Goal: Task Accomplishment & Management: Manage account settings

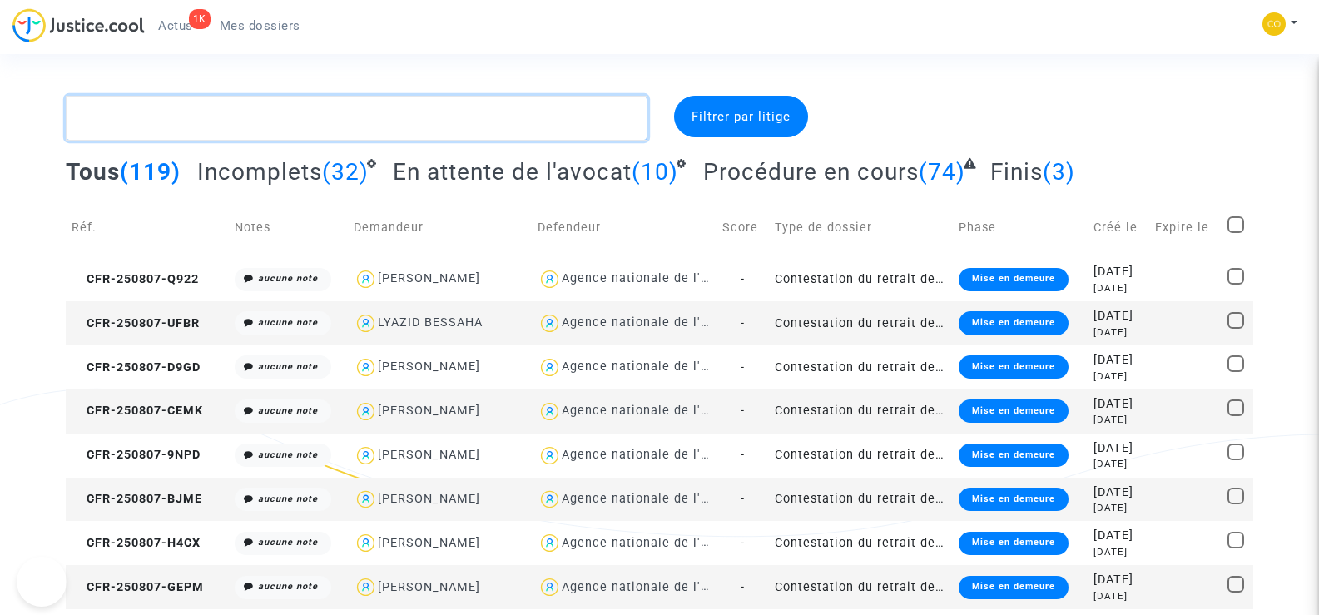
click at [175, 124] on textarea at bounding box center [356, 118] width 581 height 45
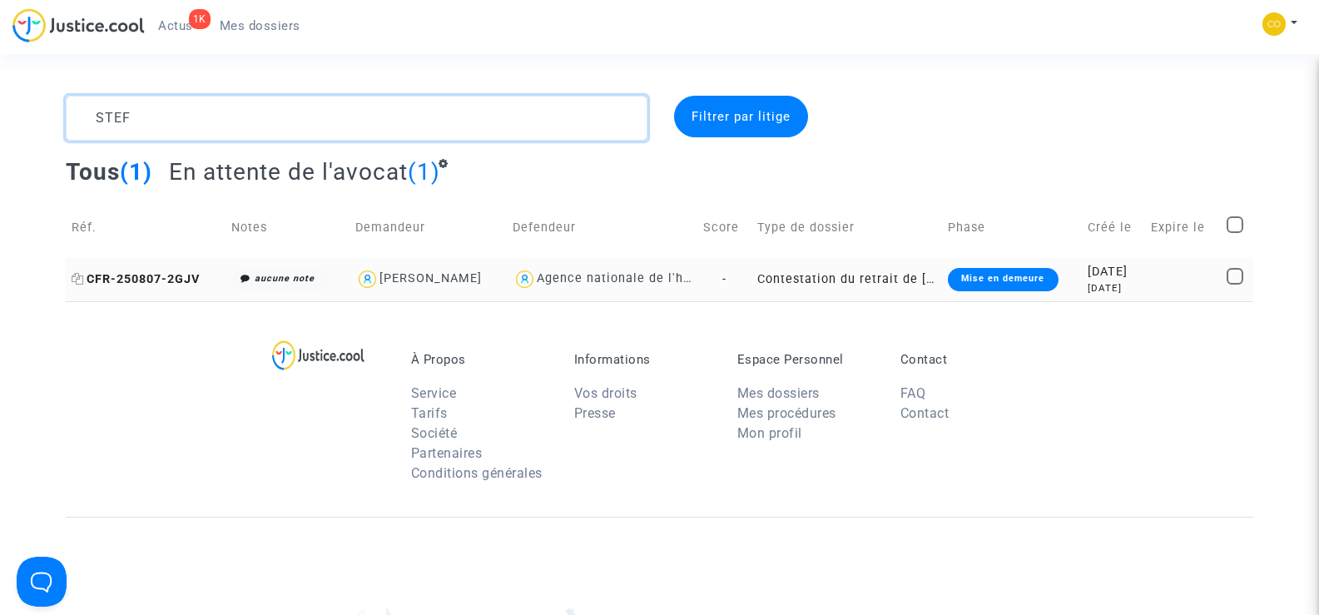
type textarea "STEF"
click at [149, 281] on span "CFR-250807-2GJV" at bounding box center [136, 279] width 128 height 14
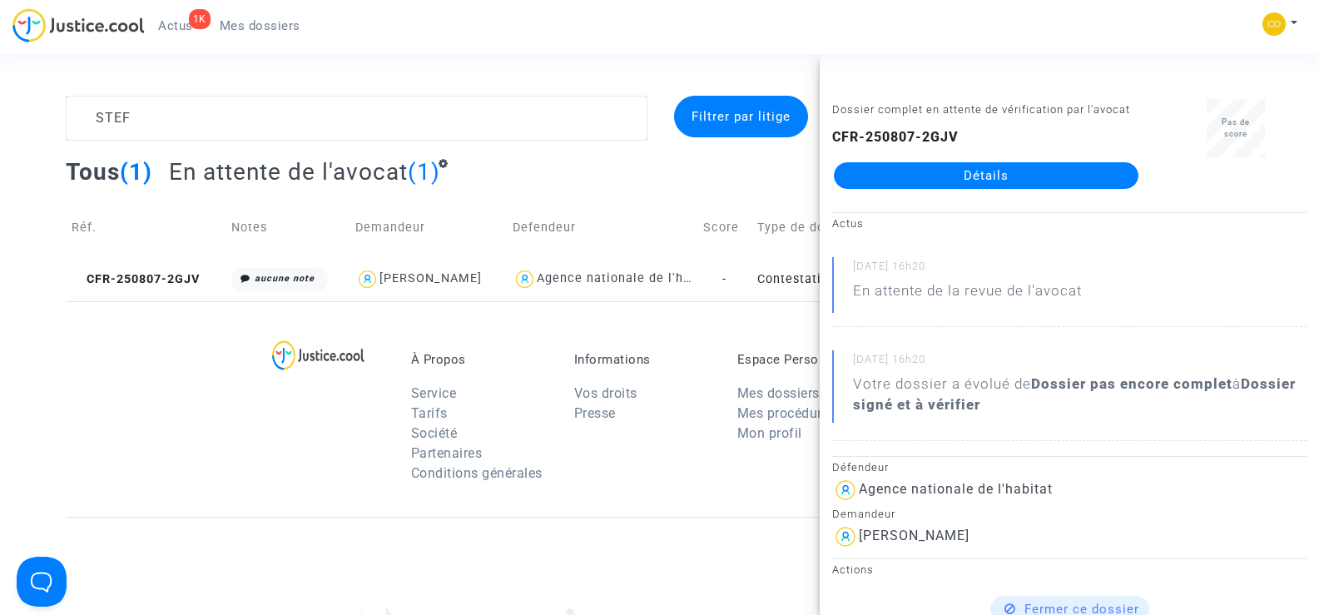
click at [1071, 168] on link "Détails" at bounding box center [986, 175] width 305 height 27
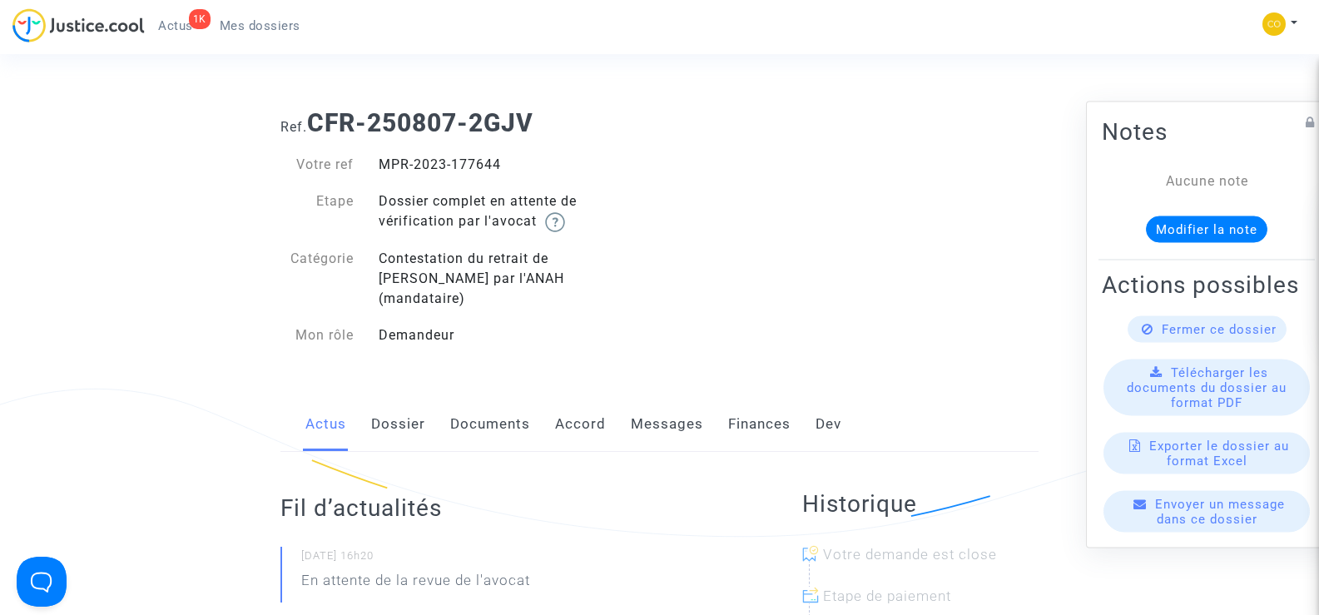
click at [498, 409] on link "Documents" at bounding box center [490, 424] width 80 height 55
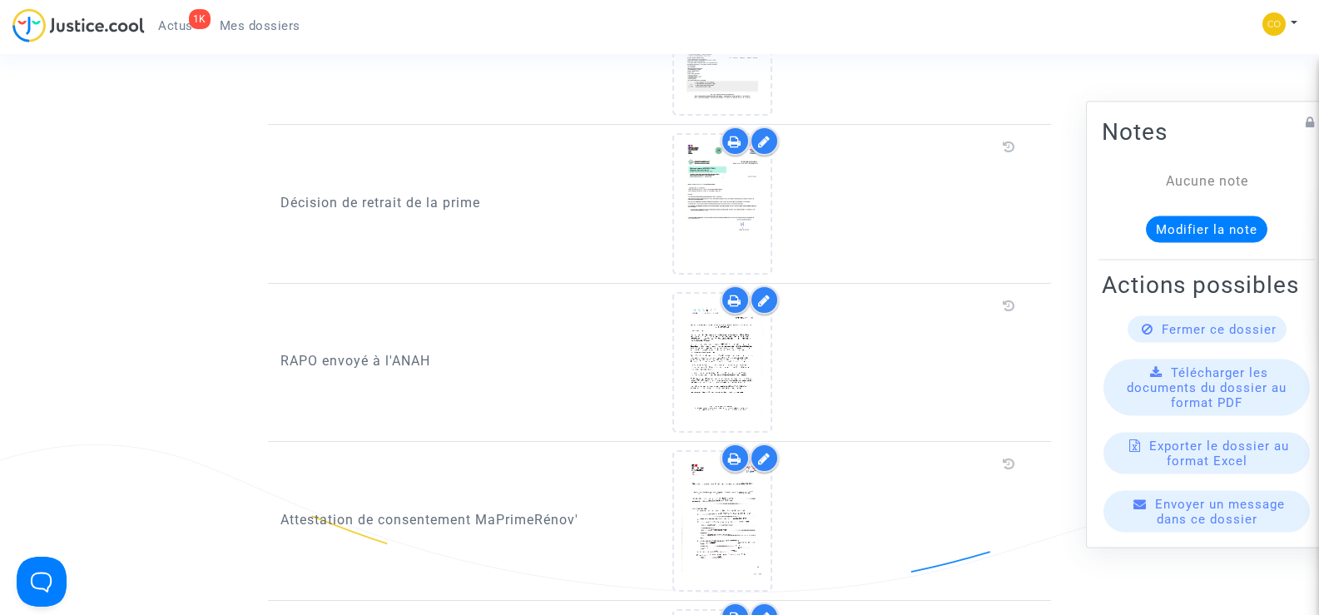
scroll to position [1498, 0]
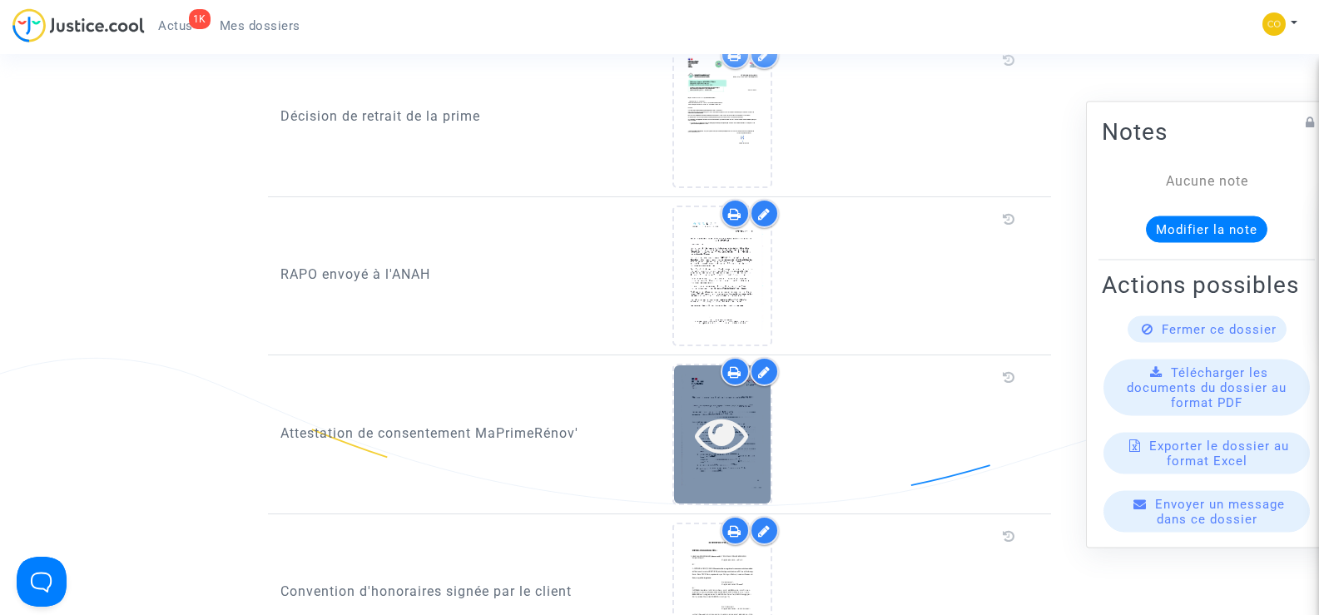
click at [734, 436] on icon at bounding box center [722, 434] width 54 height 53
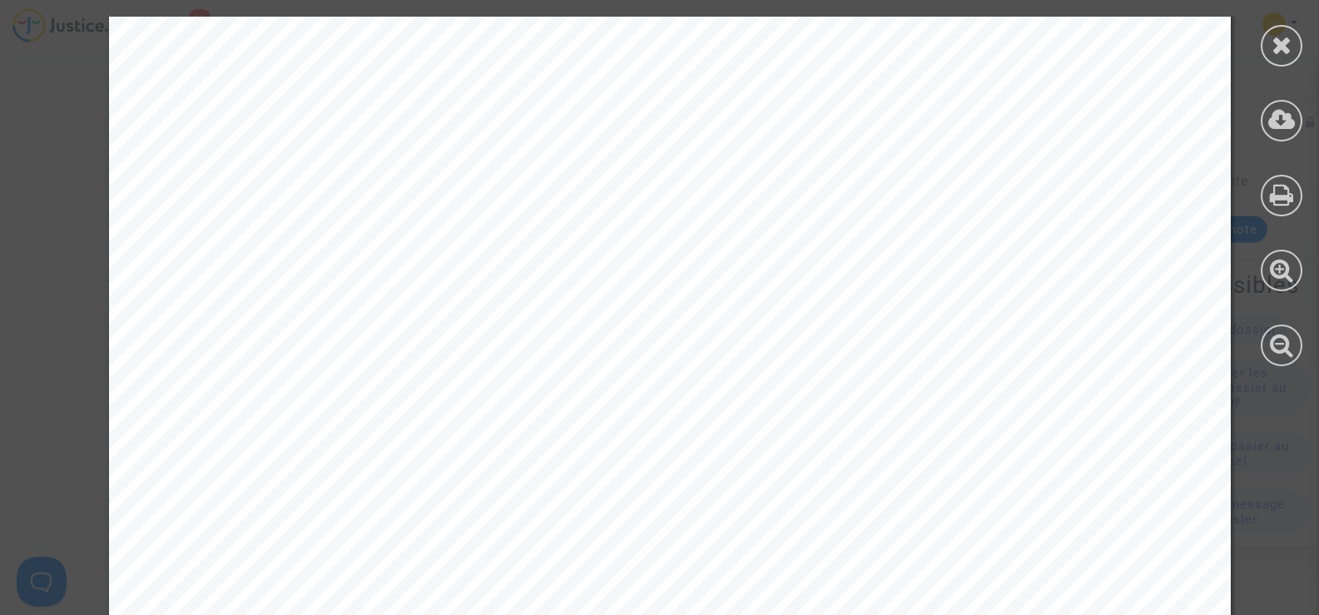
scroll to position [1915, 0]
click at [1277, 47] on icon at bounding box center [1282, 44] width 21 height 25
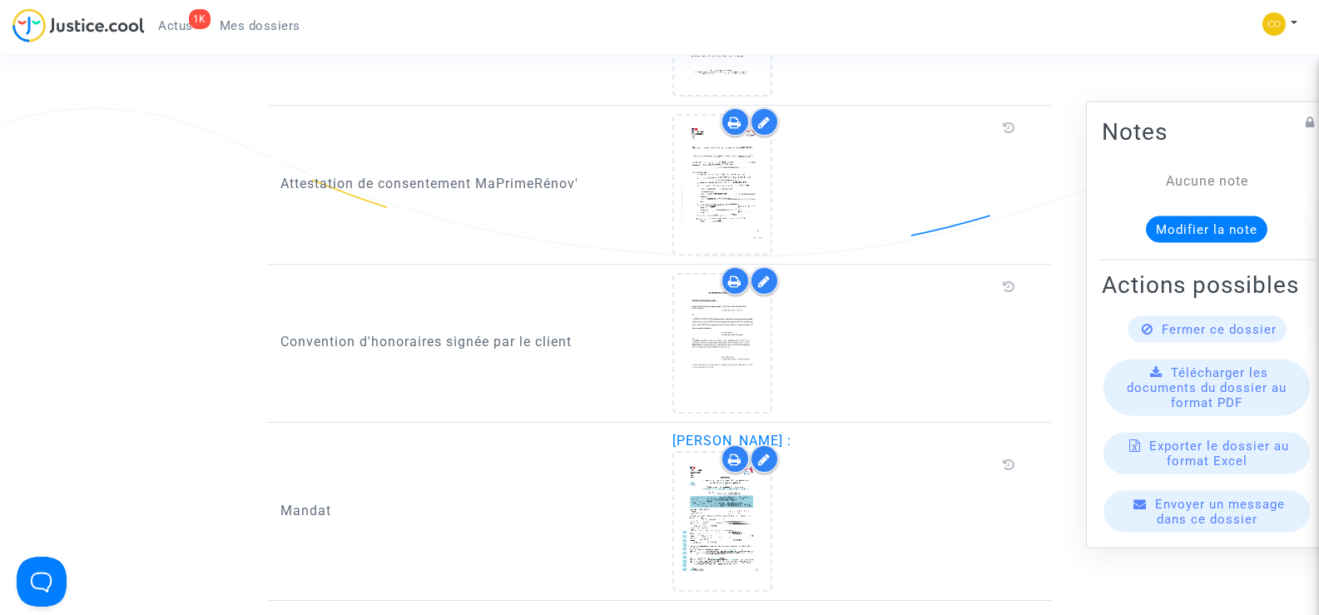
scroll to position [1831, 0]
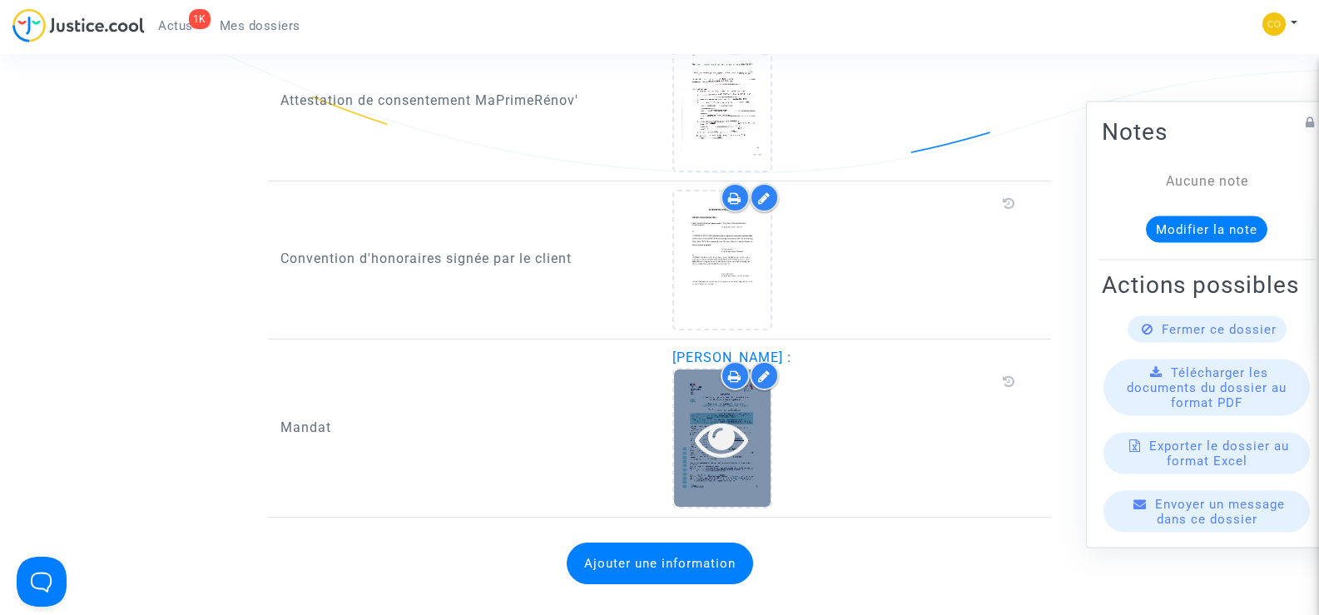
click at [734, 428] on icon at bounding box center [722, 438] width 54 height 53
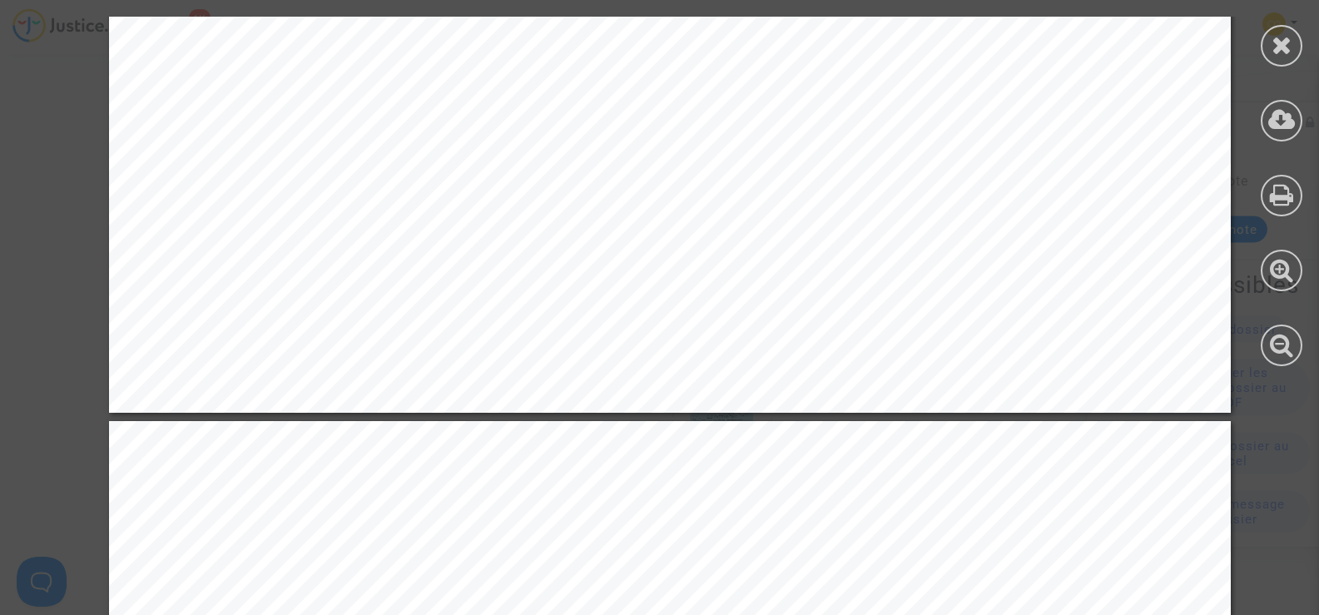
scroll to position [443, 0]
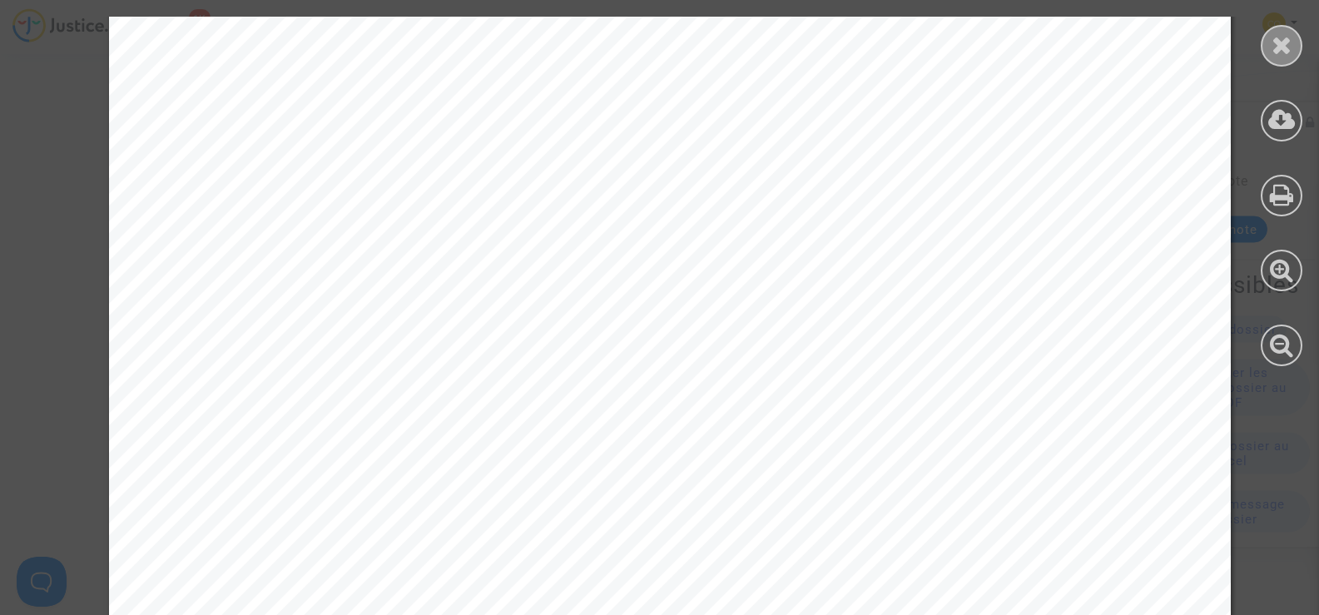
click at [1264, 47] on div at bounding box center [1282, 46] width 42 height 42
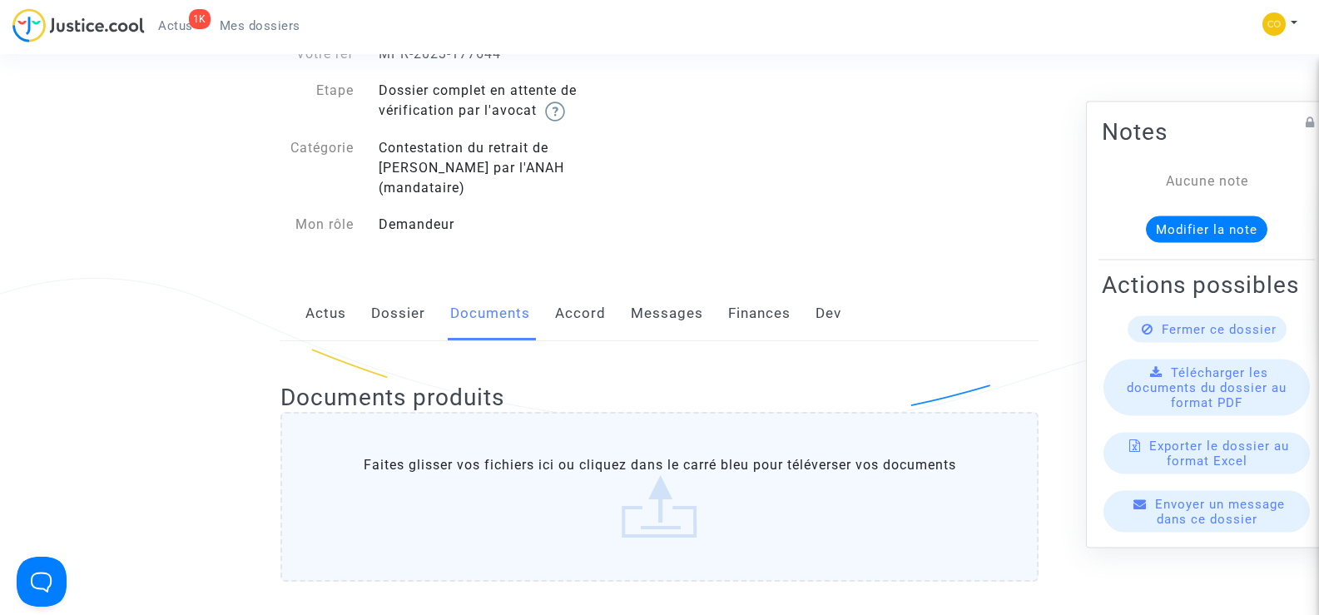
scroll to position [0, 0]
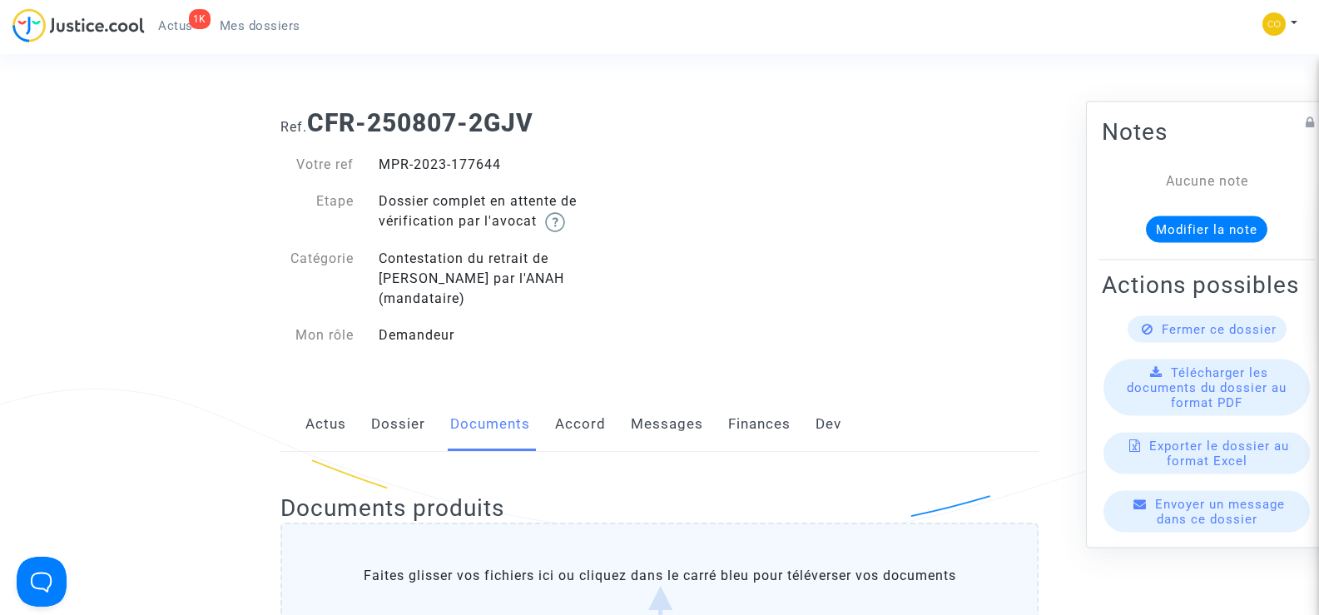
drag, startPoint x: 511, startPoint y: 157, endPoint x: 382, endPoint y: 166, distance: 129.4
click at [382, 166] on div "MPR-2023-177644" at bounding box center [513, 165] width 294 height 20
copy div "MPR-2023-177644"
click at [932, 312] on div "Ref. CFR-250807-2GJV Votre ref MPR-2023-177644 Etape Dossier complet en attente…" at bounding box center [659, 229] width 783 height 267
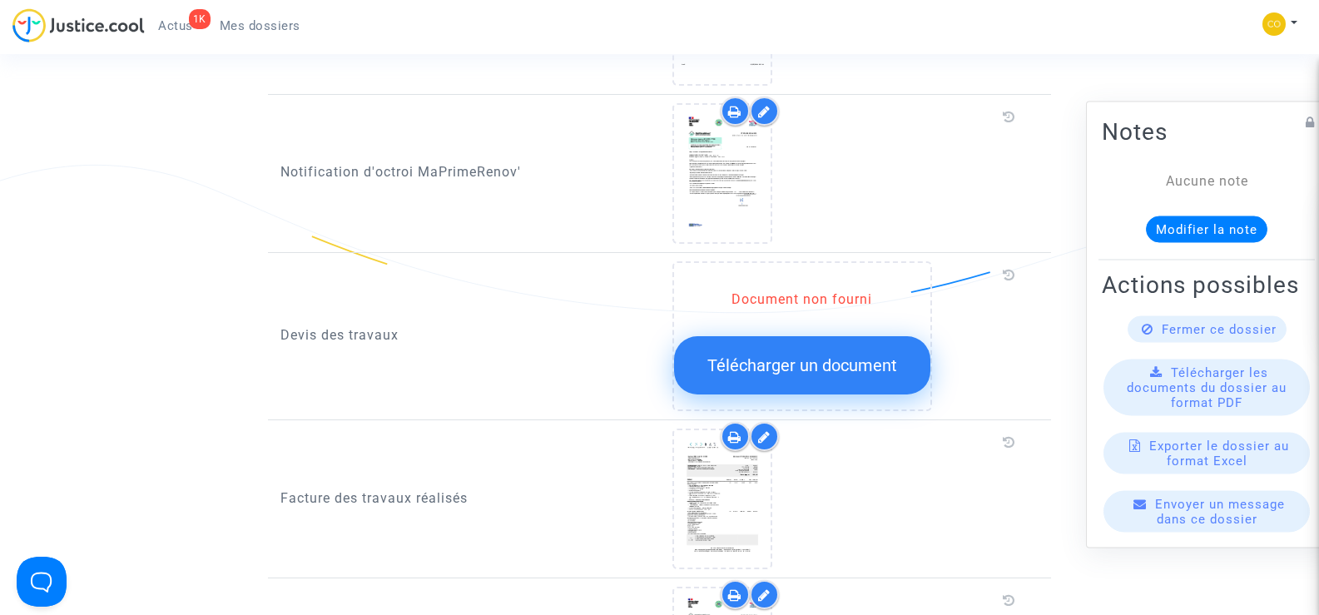
scroll to position [916, 0]
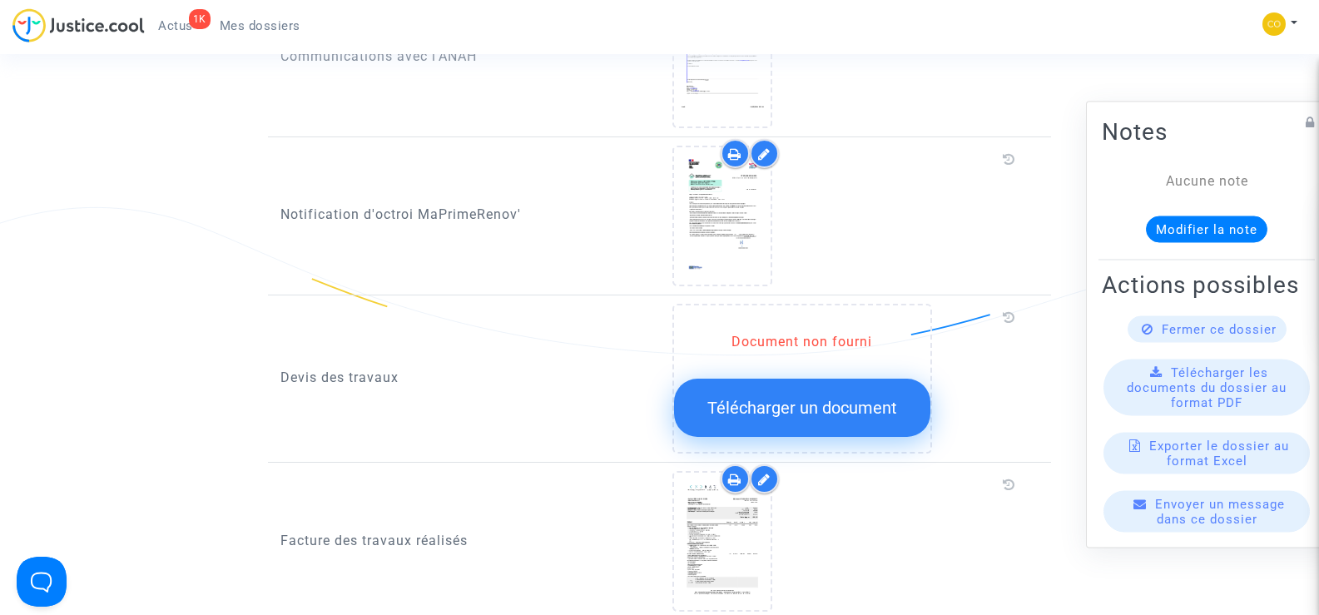
click at [827, 398] on span "Télécharger un document" at bounding box center [803, 408] width 190 height 20
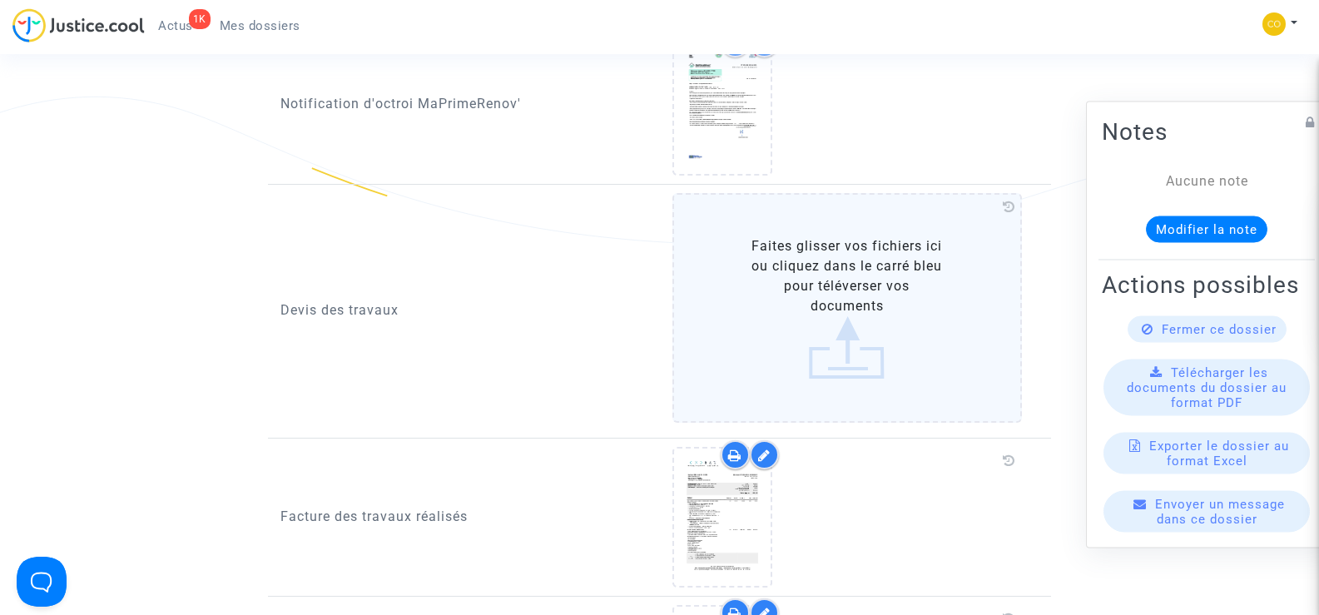
scroll to position [999, 0]
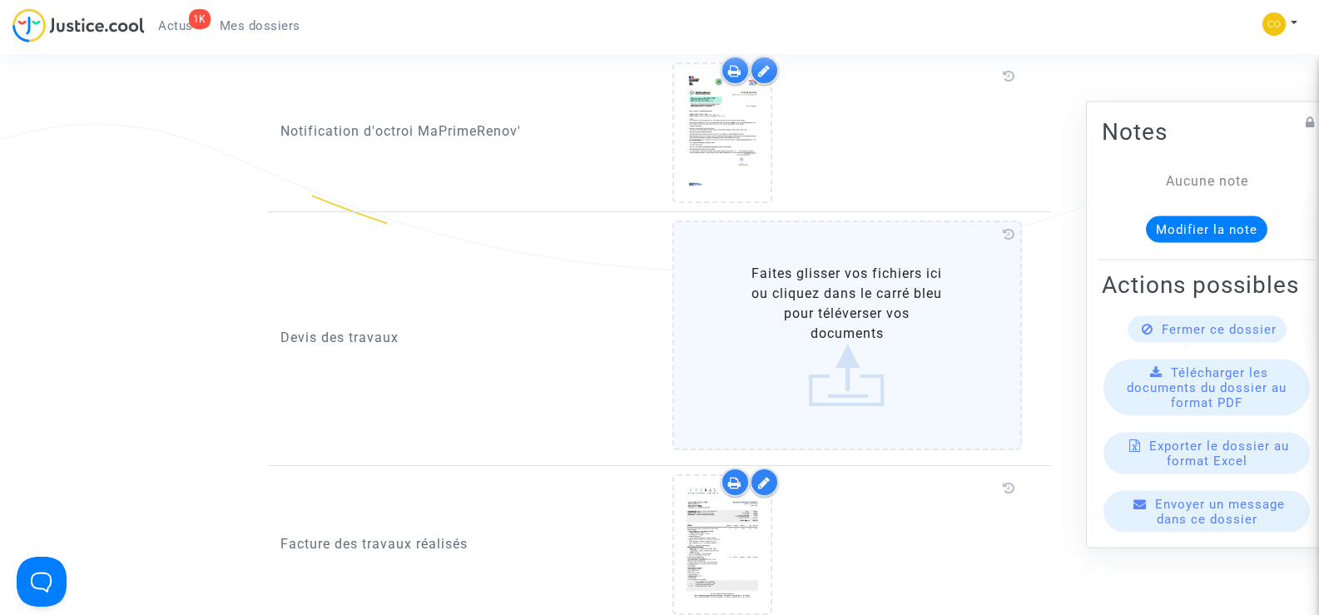
click at [886, 352] on label "Faites glisser vos fichiers ici ou cliquez dans le carré bleu pour téléverser v…" at bounding box center [848, 336] width 350 height 230
click at [0, 0] on input "Faites glisser vos fichiers ici ou cliquez dans le carré bleu pour téléverser v…" at bounding box center [0, 0] width 0 height 0
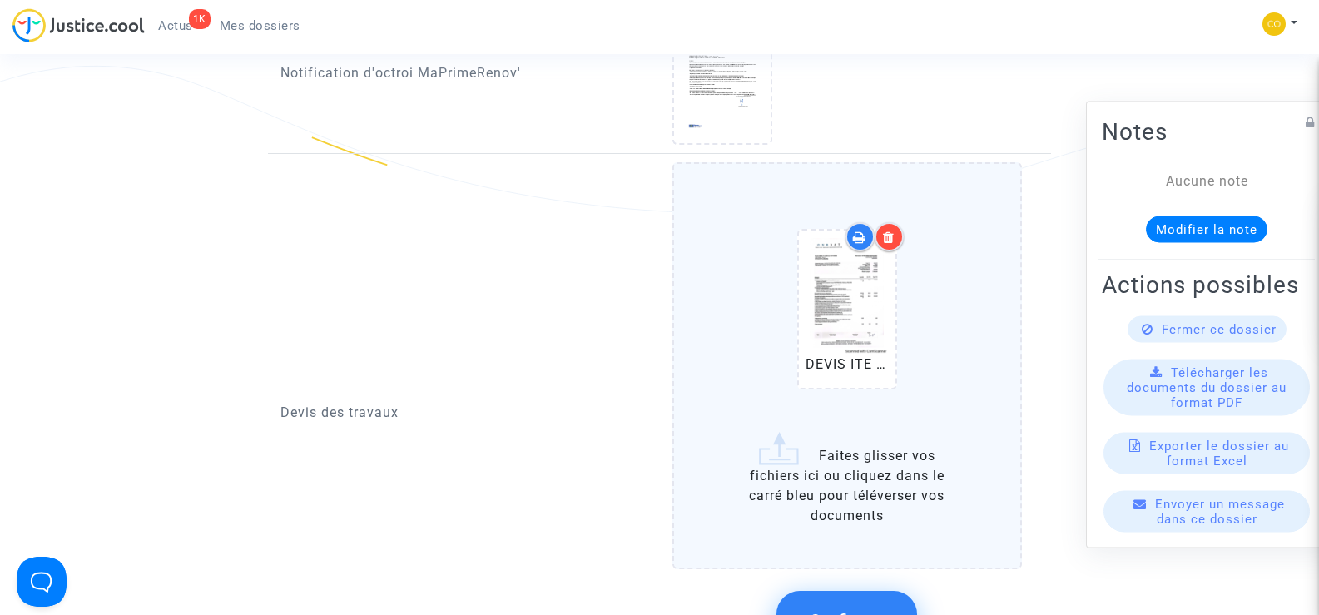
scroll to position [1082, 0]
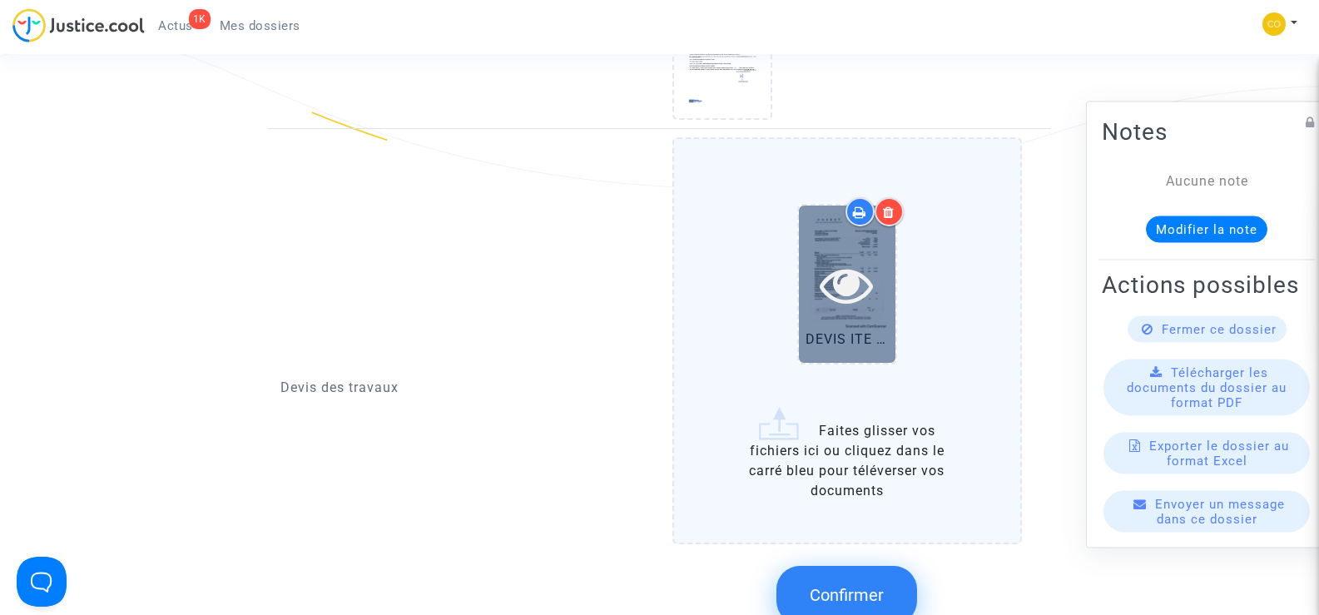
click at [850, 291] on icon at bounding box center [847, 284] width 54 height 53
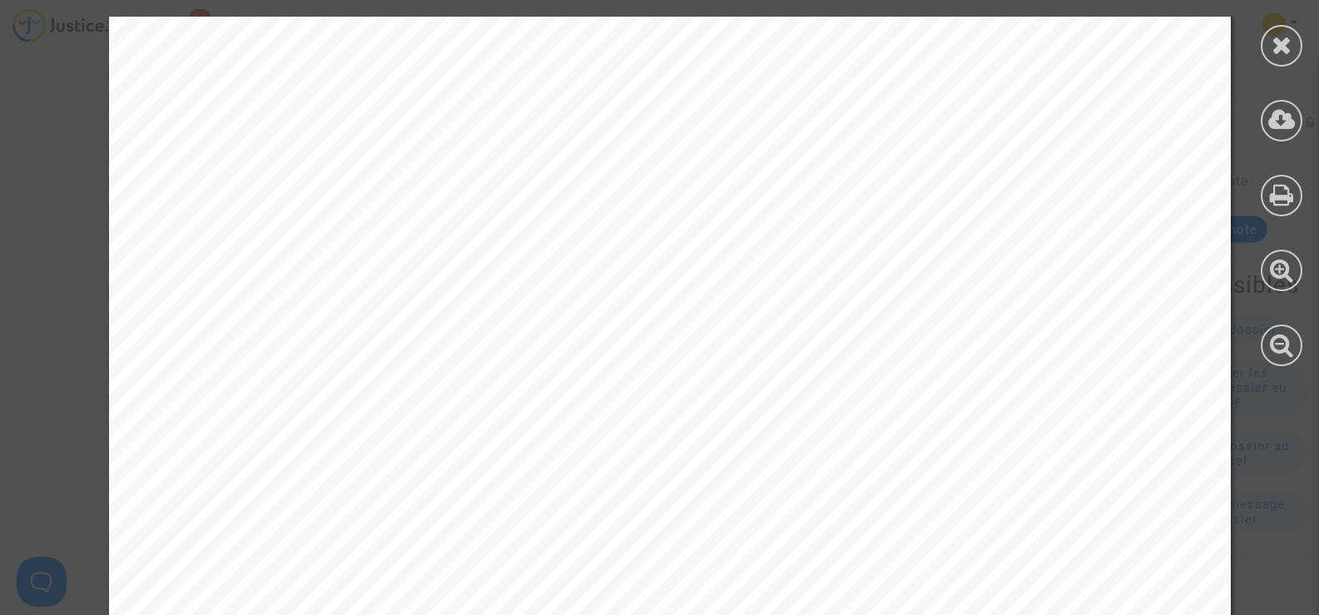
scroll to position [110, 0]
click at [1289, 43] on icon at bounding box center [1282, 44] width 21 height 25
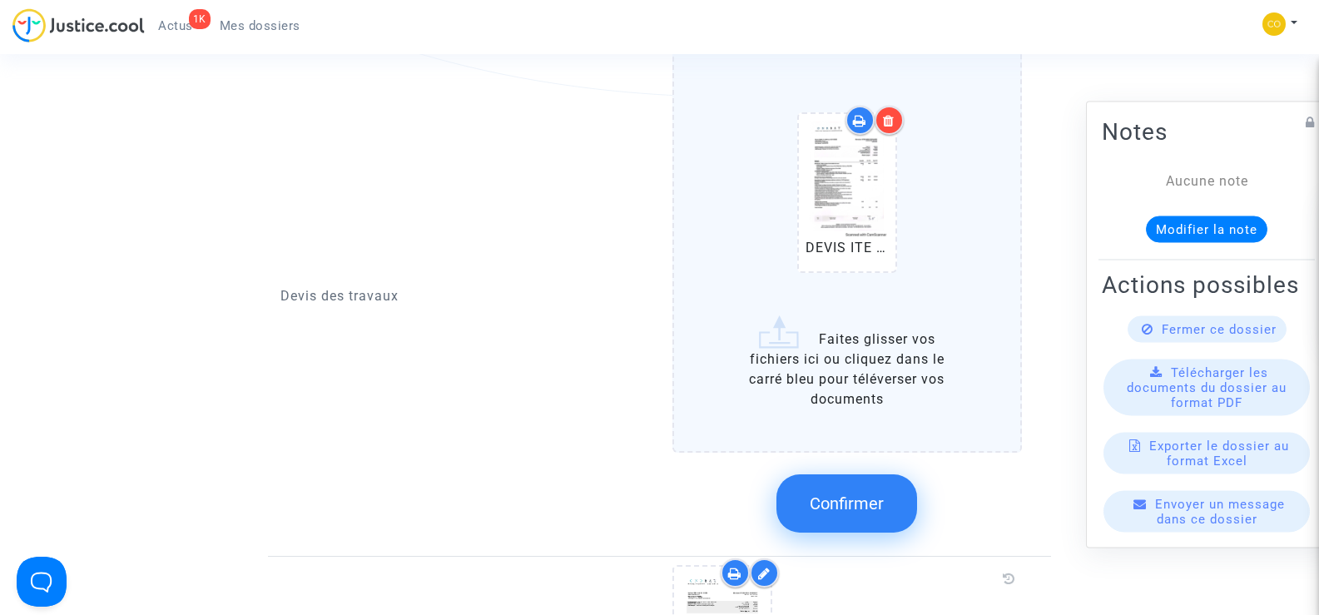
scroll to position [1082, 0]
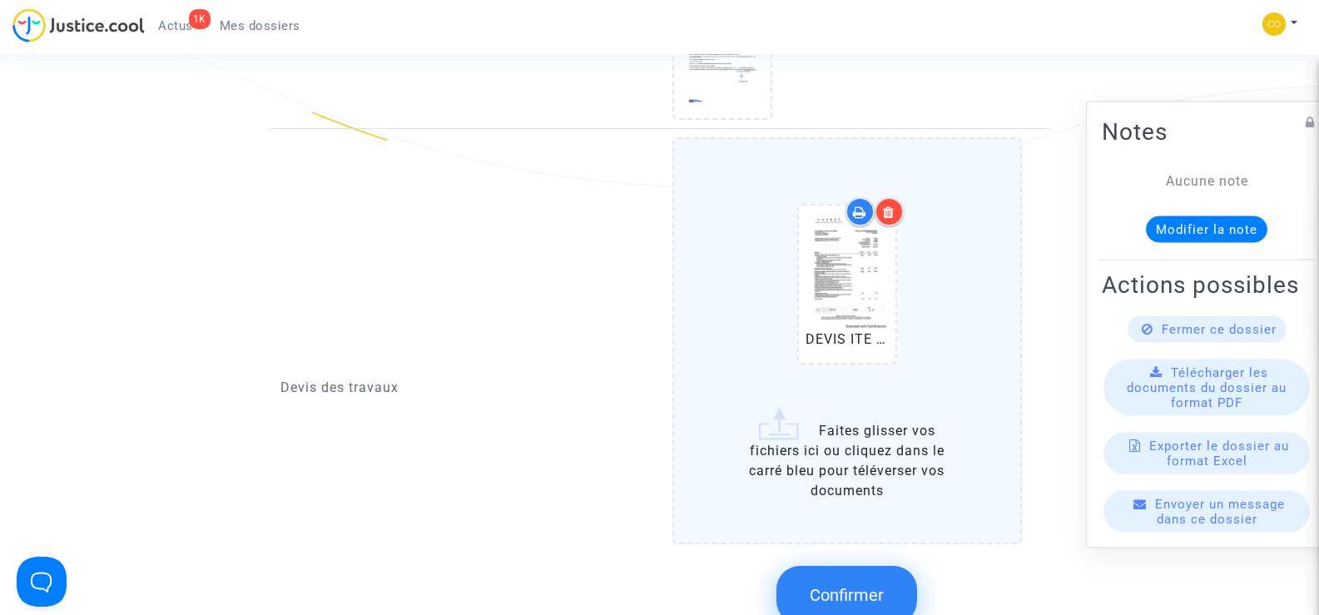
click at [863, 435] on label "DEVIS ITE S.E.pdf Faites glisser vos fichiers ici ou cliquez dans le carré bleu…" at bounding box center [848, 340] width 350 height 407
click at [0, 0] on input "DEVIS ITE S.E.pdf Faites glisser vos fichiers ici ou cliquez dans le carré bleu…" at bounding box center [0, 0] width 0 height 0
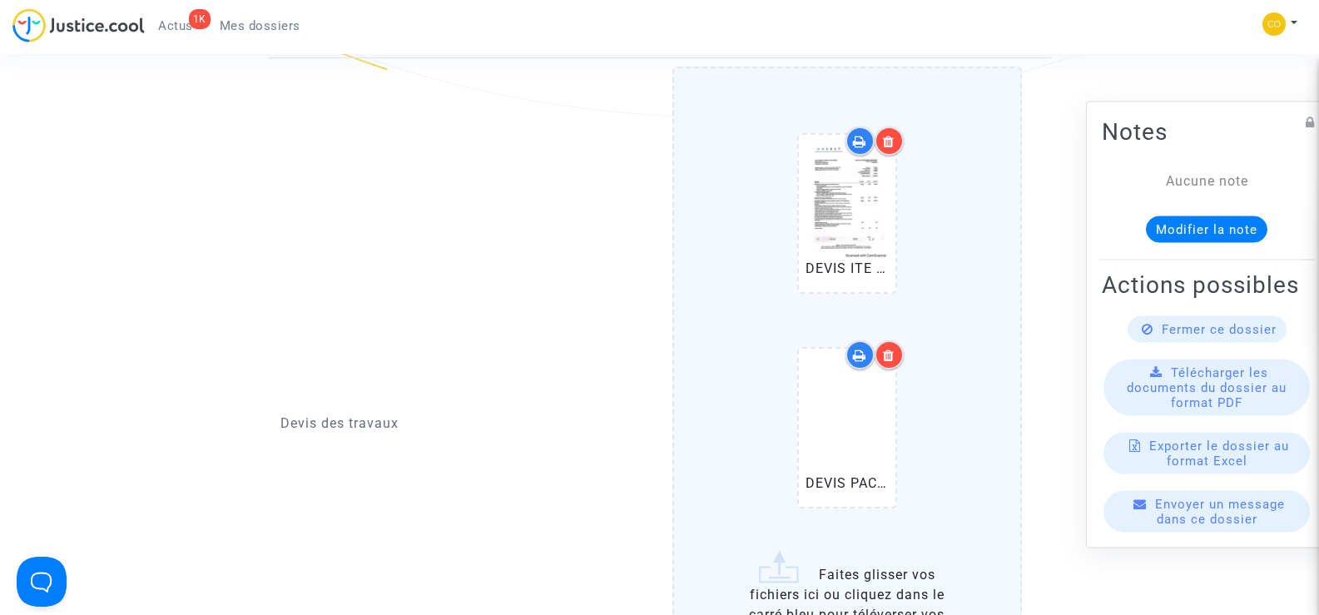
scroll to position [1249, 0]
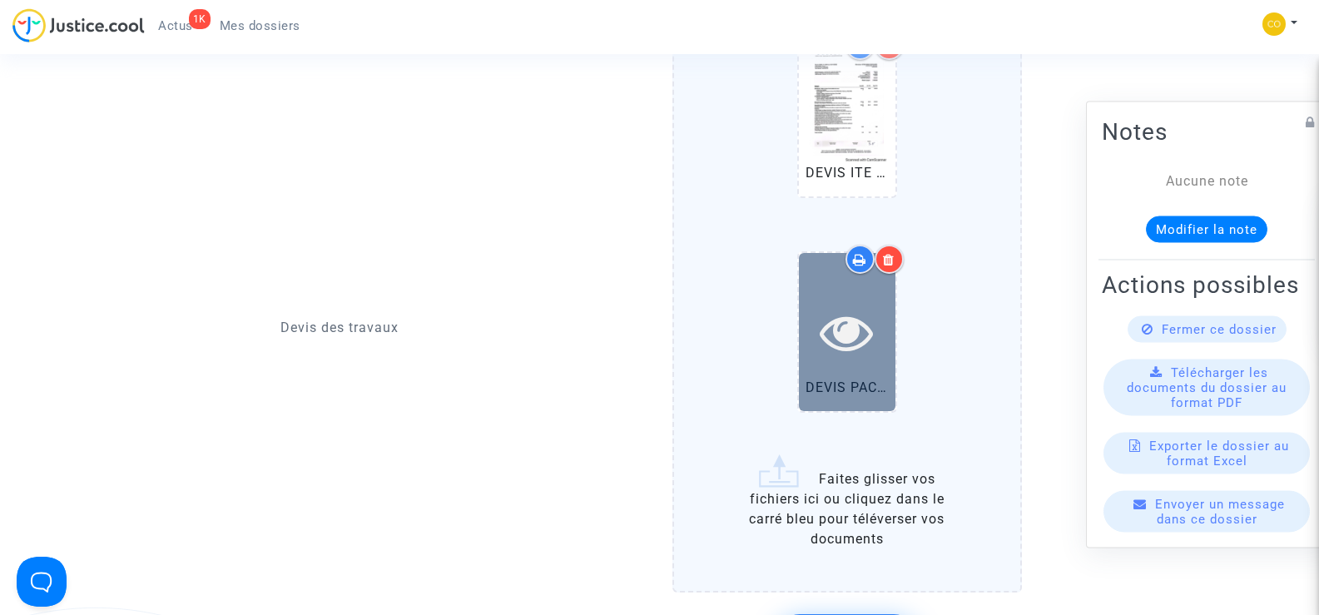
click at [841, 306] on icon at bounding box center [847, 332] width 54 height 53
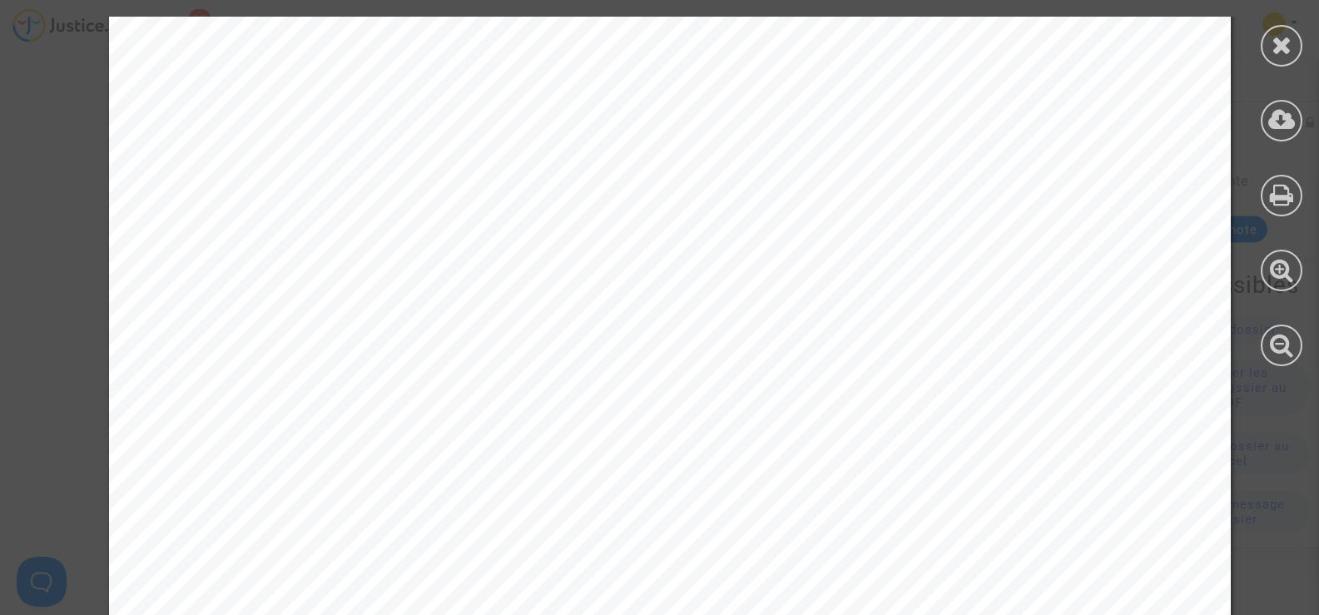
scroll to position [250, 0]
click at [1270, 50] on div at bounding box center [1282, 46] width 42 height 42
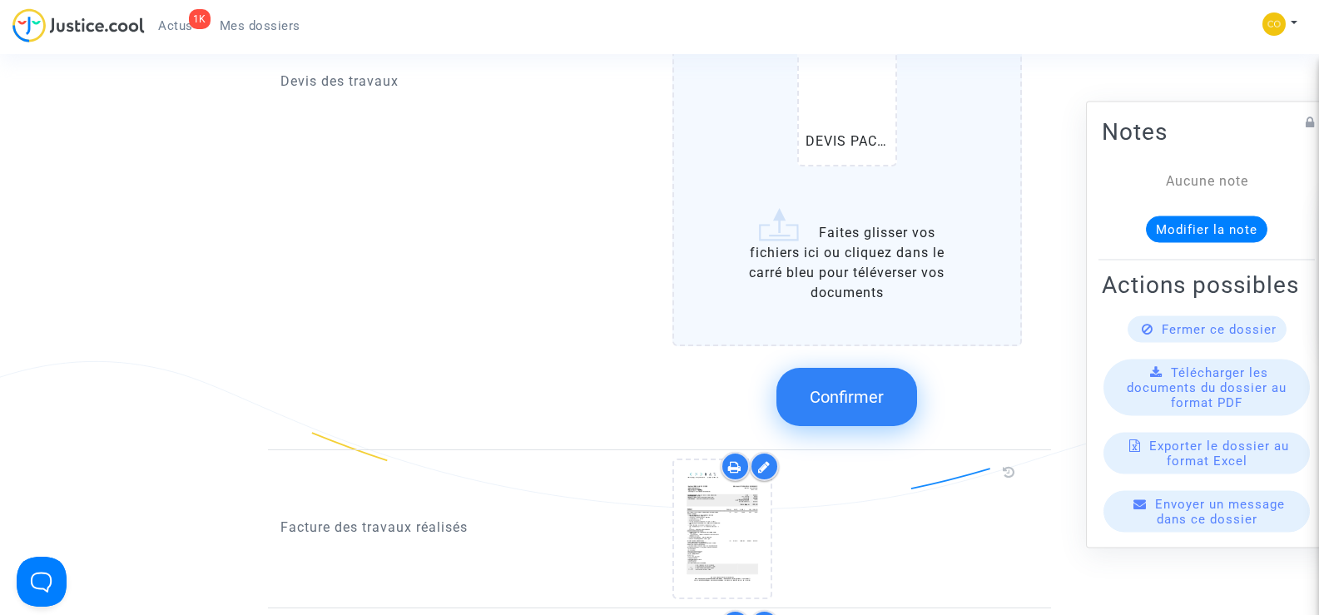
scroll to position [1498, 0]
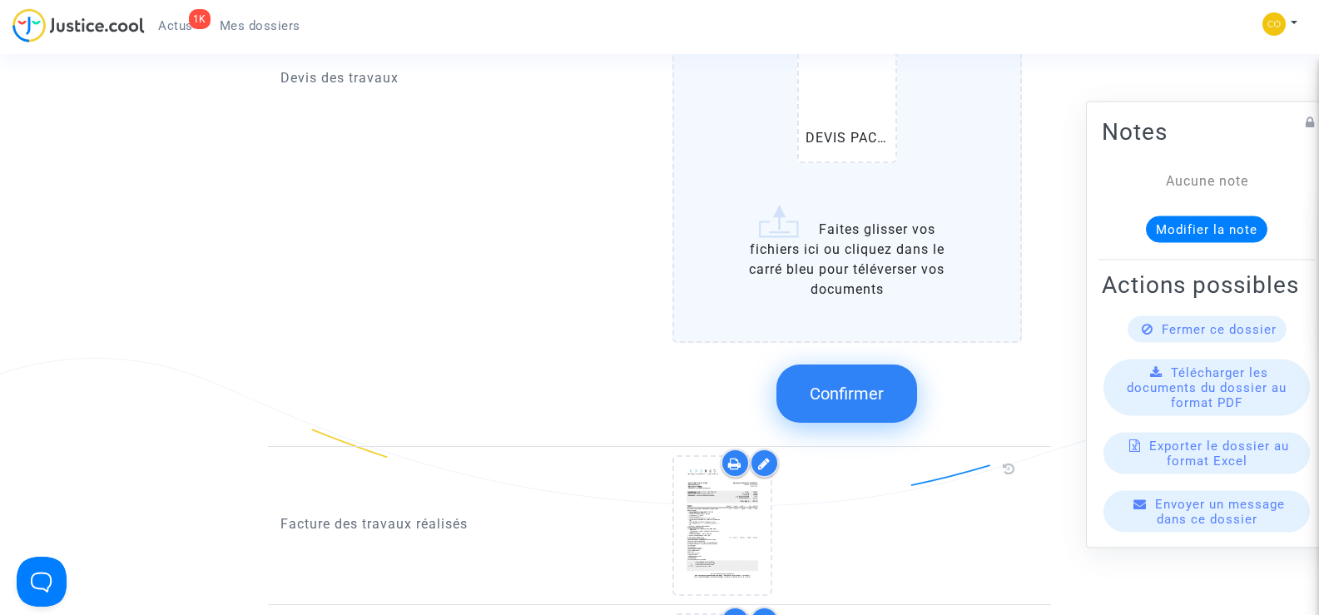
click at [840, 234] on label "DEVIS ITE S.E.pdf DEVIS PAC S.E.pdf Faites glisser vos fichiers ici ou cliquez …" at bounding box center [848, 32] width 350 height 622
click at [0, 0] on input "DEVIS ITE S.E.pdf DEVIS PAC S.E.pdf Faites glisser vos fichiers ici ou cliquez …" at bounding box center [0, 0] width 0 height 0
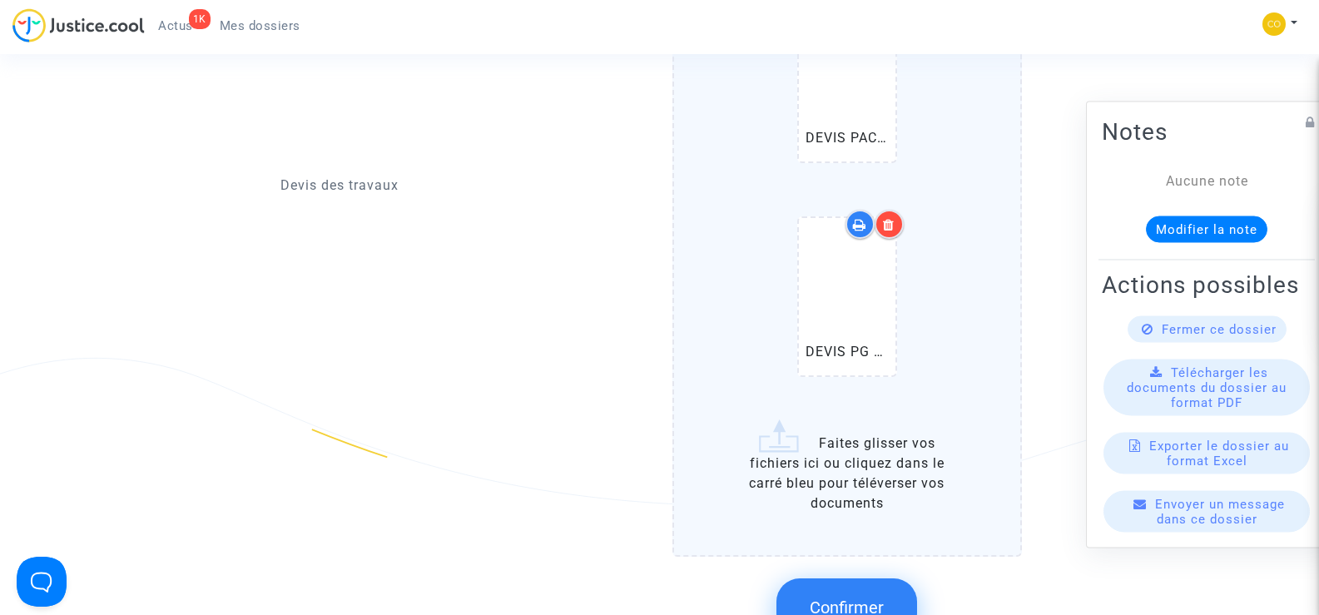
click at [891, 218] on icon at bounding box center [889, 224] width 12 height 13
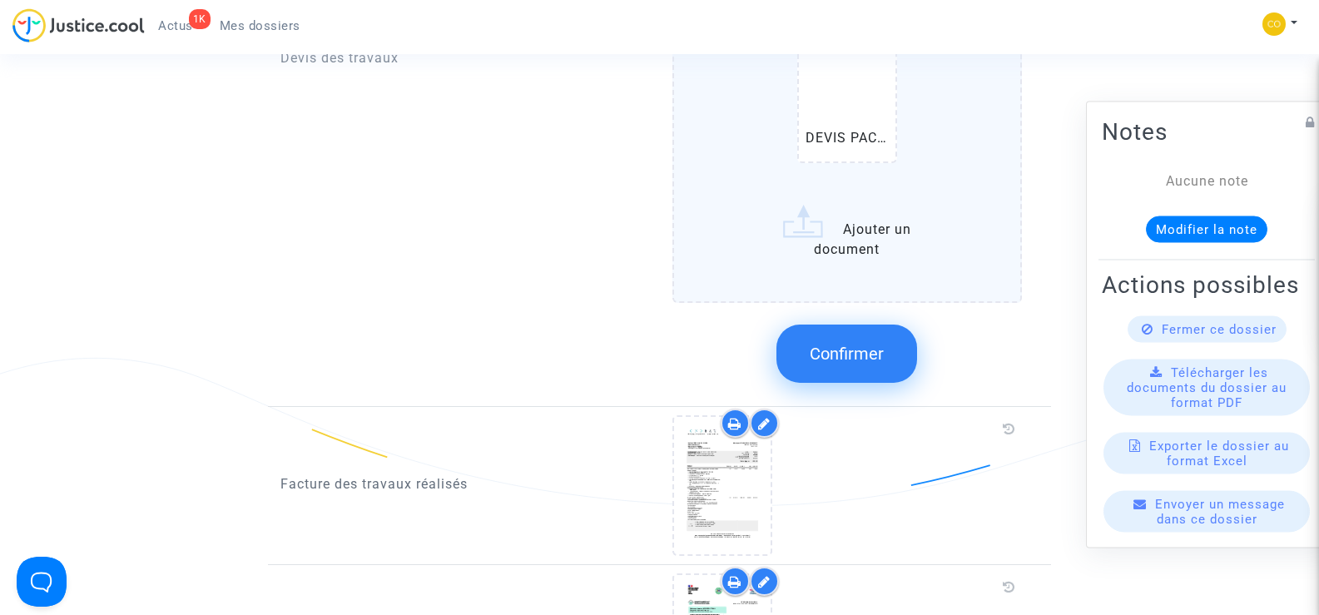
click at [842, 219] on label "DEVIS ITE S.E.pdf DEVIS PAC S.E.pdf Ajouter un document" at bounding box center [848, 12] width 350 height 582
click at [0, 0] on input "DEVIS ITE S.E.pdf DEVIS PAC S.E.pdf Ajouter un document" at bounding box center [0, 0] width 0 height 0
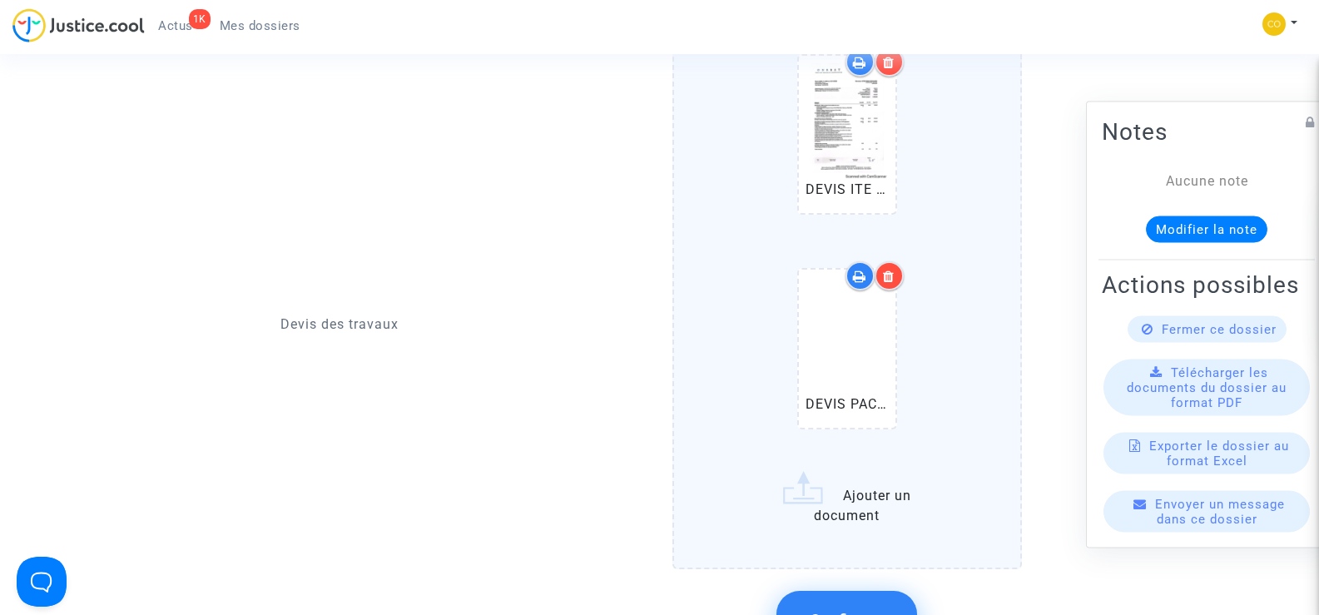
scroll to position [1332, 0]
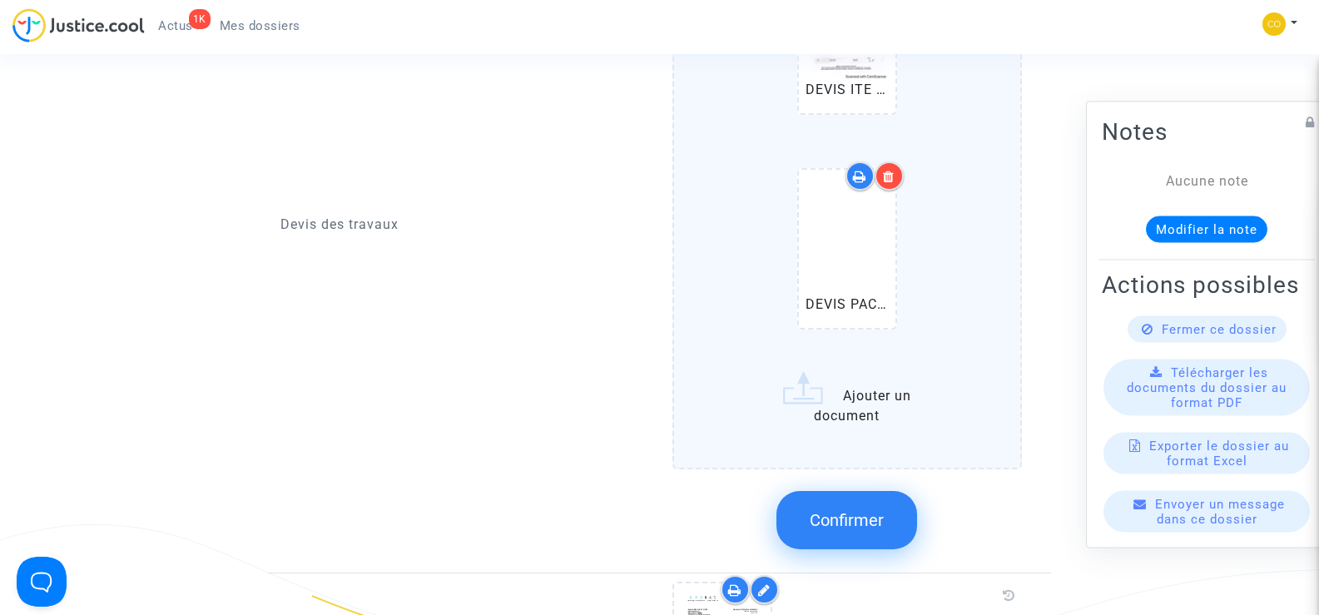
click at [832, 378] on label "DEVIS ITE S.E.pdf DEVIS PAC S.E.pdf Ajouter un document" at bounding box center [848, 179] width 350 height 582
click at [0, 0] on input "DEVIS ITE S.E.pdf DEVIS PAC S.E.pdf Ajouter un document" at bounding box center [0, 0] width 0 height 0
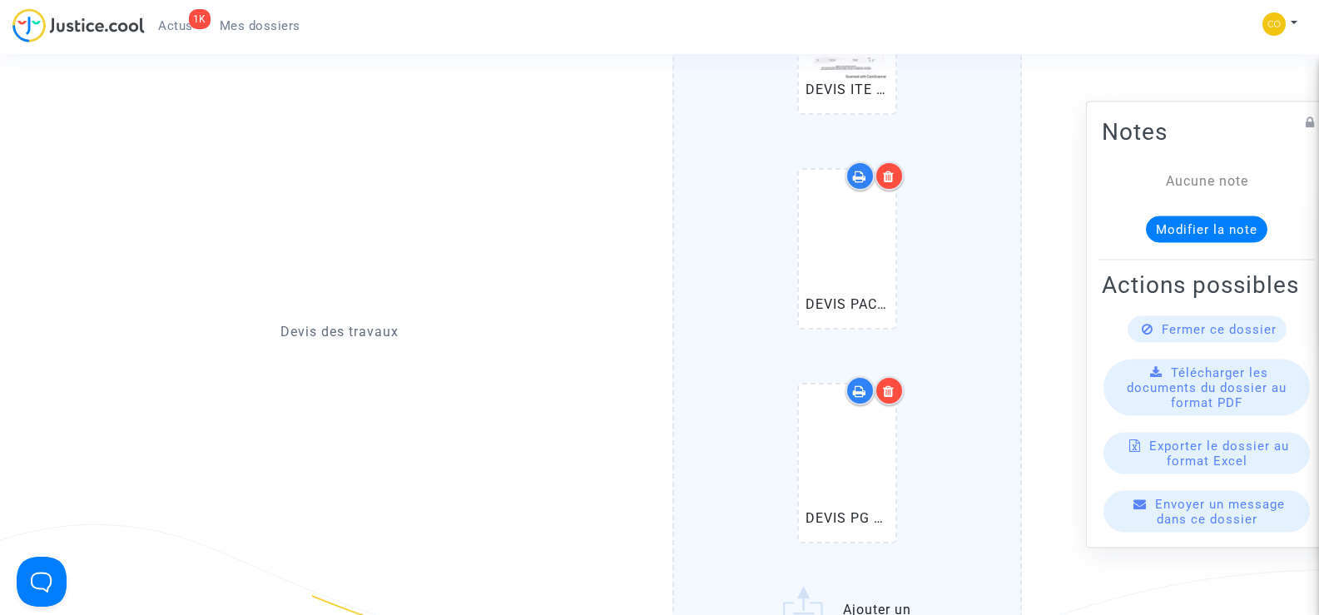
scroll to position [1498, 0]
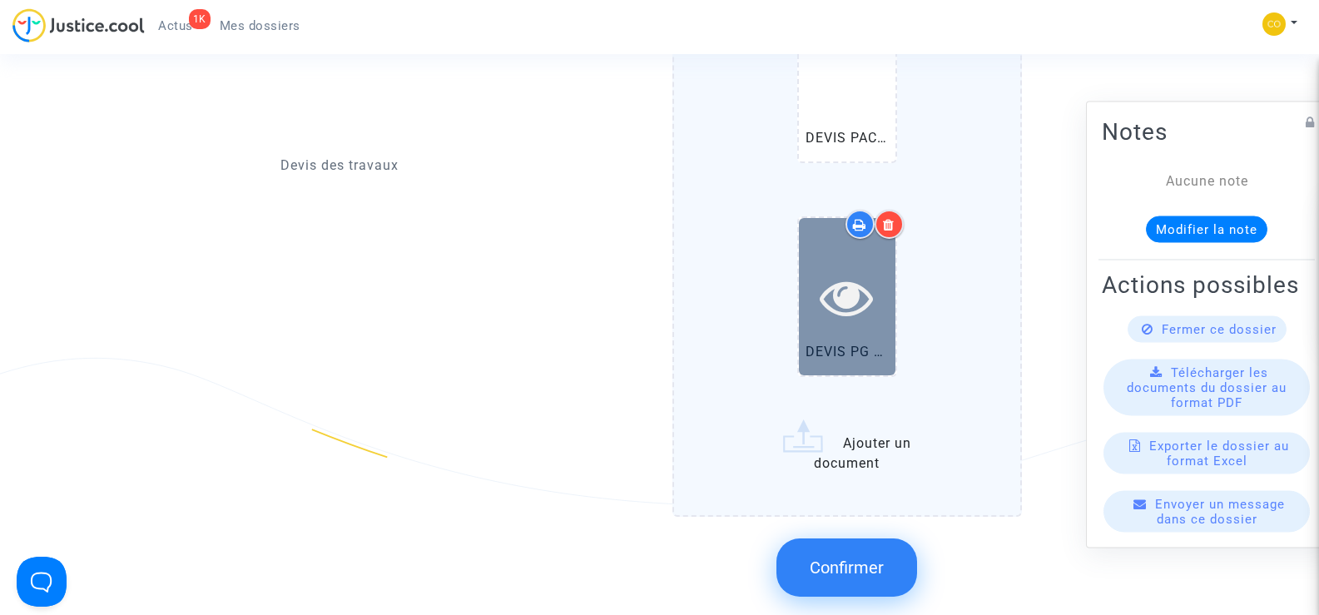
click at [867, 289] on icon at bounding box center [847, 297] width 54 height 53
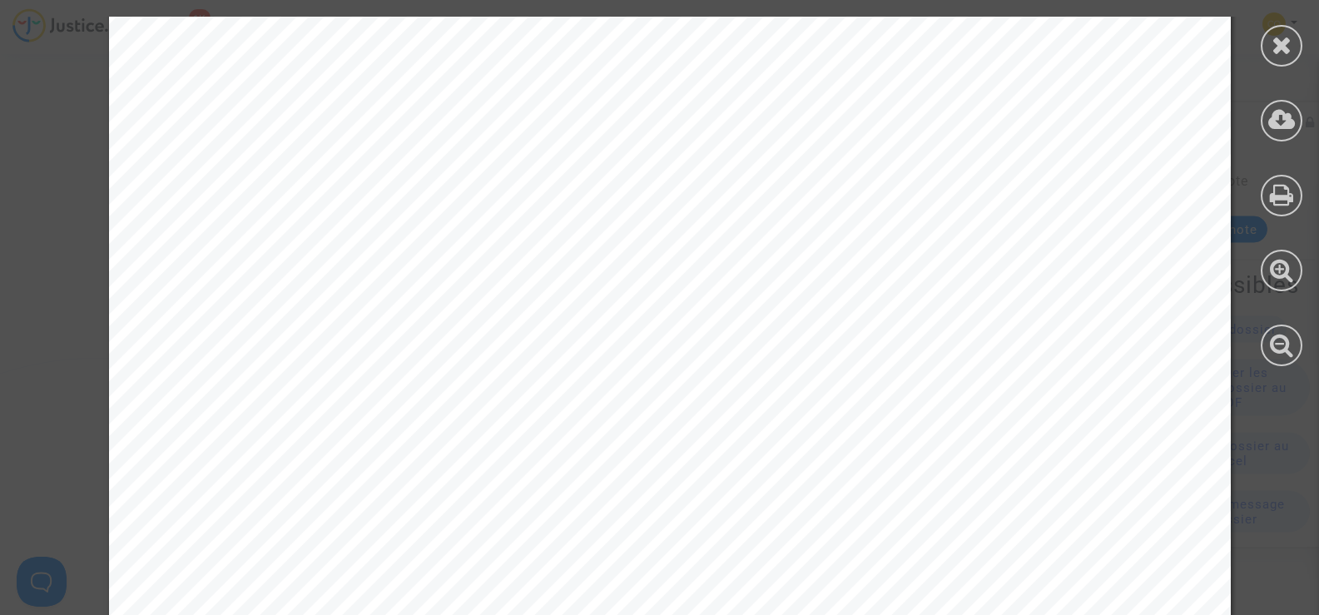
scroll to position [166, 0]
click at [1285, 42] on icon at bounding box center [1282, 44] width 21 height 25
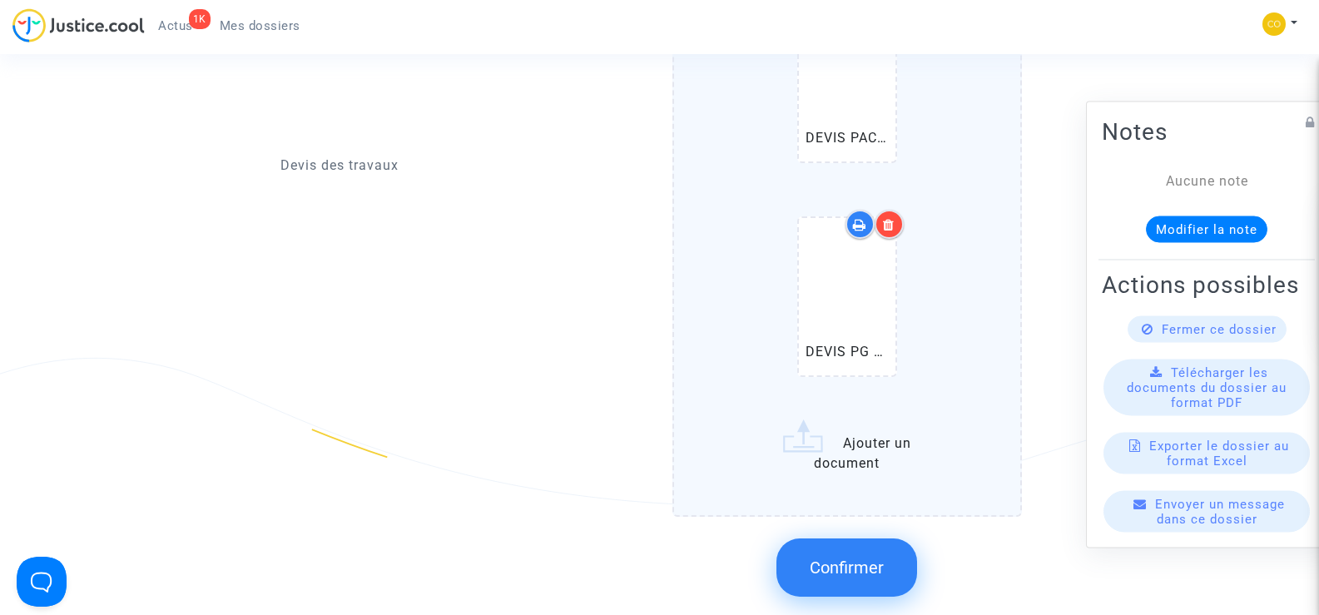
scroll to position [1582, 0]
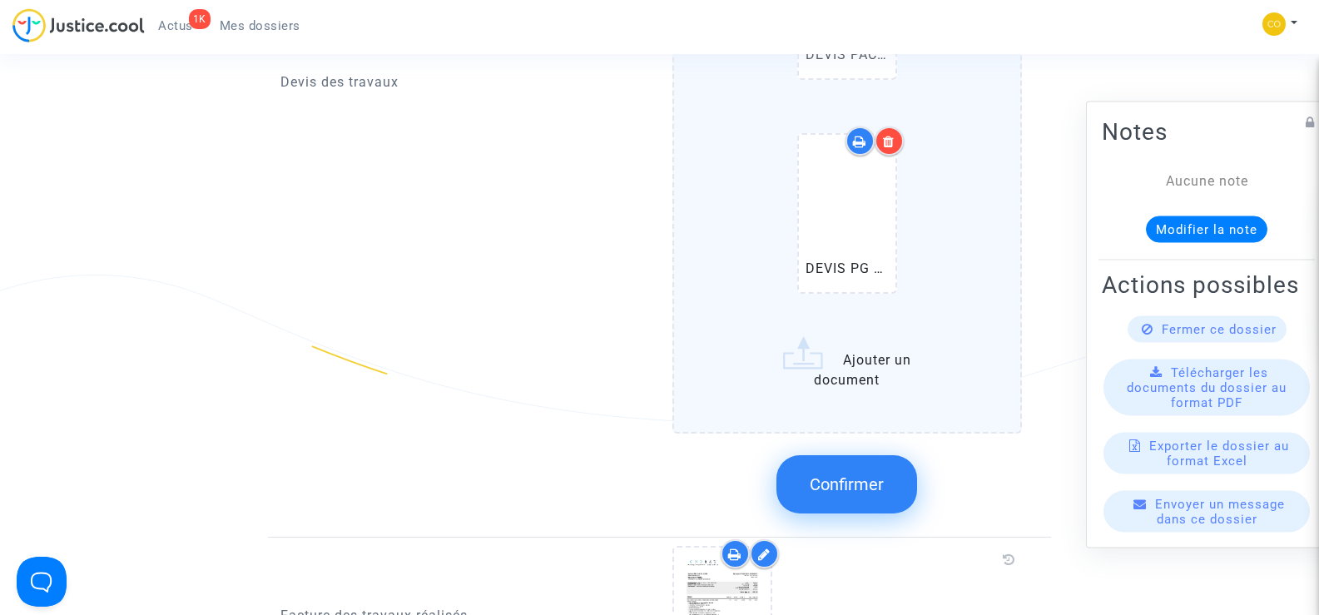
click at [855, 350] on label "DEVIS ITE S.E.pdf DEVIS PAC S.E.pdf DEVIS PG S.E.pdf Ajouter un document" at bounding box center [848, 36] width 350 height 796
click at [0, 0] on input "DEVIS ITE S.E.pdf DEVIS PAC S.E.pdf DEVIS PG S.E.pdf Ajouter un document" at bounding box center [0, 0] width 0 height 0
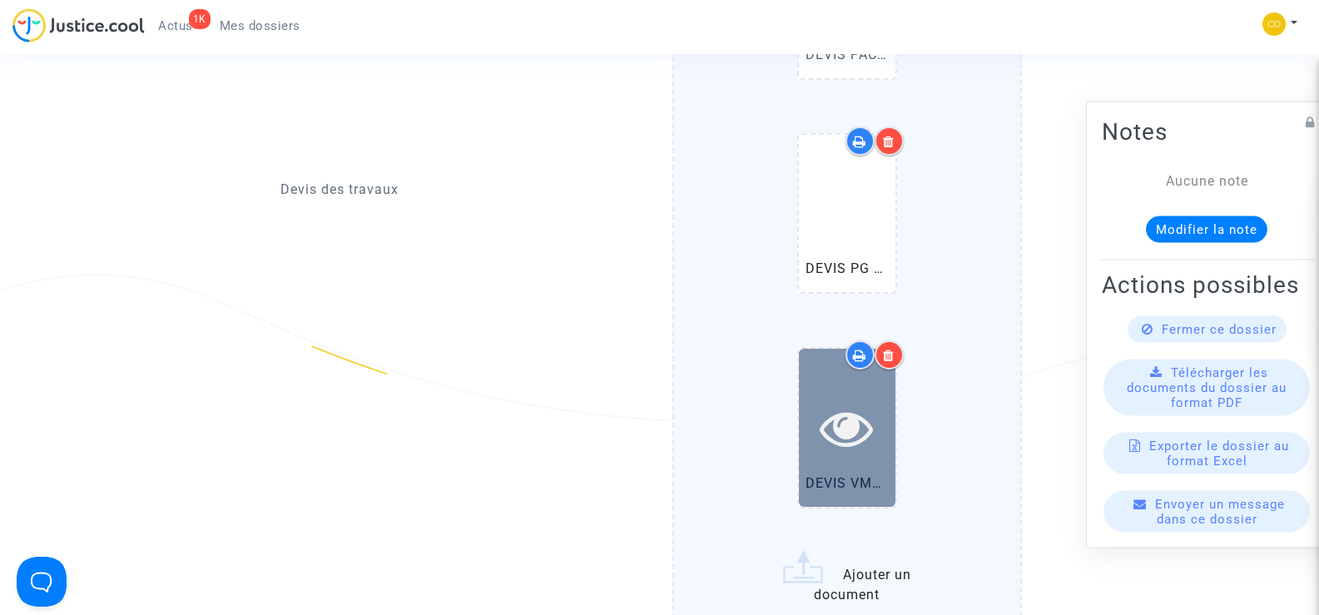
click at [821, 408] on icon at bounding box center [847, 427] width 54 height 53
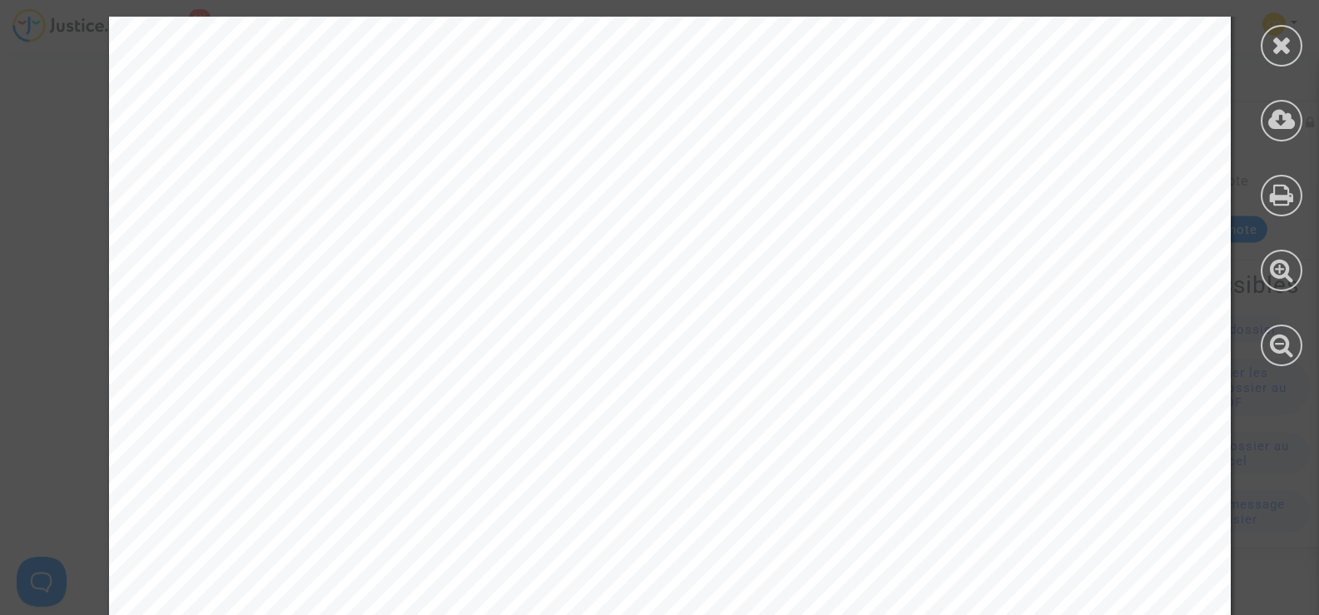
scroll to position [1011, 0]
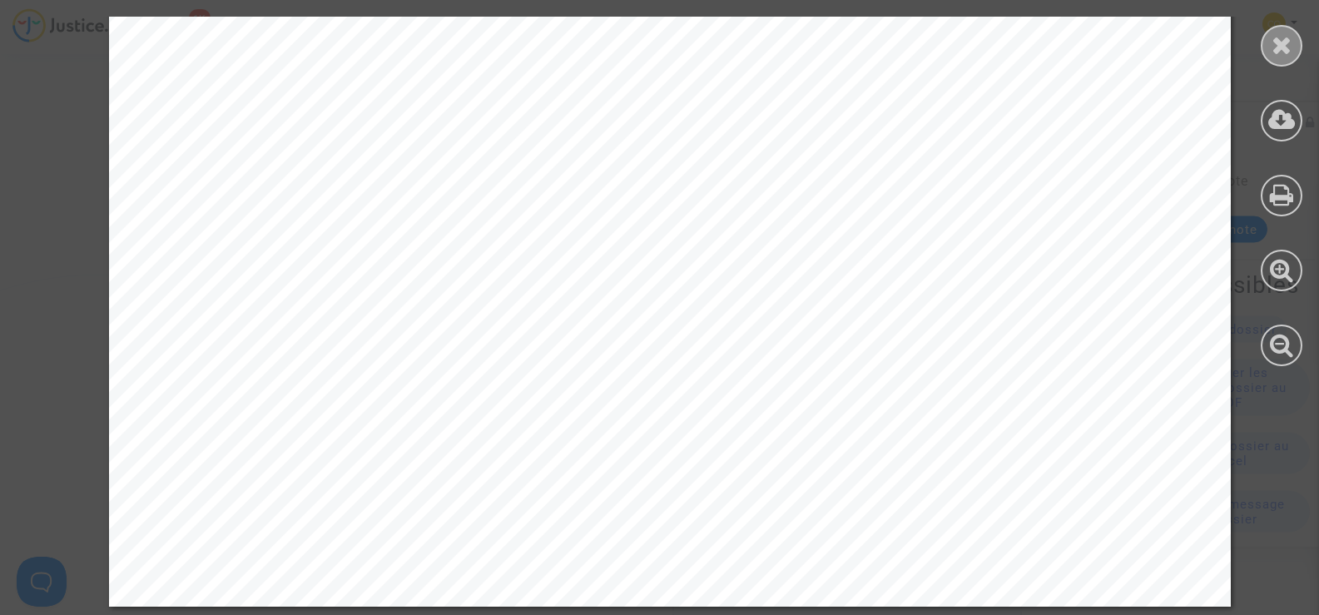
click at [1276, 50] on icon at bounding box center [1282, 44] width 21 height 25
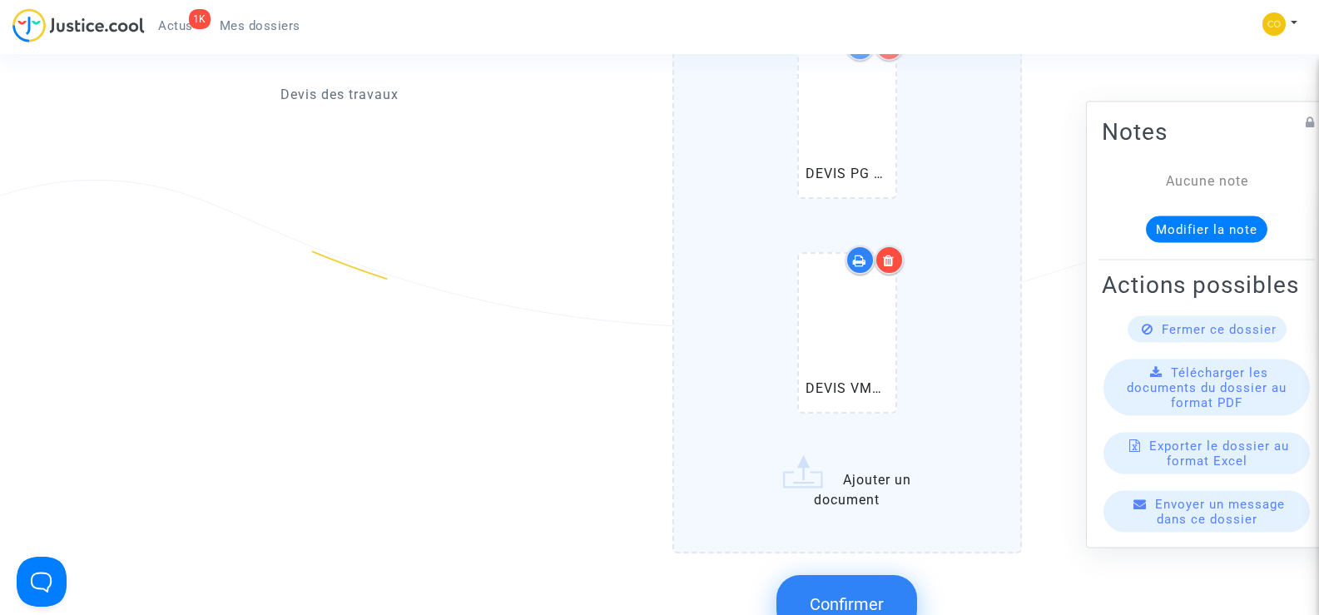
scroll to position [1831, 0]
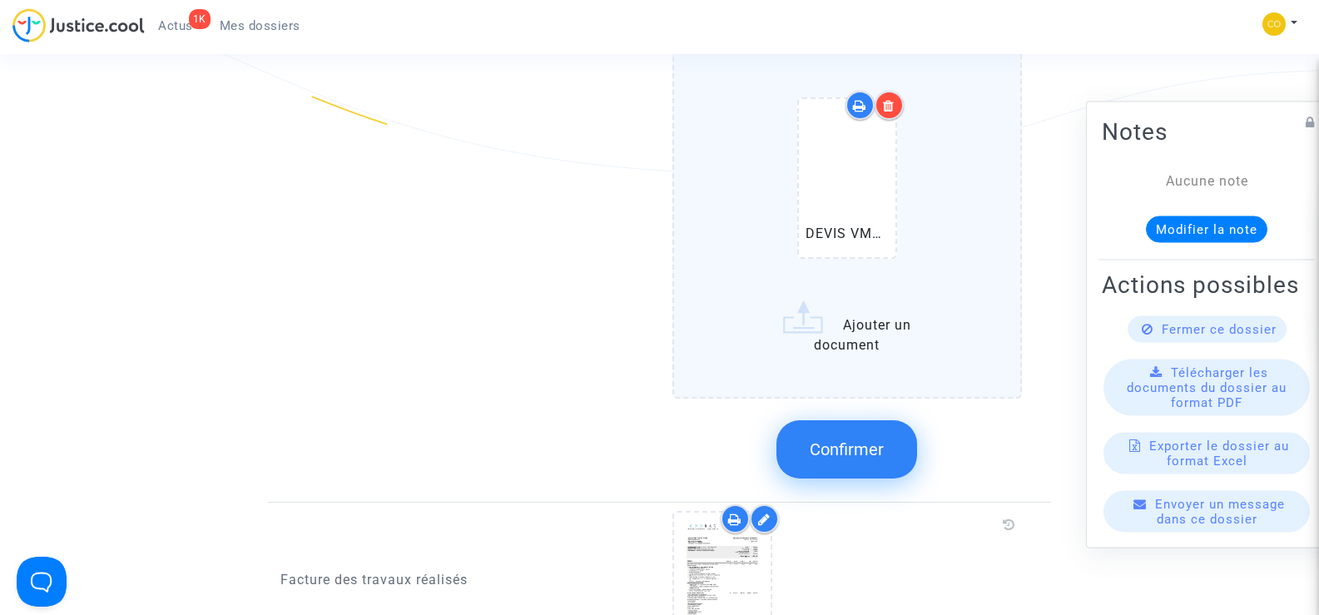
click at [846, 440] on span "Confirmer" at bounding box center [847, 450] width 74 height 20
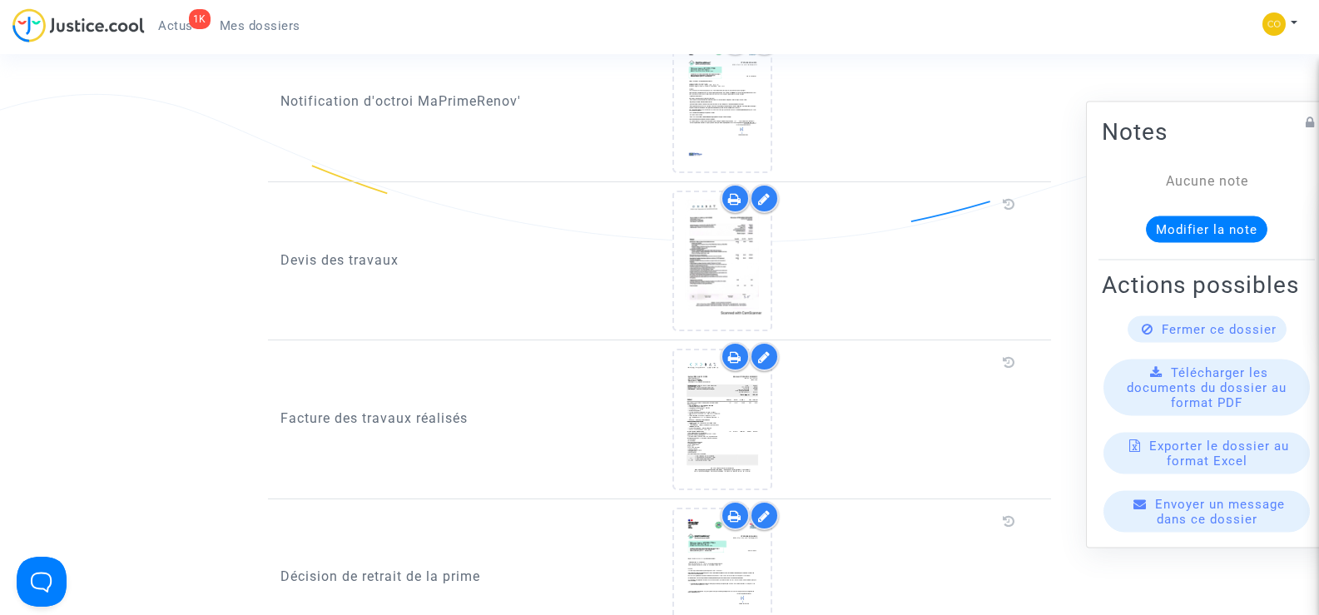
scroll to position [999, 0]
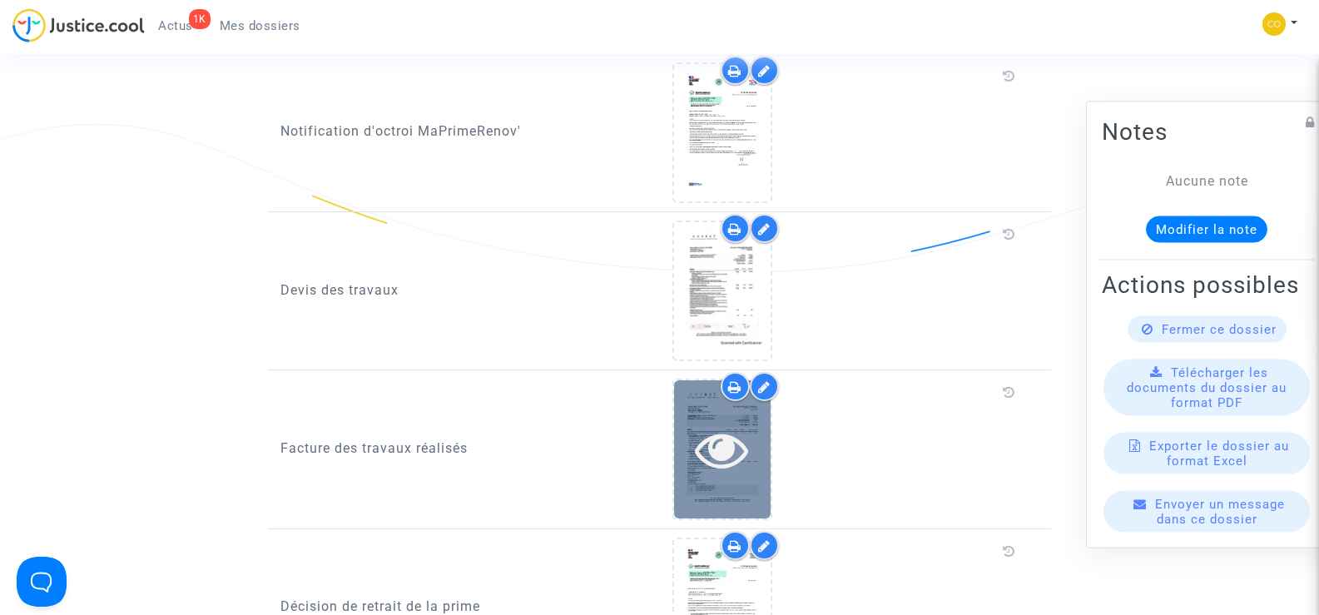
click at [725, 423] on icon at bounding box center [722, 449] width 54 height 53
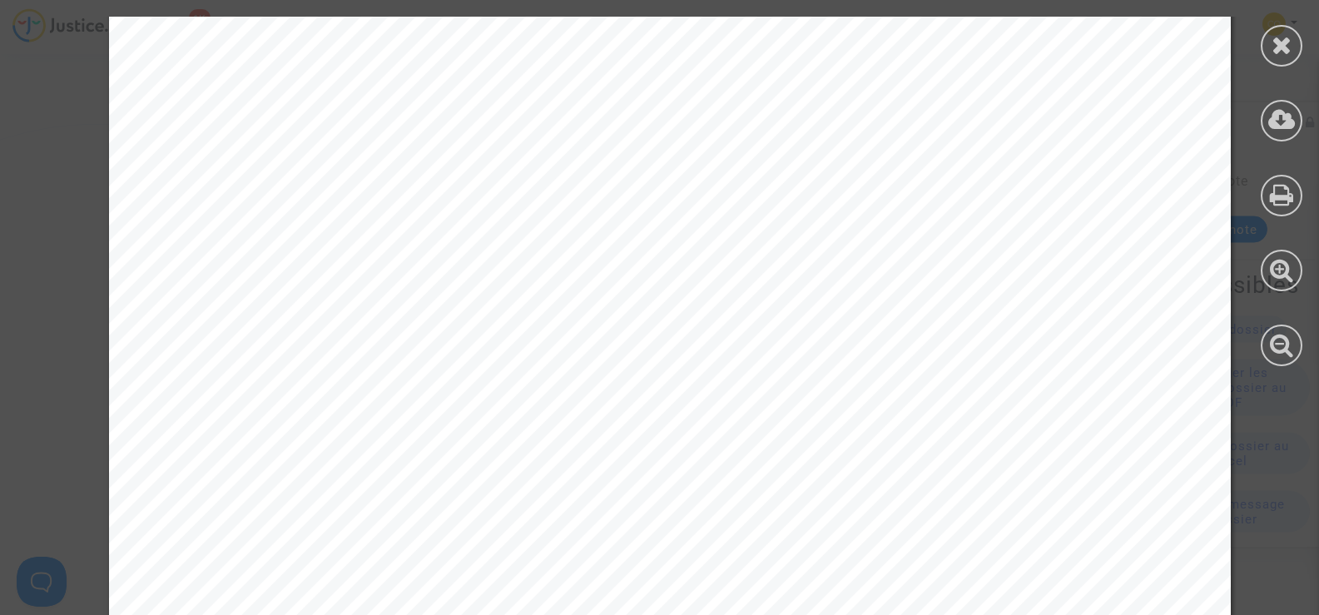
scroll to position [83, 0]
click at [1282, 52] on icon at bounding box center [1282, 44] width 21 height 25
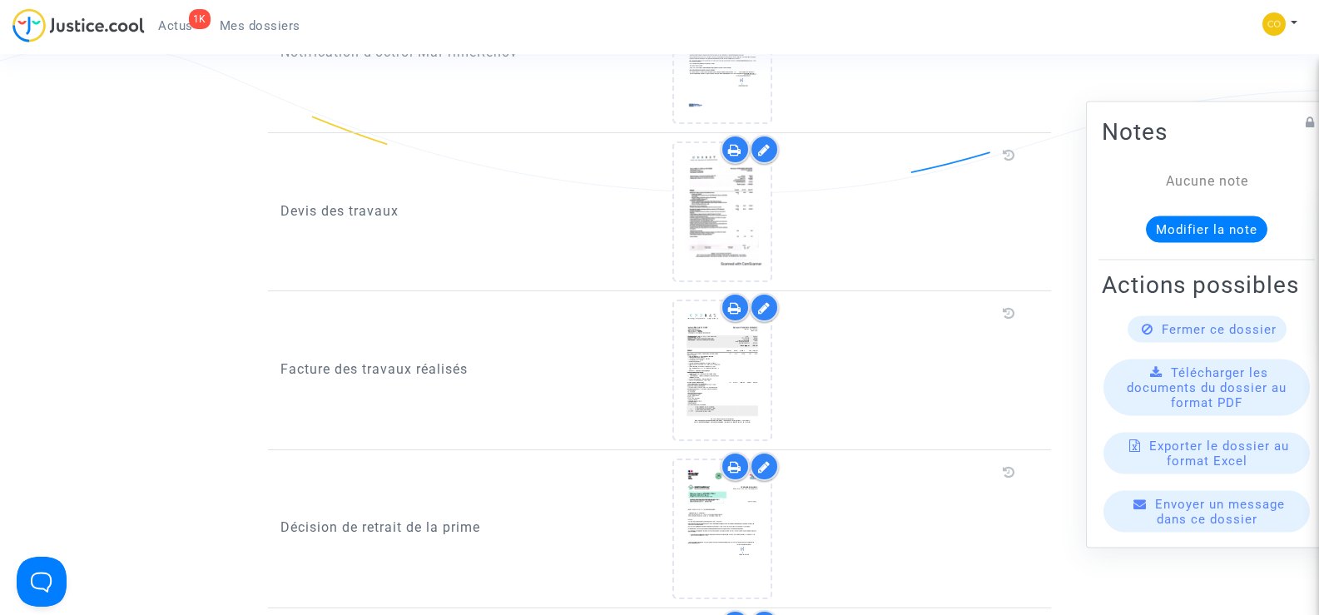
scroll to position [916, 0]
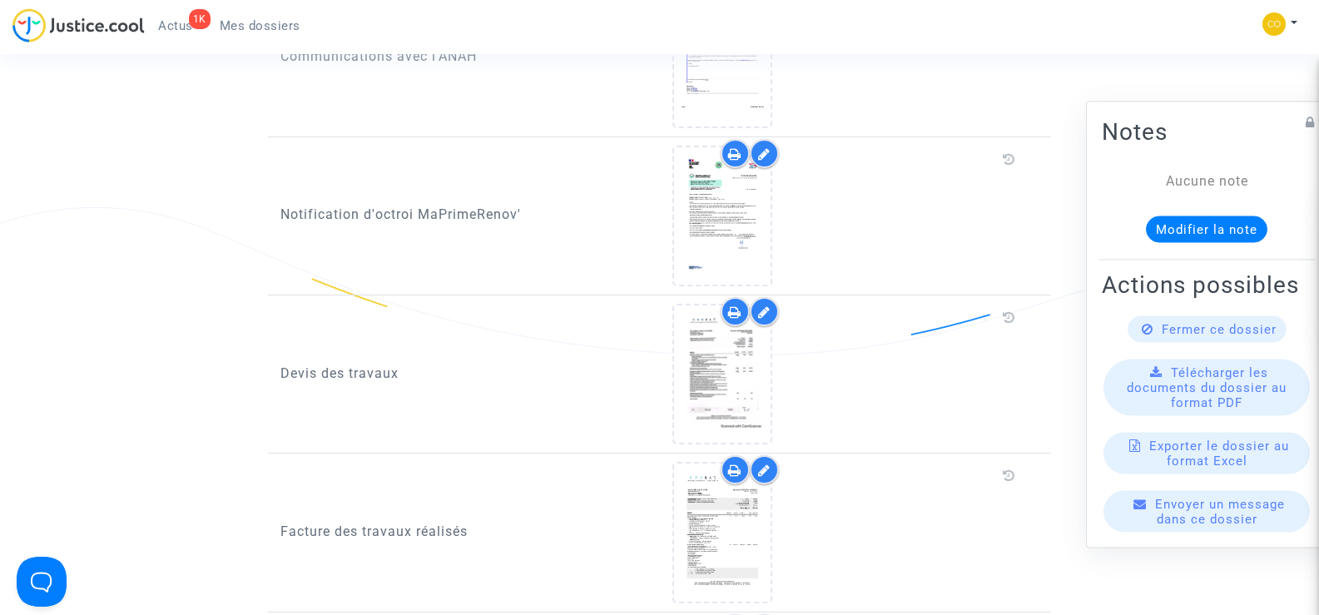
click at [772, 297] on div at bounding box center [764, 311] width 29 height 29
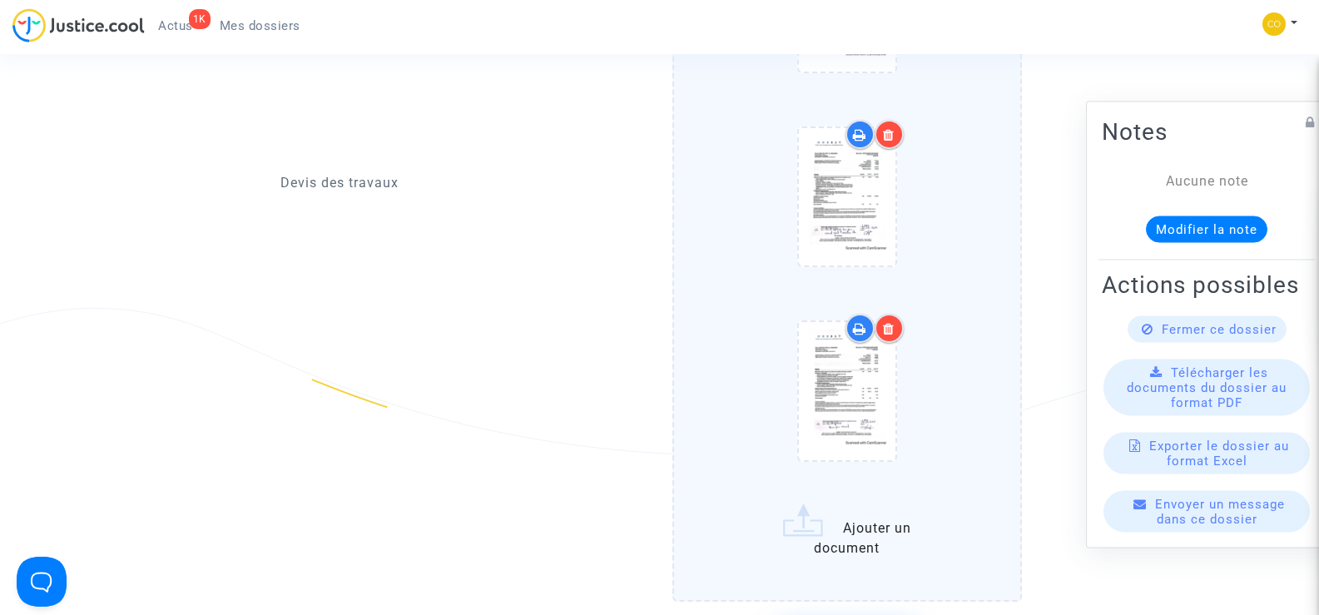
scroll to position [1831, 0]
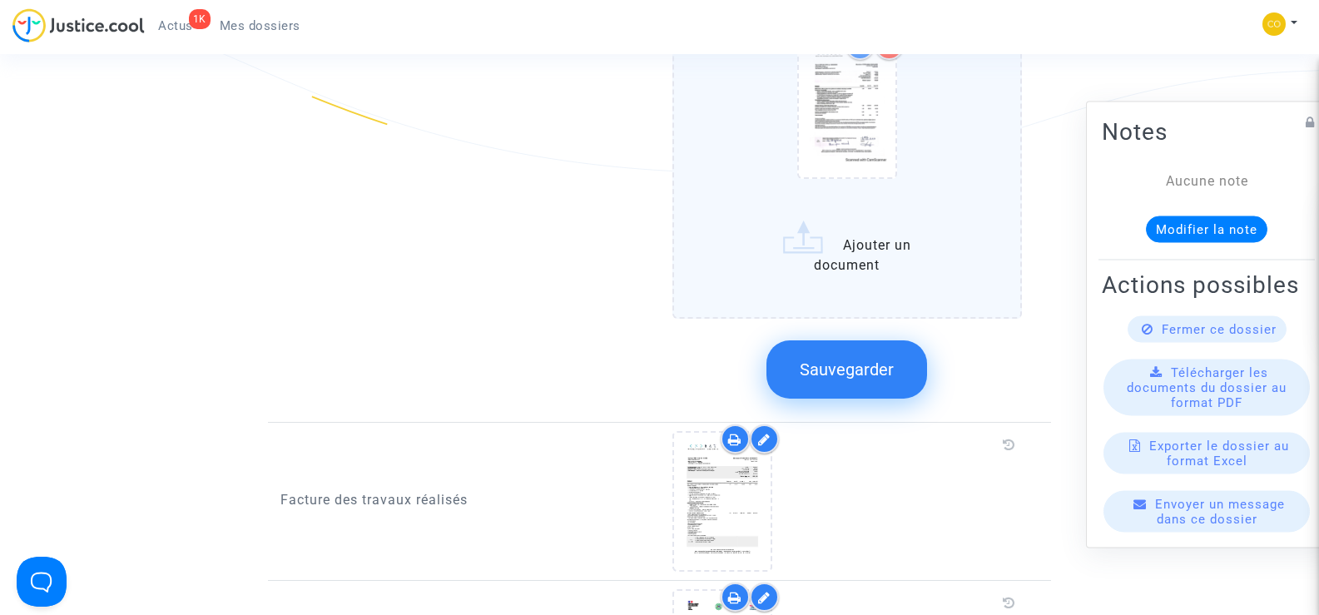
click at [0, 0] on input "Ajouter un document" at bounding box center [0, 0] width 0 height 0
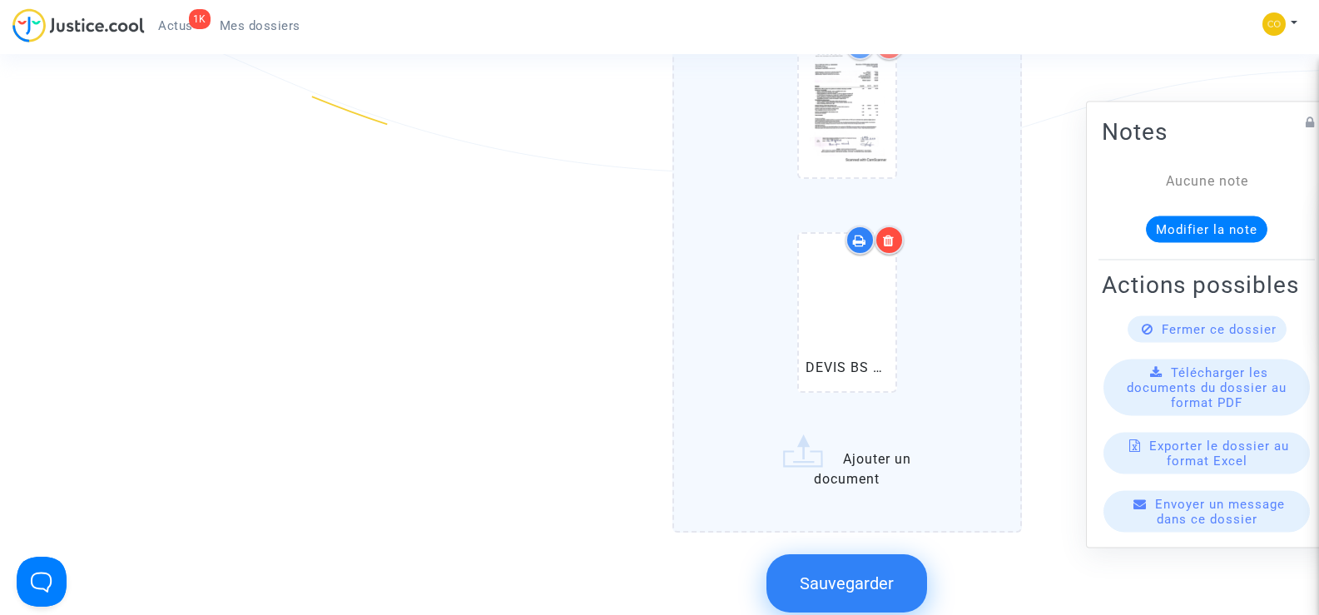
click at [894, 556] on button "Sauvegarder" at bounding box center [847, 583] width 161 height 58
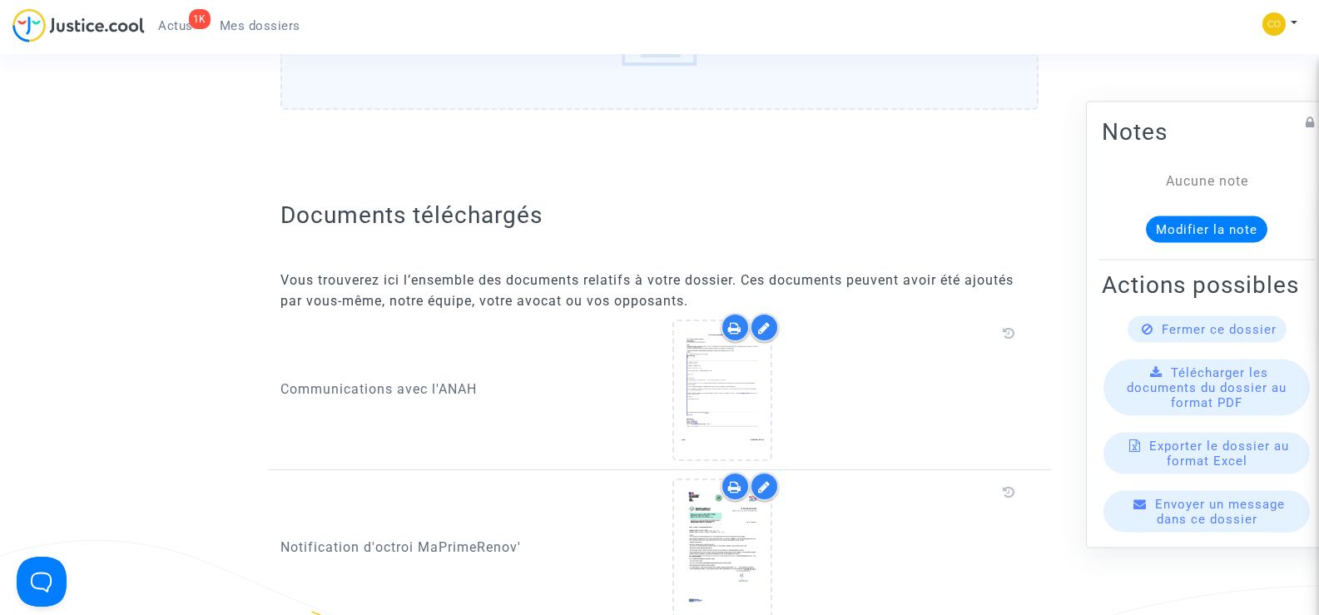
scroll to position [0, 0]
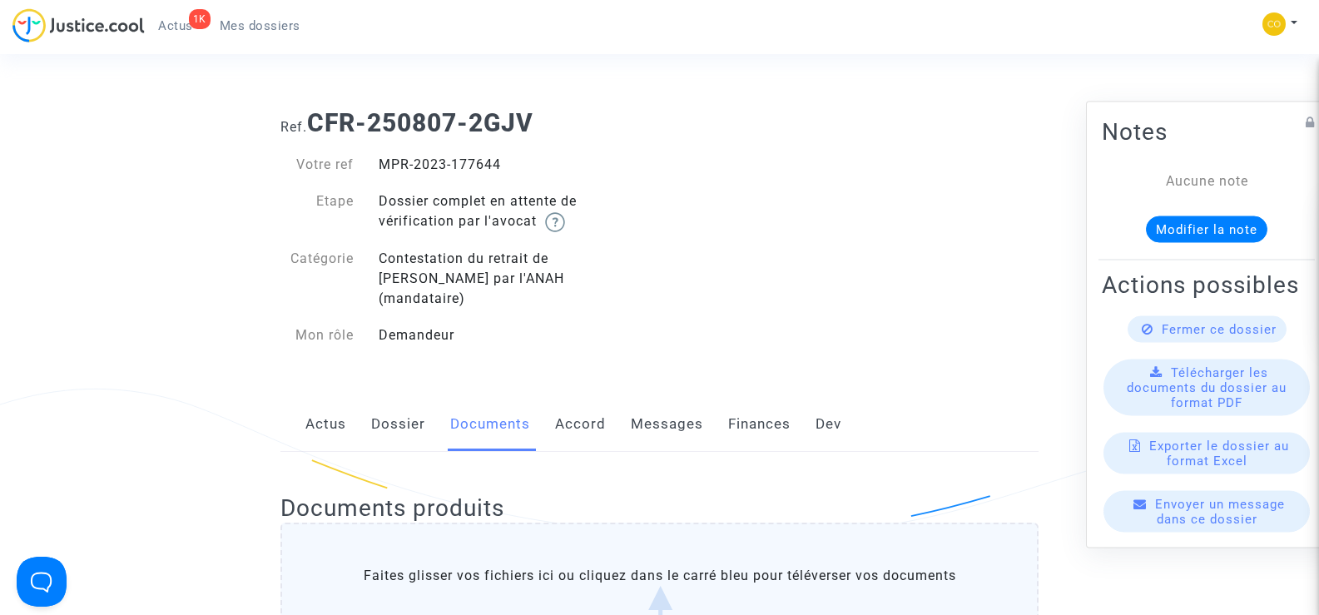
click at [246, 37] on link "Mes dossiers" at bounding box center [259, 25] width 107 height 25
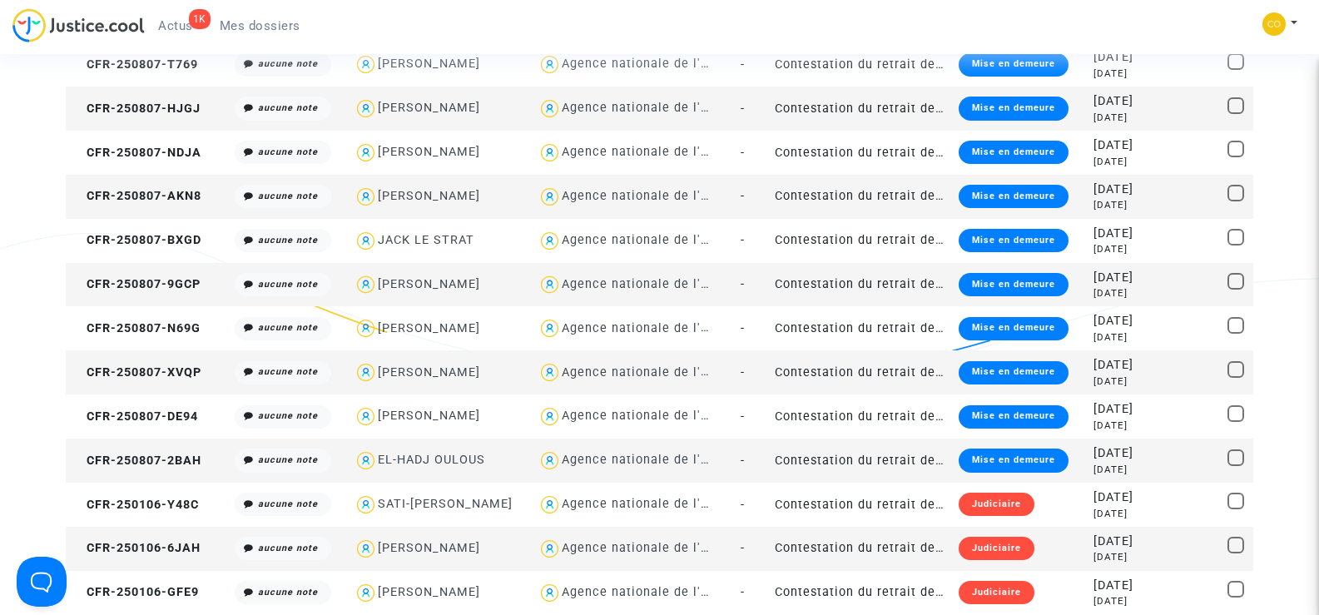
scroll to position [1665, 0]
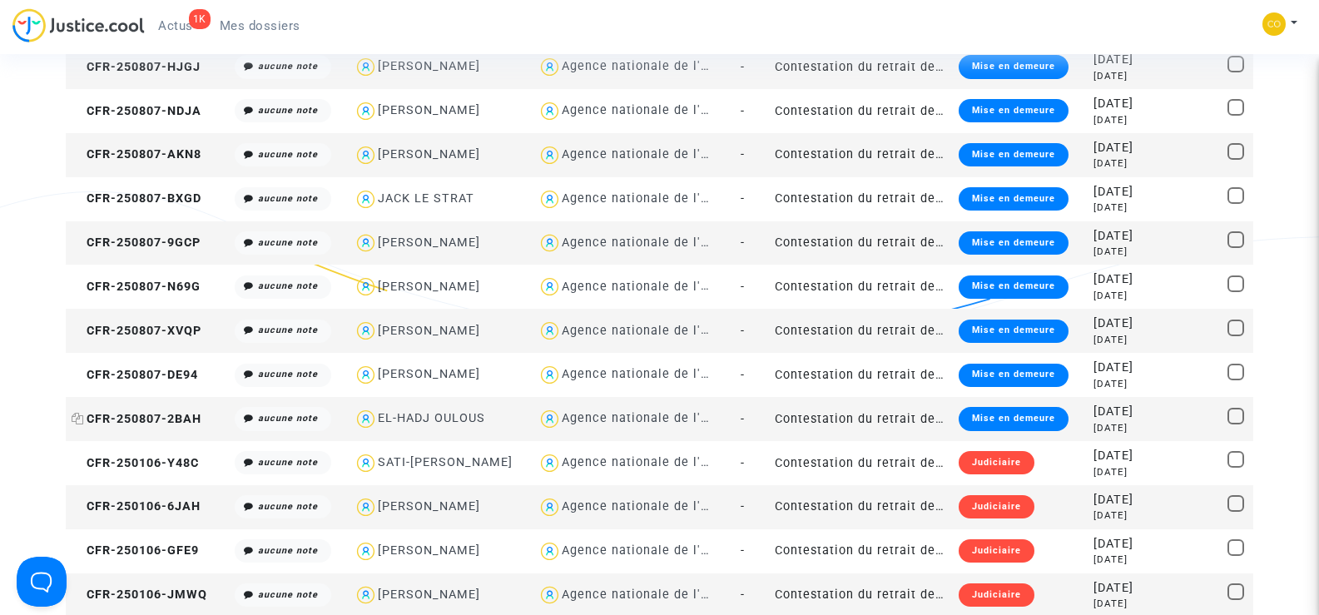
click at [144, 419] on span "CFR-250807-2BAH" at bounding box center [137, 419] width 130 height 14
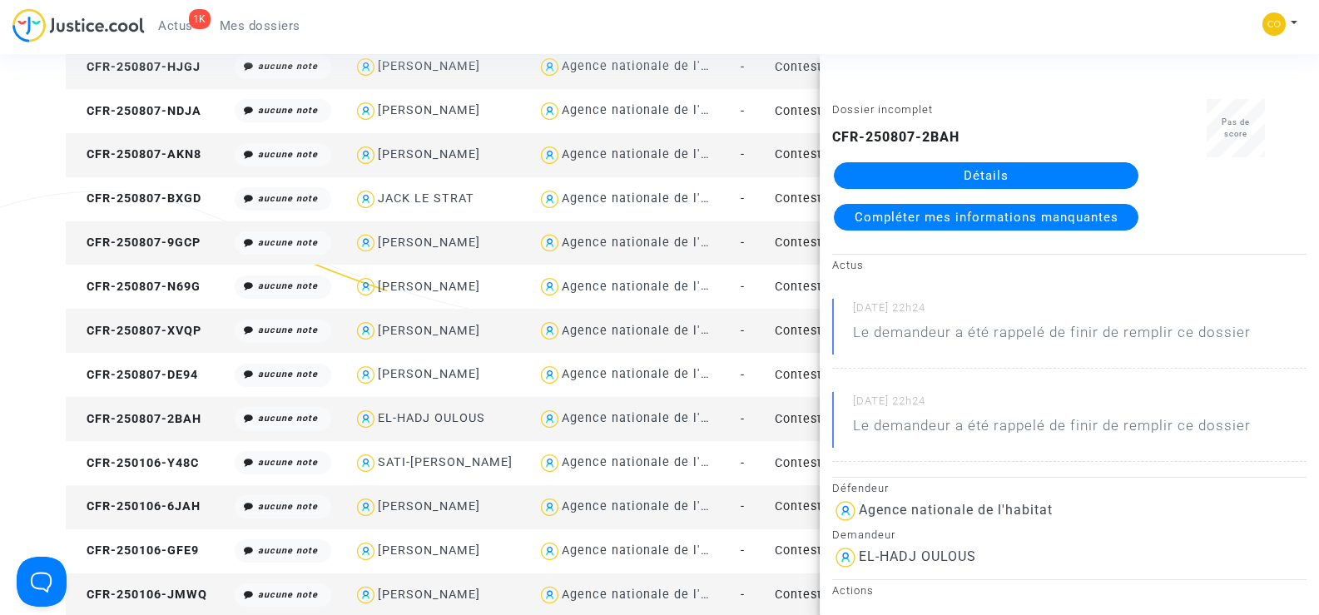
click at [975, 182] on link "Détails" at bounding box center [986, 175] width 305 height 27
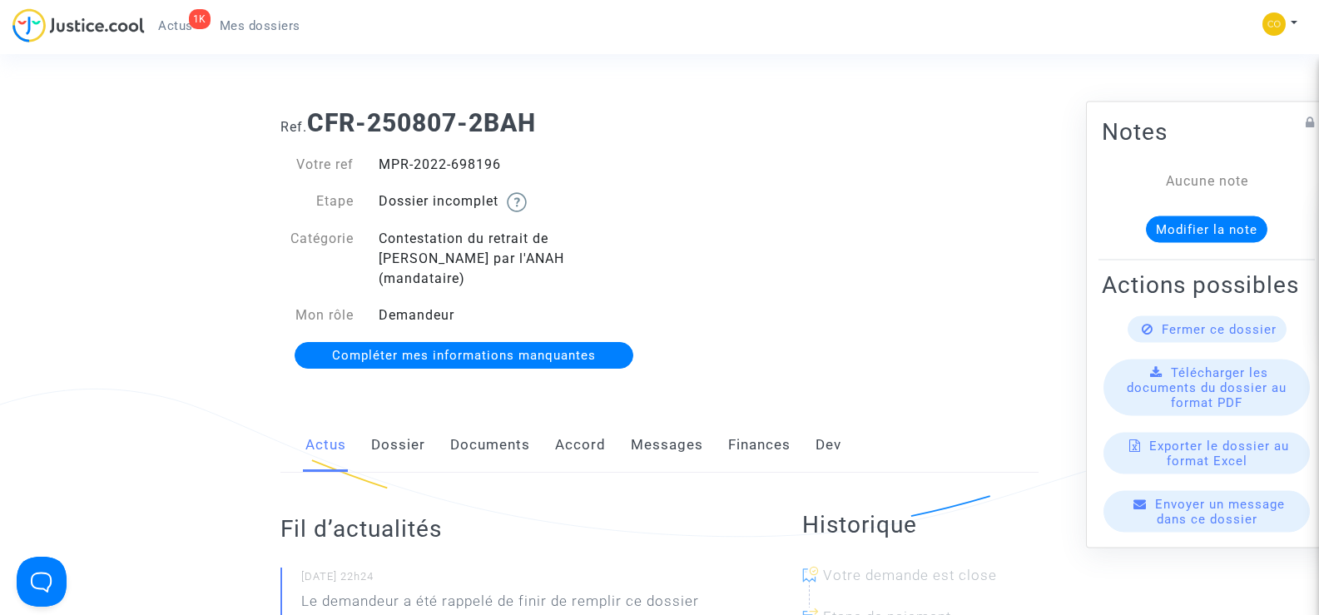
click at [475, 431] on link "Documents" at bounding box center [490, 445] width 80 height 55
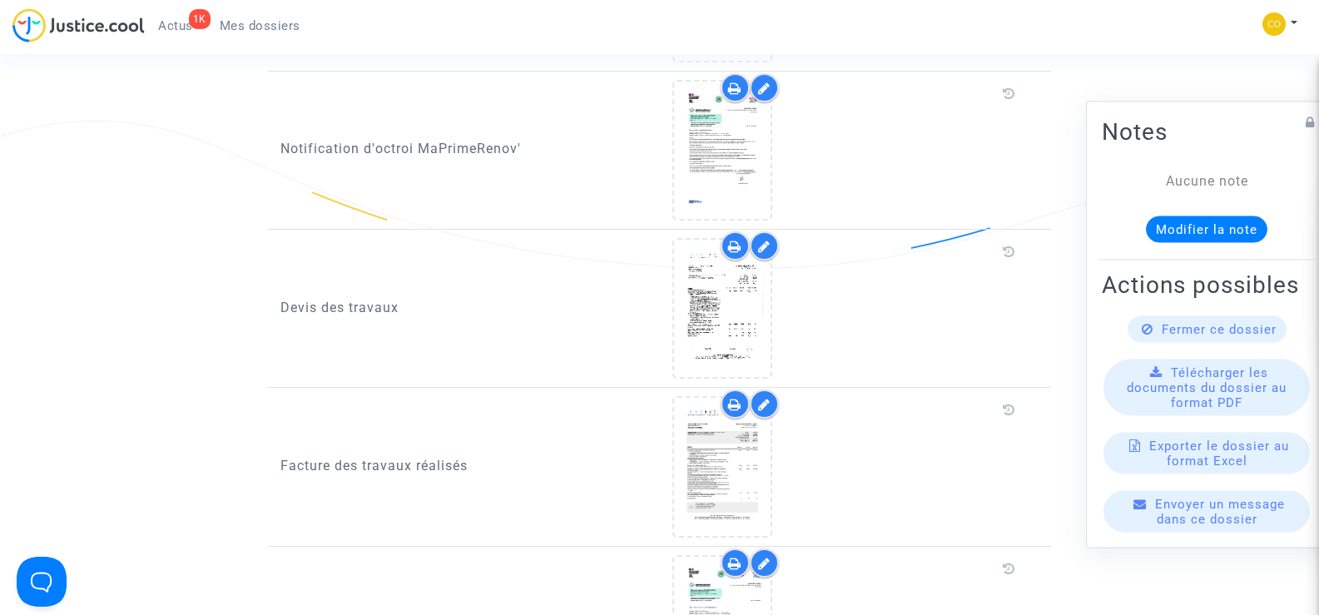
scroll to position [1165, 0]
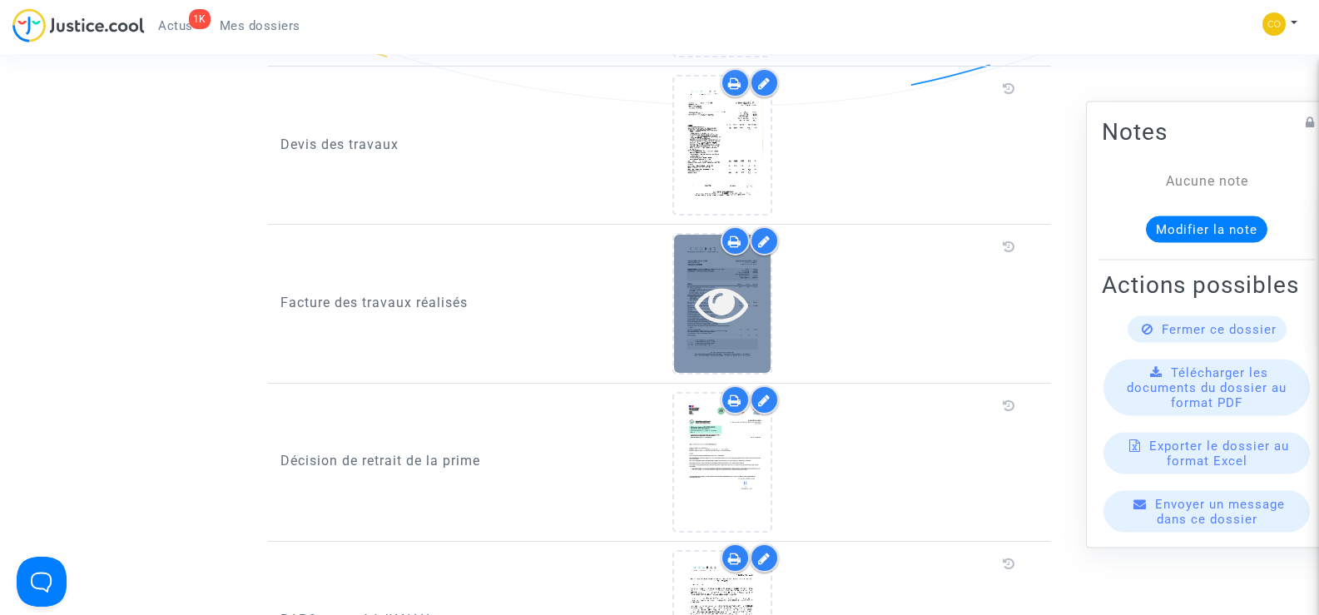
click at [735, 306] on icon at bounding box center [722, 303] width 54 height 53
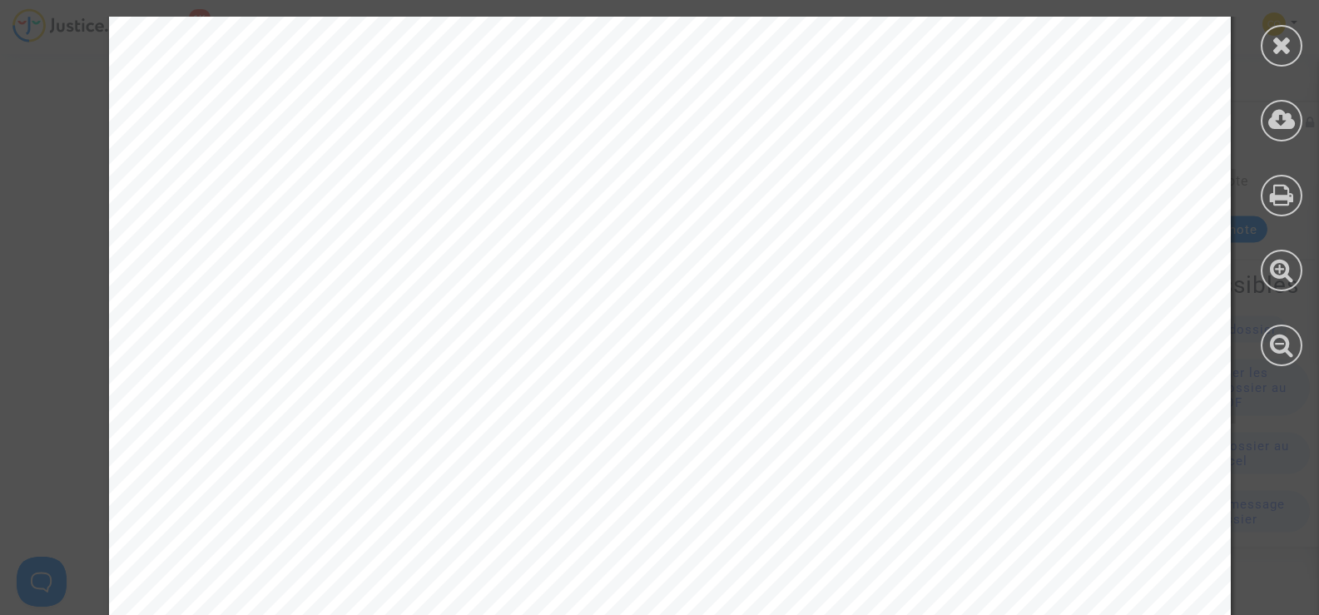
scroll to position [1748, 0]
click at [1275, 35] on icon at bounding box center [1282, 44] width 21 height 25
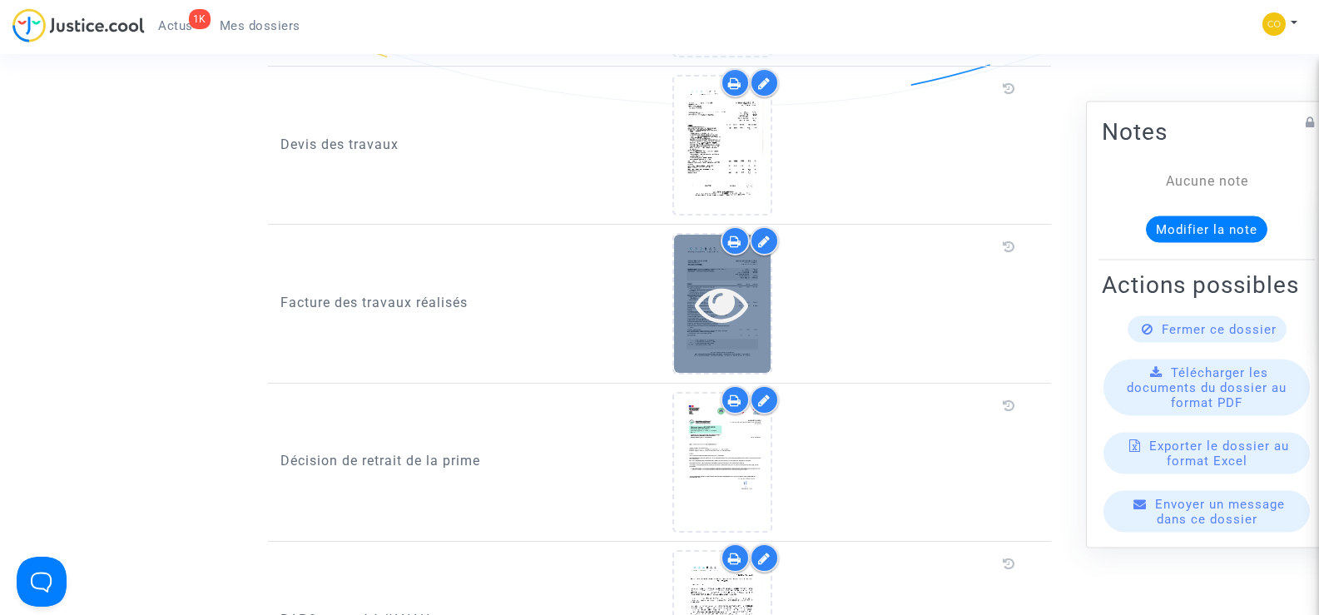
click at [738, 282] on icon at bounding box center [722, 303] width 54 height 53
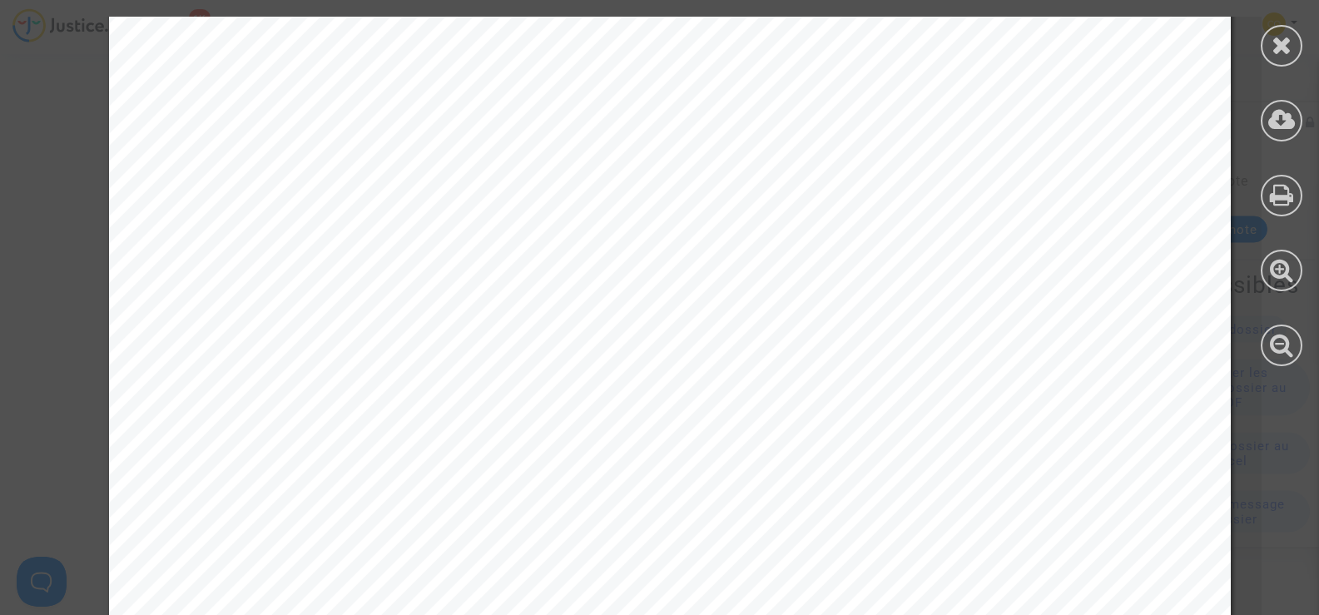
scroll to position [6758, 0]
click at [1284, 32] on icon at bounding box center [1282, 44] width 21 height 25
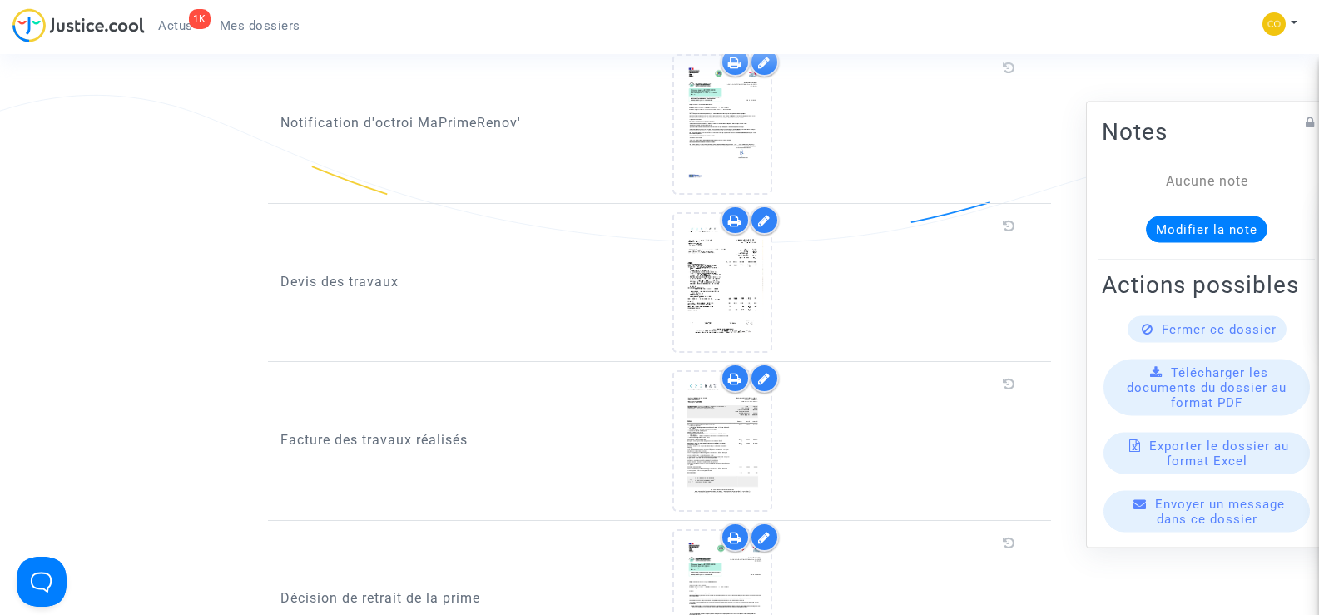
scroll to position [999, 0]
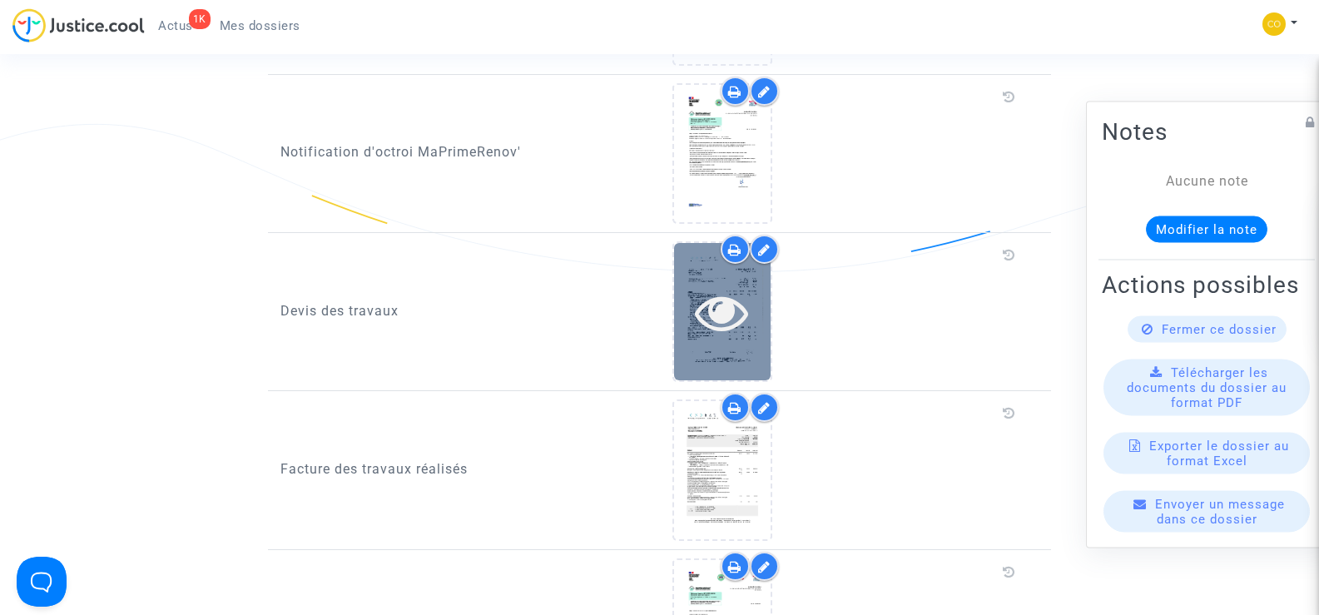
click at [738, 295] on icon at bounding box center [722, 312] width 54 height 53
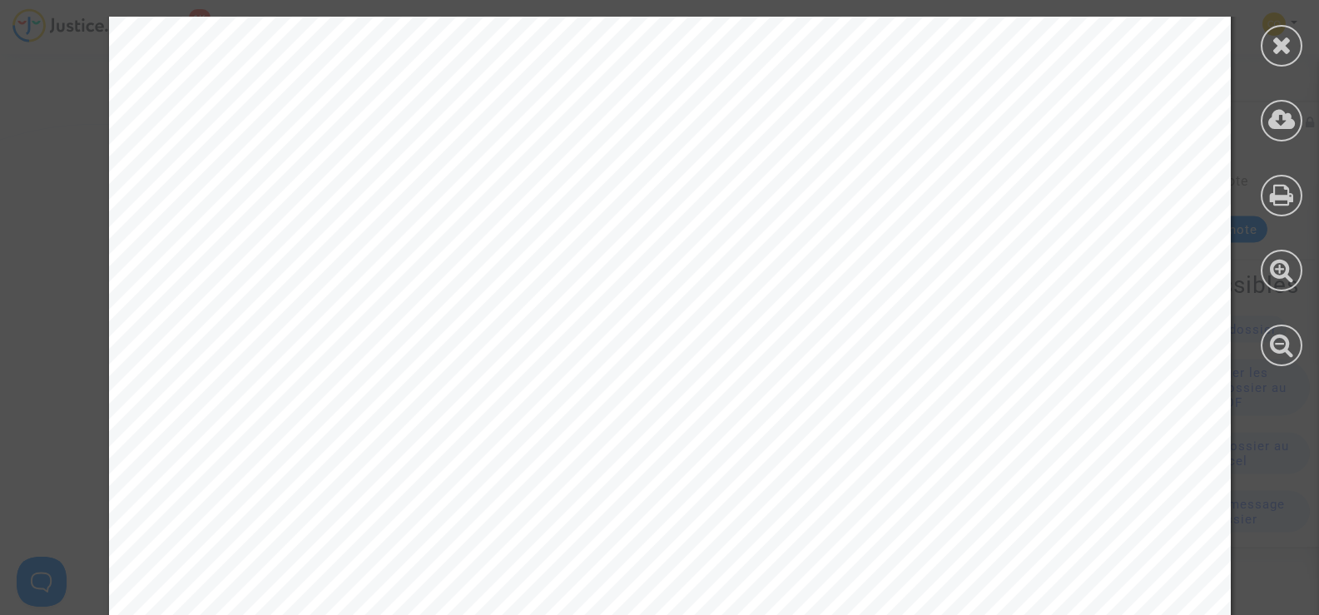
scroll to position [1668, 0]
click at [1272, 43] on icon at bounding box center [1282, 44] width 21 height 25
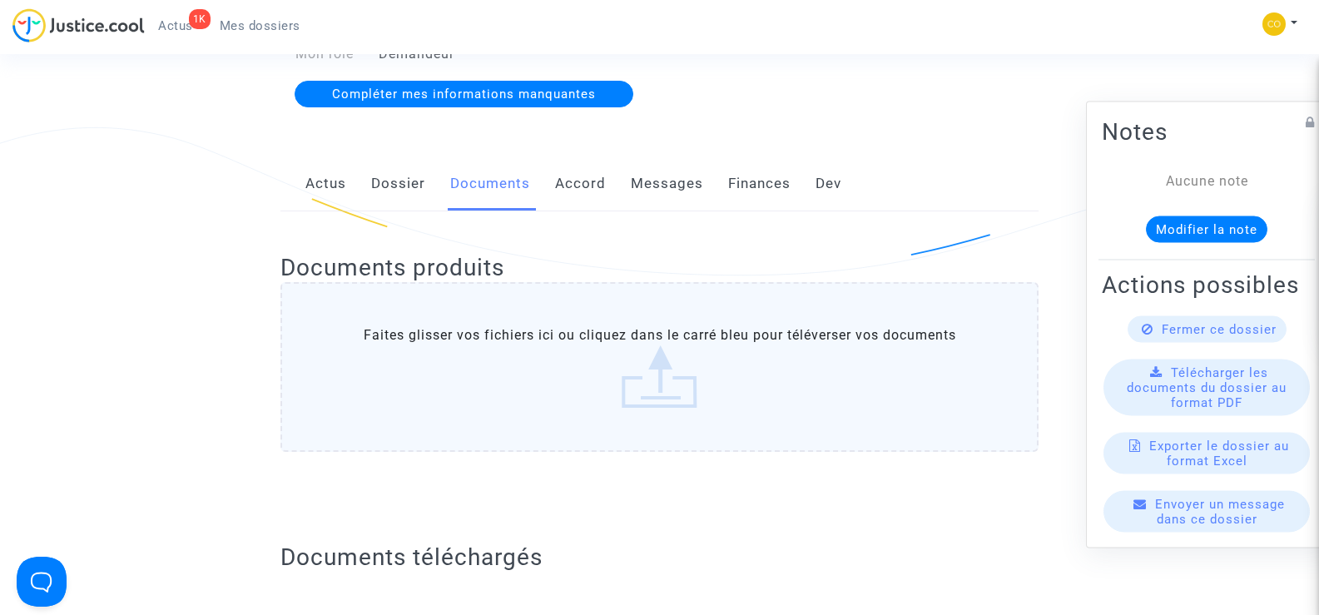
scroll to position [0, 0]
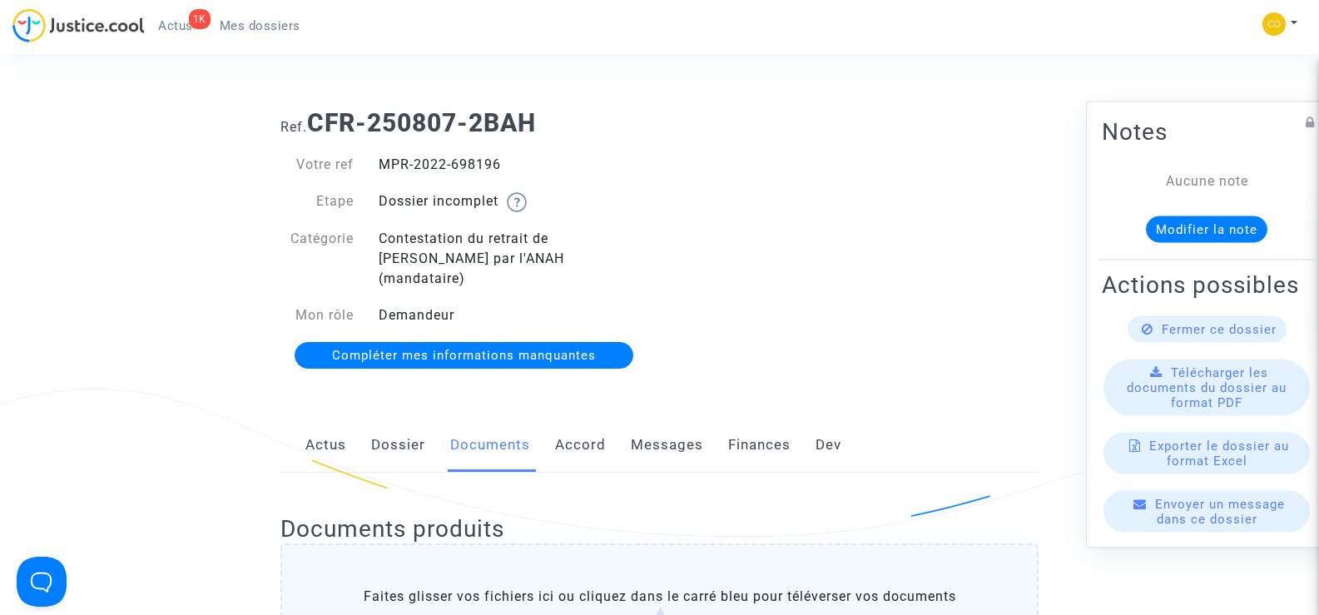
click at [882, 250] on div "Ref. CFR-250807-2BAH Votre ref MPR-2022-698196 Etape Dossier incomplet Catégori…" at bounding box center [659, 240] width 783 height 288
click at [260, 26] on span "Mes dossiers" at bounding box center [260, 25] width 81 height 15
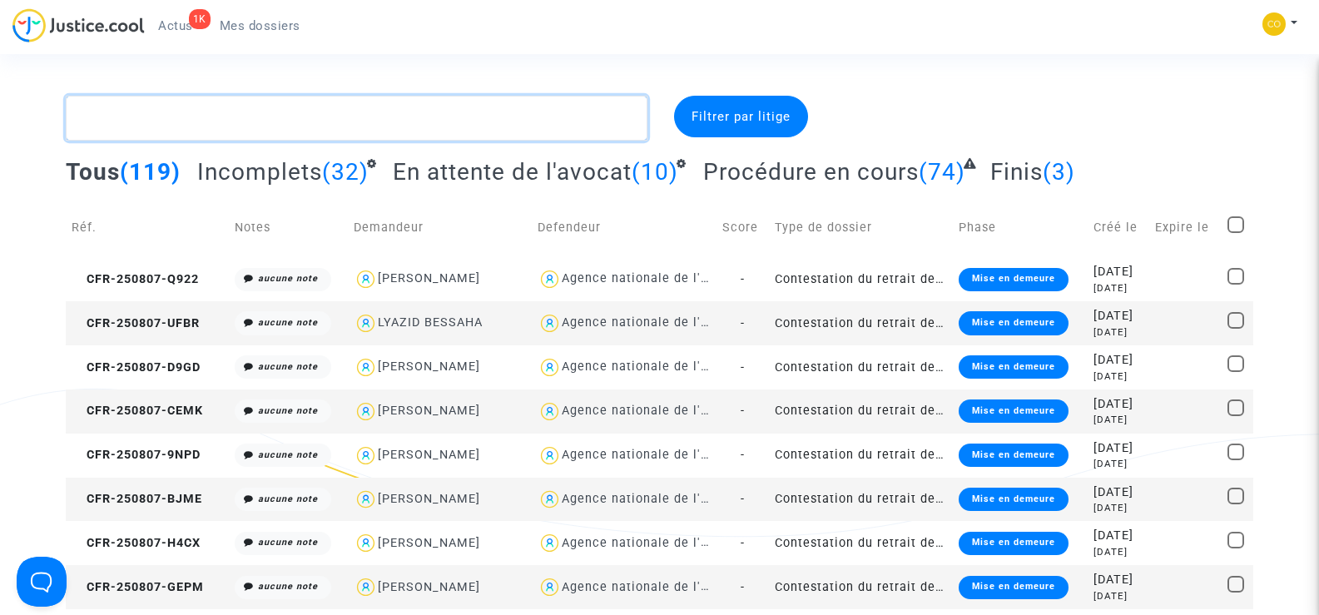
click at [178, 117] on textarea at bounding box center [356, 118] width 581 height 45
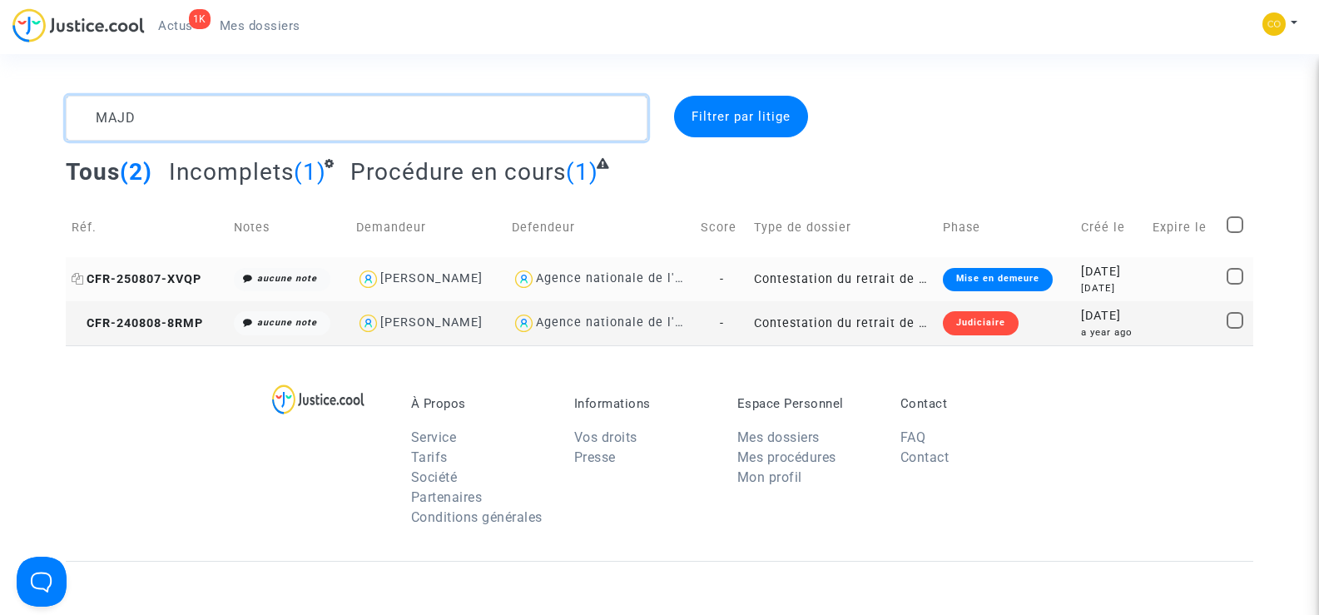
type textarea "MAJD"
click at [141, 277] on span "CFR-250807-XVQP" at bounding box center [137, 279] width 130 height 14
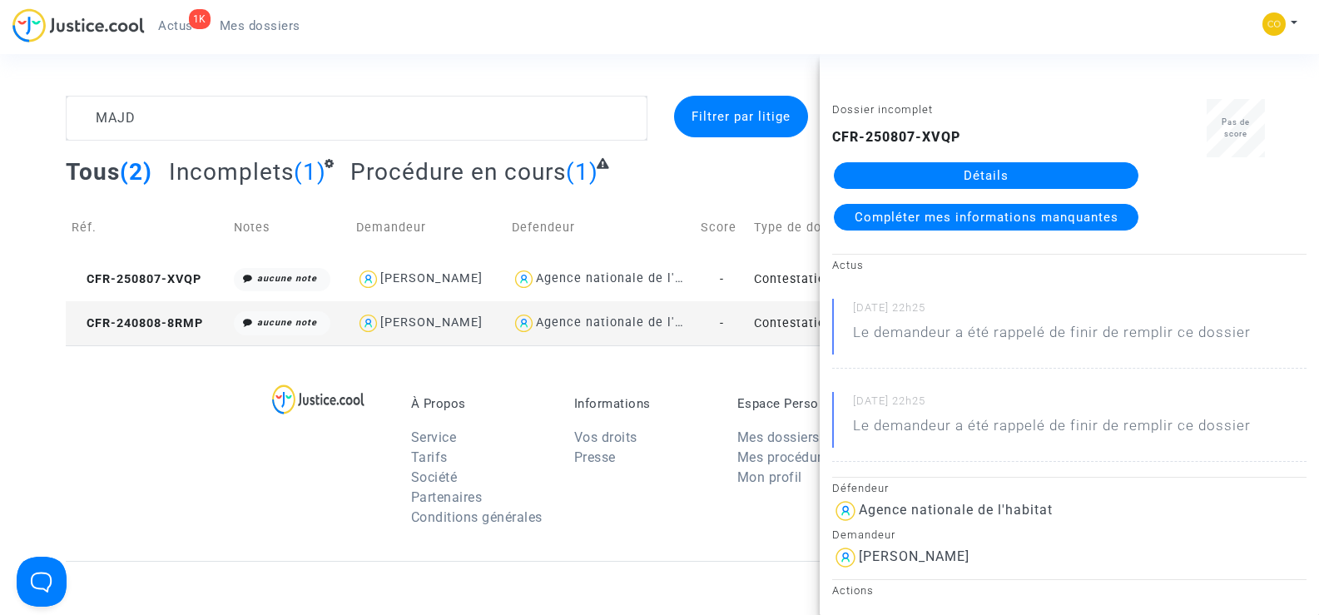
click at [1023, 165] on link "Détails" at bounding box center [986, 175] width 305 height 27
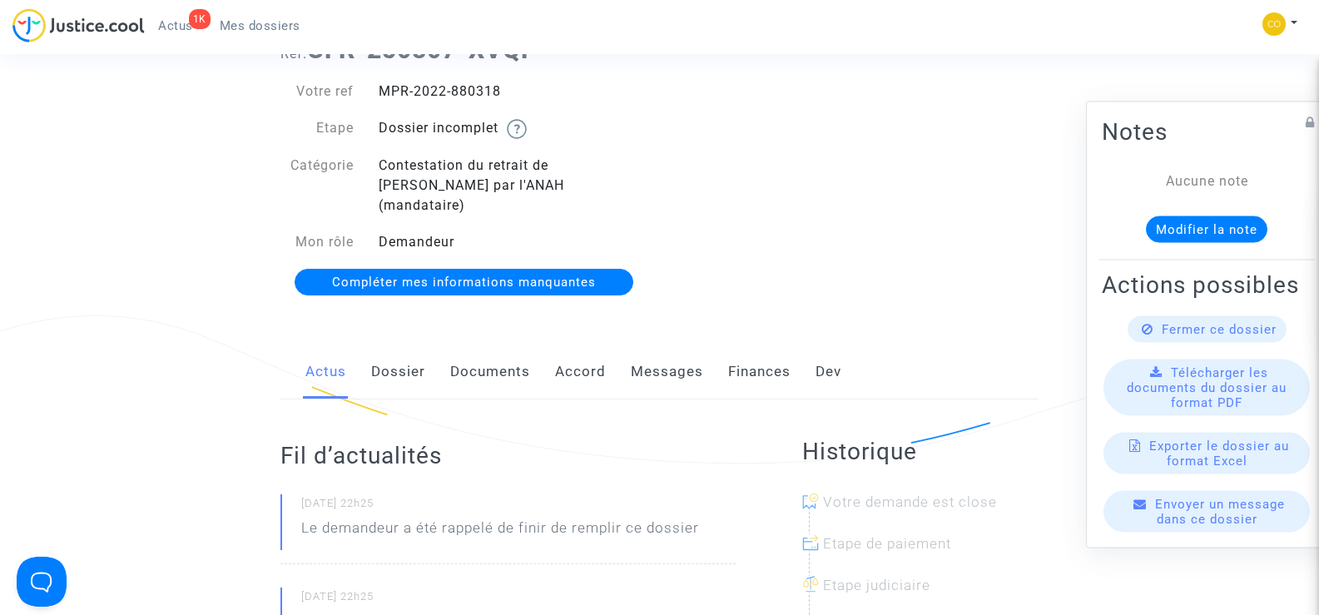
scroll to position [166, 0]
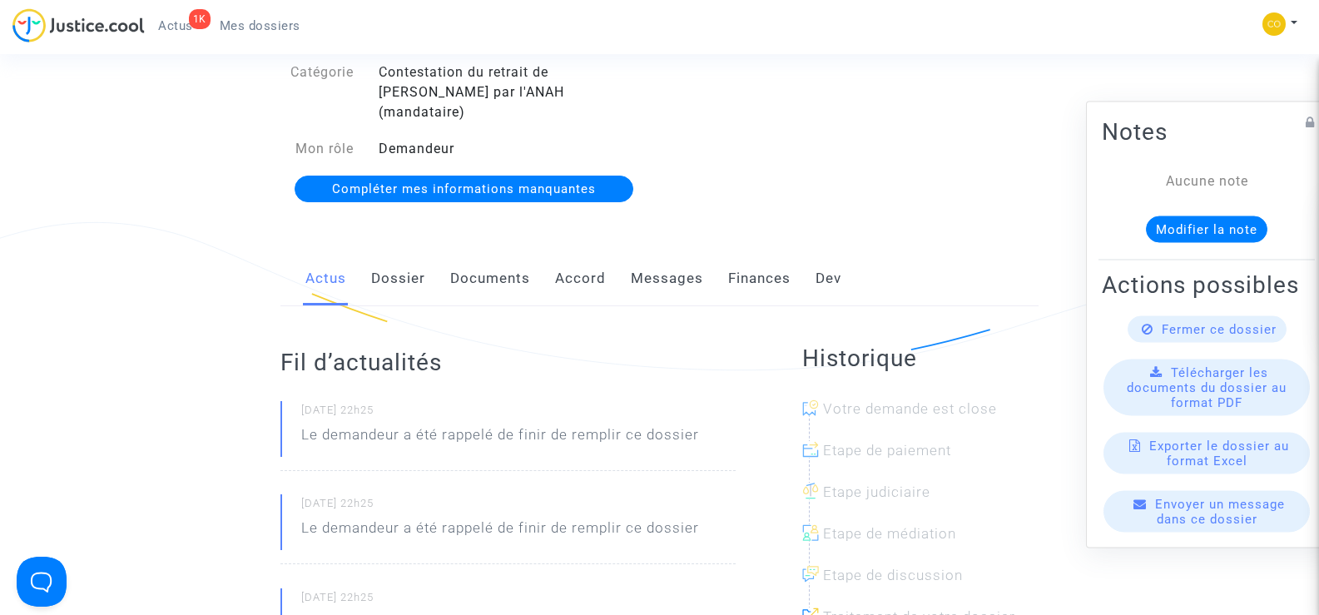
click at [489, 251] on link "Documents" at bounding box center [490, 278] width 80 height 55
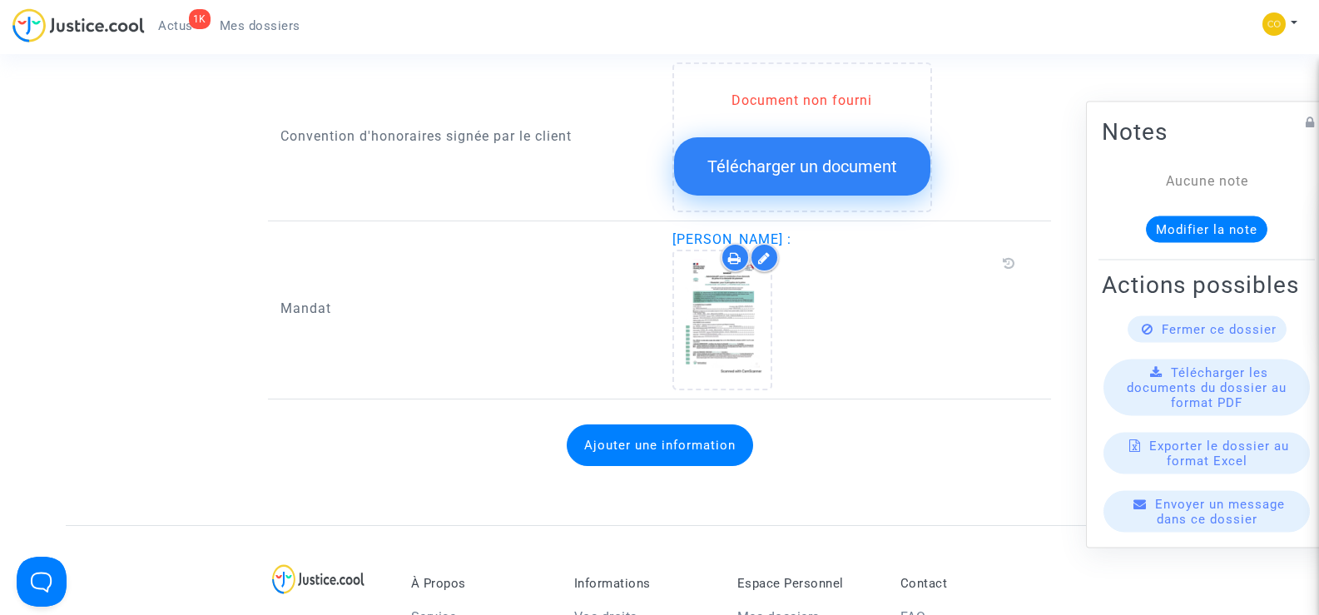
scroll to position [1998, 0]
drag, startPoint x: 795, startPoint y: 216, endPoint x: 718, endPoint y: 213, distance: 76.7
click at [718, 231] on span "[PERSON_NAME] :" at bounding box center [732, 239] width 119 height 16
copy span "MAJDANAC"
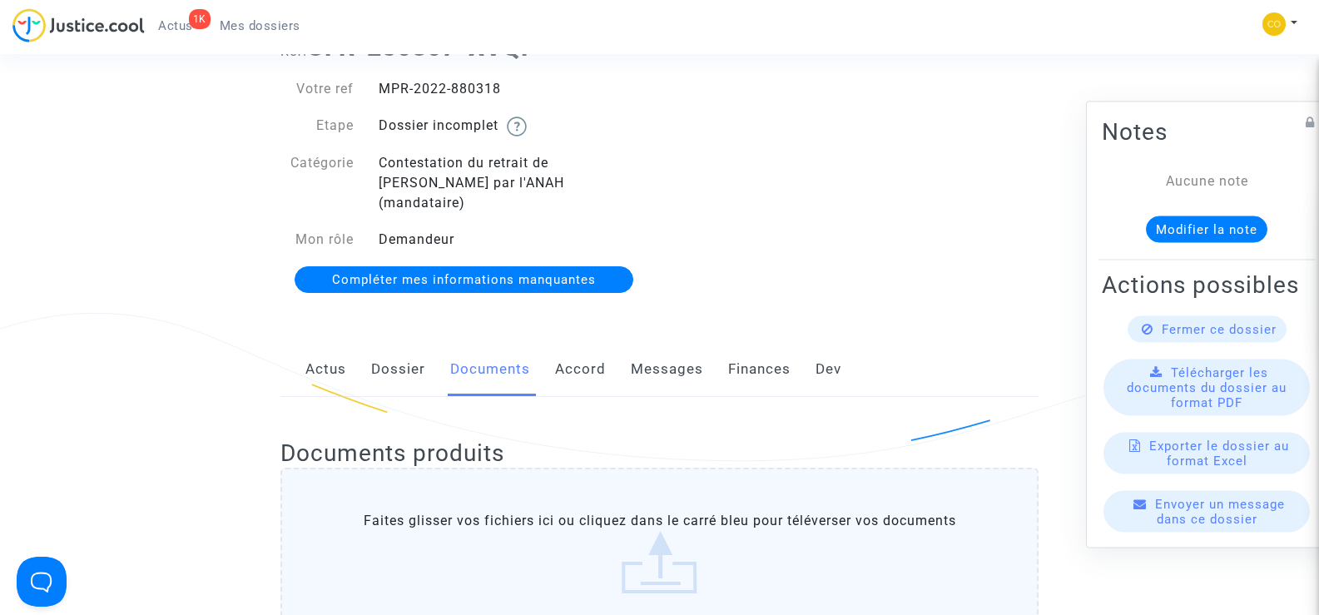
scroll to position [0, 0]
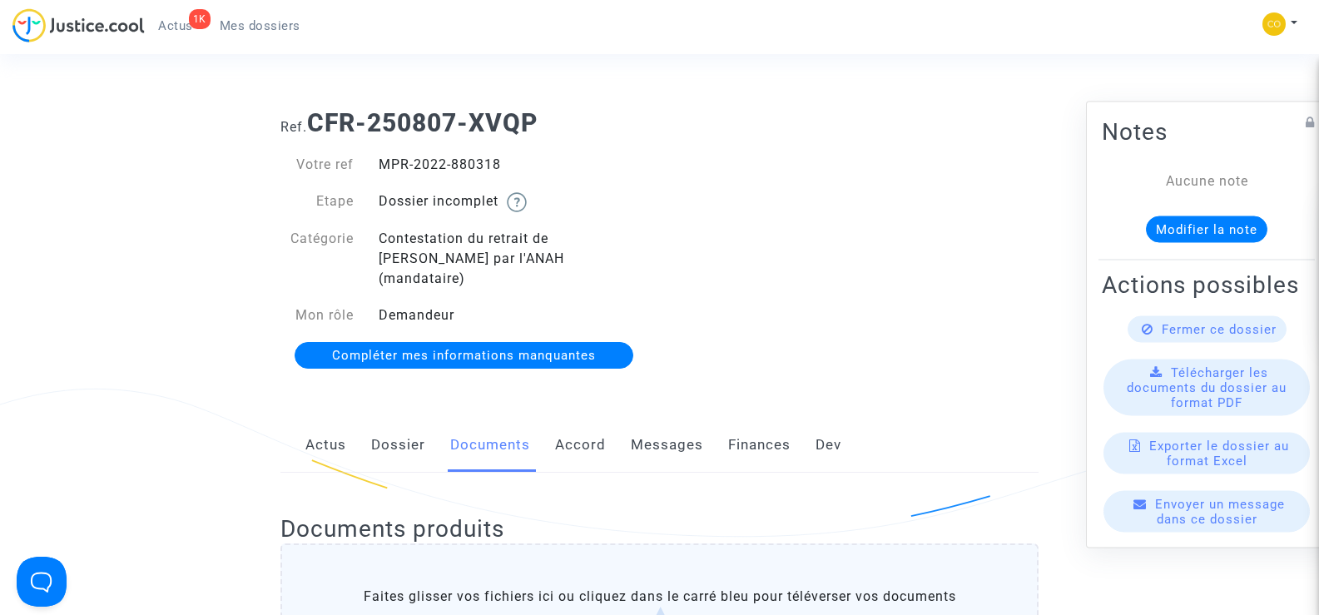
drag, startPoint x: 508, startPoint y: 159, endPoint x: 385, endPoint y: 148, distance: 123.7
click at [385, 148] on div "Votre ref MPR-2022-880318 Etape Dossier incomplet Catégorie Contestation du ret…" at bounding box center [464, 261] width 392 height 246
copy div "MPR-2022-880318"
click at [892, 306] on div "Ref. CFR-250807-XVQP Votre ref MPR-2022-880318 Etape Dossier incomplet Catégori…" at bounding box center [659, 240] width 783 height 288
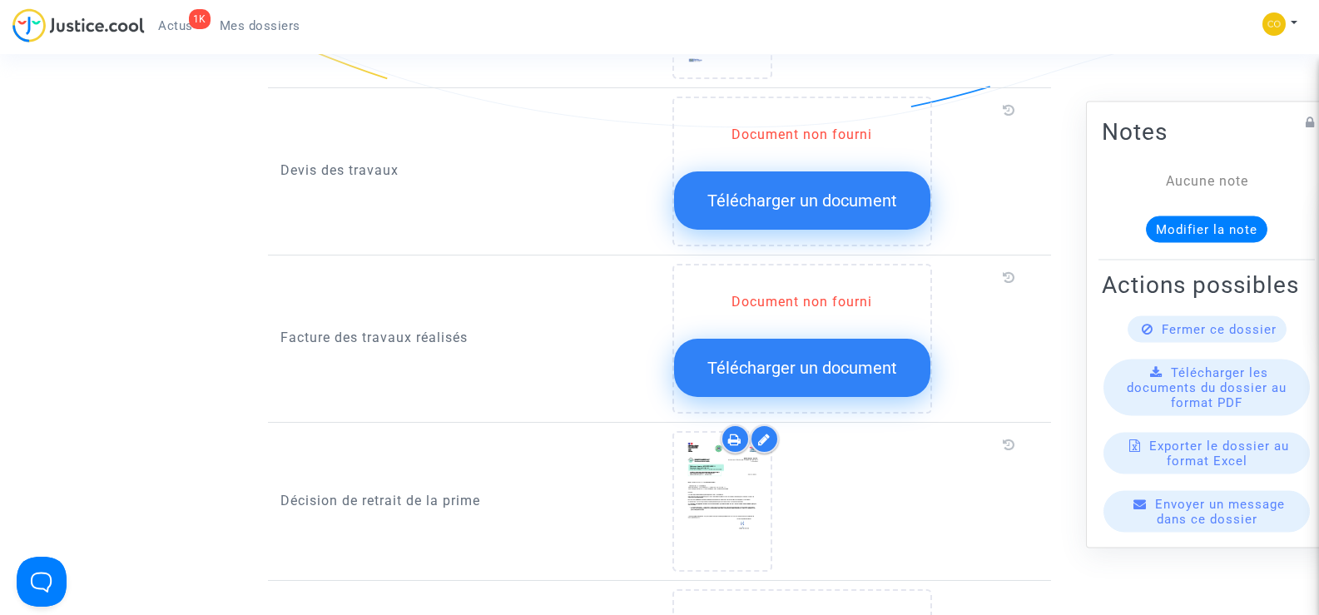
scroll to position [1165, 0]
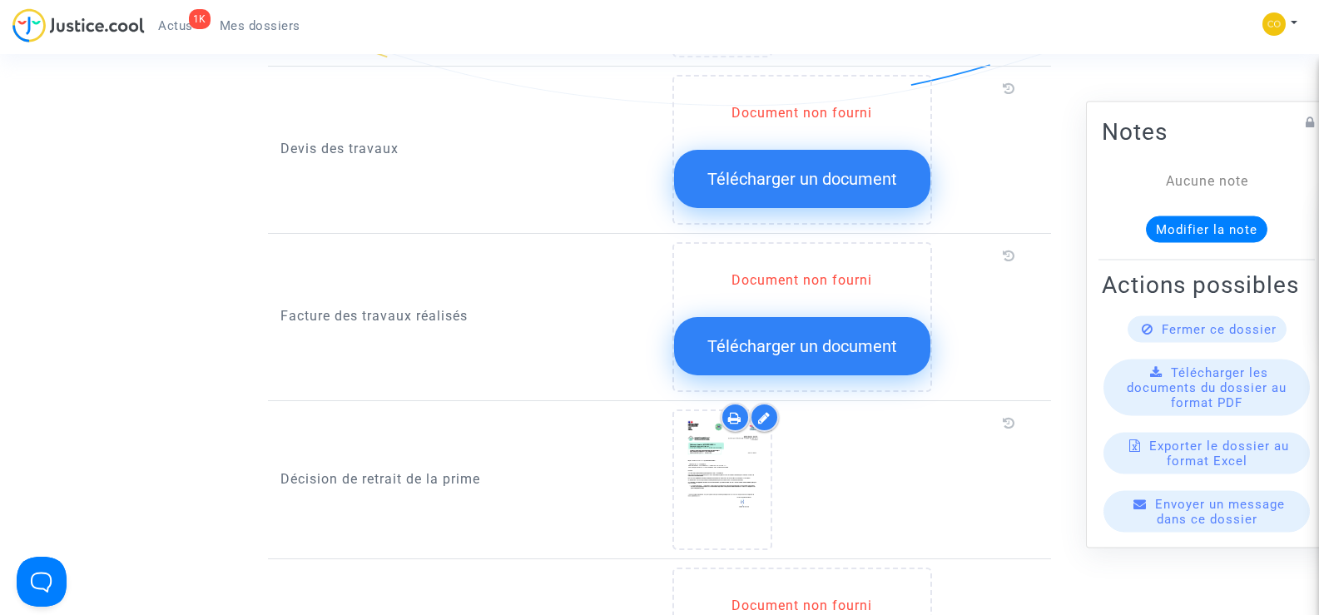
click at [832, 336] on span "Télécharger un document" at bounding box center [803, 346] width 190 height 20
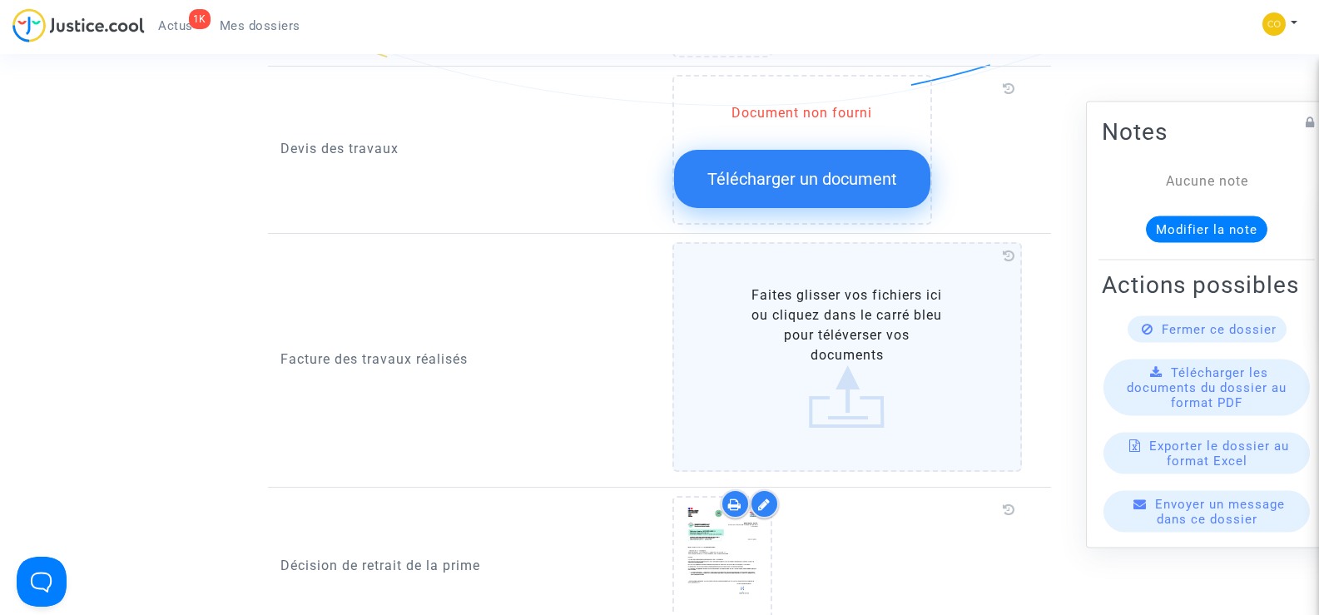
click at [846, 338] on label "Faites glisser vos fichiers ici ou cliquez dans le carré bleu pour téléverser v…" at bounding box center [848, 357] width 350 height 230
click at [0, 0] on input "Faites glisser vos fichiers ici ou cliquez dans le carré bleu pour téléverser v…" at bounding box center [0, 0] width 0 height 0
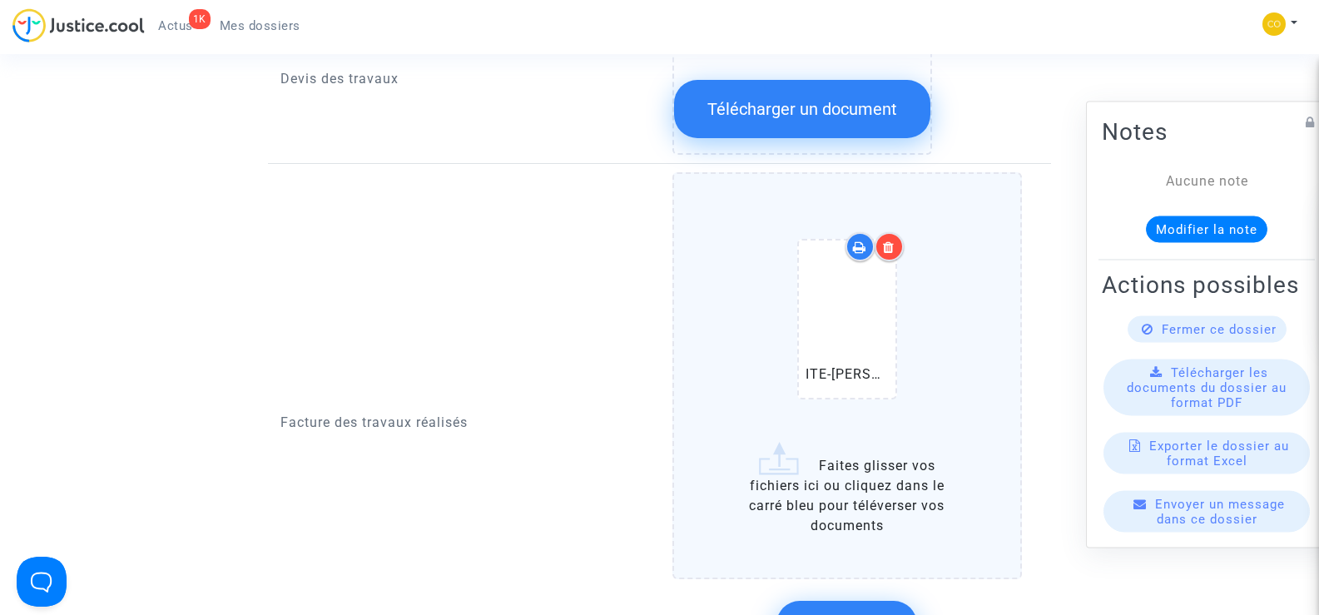
scroll to position [1332, 0]
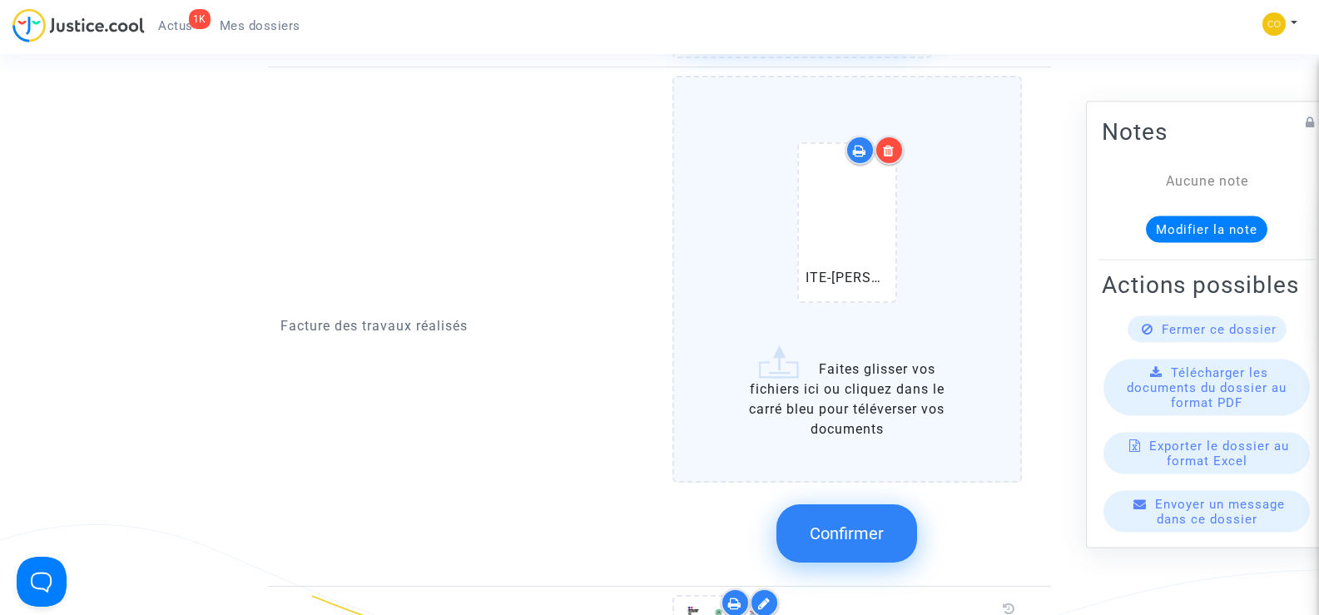
click at [866, 524] on span "Confirmer" at bounding box center [847, 534] width 74 height 20
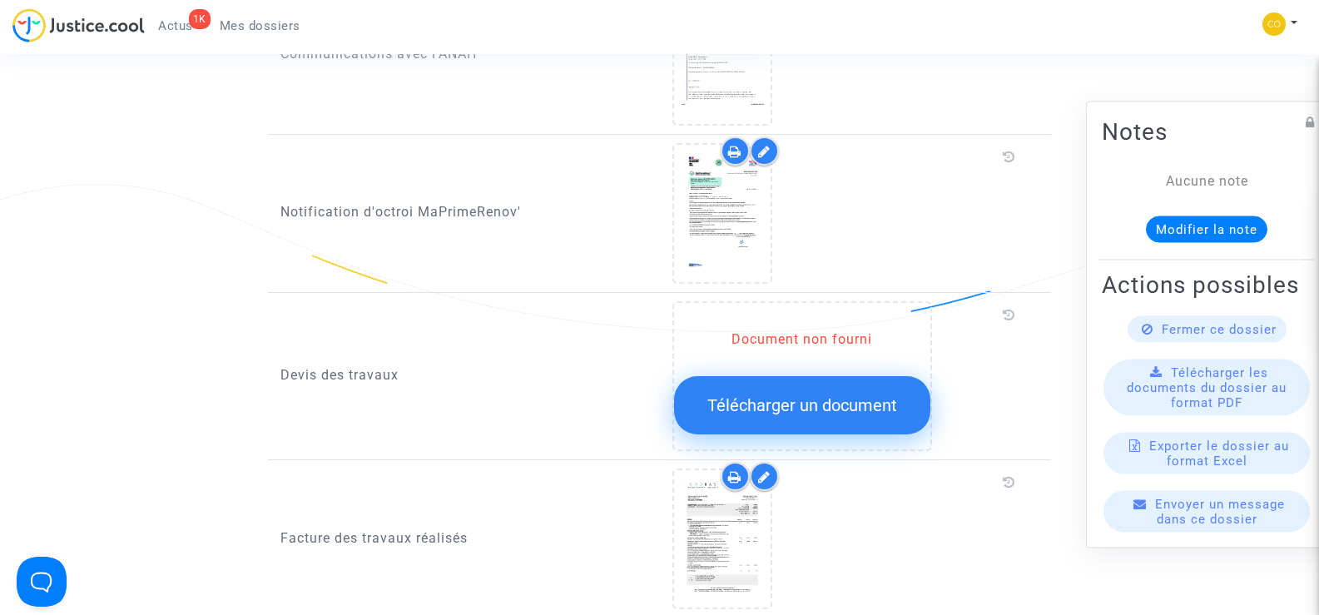
scroll to position [916, 0]
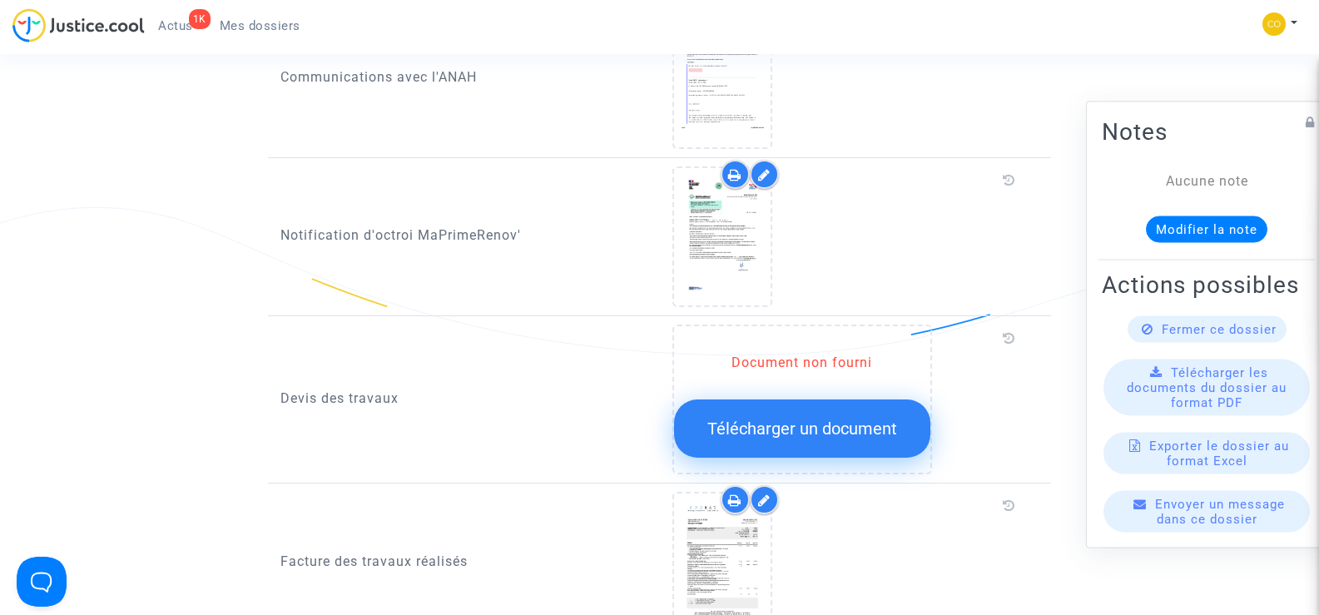
click at [793, 427] on button "Télécharger un document" at bounding box center [802, 429] width 256 height 58
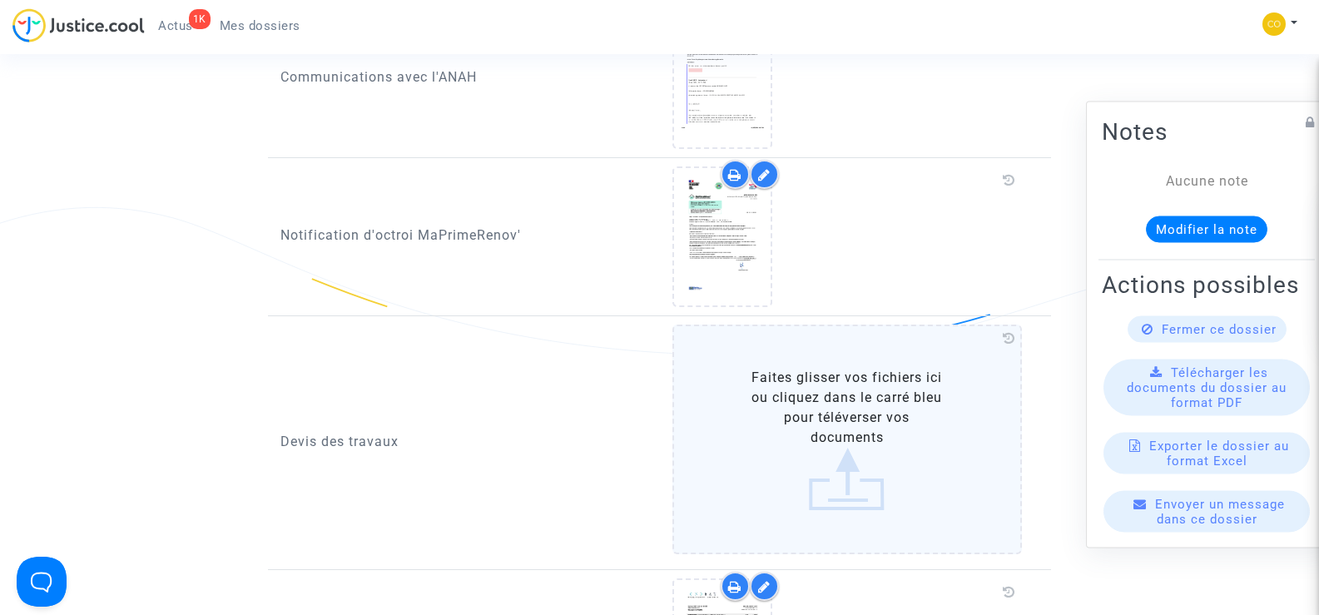
click at [837, 413] on label "Faites glisser vos fichiers ici ou cliquez dans le carré bleu pour téléverser v…" at bounding box center [848, 440] width 350 height 230
click at [0, 0] on input "Faites glisser vos fichiers ici ou cliquez dans le carré bleu pour téléverser v…" at bounding box center [0, 0] width 0 height 0
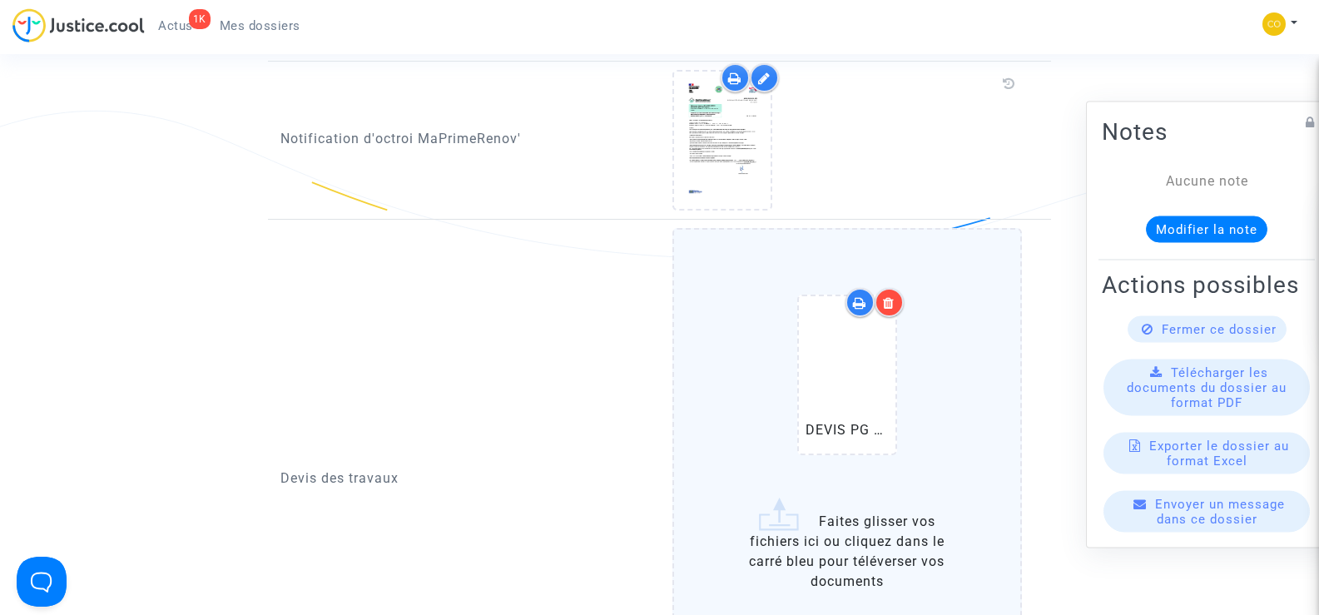
scroll to position [1165, 0]
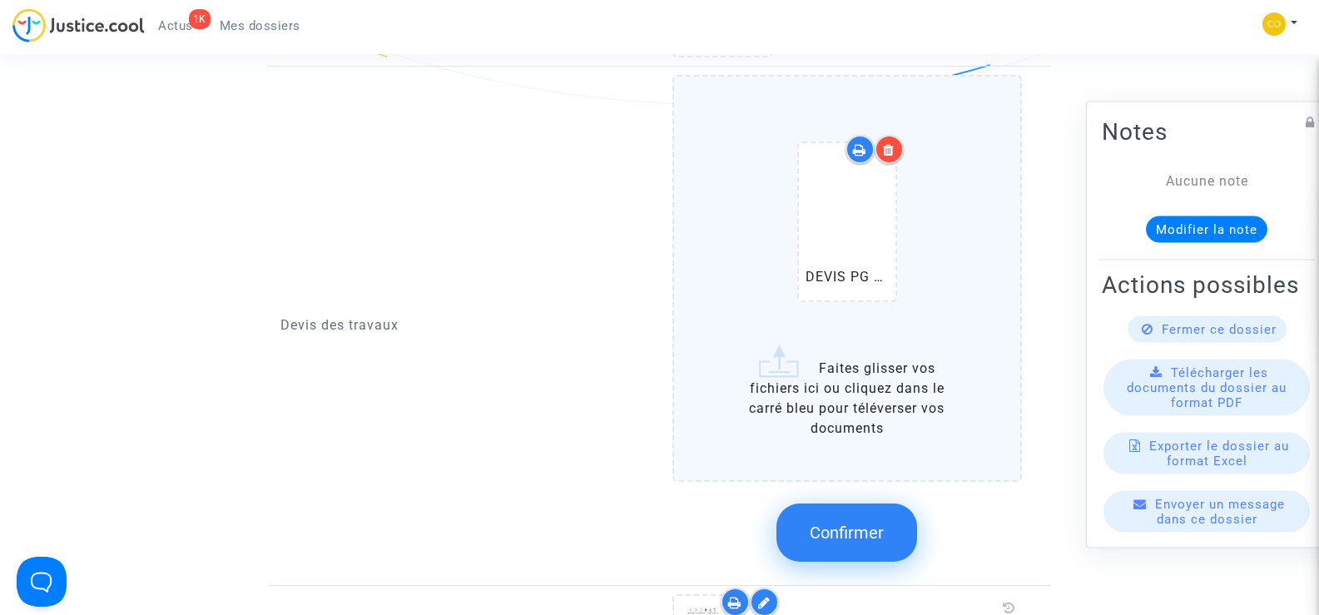
click at [889, 143] on icon at bounding box center [889, 149] width 12 height 13
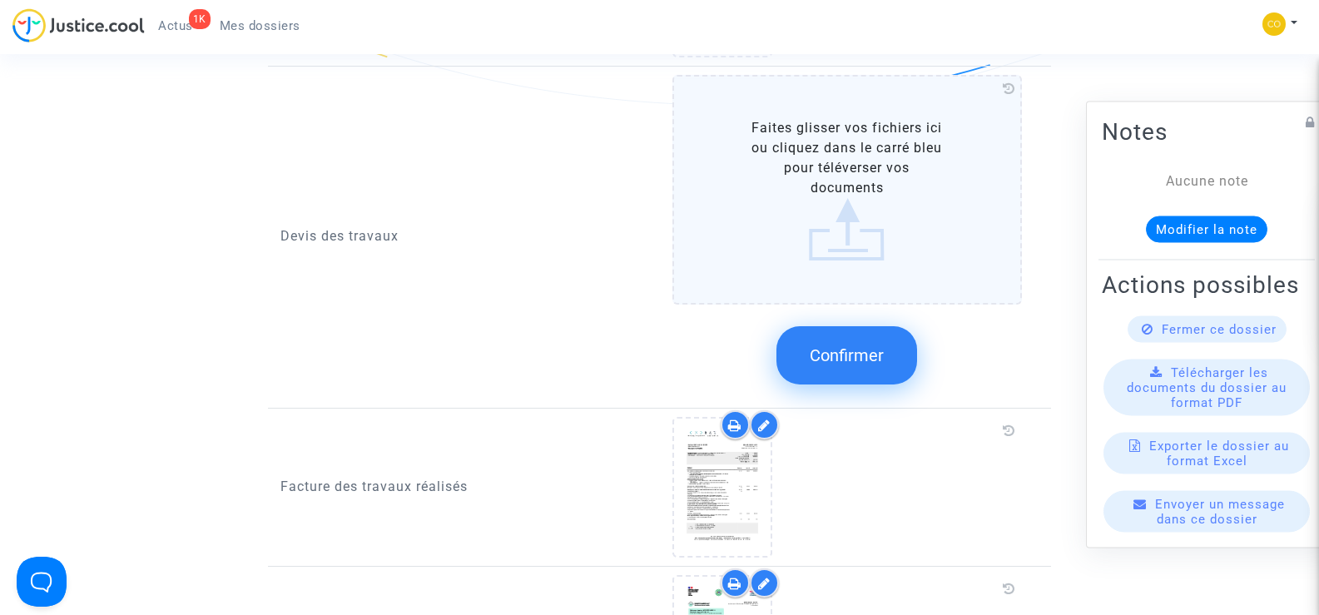
click at [889, 124] on label "Faites glisser vos fichiers ici ou cliquez dans le carré bleu pour téléverser v…" at bounding box center [848, 190] width 350 height 230
click at [0, 0] on input "Faites glisser vos fichiers ici ou cliquez dans le carré bleu pour téléverser v…" at bounding box center [0, 0] width 0 height 0
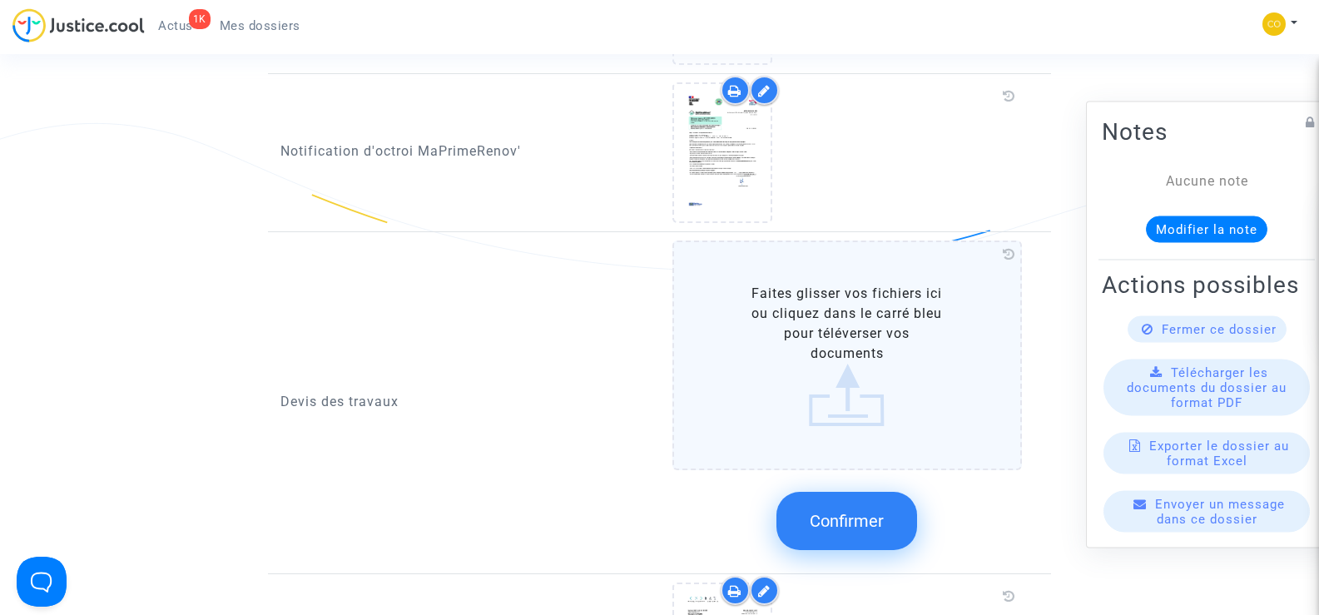
scroll to position [999, 0]
click at [877, 353] on label "Faites glisser vos fichiers ici ou cliquez dans le carré bleu pour téléverser v…" at bounding box center [848, 356] width 350 height 230
click at [0, 0] on input "Faites glisser vos fichiers ici ou cliquez dans le carré bleu pour téléverser v…" at bounding box center [0, 0] width 0 height 0
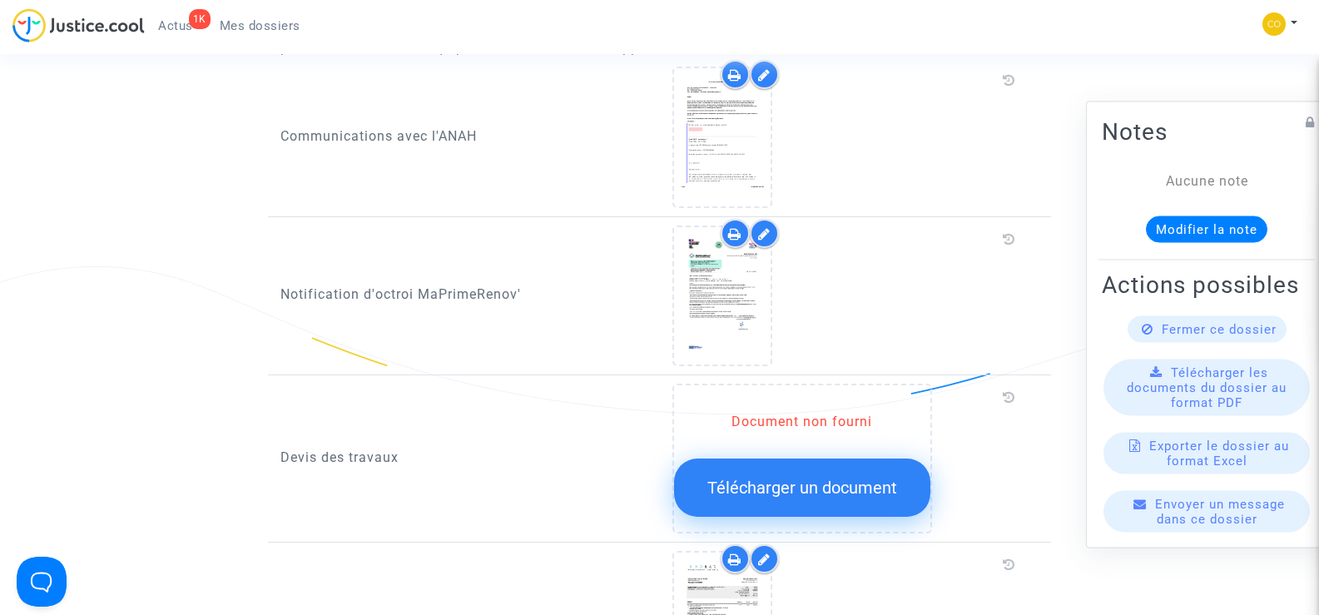
scroll to position [832, 0]
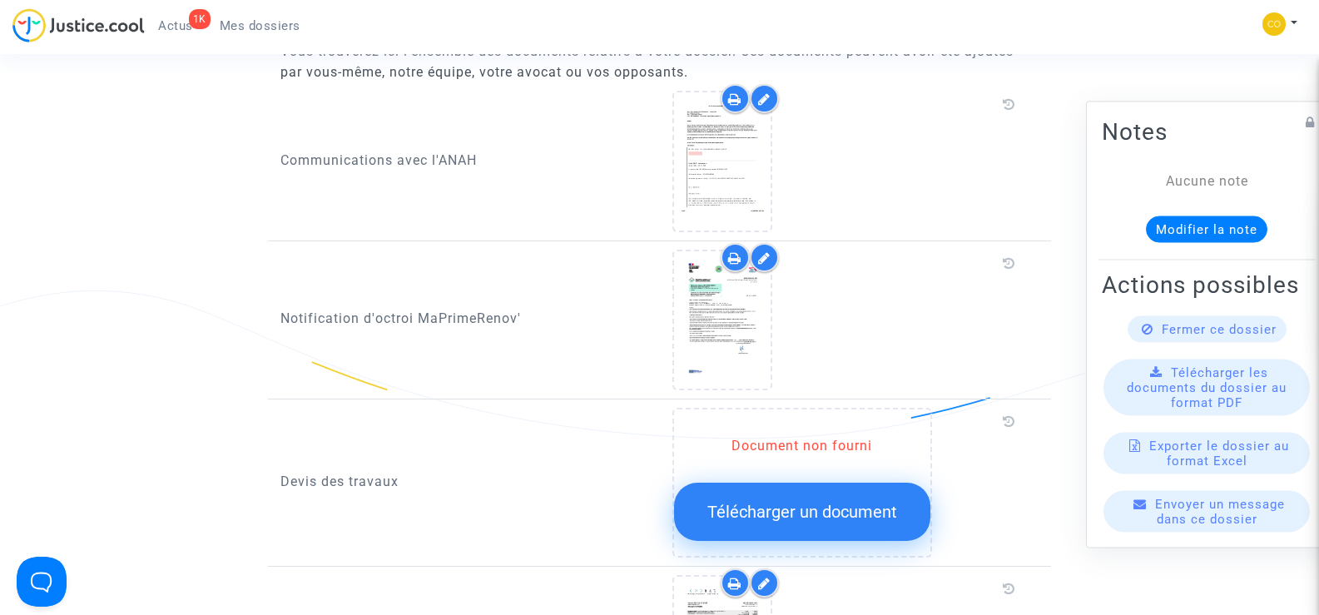
click at [803, 502] on span "Télécharger un document" at bounding box center [803, 512] width 190 height 20
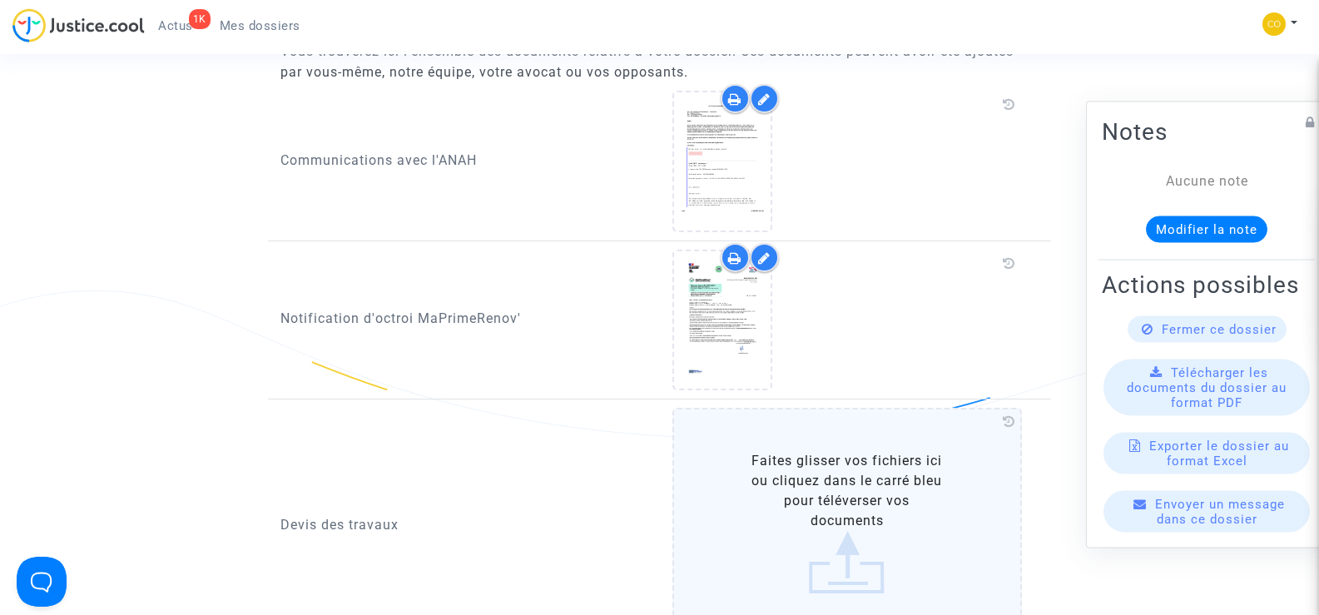
scroll to position [1082, 0]
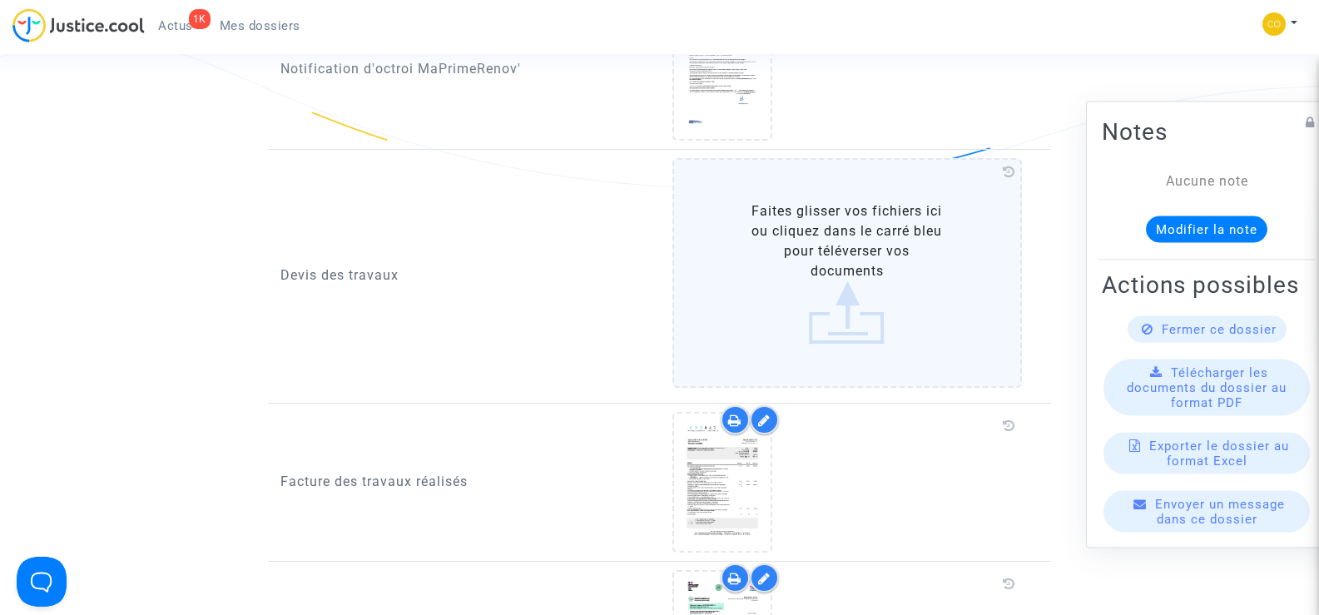
click at [851, 271] on label "Faites glisser vos fichiers ici ou cliquez dans le carré bleu pour téléverser v…" at bounding box center [848, 273] width 350 height 230
click at [0, 0] on input "Faites glisser vos fichiers ici ou cliquez dans le carré bleu pour téléverser v…" at bounding box center [0, 0] width 0 height 0
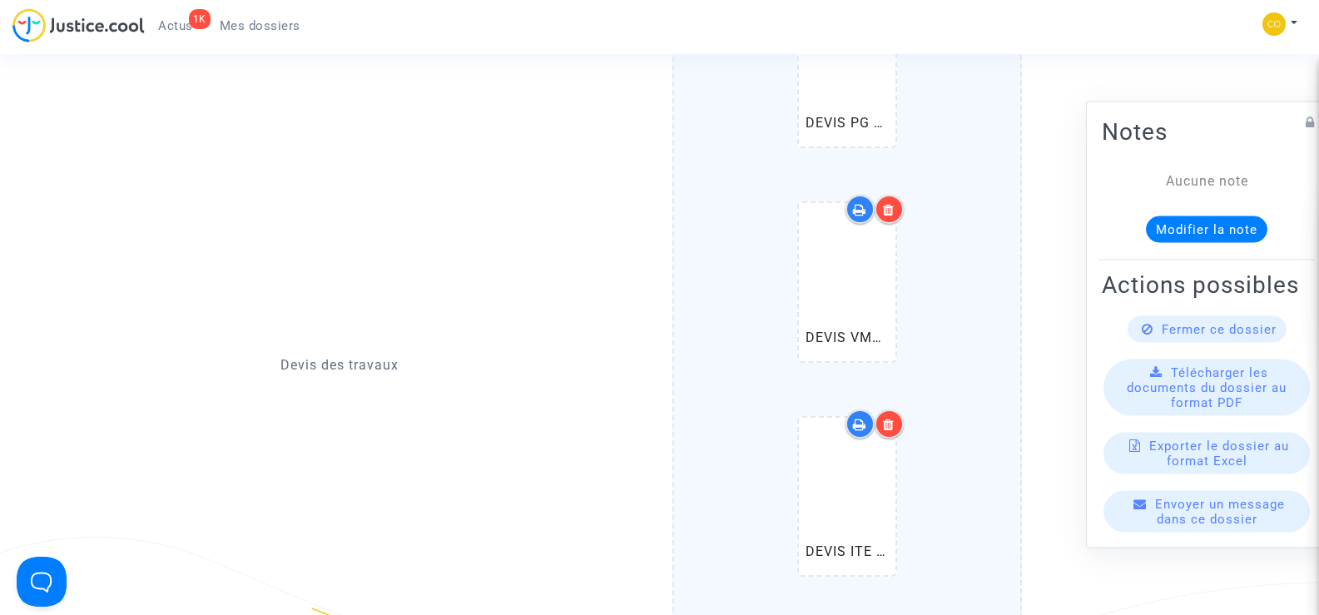
scroll to position [1415, 0]
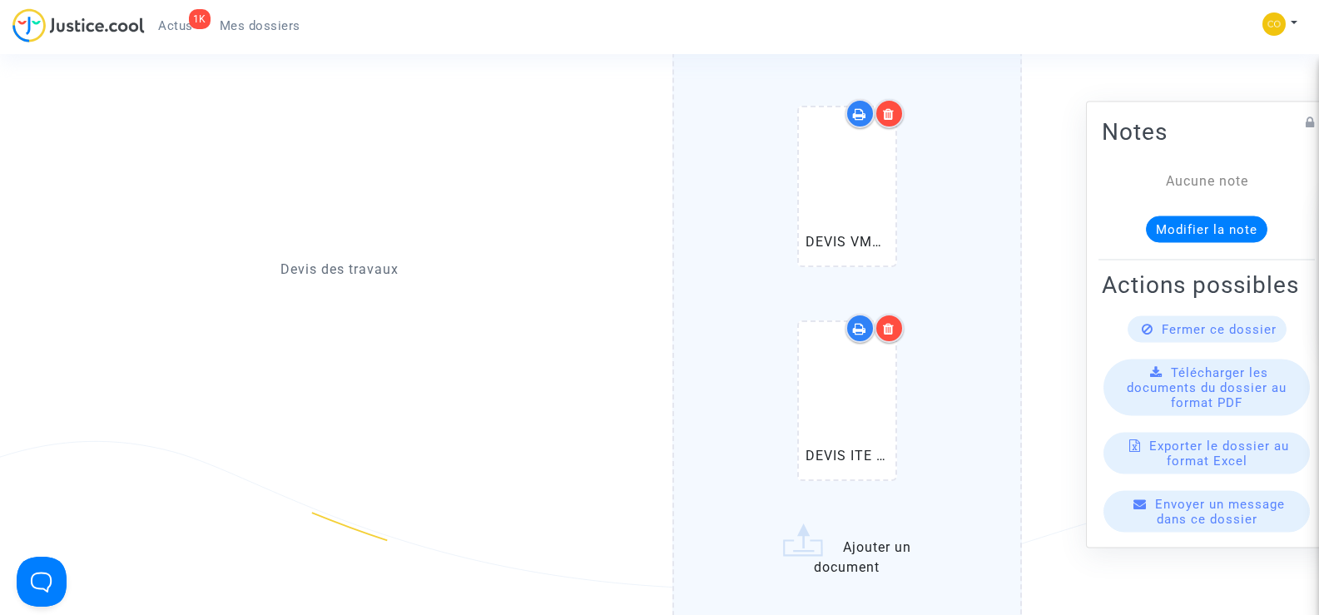
click at [891, 322] on icon at bounding box center [889, 328] width 12 height 13
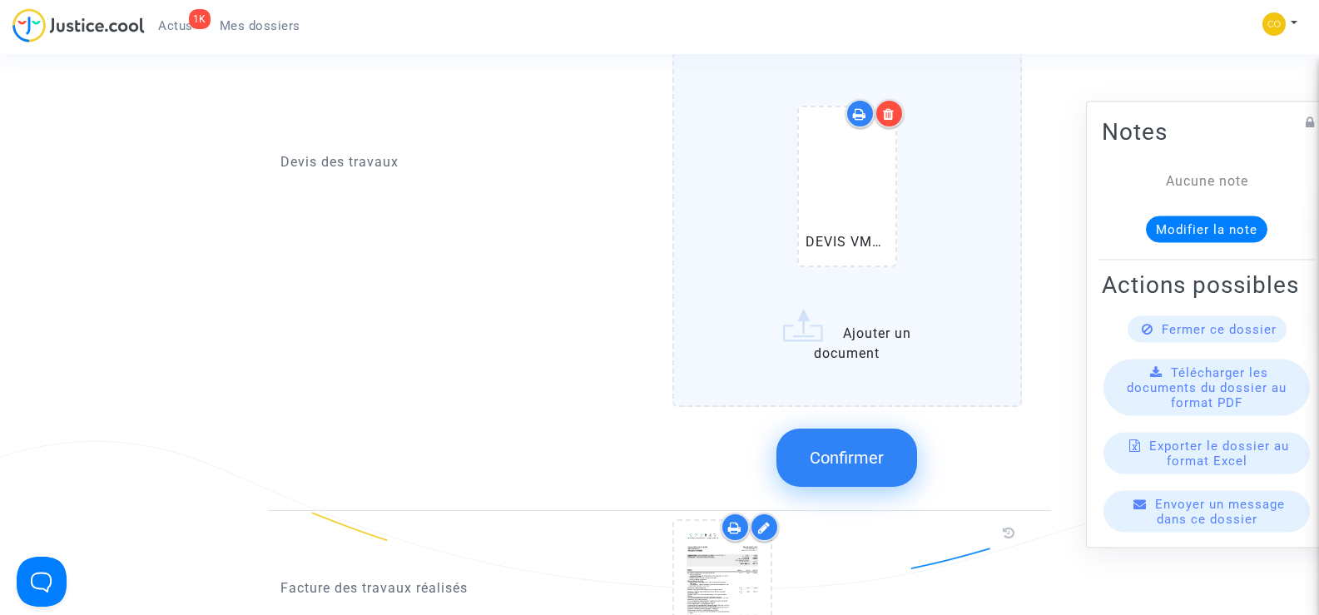
click at [870, 316] on label "DEVIS PG M.E.pdf DEVIS VMC M.E.pdf Ajouter un document" at bounding box center [848, 116] width 350 height 582
click at [0, 0] on input "DEVIS PG M.E.pdf DEVIS VMC M.E.pdf Ajouter un document" at bounding box center [0, 0] width 0 height 0
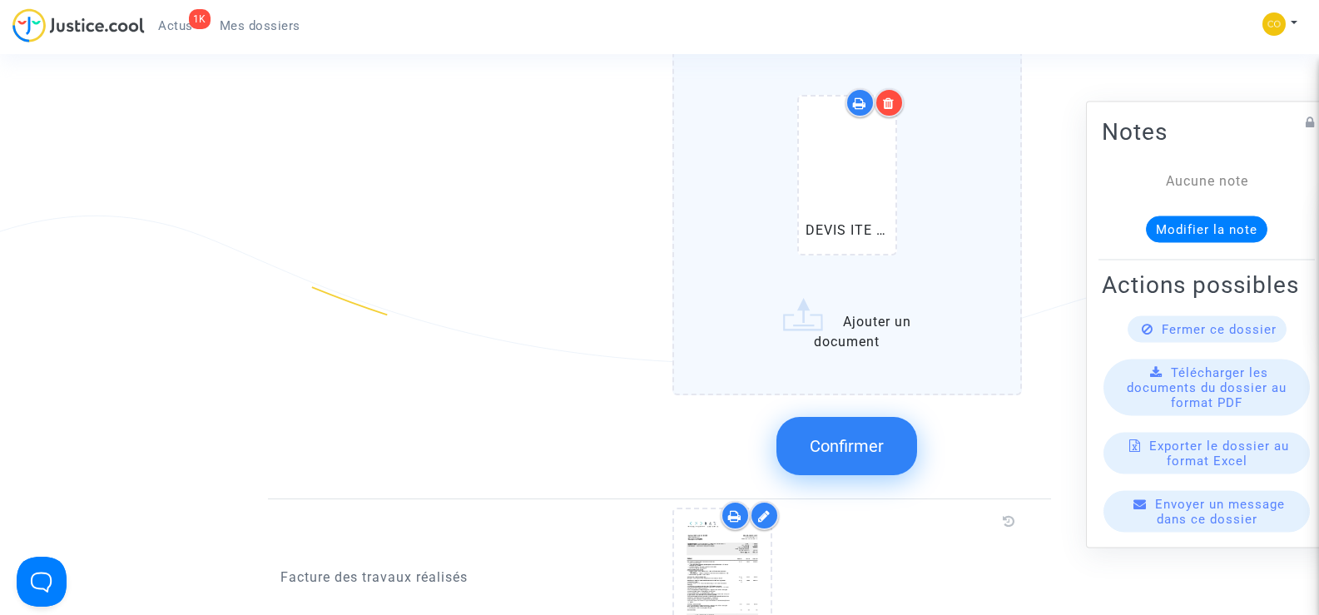
scroll to position [1665, 0]
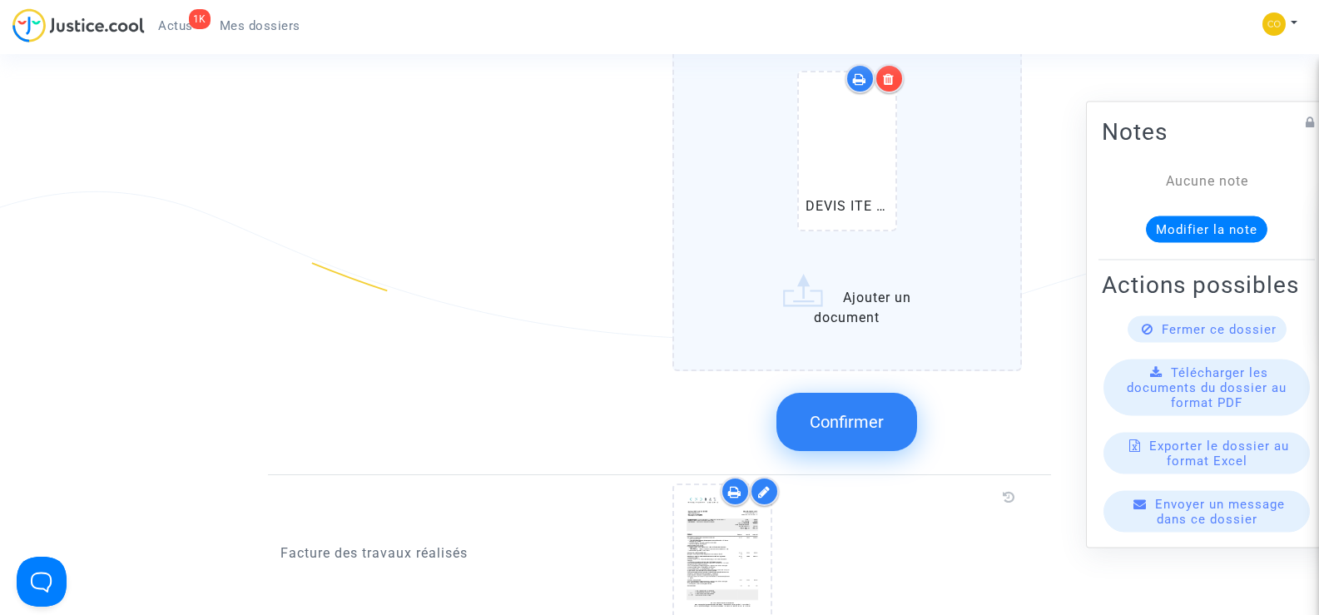
click at [862, 412] on span "Confirmer" at bounding box center [847, 422] width 74 height 20
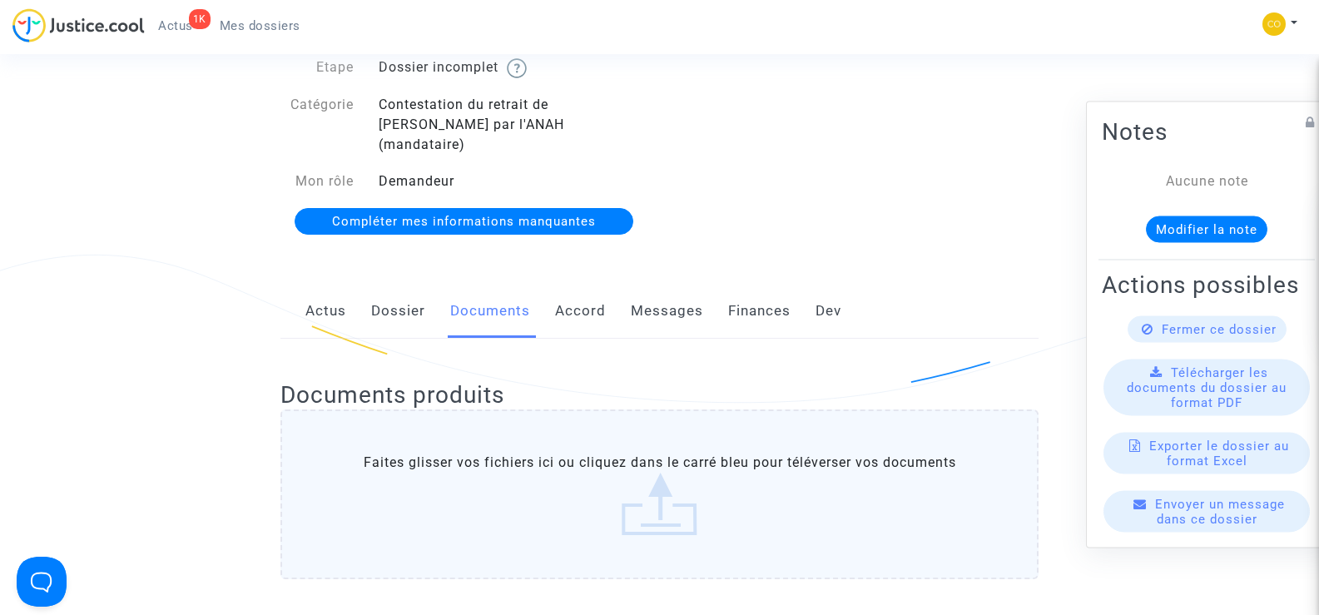
scroll to position [0, 0]
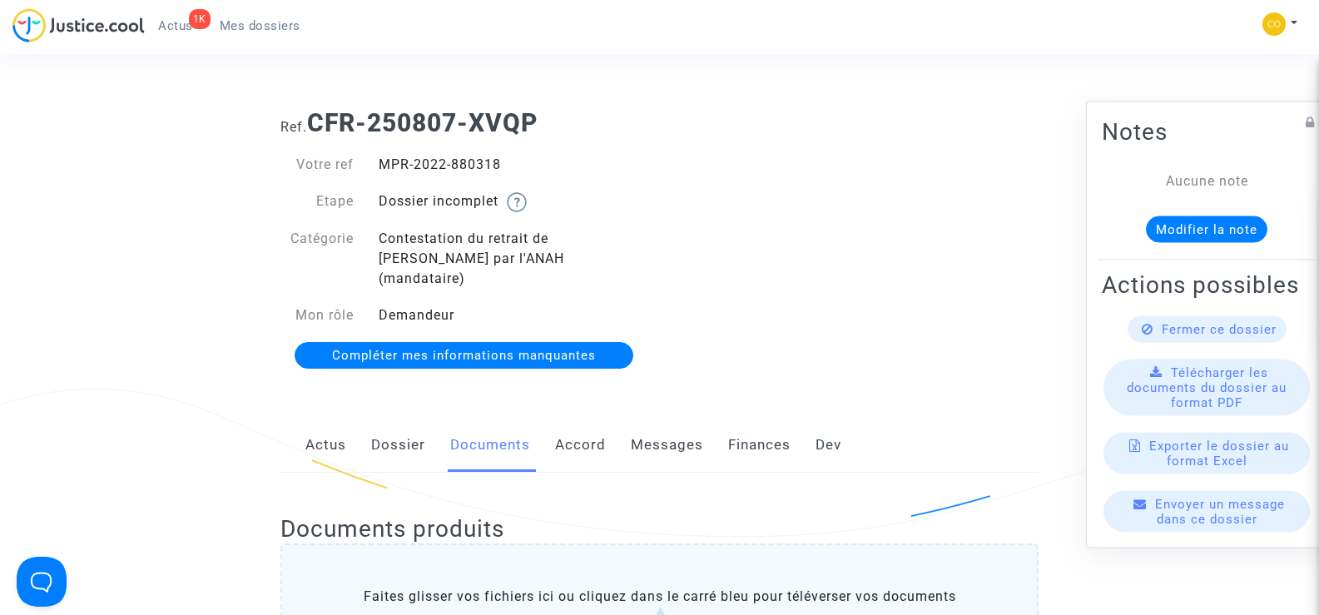
click at [256, 26] on span "Mes dossiers" at bounding box center [260, 25] width 81 height 15
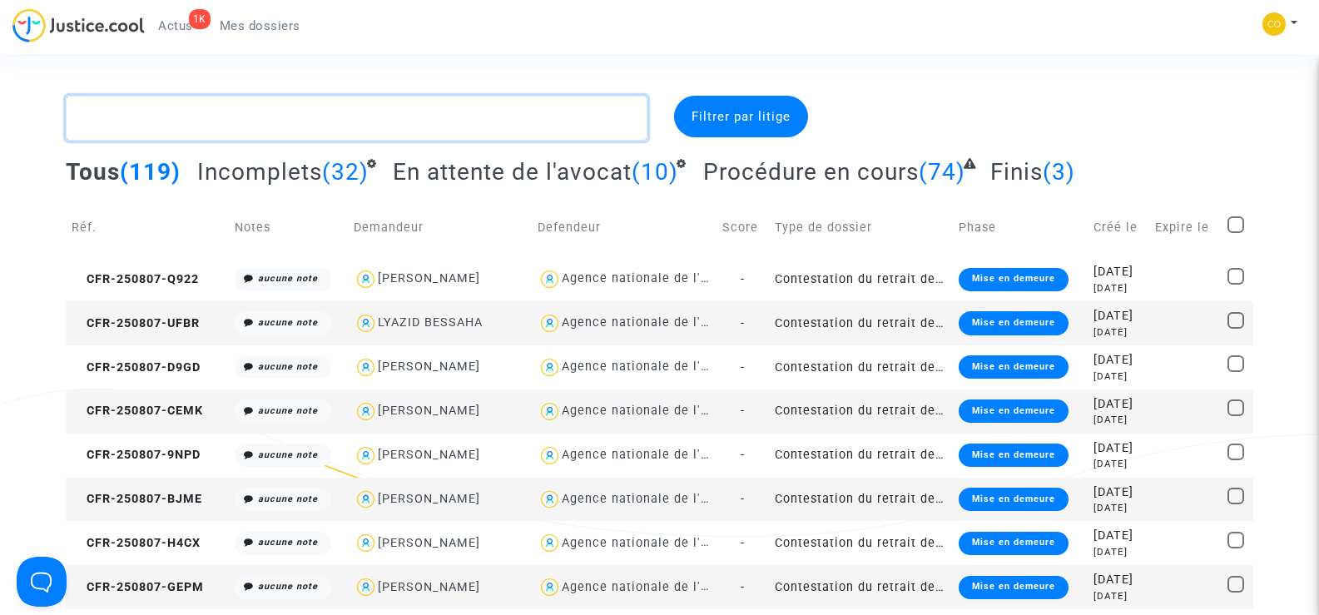
click at [267, 122] on textarea at bounding box center [356, 118] width 581 height 45
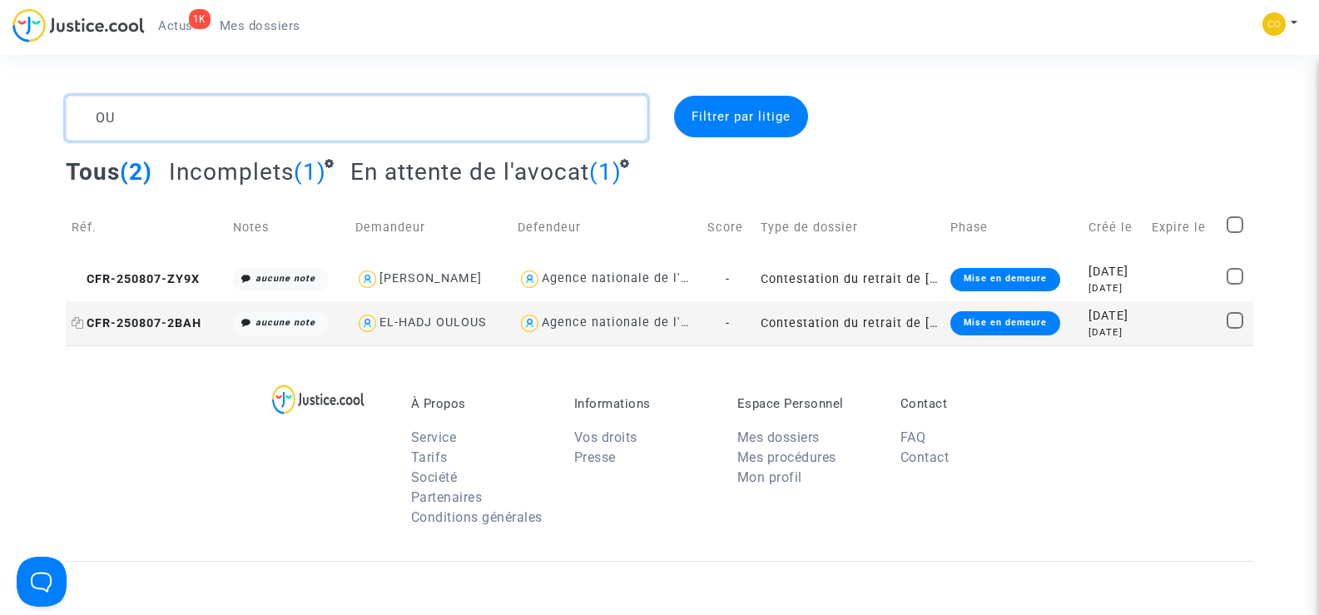
type textarea "OU"
click at [165, 318] on span "CFR-250807-2BAH" at bounding box center [137, 323] width 130 height 14
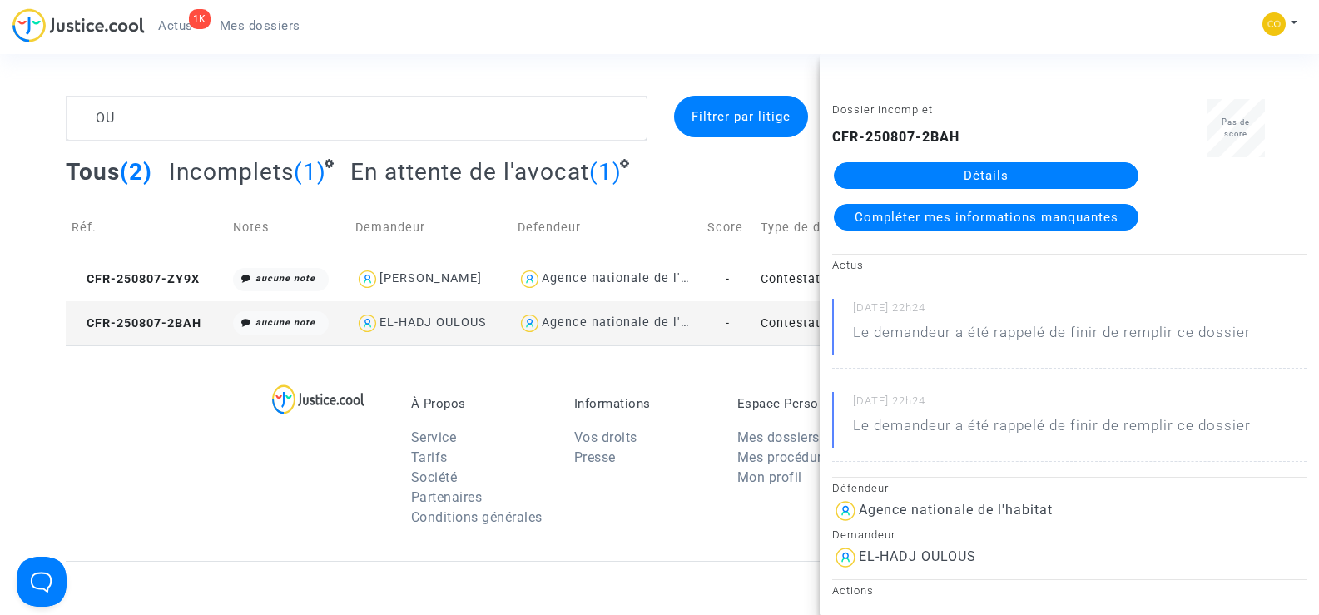
click at [1031, 181] on link "Détails" at bounding box center [986, 175] width 305 height 27
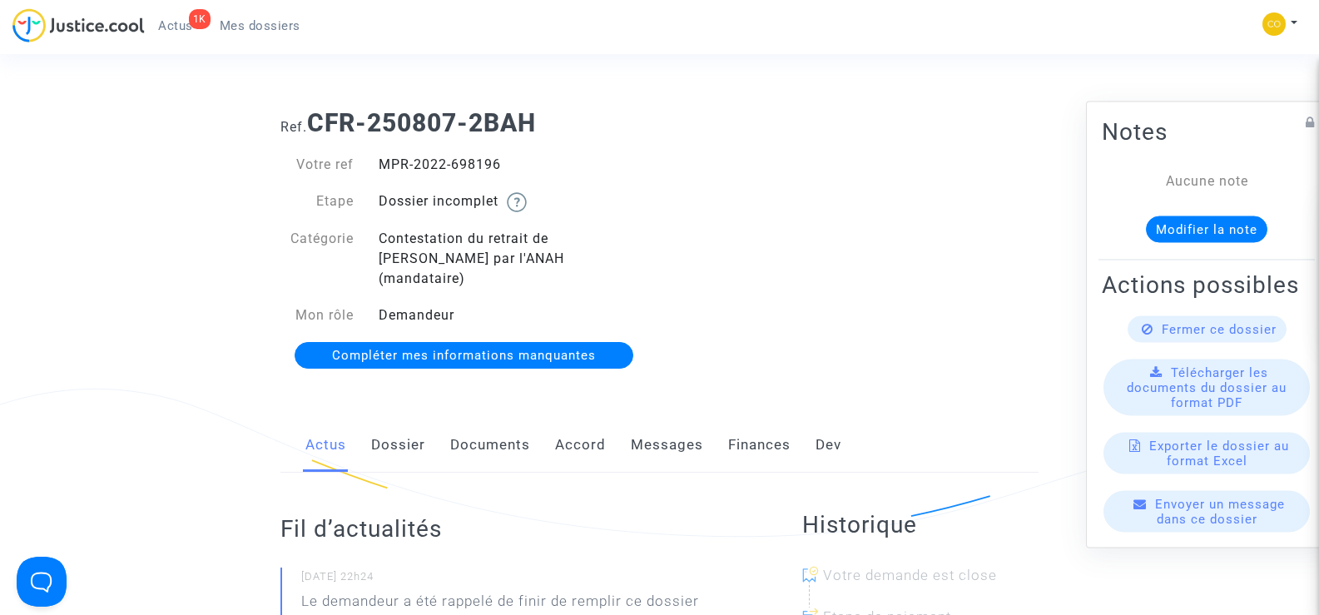
click at [506, 422] on link "Documents" at bounding box center [490, 445] width 80 height 55
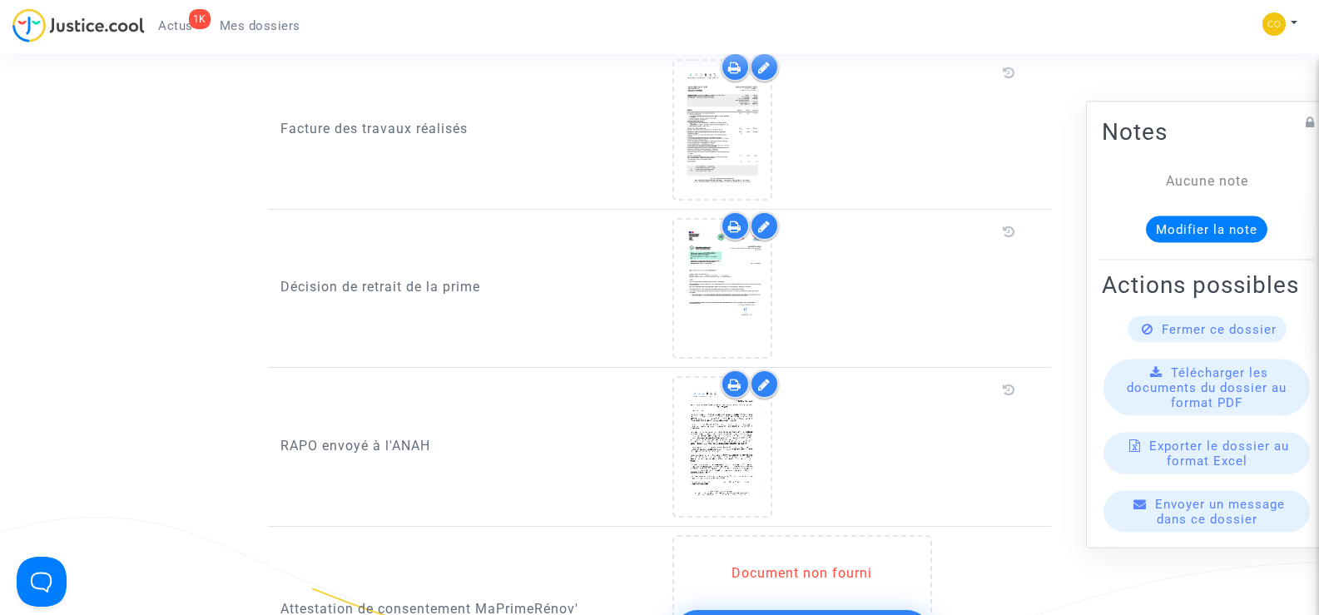
scroll to position [1249, 0]
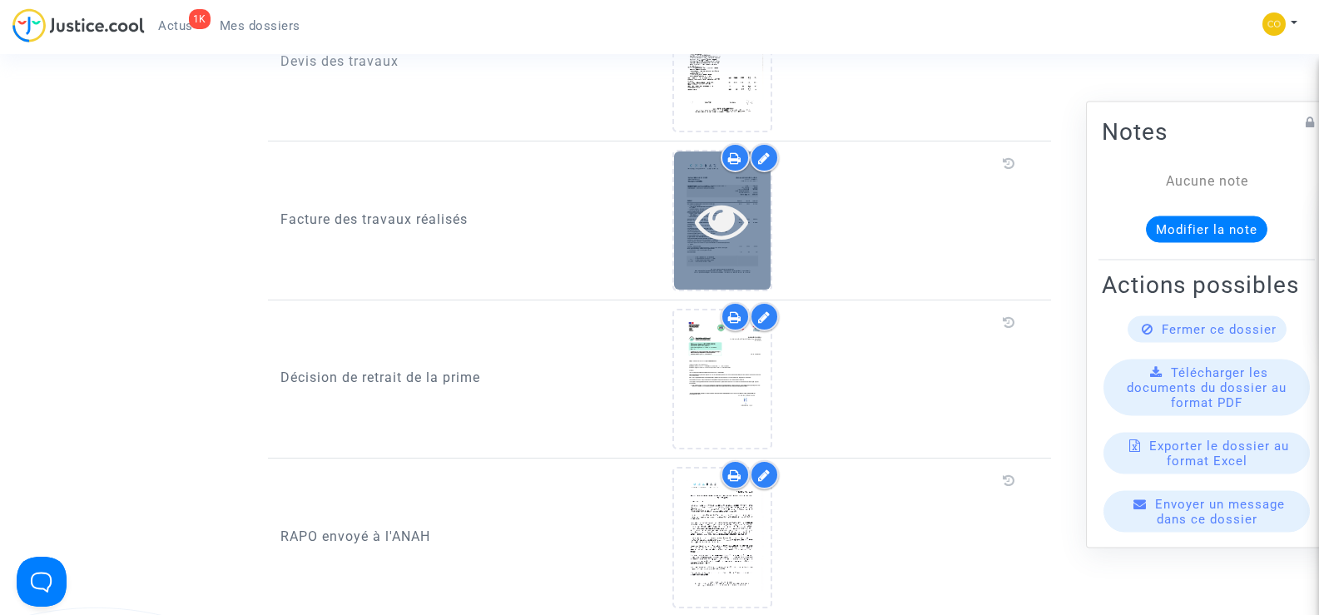
click at [729, 206] on icon at bounding box center [722, 220] width 54 height 53
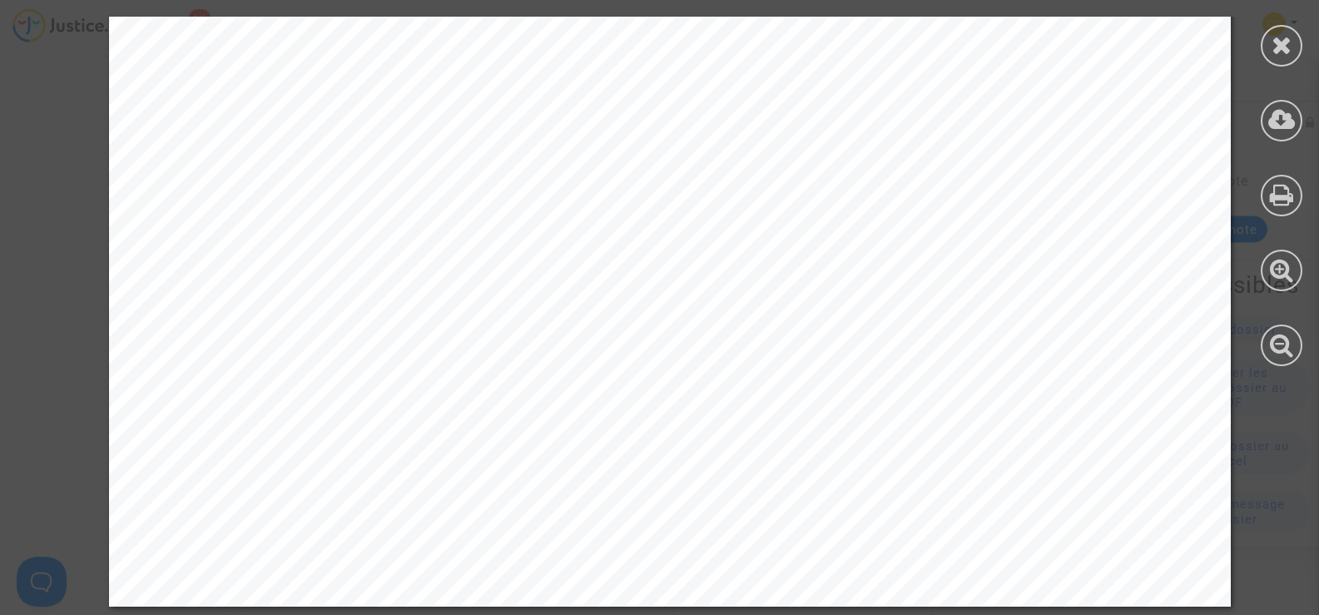
scroll to position [1332, 0]
click at [1268, 46] on div at bounding box center [1282, 46] width 42 height 42
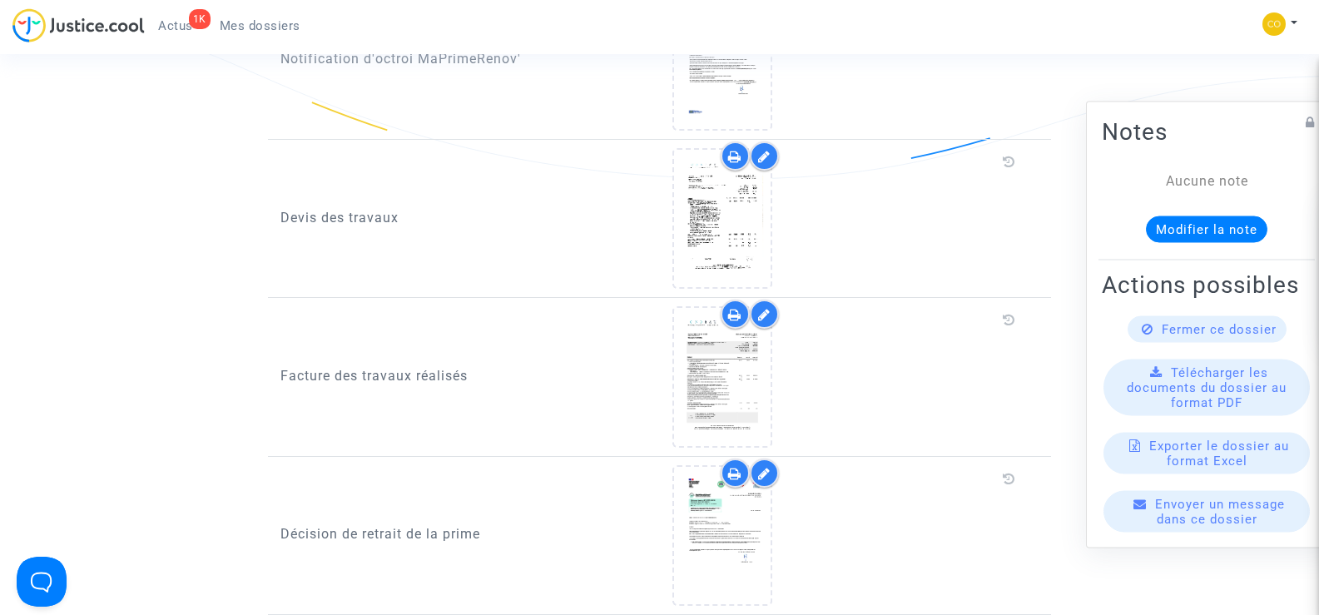
scroll to position [1082, 0]
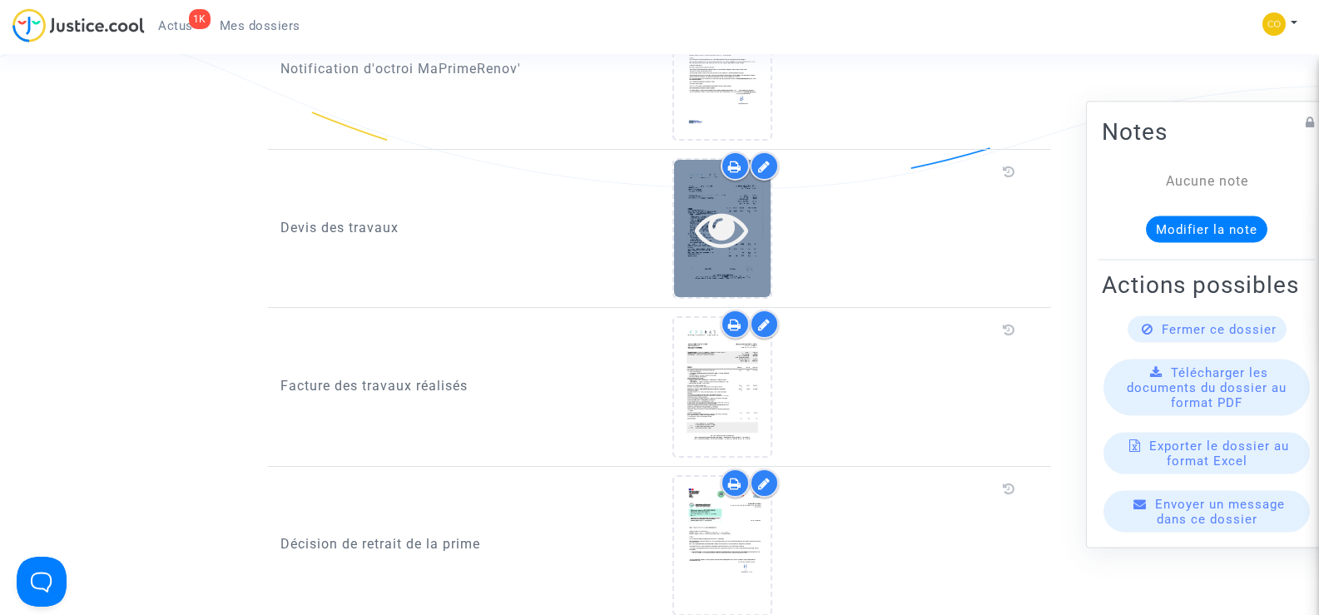
click at [739, 224] on icon at bounding box center [722, 228] width 54 height 53
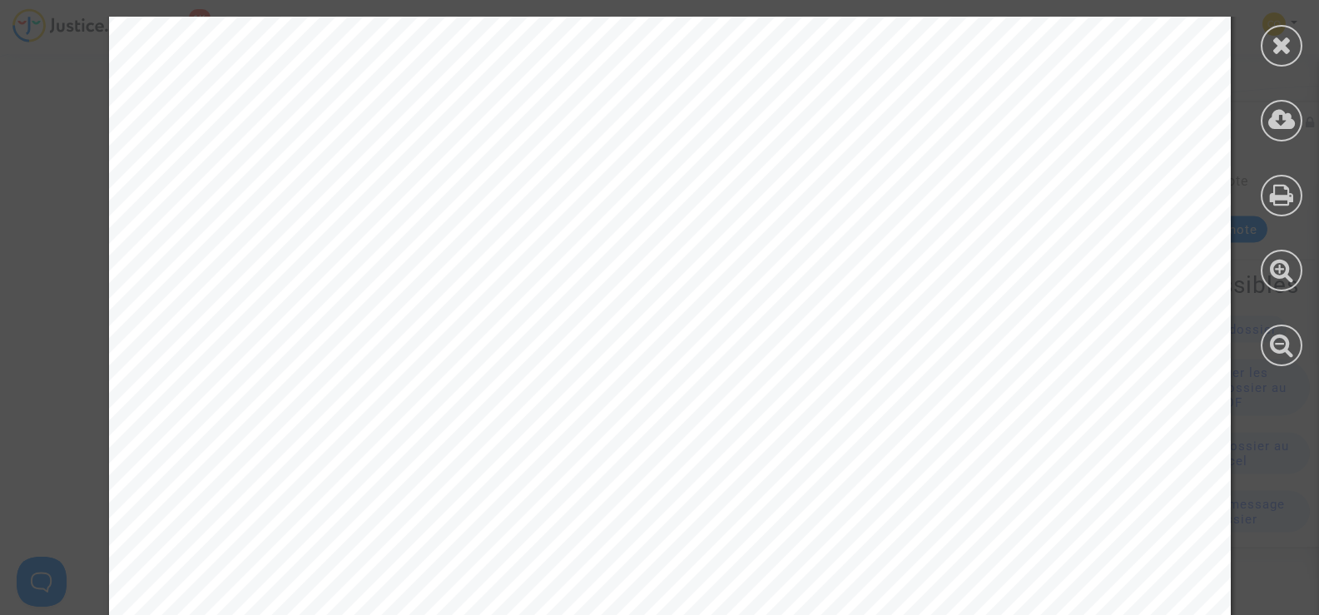
scroll to position [8994, 0]
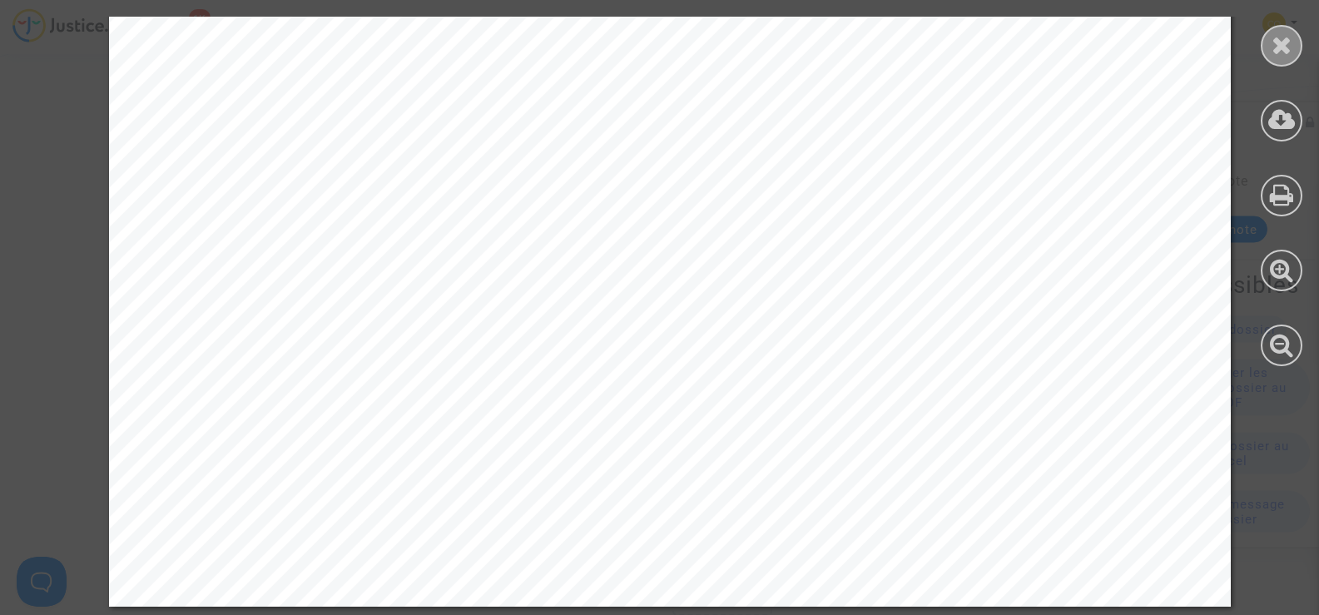
click at [1292, 52] on icon at bounding box center [1282, 44] width 21 height 25
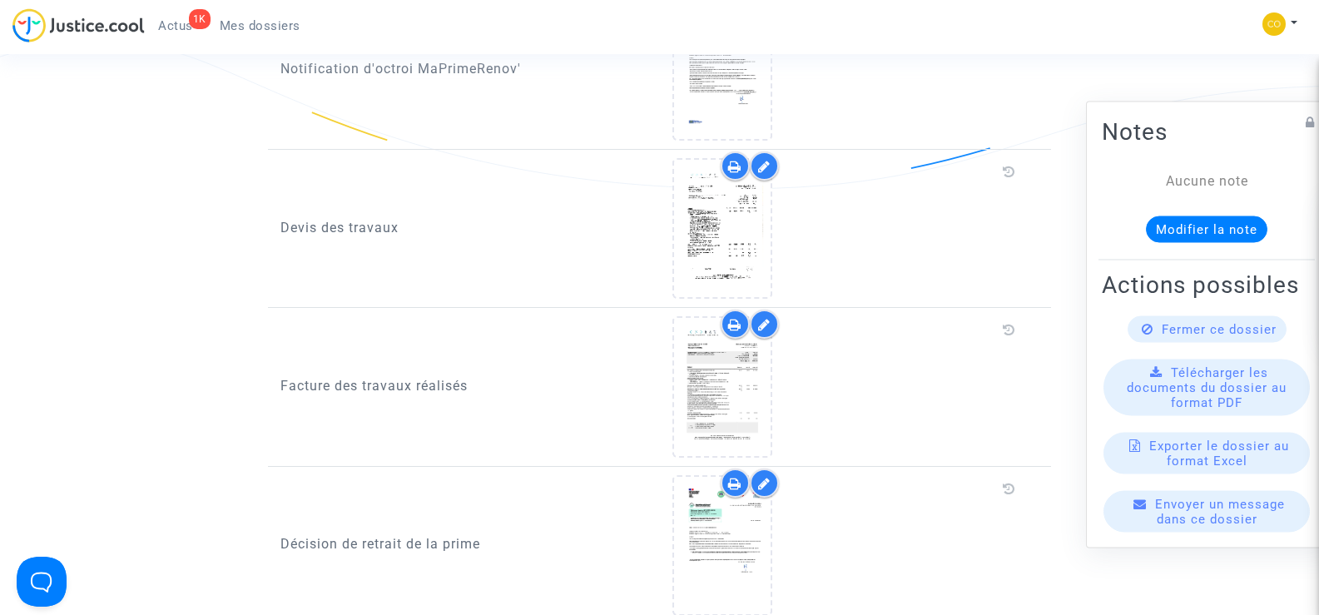
click at [262, 20] on span "Mes dossiers" at bounding box center [260, 25] width 81 height 15
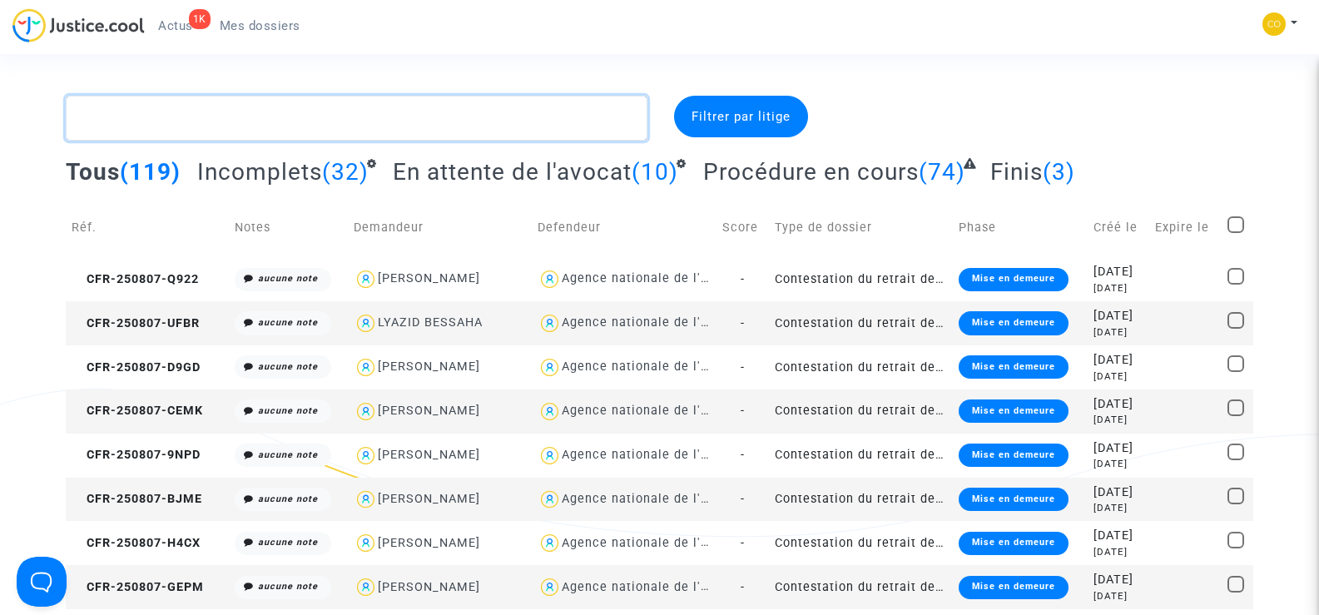
click at [139, 128] on textarea at bounding box center [356, 118] width 581 height 45
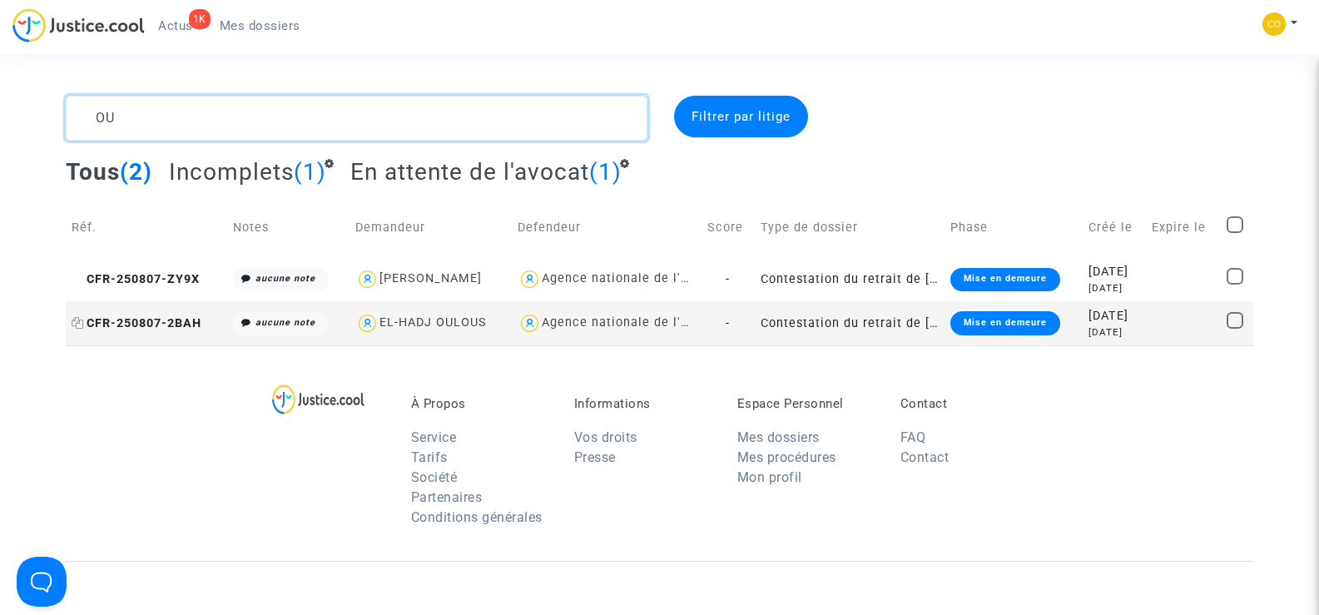
type textarea "OU"
click at [109, 317] on span "CFR-250807-2BAH" at bounding box center [137, 323] width 130 height 14
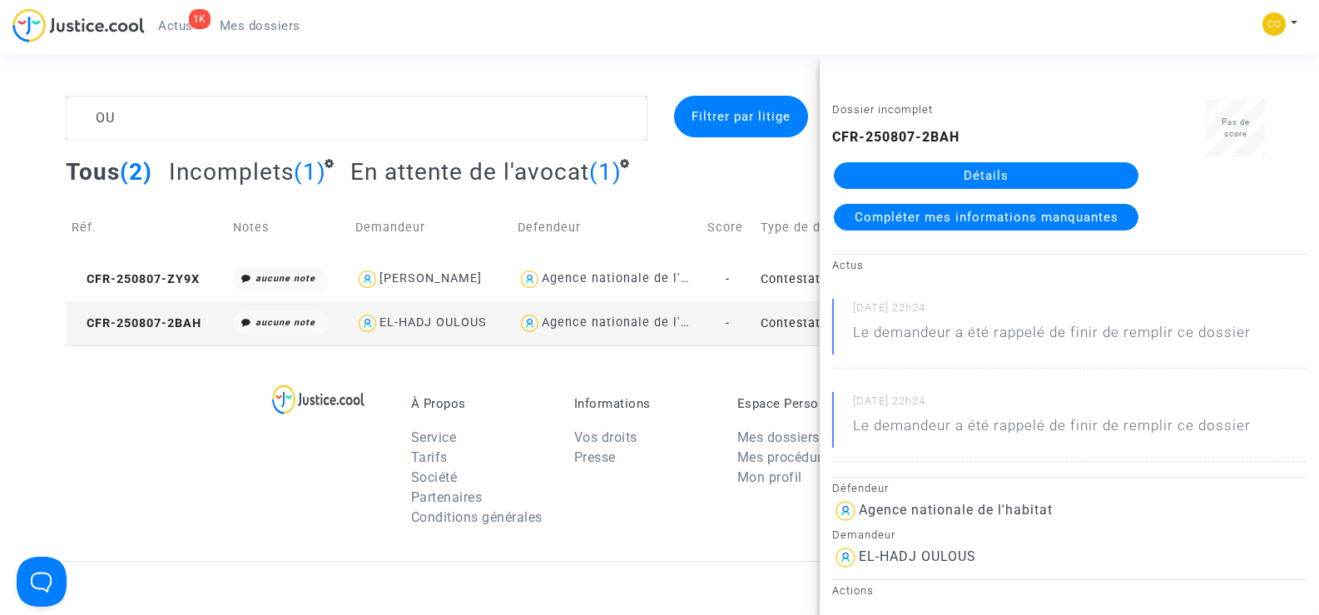
click at [986, 178] on link "Détails" at bounding box center [986, 175] width 305 height 27
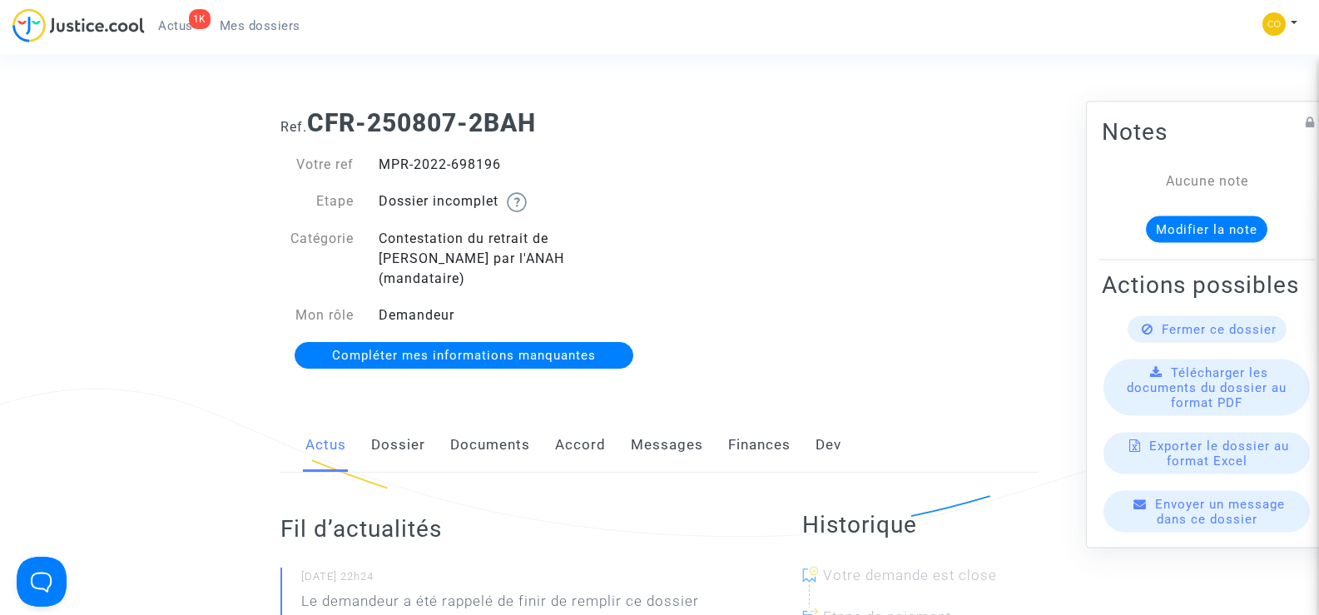
click at [510, 425] on link "Documents" at bounding box center [490, 445] width 80 height 55
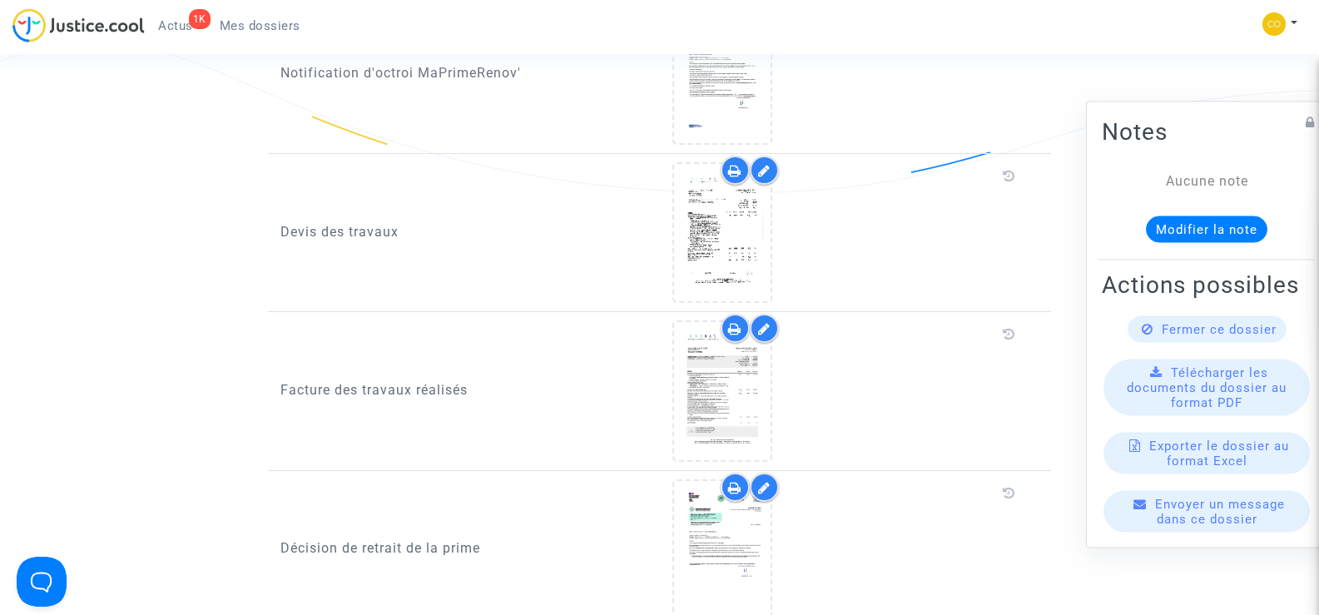
scroll to position [1249, 0]
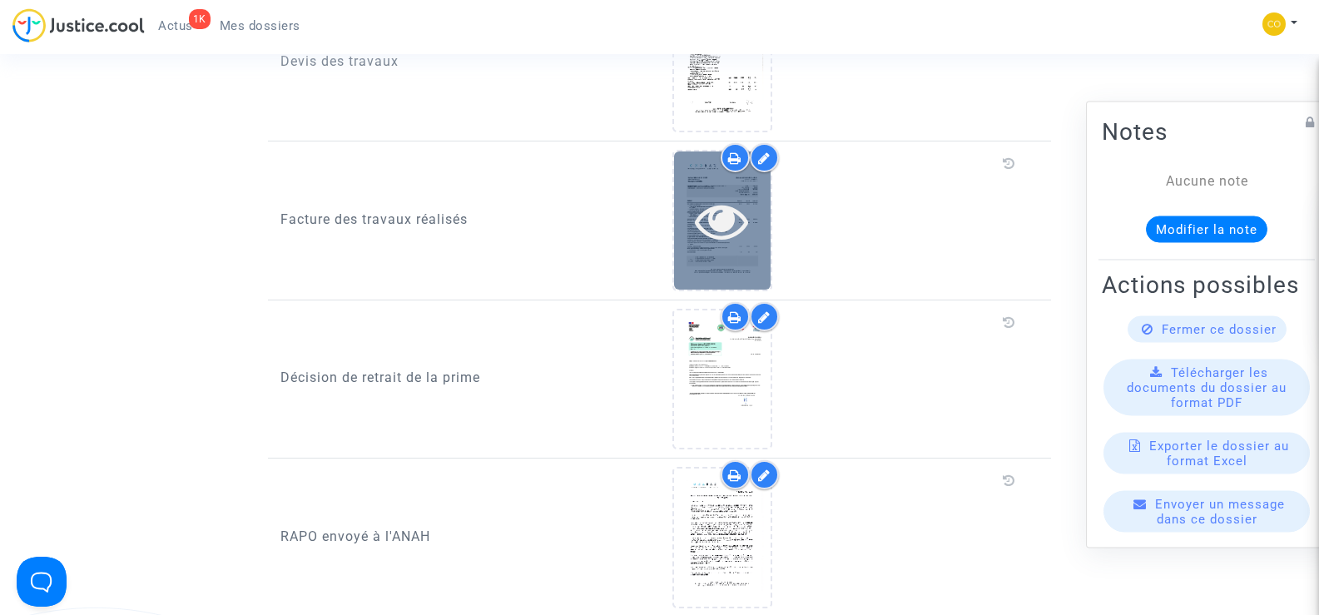
click at [714, 216] on icon at bounding box center [722, 220] width 54 height 53
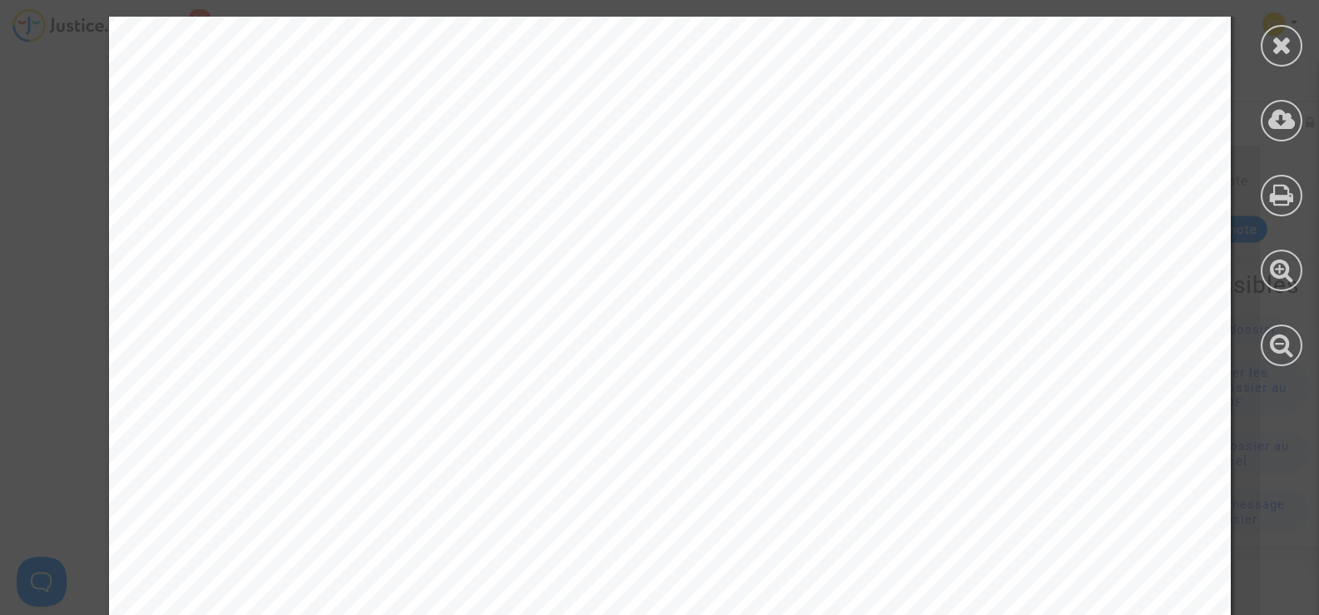
scroll to position [3330, 0]
click at [1276, 57] on icon at bounding box center [1282, 44] width 21 height 25
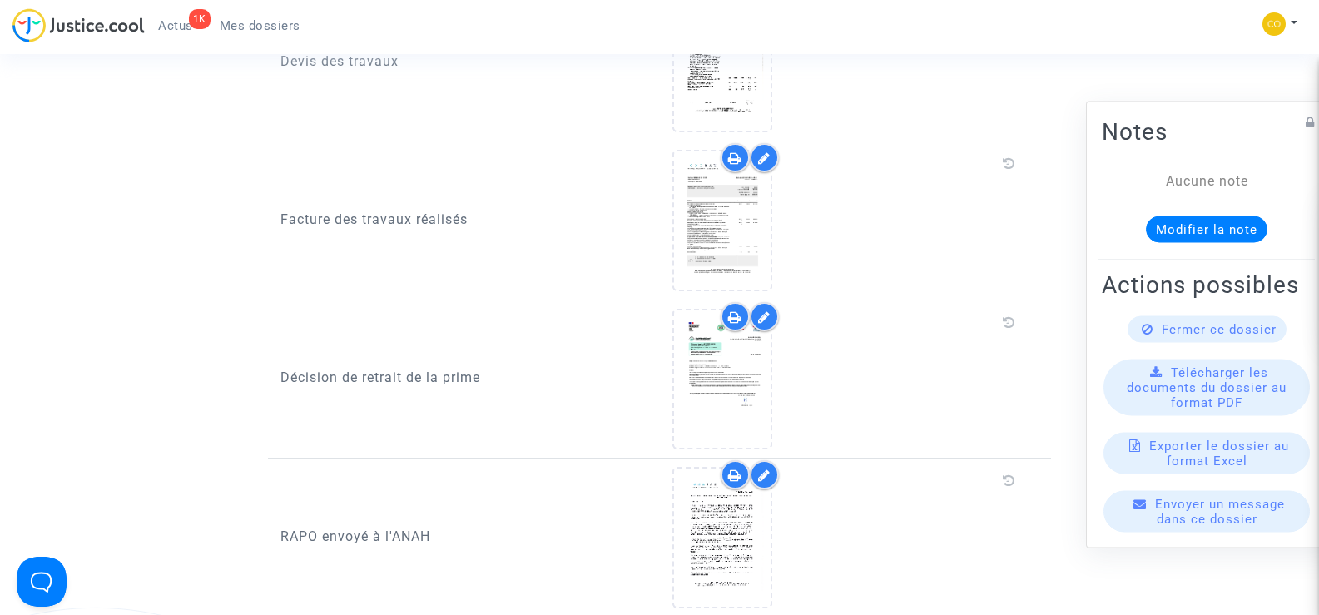
scroll to position [666, 0]
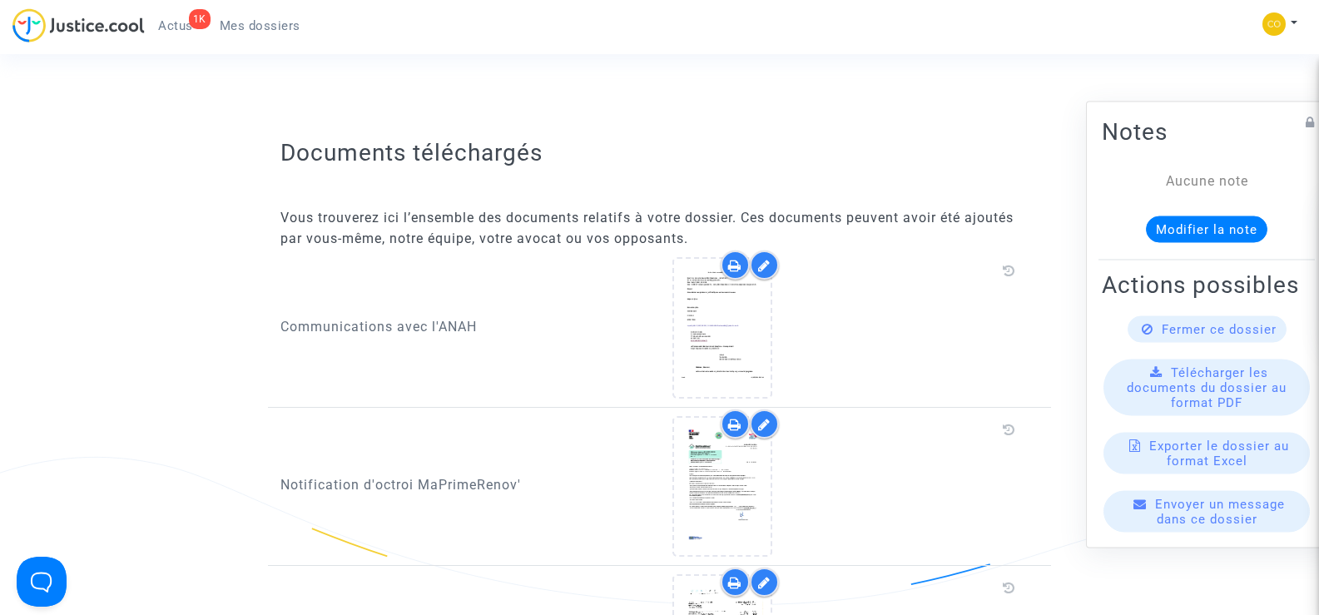
click at [241, 29] on span "Mes dossiers" at bounding box center [260, 25] width 81 height 15
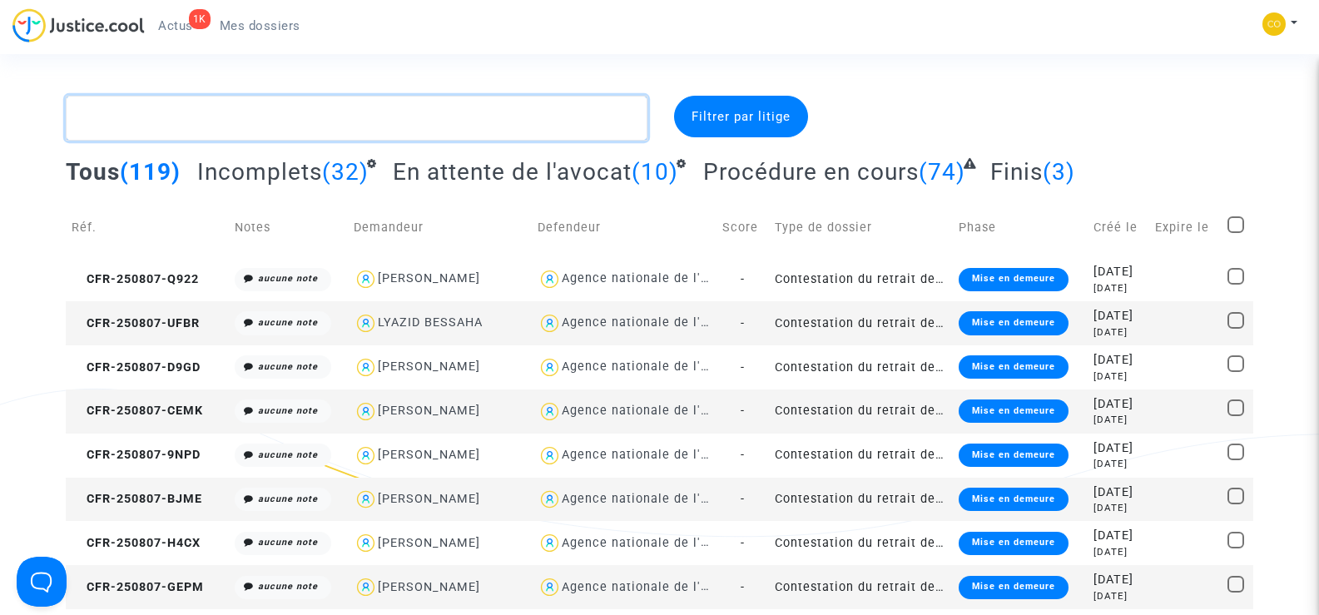
click at [252, 124] on textarea at bounding box center [356, 118] width 581 height 45
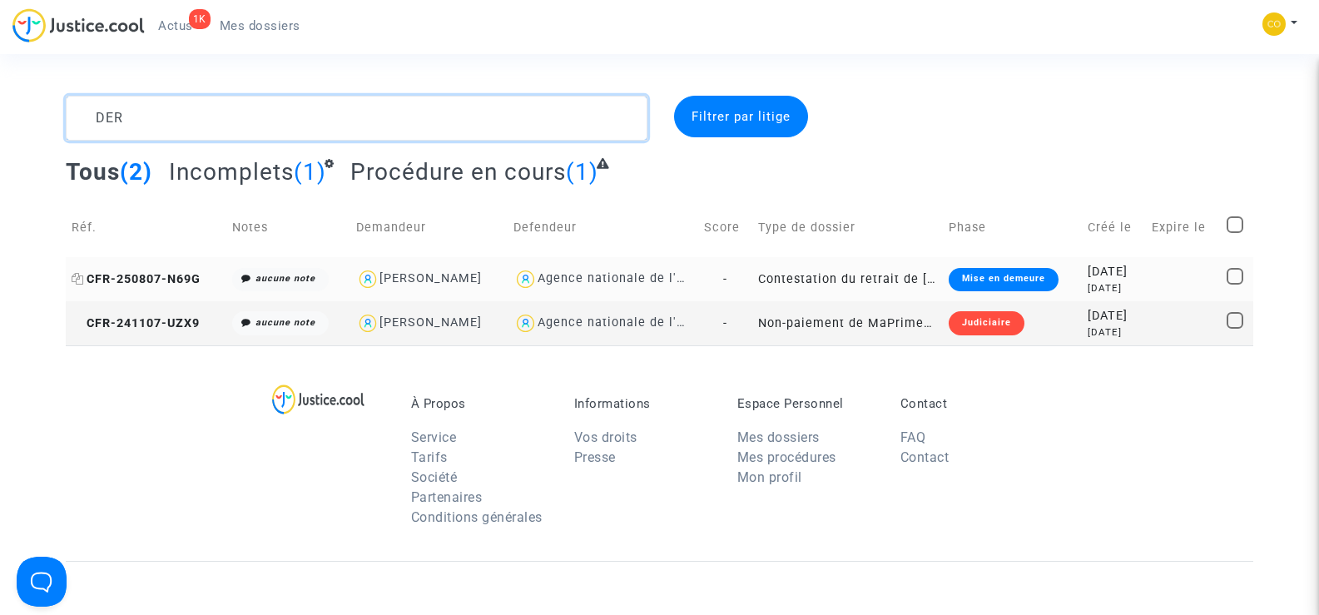
type textarea "DER"
click at [160, 276] on span "CFR-250807-N69G" at bounding box center [136, 279] width 129 height 14
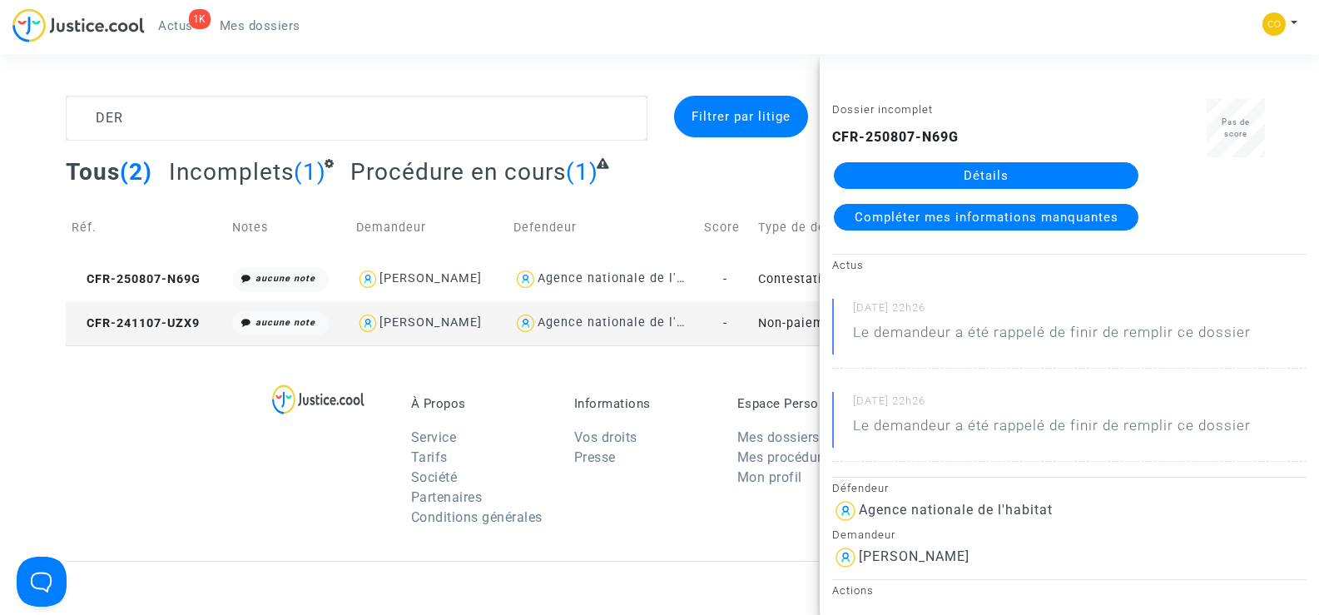
click at [956, 184] on link "Détails" at bounding box center [986, 175] width 305 height 27
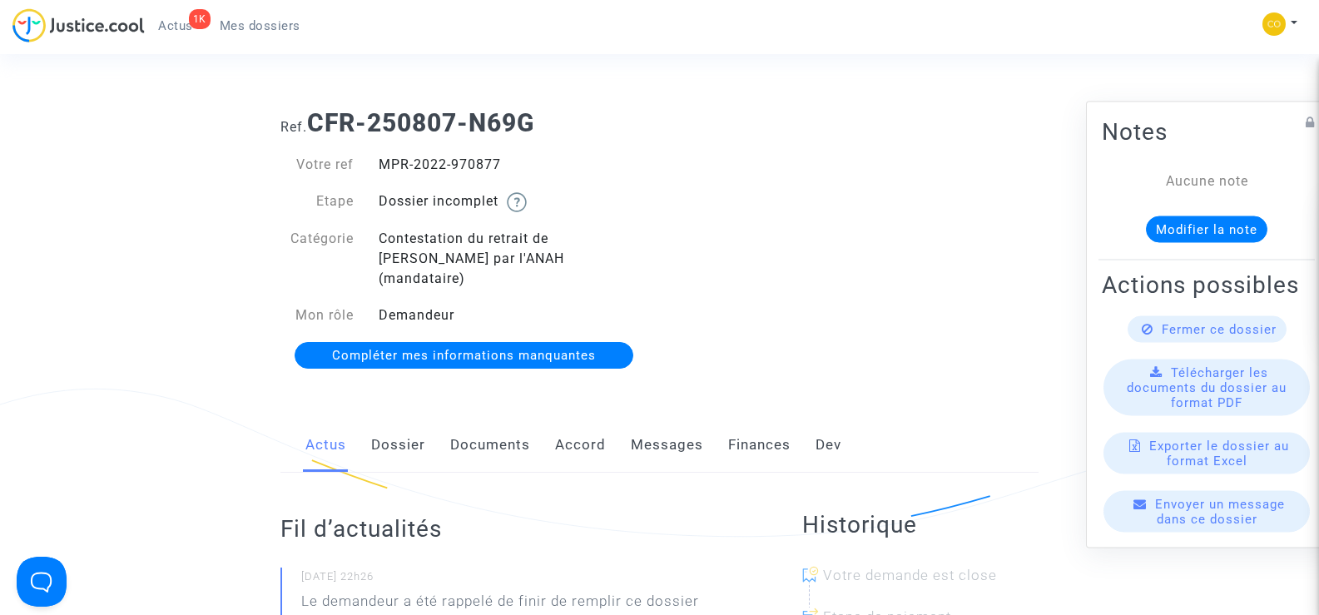
click at [473, 423] on link "Documents" at bounding box center [490, 445] width 80 height 55
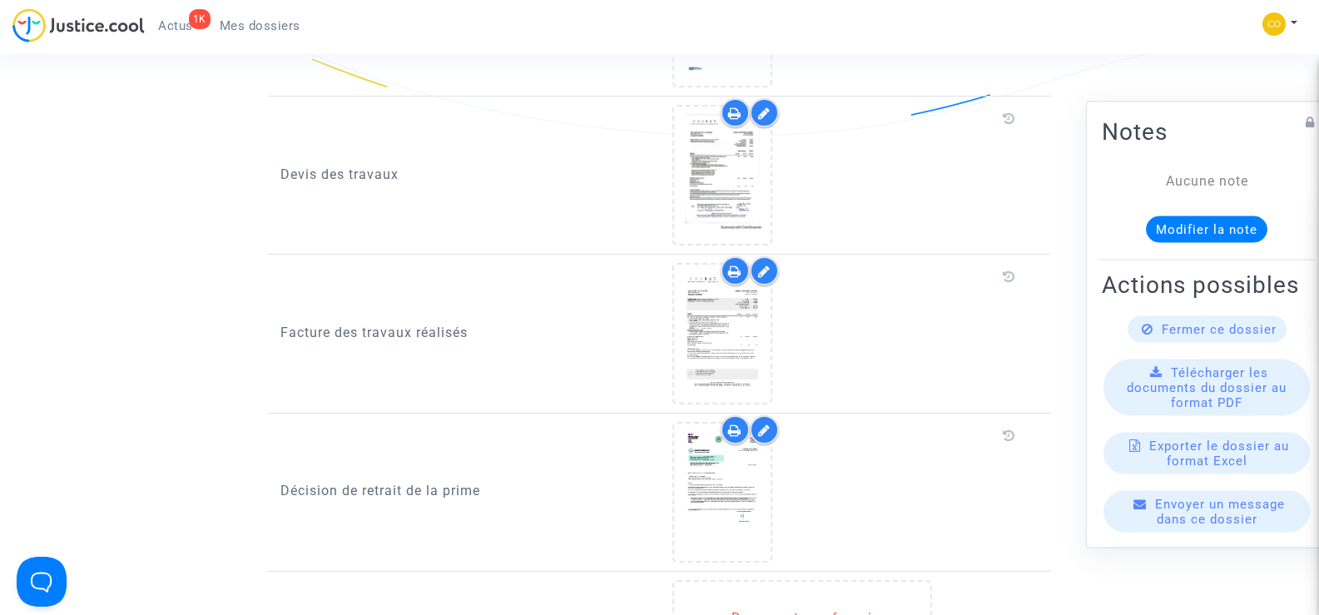
scroll to position [1165, 0]
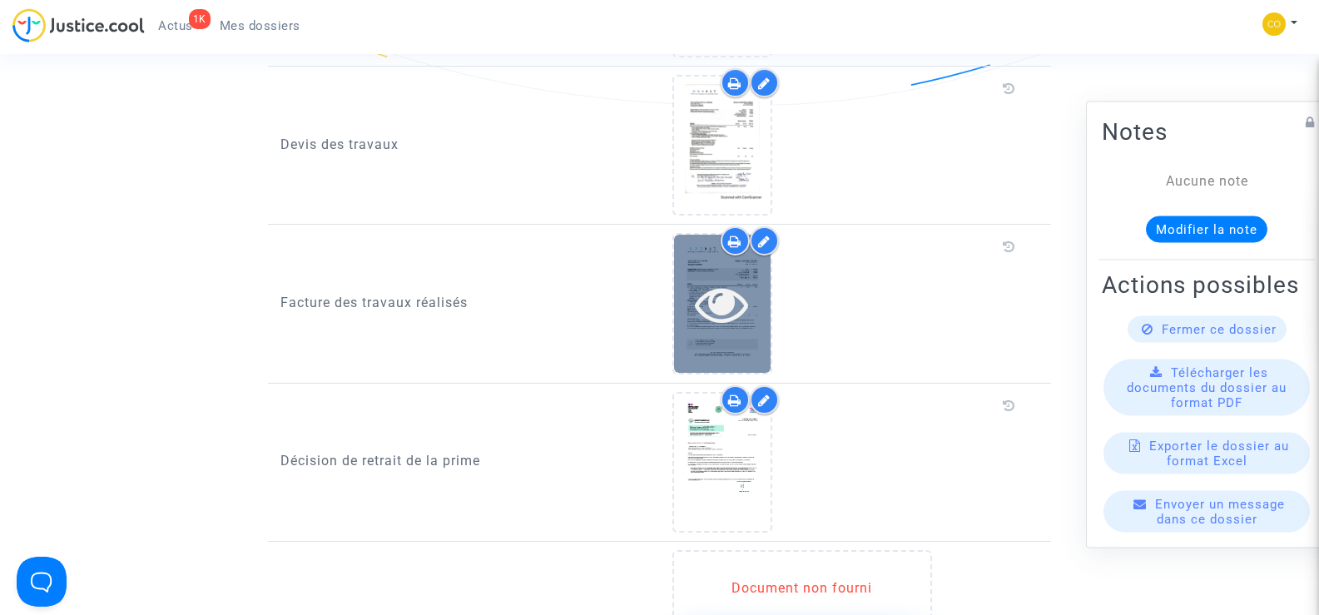
click at [753, 328] on div at bounding box center [722, 303] width 97 height 137
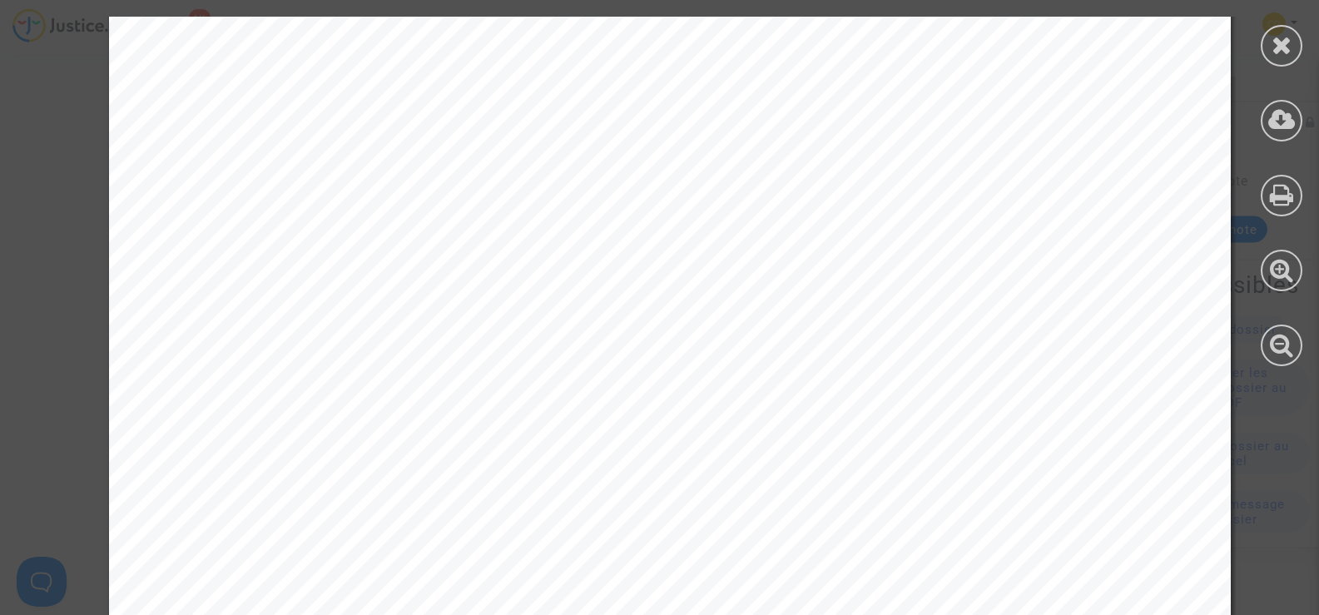
scroll to position [0, 0]
click at [1280, 52] on icon at bounding box center [1282, 44] width 21 height 25
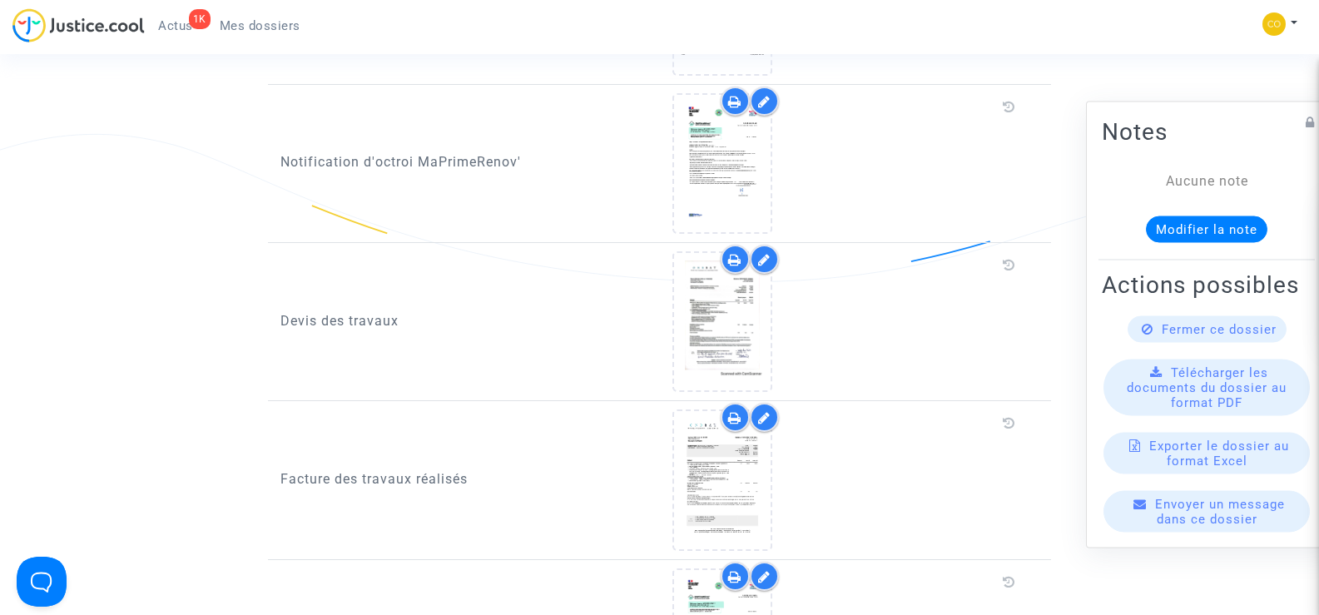
scroll to position [832, 0]
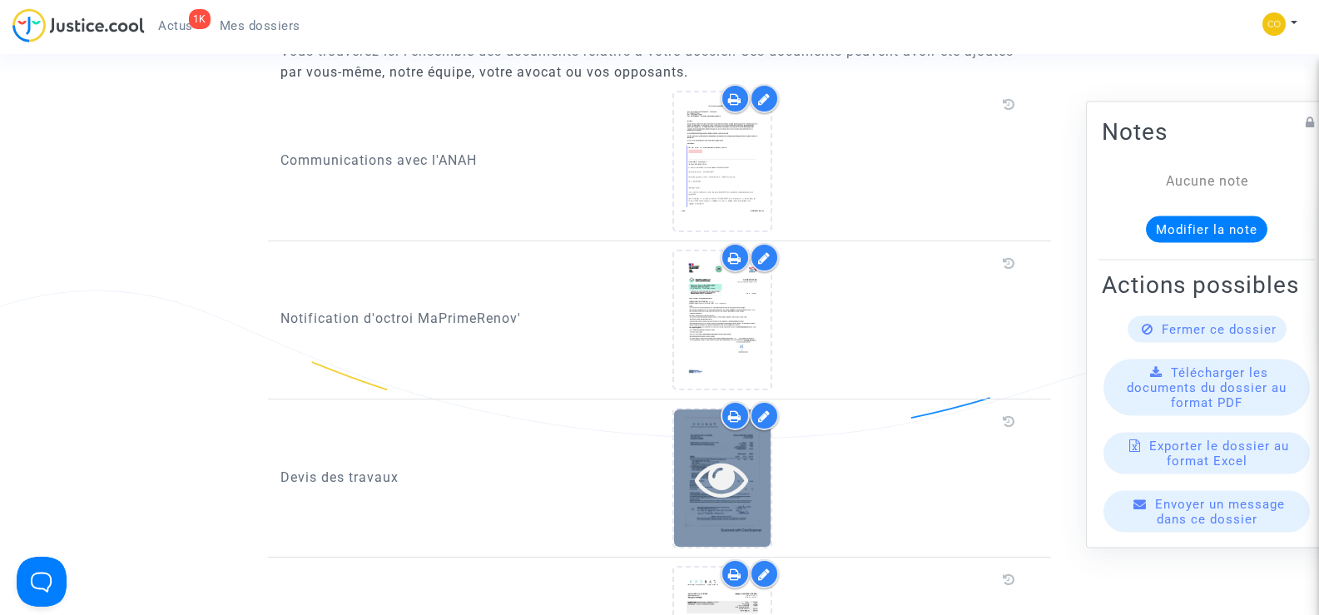
click at [703, 452] on icon at bounding box center [722, 478] width 54 height 53
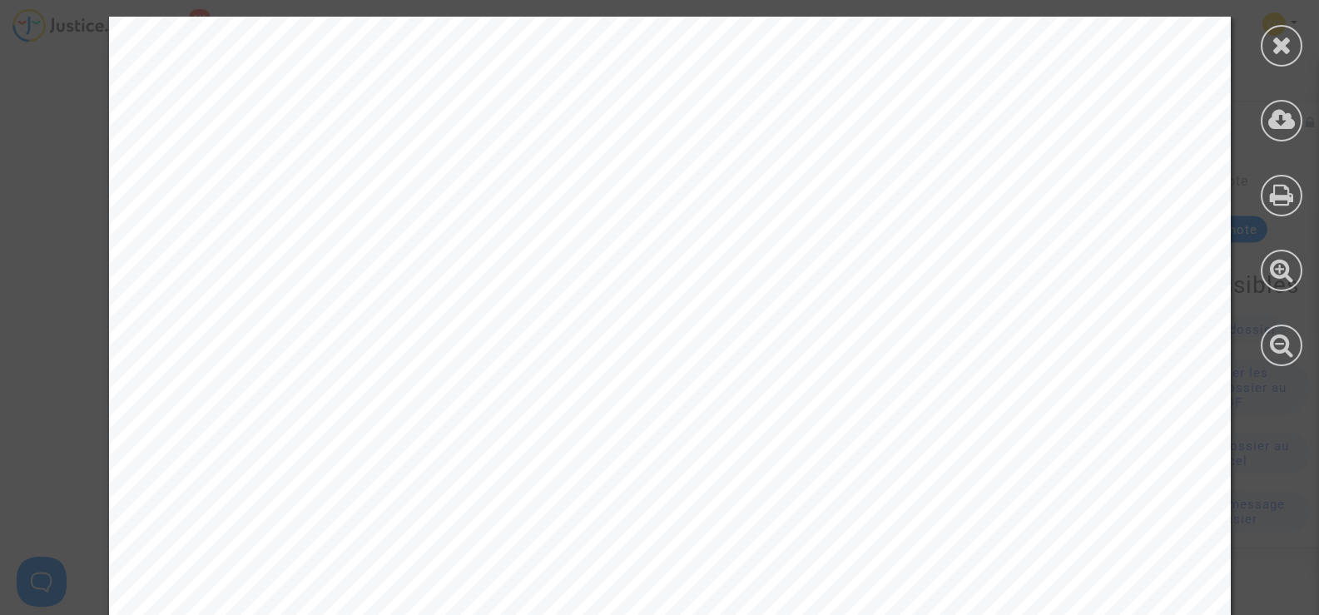
scroll to position [250, 0]
click at [1275, 53] on icon at bounding box center [1282, 44] width 21 height 25
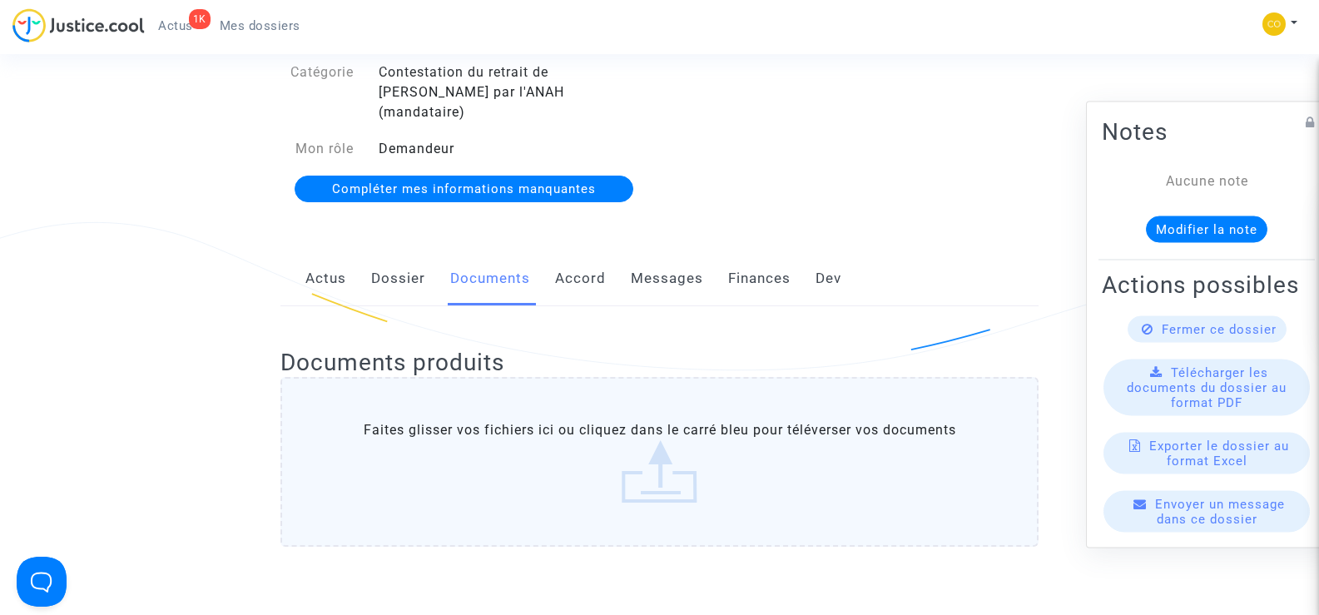
scroll to position [0, 0]
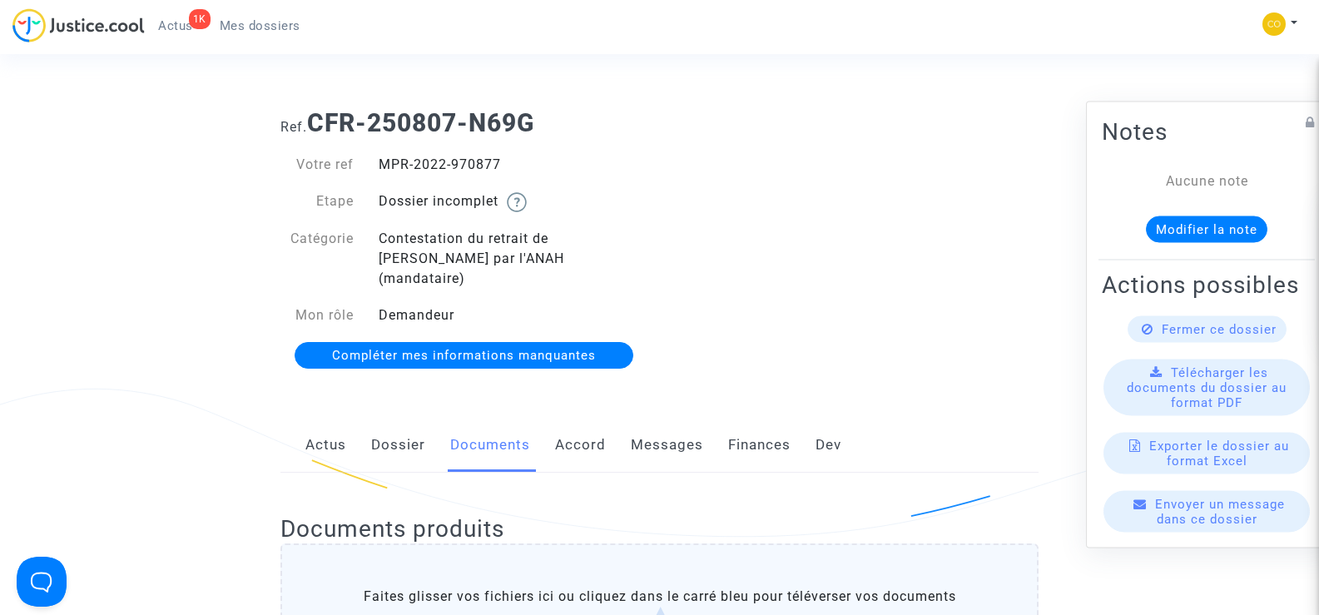
drag, startPoint x: 523, startPoint y: 162, endPoint x: 382, endPoint y: 165, distance: 140.7
click at [382, 165] on div "MPR-2022-970877" at bounding box center [513, 165] width 294 height 20
copy div "MPR-2022-970877"
click at [948, 288] on div "Ref. CFR-250807-N69G Votre ref MPR-2022-970877 Etape Dossier incomplet Catégori…" at bounding box center [659, 240] width 783 height 288
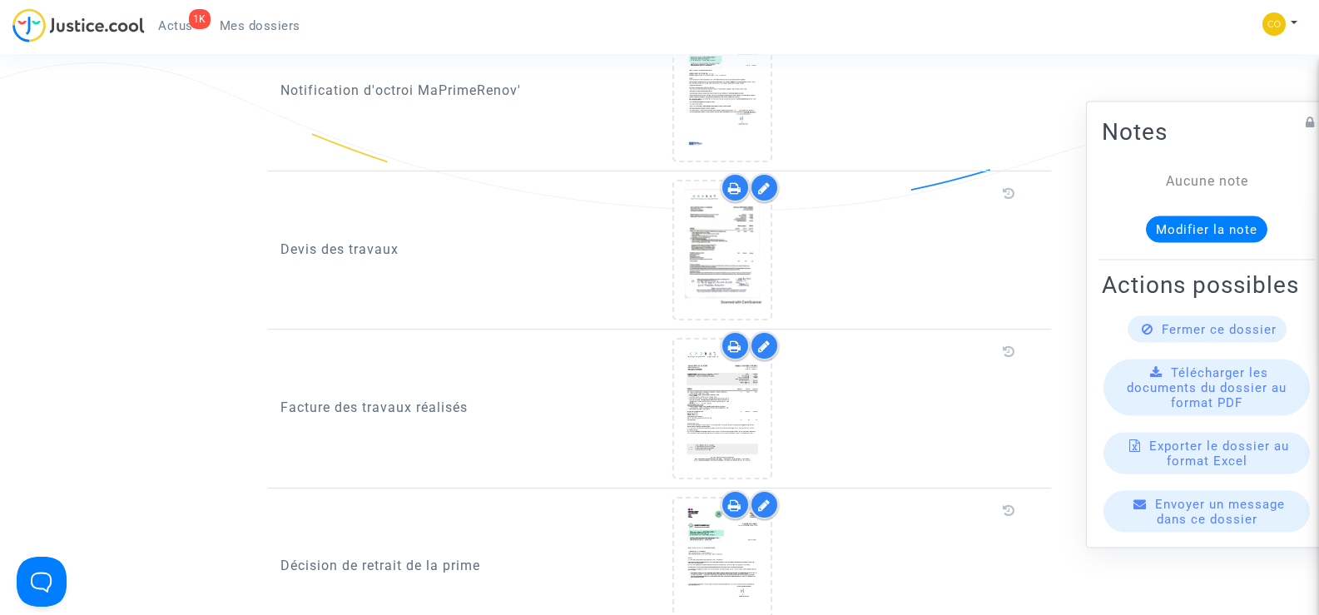
scroll to position [1082, 0]
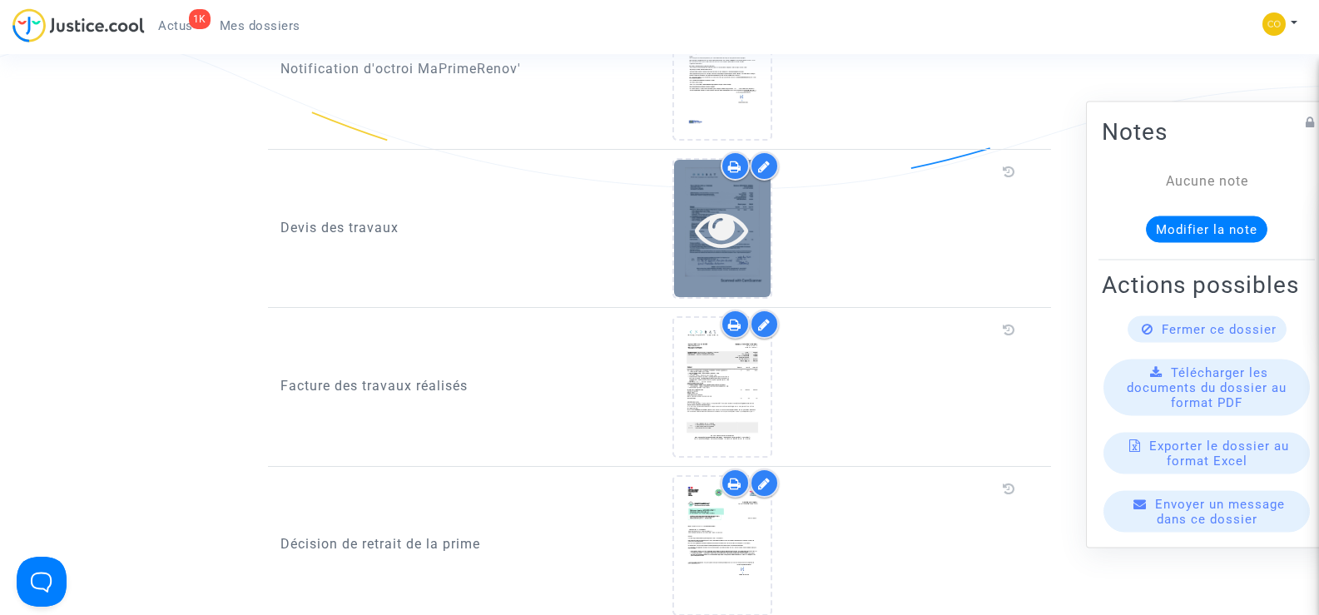
click at [736, 208] on icon at bounding box center [722, 228] width 54 height 53
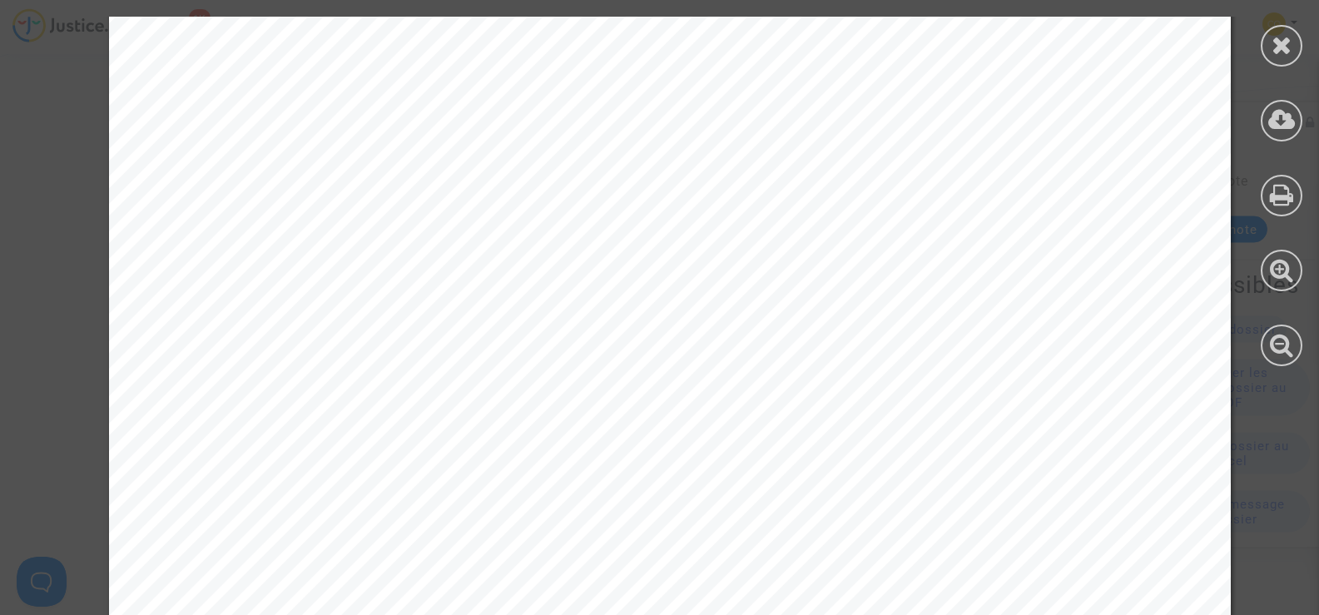
scroll to position [1011, 0]
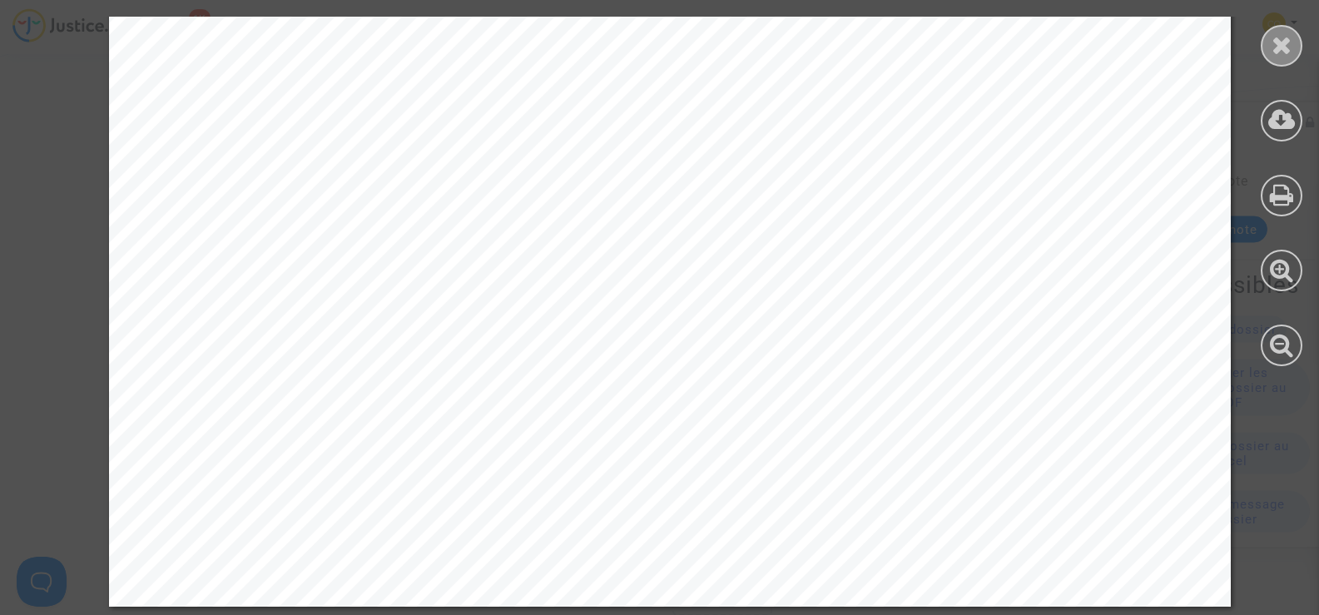
click at [1278, 41] on icon at bounding box center [1282, 44] width 21 height 25
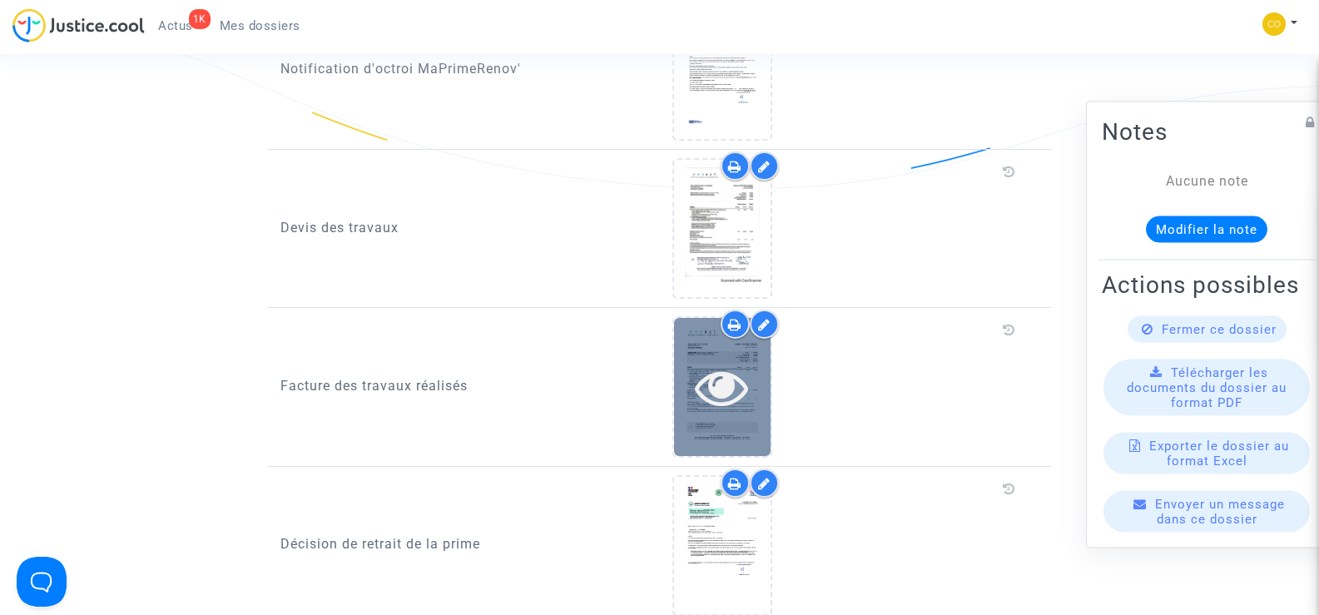
click at [753, 360] on div at bounding box center [722, 386] width 97 height 53
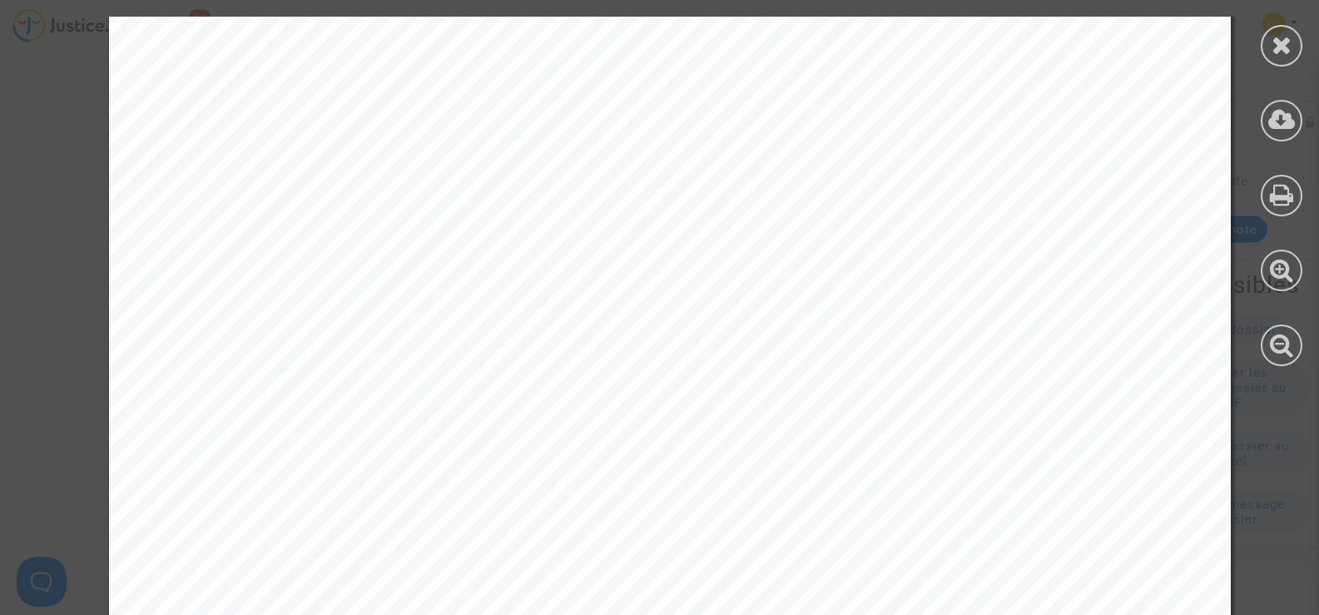
scroll to position [1010, 0]
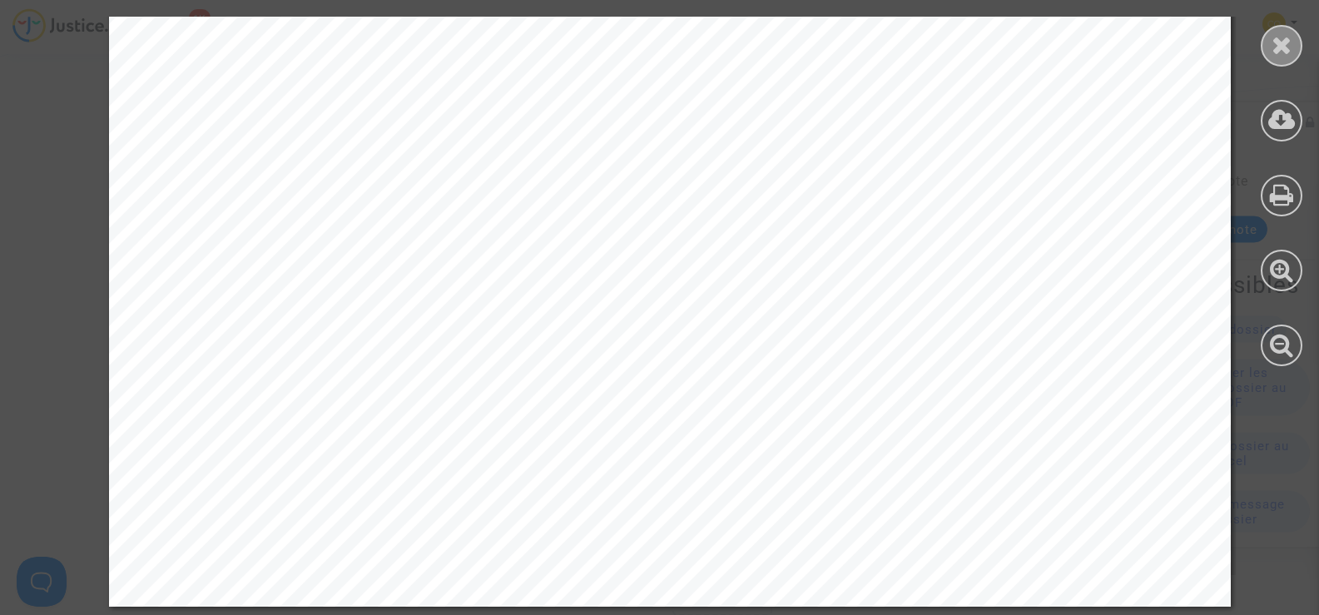
click at [1277, 52] on icon at bounding box center [1282, 44] width 21 height 25
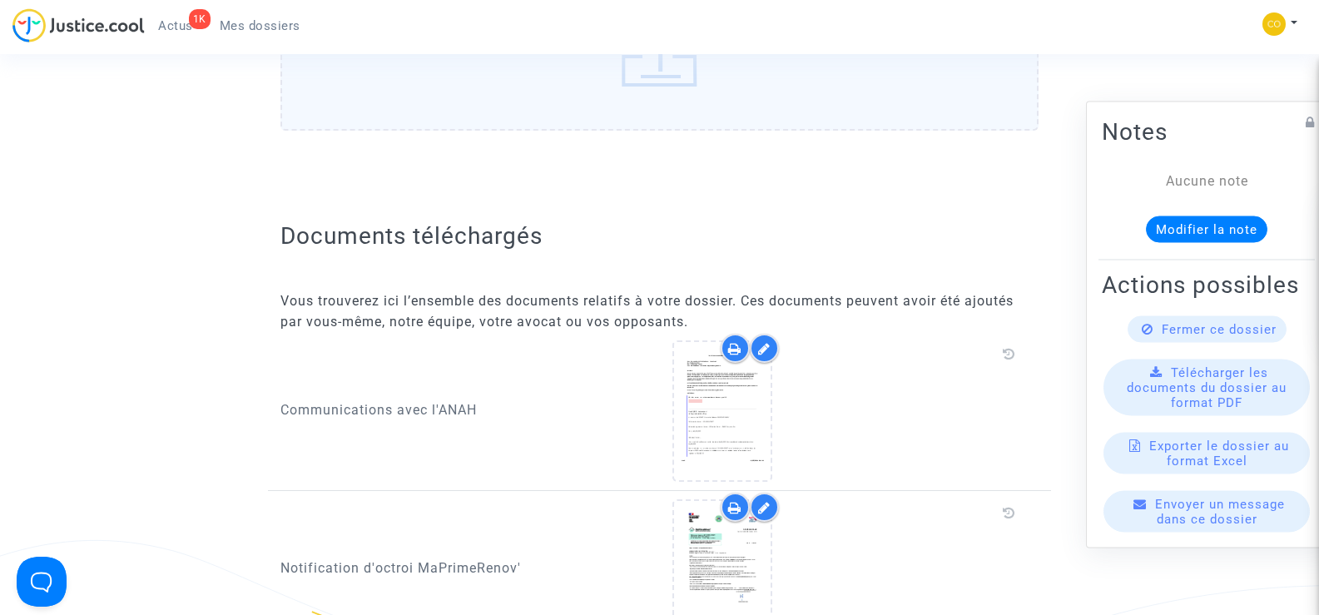
scroll to position [0, 0]
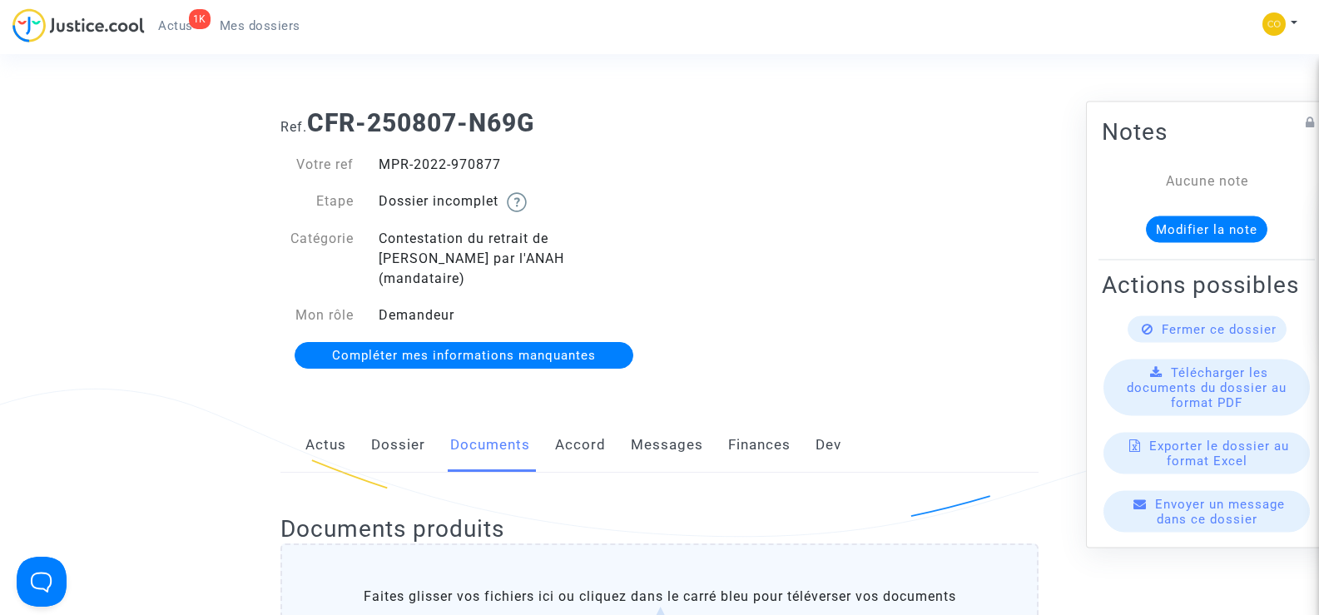
drag, startPoint x: 504, startPoint y: 161, endPoint x: 379, endPoint y: 166, distance: 125.8
click at [379, 166] on div "MPR-2022-970877" at bounding box center [513, 165] width 294 height 20
copy div "MPR-2022-970877"
click at [843, 246] on div "Ref. CFR-250807-N69G Votre ref MPR-2022-970877 Etape Dossier incomplet Catégori…" at bounding box center [659, 240] width 783 height 288
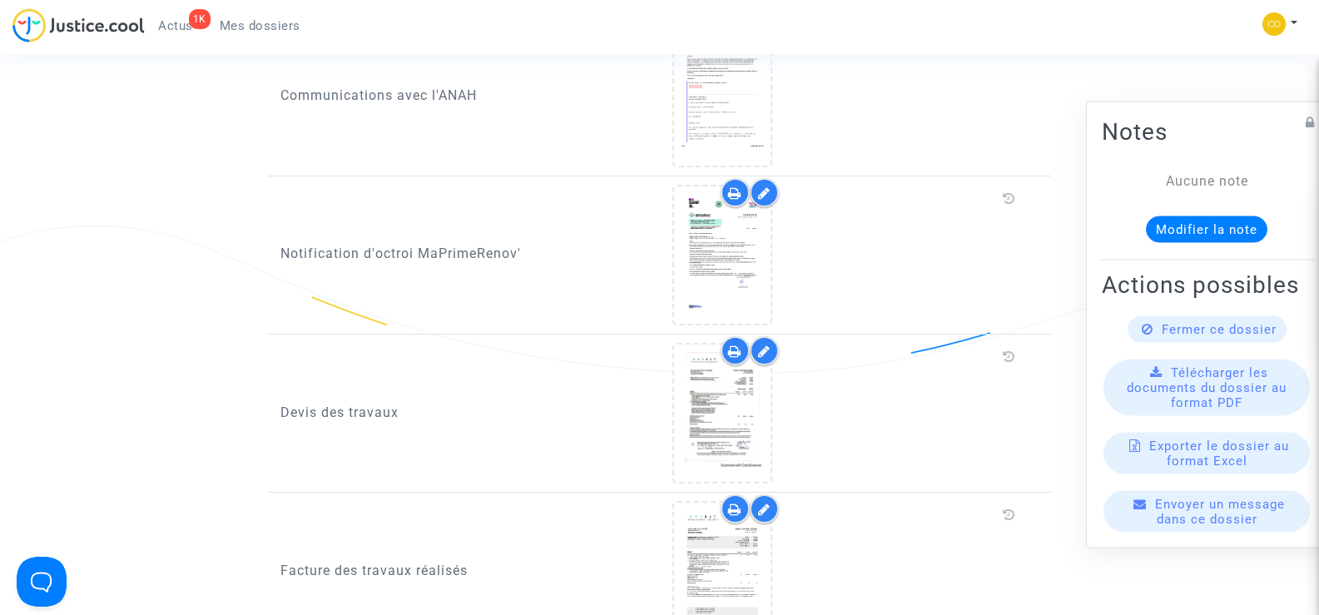
scroll to position [916, 0]
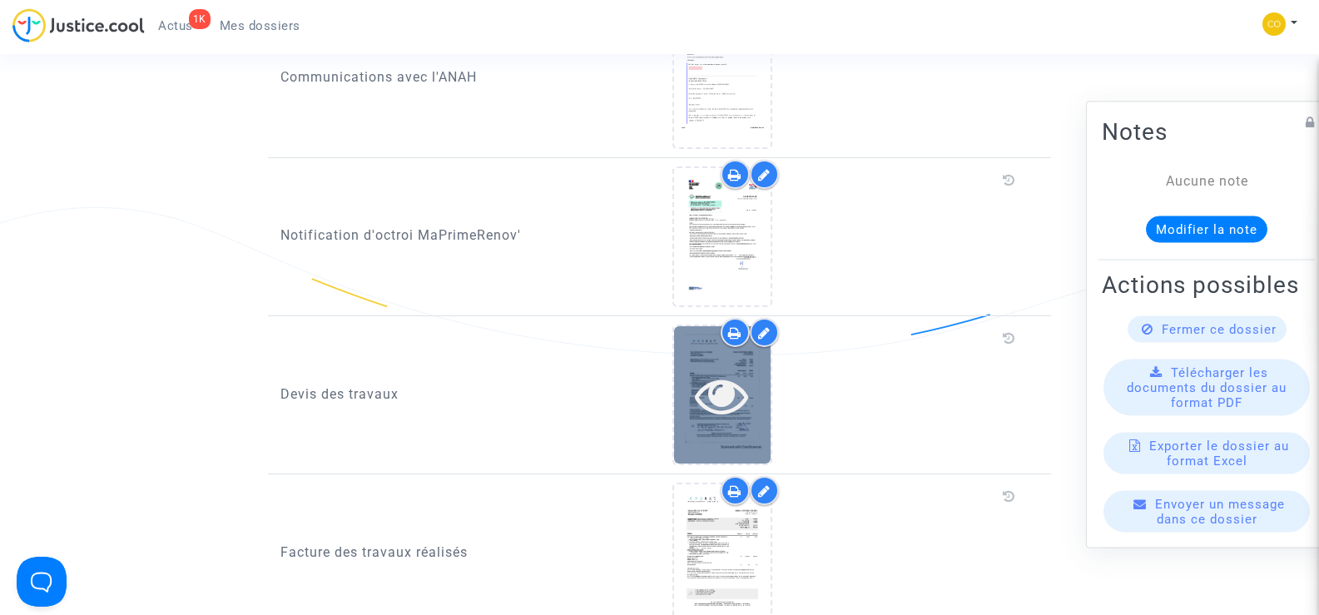
click at [723, 377] on icon at bounding box center [722, 395] width 54 height 53
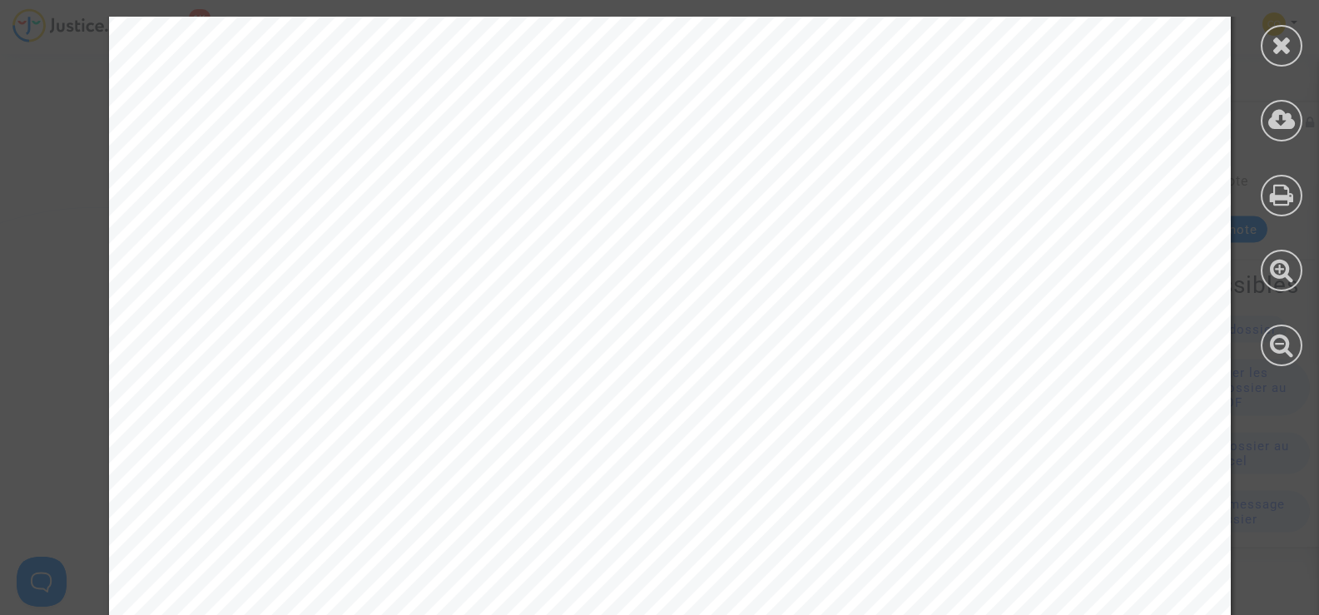
scroll to position [1011, 0]
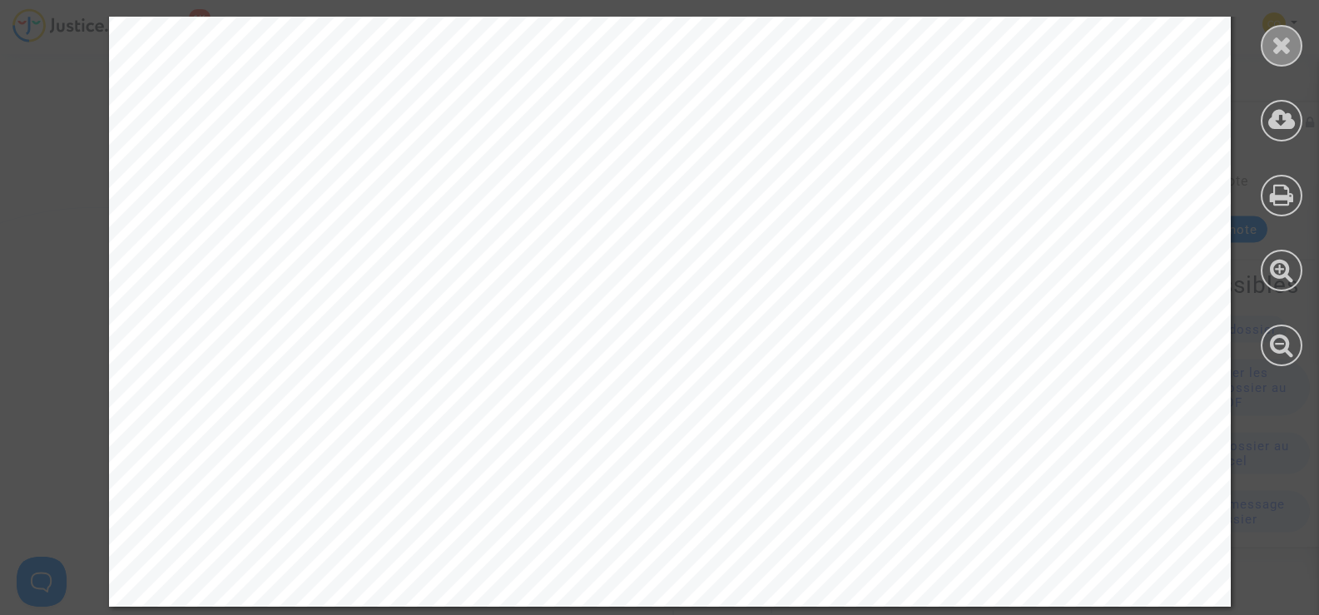
click at [1278, 47] on icon at bounding box center [1282, 44] width 21 height 25
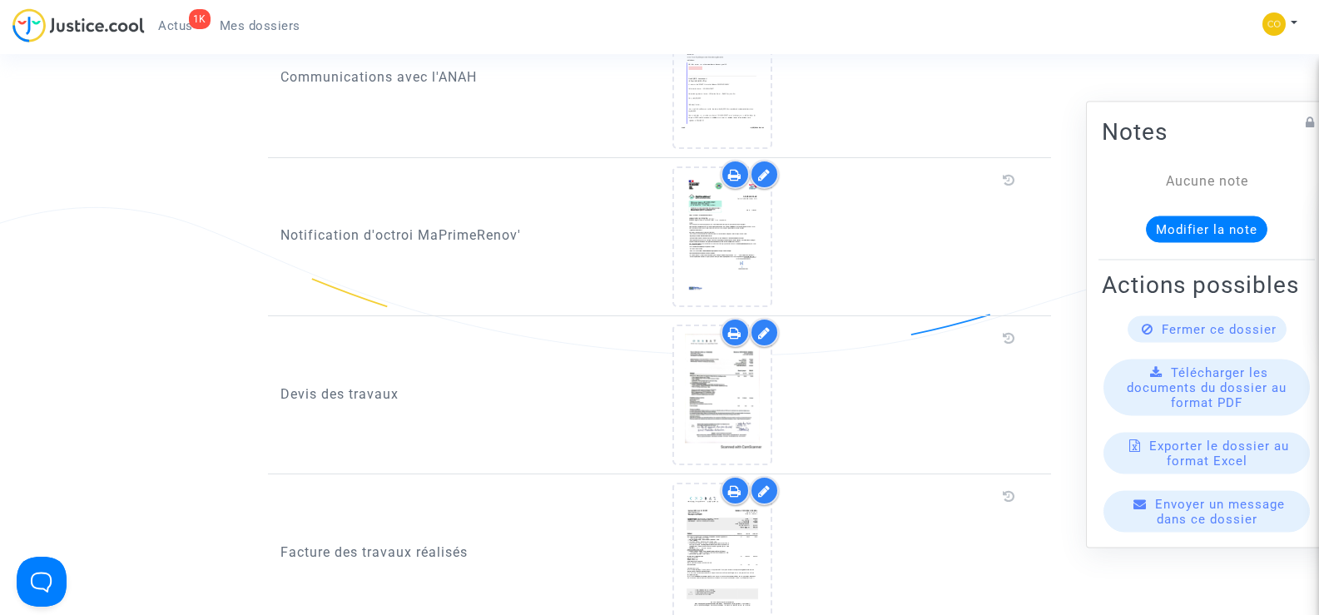
click at [769, 326] on icon at bounding box center [764, 332] width 12 height 13
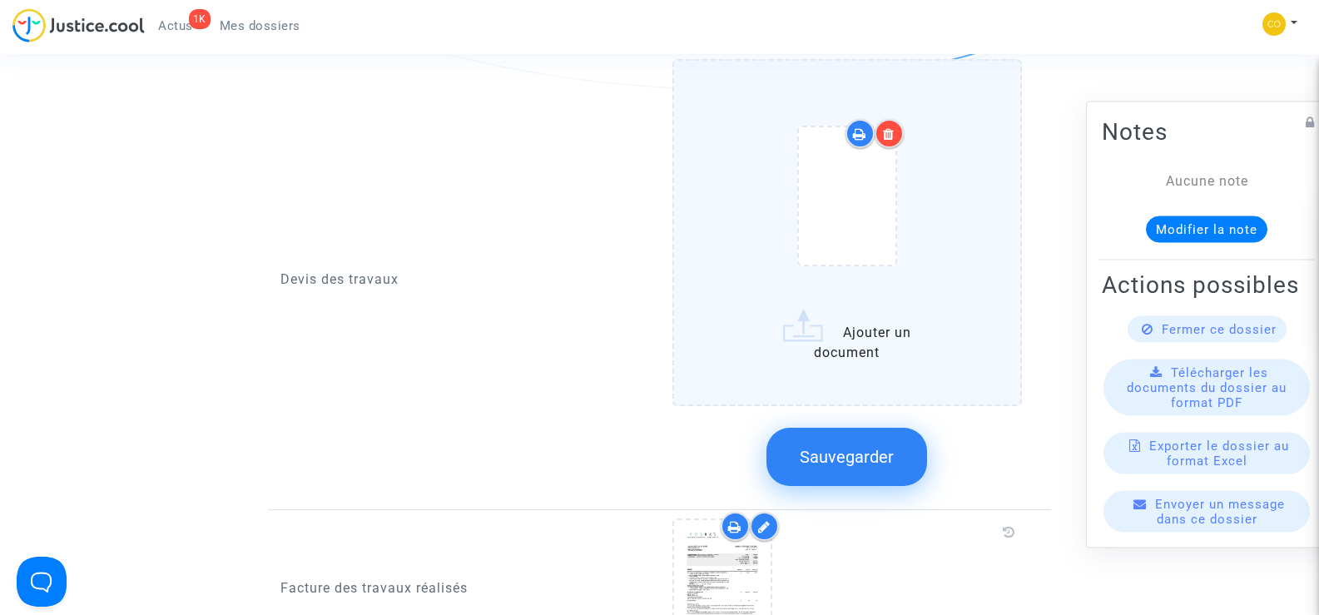
scroll to position [1249, 0]
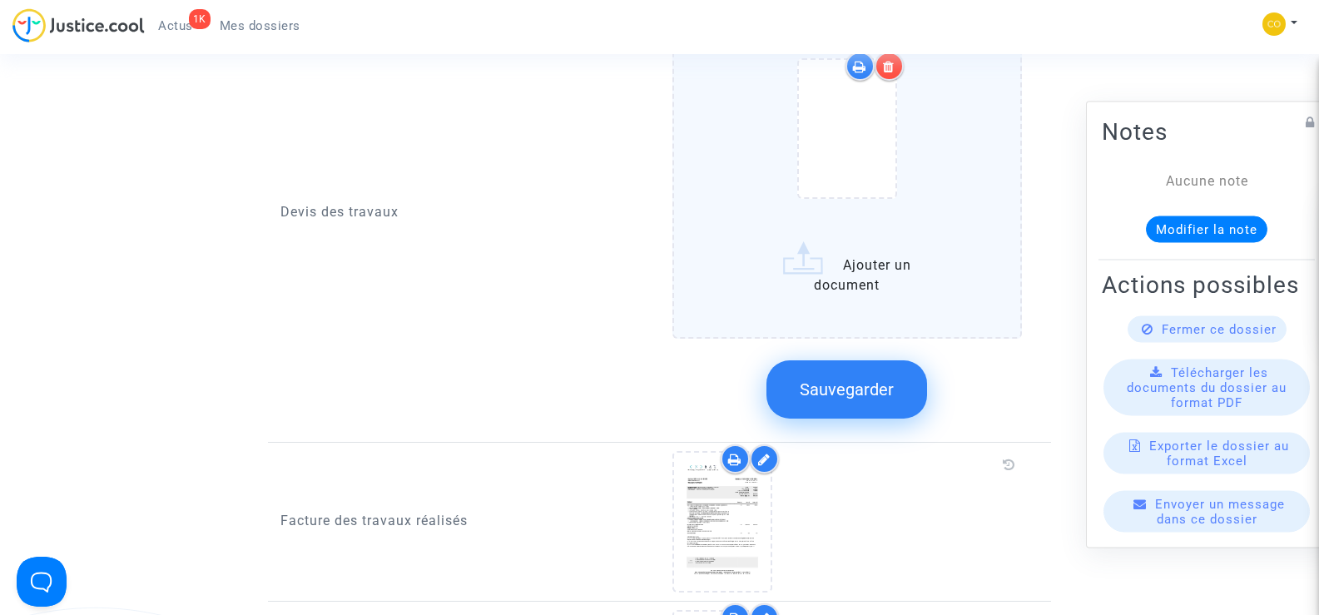
click at [861, 274] on label "Ajouter un document" at bounding box center [848, 165] width 350 height 347
click at [0, 0] on input "Ajouter un document" at bounding box center [0, 0] width 0 height 0
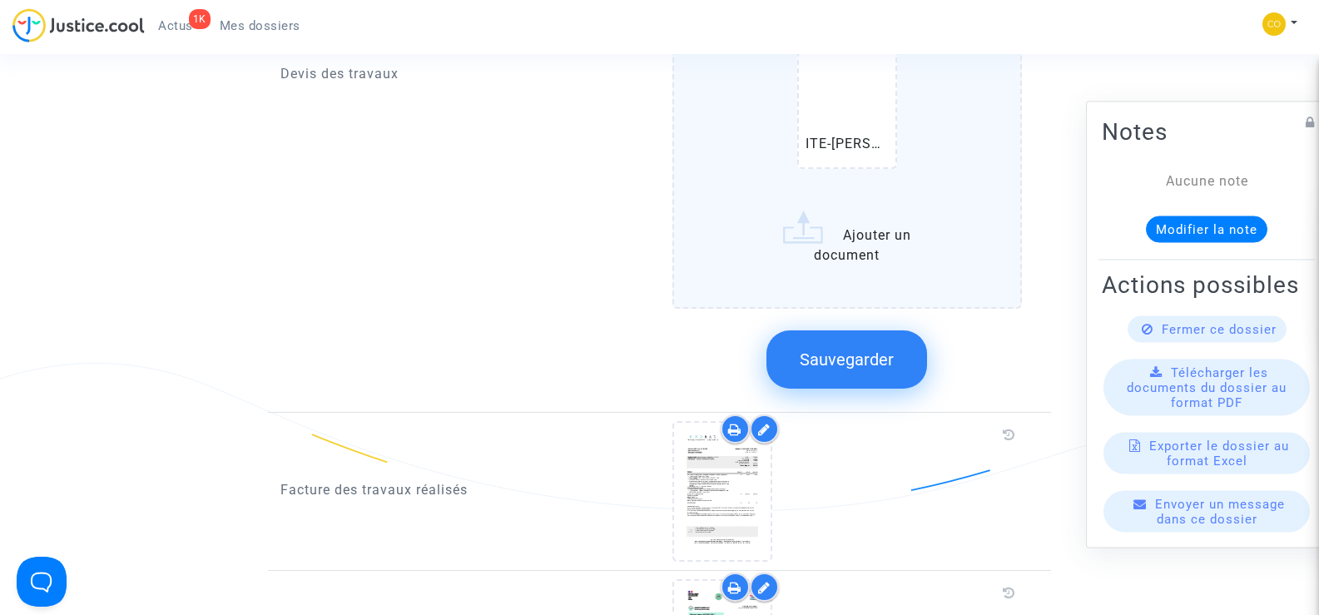
scroll to position [1498, 0]
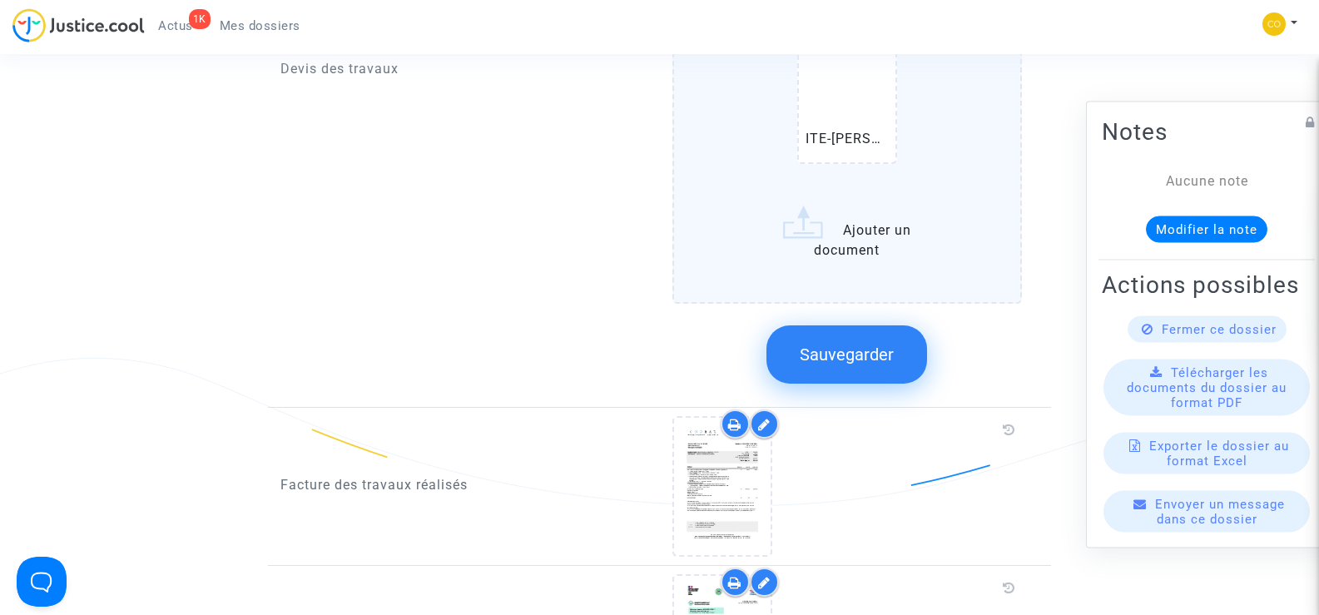
click at [847, 345] on span "Sauvegarder" at bounding box center [847, 355] width 94 height 20
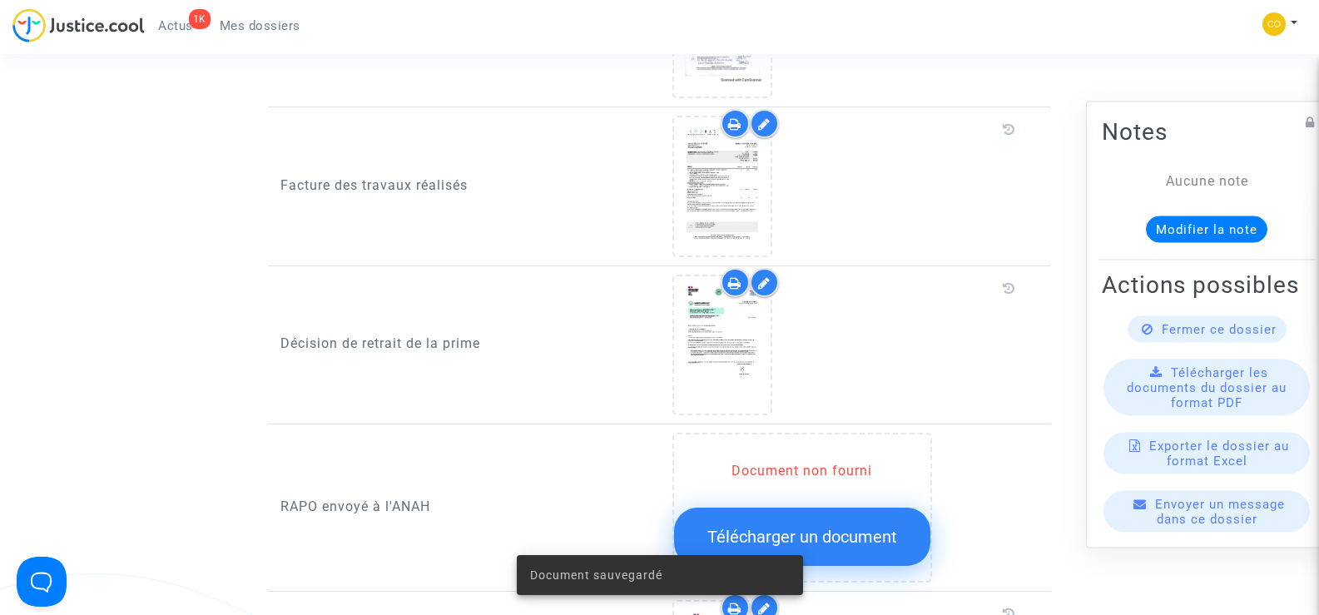
scroll to position [1249, 0]
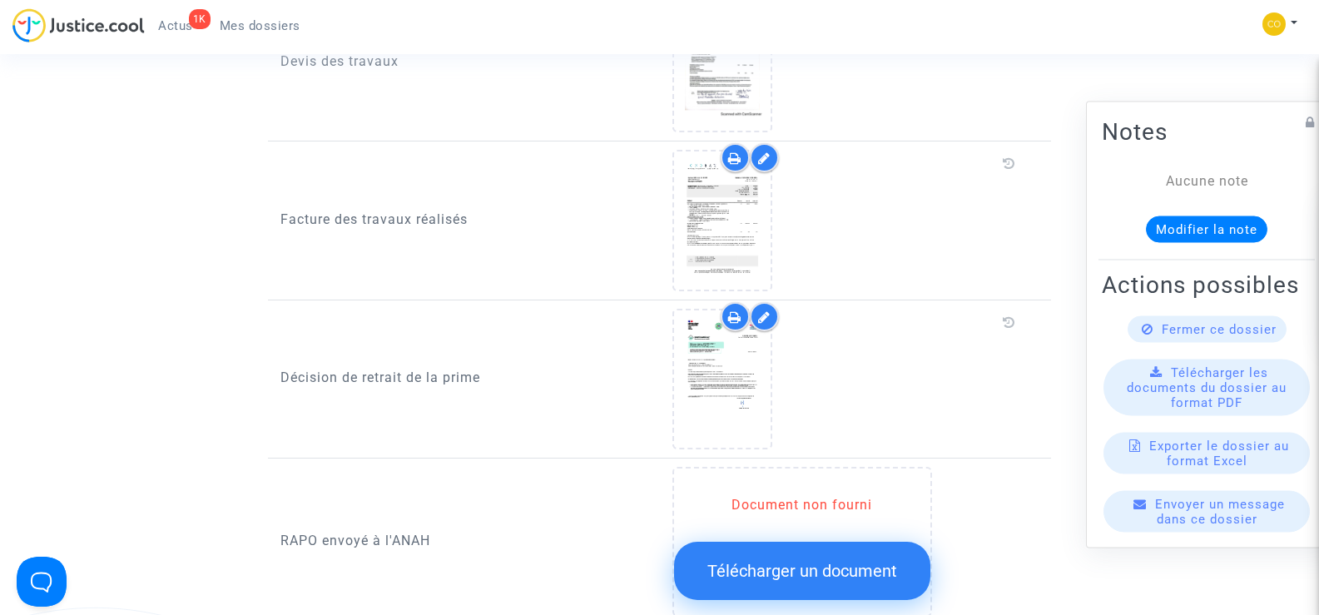
click at [763, 152] on icon at bounding box center [764, 158] width 12 height 13
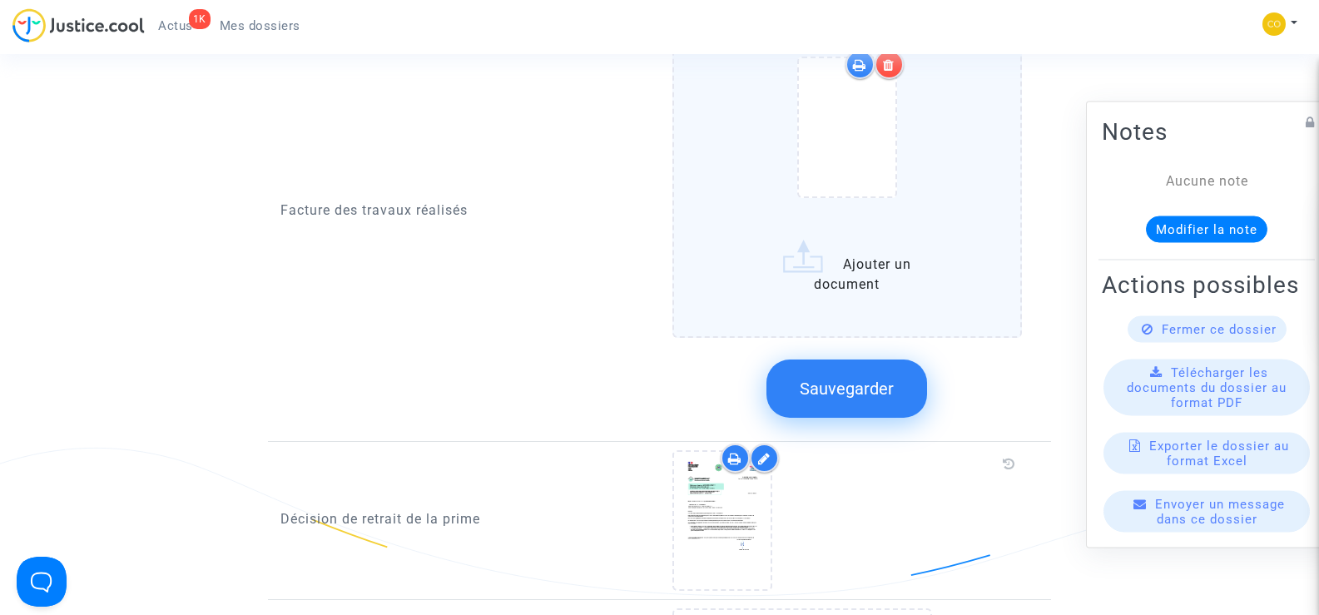
scroll to position [1415, 0]
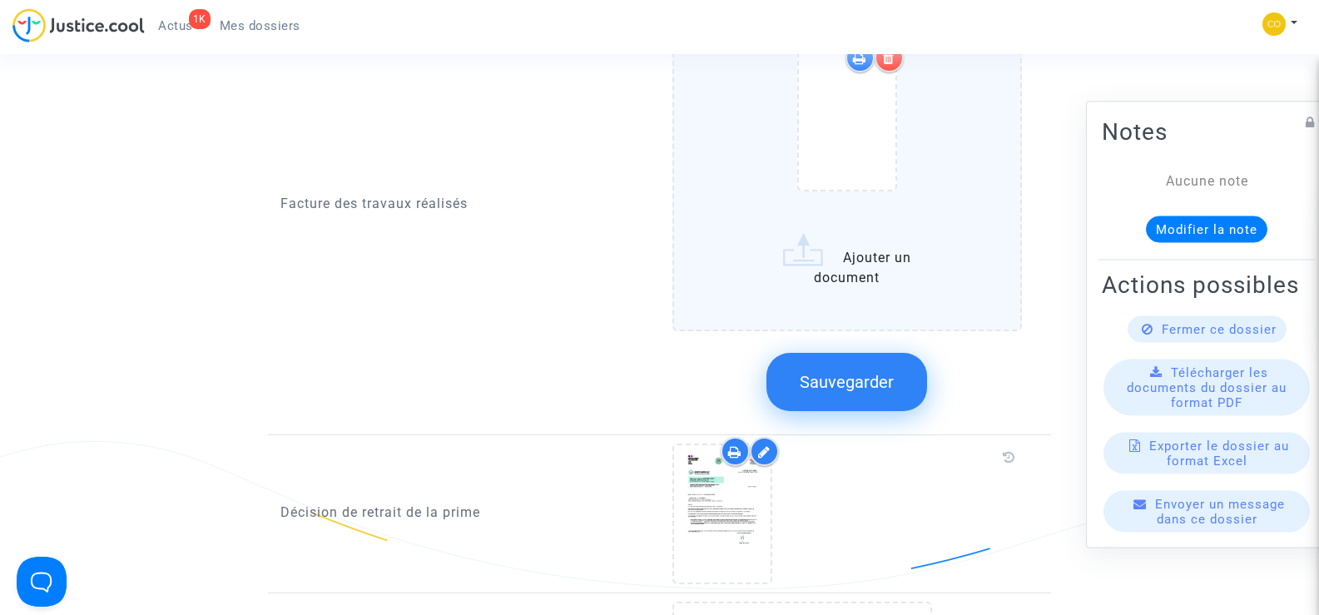
click at [872, 259] on label "Ajouter un document" at bounding box center [848, 156] width 350 height 347
click at [0, 0] on input "Ajouter un document" at bounding box center [0, 0] width 0 height 0
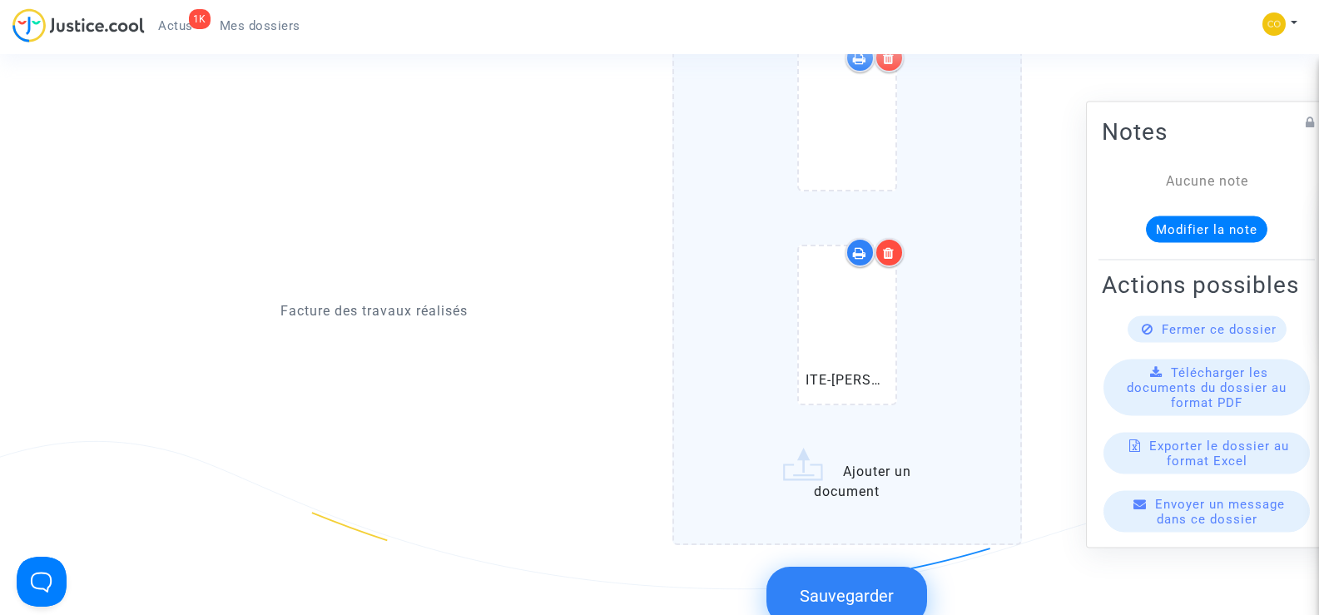
scroll to position [1498, 0]
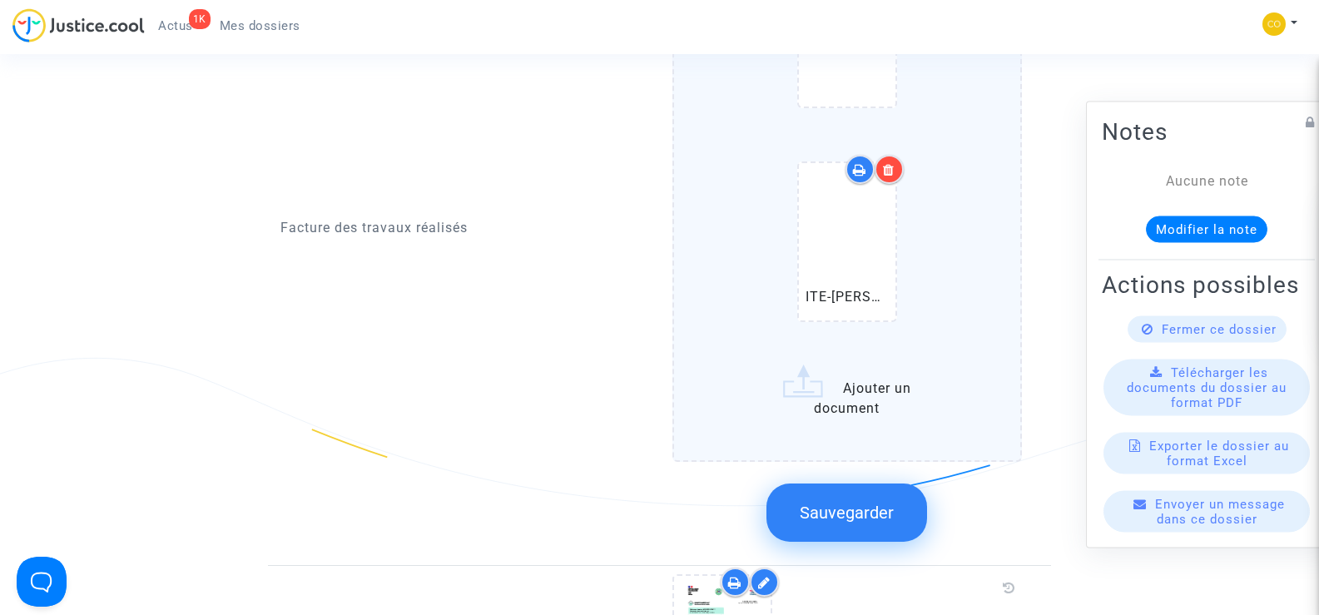
click at [848, 503] on span "Sauvegarder" at bounding box center [847, 513] width 94 height 20
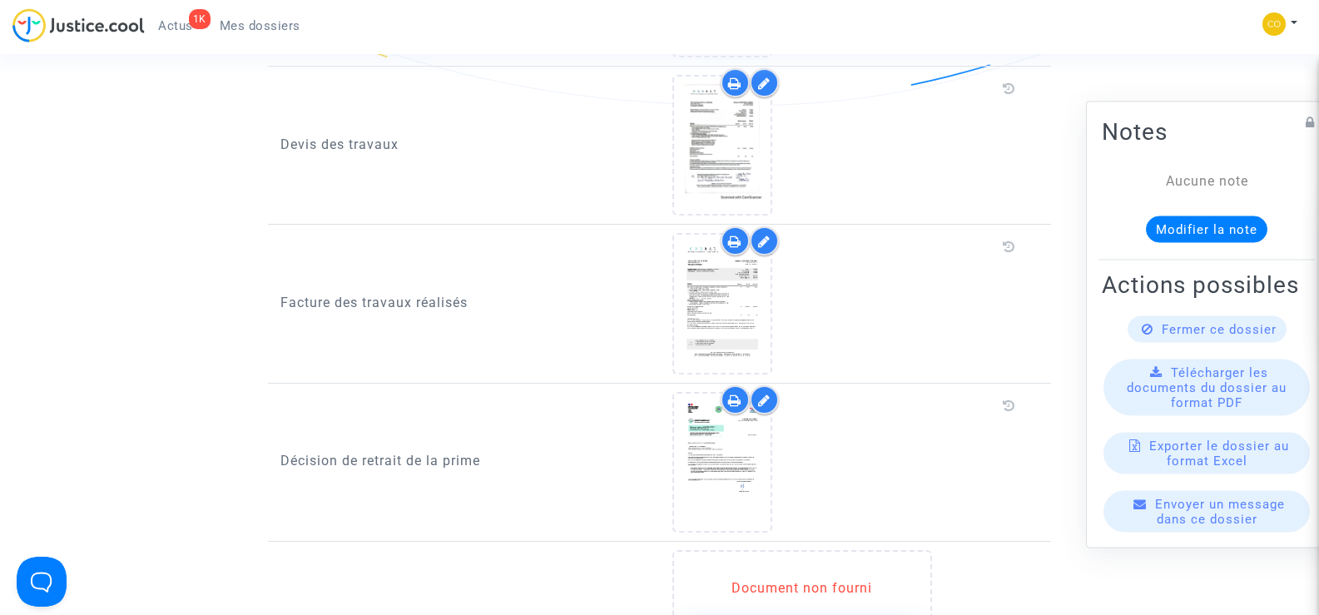
scroll to position [1082, 0]
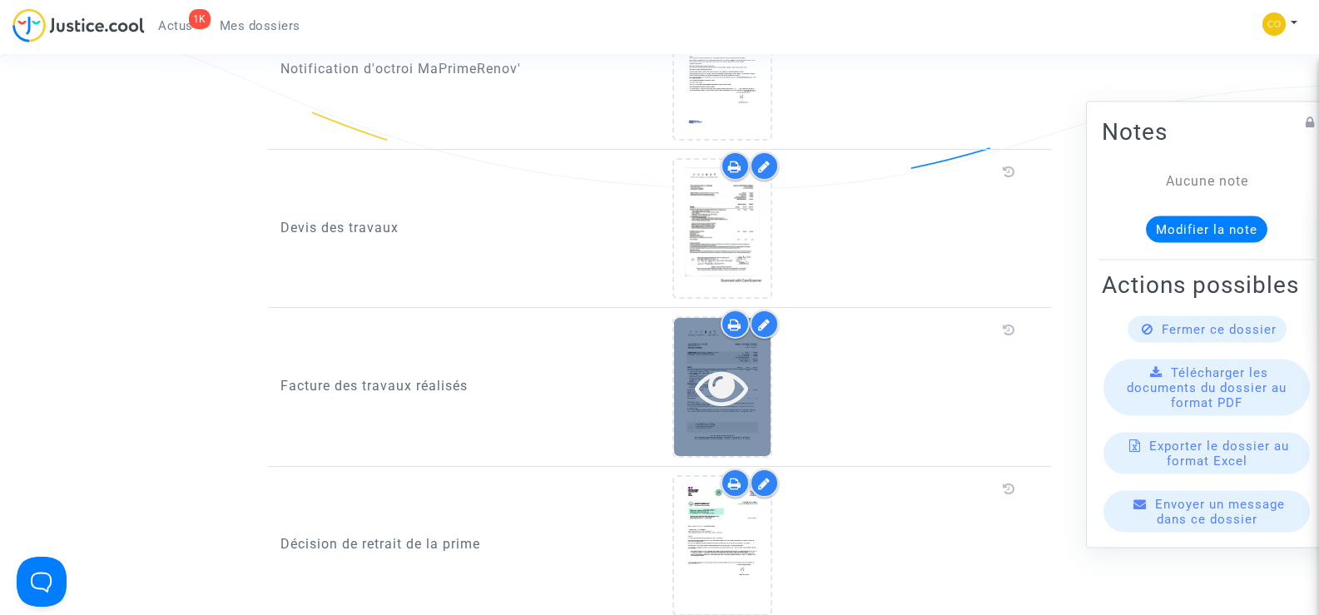
click at [699, 400] on div at bounding box center [722, 386] width 97 height 137
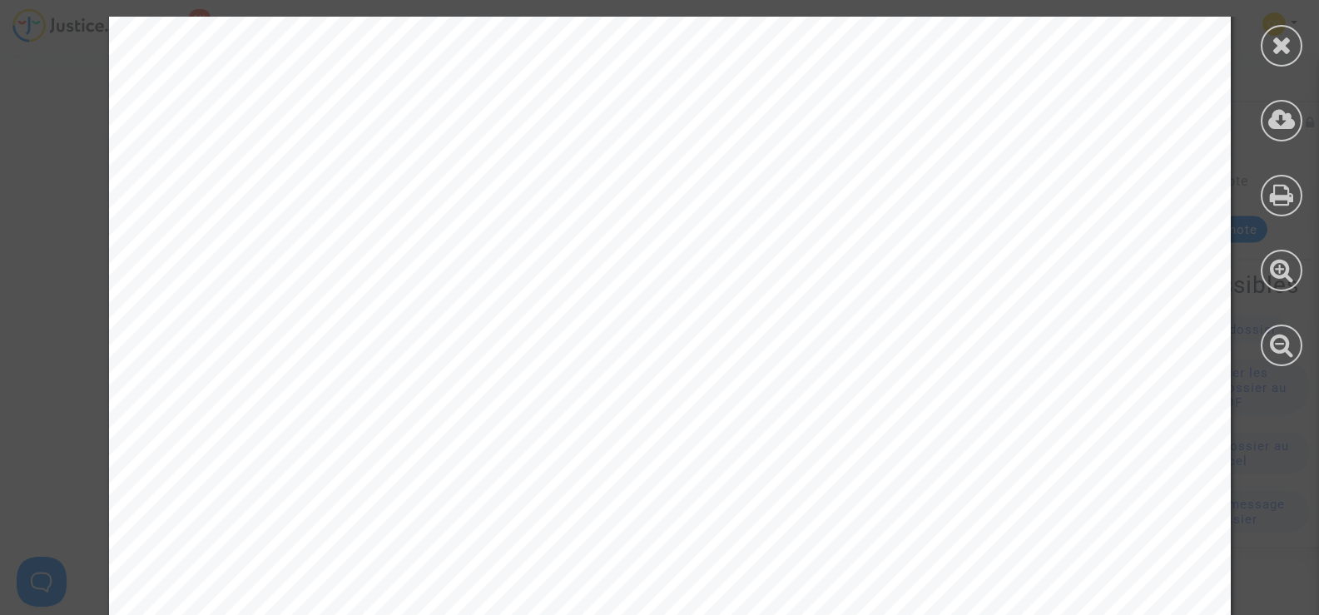
scroll to position [1787, 0]
click at [1291, 47] on icon at bounding box center [1282, 44] width 21 height 25
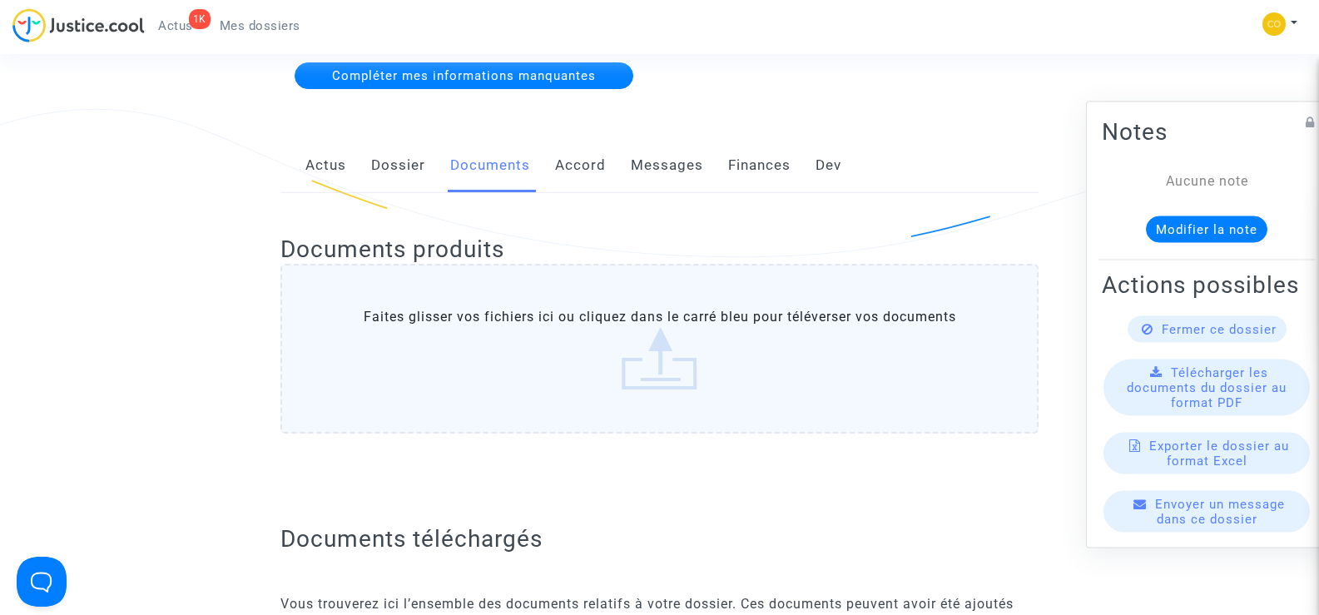
scroll to position [0, 0]
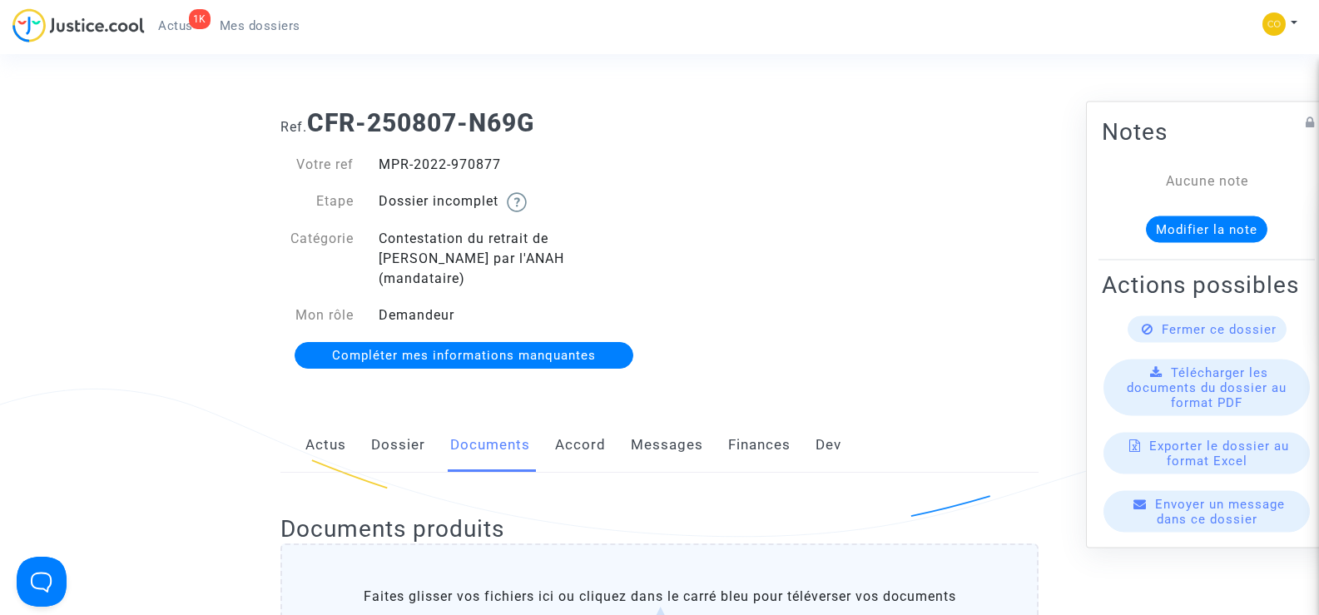
click at [249, 28] on span "Mes dossiers" at bounding box center [260, 25] width 81 height 15
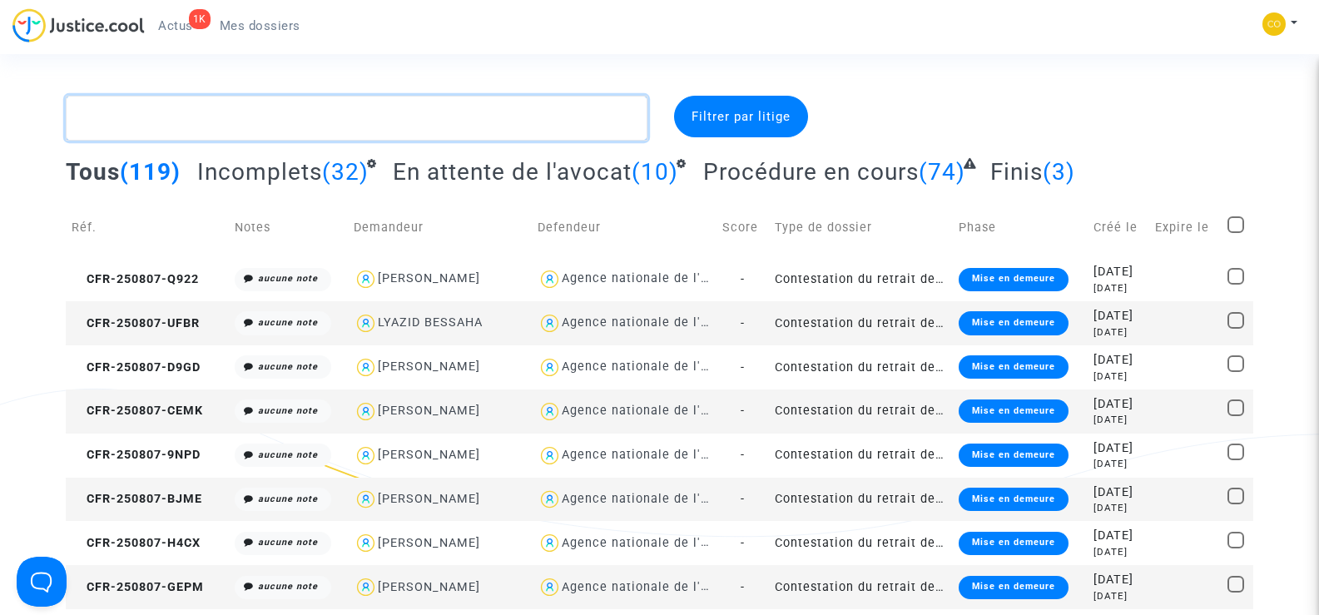
click at [160, 125] on textarea at bounding box center [356, 118] width 581 height 45
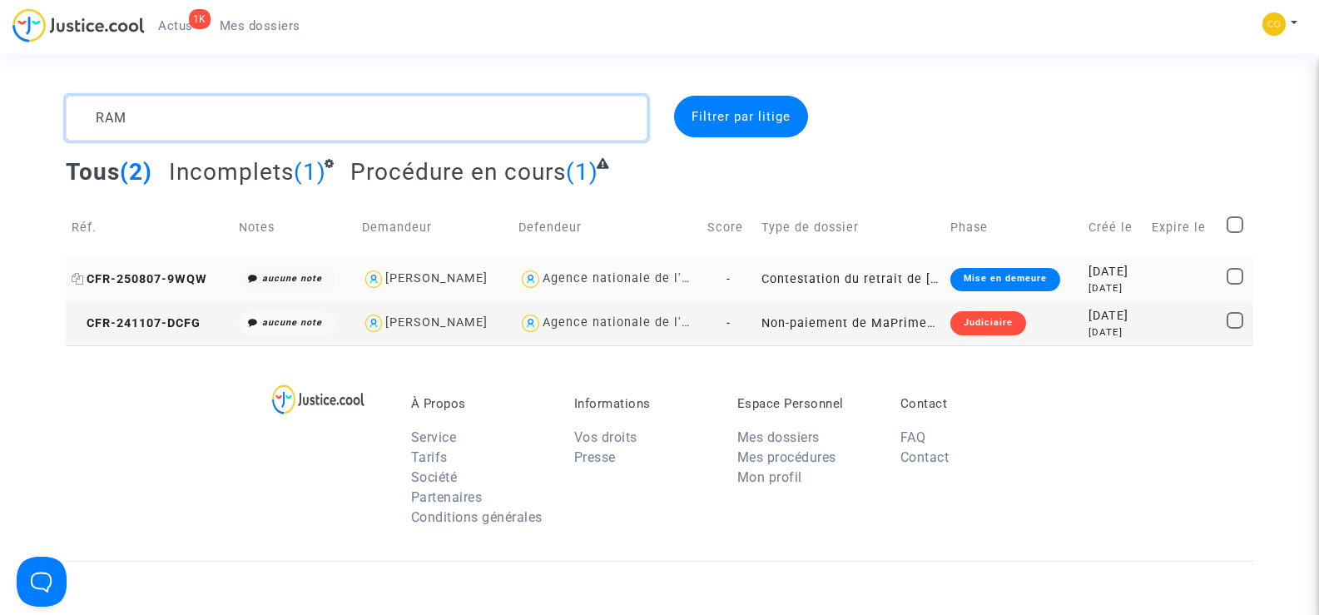
type textarea "RAM"
click at [157, 273] on span "CFR-250807-9WQW" at bounding box center [140, 279] width 136 height 14
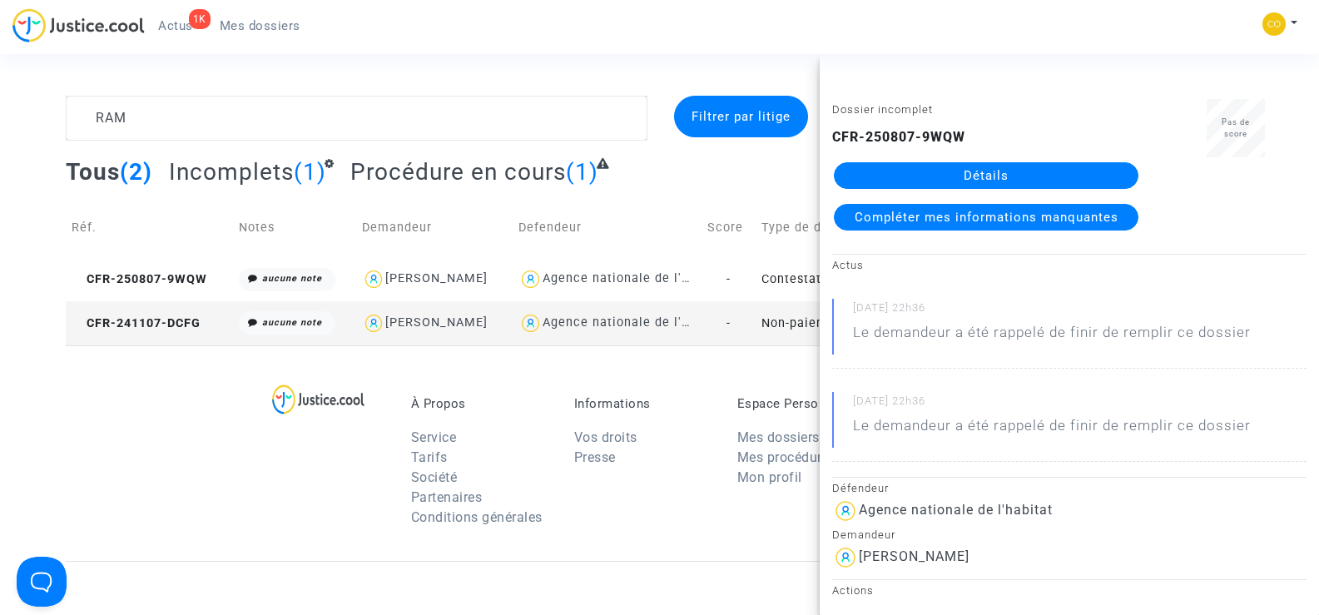
click at [1007, 170] on link "Détails" at bounding box center [986, 175] width 305 height 27
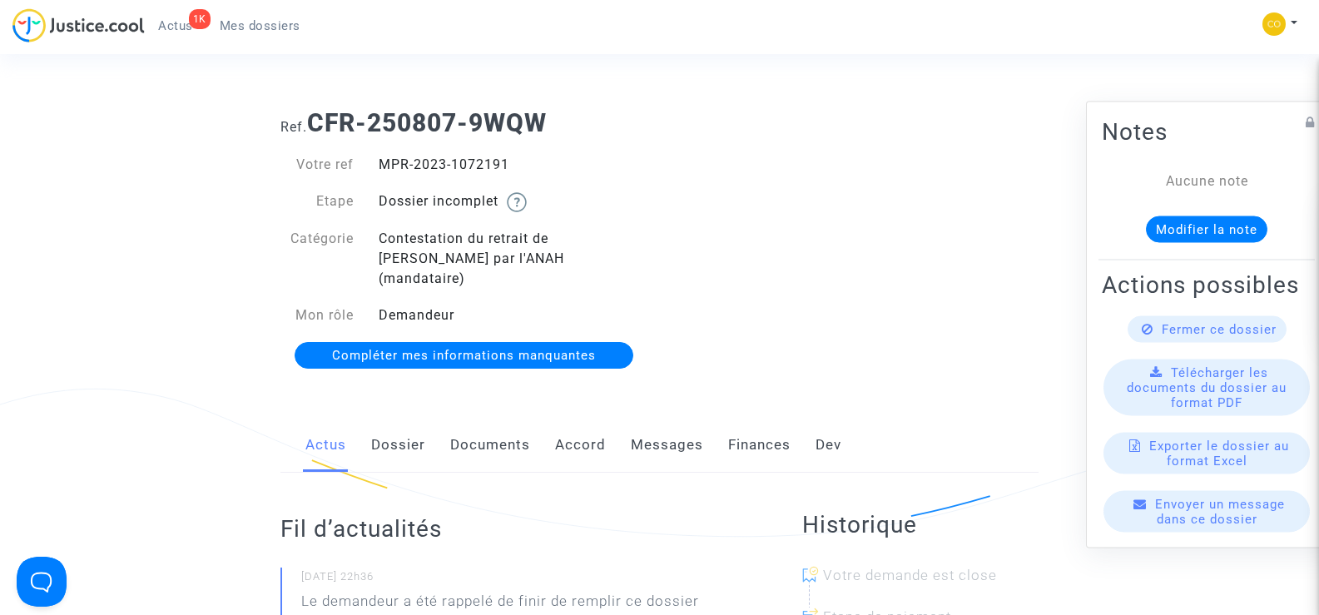
click at [488, 423] on link "Documents" at bounding box center [490, 445] width 80 height 55
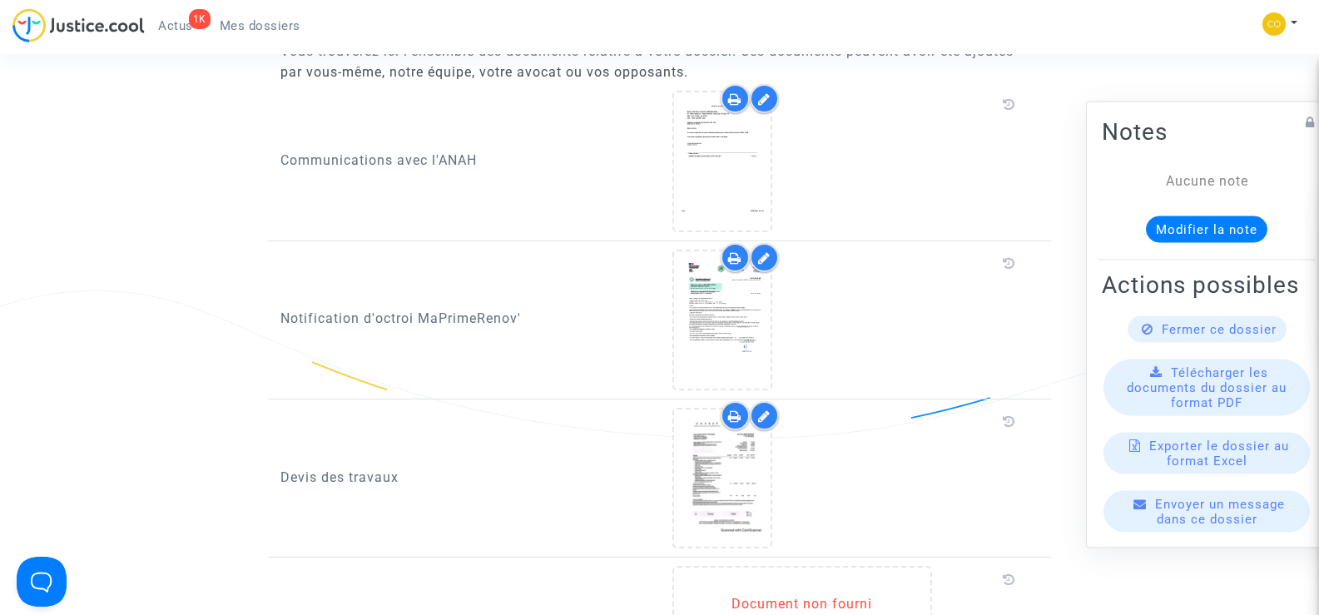
scroll to position [1082, 0]
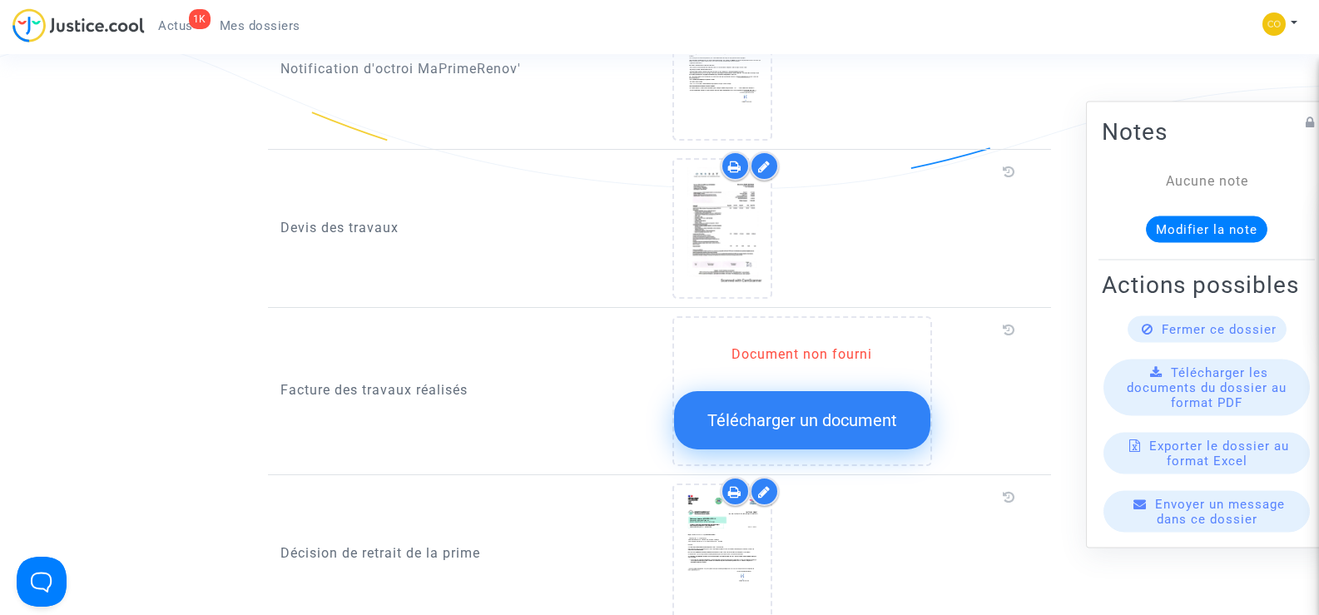
click at [796, 410] on span "Télécharger un document" at bounding box center [803, 420] width 190 height 20
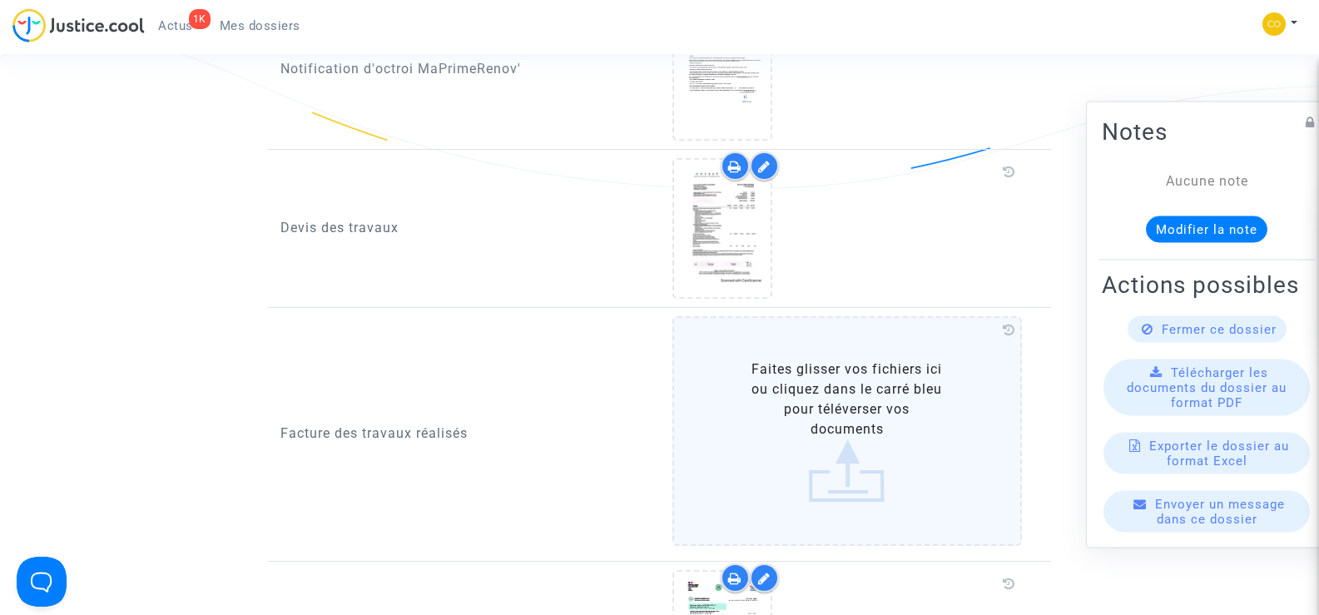
click at [847, 395] on label "Faites glisser vos fichiers ici ou cliquez dans le carré bleu pour téléverser v…" at bounding box center [848, 431] width 350 height 230
click at [0, 0] on input "Faites glisser vos fichiers ici ou cliquez dans le carré bleu pour téléverser v…" at bounding box center [0, 0] width 0 height 0
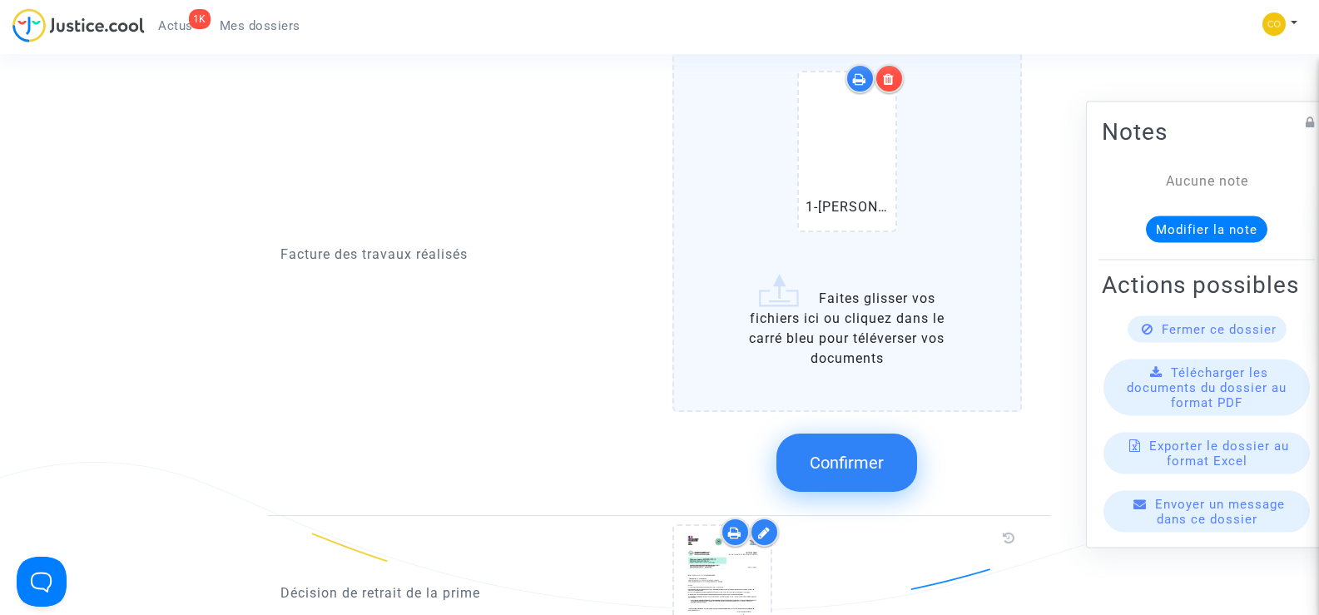
scroll to position [1415, 0]
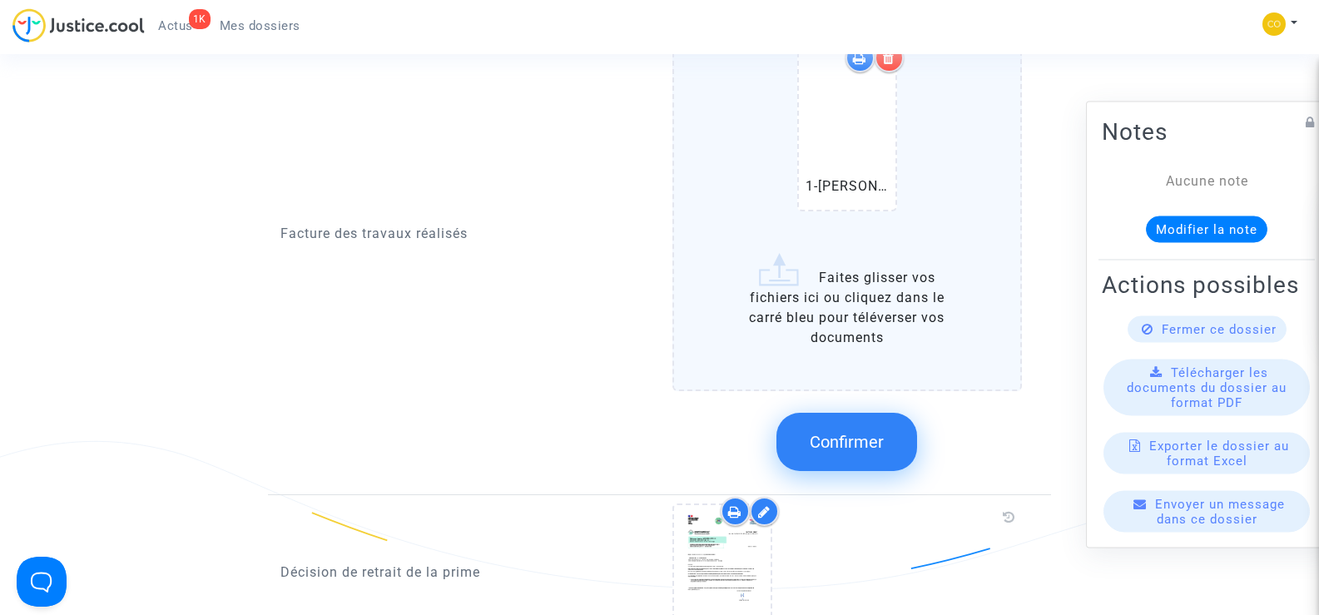
click at [872, 432] on span "Confirmer" at bounding box center [847, 442] width 74 height 20
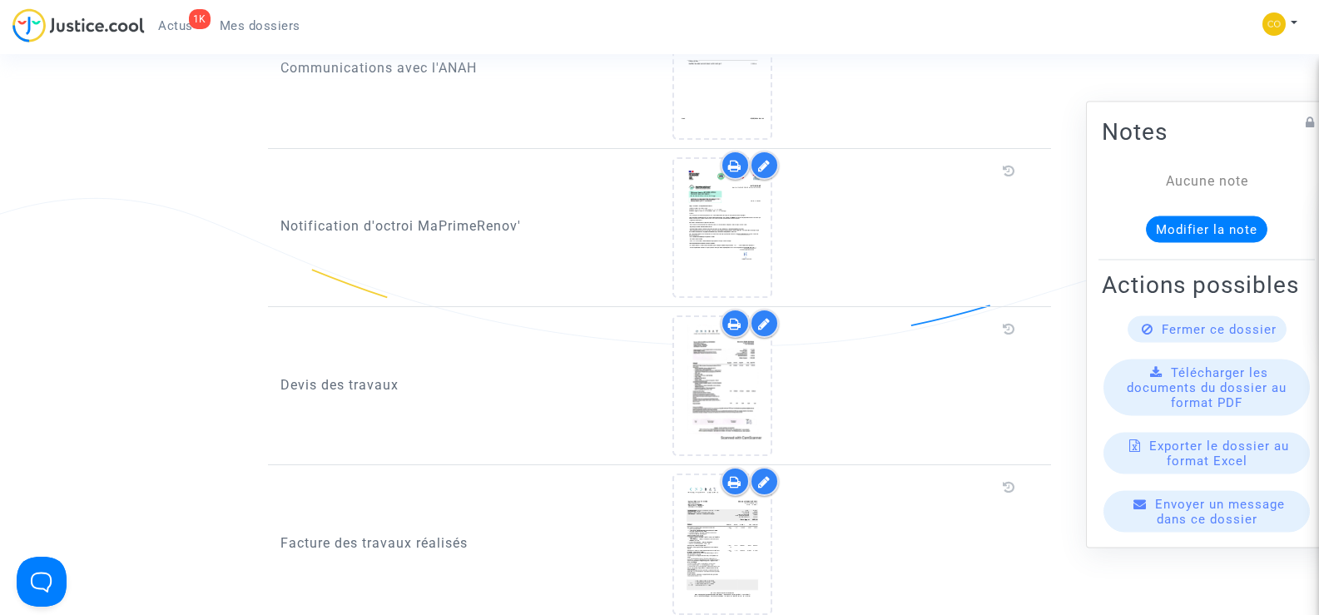
scroll to position [1082, 0]
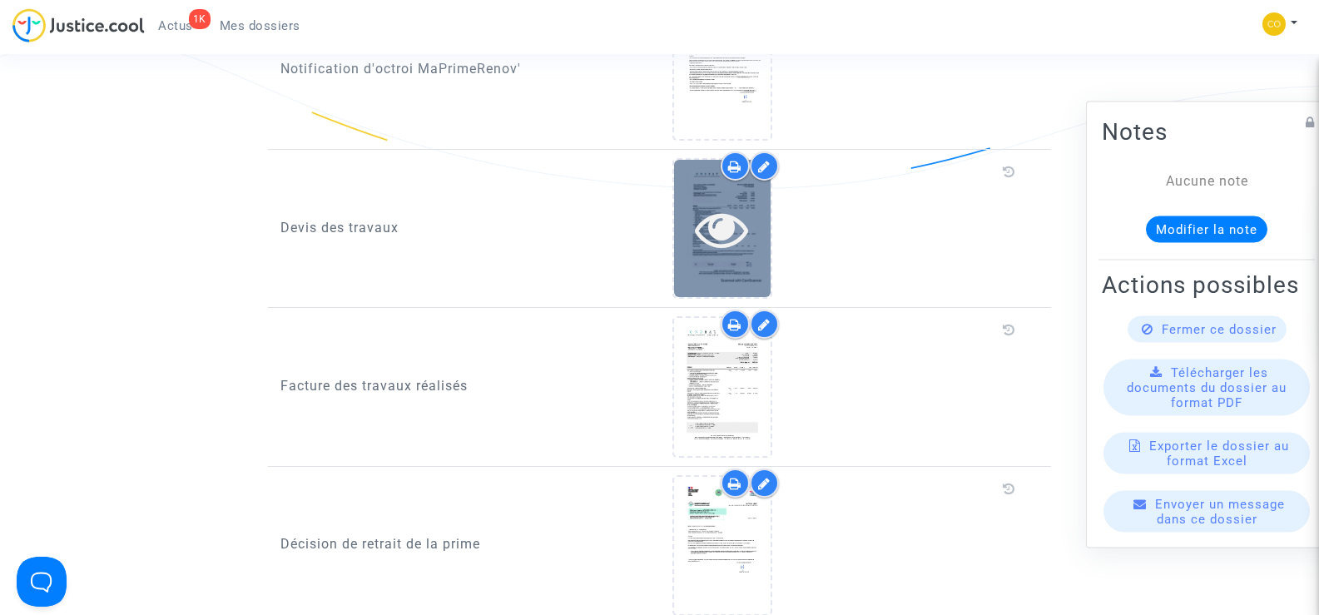
click at [728, 227] on icon at bounding box center [722, 228] width 54 height 53
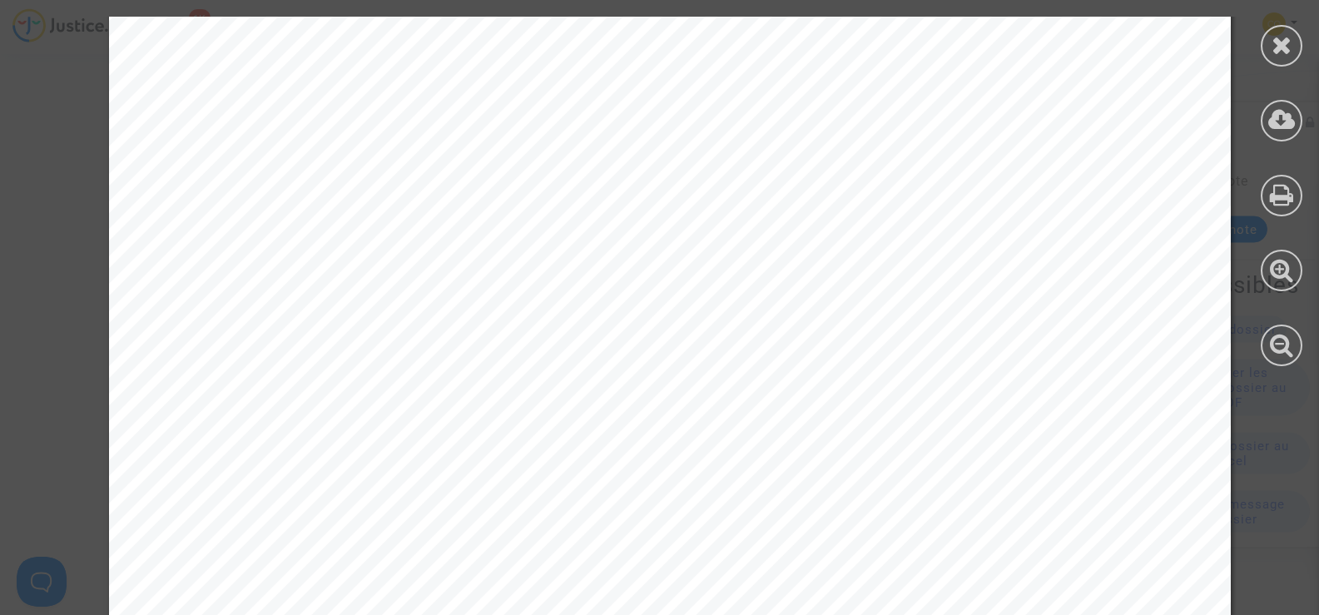
scroll to position [5634, 0]
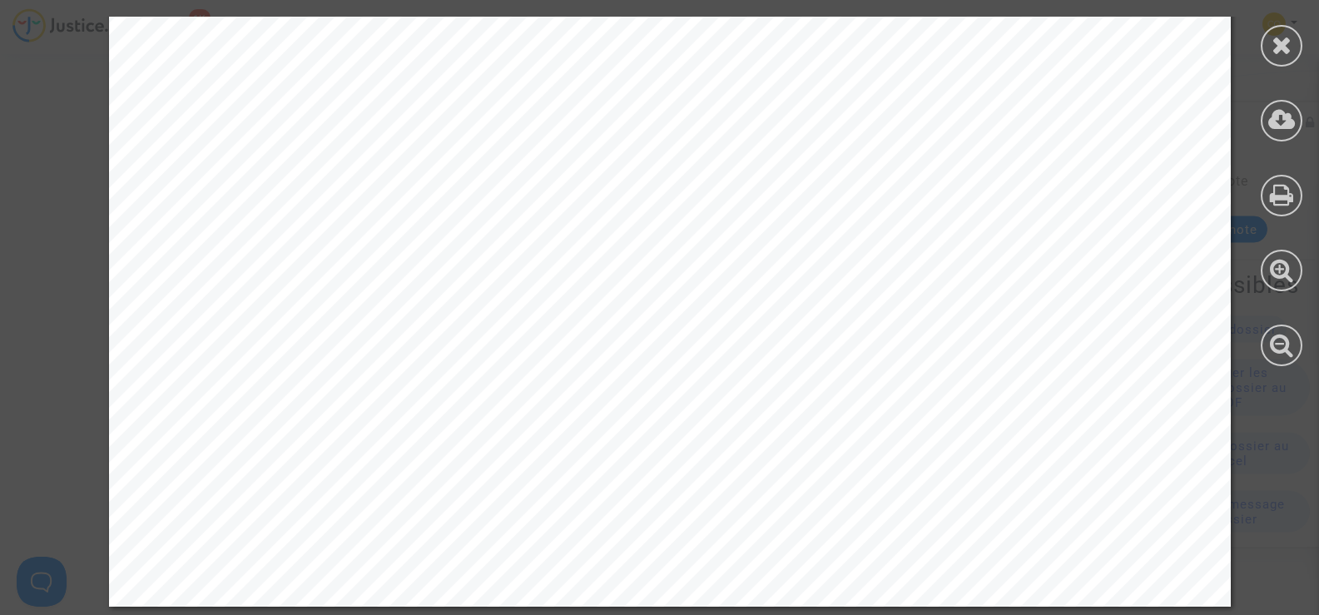
scroll to position [5801, 0]
click at [1286, 51] on icon at bounding box center [1282, 44] width 21 height 25
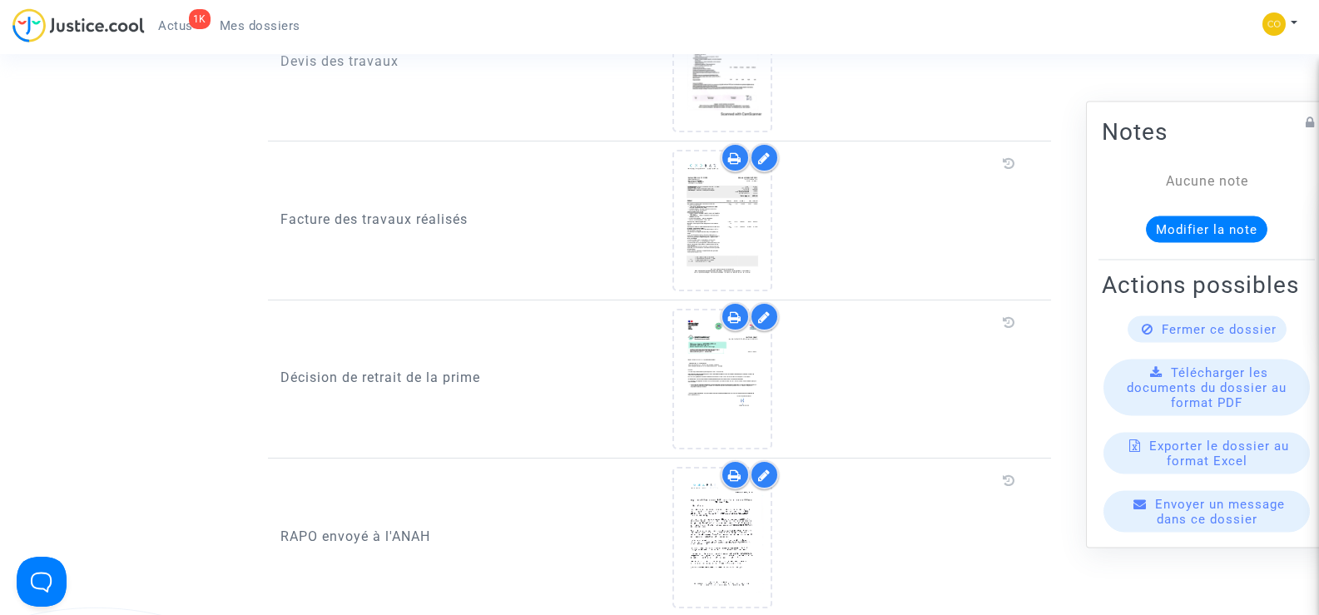
scroll to position [1165, 0]
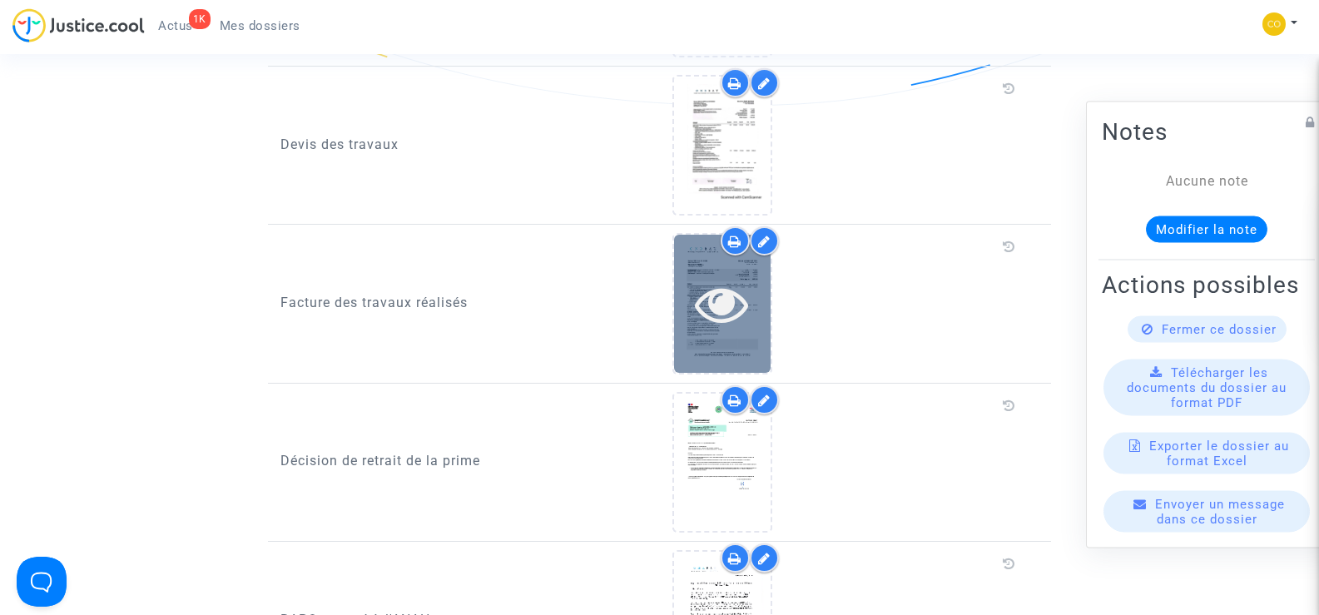
click at [743, 302] on icon at bounding box center [722, 303] width 54 height 53
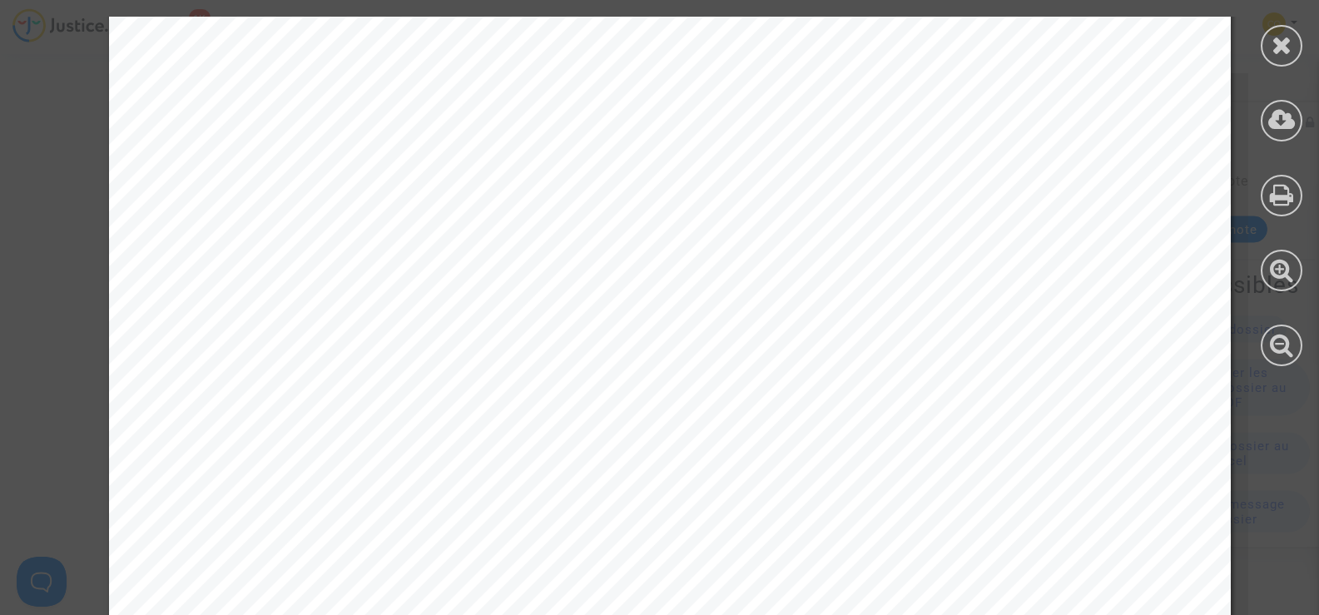
scroll to position [191, 0]
click at [1289, 41] on icon at bounding box center [1282, 44] width 21 height 25
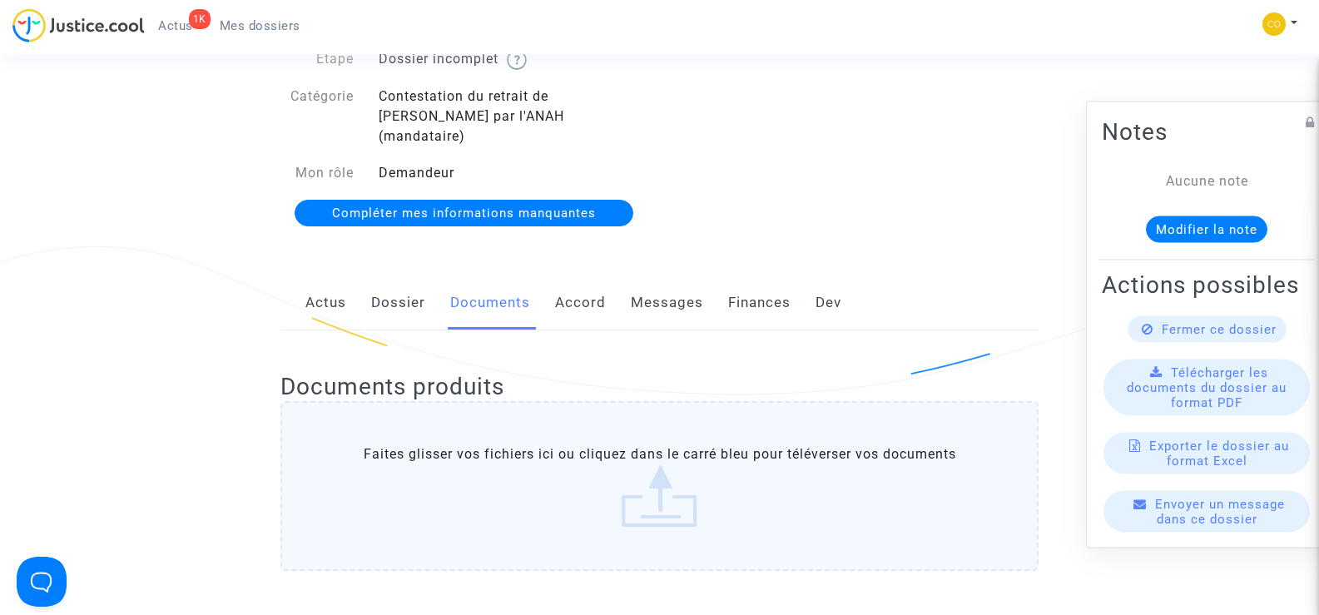
scroll to position [0, 0]
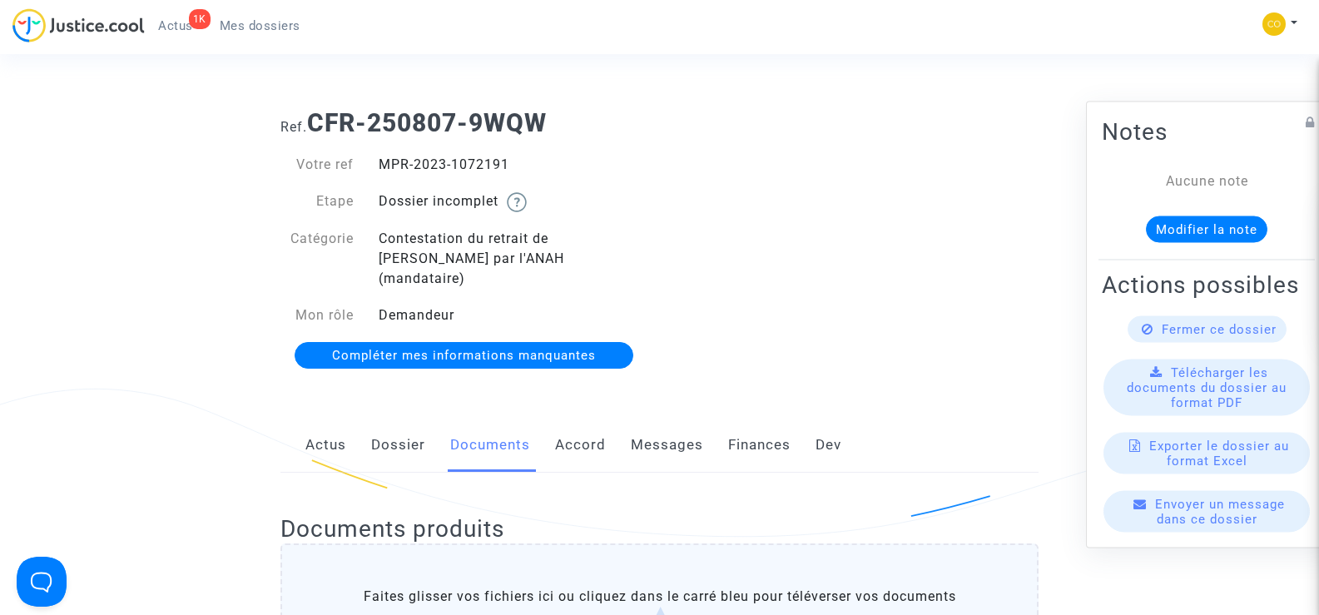
drag, startPoint x: 513, startPoint y: 166, endPoint x: 382, endPoint y: 163, distance: 130.7
click at [382, 163] on div "MPR-2023-1072191" at bounding box center [513, 165] width 294 height 20
copy div "MPR-2023-1072191"
click at [984, 243] on div "Ref. CFR-250807-9WQW Votre ref MPR-2023-1072191 Etape Dossier incomplet Catégor…" at bounding box center [659, 240] width 783 height 288
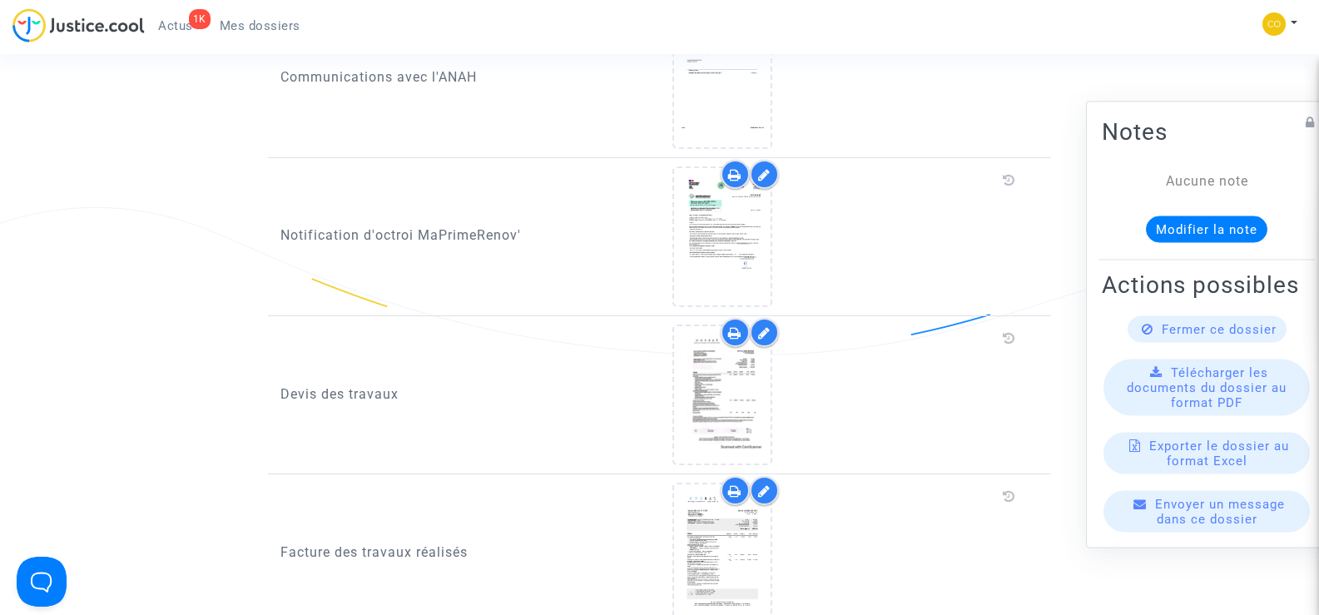
scroll to position [1165, 0]
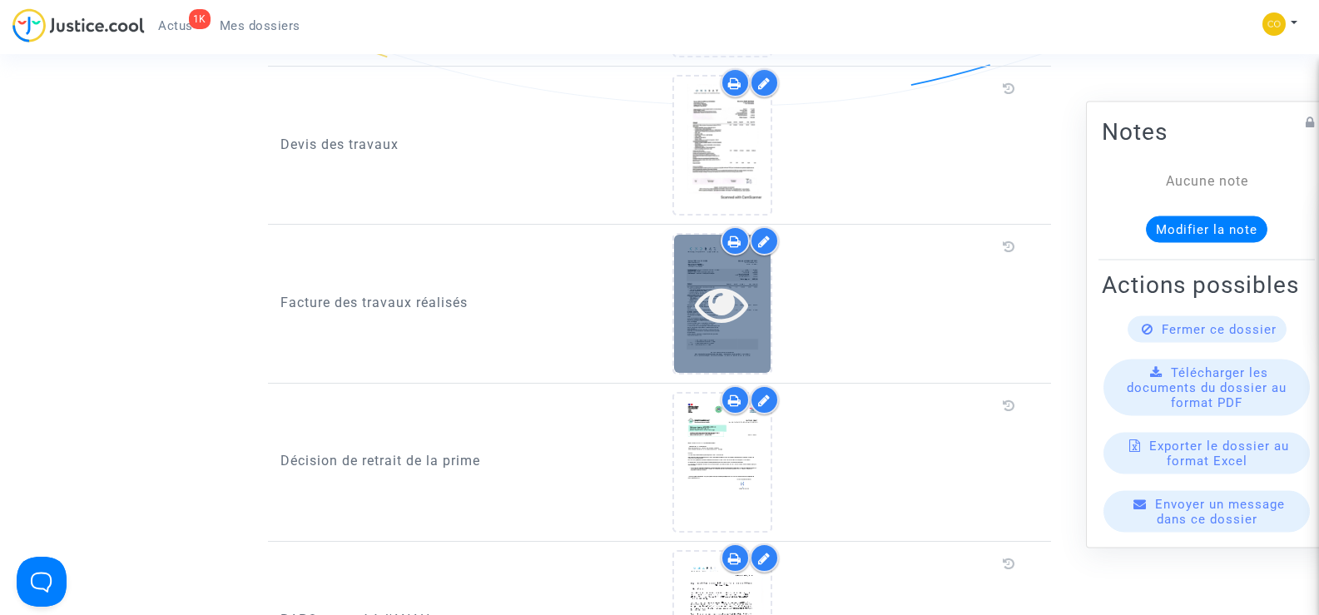
click at [676, 312] on div at bounding box center [722, 303] width 97 height 137
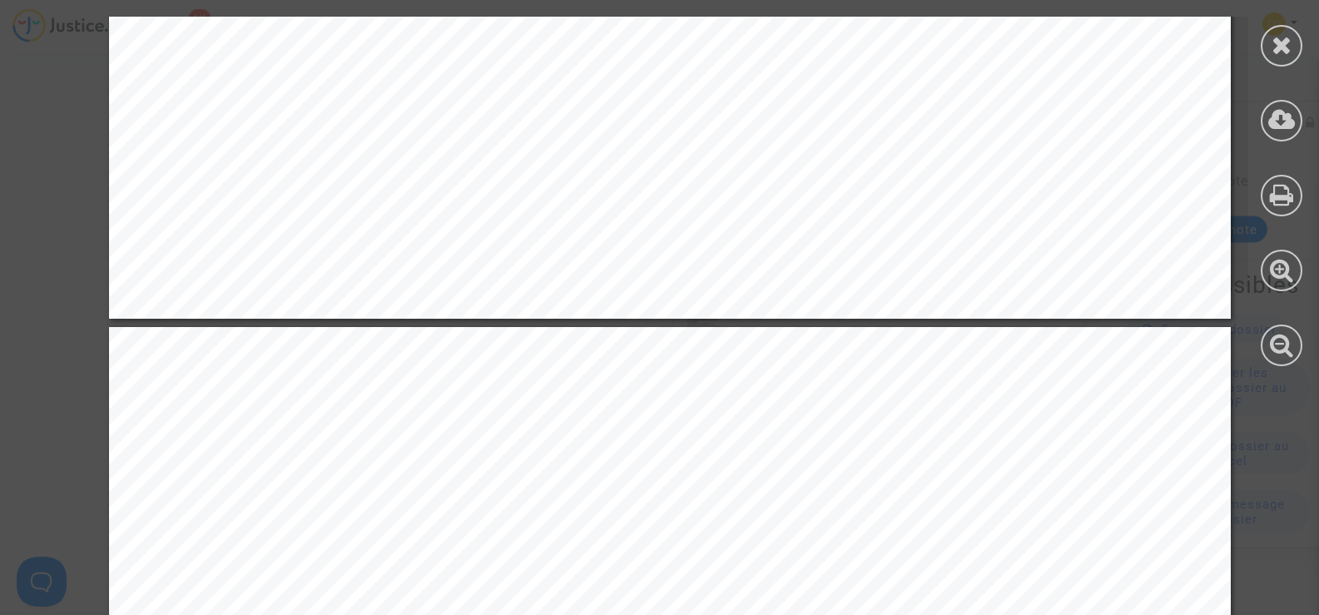
scroll to position [1498, 0]
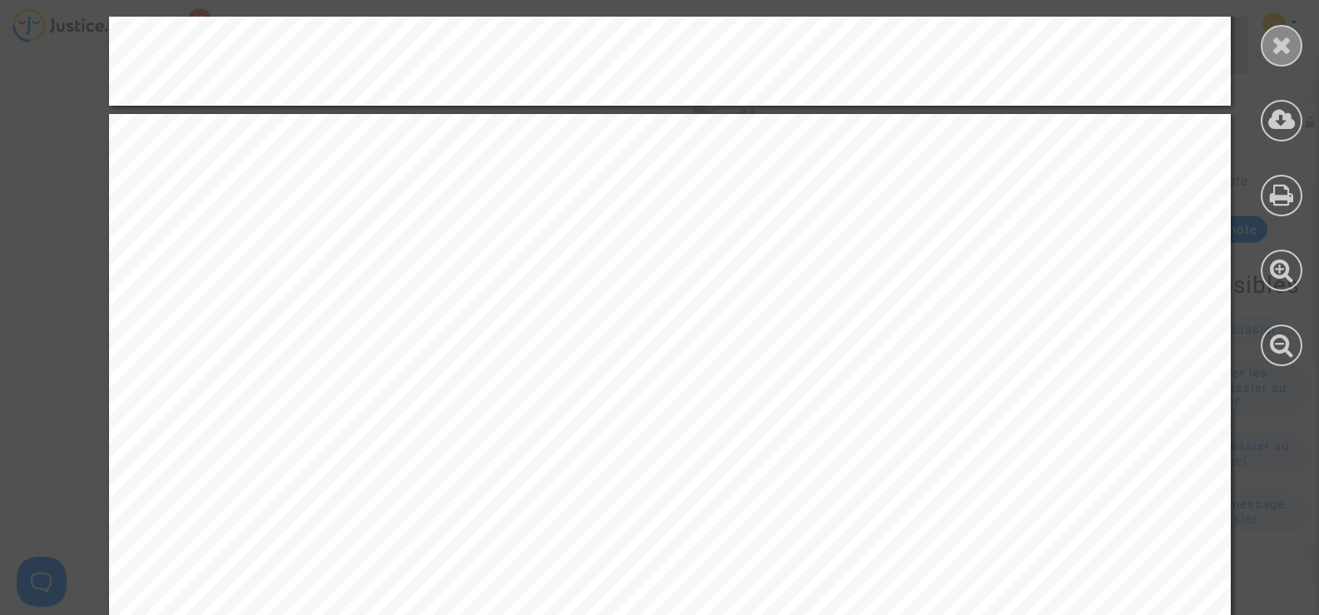
click at [1281, 49] on icon at bounding box center [1282, 44] width 21 height 25
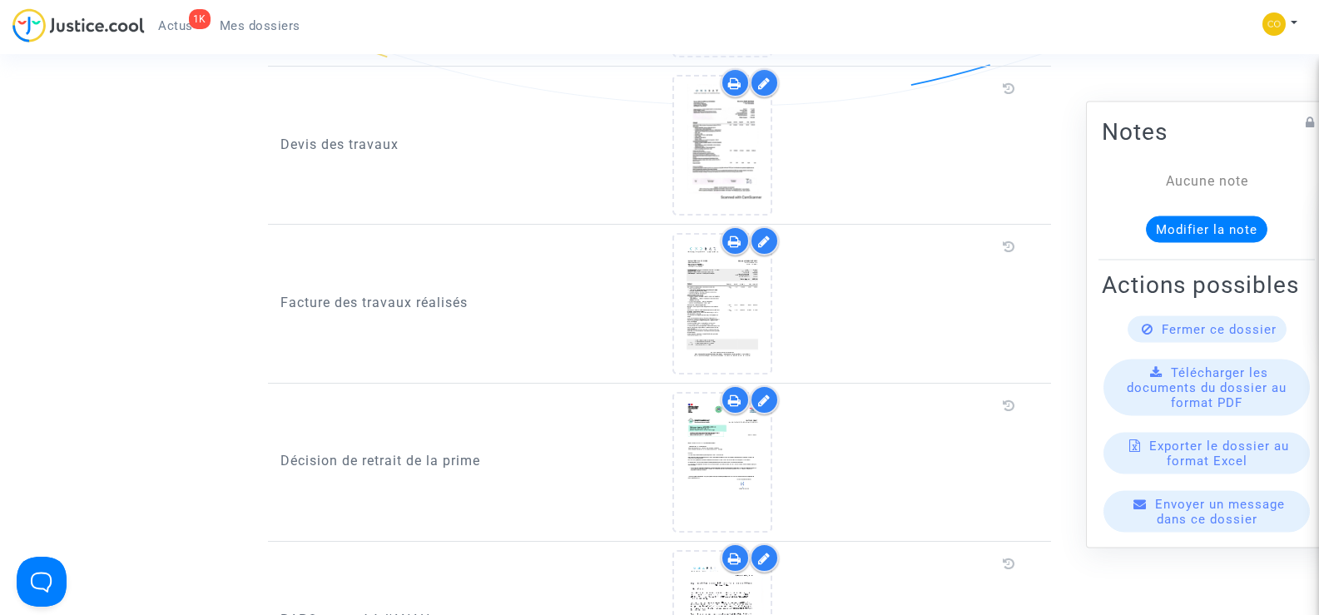
click at [262, 27] on span "Mes dossiers" at bounding box center [260, 25] width 81 height 15
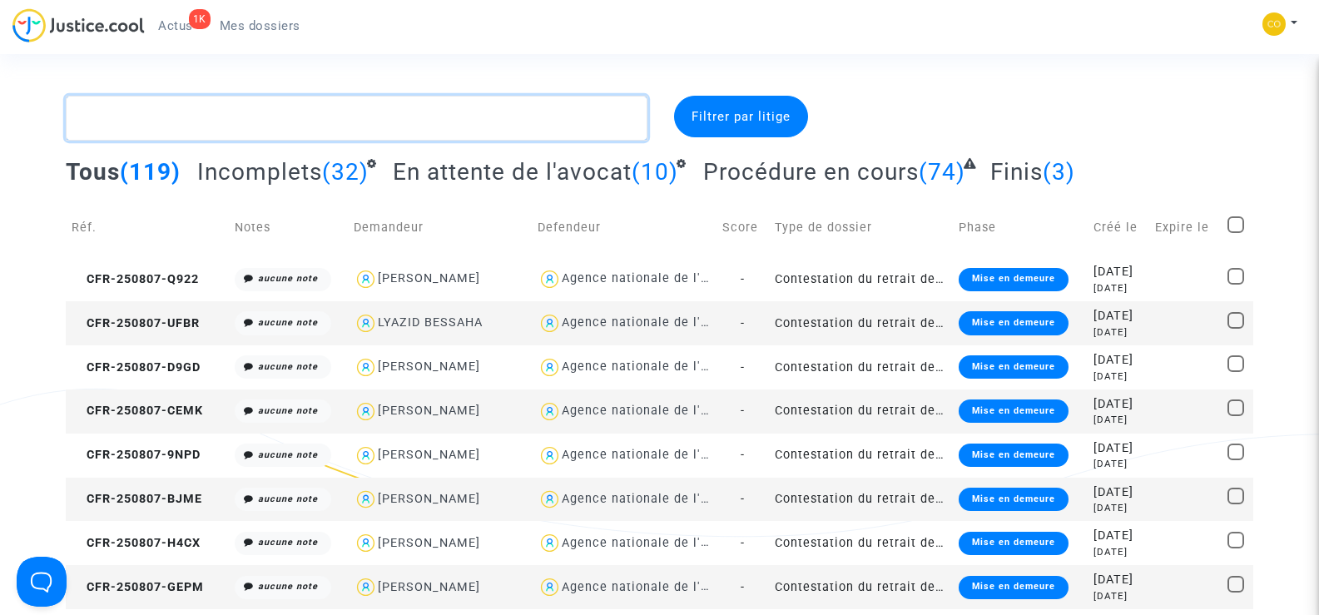
click at [181, 133] on textarea at bounding box center [356, 118] width 581 height 45
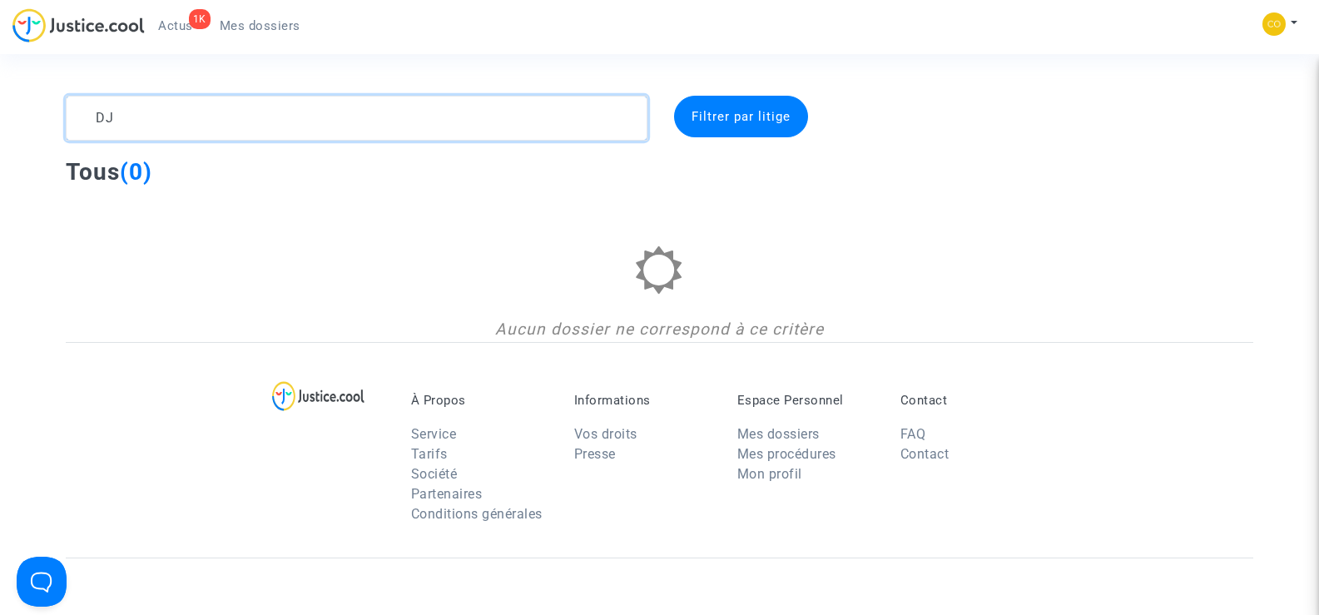
type textarea "D"
type textarea "J"
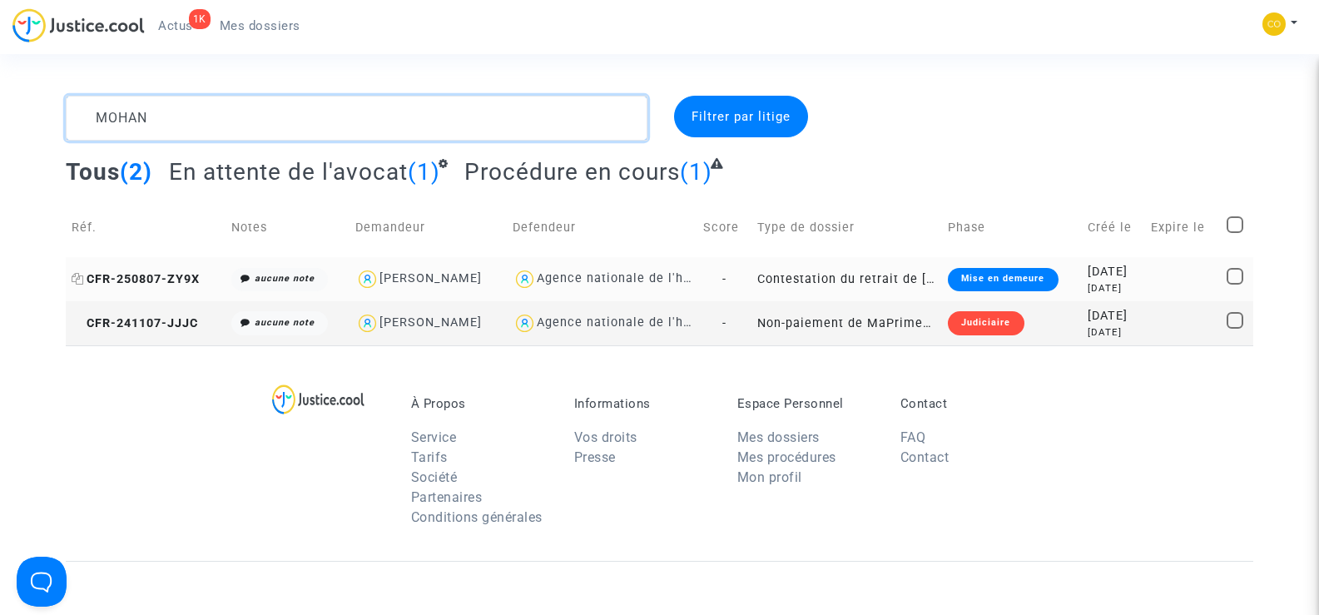
type textarea "MOHAN"
click at [153, 276] on span "CFR-250807-ZY9X" at bounding box center [136, 279] width 128 height 14
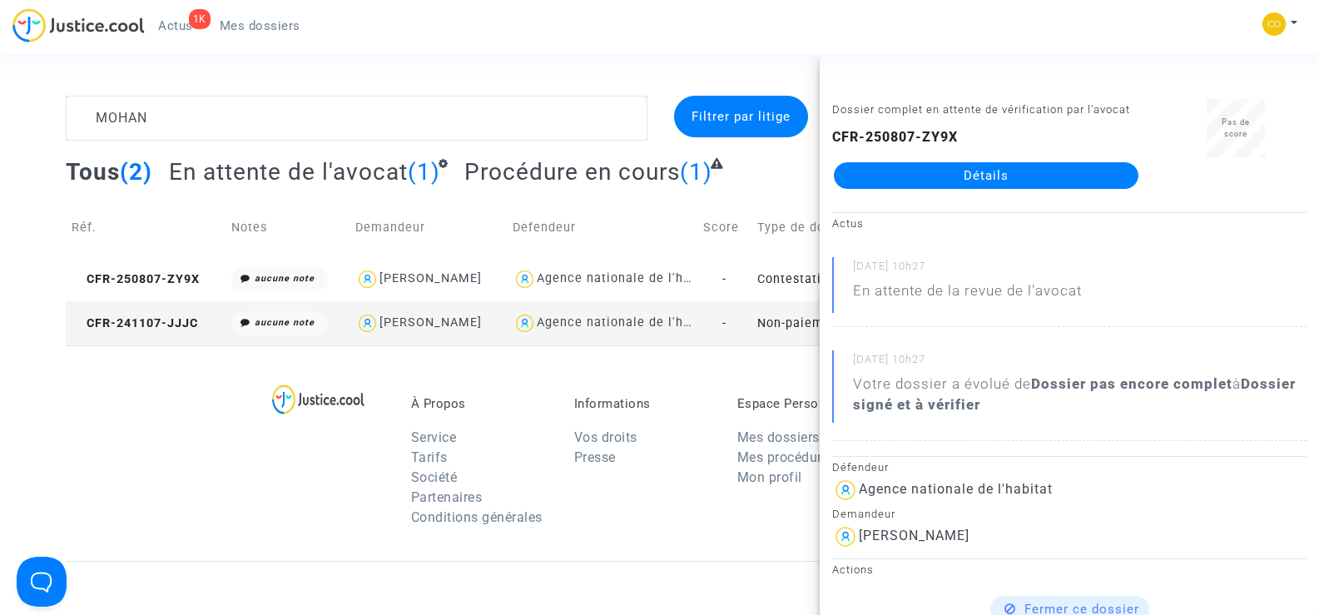
click at [998, 181] on link "Détails" at bounding box center [986, 175] width 305 height 27
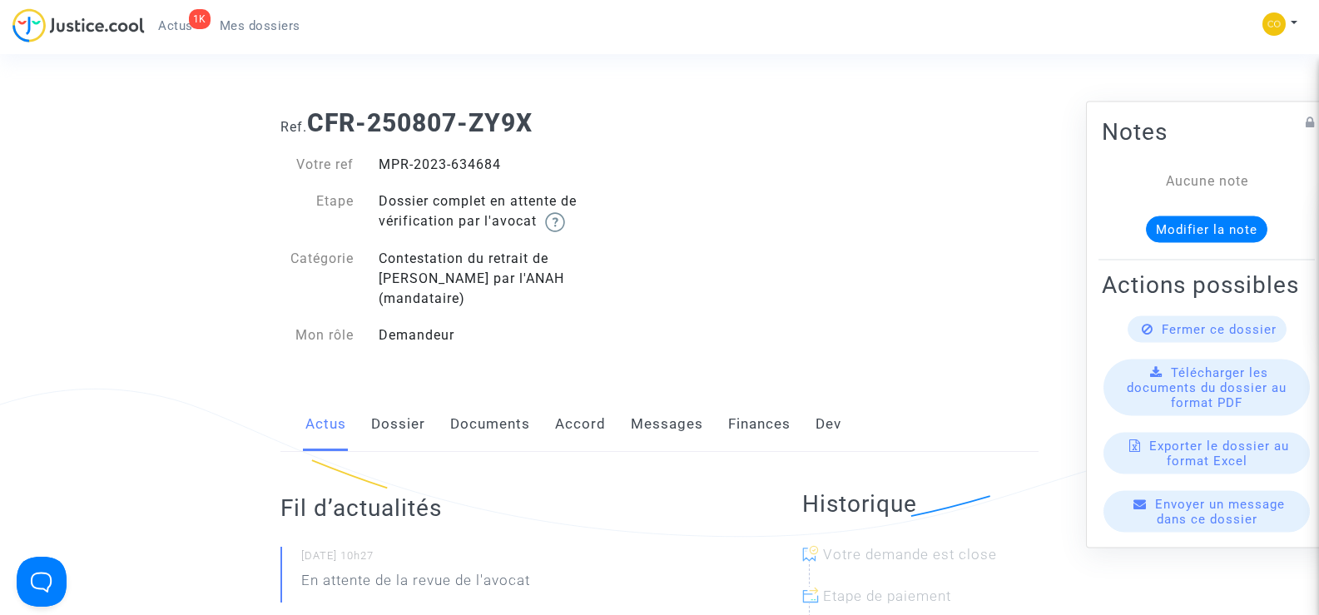
click at [494, 405] on link "Documents" at bounding box center [490, 424] width 80 height 55
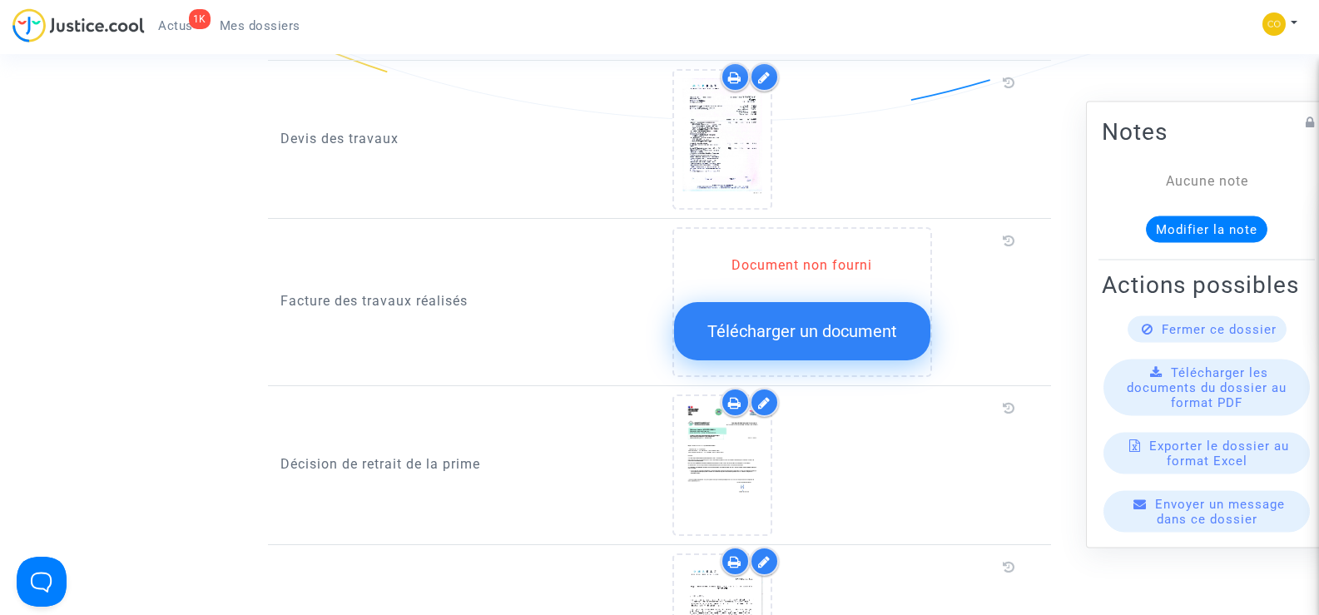
scroll to position [999, 0]
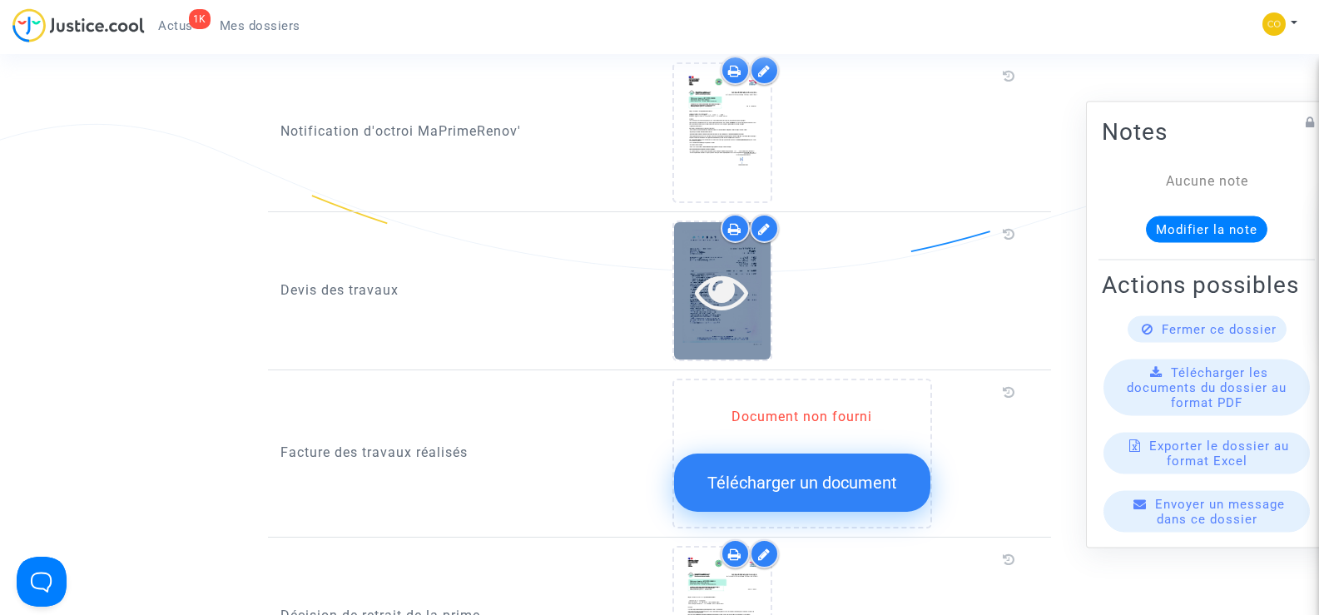
click at [728, 265] on icon at bounding box center [722, 291] width 54 height 53
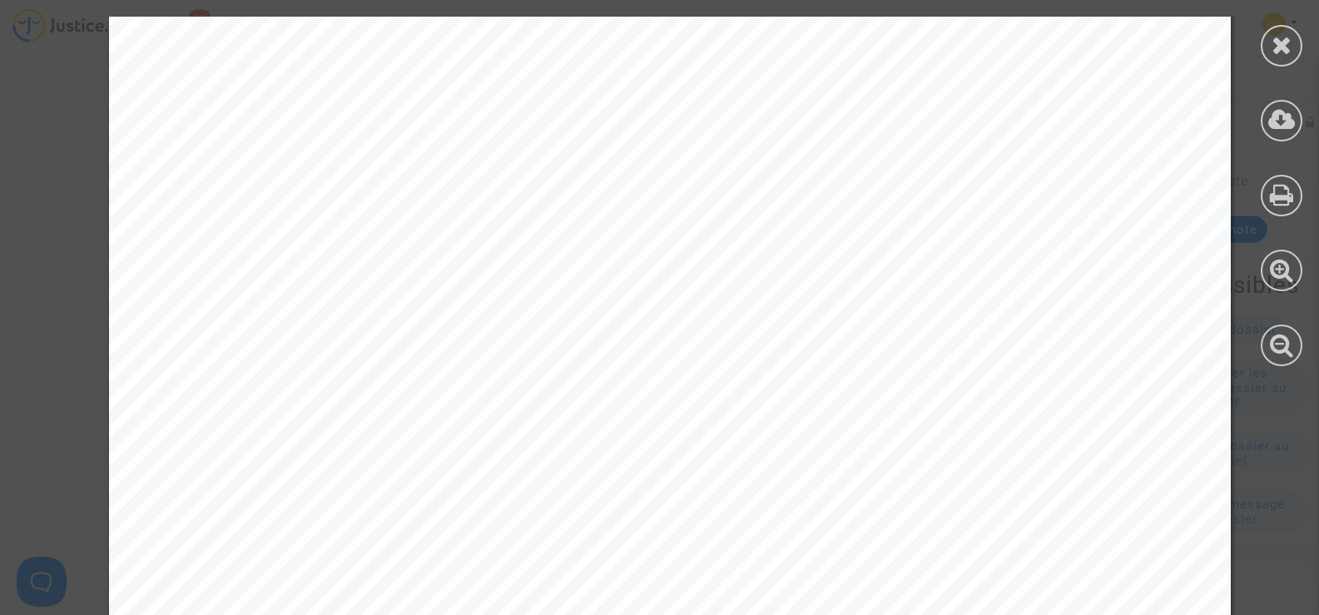
scroll to position [8994, 0]
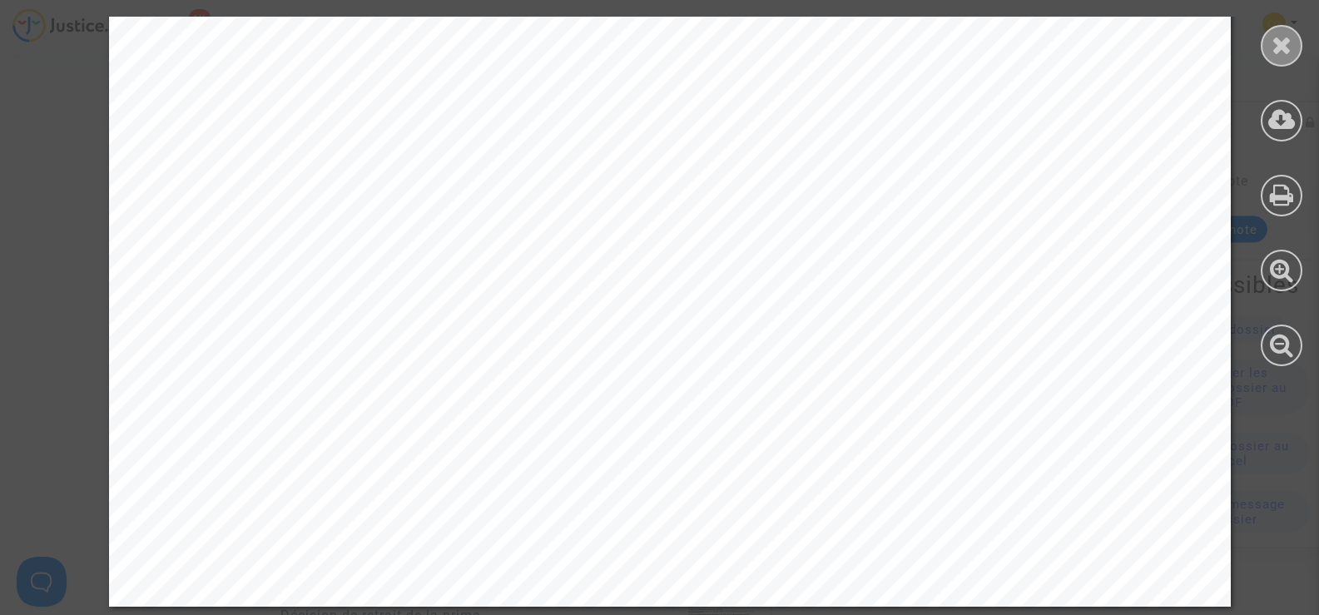
click at [1294, 43] on div at bounding box center [1282, 46] width 42 height 42
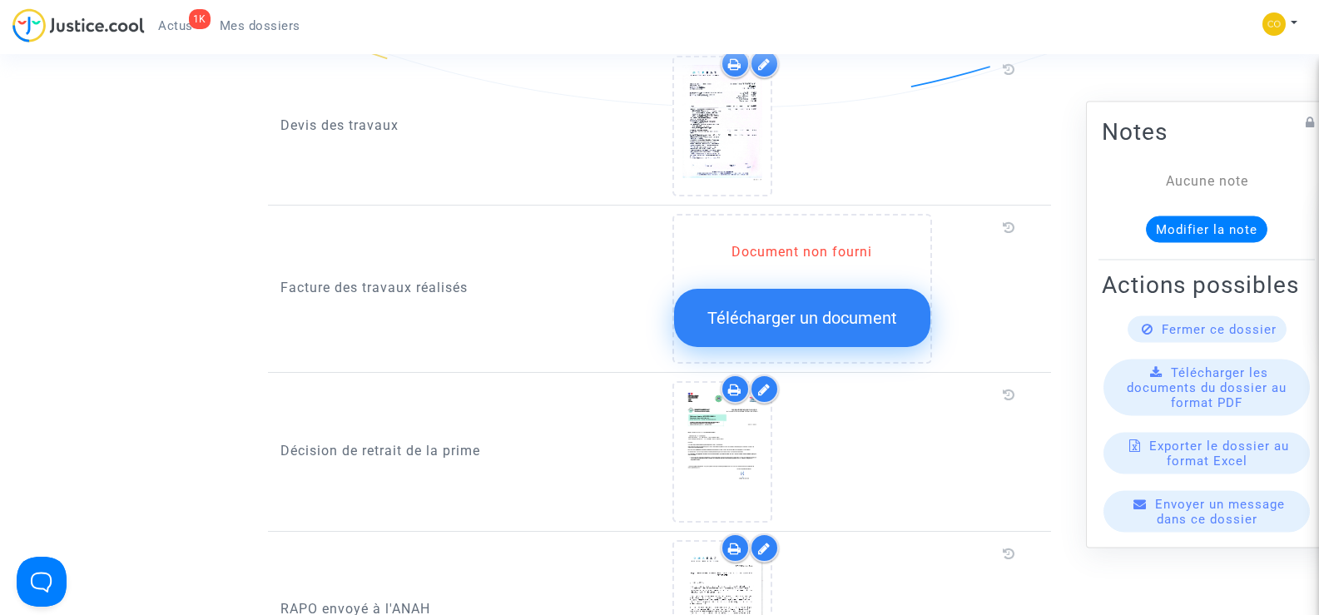
scroll to position [1165, 0]
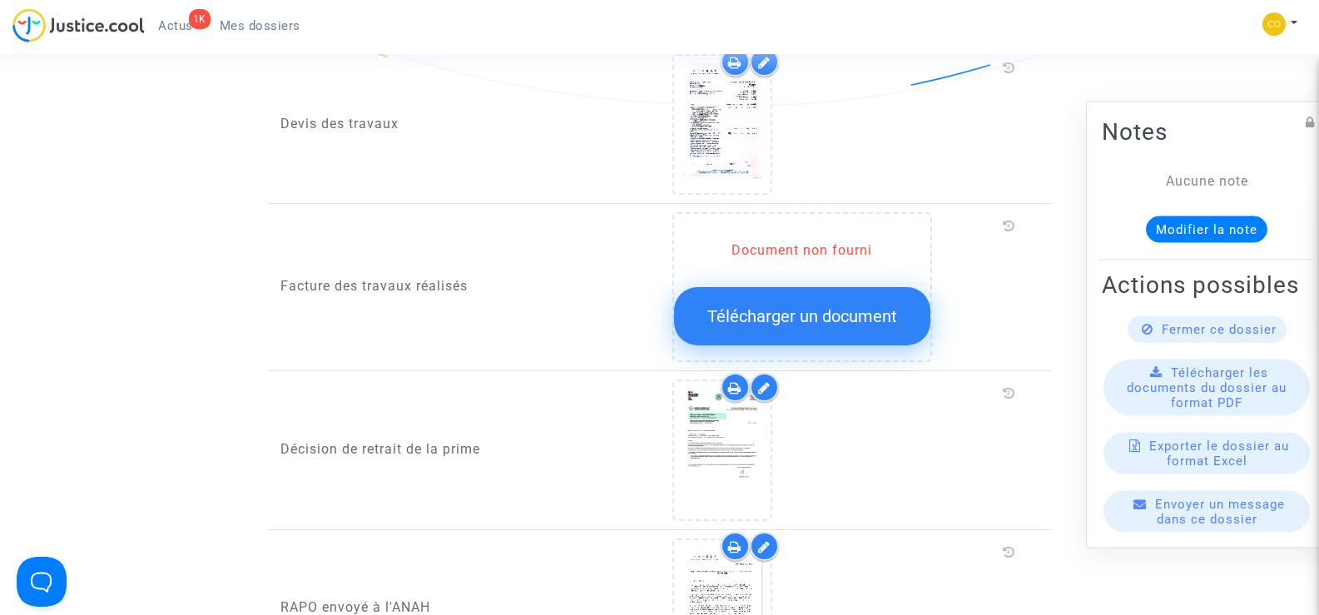
click at [809, 306] on span "Télécharger un document" at bounding box center [803, 316] width 190 height 20
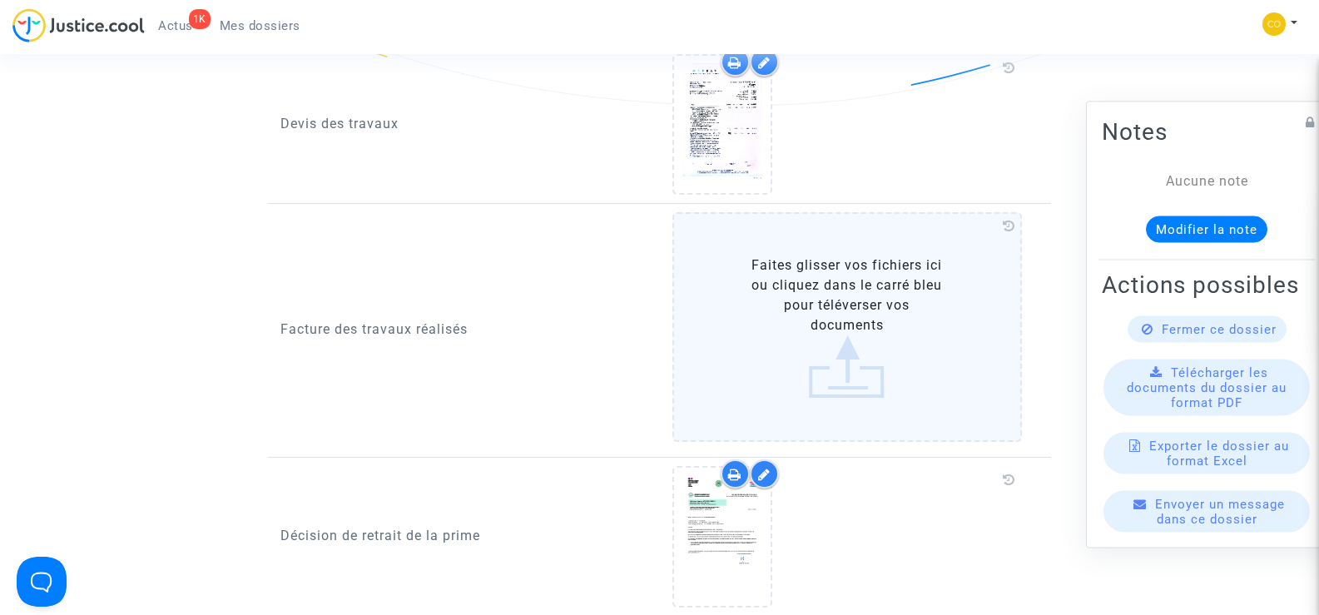
click at [826, 296] on label "Faites glisser vos fichiers ici ou cliquez dans le carré bleu pour téléverser v…" at bounding box center [848, 327] width 350 height 230
click at [0, 0] on input "Faites glisser vos fichiers ici ou cliquez dans le carré bleu pour téléverser v…" at bounding box center [0, 0] width 0 height 0
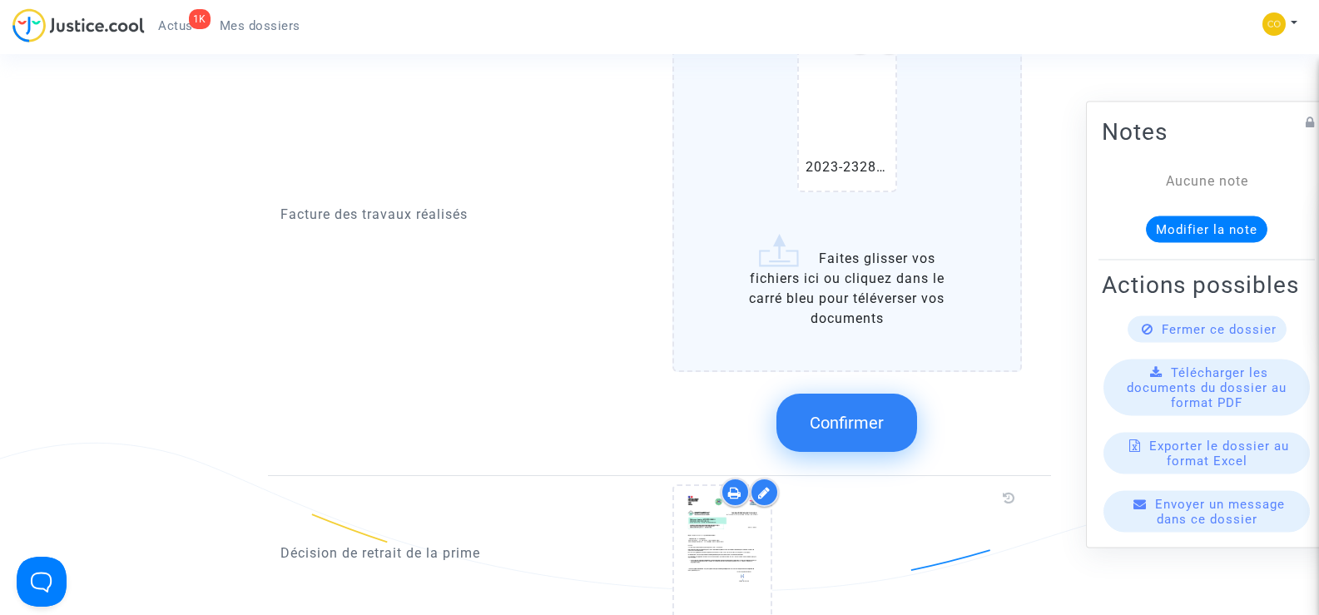
scroll to position [1415, 0]
click at [860, 411] on span "Confirmer" at bounding box center [847, 421] width 74 height 20
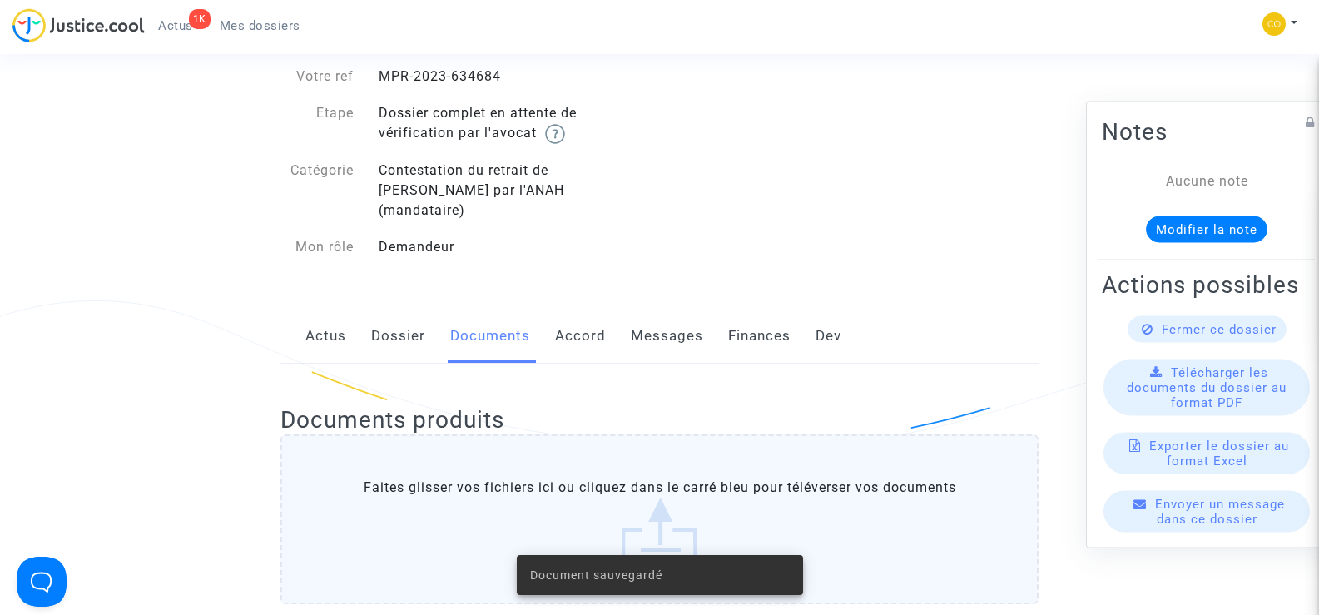
scroll to position [83, 0]
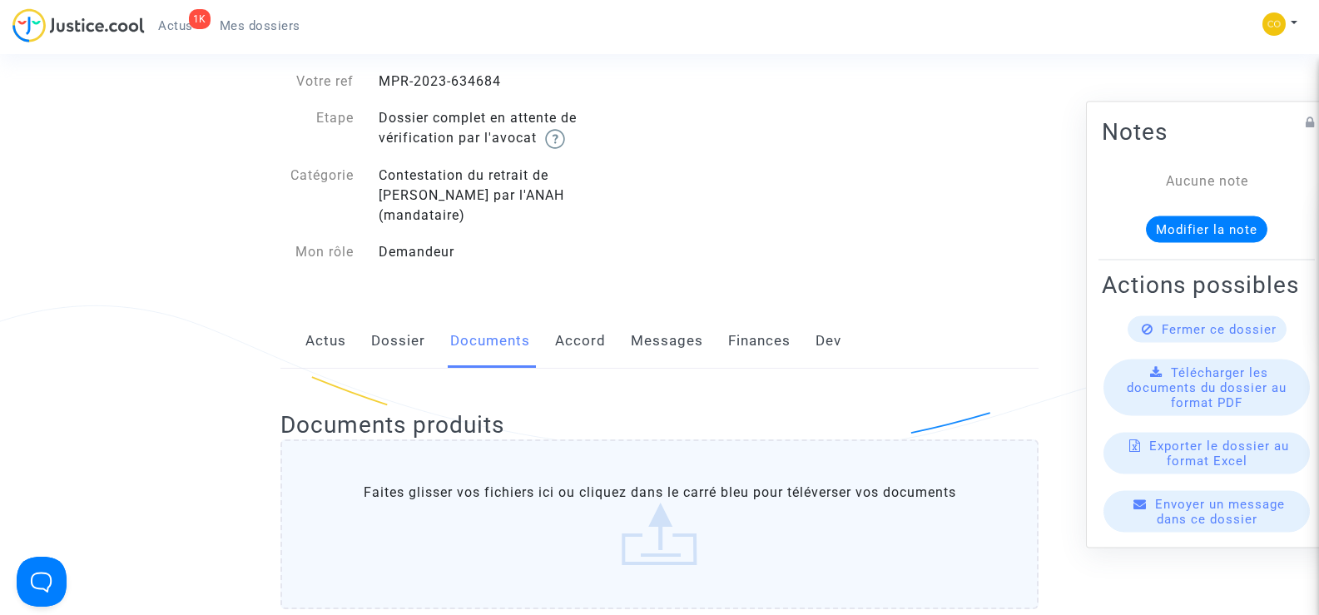
drag, startPoint x: 507, startPoint y: 84, endPoint x: 372, endPoint y: 94, distance: 135.2
click at [372, 94] on div "Votre ref MPR-2023-634684 Etape Dossier complet en attente de vérification par …" at bounding box center [464, 167] width 367 height 191
click at [376, 86] on div "MPR-2023-634684" at bounding box center [513, 82] width 294 height 20
drag, startPoint x: 524, startPoint y: 81, endPoint x: 384, endPoint y: 67, distance: 140.5
click at [384, 67] on div "Votre ref MPR-2023-634684 Etape Dossier complet en attente de vérification par …" at bounding box center [464, 167] width 392 height 225
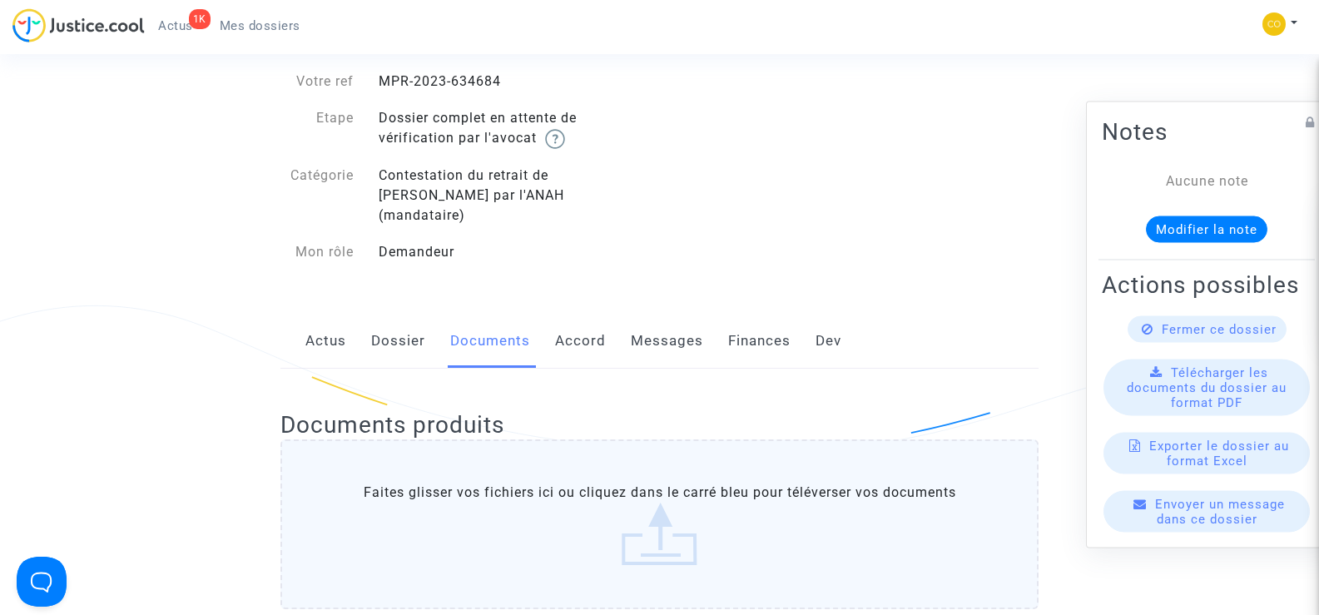
copy div "MPR-2023-634684"
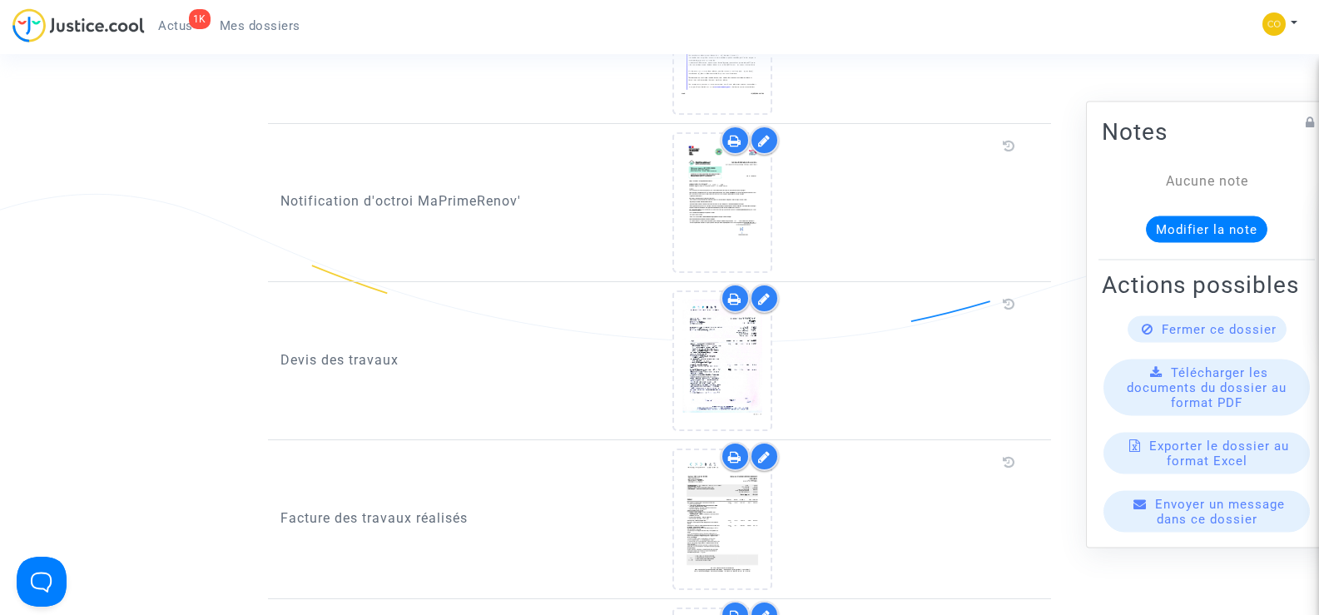
scroll to position [1082, 0]
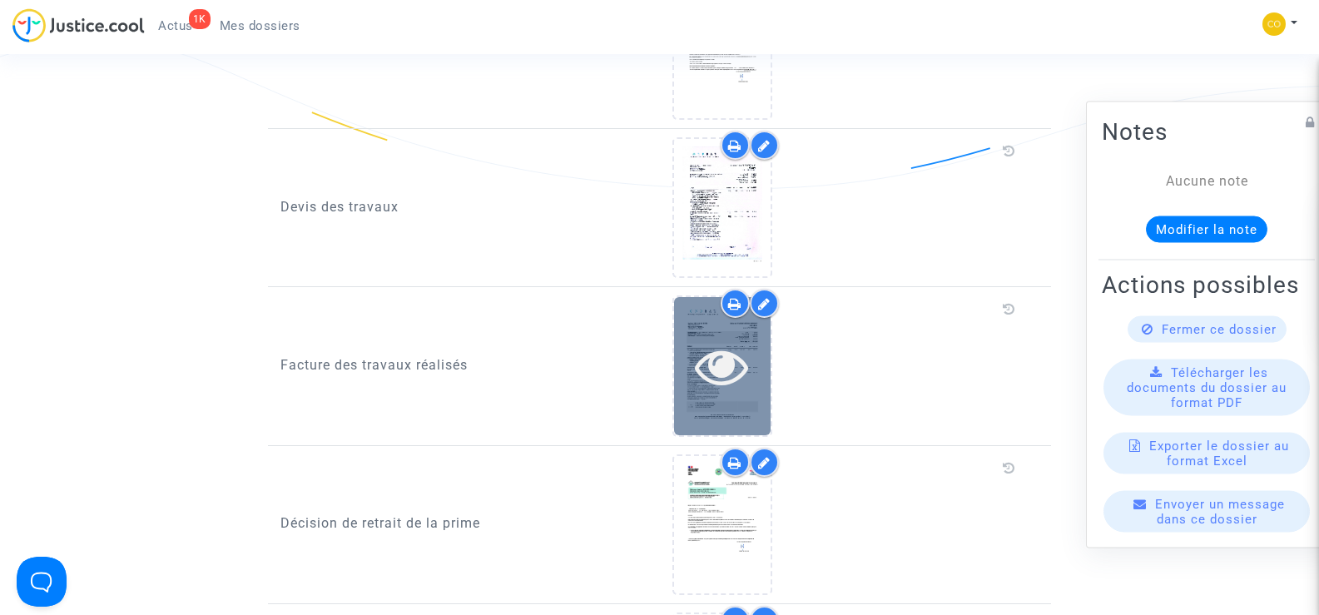
click at [716, 340] on icon at bounding box center [722, 366] width 54 height 53
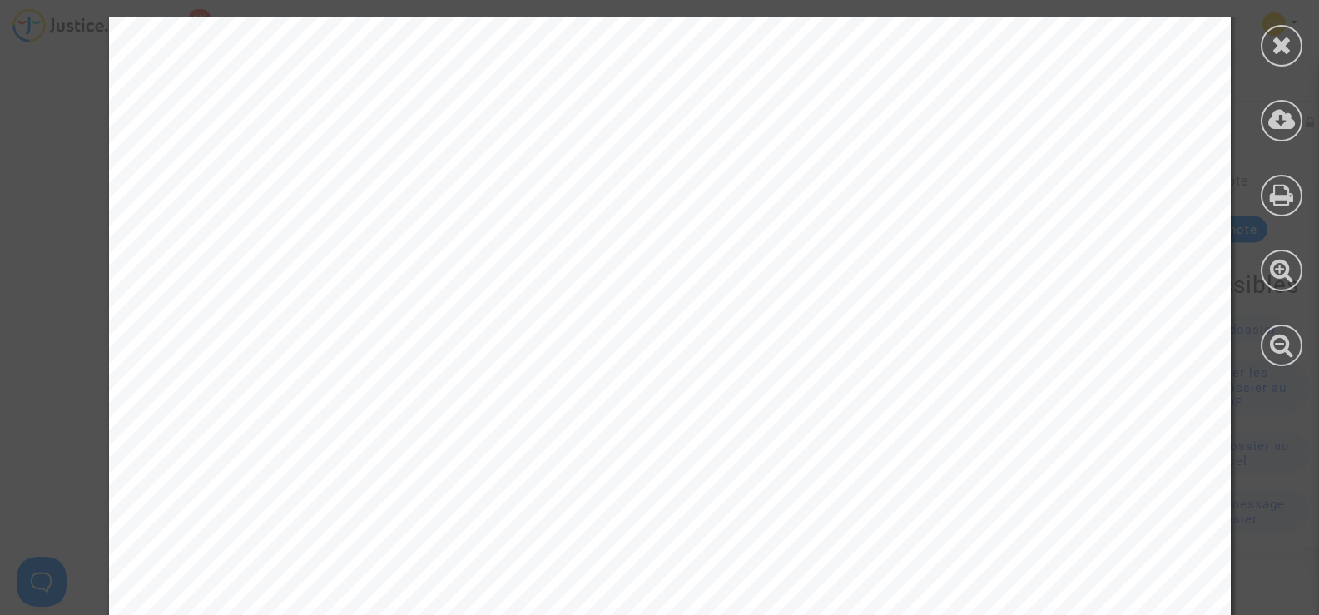
scroll to position [1665, 0]
click at [1266, 55] on div at bounding box center [1282, 46] width 42 height 42
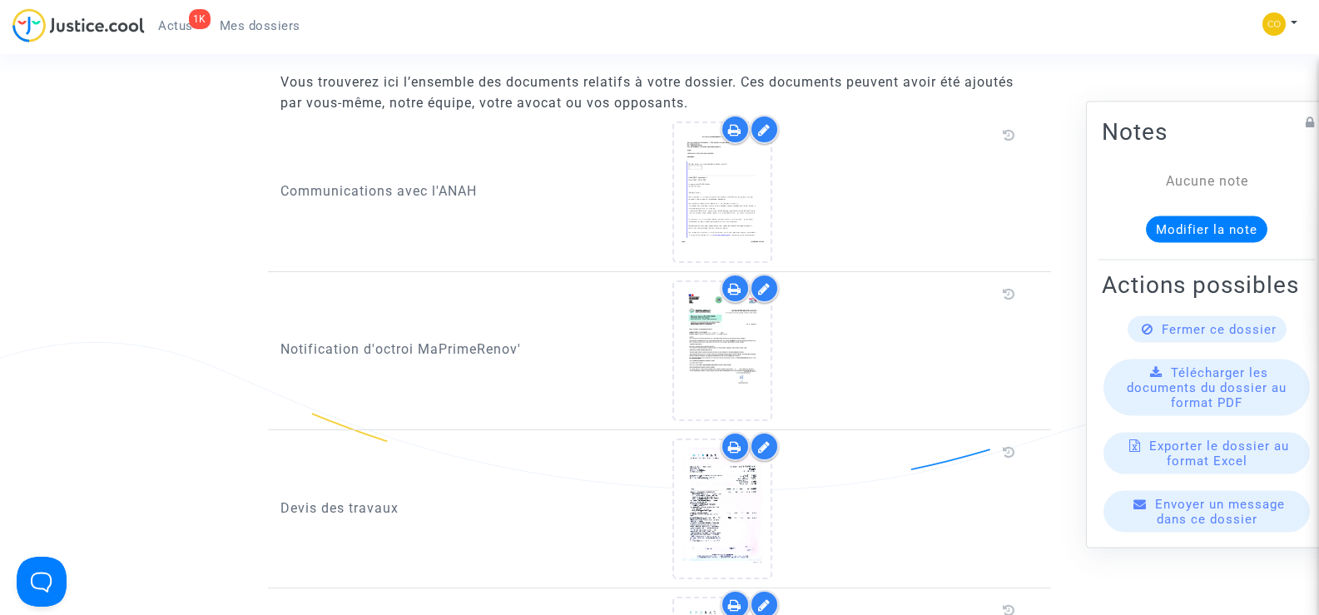
scroll to position [749, 0]
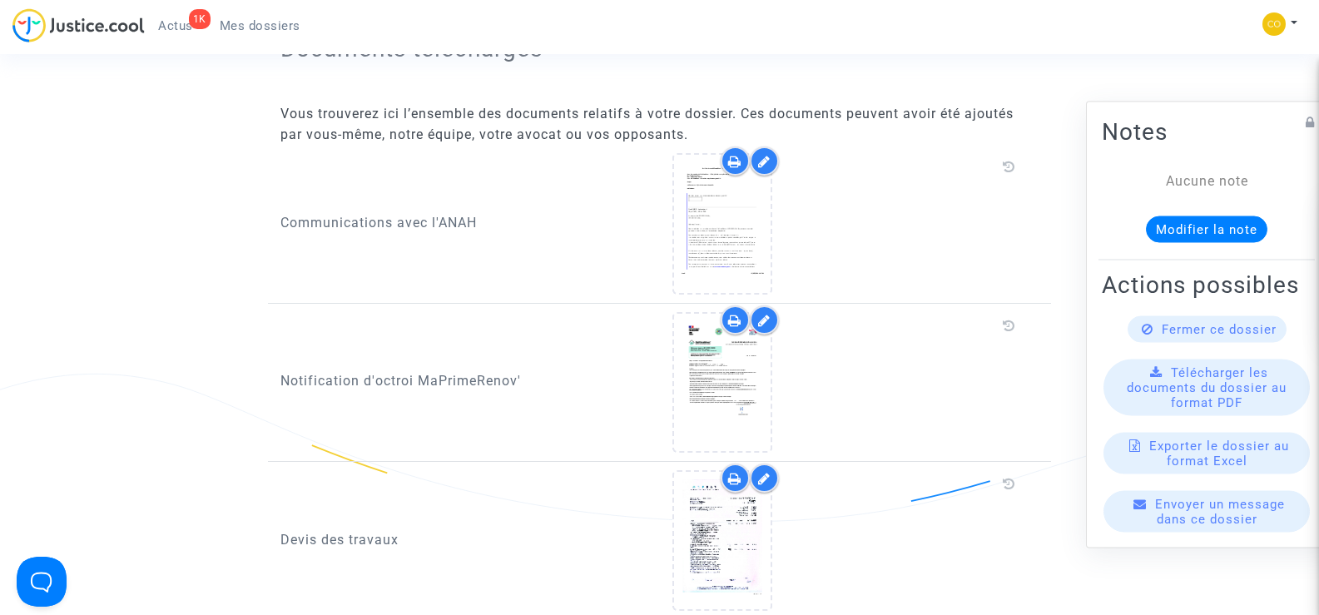
click at [248, 20] on span "Mes dossiers" at bounding box center [260, 25] width 81 height 15
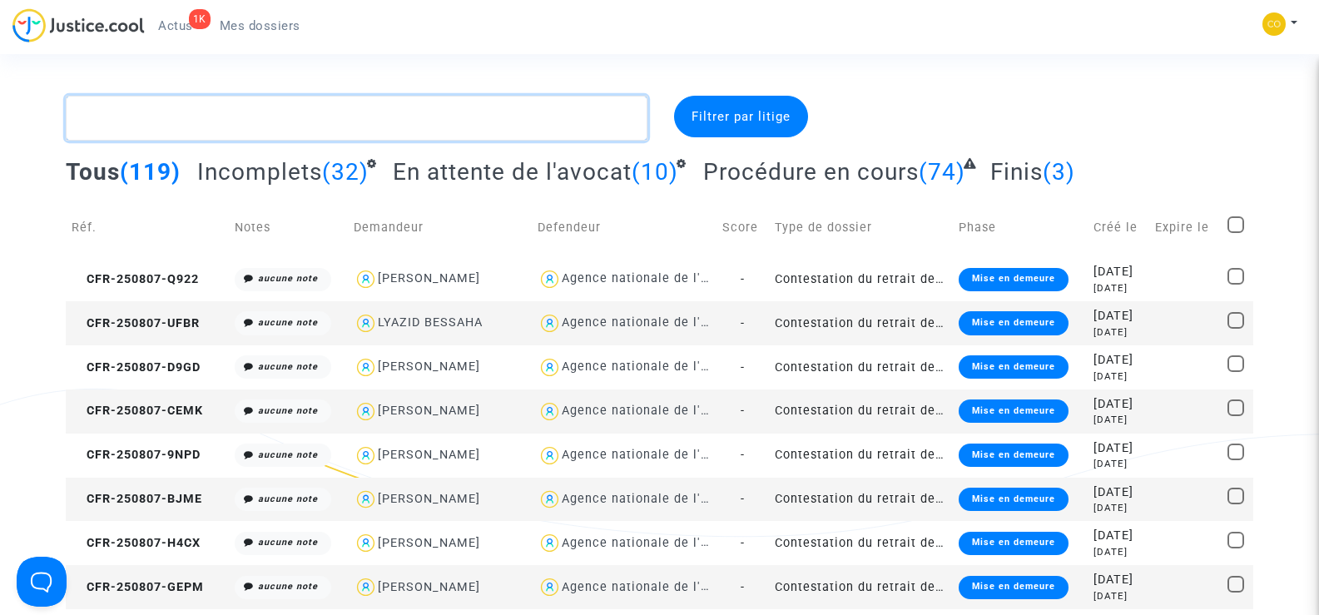
click at [152, 127] on textarea at bounding box center [356, 118] width 581 height 45
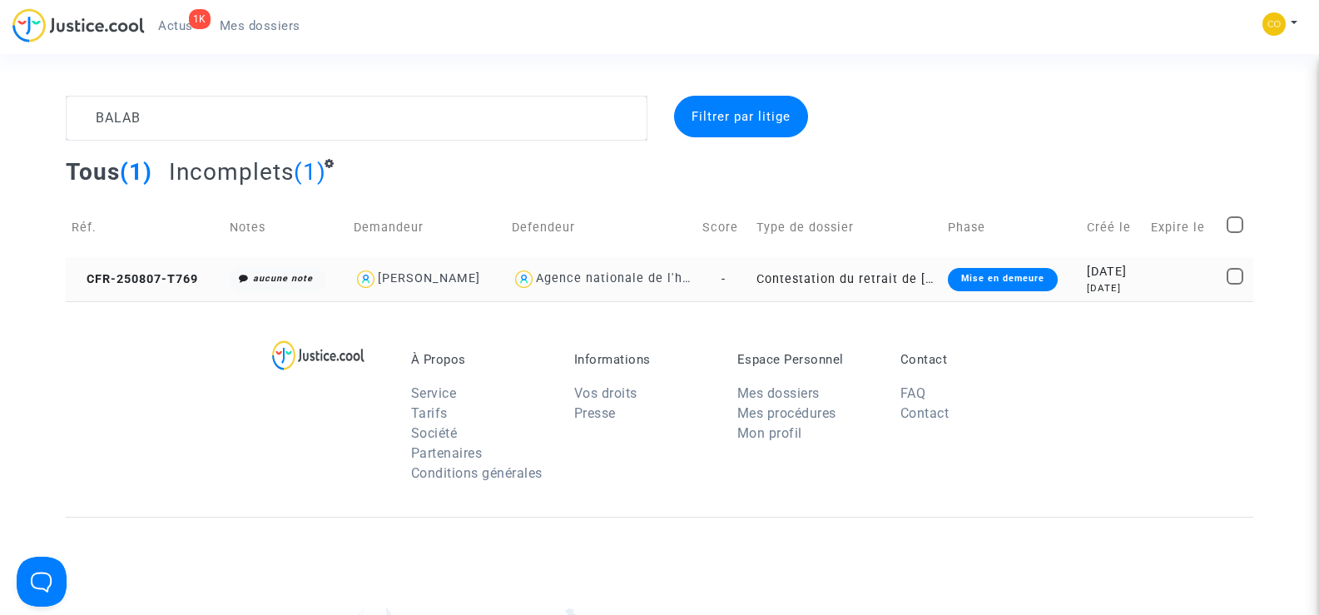
click at [416, 273] on div "[PERSON_NAME]" at bounding box center [429, 278] width 102 height 14
type textarea "BALAB @"[PERSON_NAME]" @"SOS MaPrimeRénov by Pitcher Avocat""
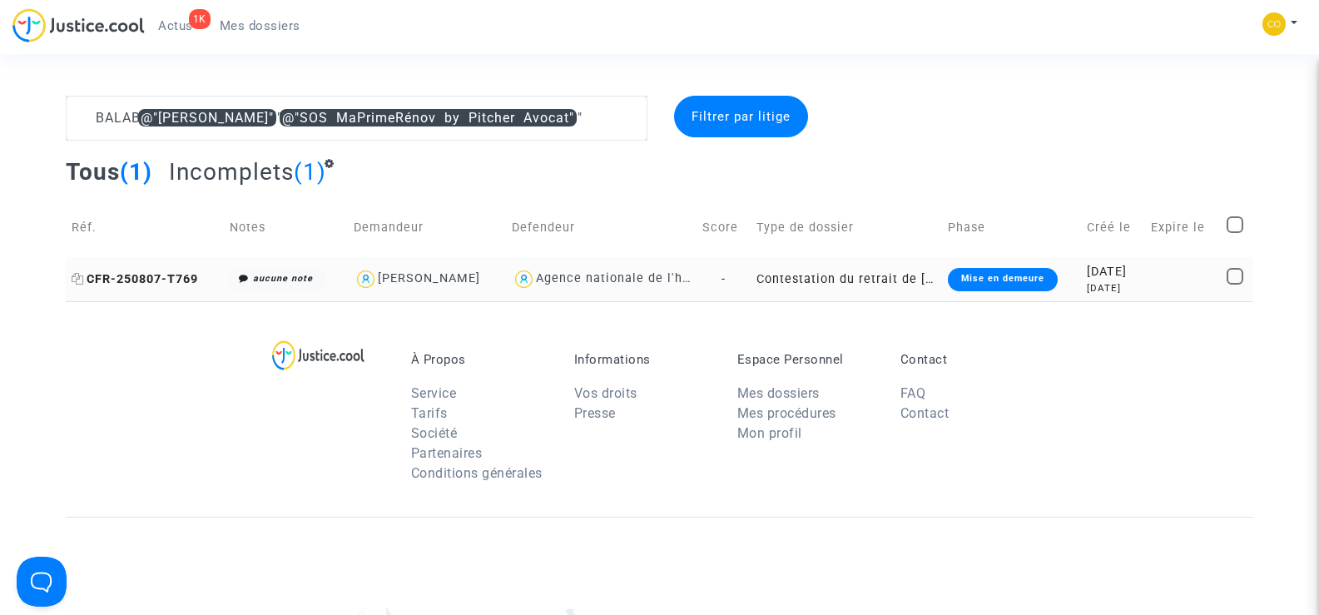
click at [124, 274] on span "CFR-250807-T769" at bounding box center [135, 279] width 127 height 14
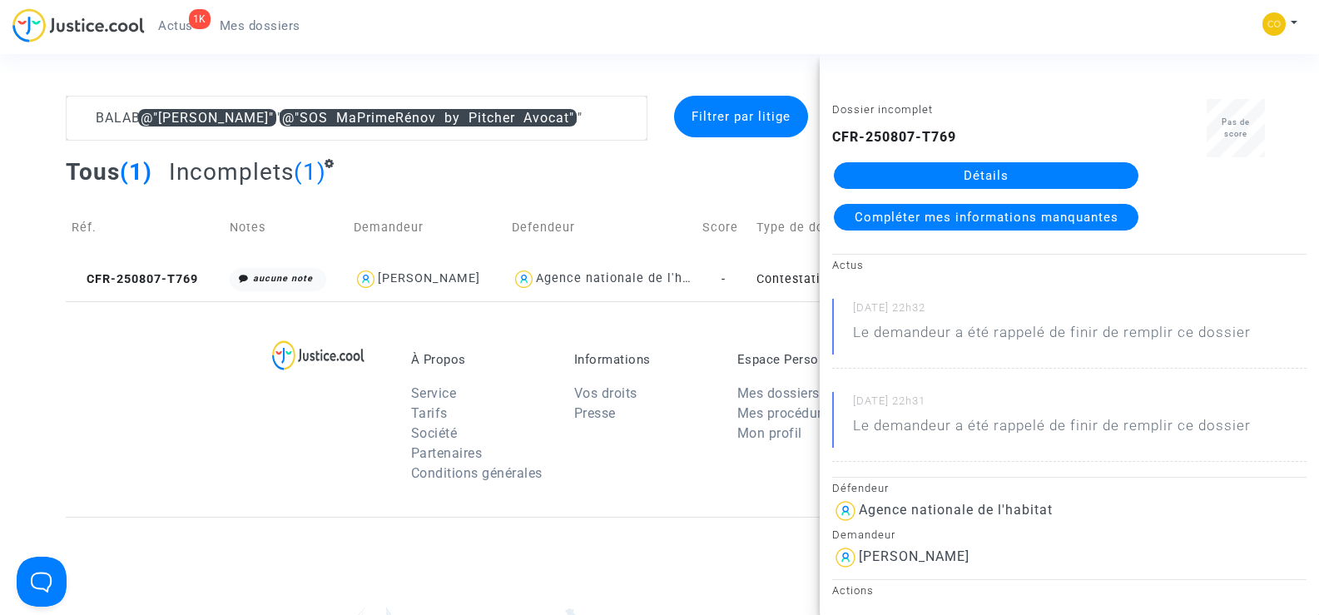
click at [1026, 181] on link "Détails" at bounding box center [986, 175] width 305 height 27
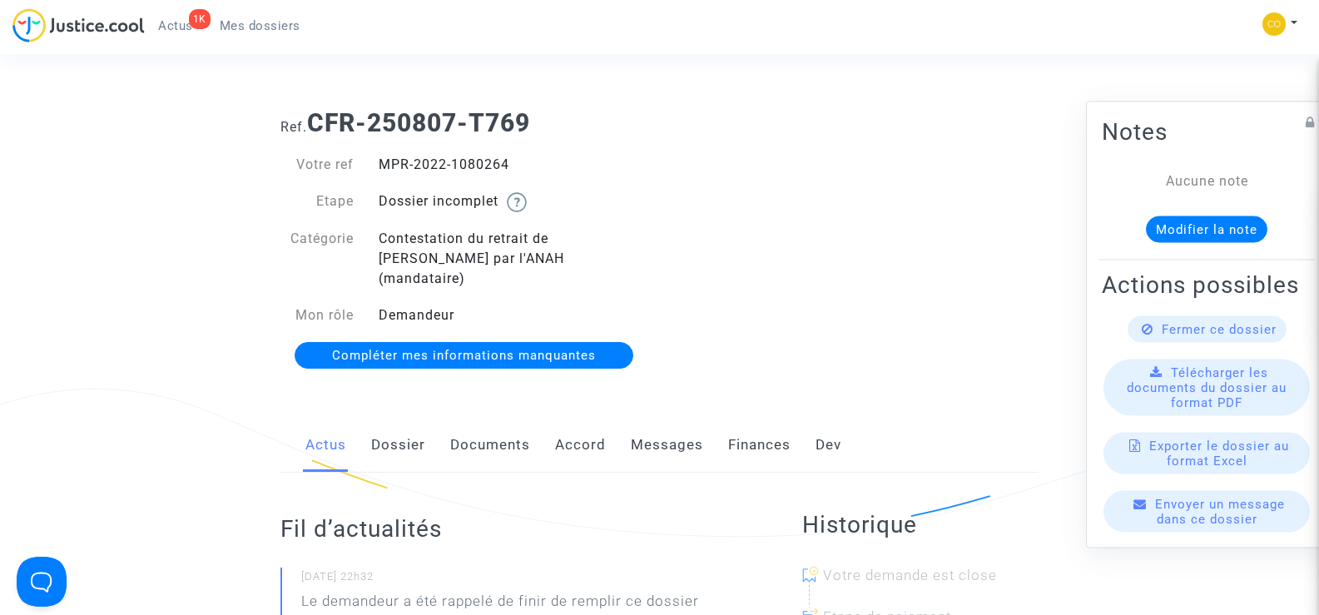
click at [500, 429] on link "Documents" at bounding box center [490, 445] width 80 height 55
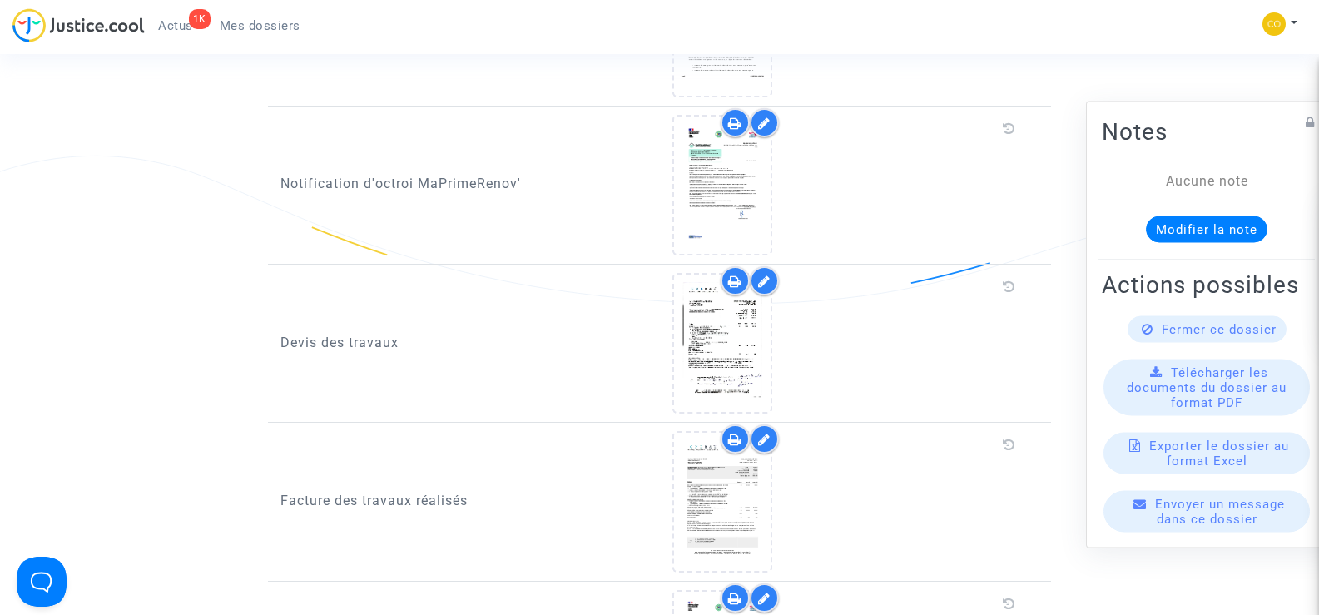
scroll to position [916, 0]
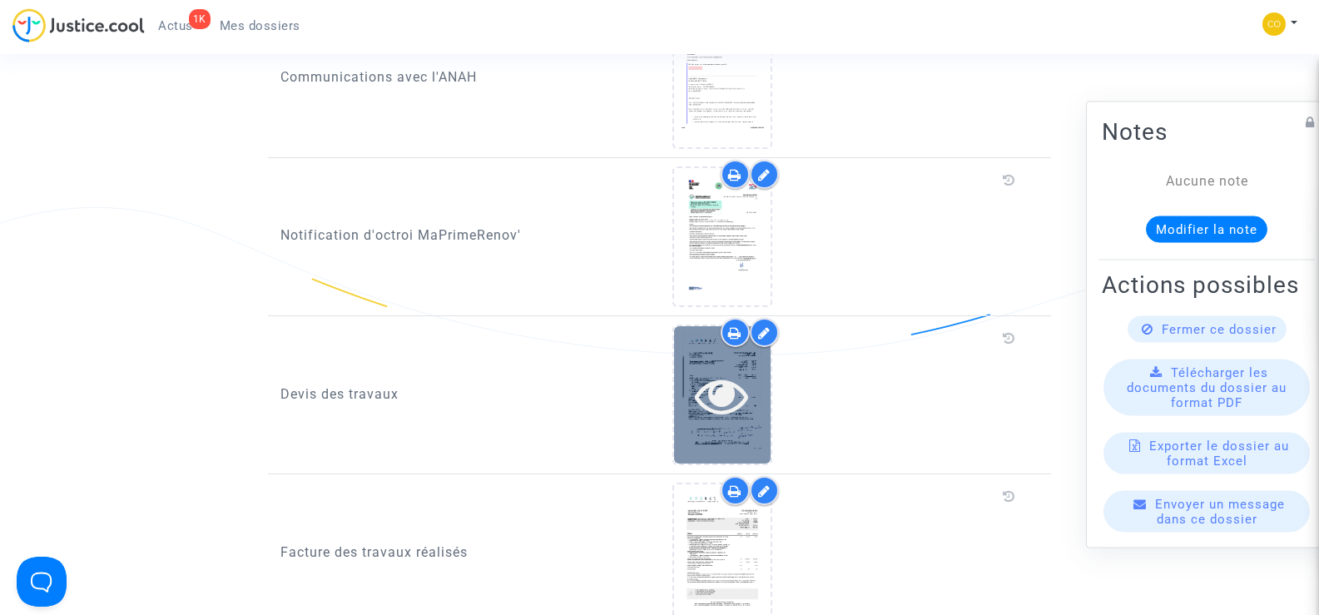
click at [708, 370] on icon at bounding box center [722, 395] width 54 height 53
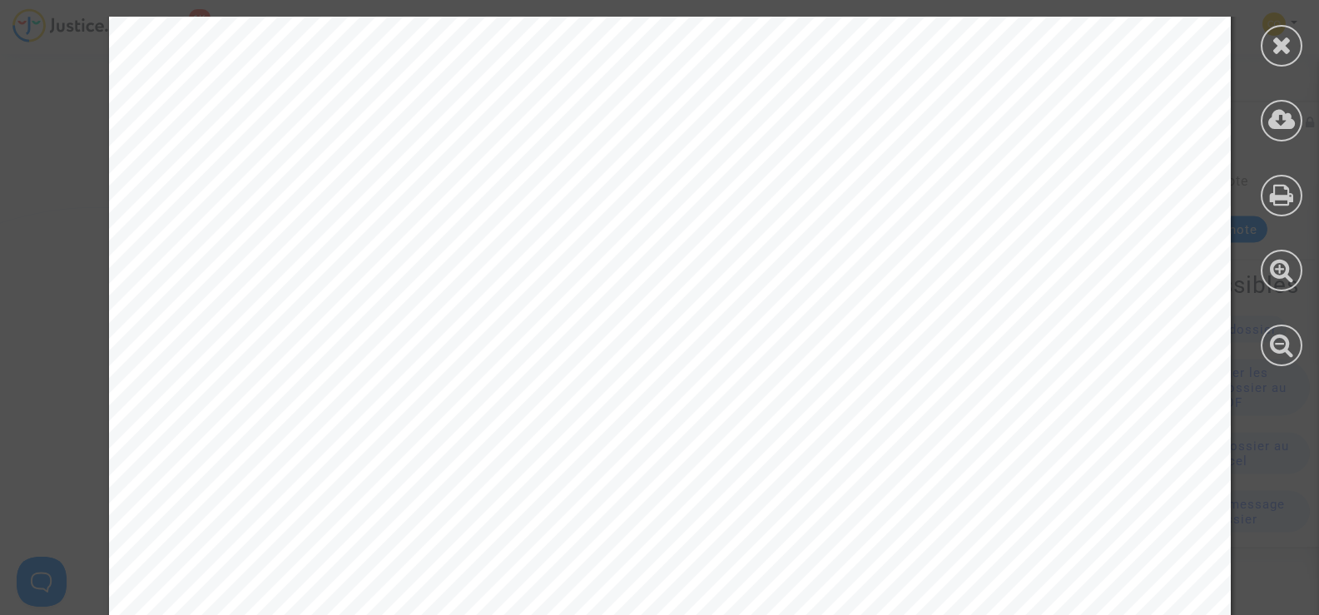
scroll to position [416, 0]
click at [1287, 49] on icon at bounding box center [1282, 44] width 21 height 25
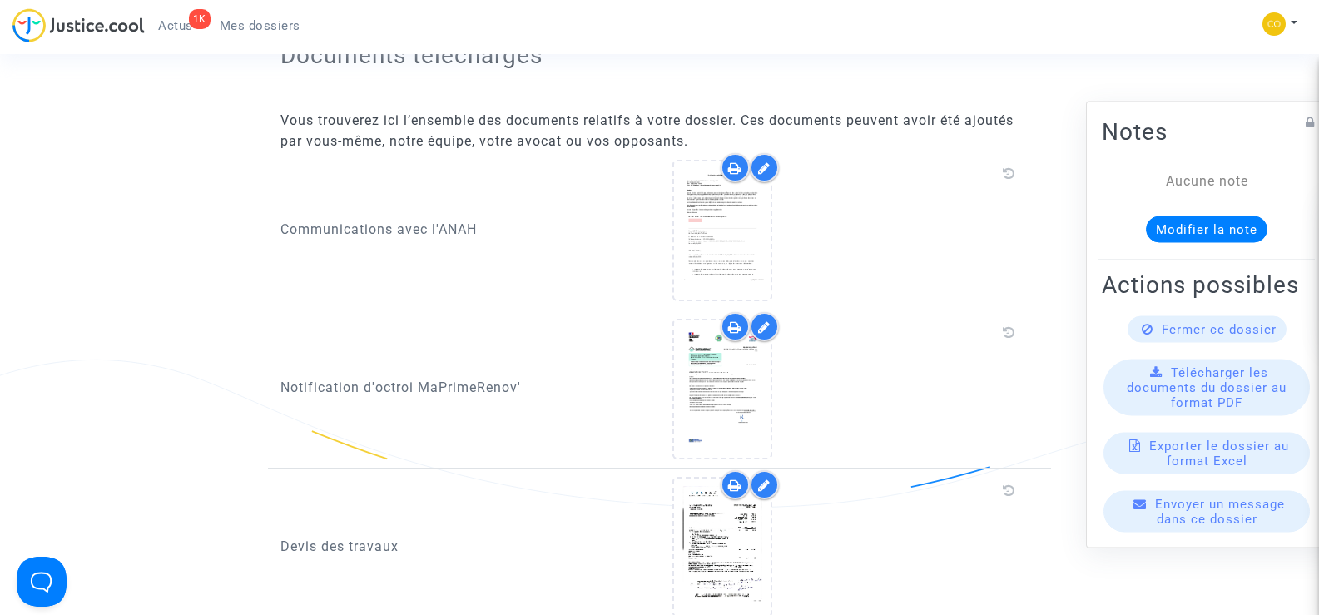
scroll to position [999, 0]
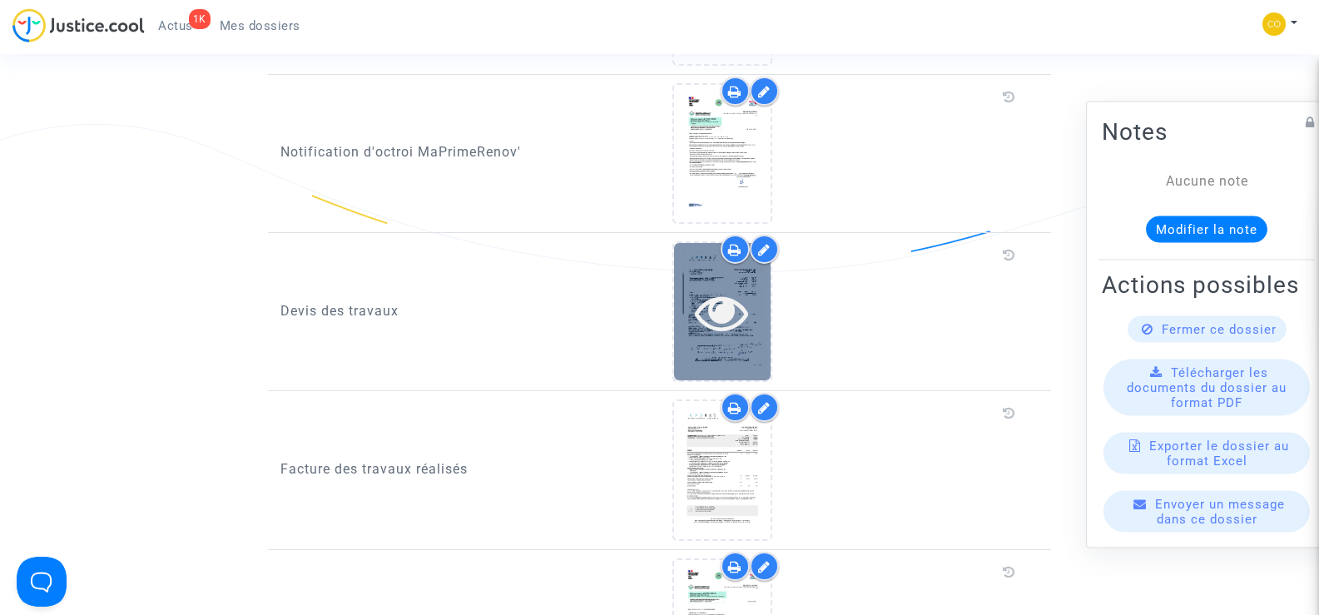
click at [736, 305] on icon at bounding box center [722, 312] width 54 height 53
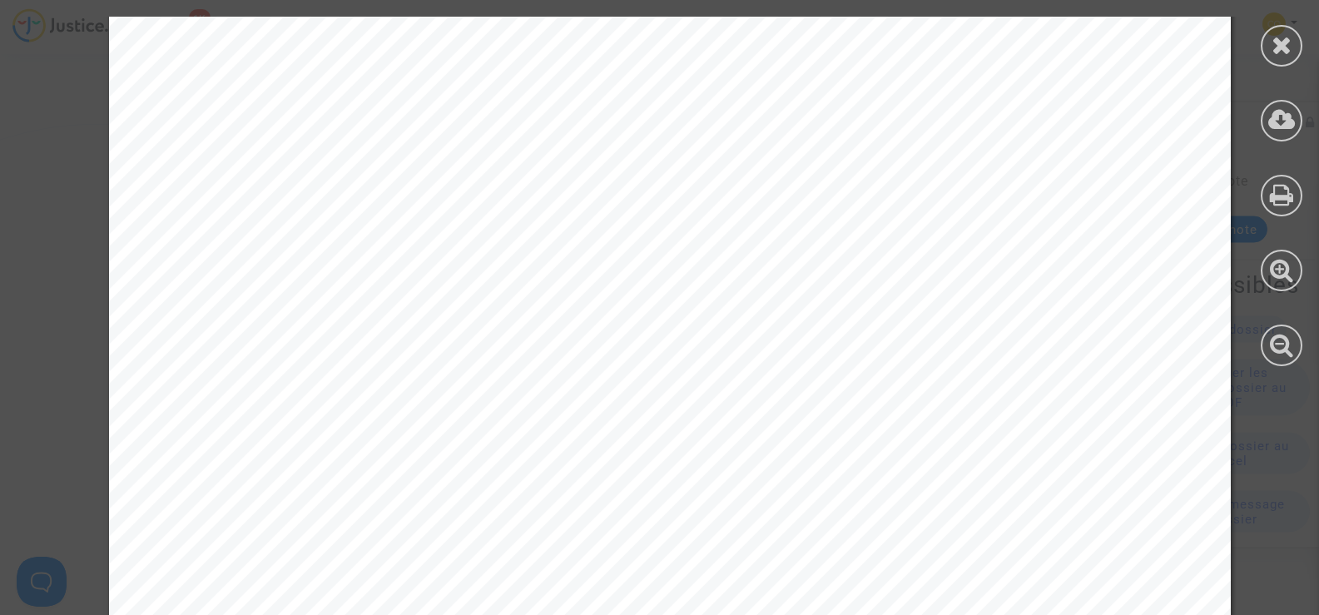
scroll to position [2607, 0]
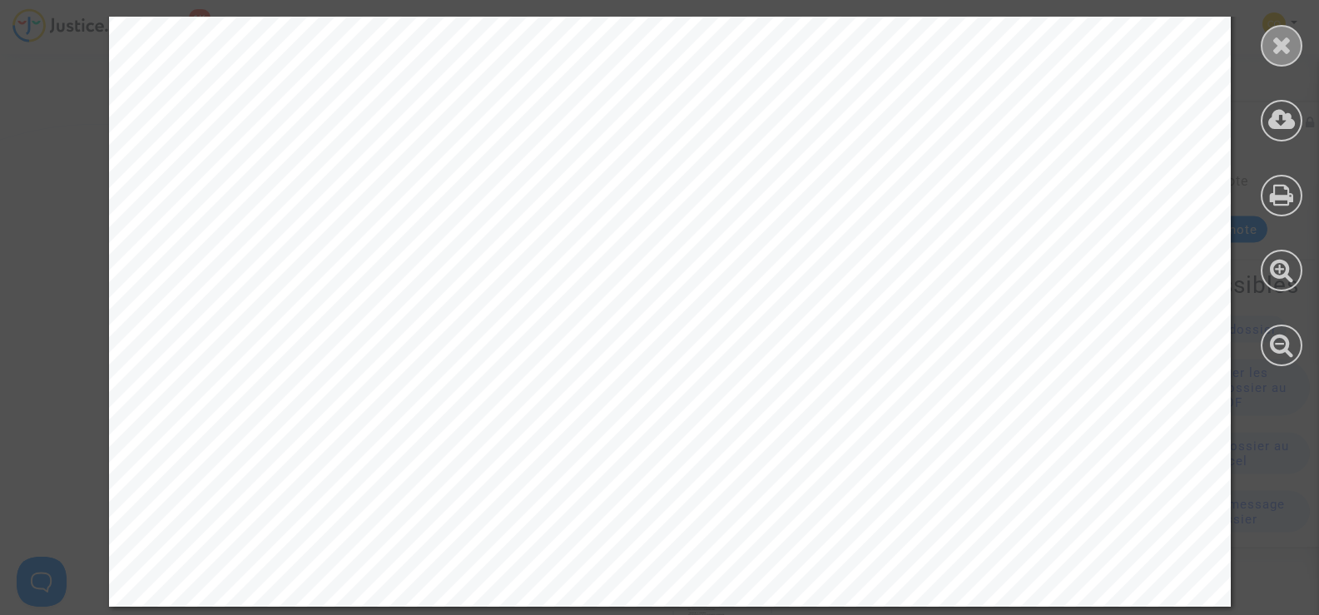
click at [1286, 49] on icon at bounding box center [1282, 44] width 21 height 25
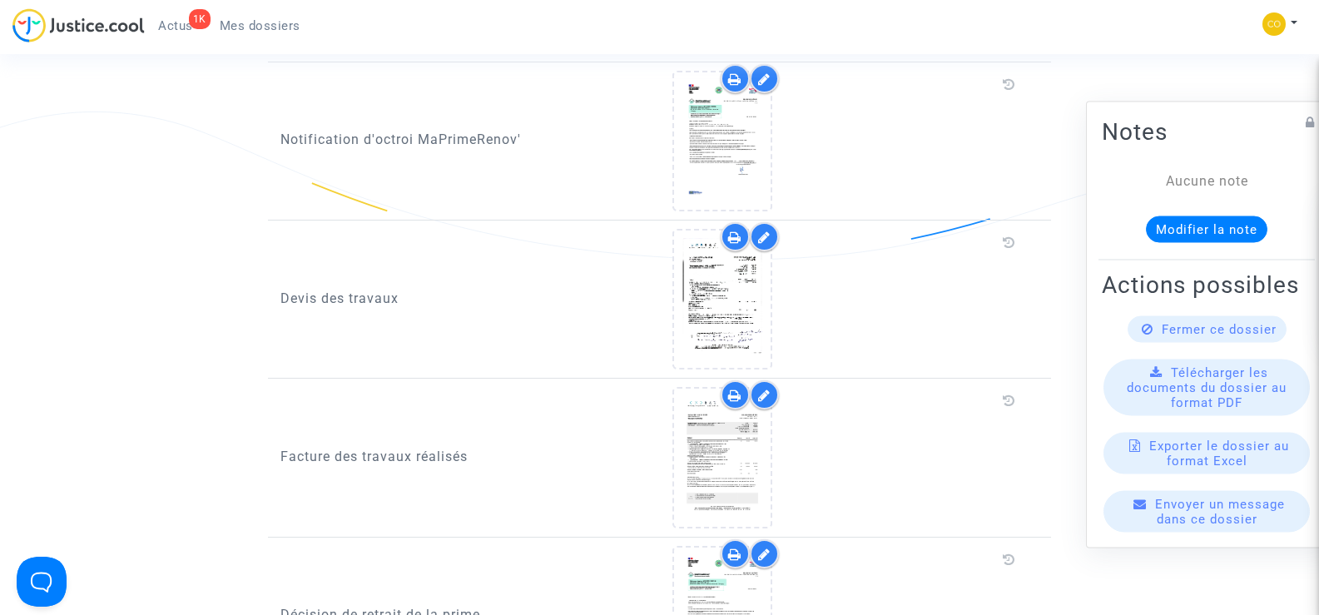
scroll to position [999, 0]
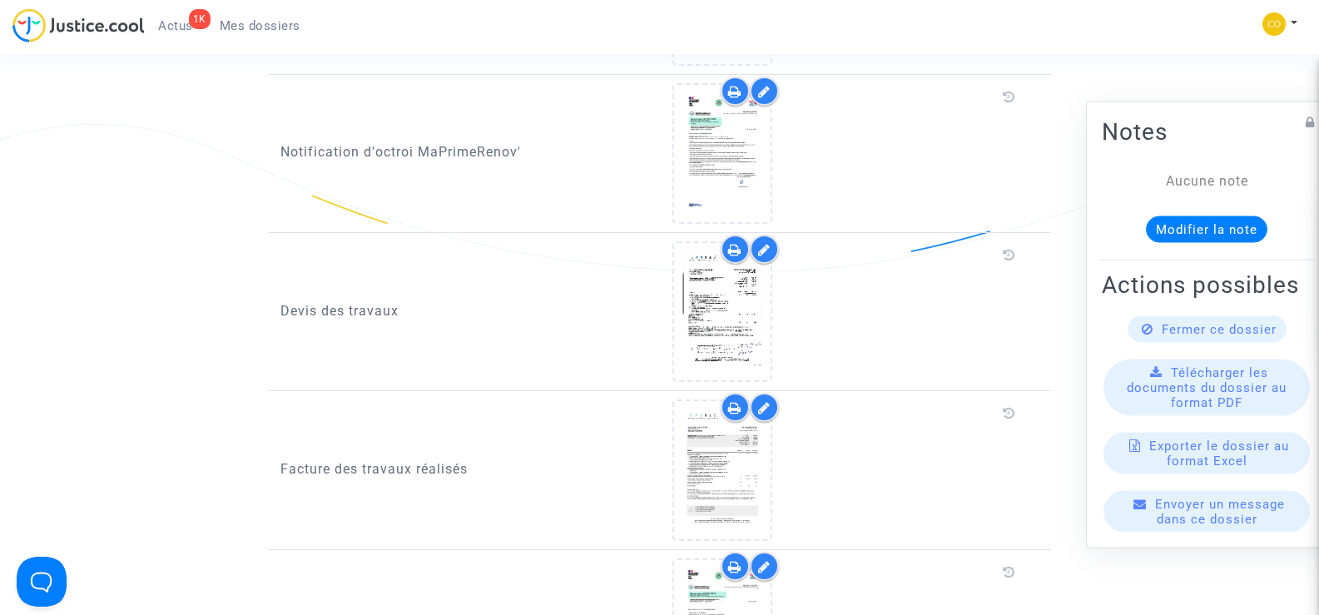
click at [753, 235] on div at bounding box center [764, 249] width 29 height 29
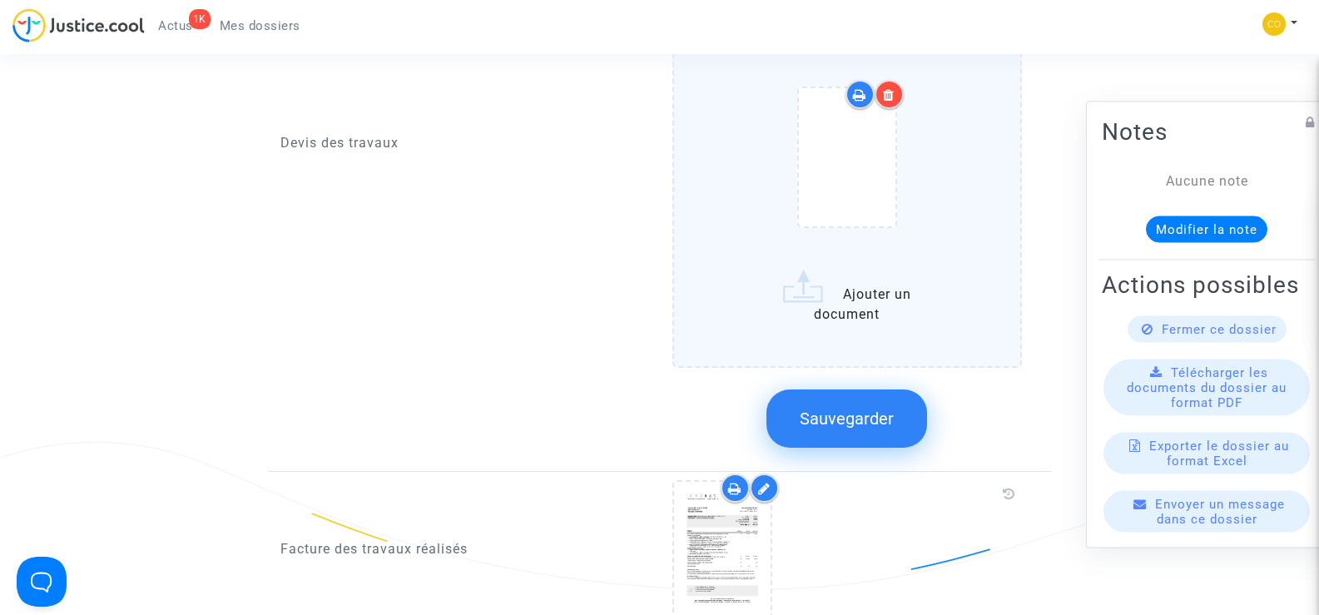
scroll to position [1415, 0]
click at [854, 286] on label "Ajouter un document" at bounding box center [848, 96] width 350 height 542
click at [0, 0] on input "Ajouter un document" at bounding box center [0, 0] width 0 height 0
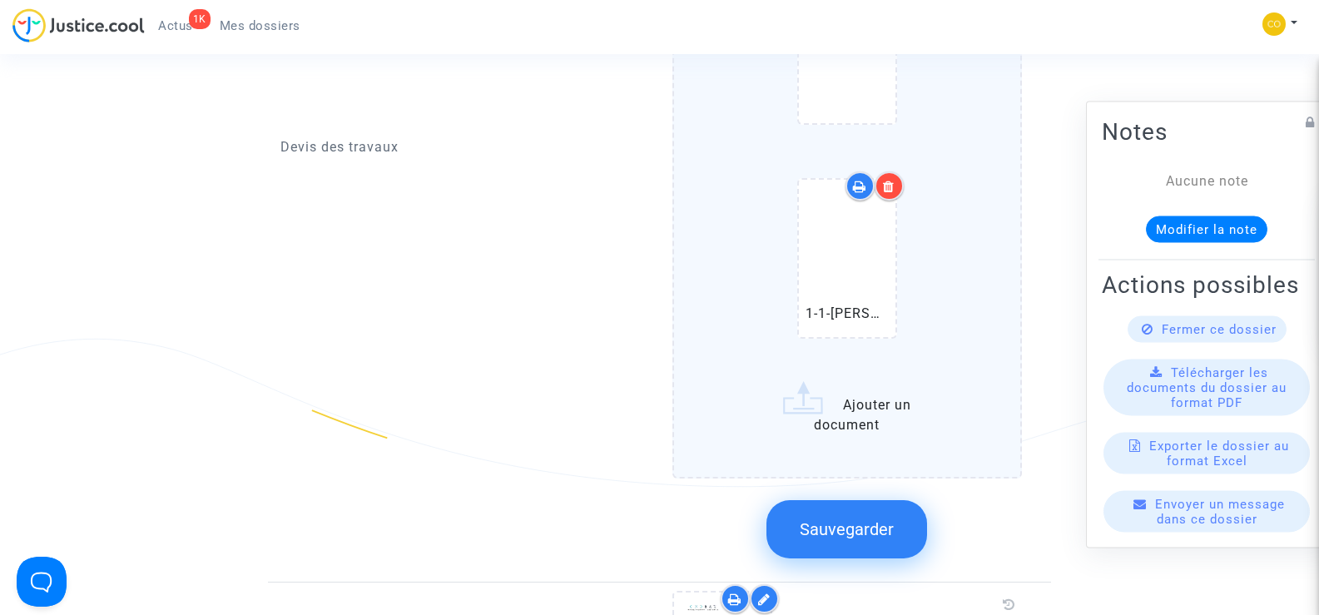
scroll to position [1665, 0]
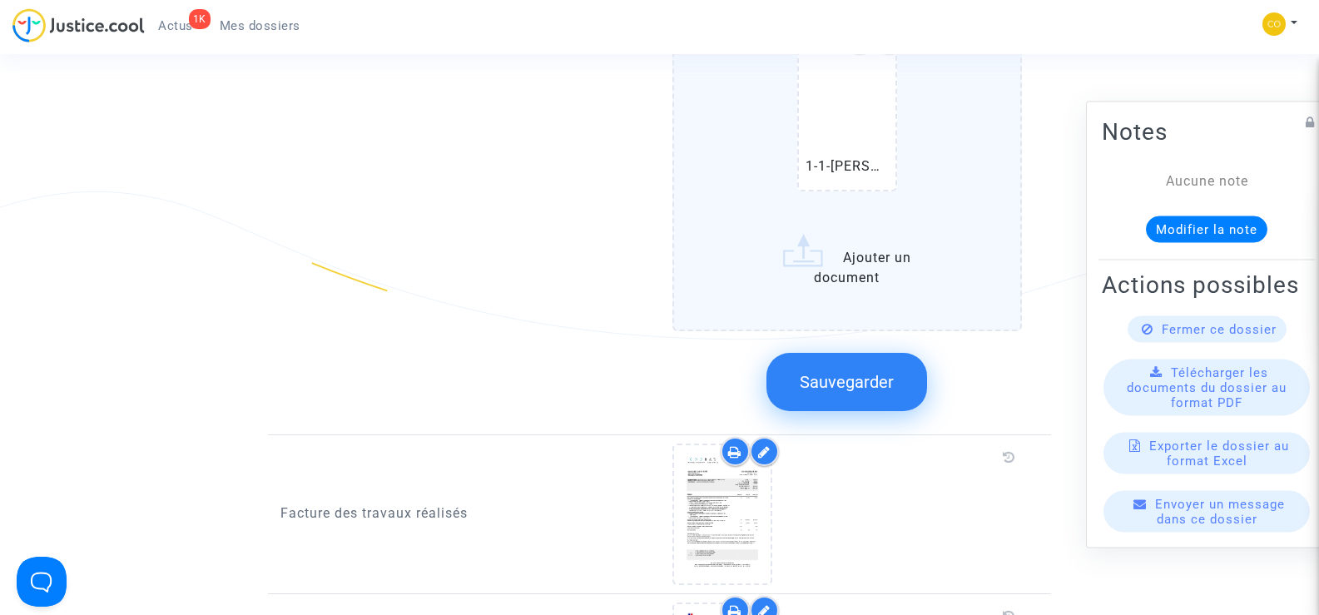
click at [858, 372] on span "Sauvegarder" at bounding box center [847, 382] width 94 height 20
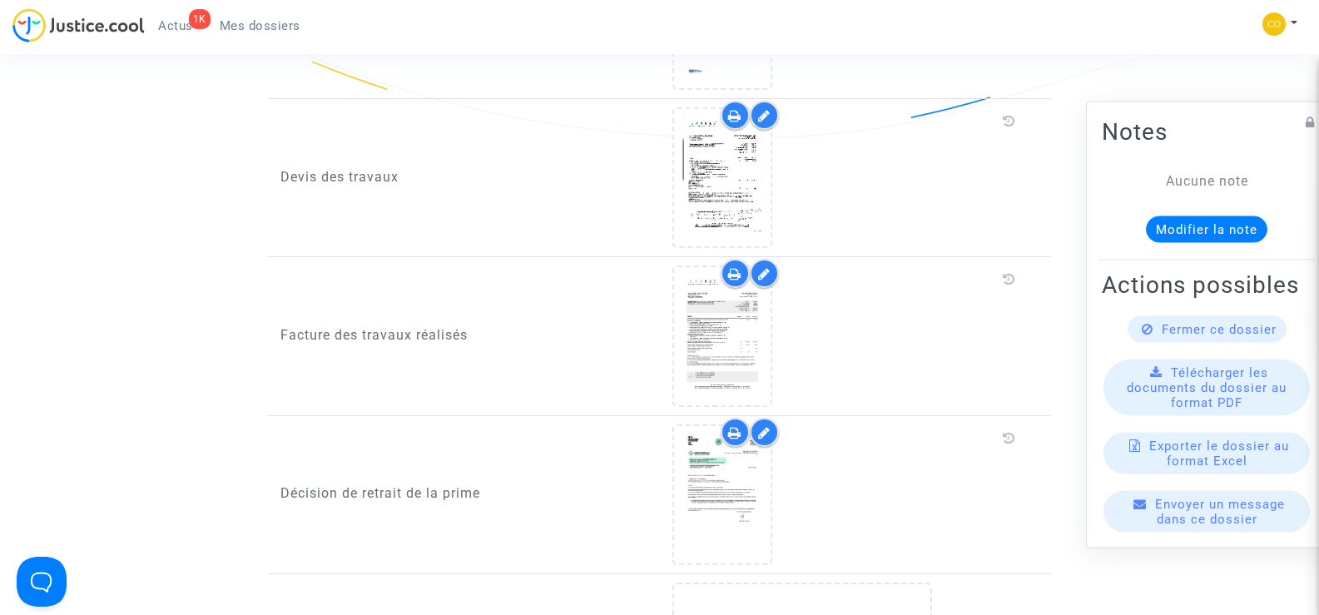
scroll to position [1082, 0]
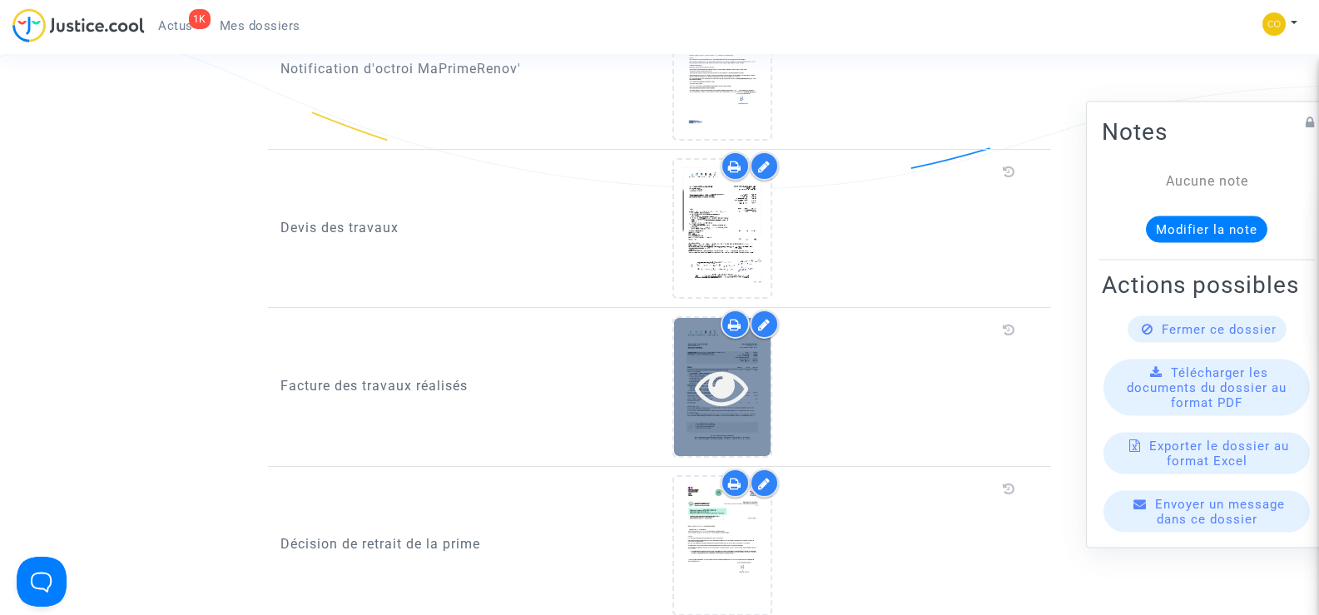
click at [733, 361] on icon at bounding box center [722, 386] width 54 height 53
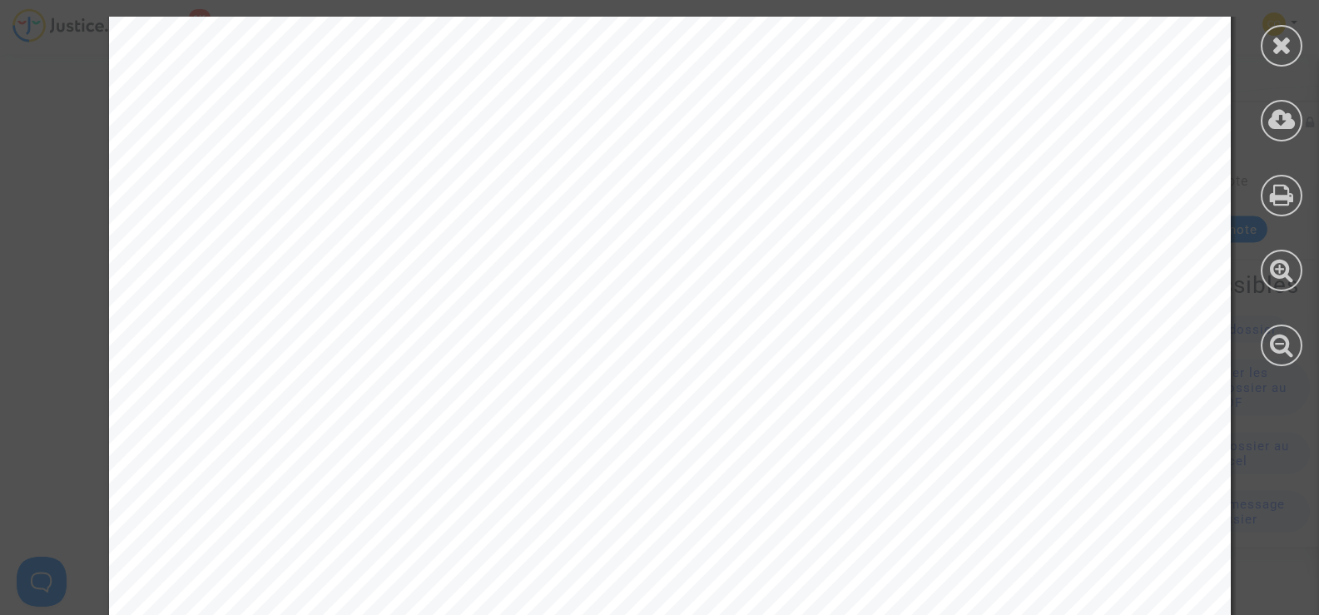
scroll to position [2606, 0]
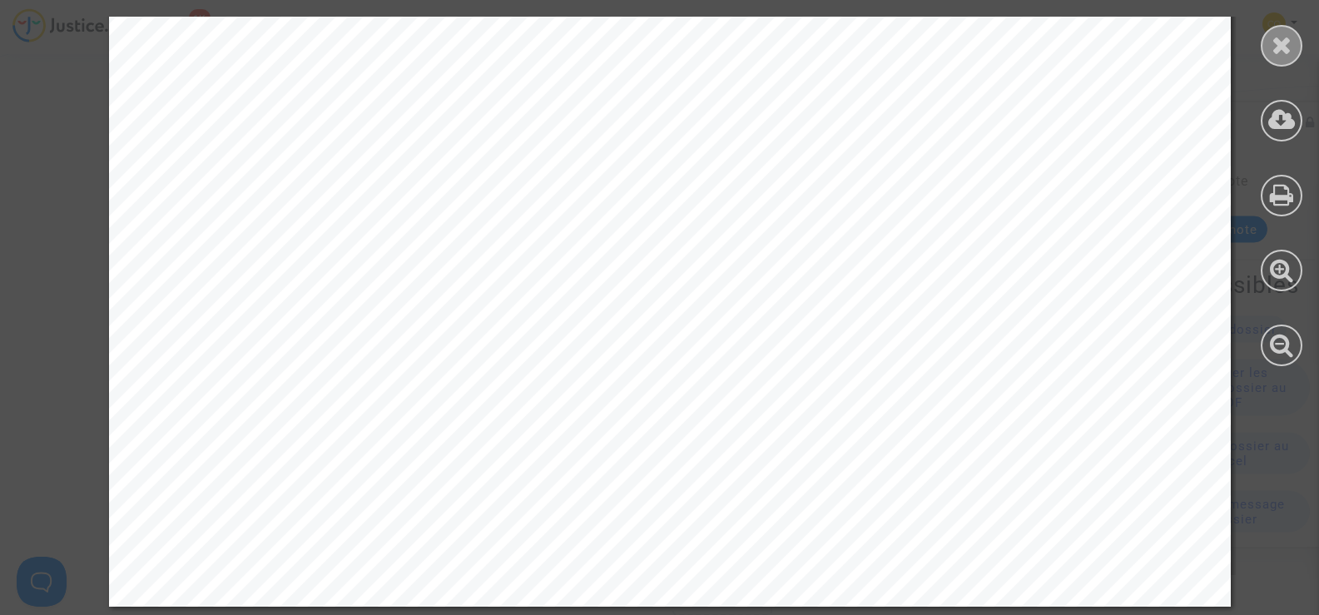
click at [1270, 43] on div at bounding box center [1282, 46] width 42 height 42
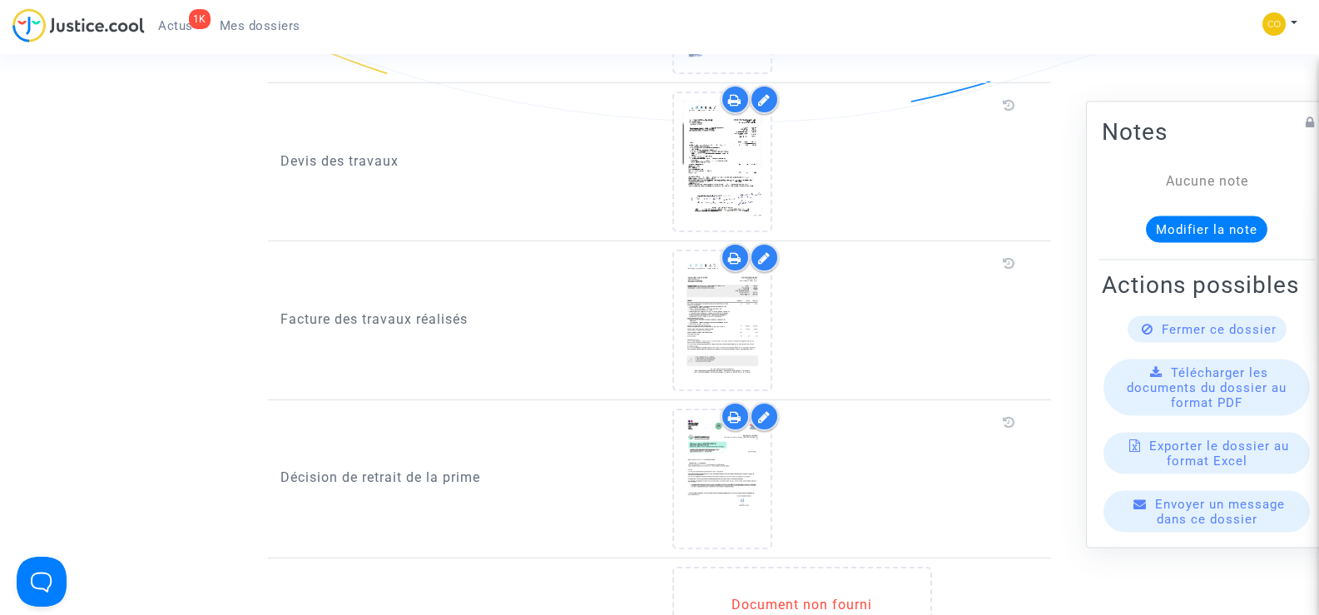
scroll to position [1165, 0]
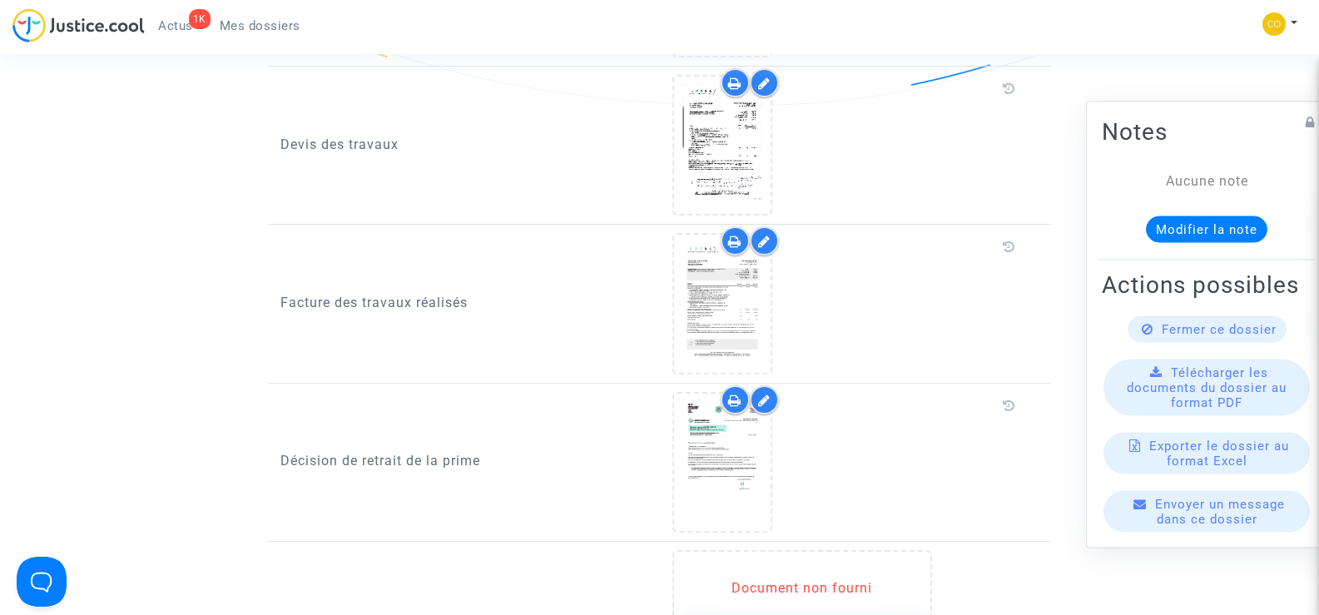
click at [769, 235] on icon at bounding box center [764, 241] width 12 height 13
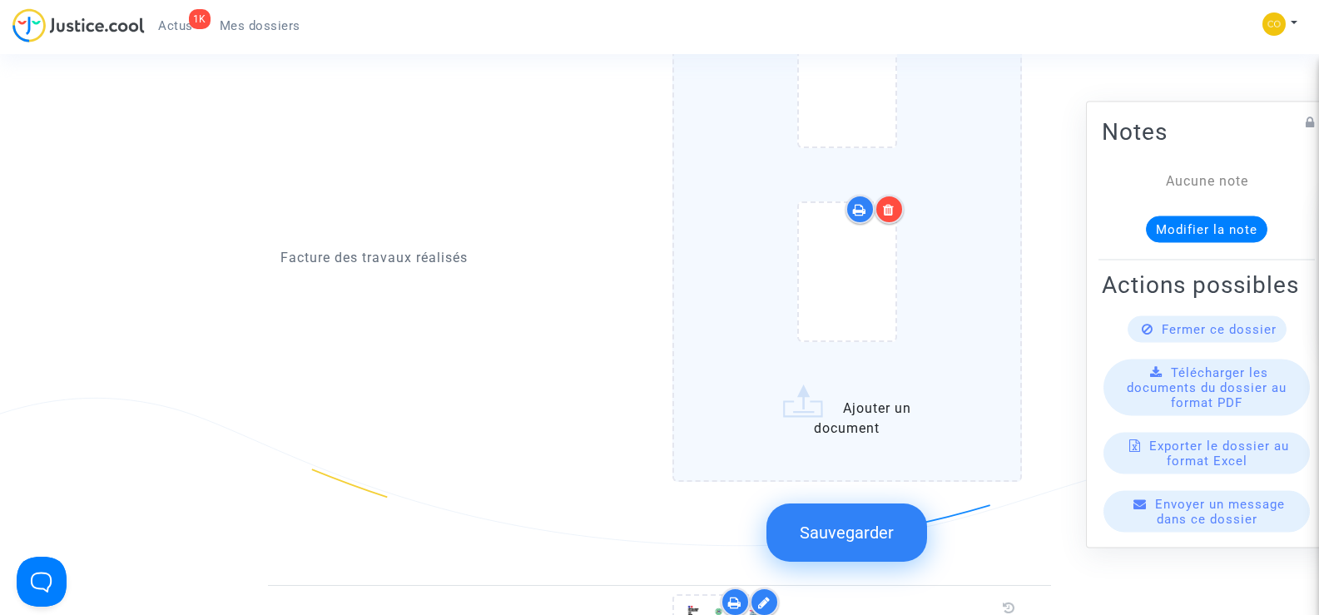
scroll to position [1498, 0]
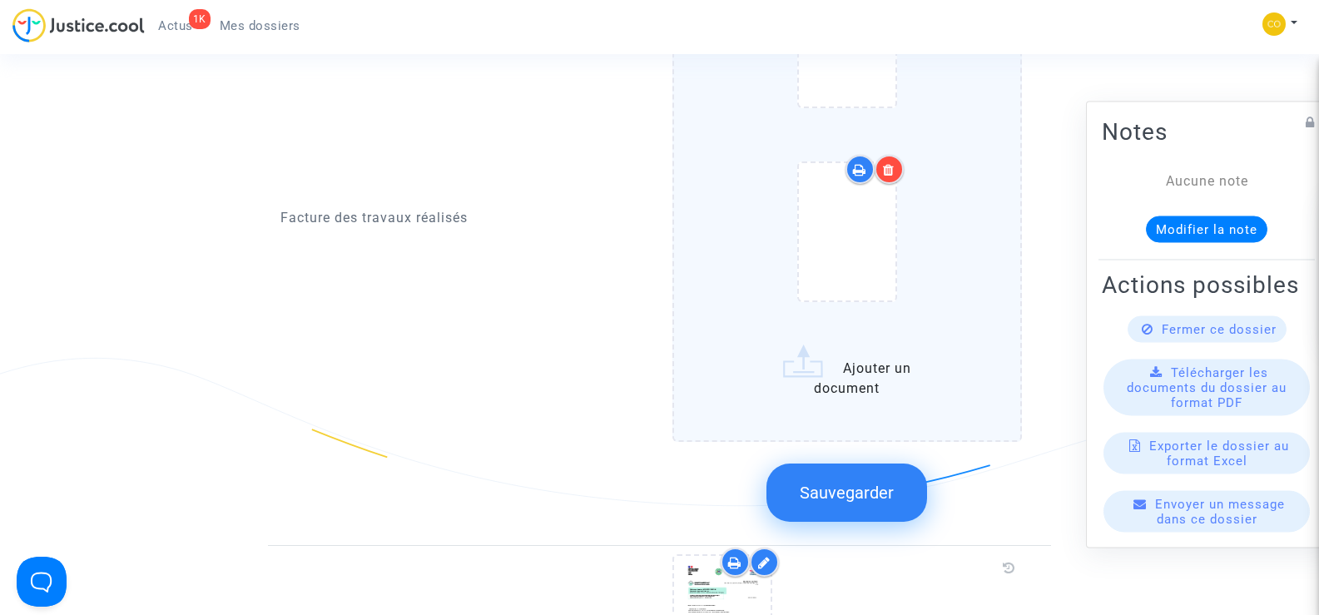
click at [852, 364] on label "Ajouter un document" at bounding box center [848, 171] width 350 height 542
click at [0, 0] on input "Ajouter un document" at bounding box center [0, 0] width 0 height 0
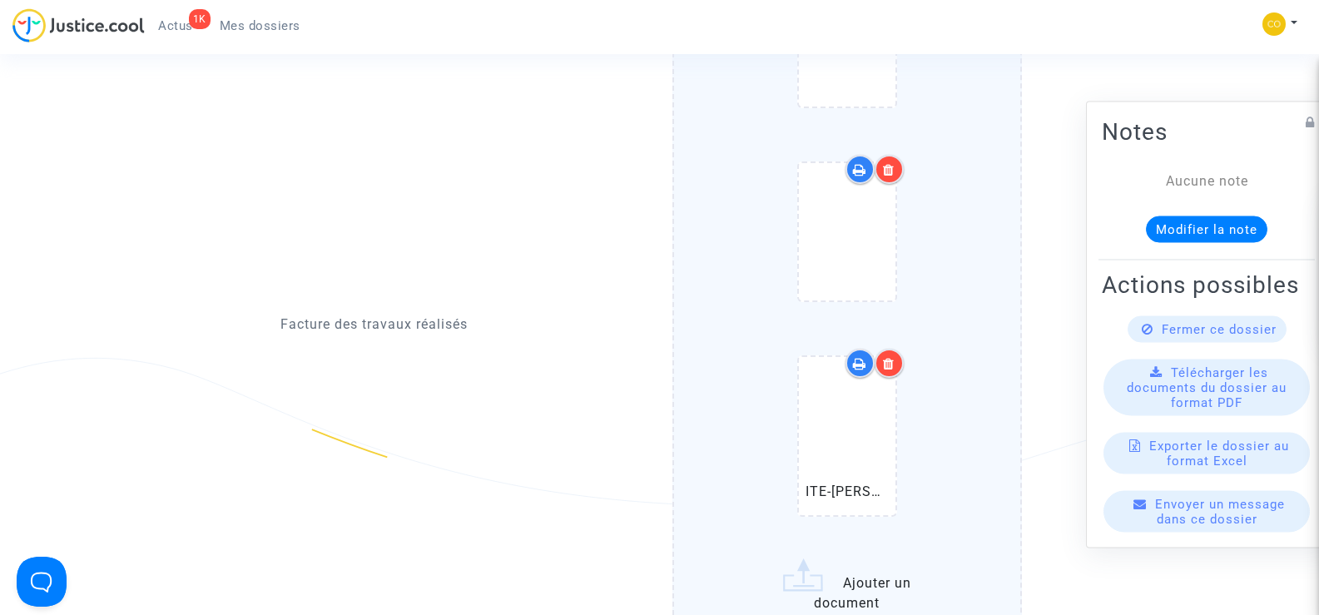
scroll to position [1665, 0]
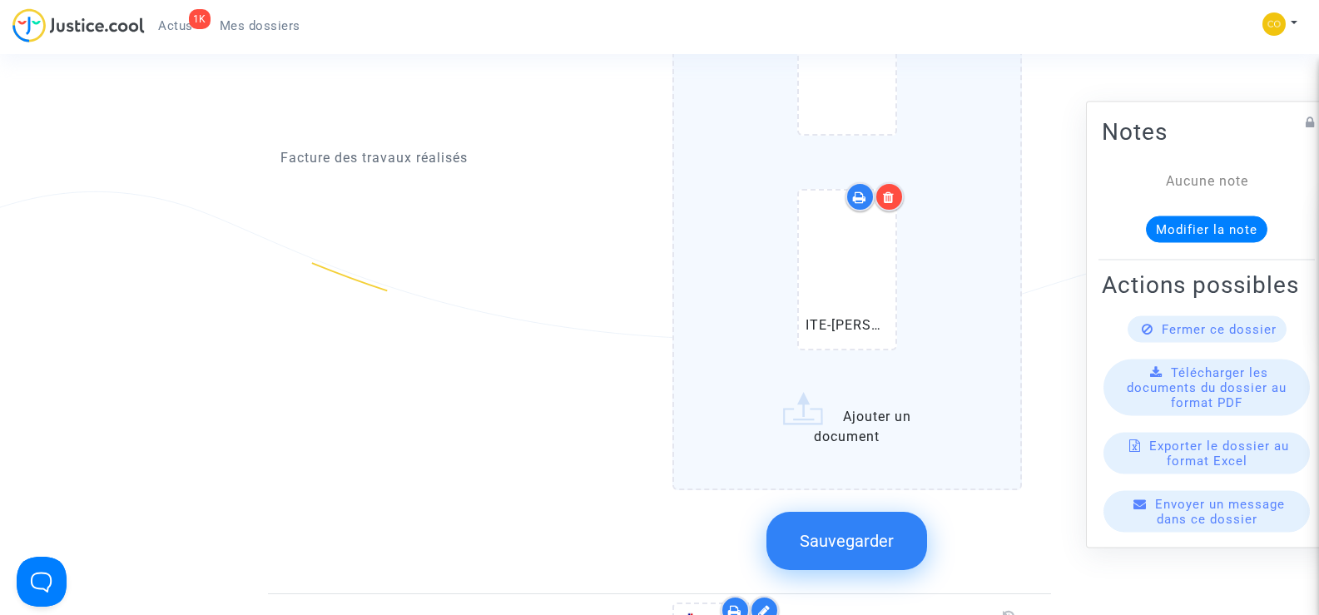
click at [824, 531] on span "Sauvegarder" at bounding box center [847, 541] width 94 height 20
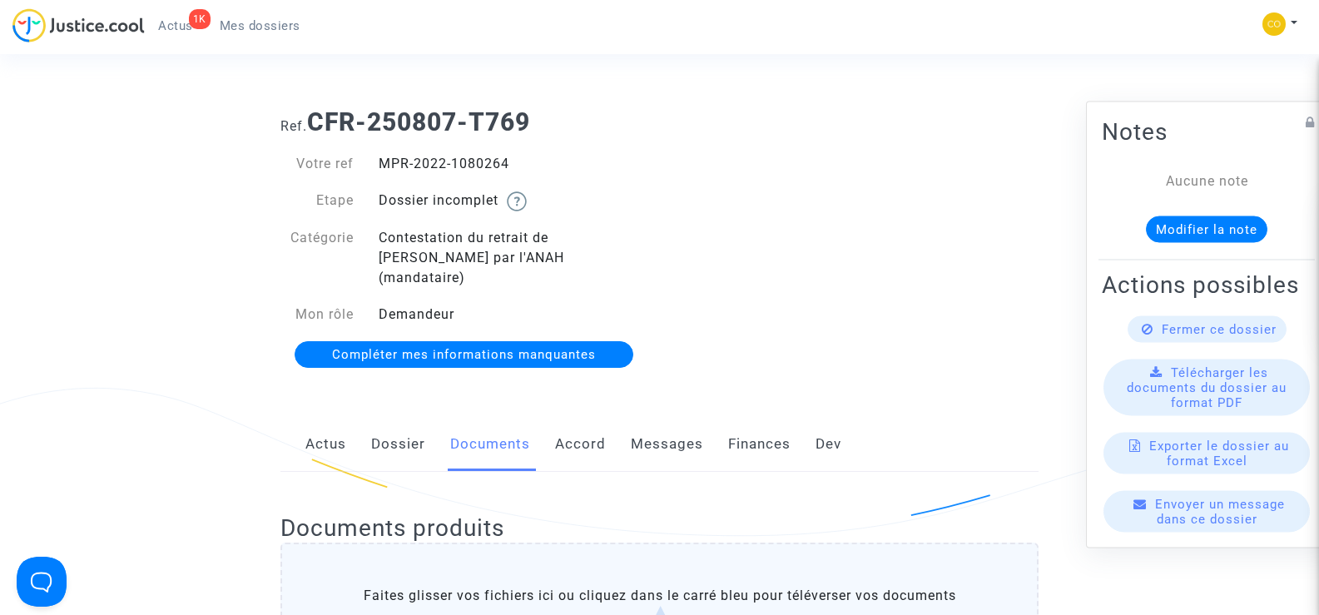
scroll to position [0, 0]
click at [246, 26] on span "Mes dossiers" at bounding box center [260, 25] width 81 height 15
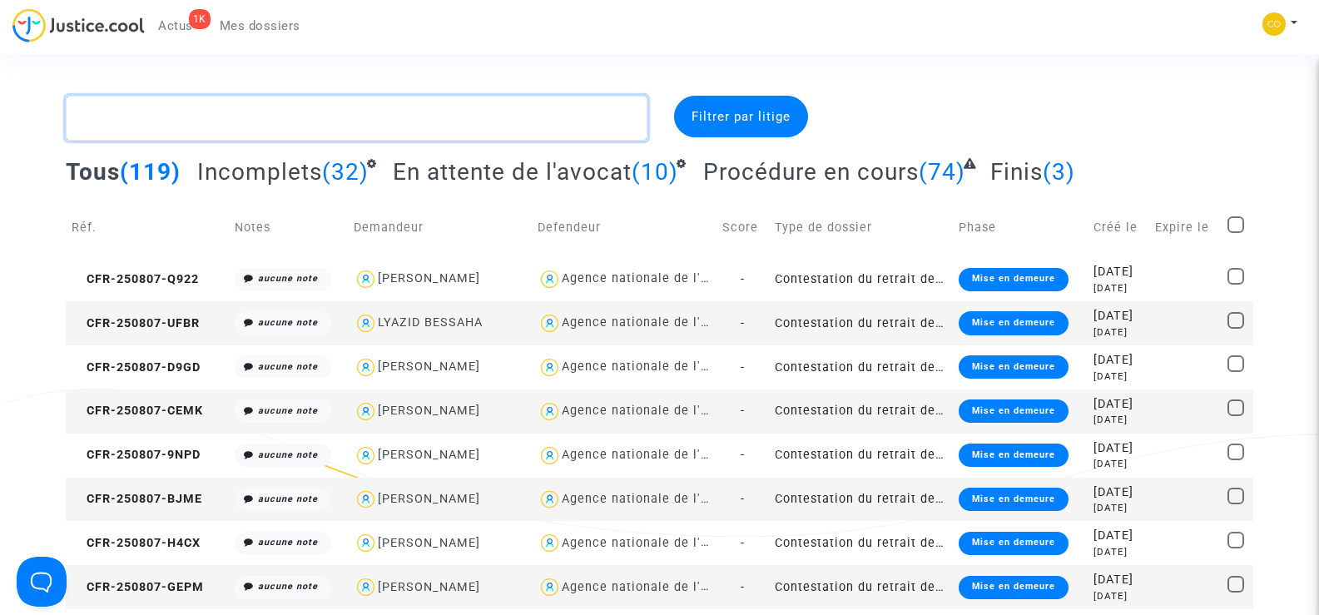
click at [247, 123] on textarea at bounding box center [356, 118] width 581 height 45
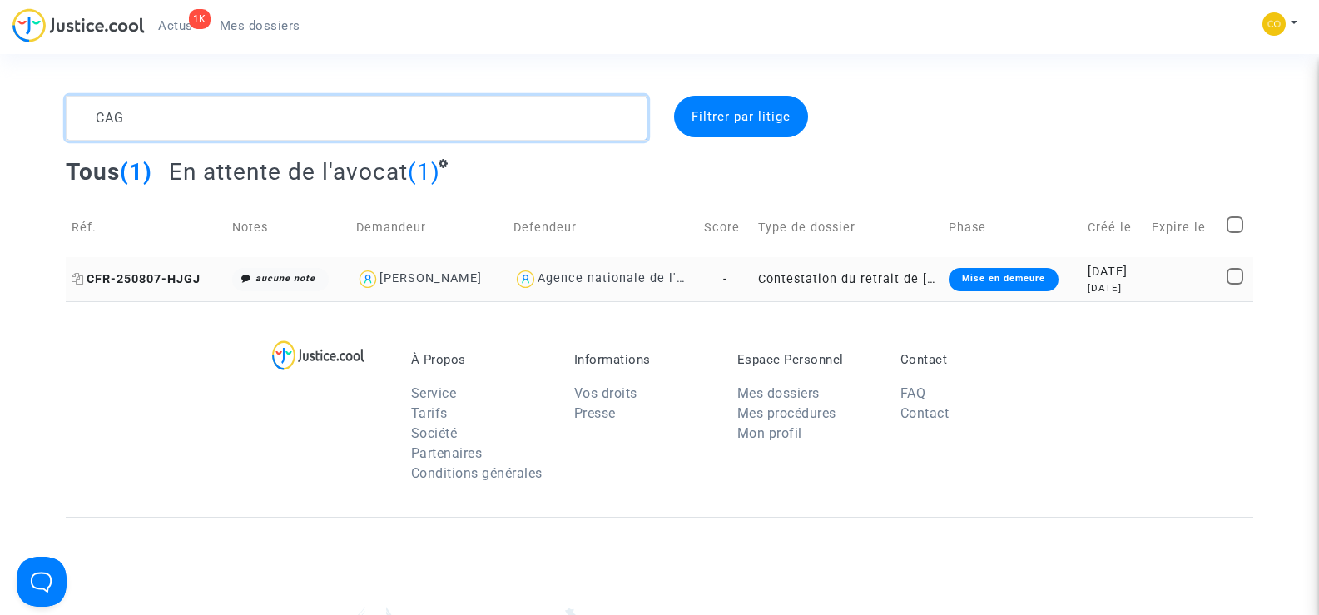
type textarea "CAG"
click at [113, 277] on span "CFR-250807-HJGJ" at bounding box center [136, 279] width 129 height 14
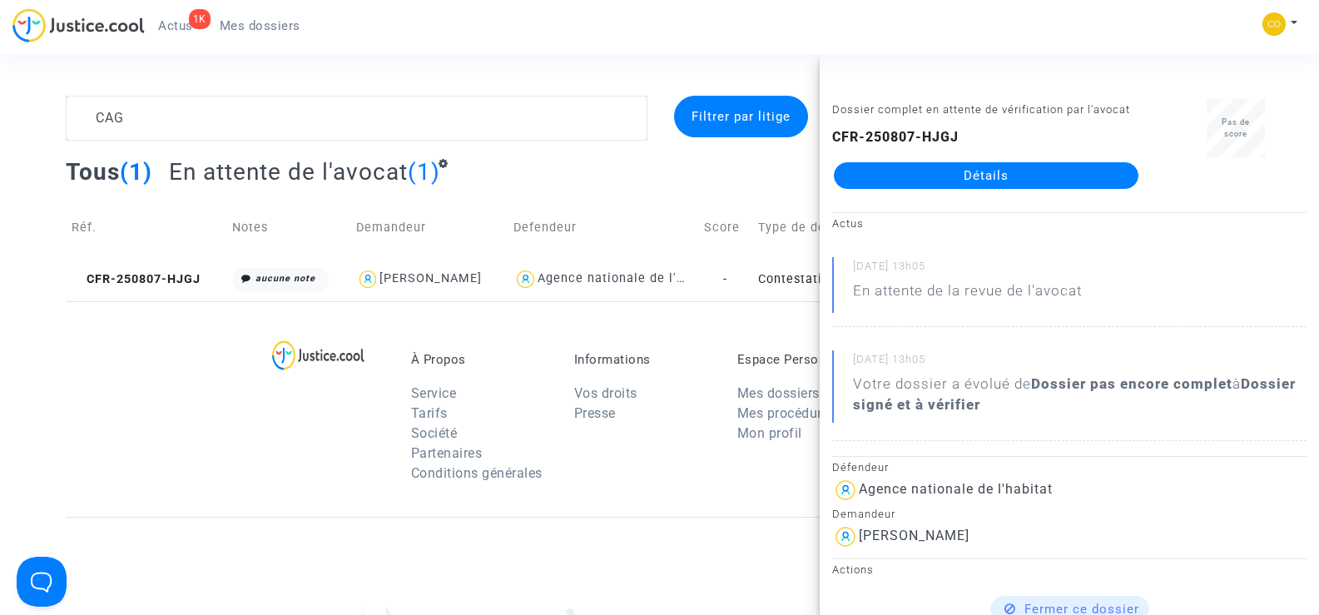
click at [1006, 174] on link "Détails" at bounding box center [986, 175] width 305 height 27
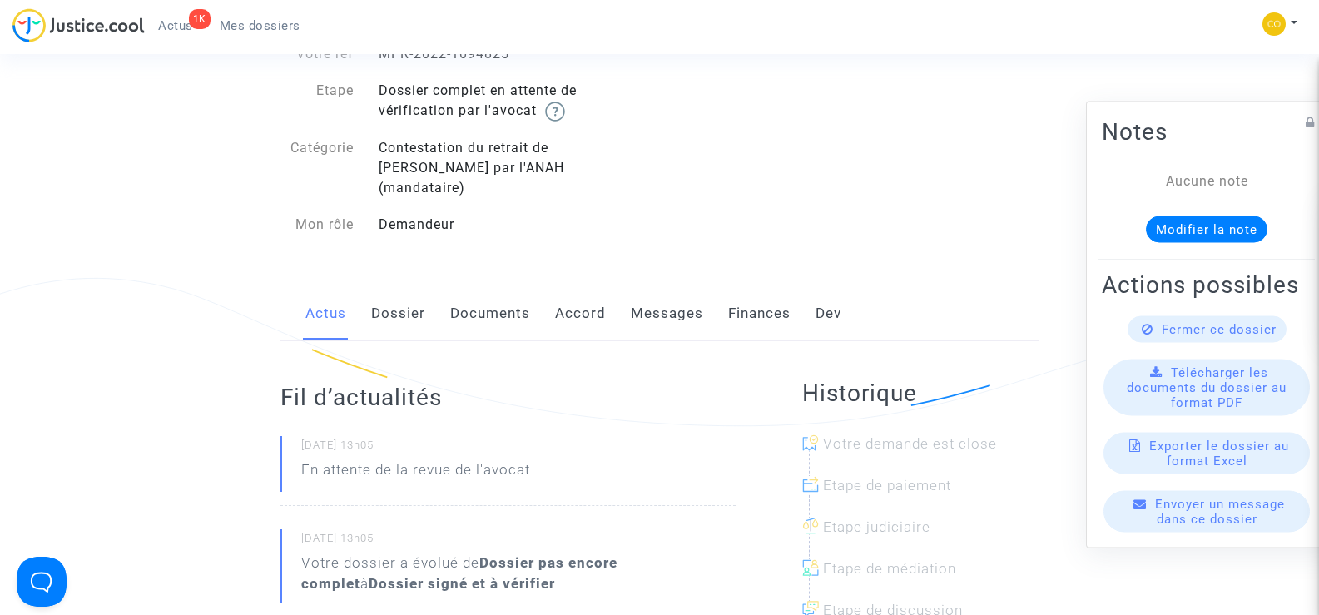
scroll to position [250, 0]
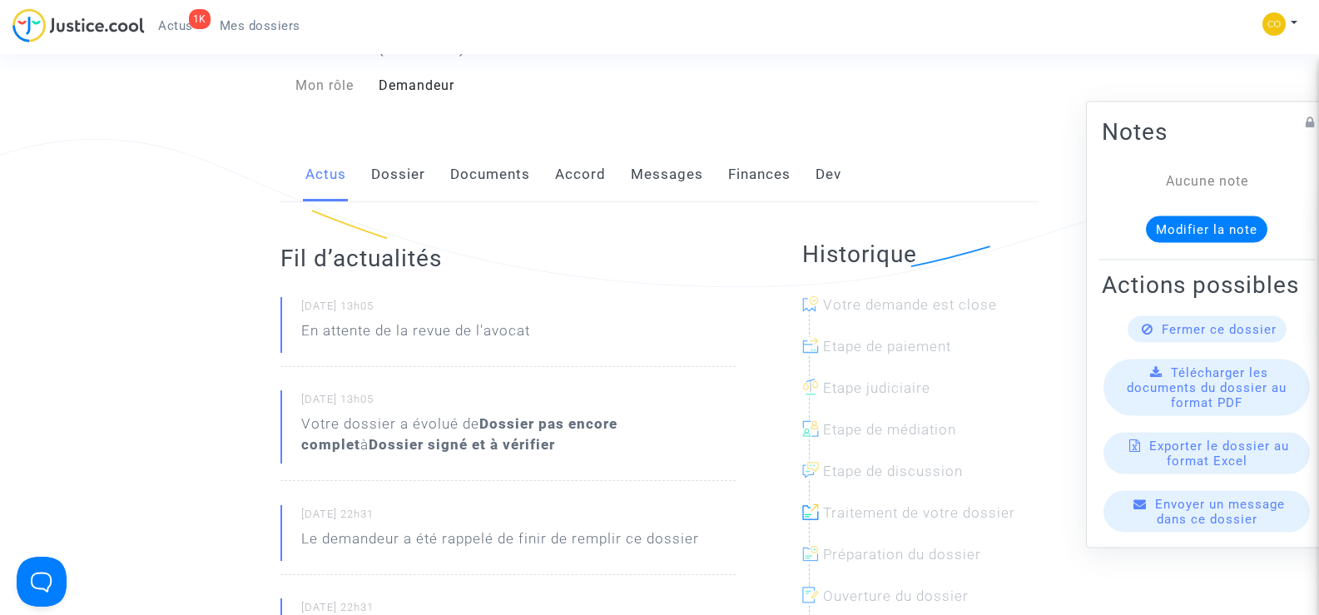
click at [474, 164] on link "Documents" at bounding box center [490, 174] width 80 height 55
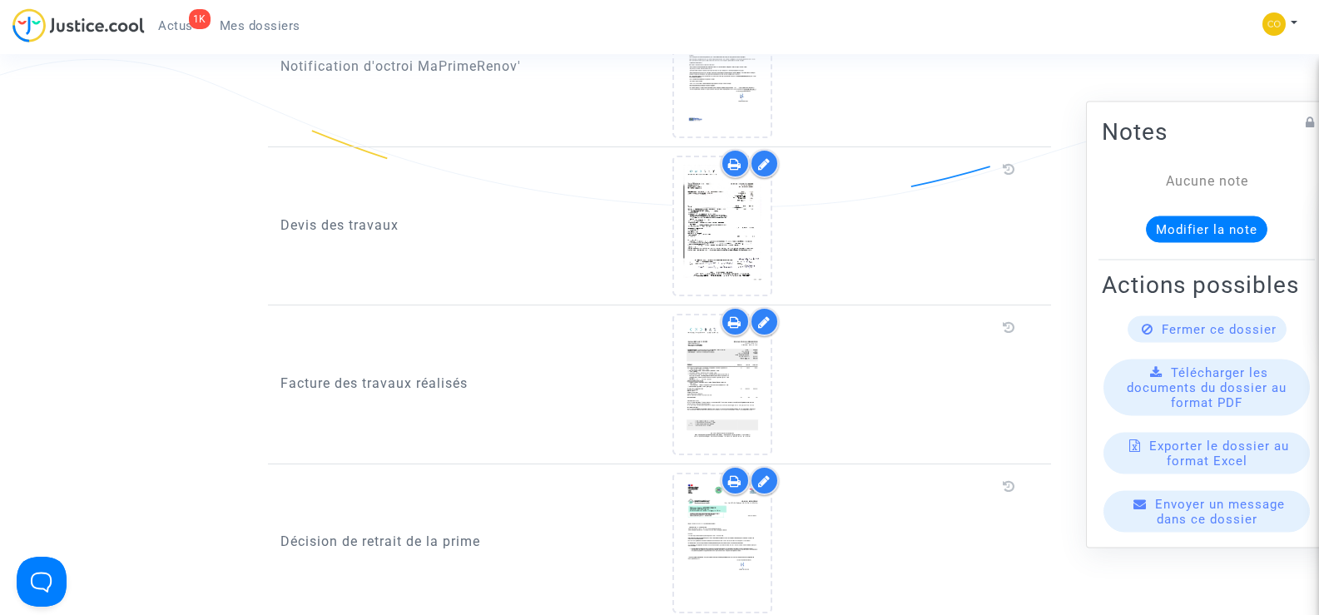
scroll to position [1082, 0]
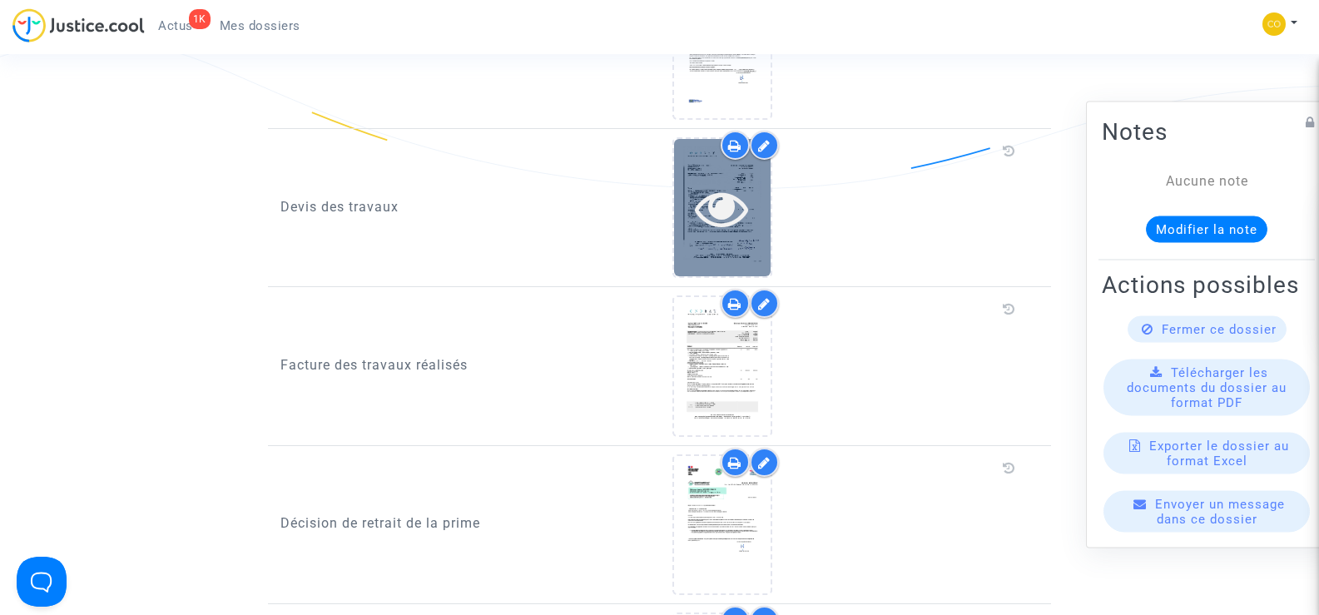
click at [739, 203] on icon at bounding box center [722, 207] width 54 height 53
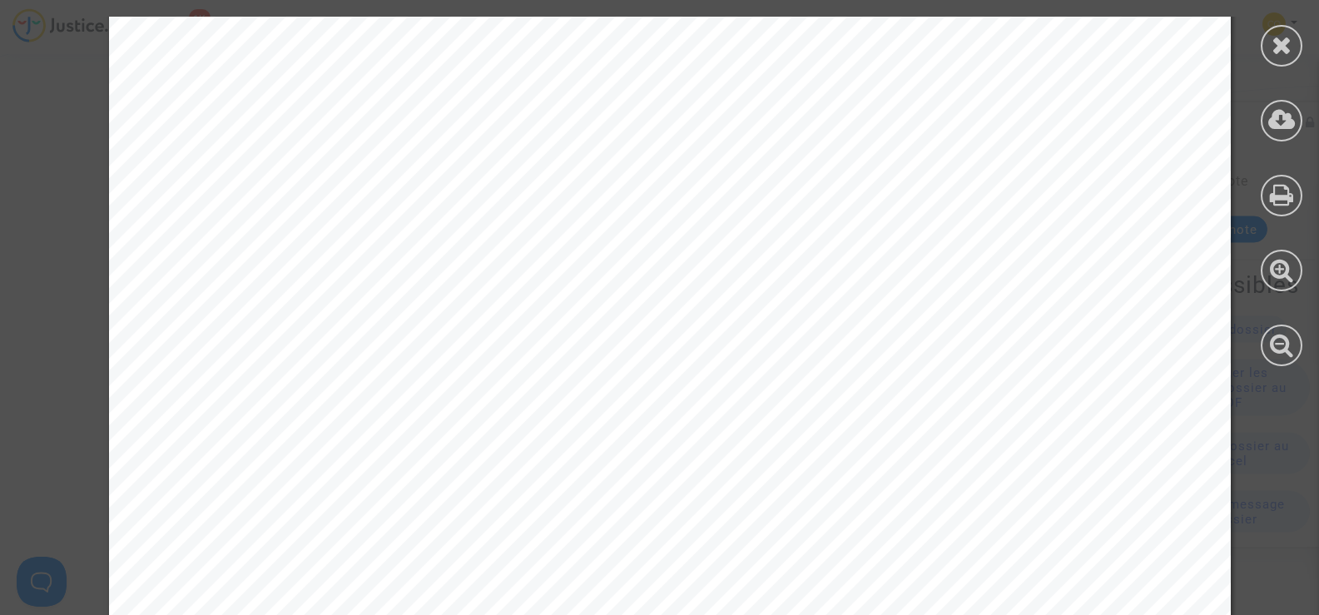
scroll to position [2607, 0]
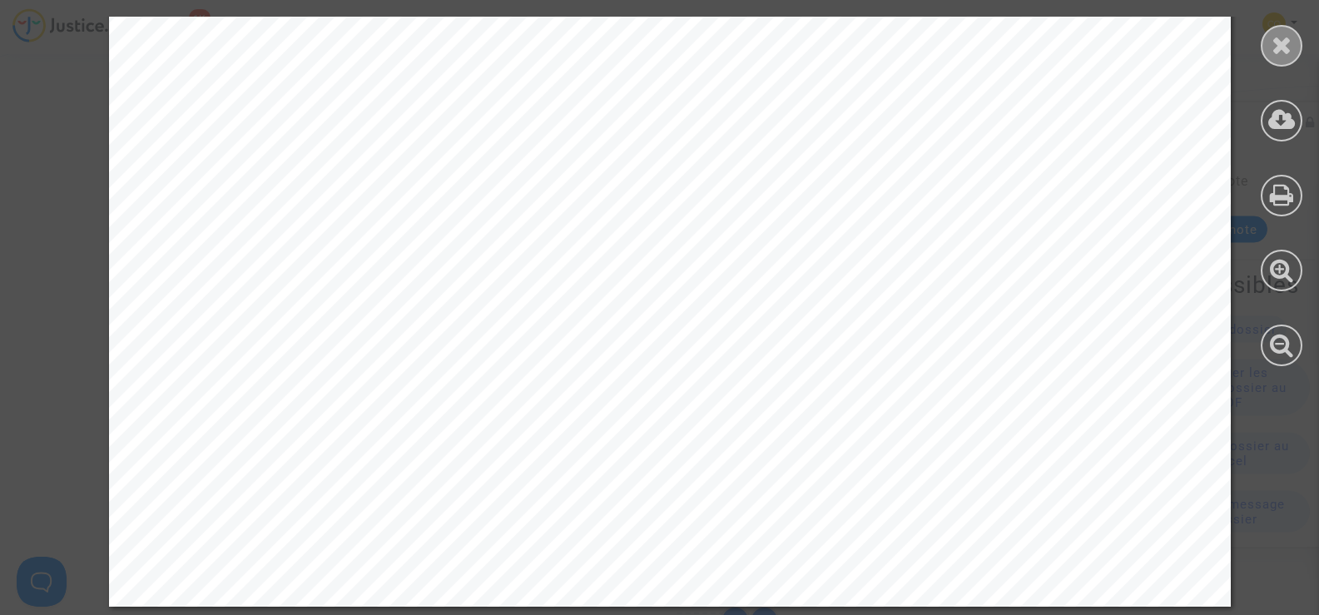
click at [1275, 48] on icon at bounding box center [1282, 44] width 21 height 25
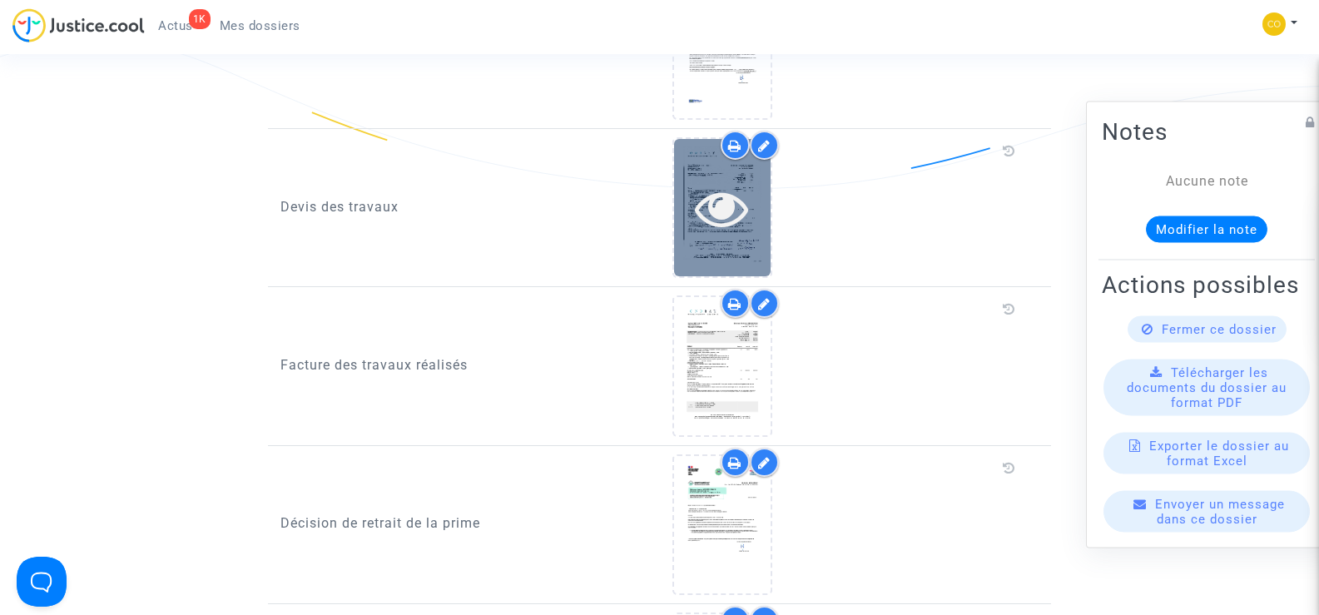
click at [719, 198] on icon at bounding box center [722, 207] width 54 height 53
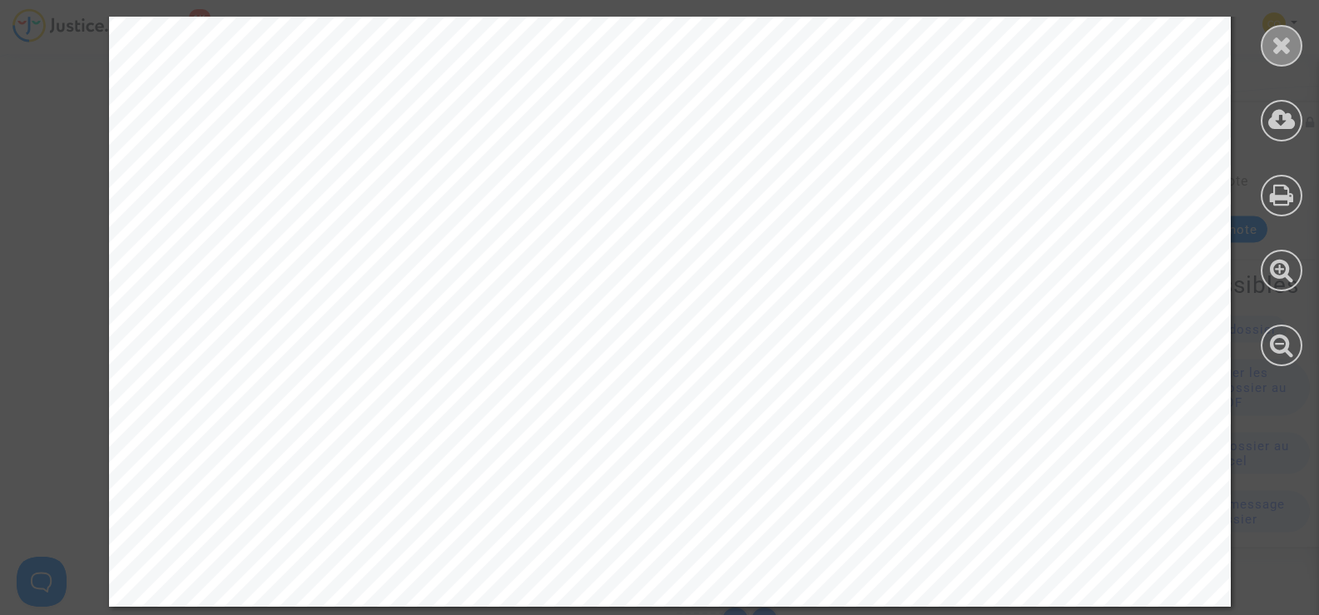
click at [1275, 52] on icon at bounding box center [1282, 44] width 21 height 25
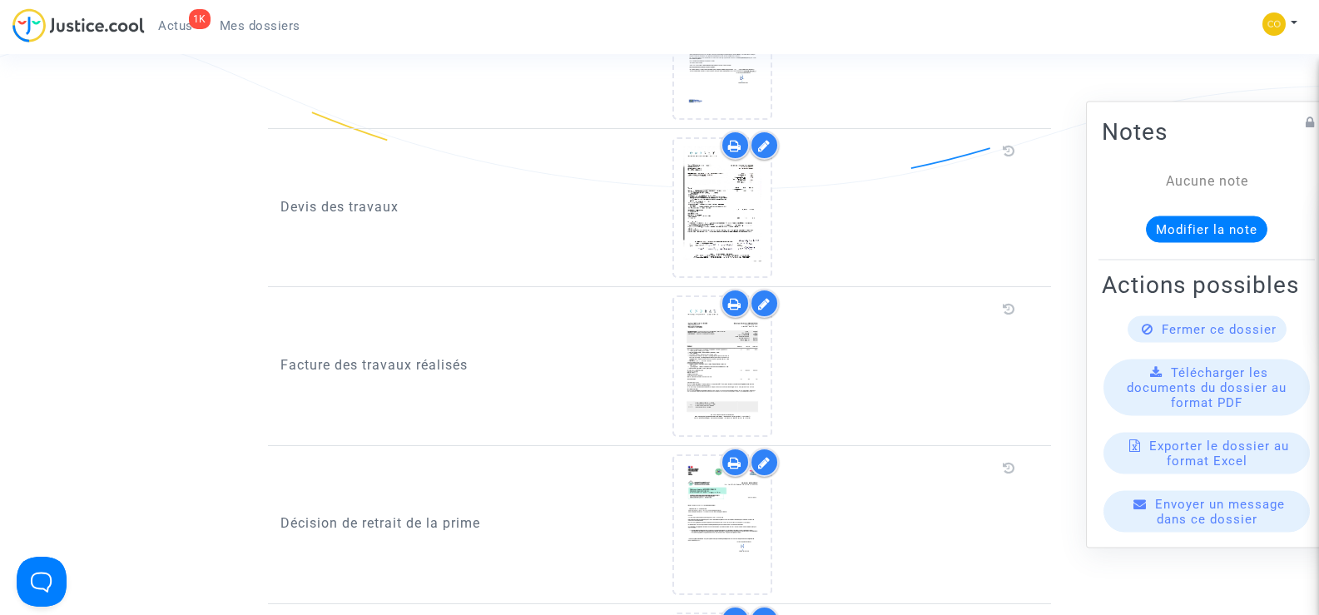
click at [759, 139] on icon at bounding box center [764, 145] width 12 height 13
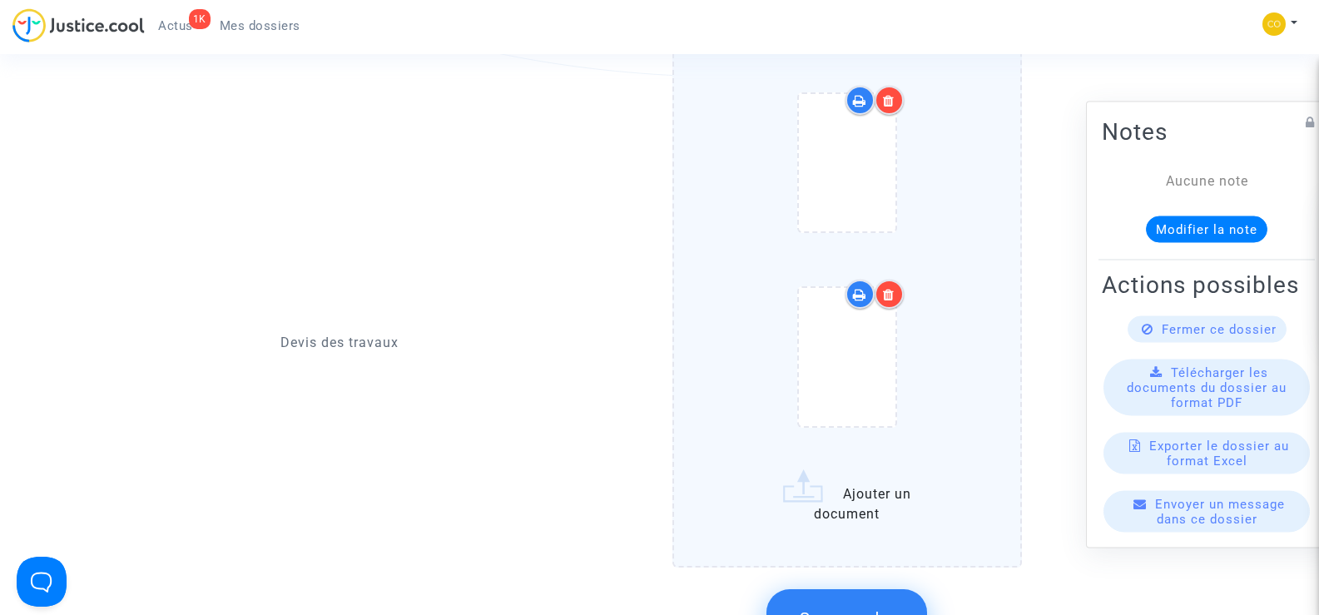
scroll to position [1332, 0]
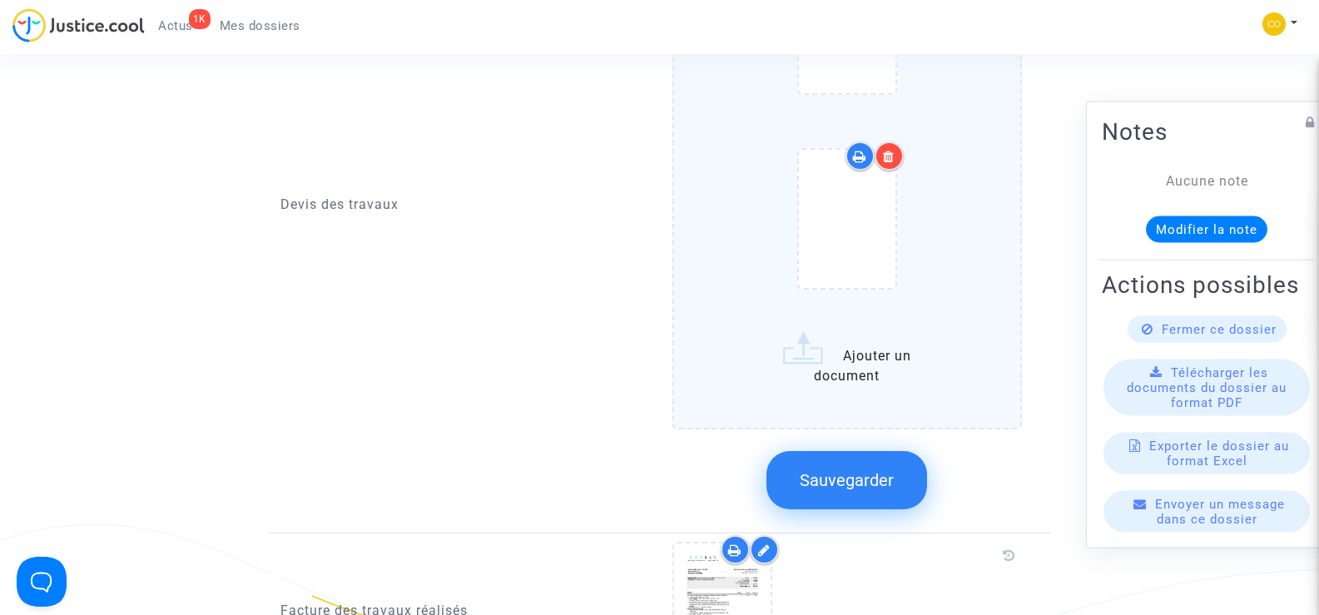
click at [847, 331] on label "Ajouter un document" at bounding box center [848, 159] width 350 height 542
click at [0, 0] on input "Ajouter un document" at bounding box center [0, 0] width 0 height 0
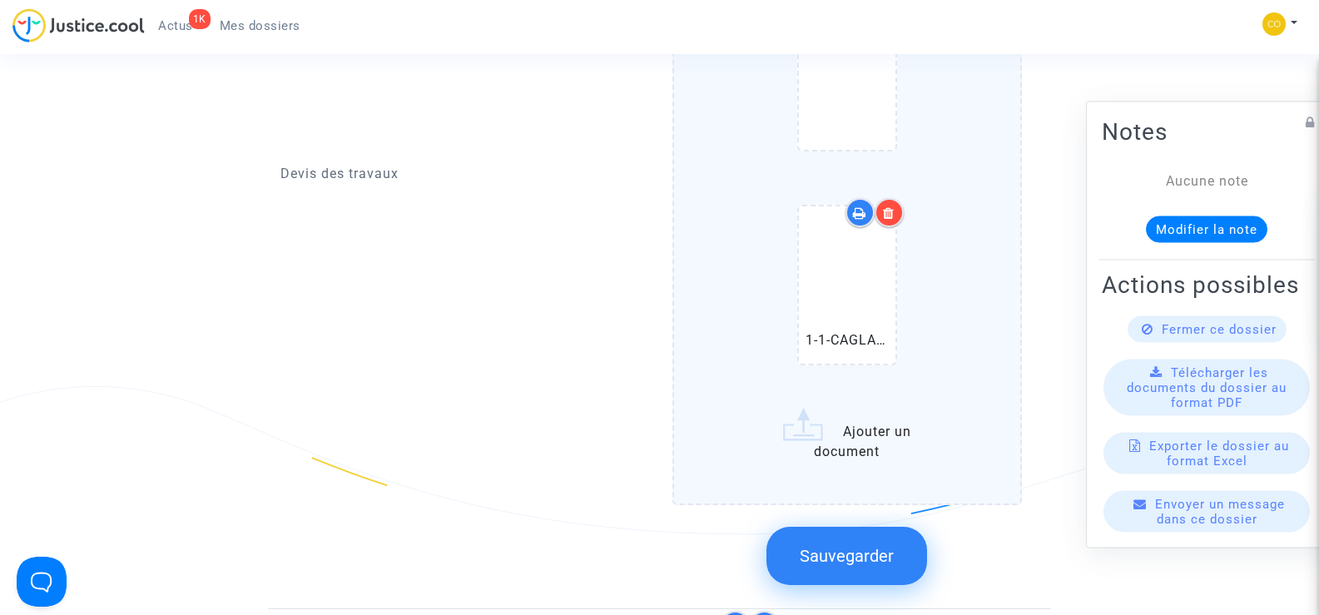
scroll to position [1582, 0]
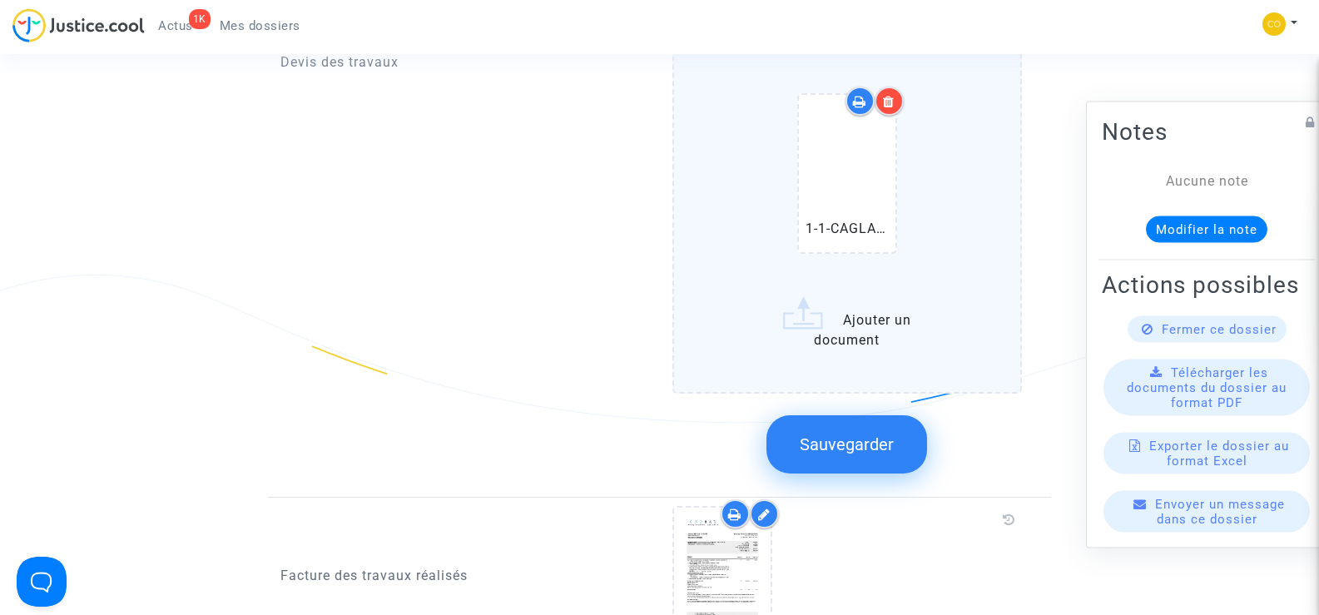
click at [870, 435] on span "Sauvegarder" at bounding box center [847, 445] width 94 height 20
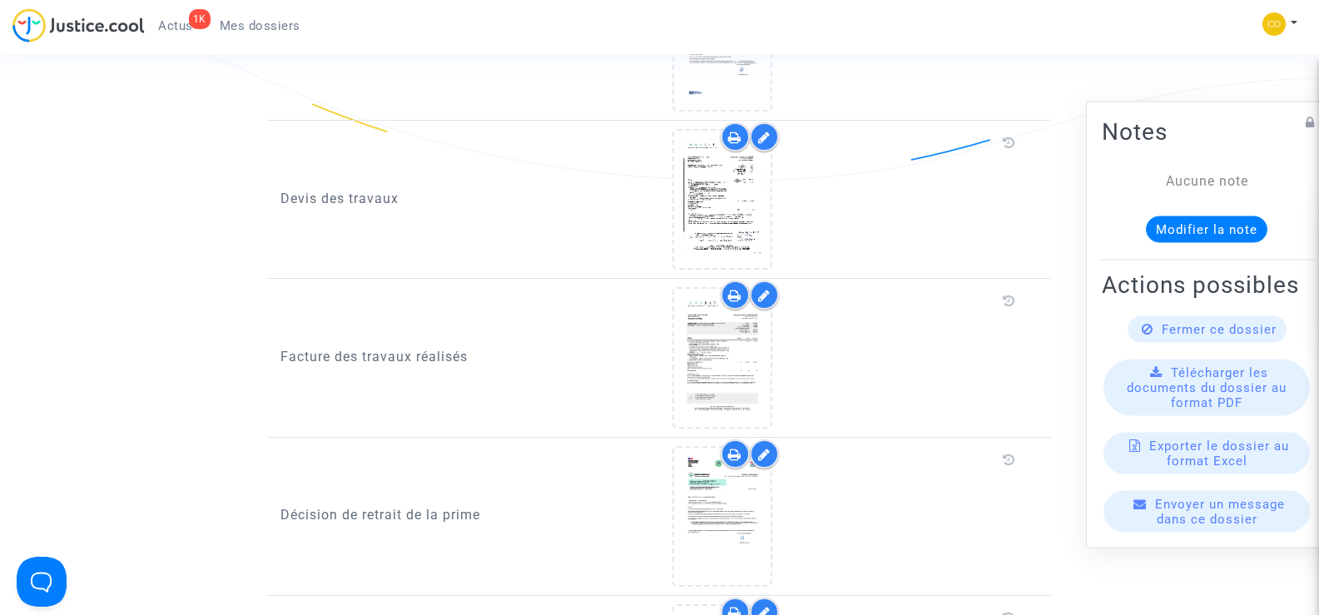
scroll to position [1082, 0]
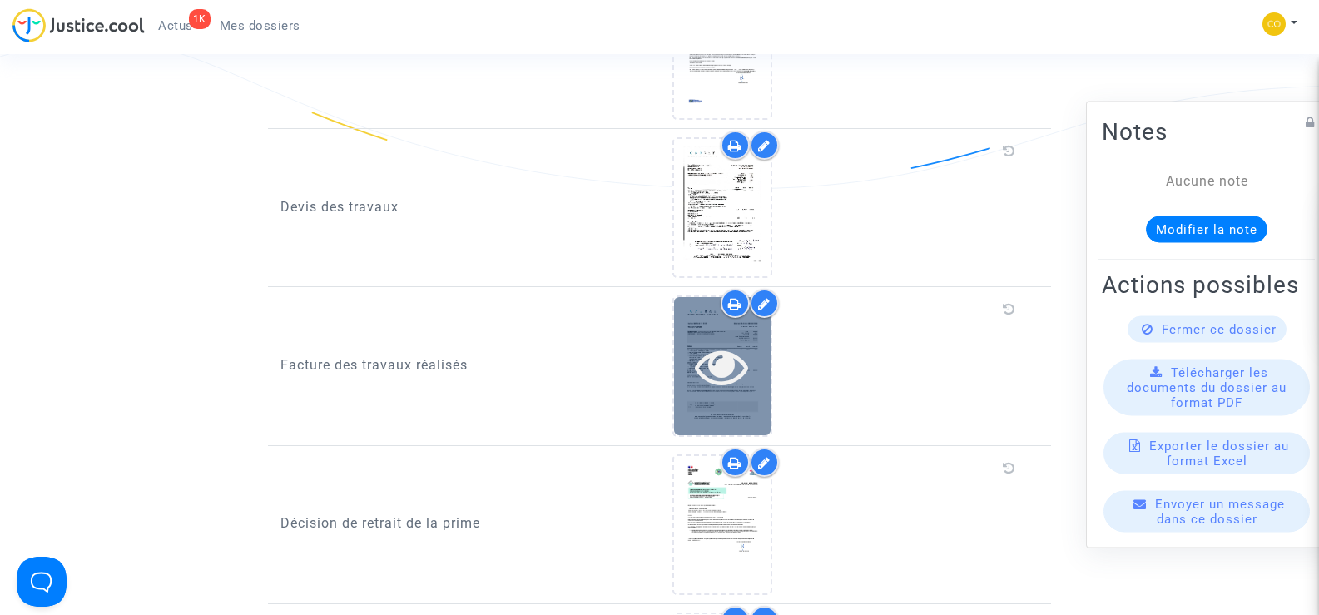
click at [719, 340] on icon at bounding box center [722, 366] width 54 height 53
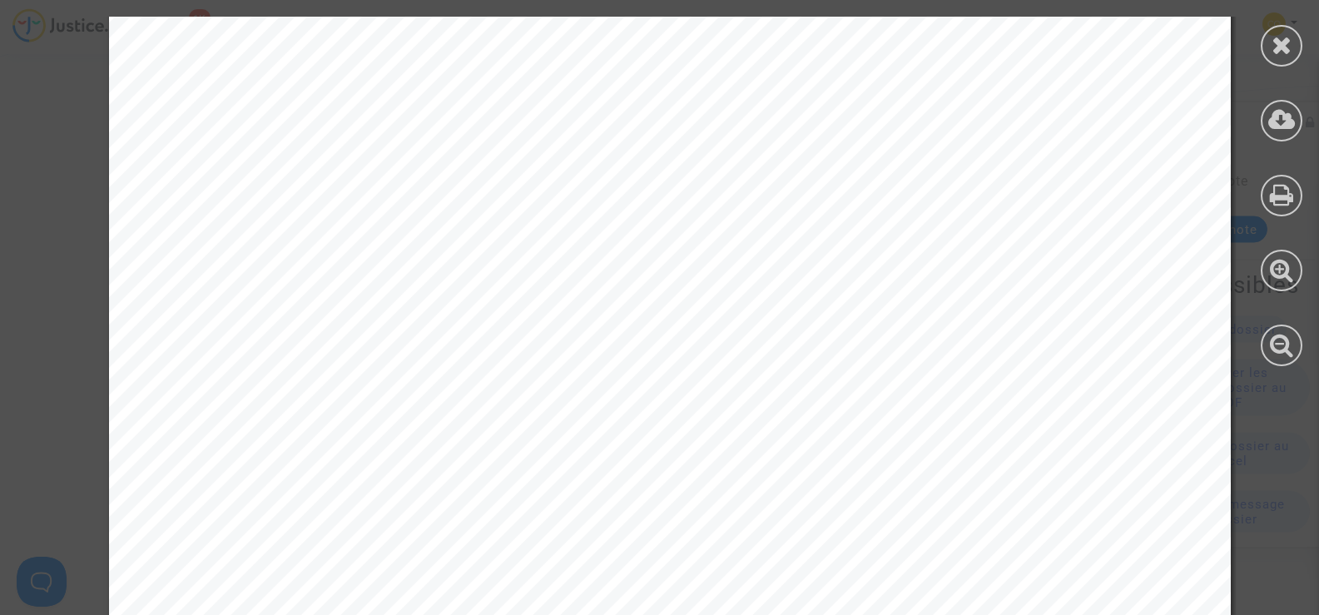
scroll to position [2606, 0]
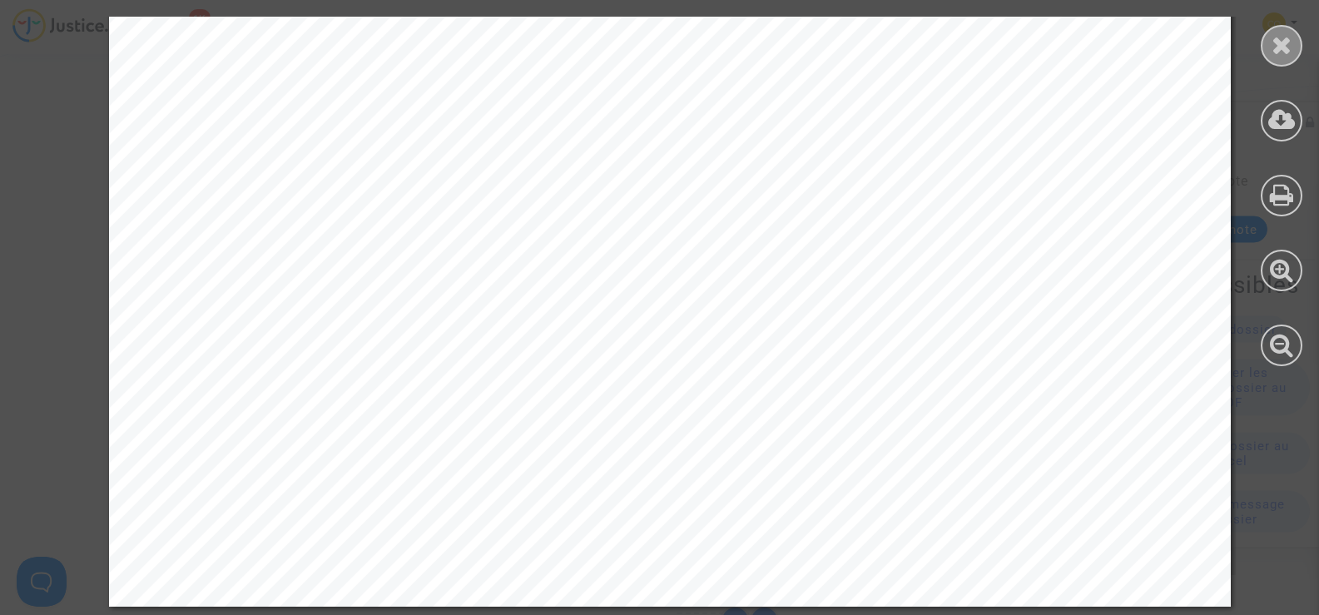
click at [1278, 37] on icon at bounding box center [1282, 44] width 21 height 25
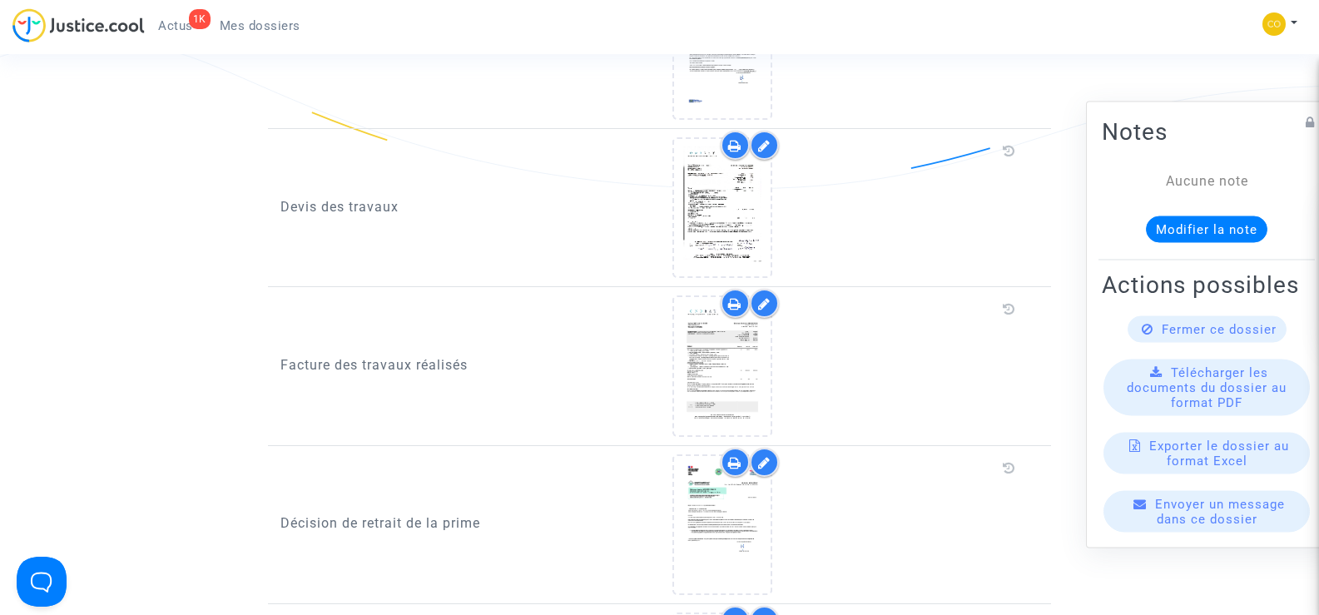
click at [763, 297] on icon at bounding box center [764, 303] width 12 height 13
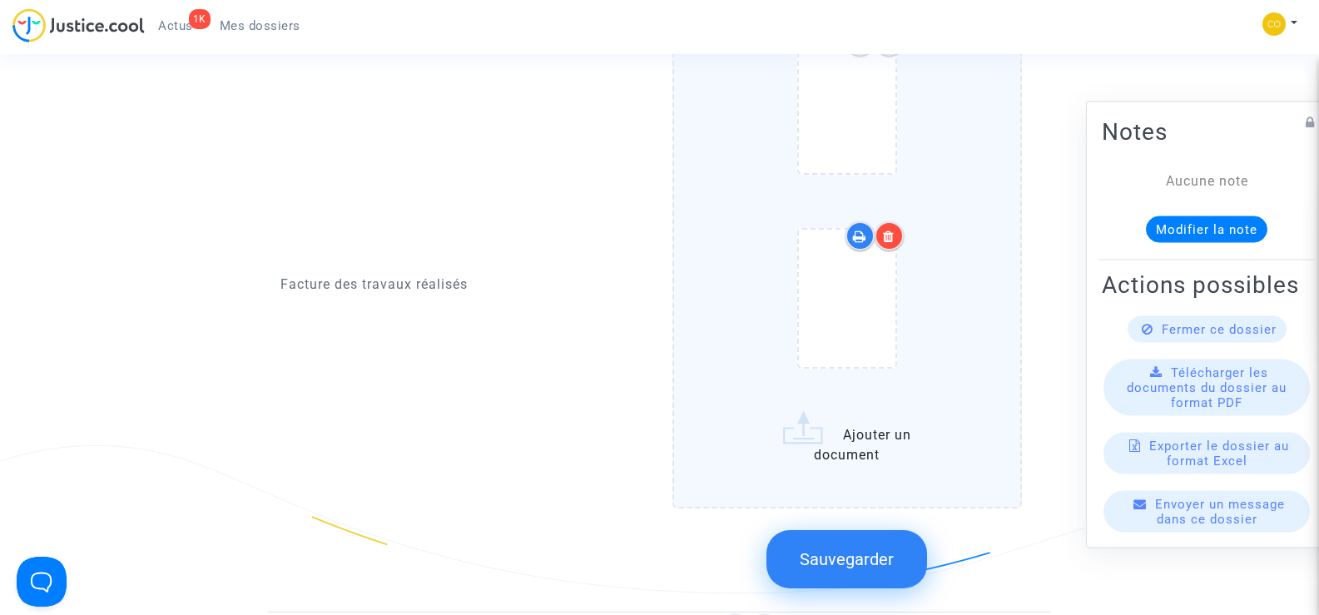
scroll to position [1498, 0]
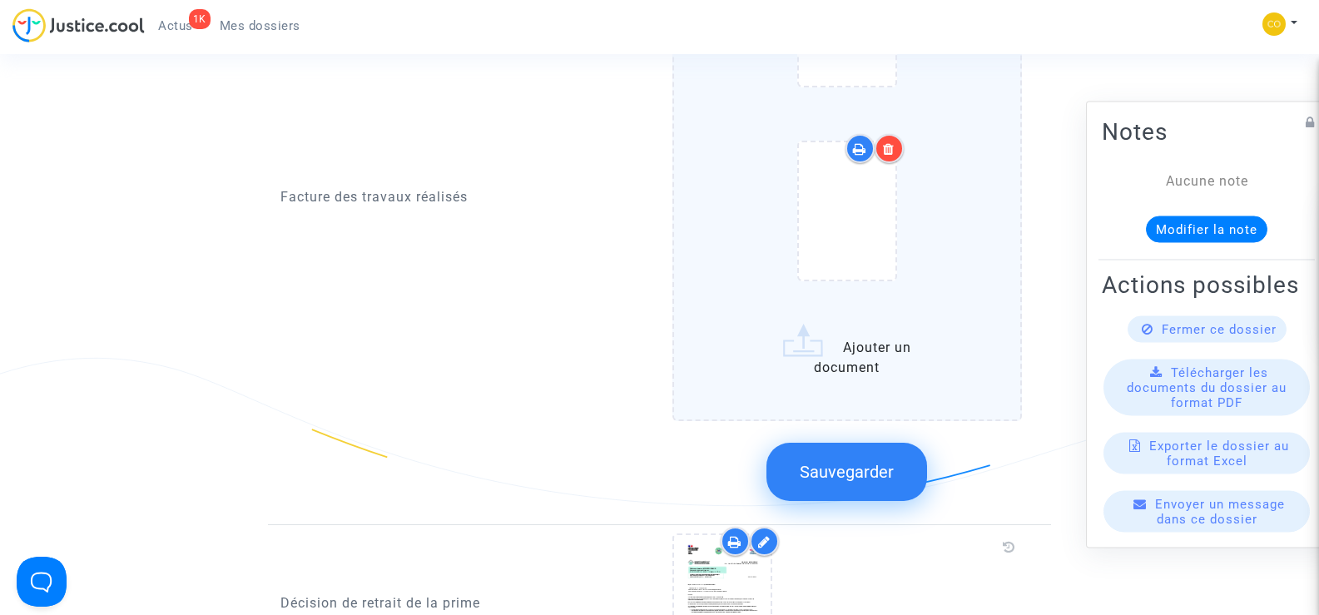
click at [846, 342] on label "Ajouter un document" at bounding box center [848, 150] width 350 height 542
click at [0, 0] on input "Ajouter un document" at bounding box center [0, 0] width 0 height 0
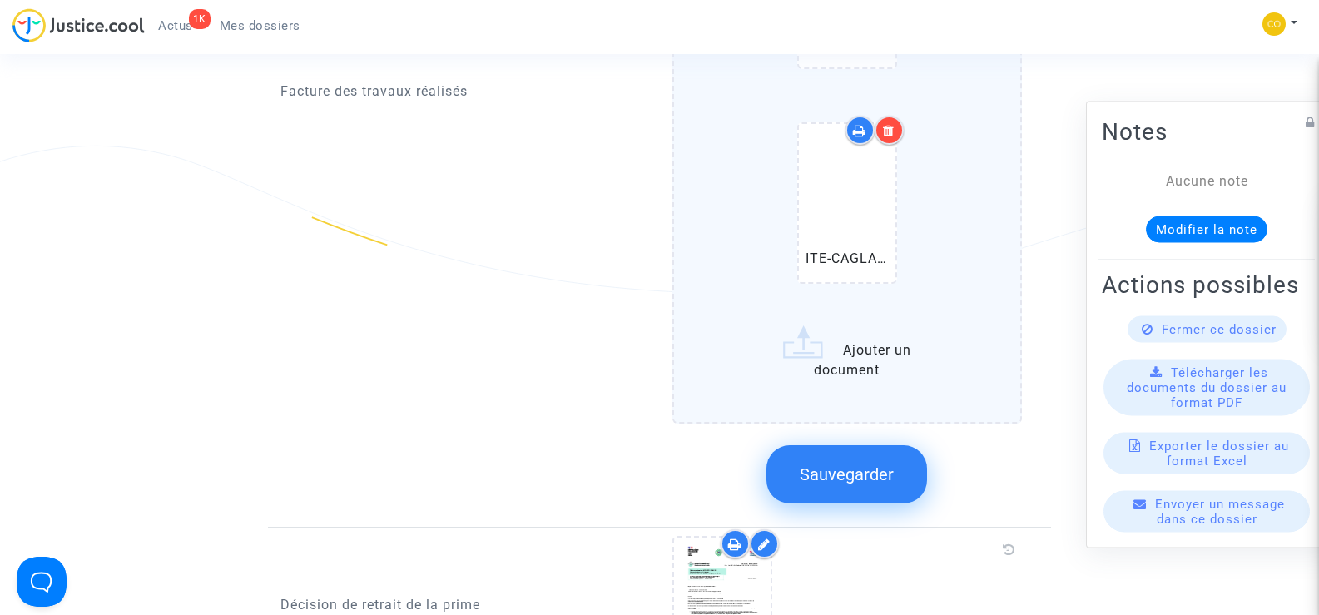
scroll to position [1748, 0]
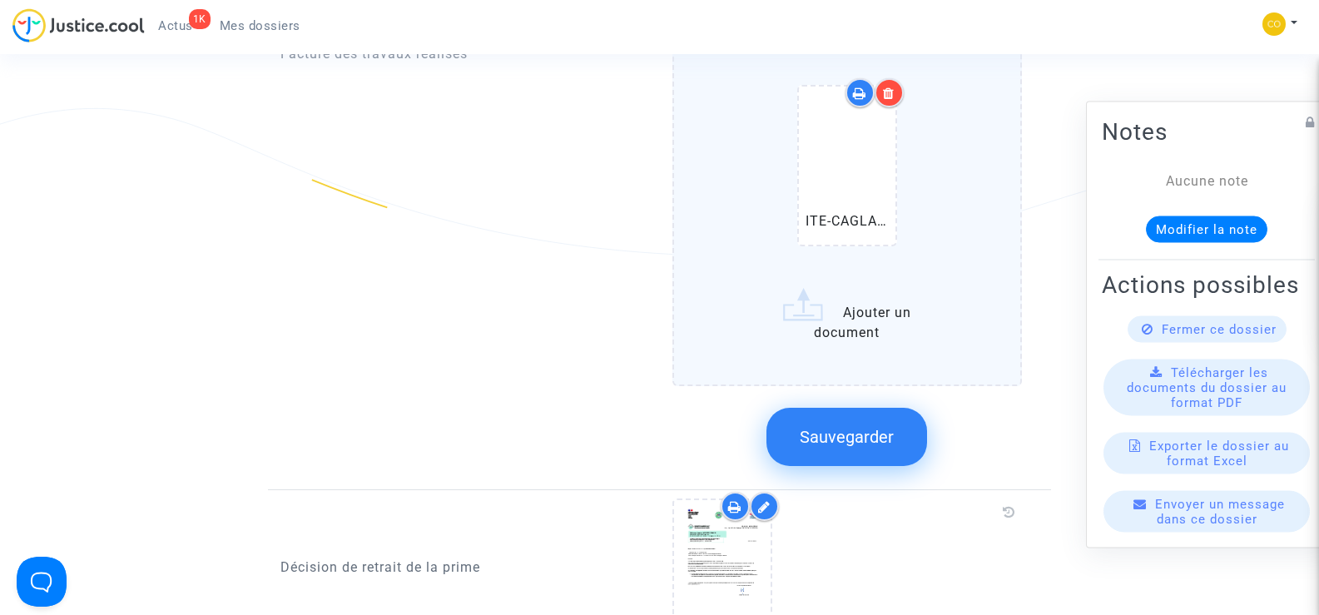
click at [864, 427] on span "Sauvegarder" at bounding box center [847, 437] width 94 height 20
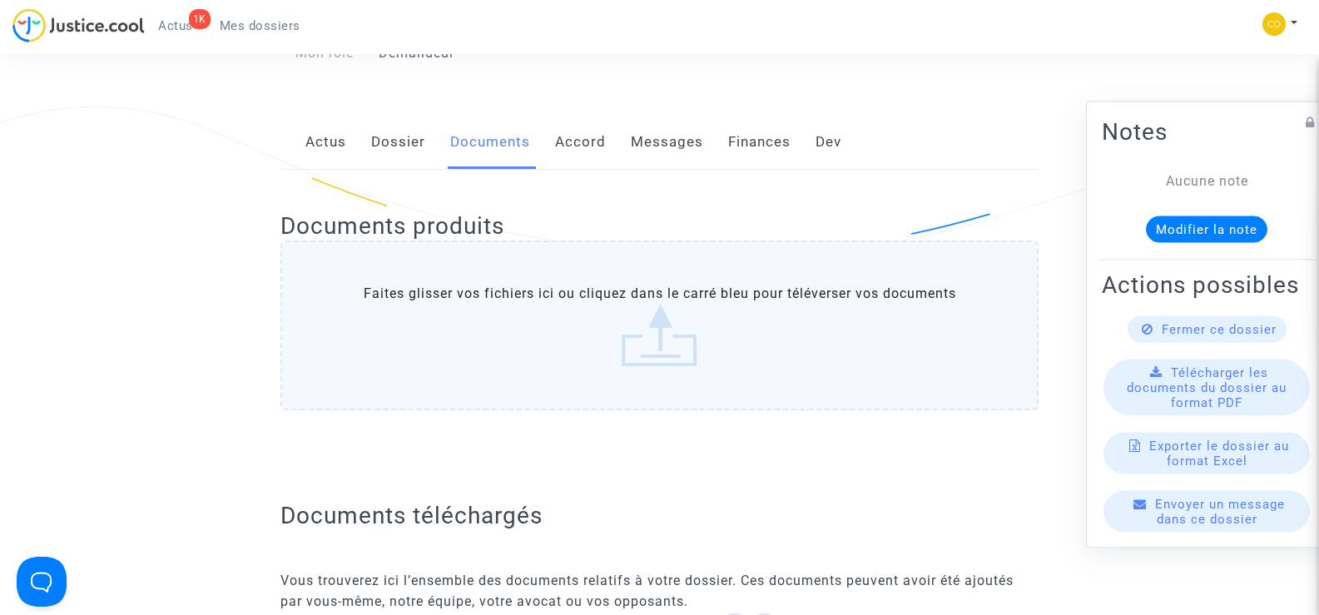
scroll to position [250, 0]
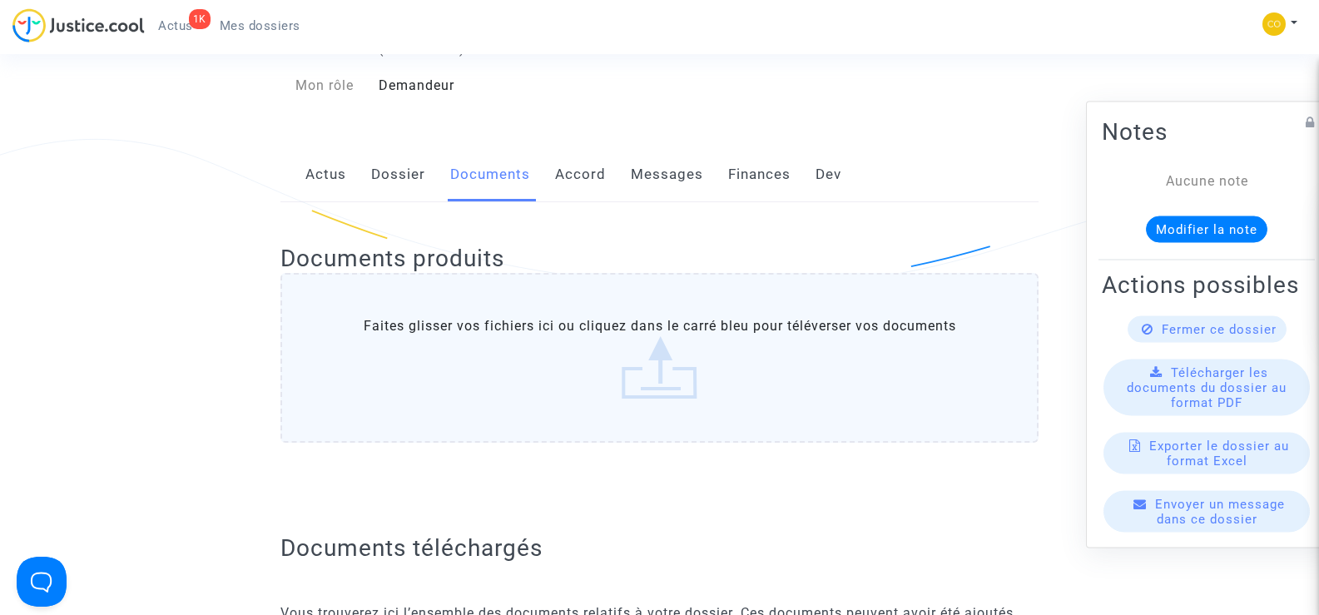
click at [287, 28] on span "Mes dossiers" at bounding box center [260, 25] width 81 height 15
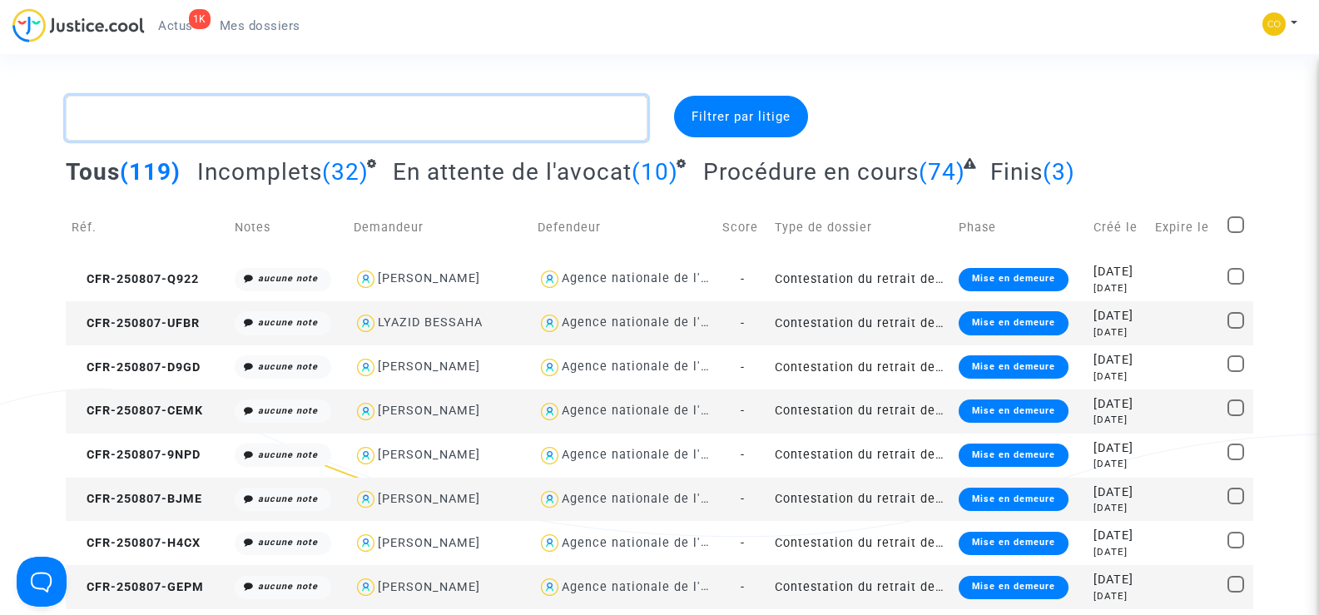
click at [147, 115] on textarea at bounding box center [356, 118] width 581 height 45
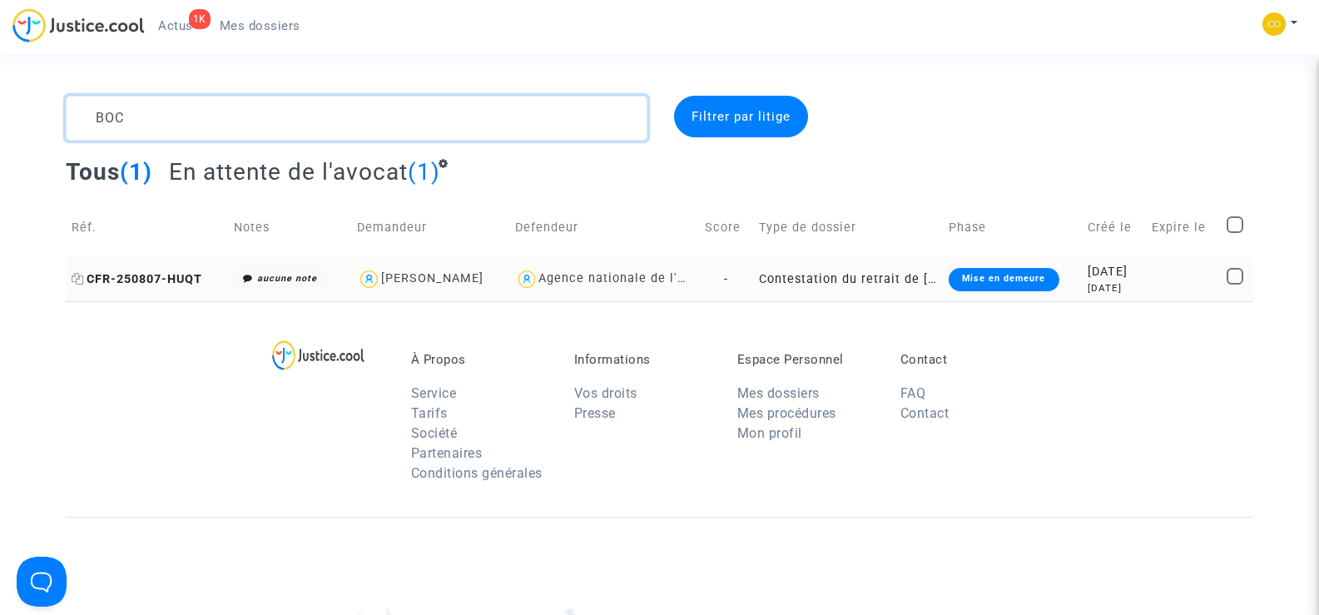
type textarea "BOC"
click at [160, 274] on span "CFR-250807-HUQT" at bounding box center [137, 279] width 131 height 14
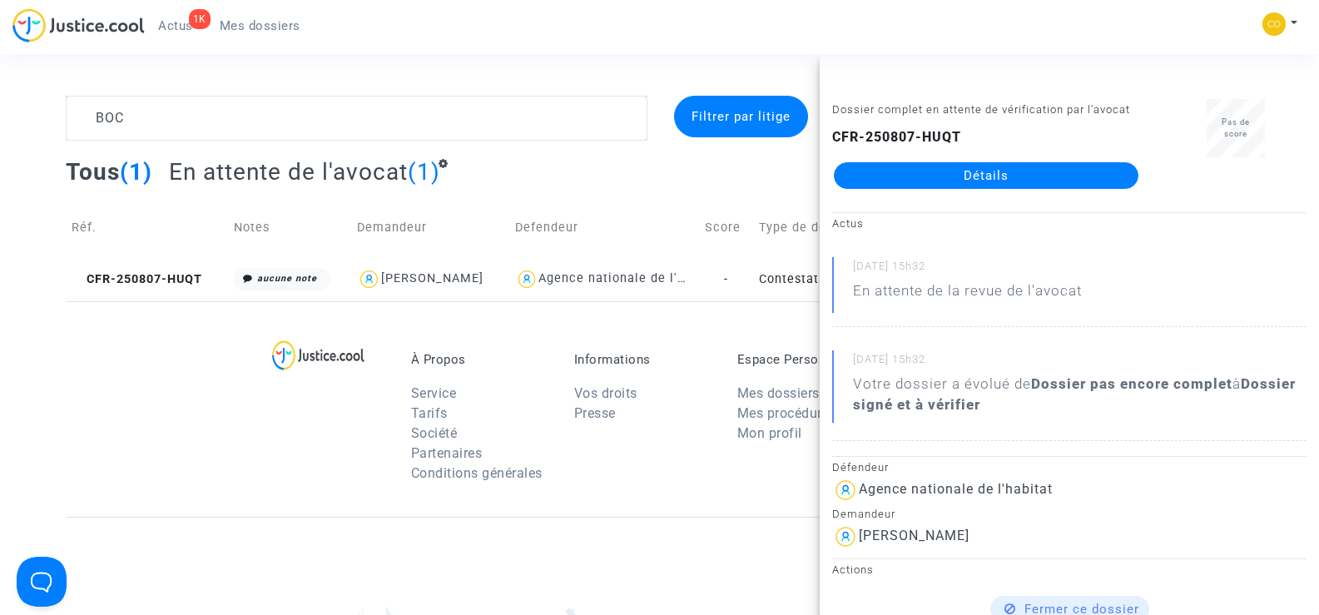
click at [996, 183] on link "Détails" at bounding box center [986, 175] width 305 height 27
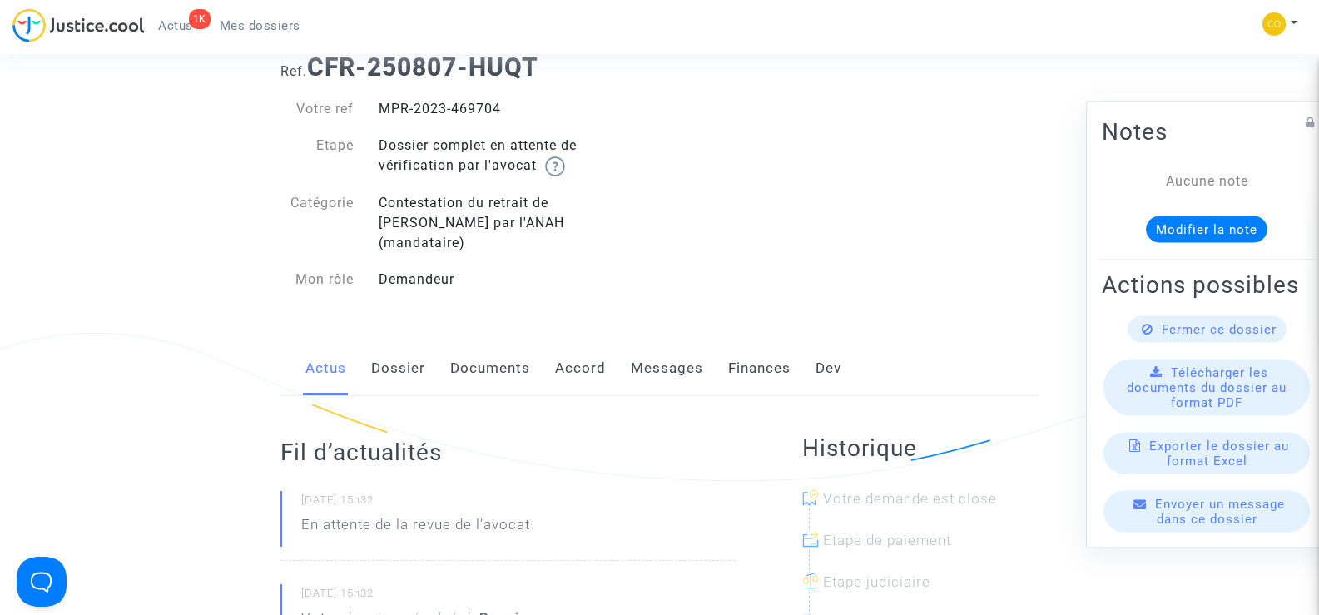
scroll to position [166, 0]
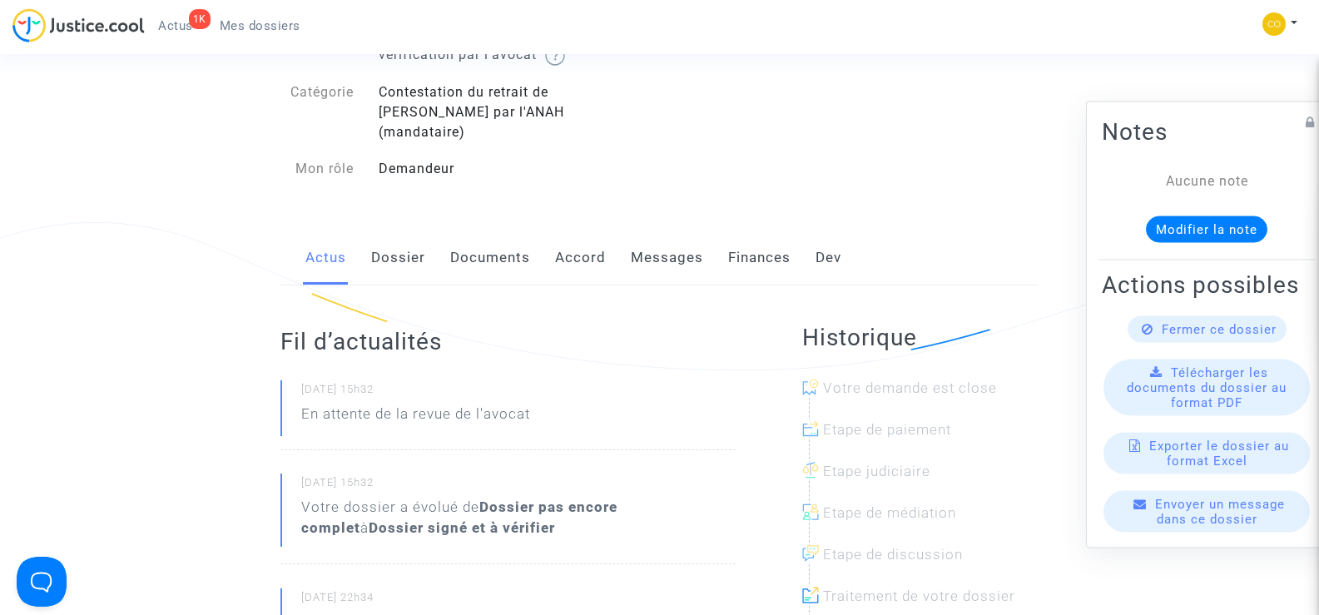
click at [496, 243] on link "Documents" at bounding box center [490, 258] width 80 height 55
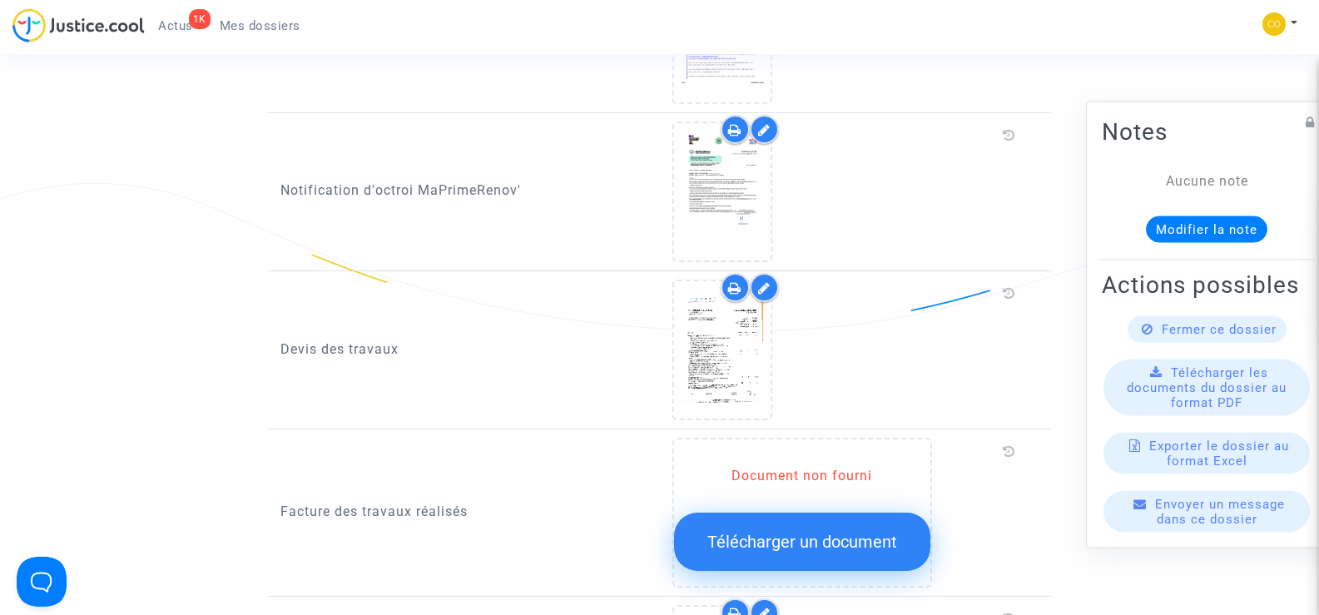
scroll to position [1082, 0]
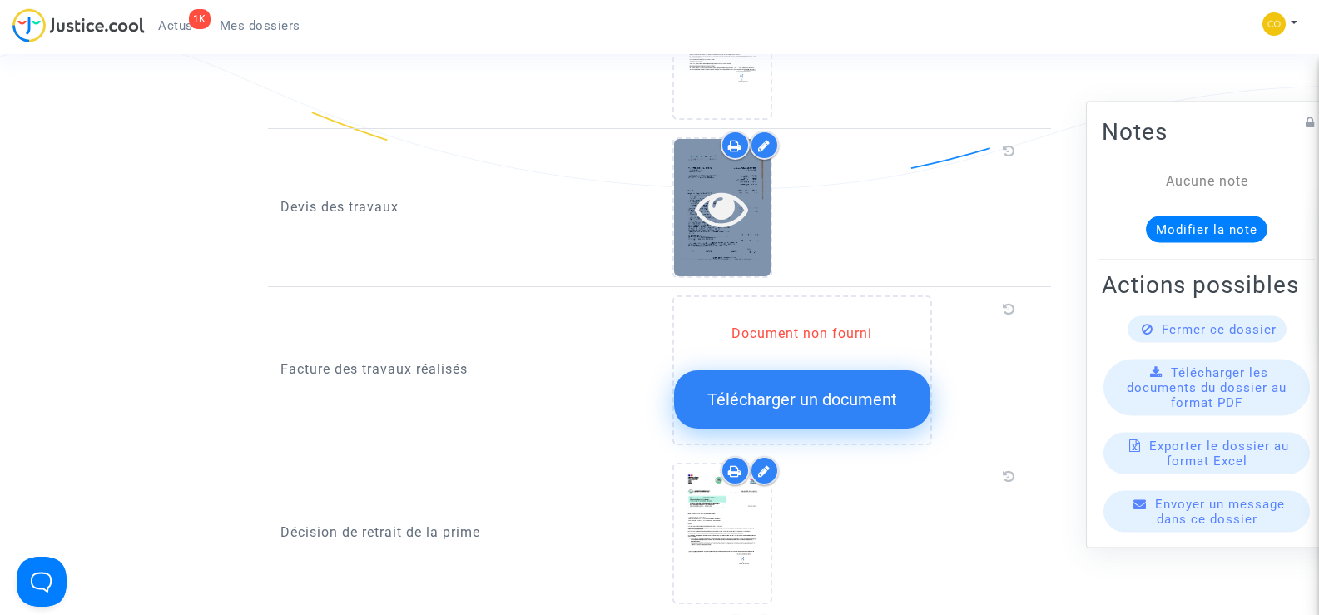
click at [710, 196] on icon at bounding box center [722, 207] width 54 height 53
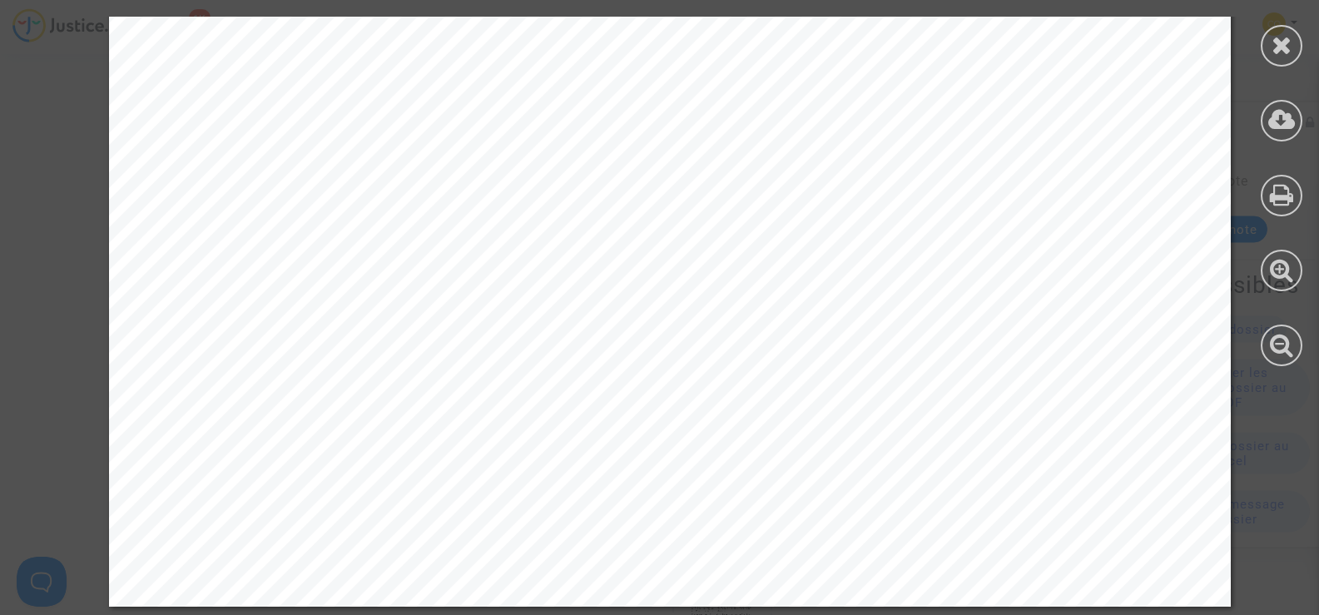
scroll to position [1415, 0]
click at [1284, 54] on icon at bounding box center [1282, 44] width 21 height 25
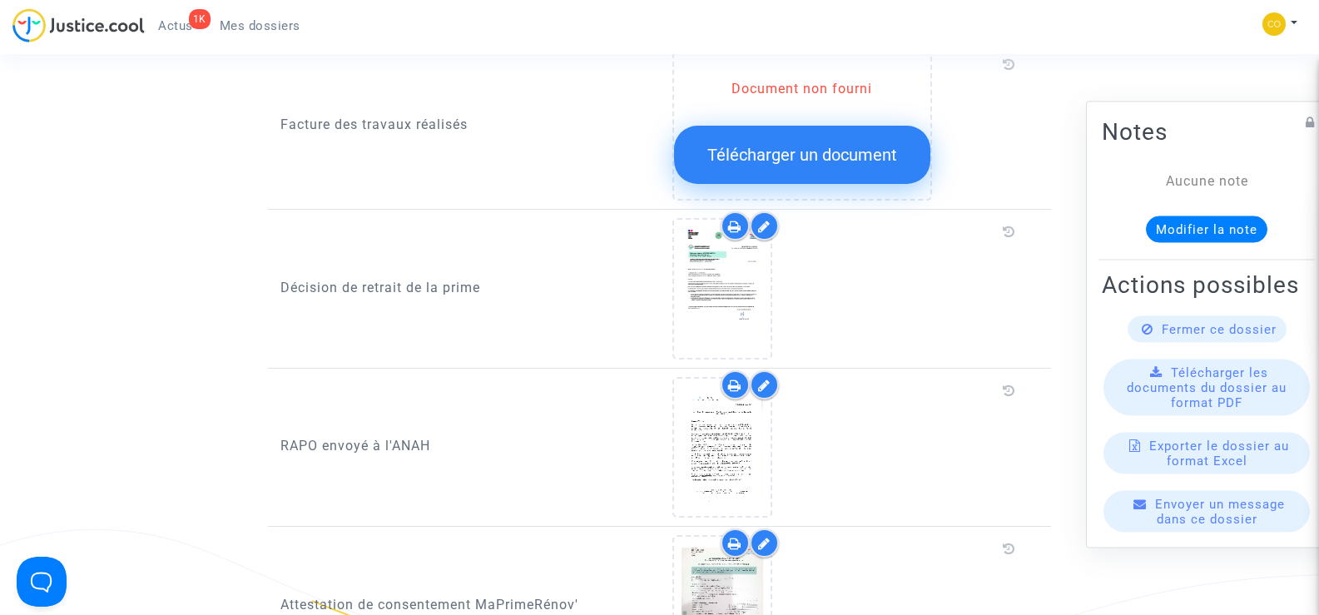
scroll to position [1165, 0]
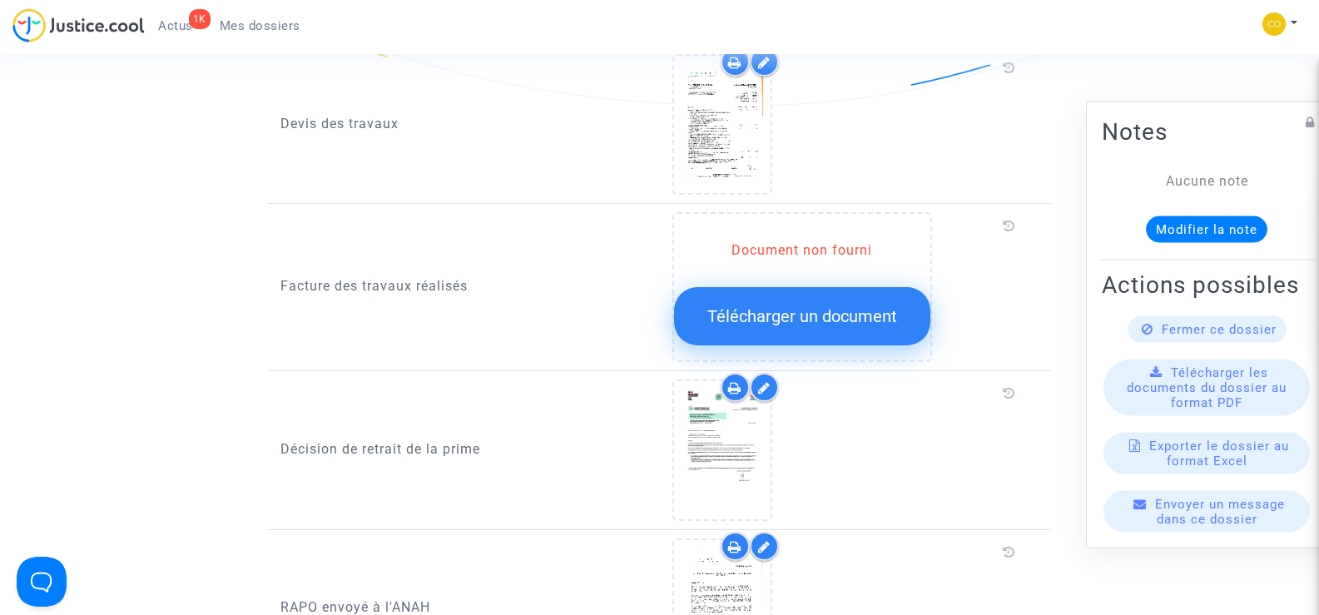
click at [801, 306] on span "Télécharger un document" at bounding box center [803, 316] width 190 height 20
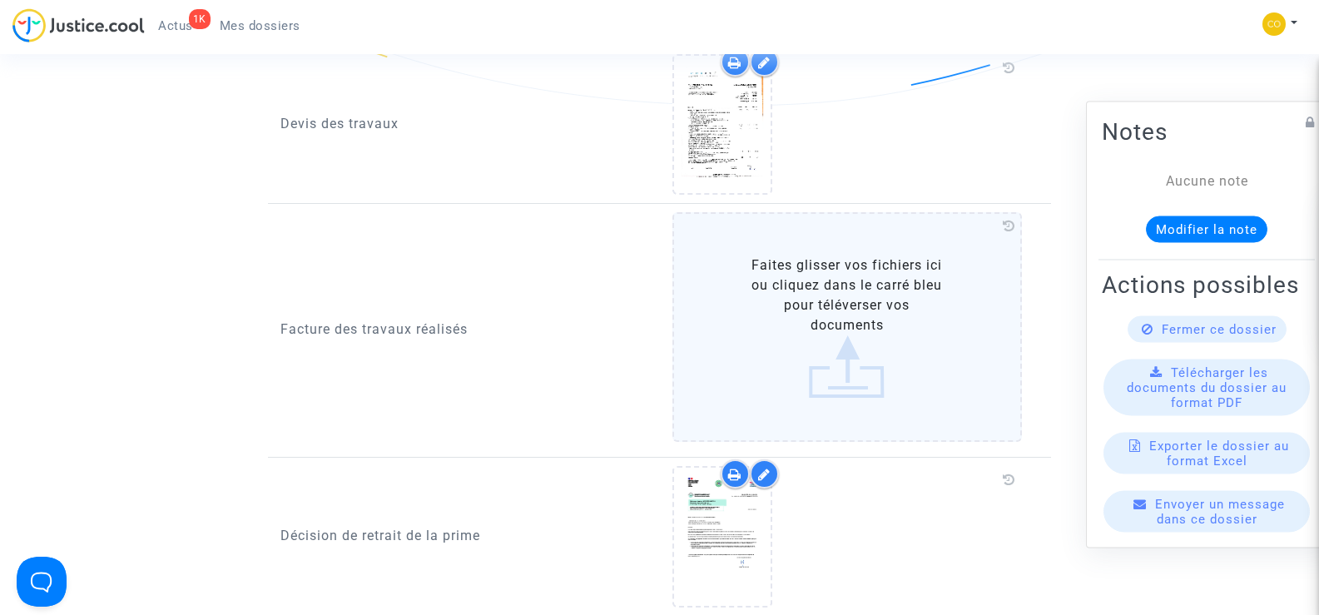
click at [822, 283] on label "Faites glisser vos fichiers ici ou cliquez dans le carré bleu pour téléverser v…" at bounding box center [848, 327] width 350 height 230
click at [0, 0] on input "Faites glisser vos fichiers ici ou cliquez dans le carré bleu pour téléverser v…" at bounding box center [0, 0] width 0 height 0
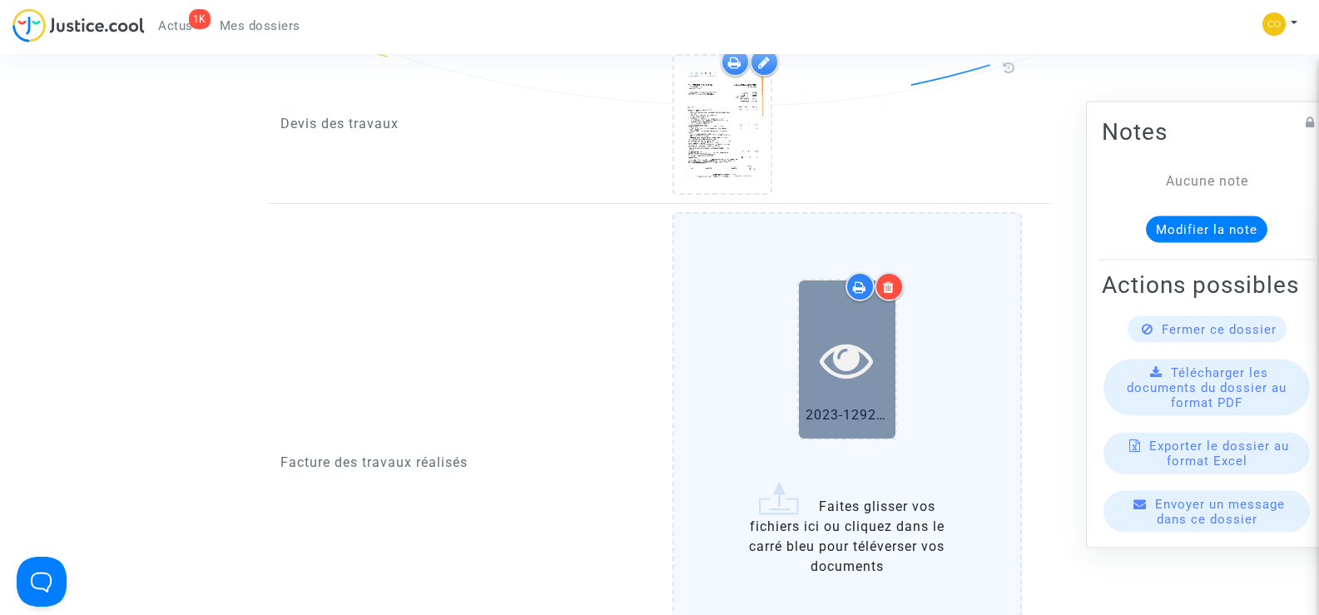
click at [829, 336] on icon at bounding box center [847, 359] width 54 height 53
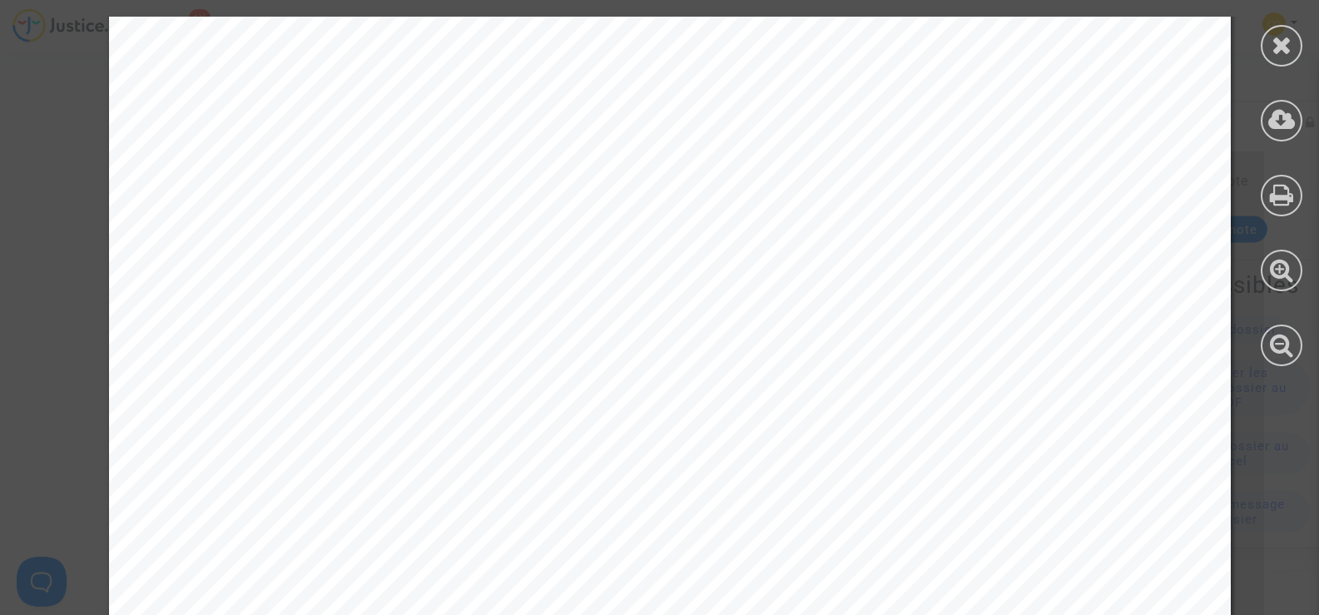
scroll to position [108, 0]
click at [1284, 54] on icon at bounding box center [1282, 44] width 21 height 25
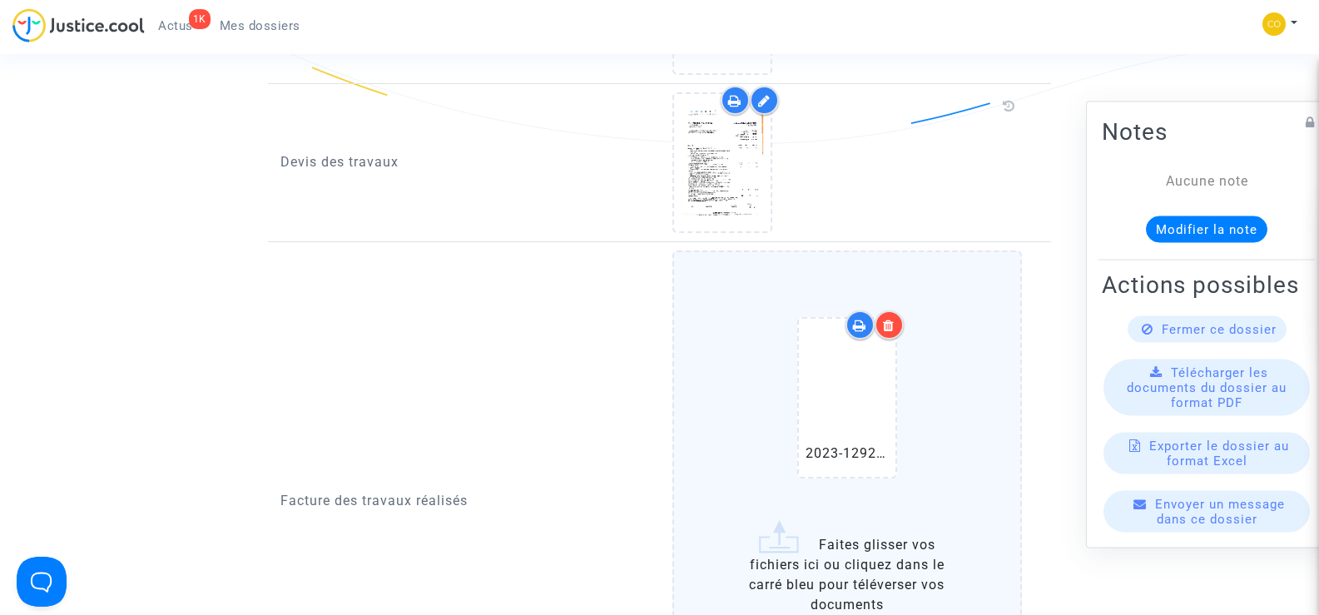
scroll to position [1332, 0]
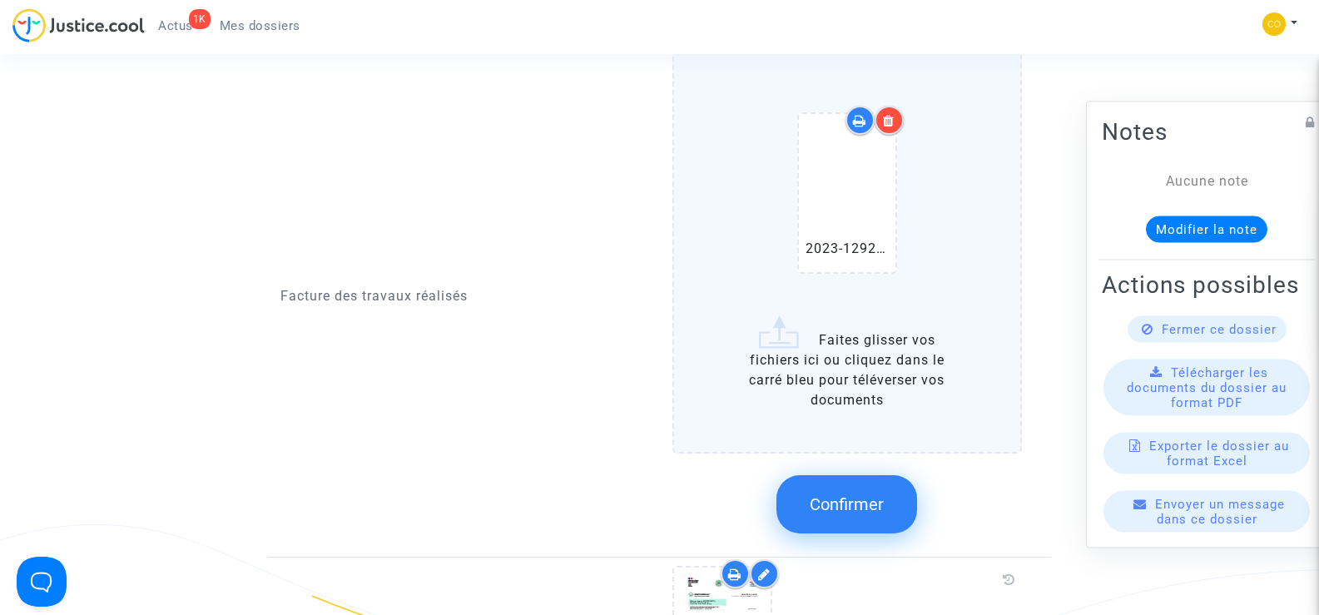
click at [834, 494] on span "Confirmer" at bounding box center [847, 504] width 74 height 20
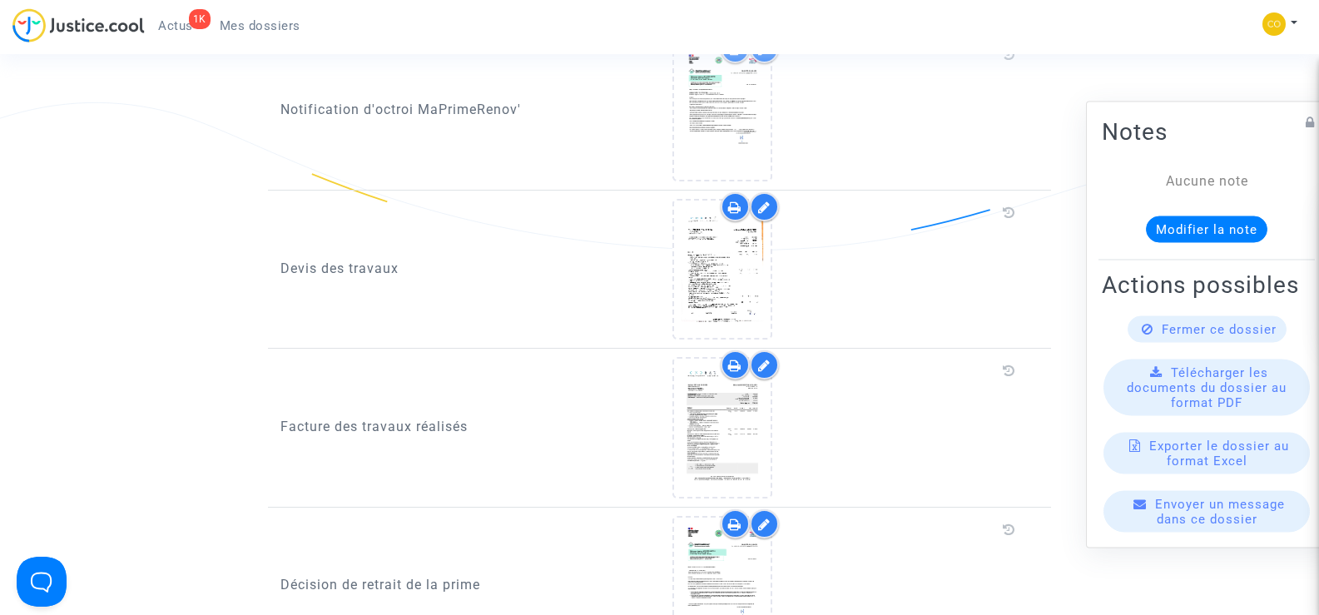
scroll to position [1165, 0]
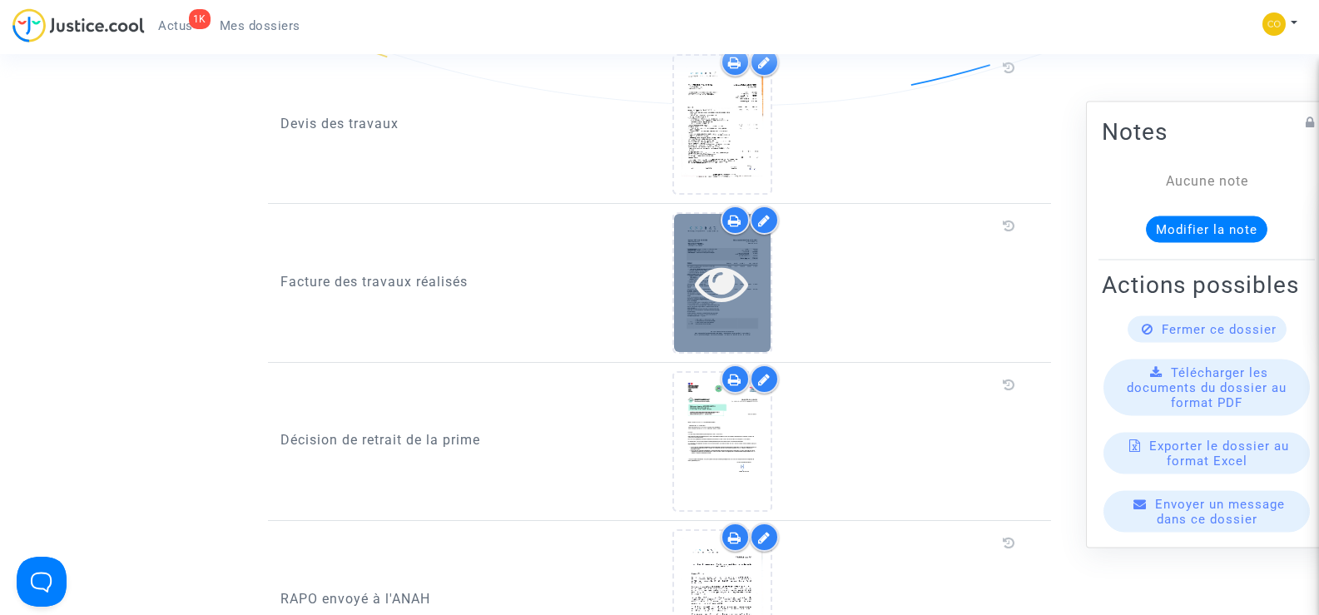
click at [747, 271] on icon at bounding box center [722, 282] width 54 height 53
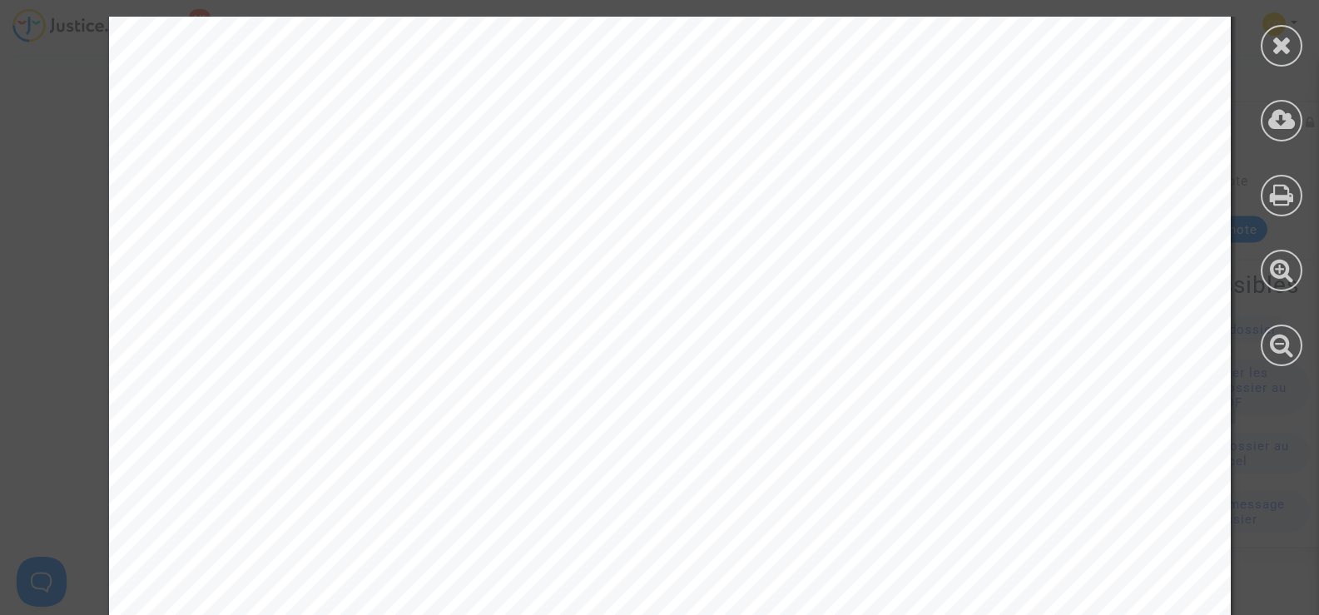
scroll to position [1915, 0]
click at [1286, 45] on icon at bounding box center [1282, 44] width 21 height 25
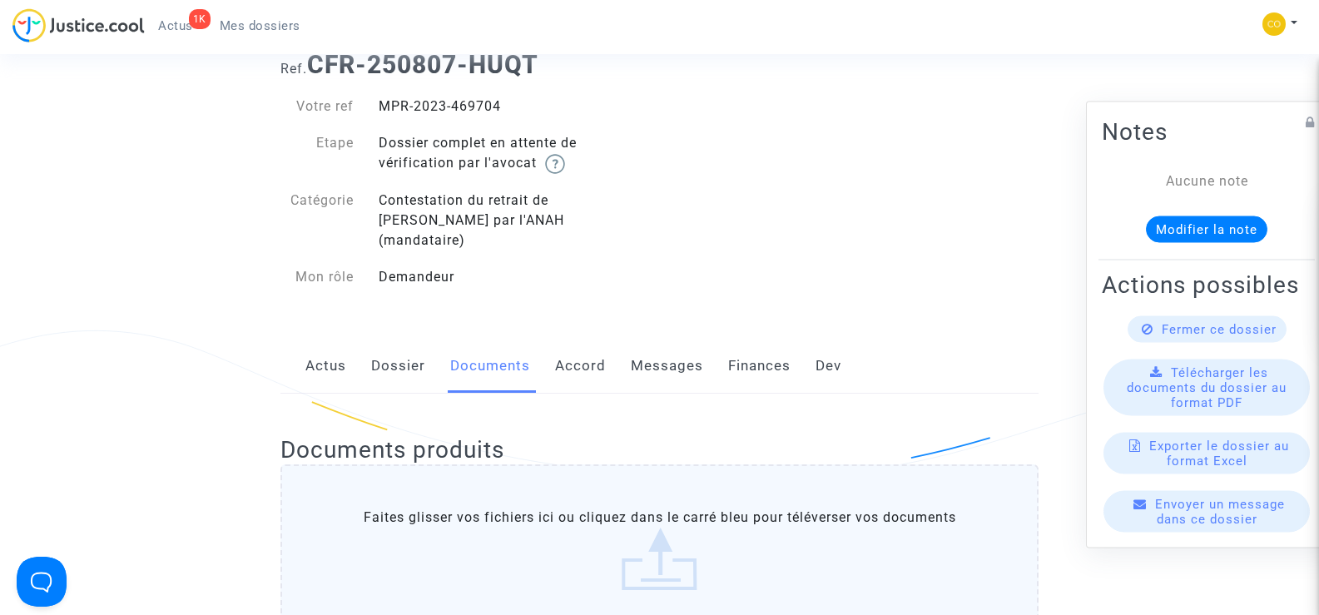
scroll to position [0, 0]
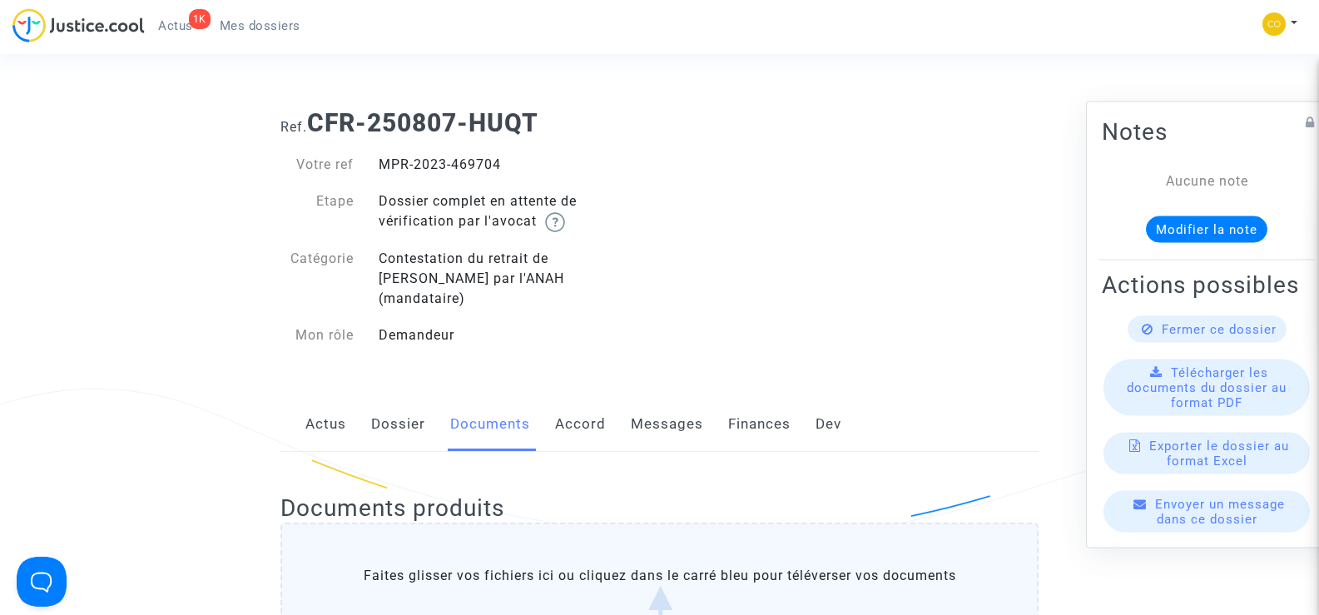
click at [240, 22] on span "Mes dossiers" at bounding box center [260, 25] width 81 height 15
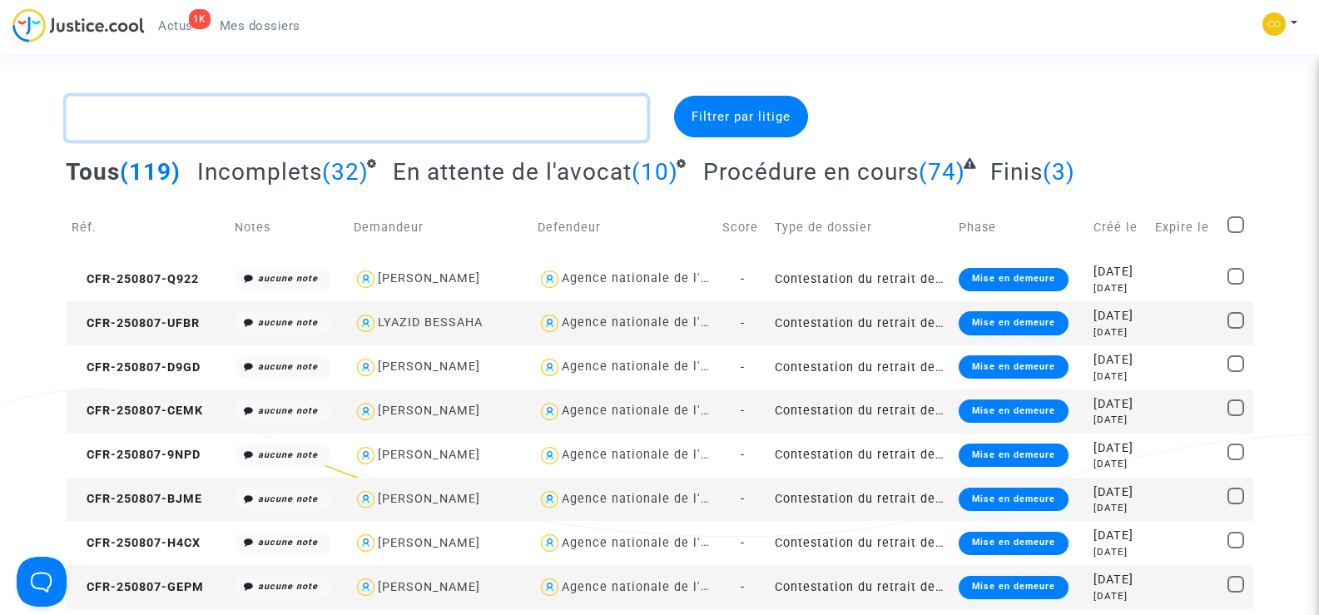
click at [193, 119] on textarea at bounding box center [356, 118] width 581 height 45
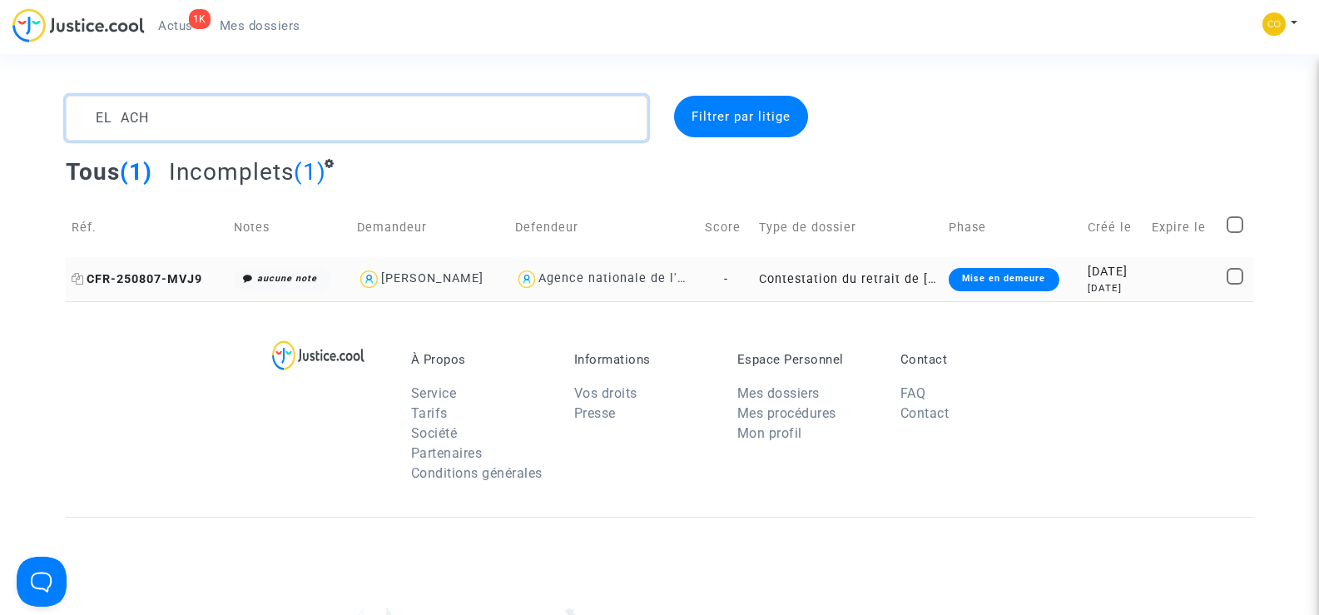
type textarea "EL ACH"
click at [122, 273] on span "CFR-250807-MVJ9" at bounding box center [137, 279] width 131 height 14
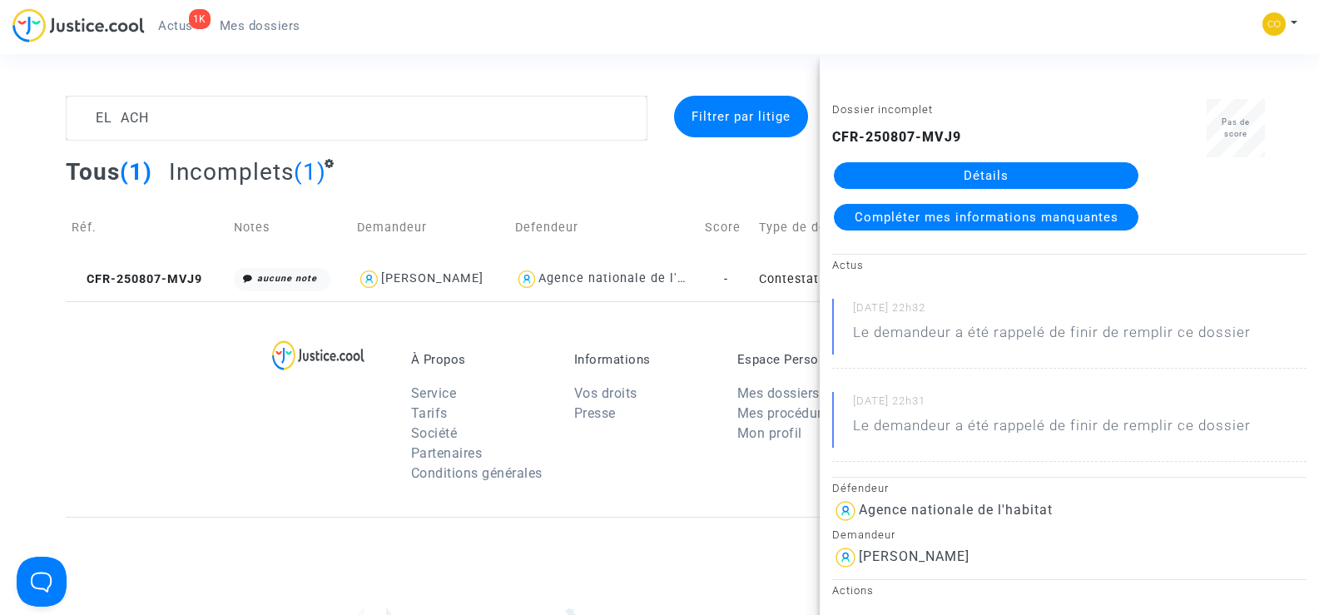
click at [1021, 172] on link "Détails" at bounding box center [986, 175] width 305 height 27
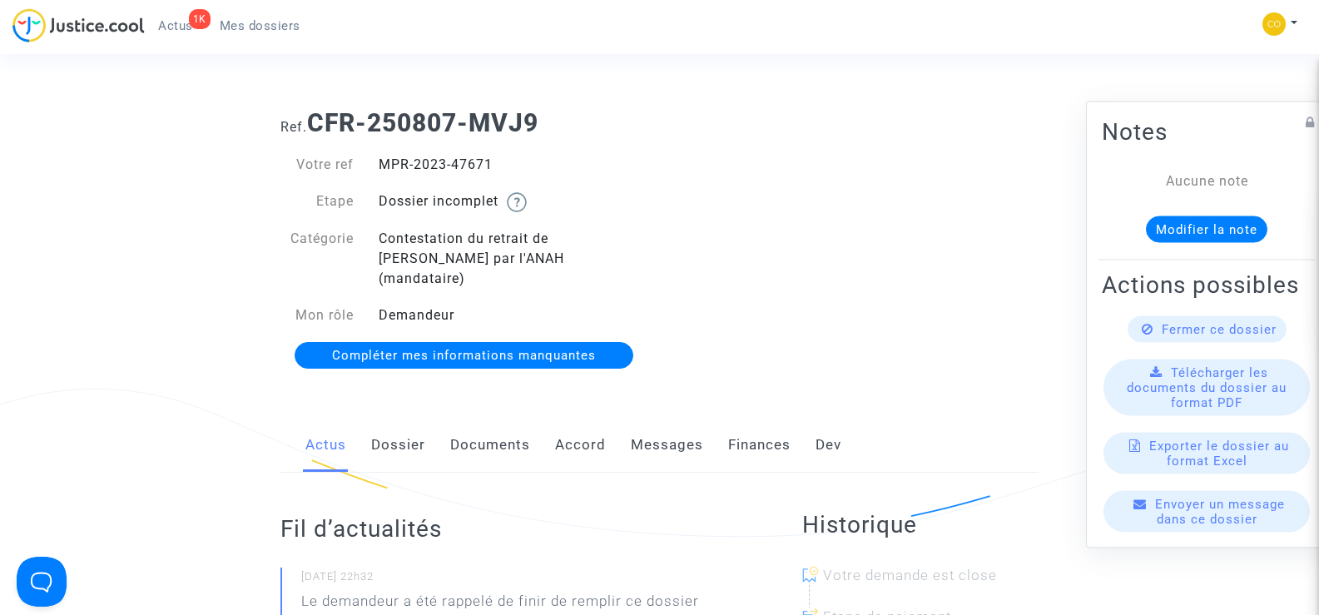
click at [482, 420] on link "Documents" at bounding box center [490, 445] width 80 height 55
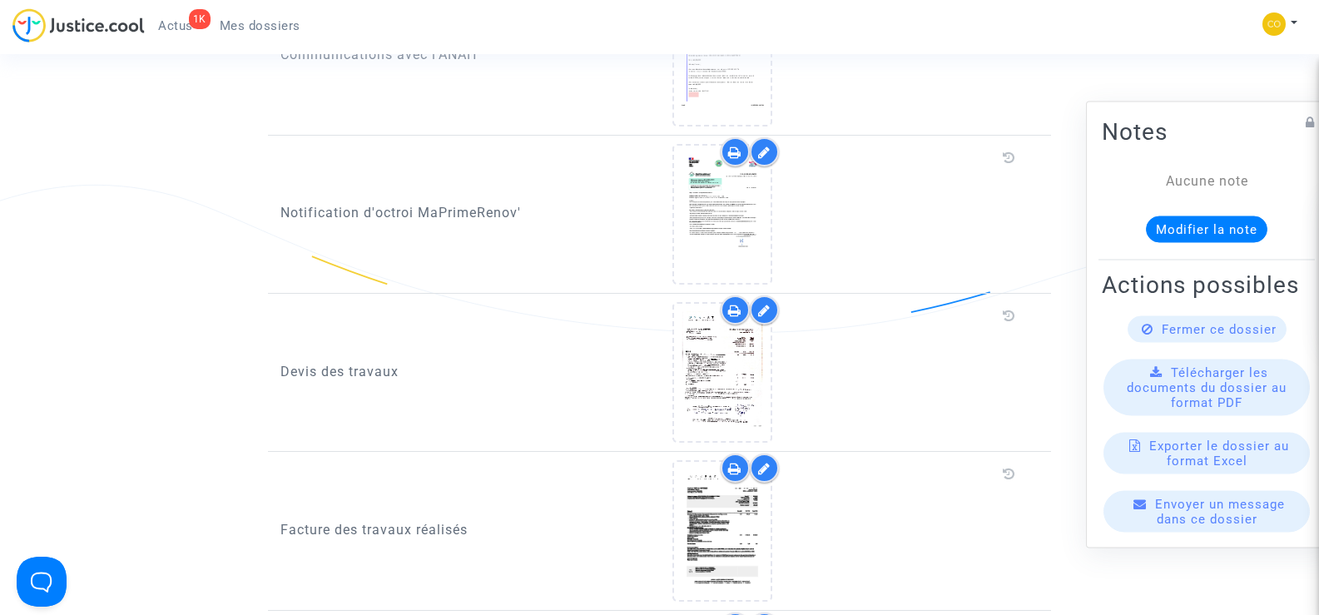
scroll to position [1165, 0]
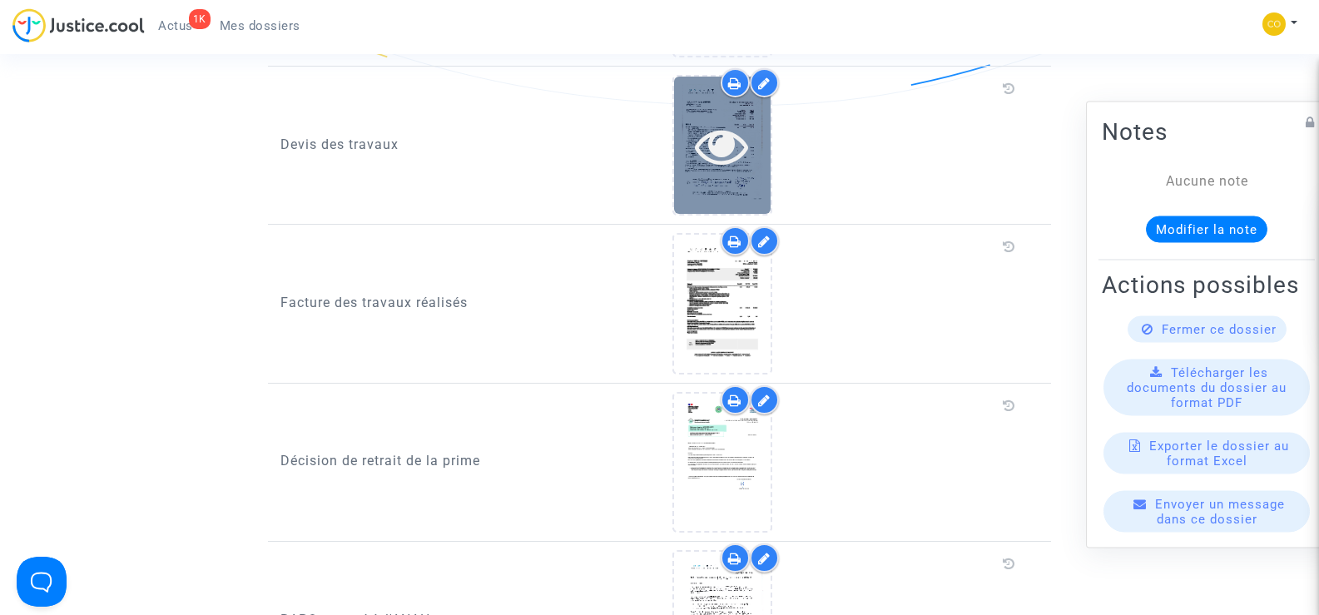
click at [748, 152] on icon at bounding box center [722, 145] width 54 height 53
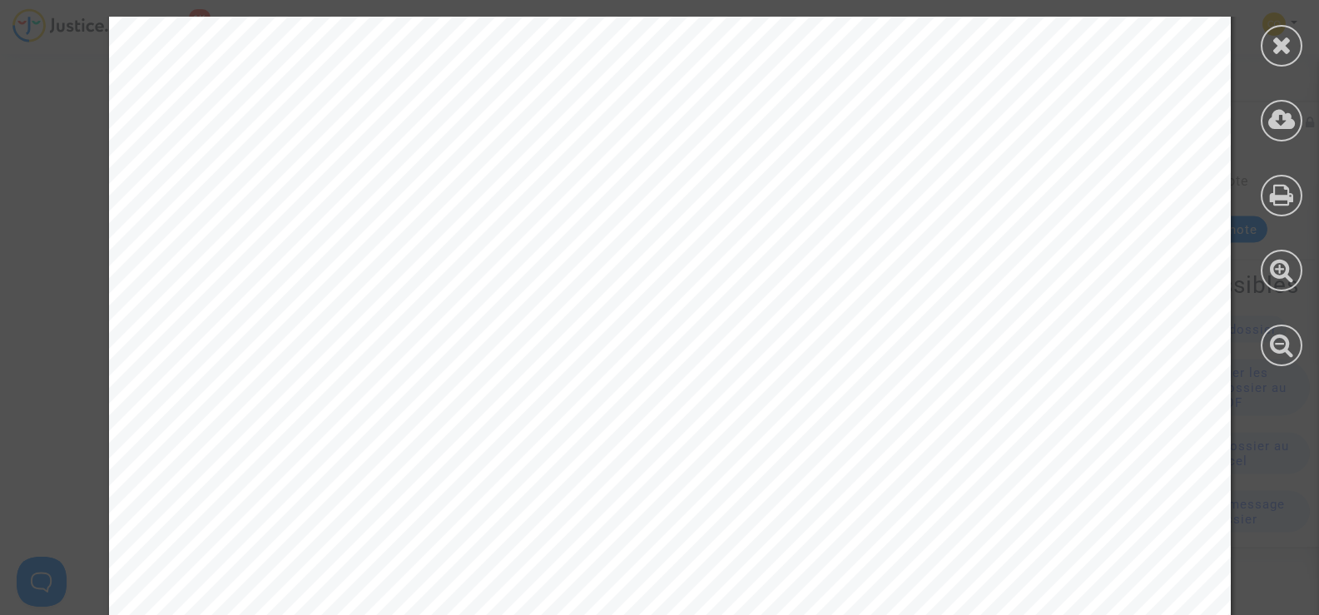
scroll to position [5801, 0]
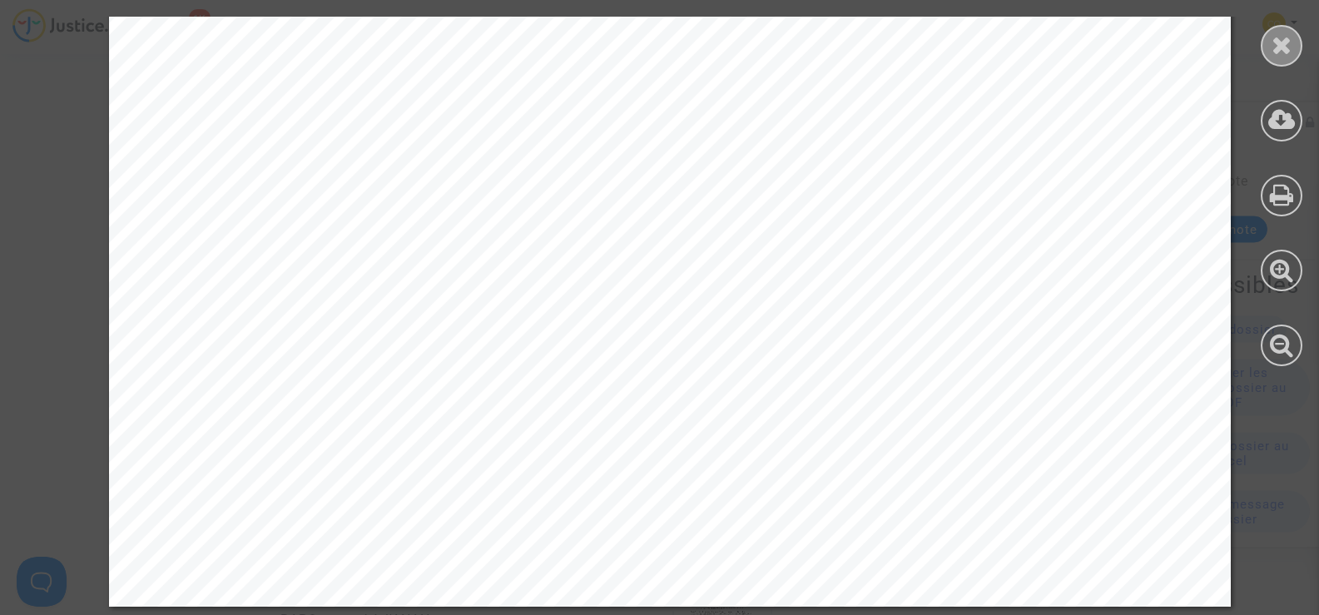
click at [1291, 43] on icon at bounding box center [1282, 44] width 21 height 25
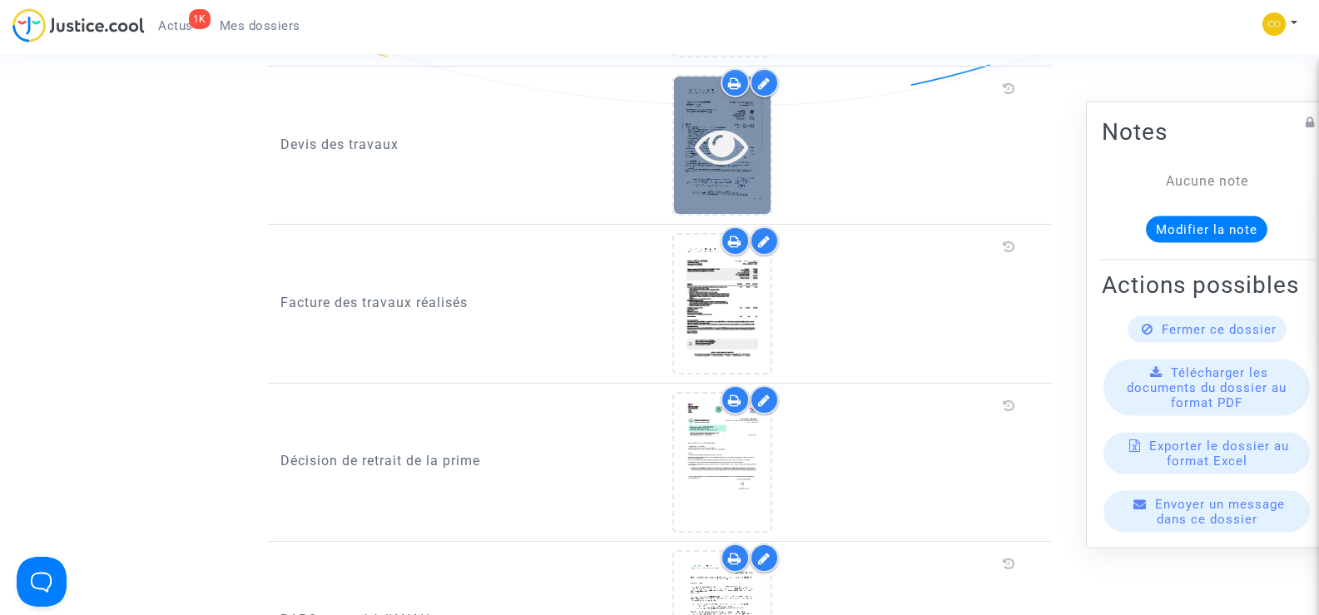
click at [747, 140] on icon at bounding box center [722, 145] width 54 height 53
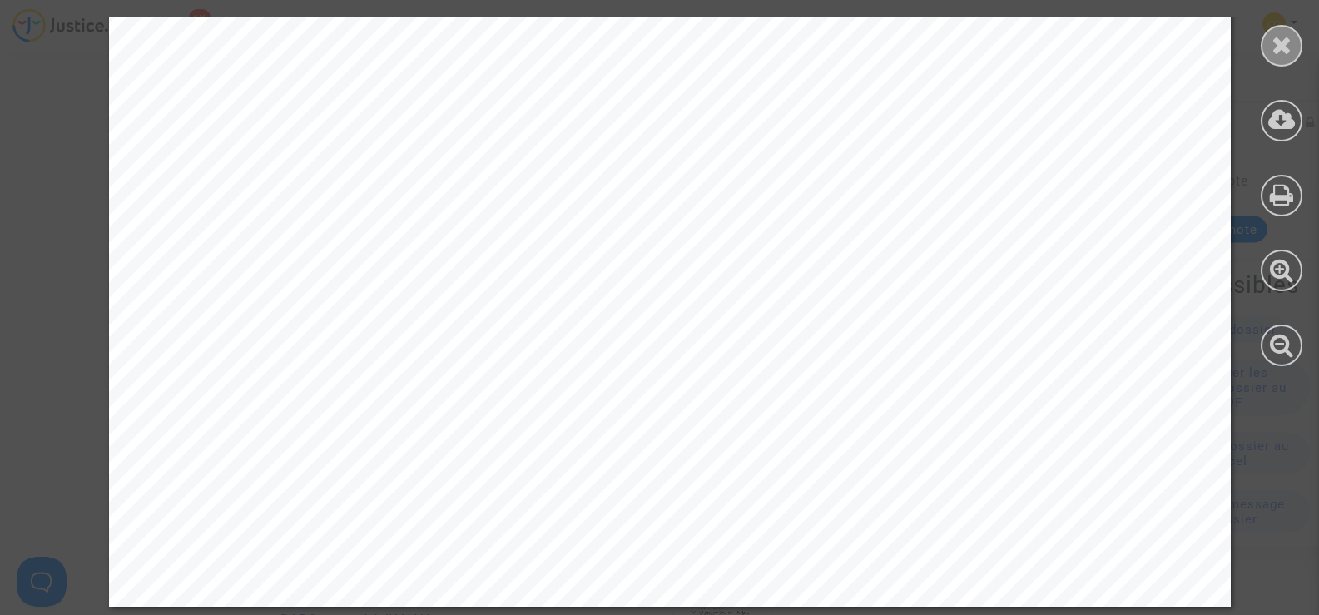
click at [1272, 47] on icon at bounding box center [1282, 44] width 21 height 25
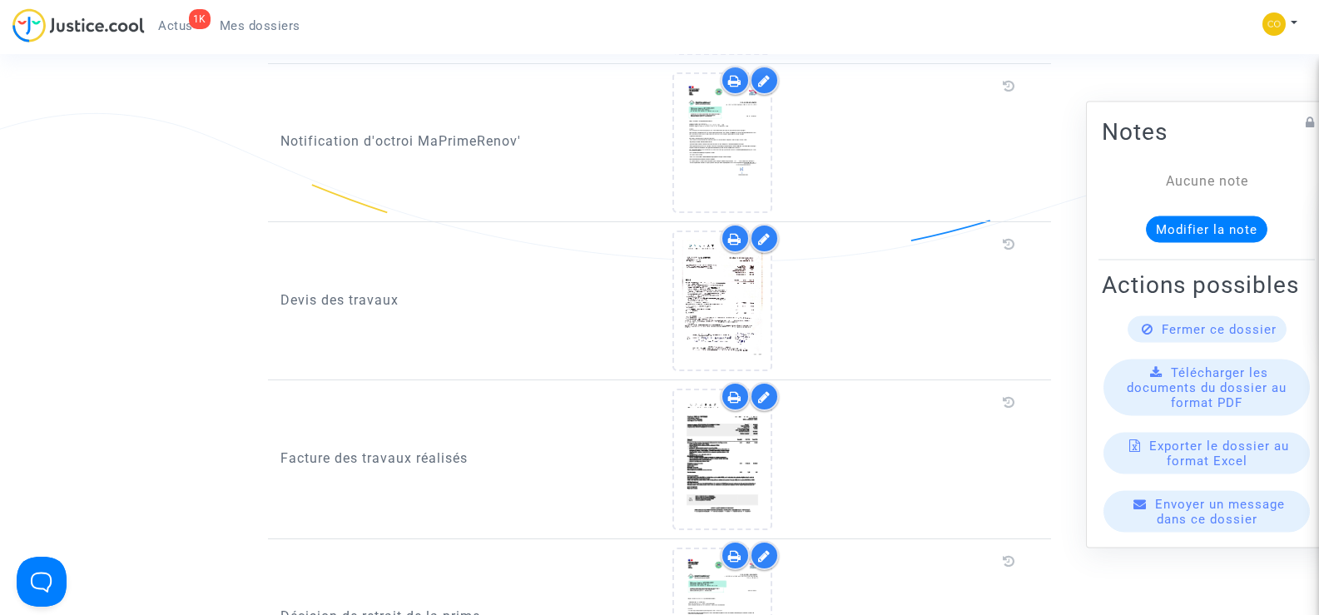
scroll to position [999, 0]
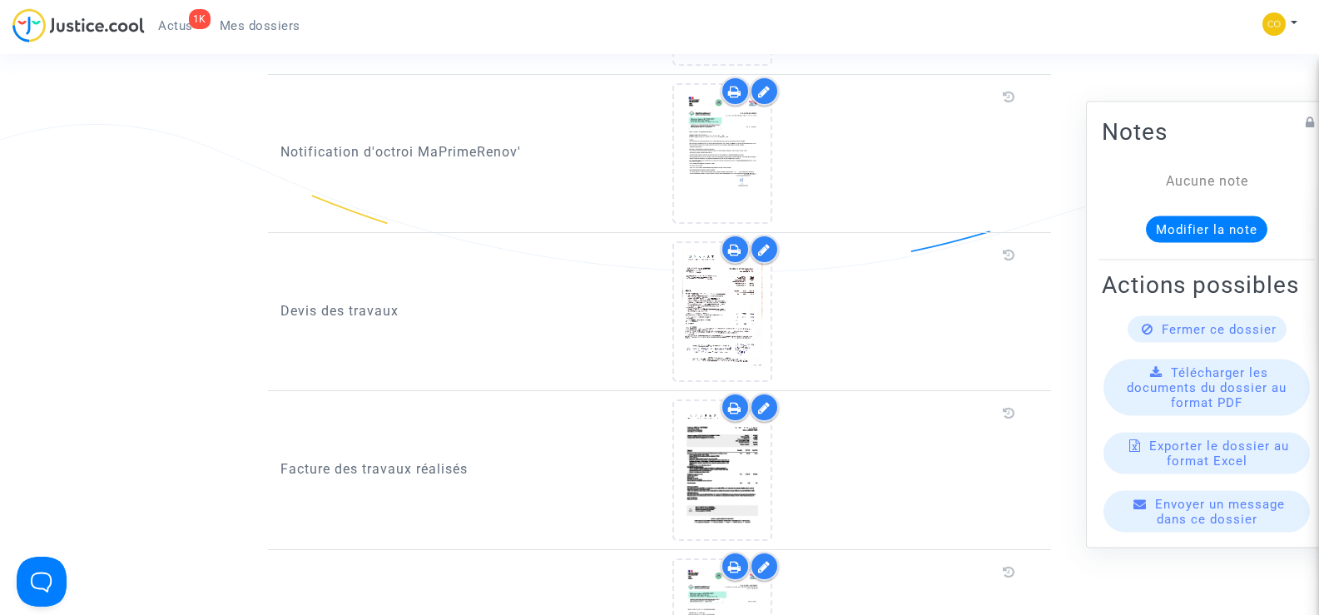
click at [764, 243] on icon at bounding box center [764, 249] width 12 height 13
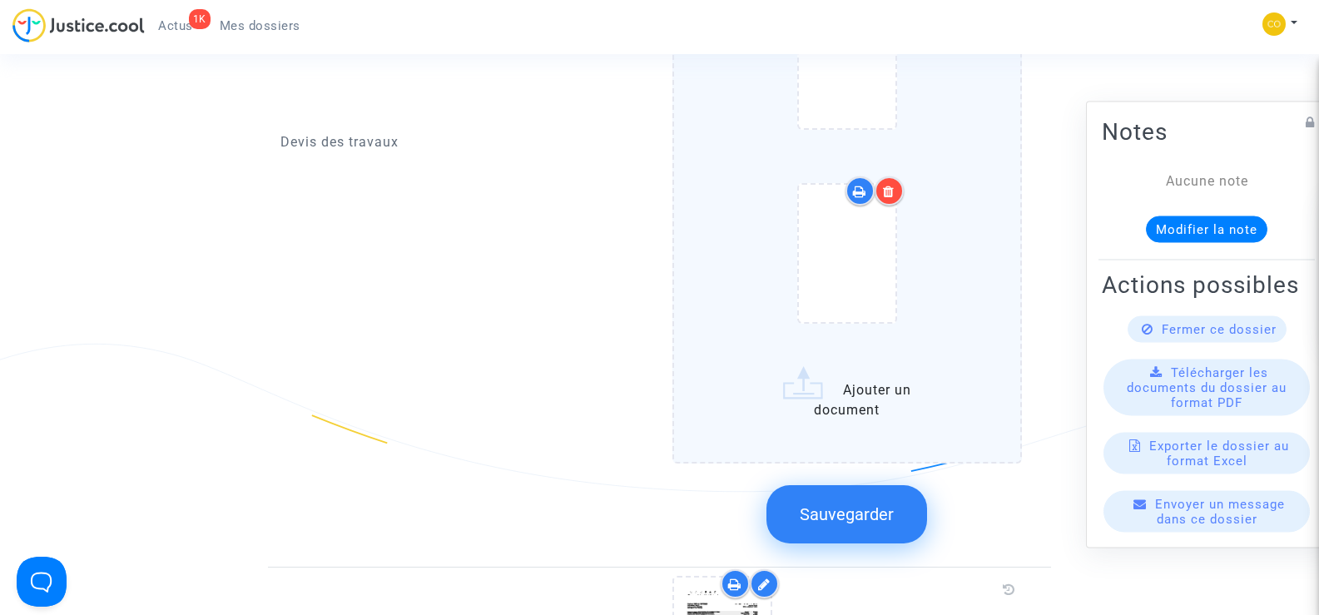
scroll to position [1665, 0]
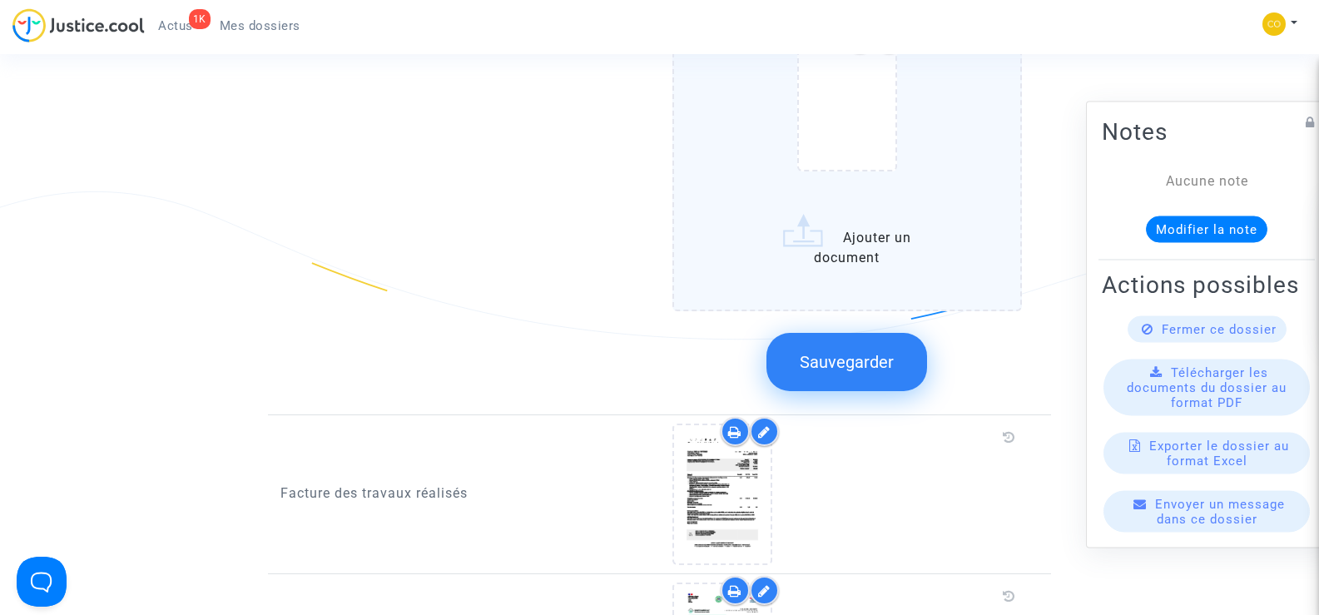
click at [0, 0] on input "Ajouter un document" at bounding box center [0, 0] width 0 height 0
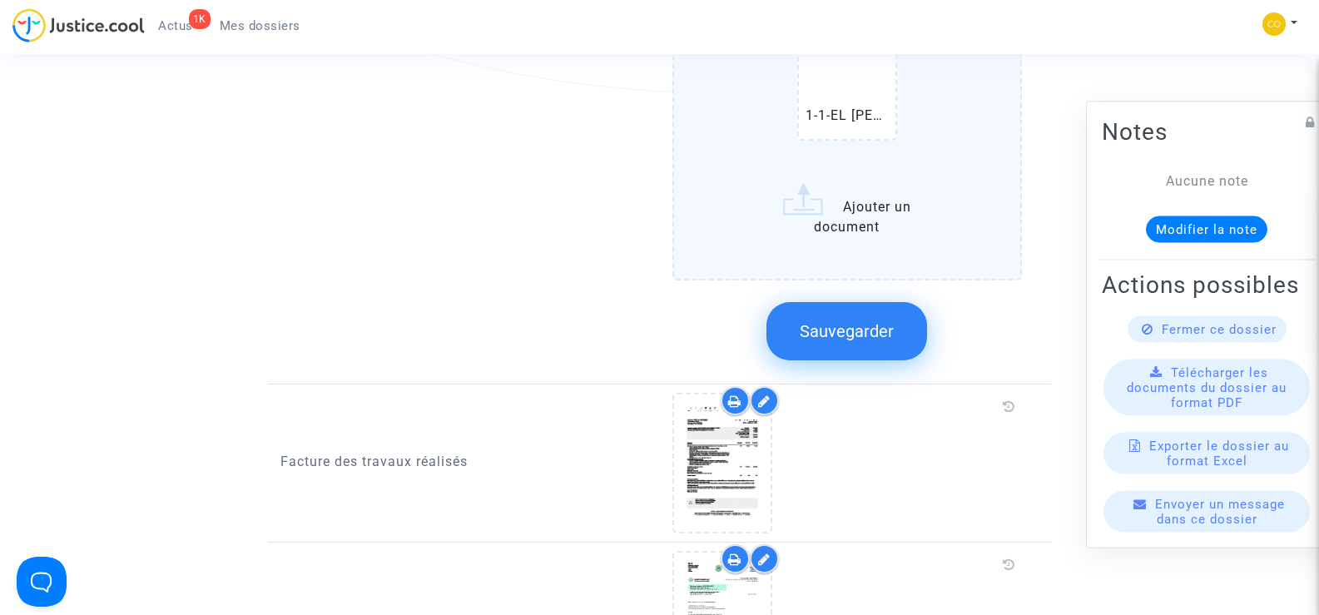
scroll to position [1915, 0]
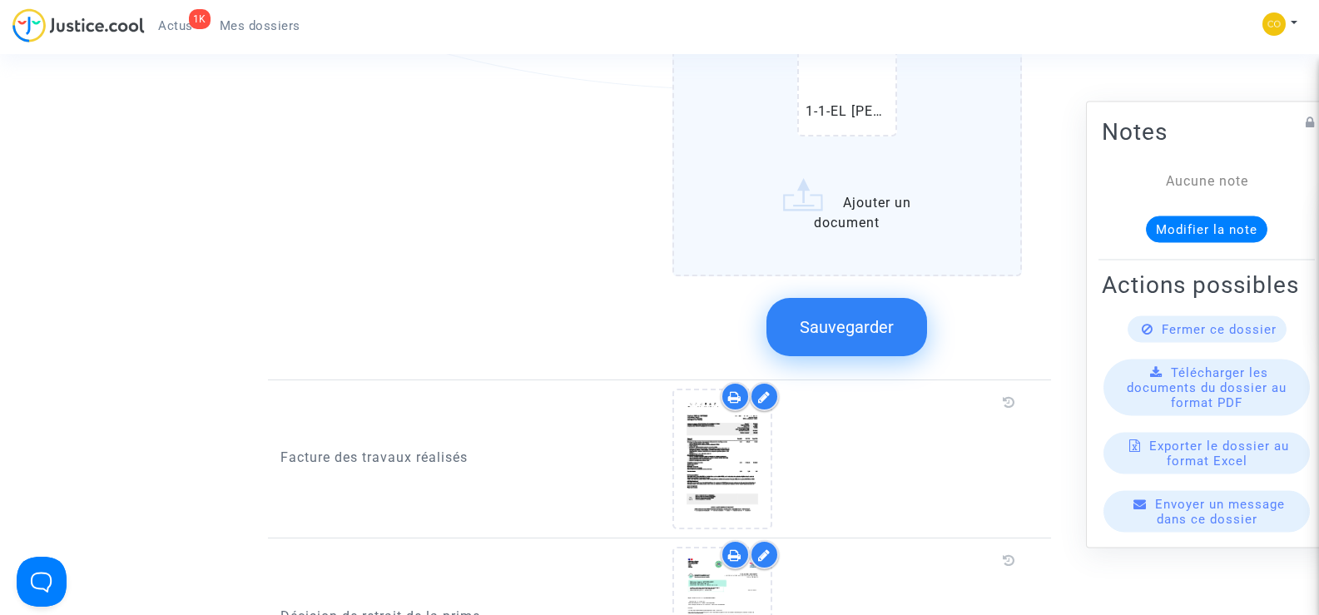
click at [849, 317] on span "Sauvegarder" at bounding box center [847, 327] width 94 height 20
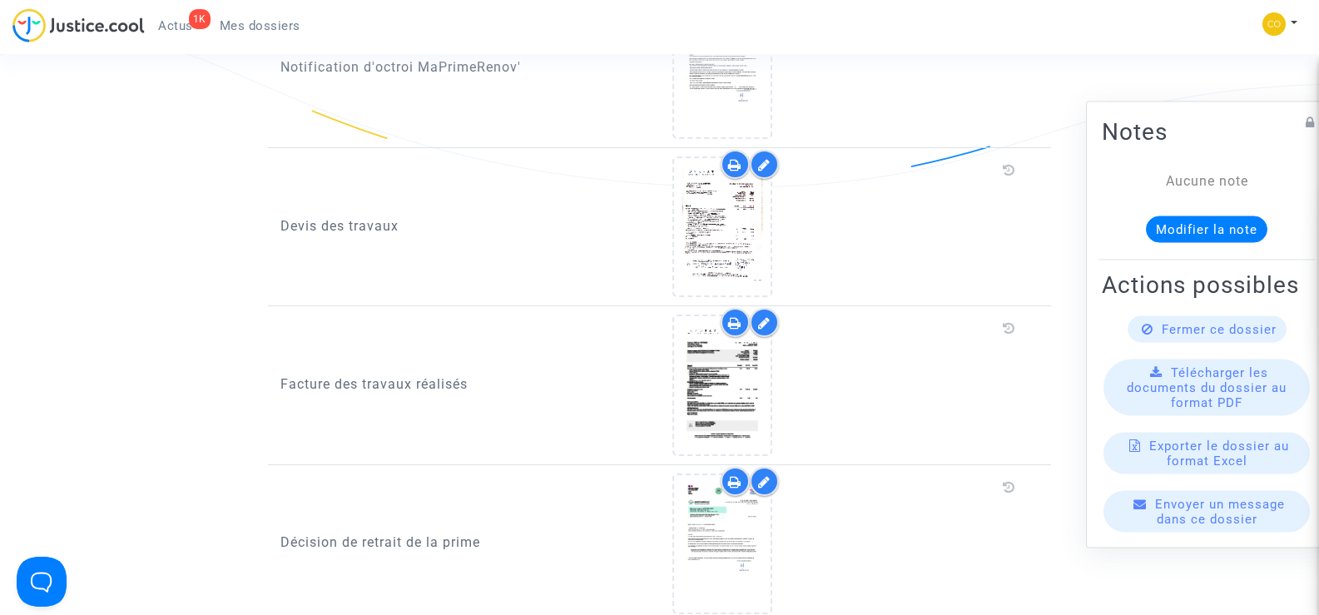
scroll to position [1082, 0]
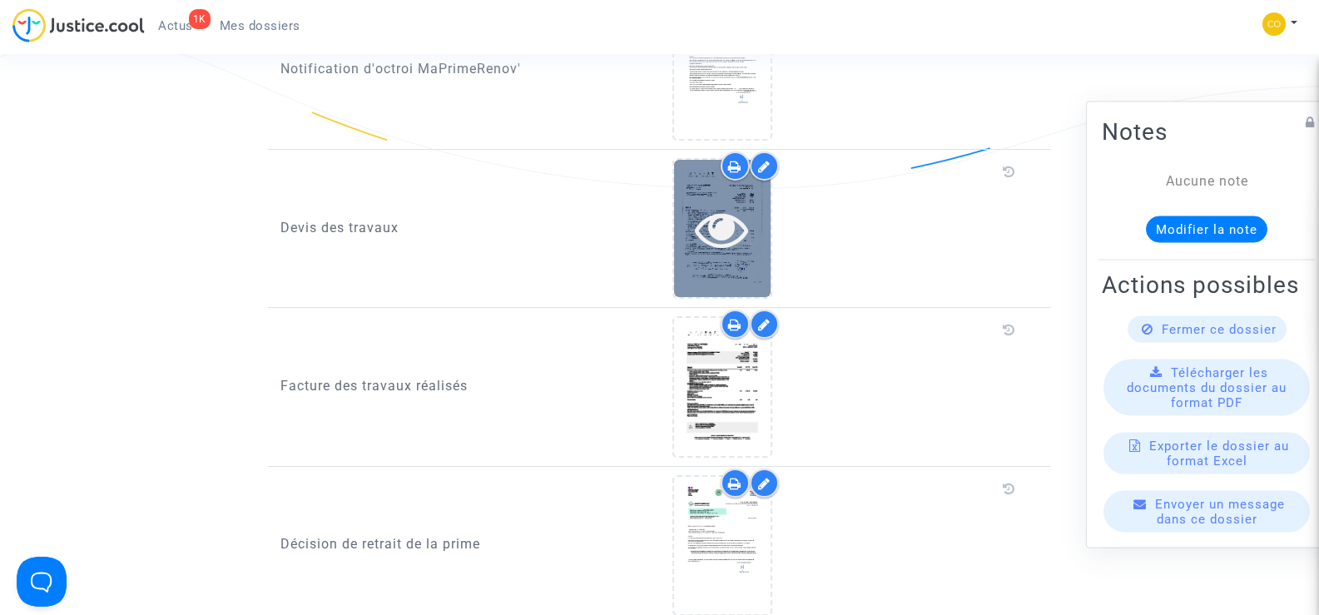
click at [749, 203] on div at bounding box center [722, 228] width 97 height 53
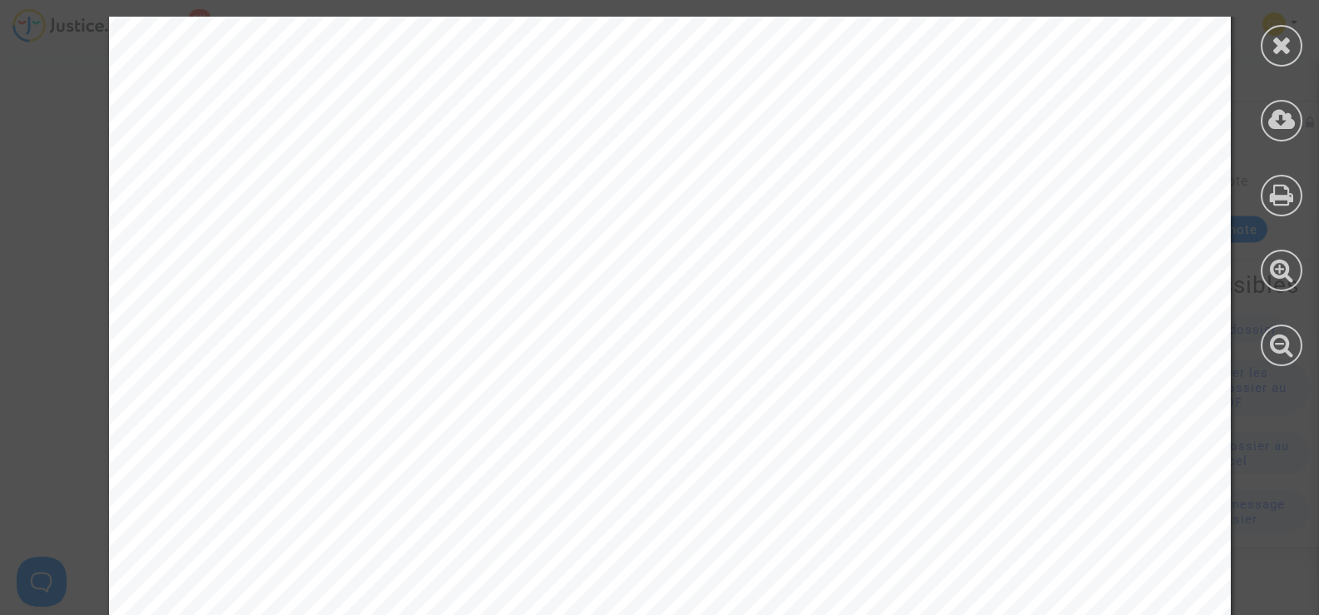
scroll to position [8994, 0]
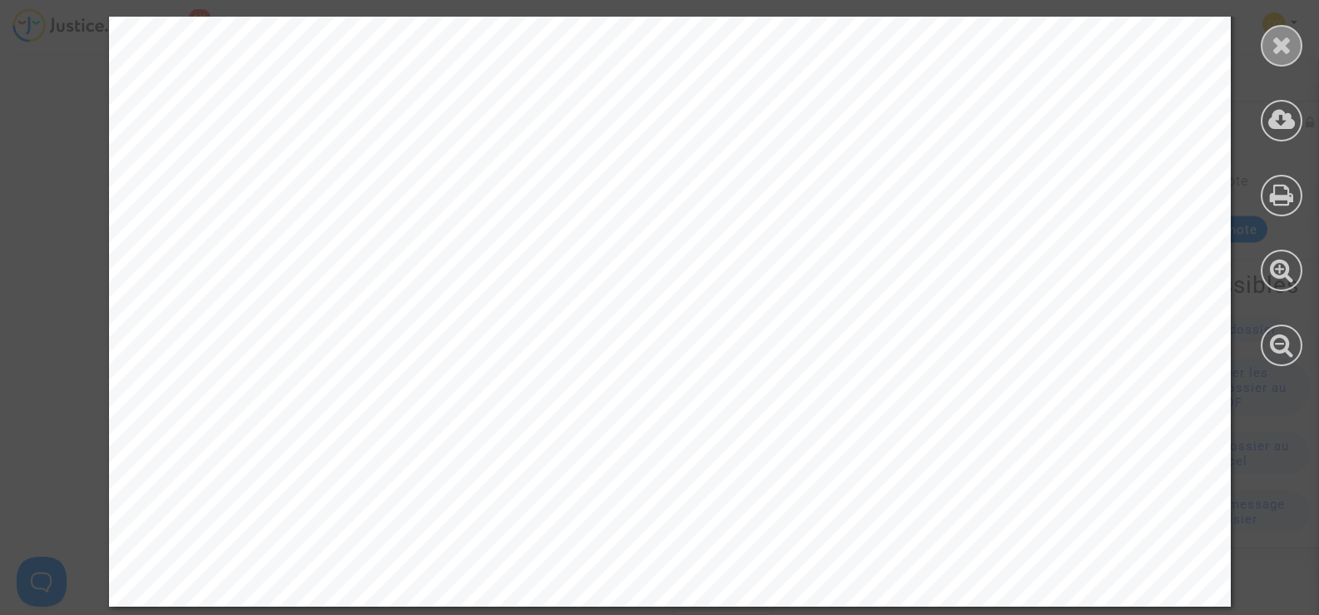
click at [1279, 54] on icon at bounding box center [1282, 44] width 21 height 25
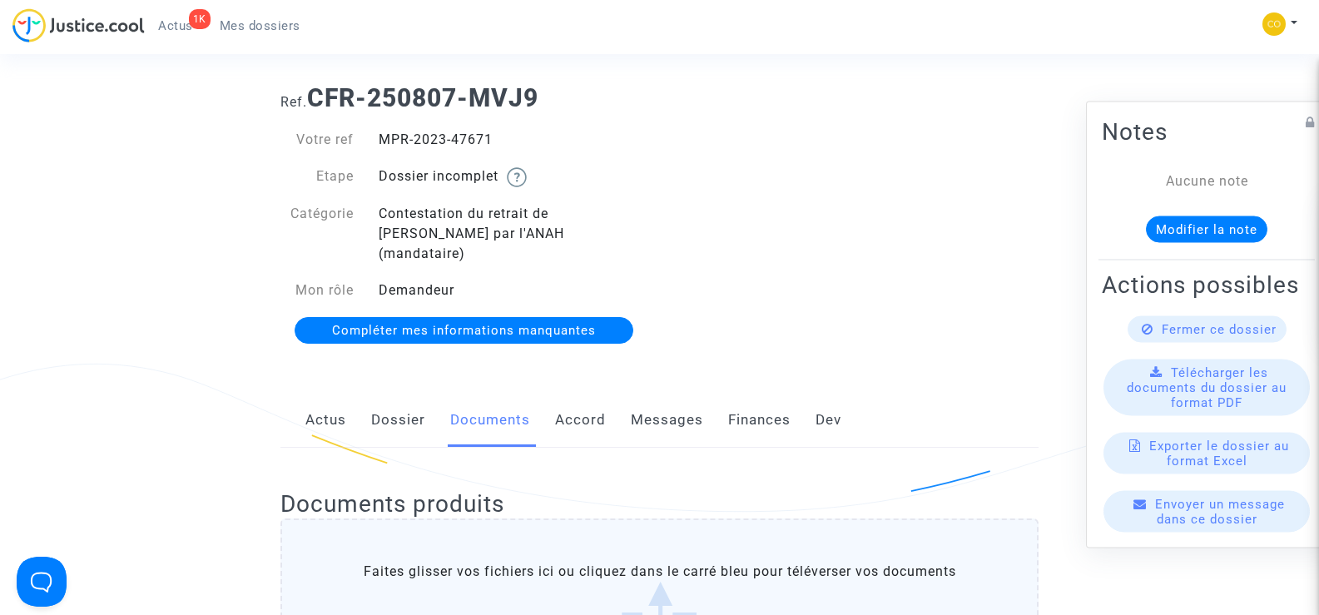
scroll to position [0, 0]
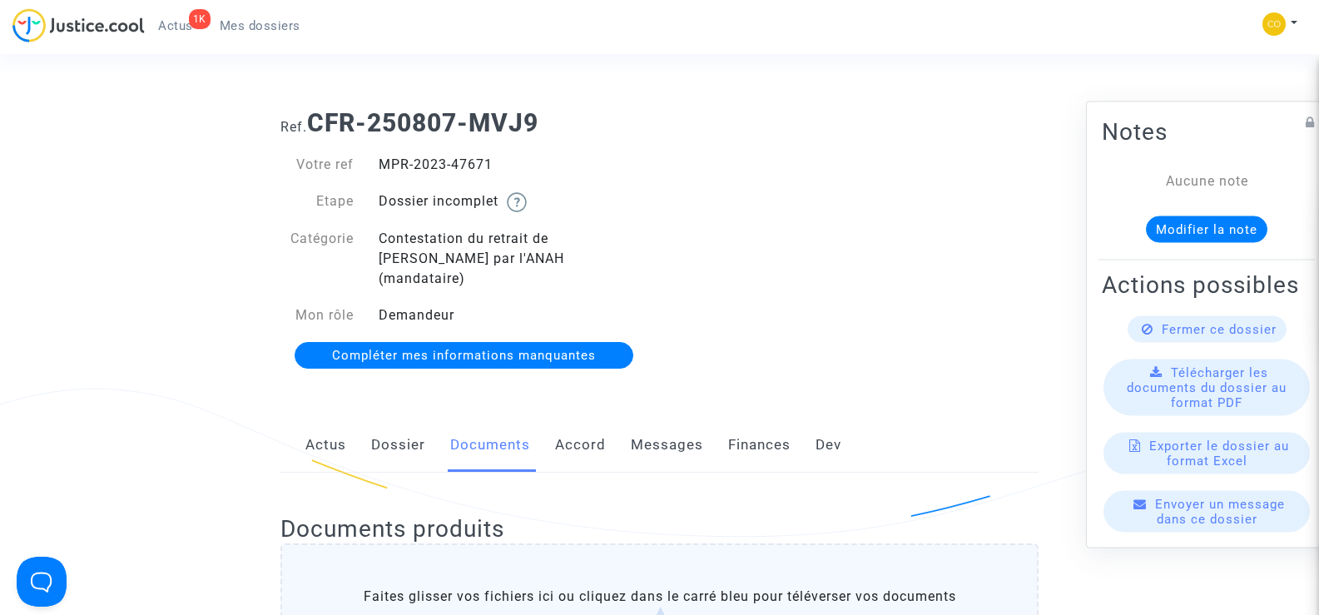
click at [246, 27] on span "Mes dossiers" at bounding box center [260, 25] width 81 height 15
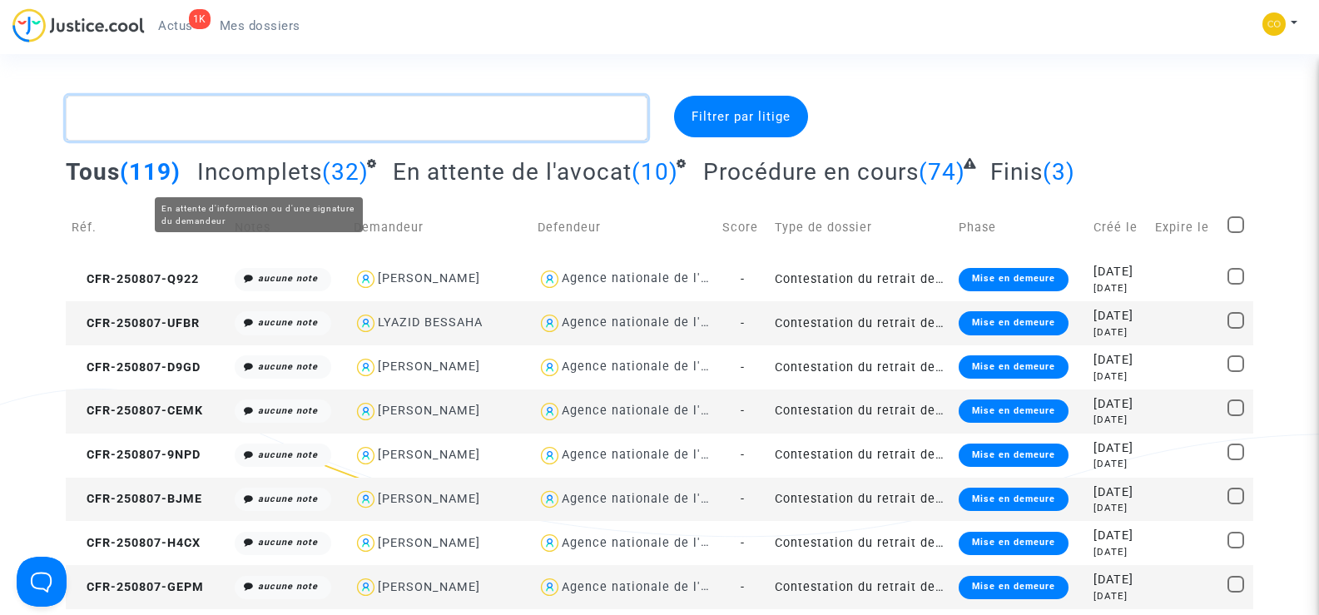
click at [196, 112] on textarea at bounding box center [356, 118] width 581 height 45
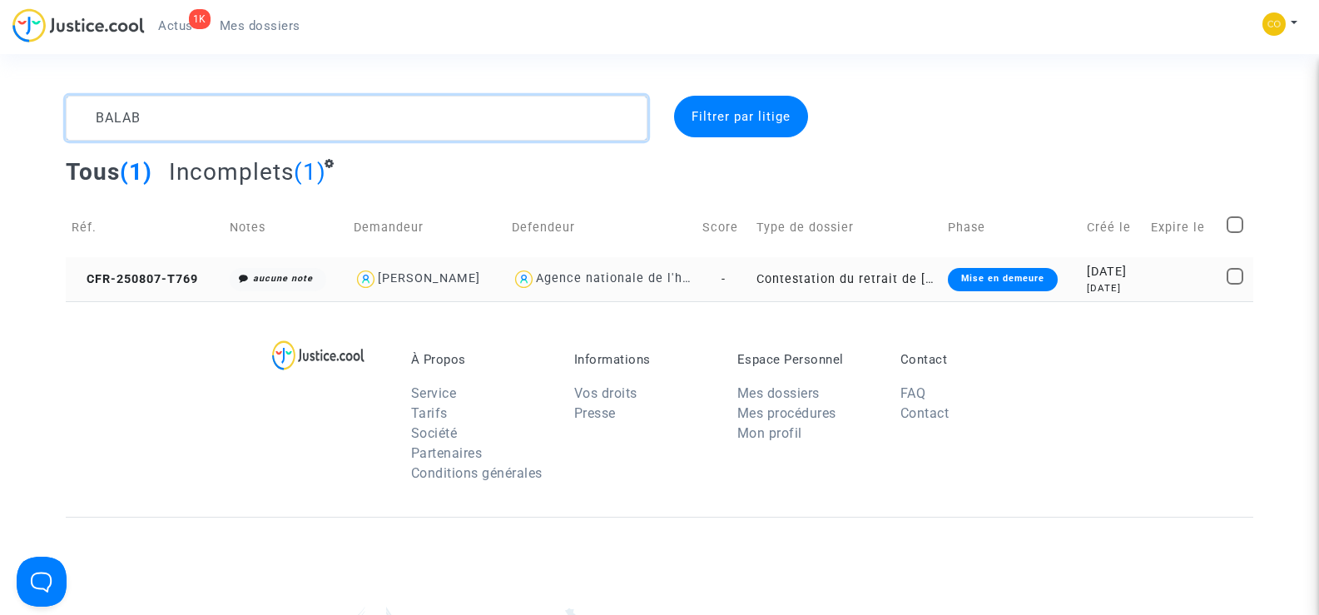
type textarea "BALAB"
click at [133, 286] on td "CFR-250807-T769" at bounding box center [145, 279] width 158 height 44
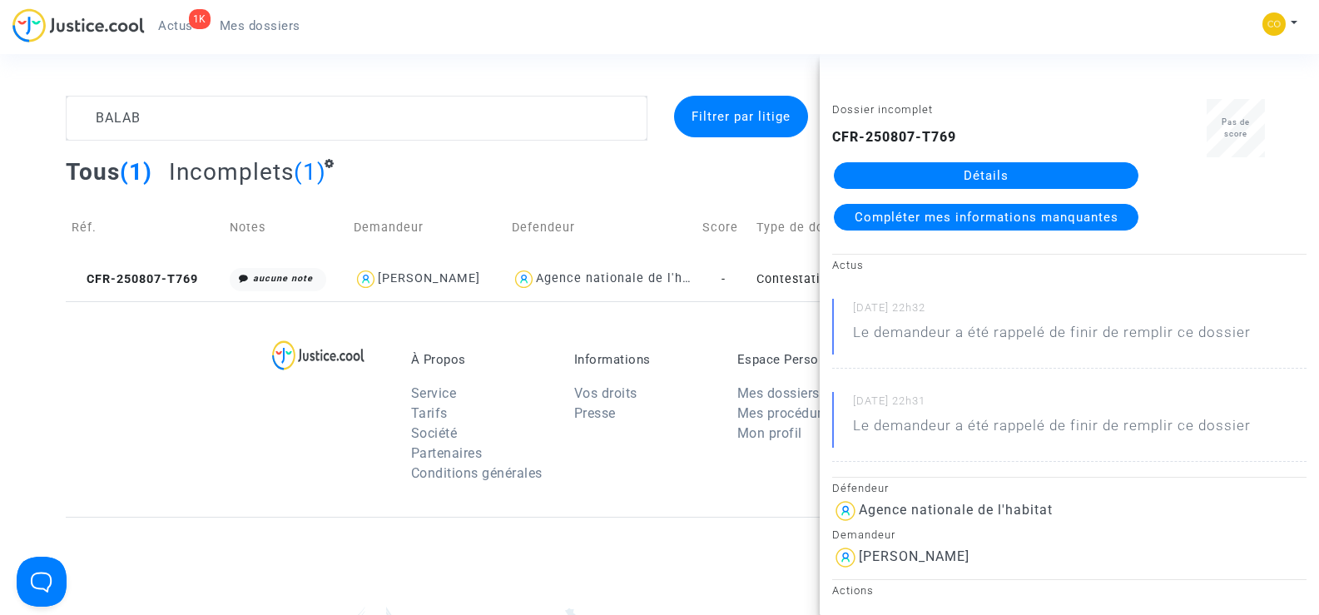
click at [1009, 166] on link "Détails" at bounding box center [986, 175] width 305 height 27
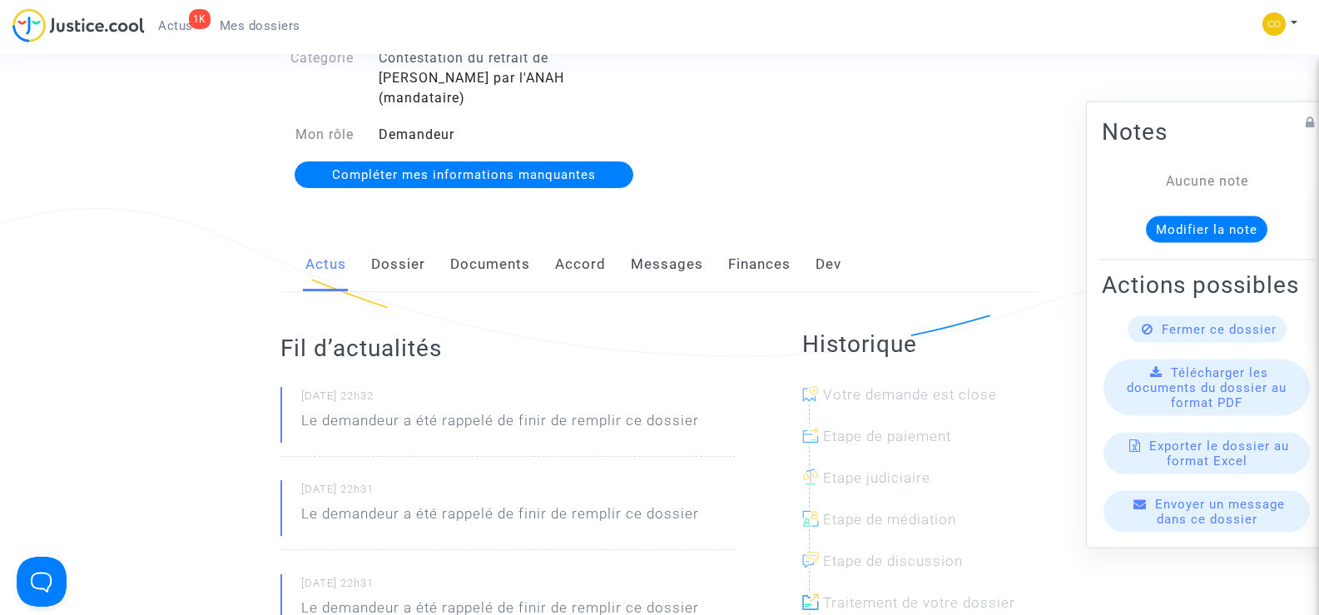
scroll to position [250, 0]
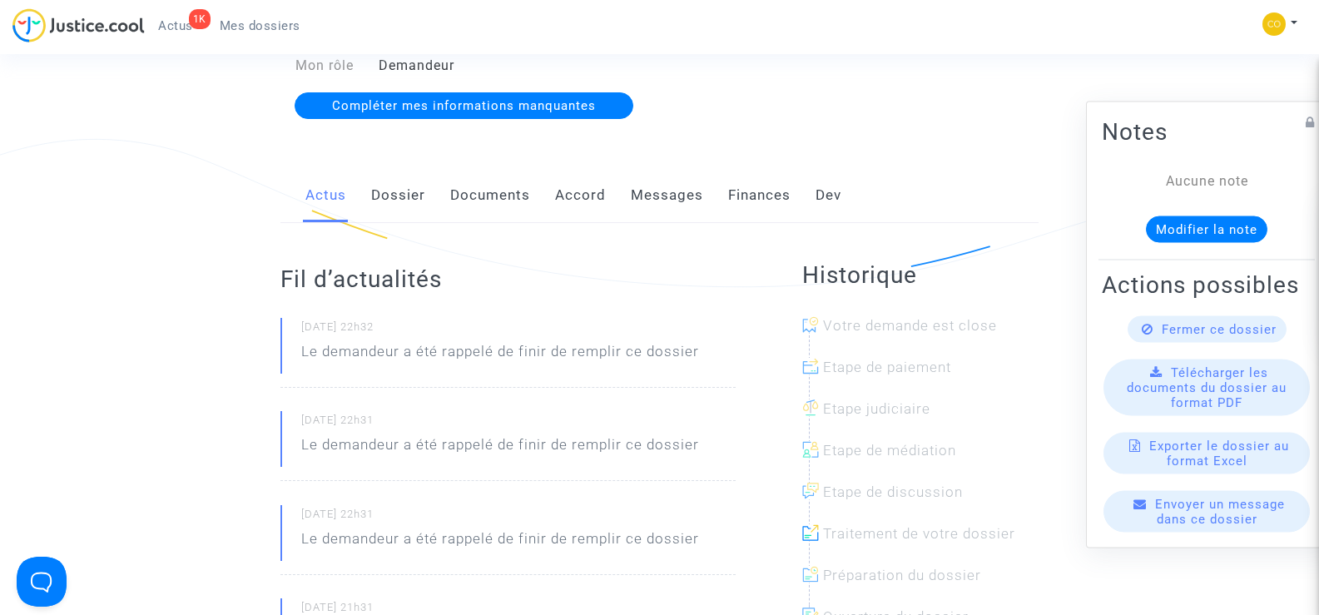
click at [497, 178] on link "Documents" at bounding box center [490, 195] width 80 height 55
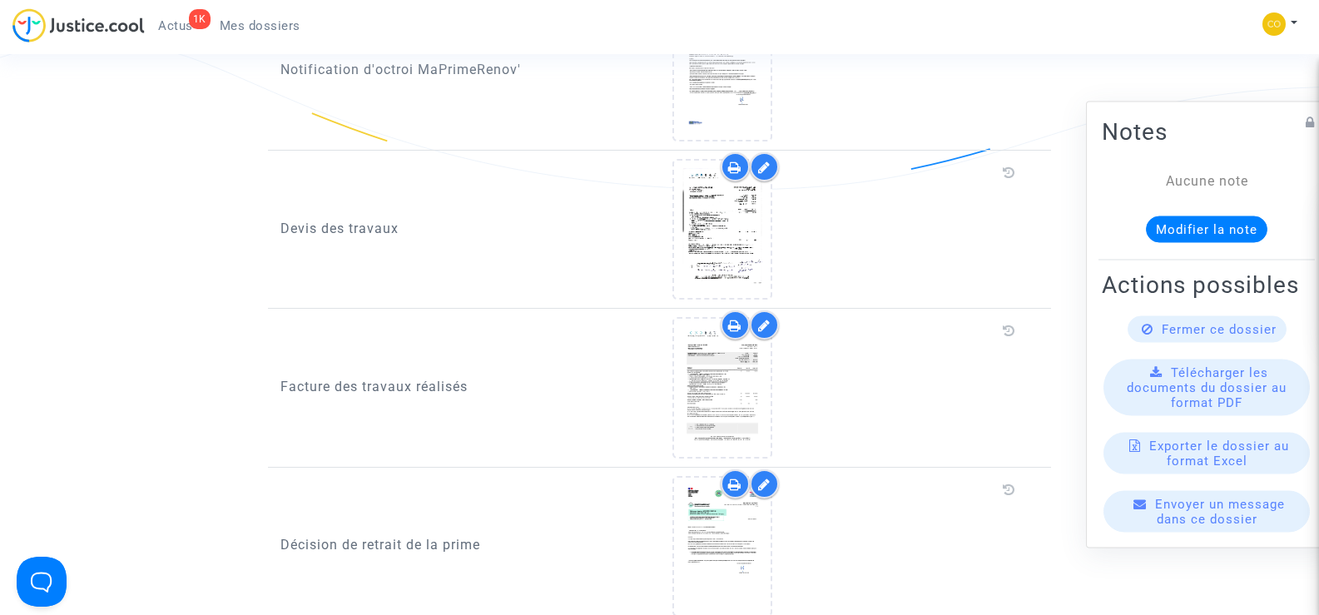
scroll to position [1082, 0]
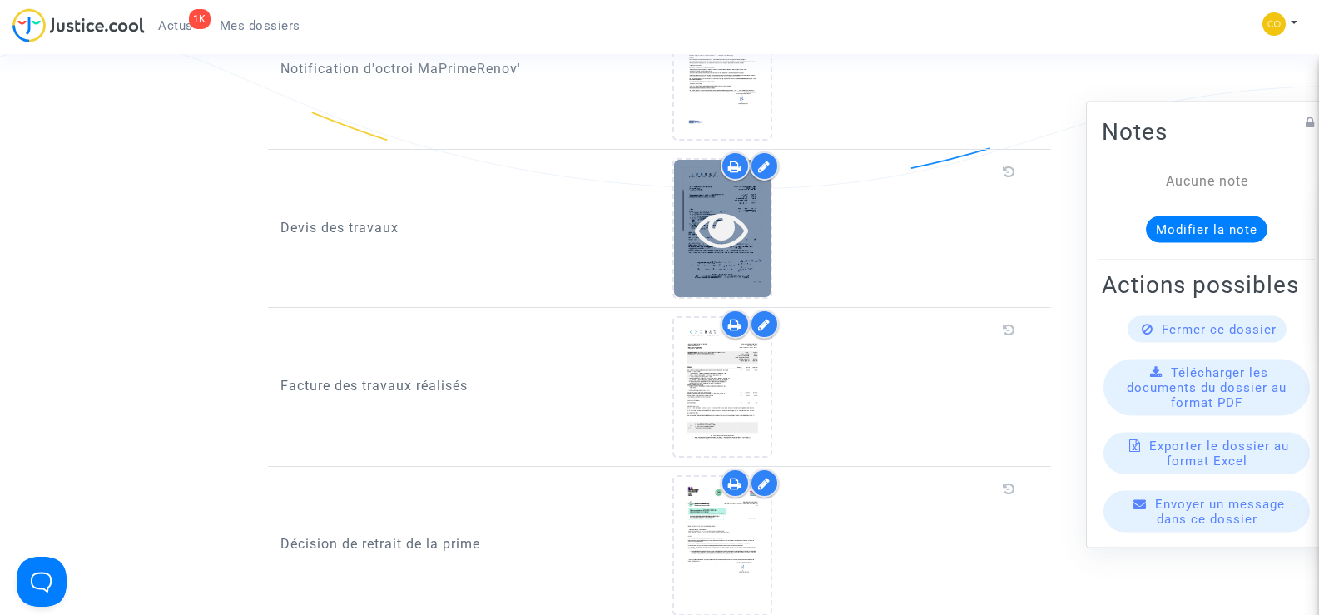
click at [735, 221] on icon at bounding box center [722, 228] width 54 height 53
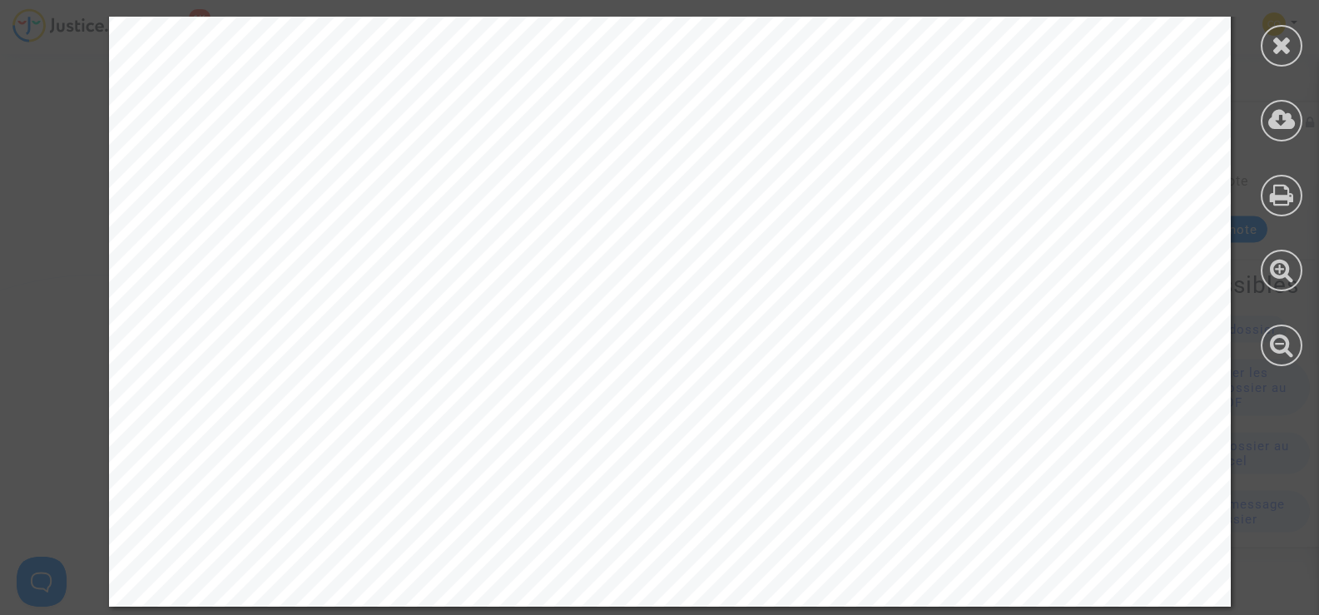
scroll to position [1915, 0]
click at [1294, 50] on div at bounding box center [1282, 46] width 42 height 42
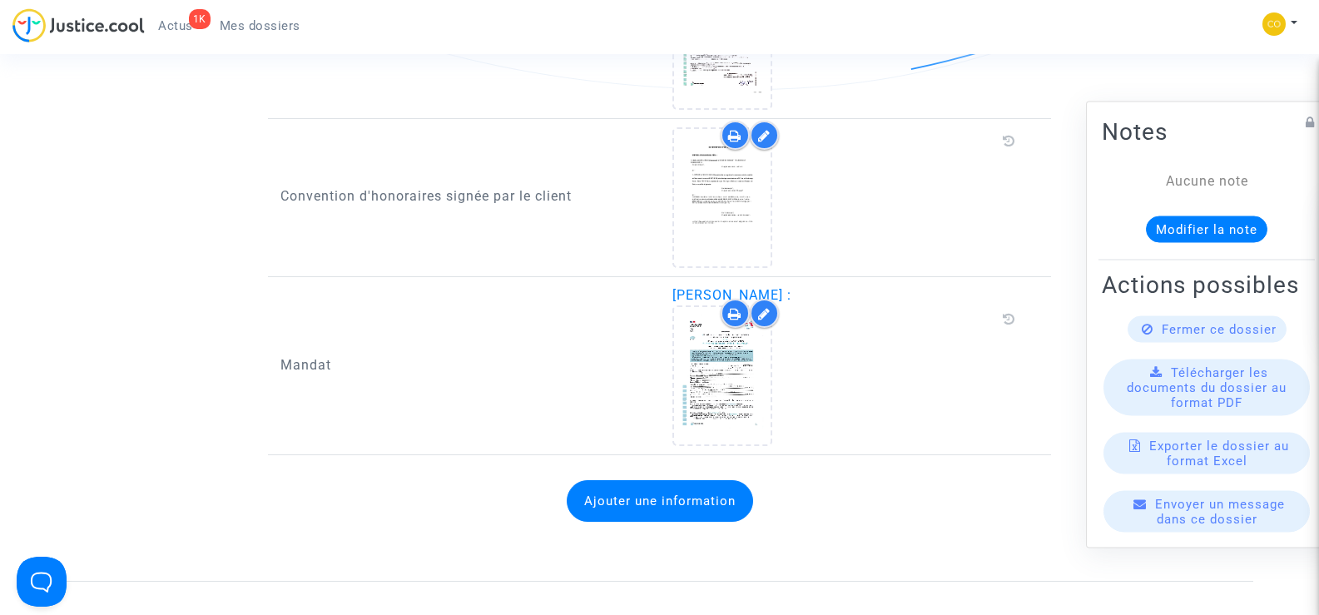
click at [281, 17] on link "Mes dossiers" at bounding box center [259, 25] width 107 height 25
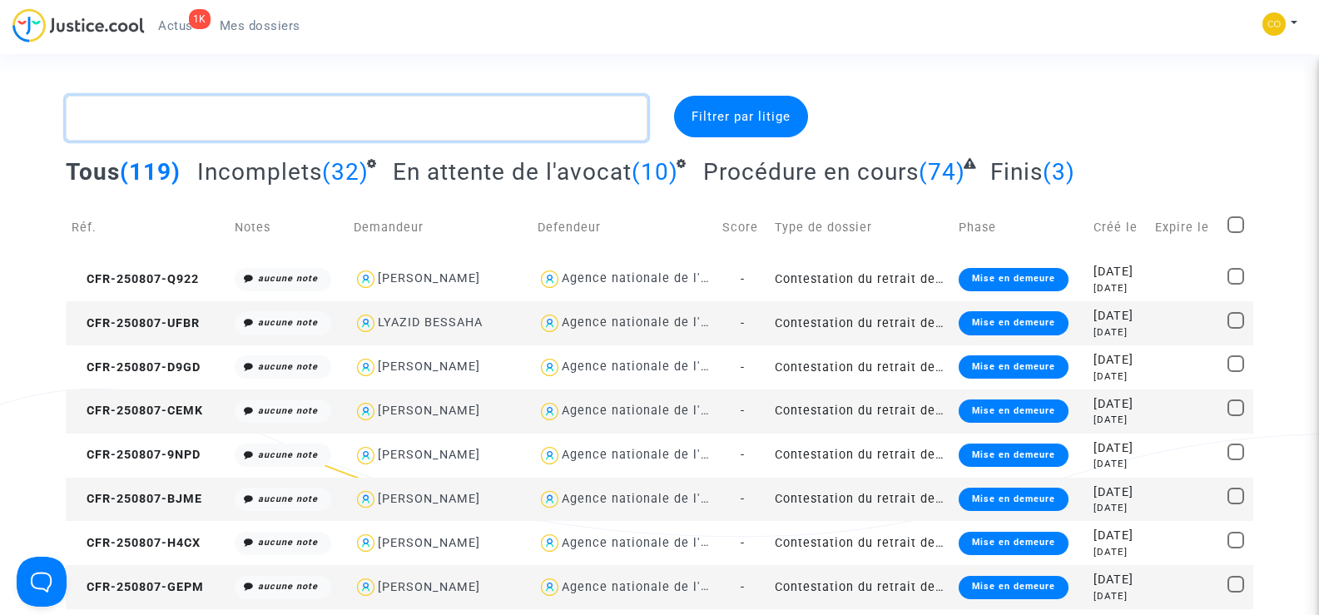
click at [272, 119] on textarea at bounding box center [356, 118] width 581 height 45
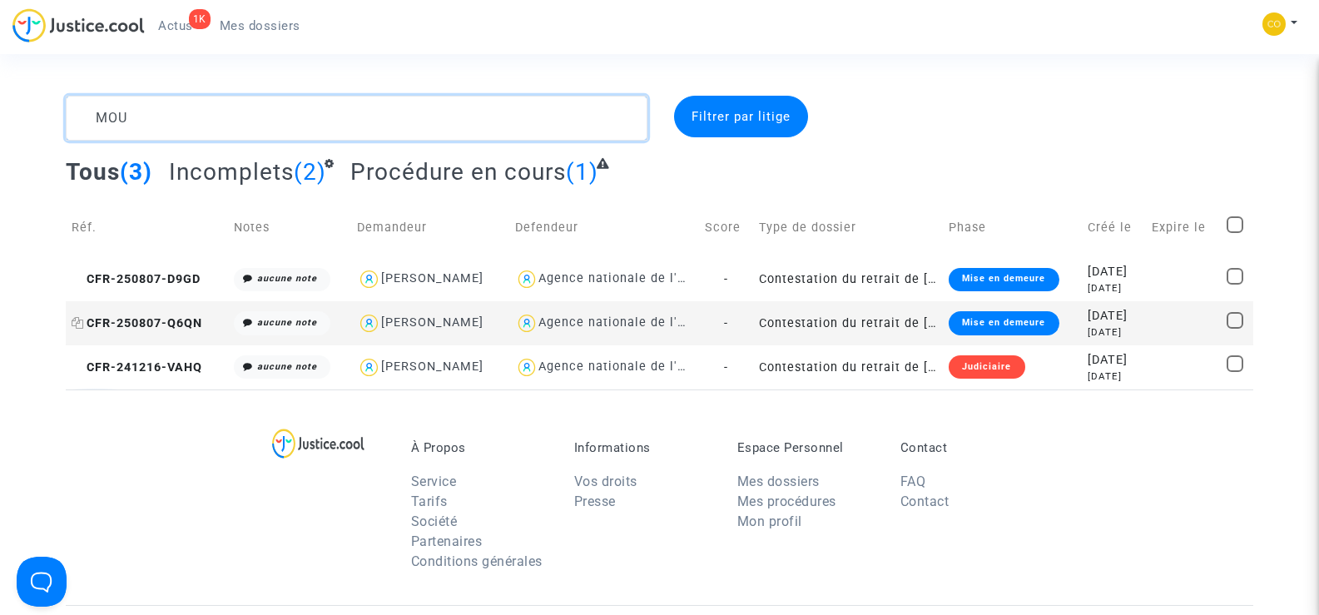
type textarea "MOU"
click at [153, 324] on span "CFR-250807-Q6QN" at bounding box center [137, 323] width 131 height 14
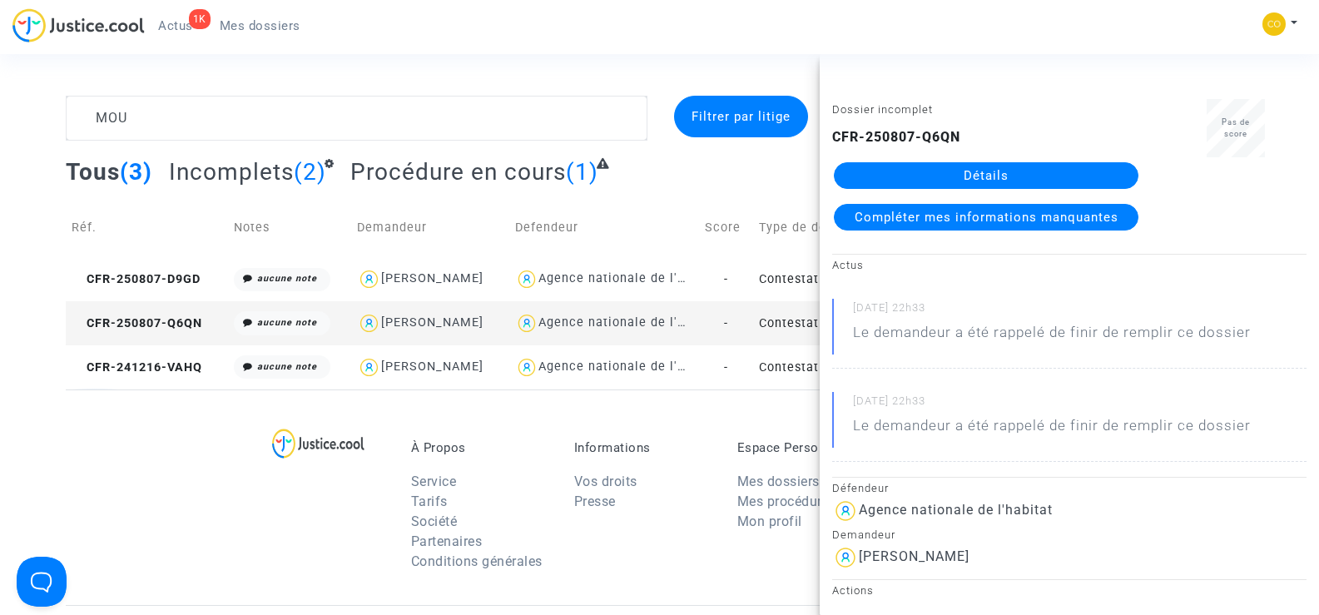
click at [989, 173] on link "Détails" at bounding box center [986, 175] width 305 height 27
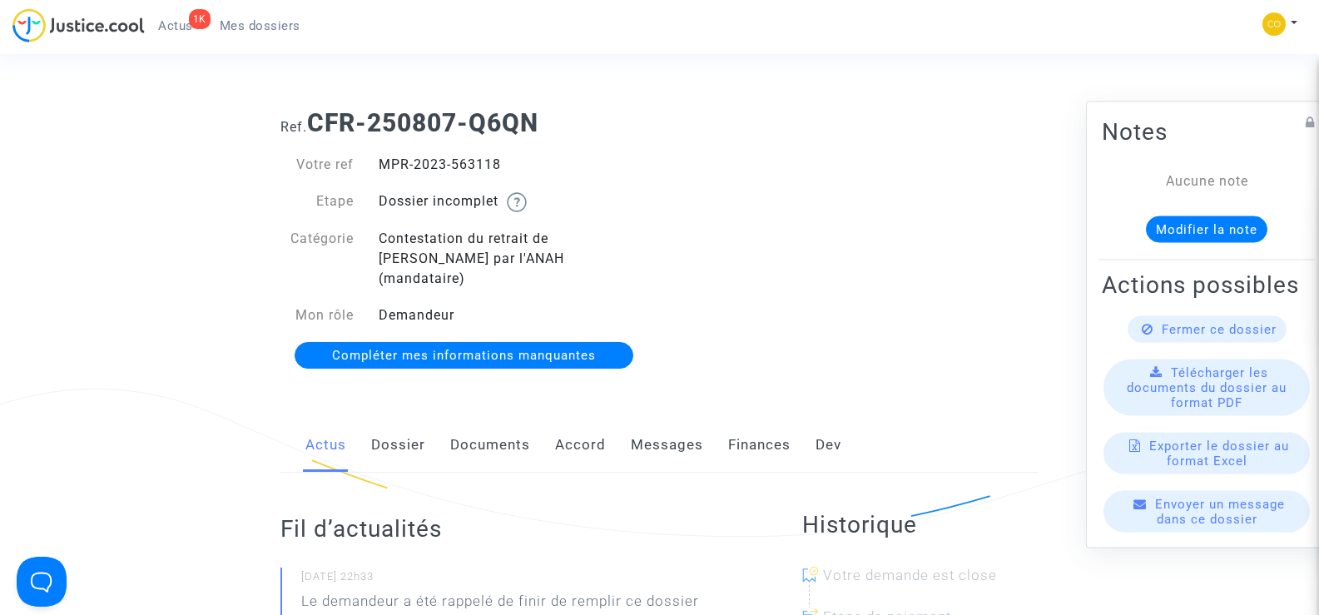
click at [484, 423] on link "Documents" at bounding box center [490, 445] width 80 height 55
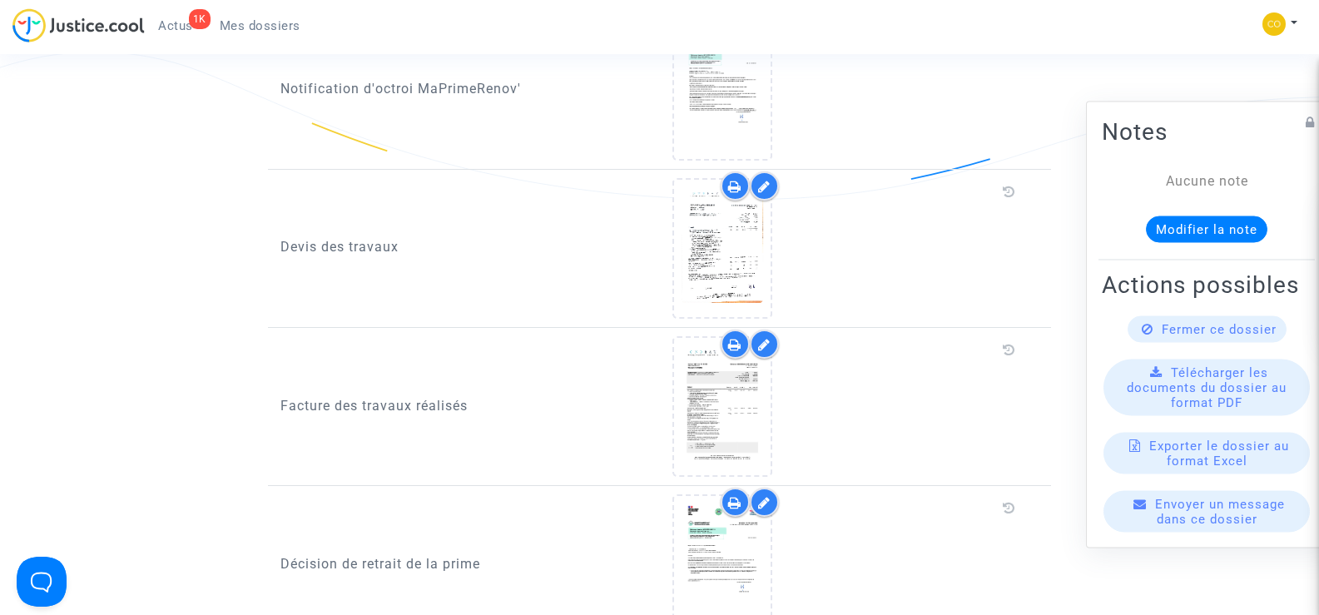
scroll to position [1082, 0]
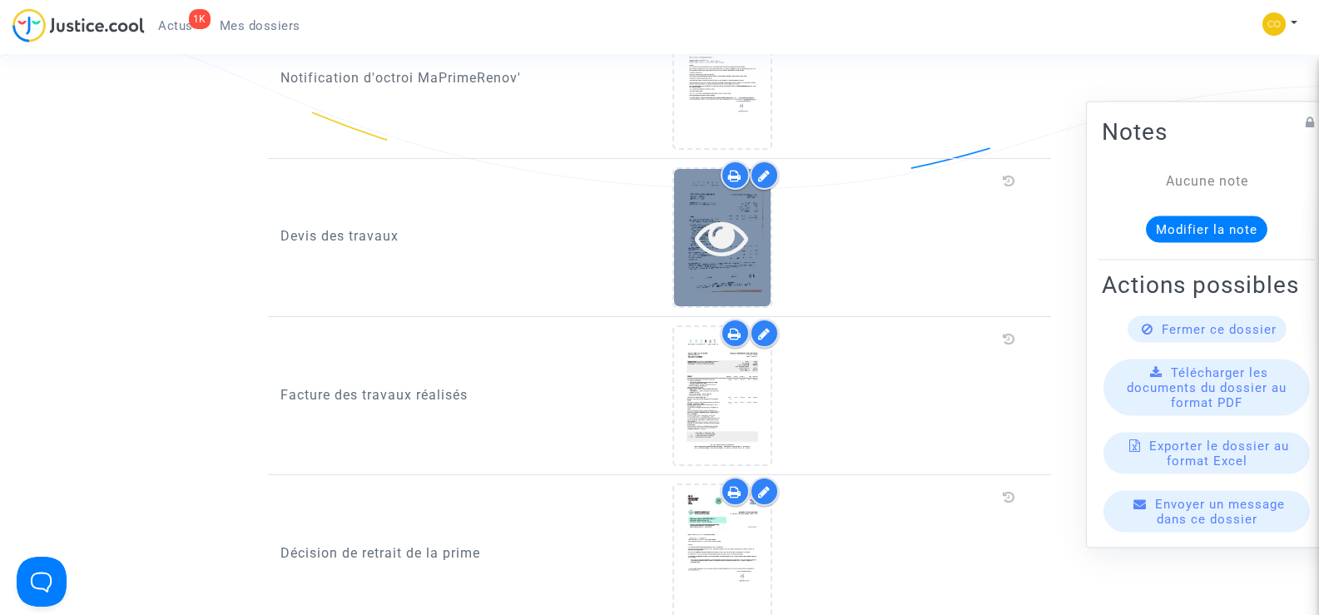
click at [720, 256] on div at bounding box center [722, 237] width 97 height 137
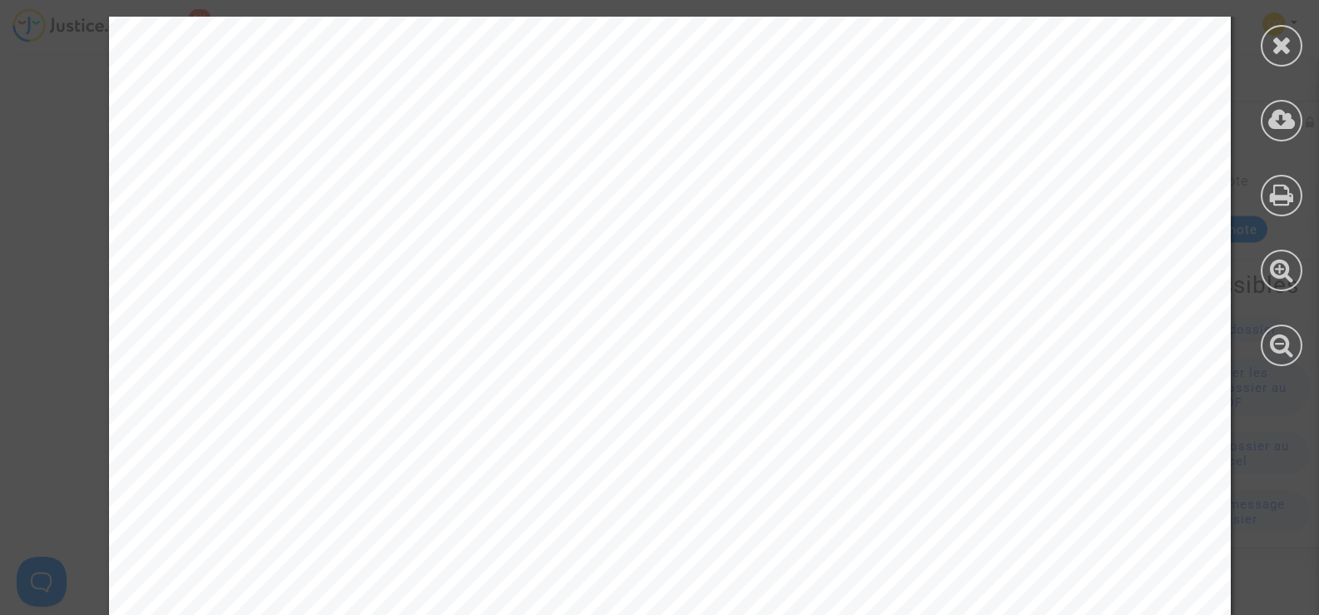
scroll to position [2607, 0]
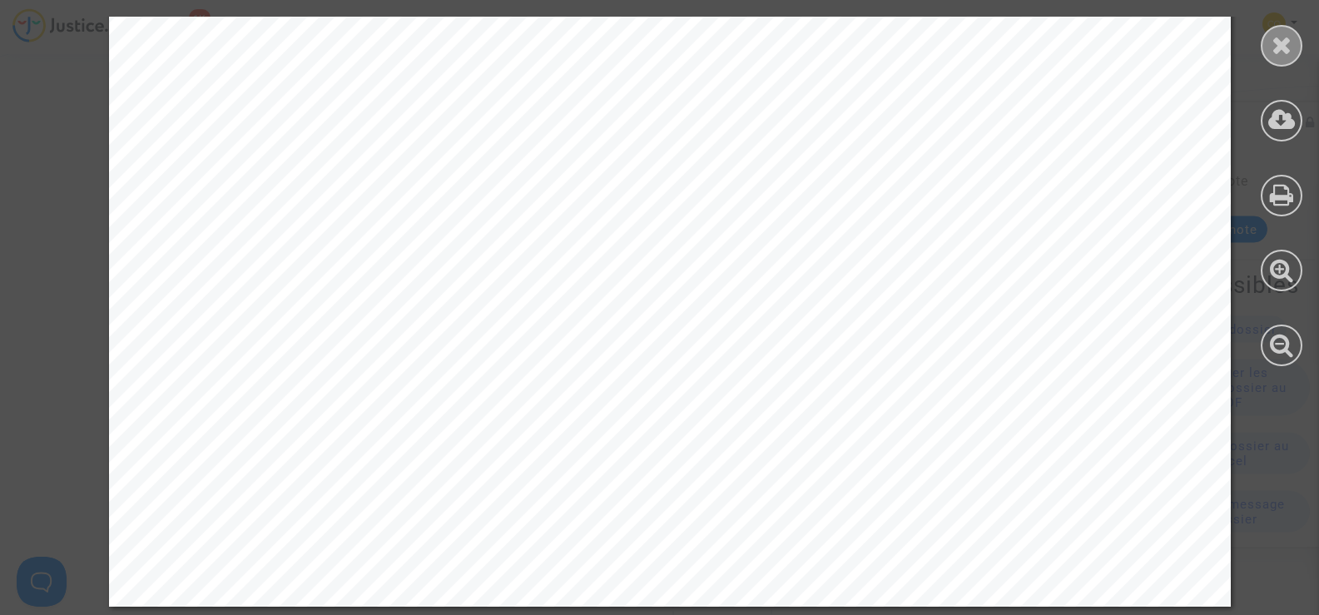
click at [1280, 29] on div at bounding box center [1282, 46] width 42 height 42
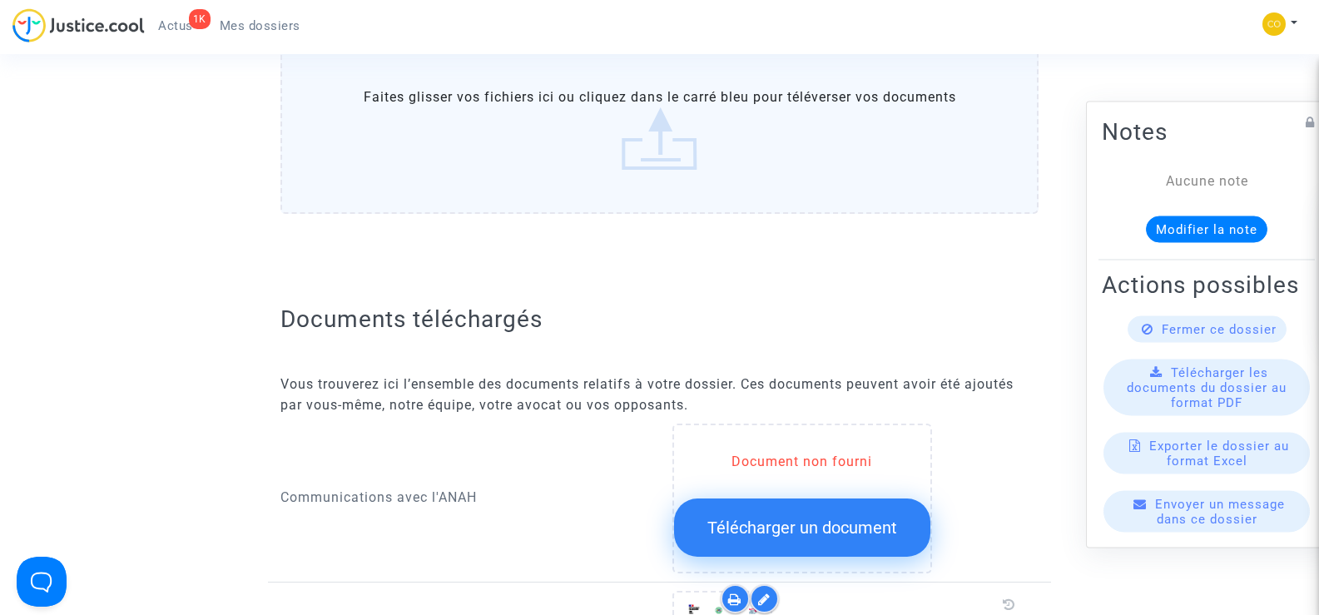
scroll to position [0, 0]
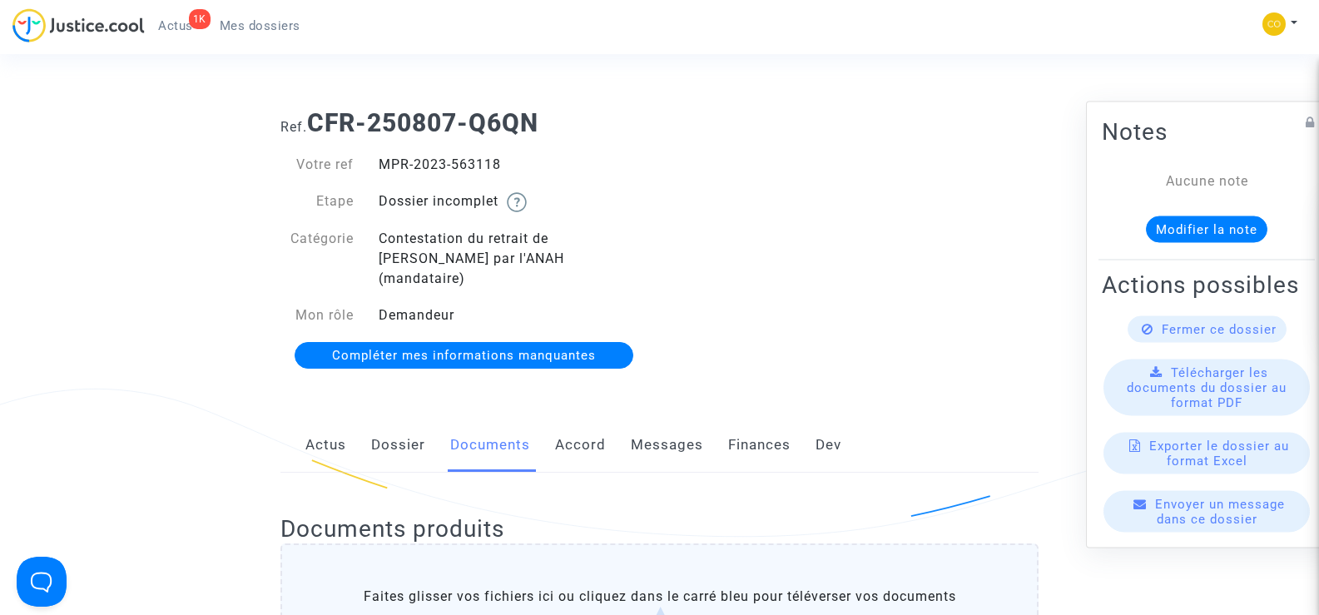
drag, startPoint x: 505, startPoint y: 161, endPoint x: 758, endPoint y: 219, distance: 259.7
click at [382, 150] on div "Votre ref MPR-2023-563118 Etape Dossier incomplet Catégorie Contestation du ret…" at bounding box center [464, 261] width 392 height 246
copy div "MPR-2023-563118"
click at [947, 273] on div "Ref. CFR-250807-Q6QN Votre ref MPR-2023-563118 Etape Dossier incomplet Catégori…" at bounding box center [659, 240] width 783 height 288
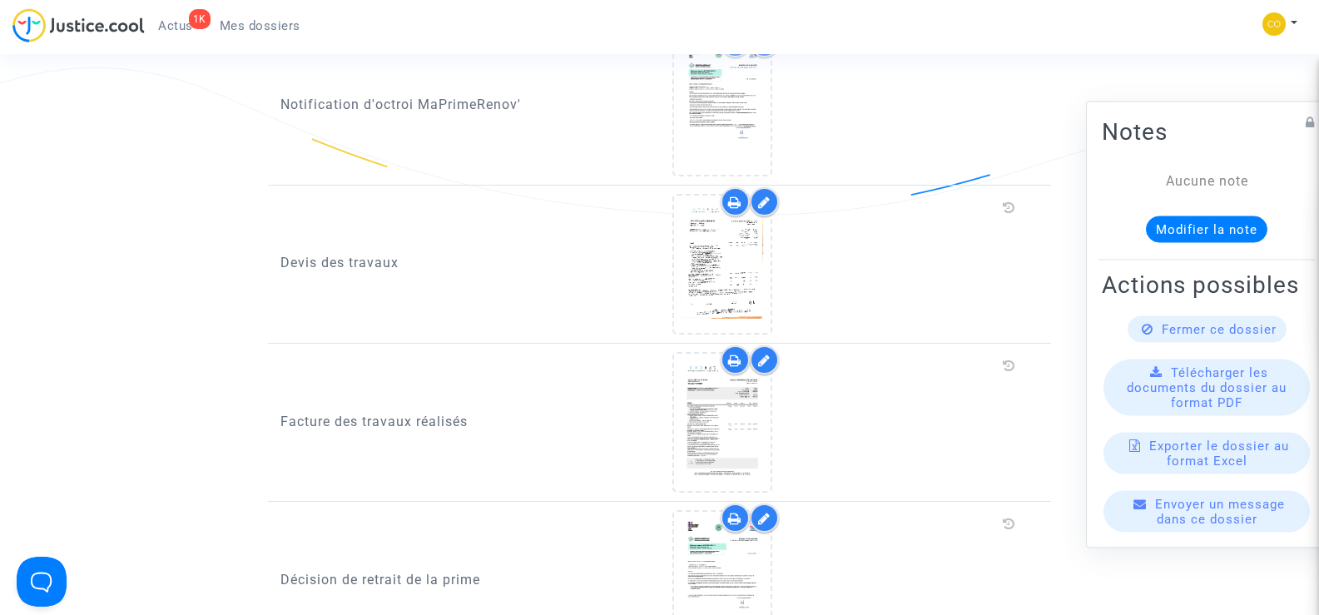
scroll to position [1165, 0]
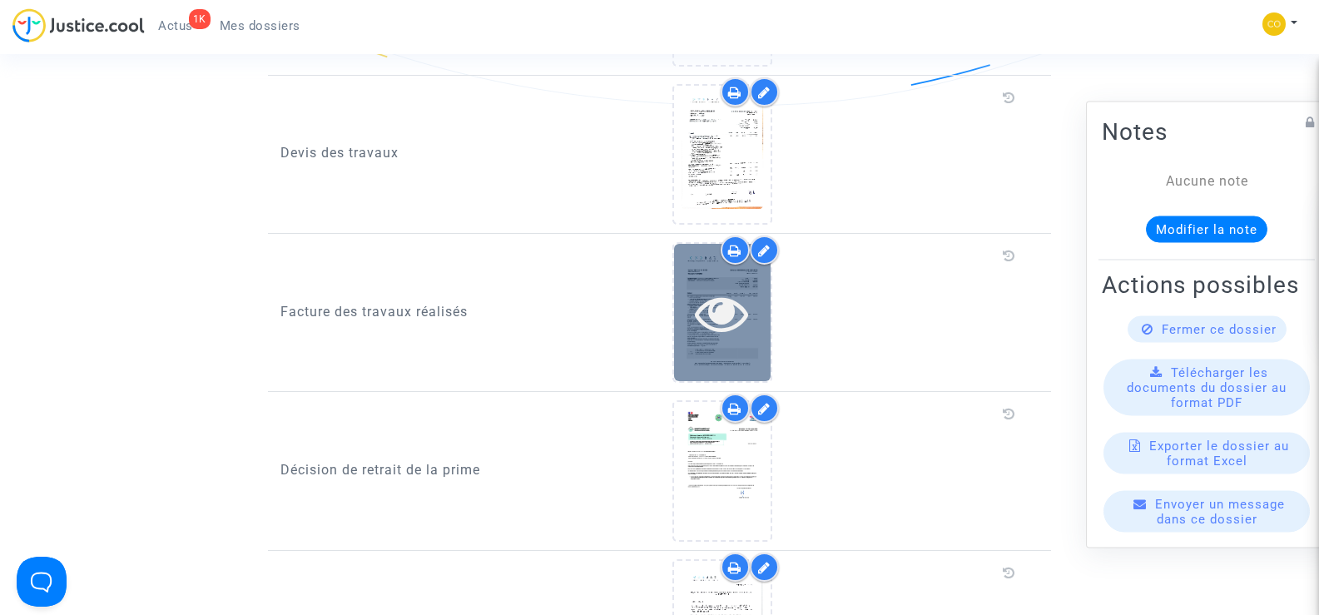
click at [696, 304] on icon at bounding box center [722, 312] width 54 height 53
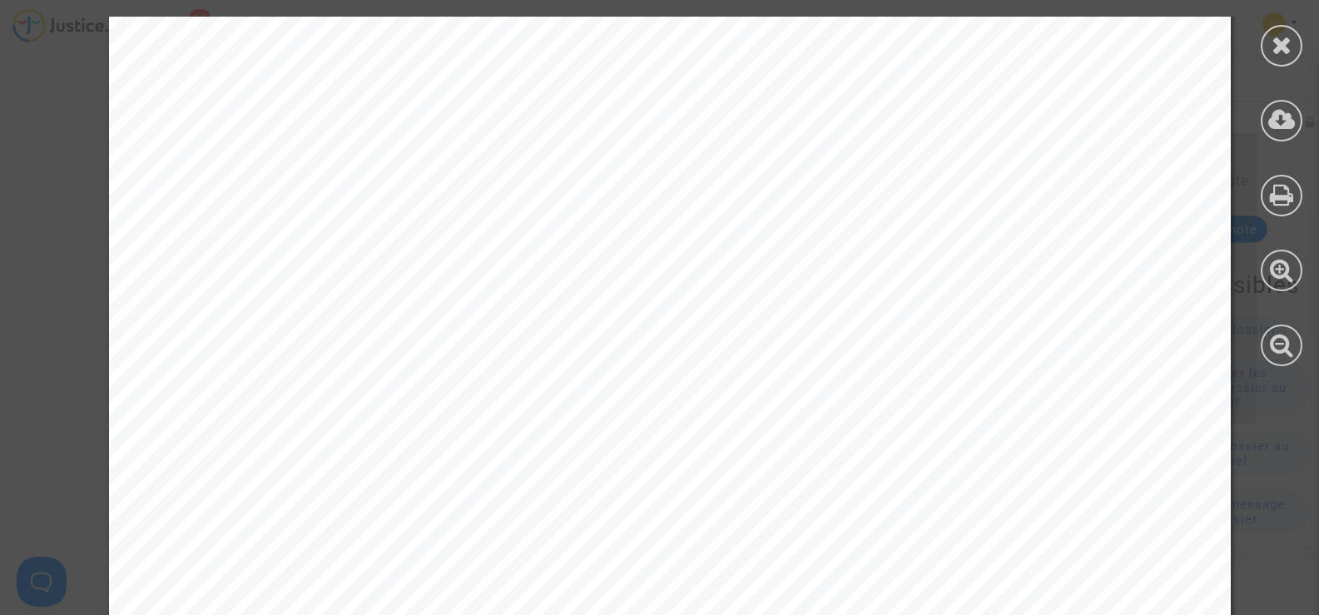
scroll to position [4995, 0]
click at [1273, 54] on icon at bounding box center [1282, 44] width 21 height 25
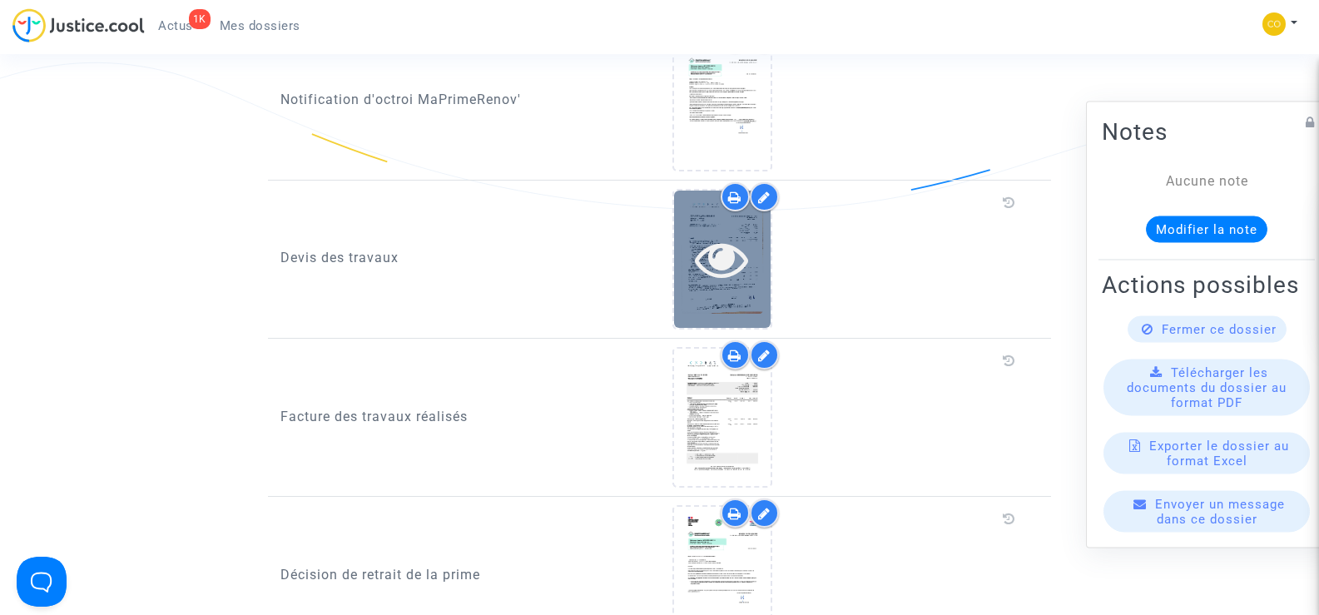
scroll to position [999, 0]
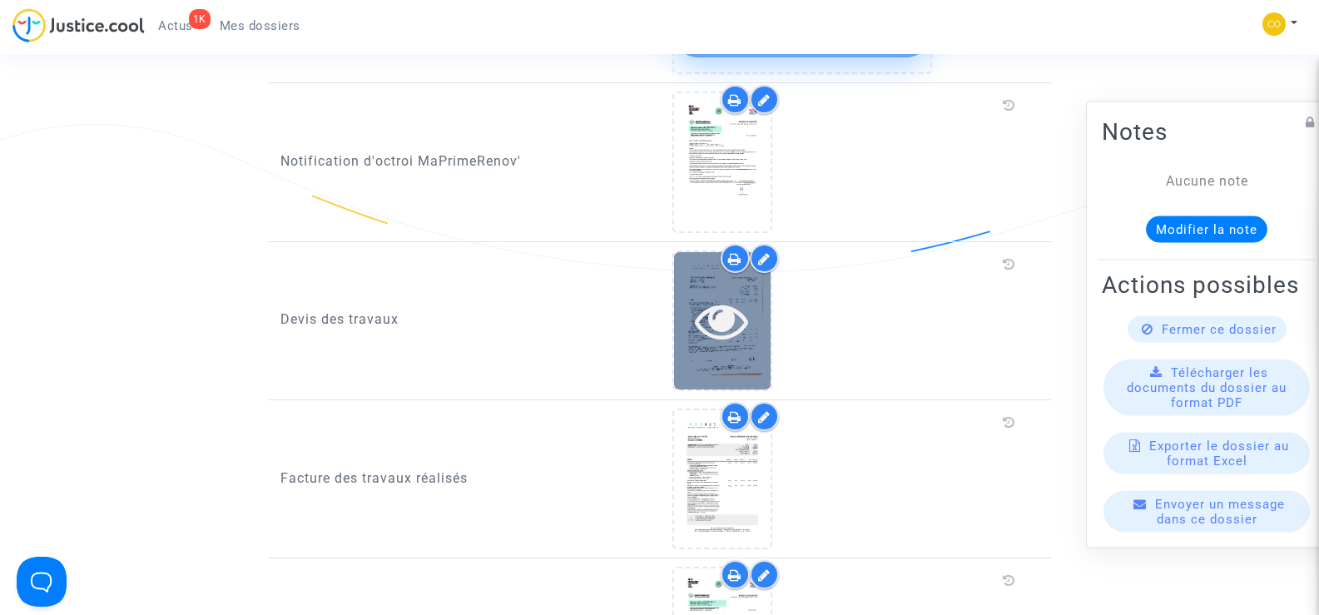
click at [747, 294] on icon at bounding box center [722, 320] width 54 height 53
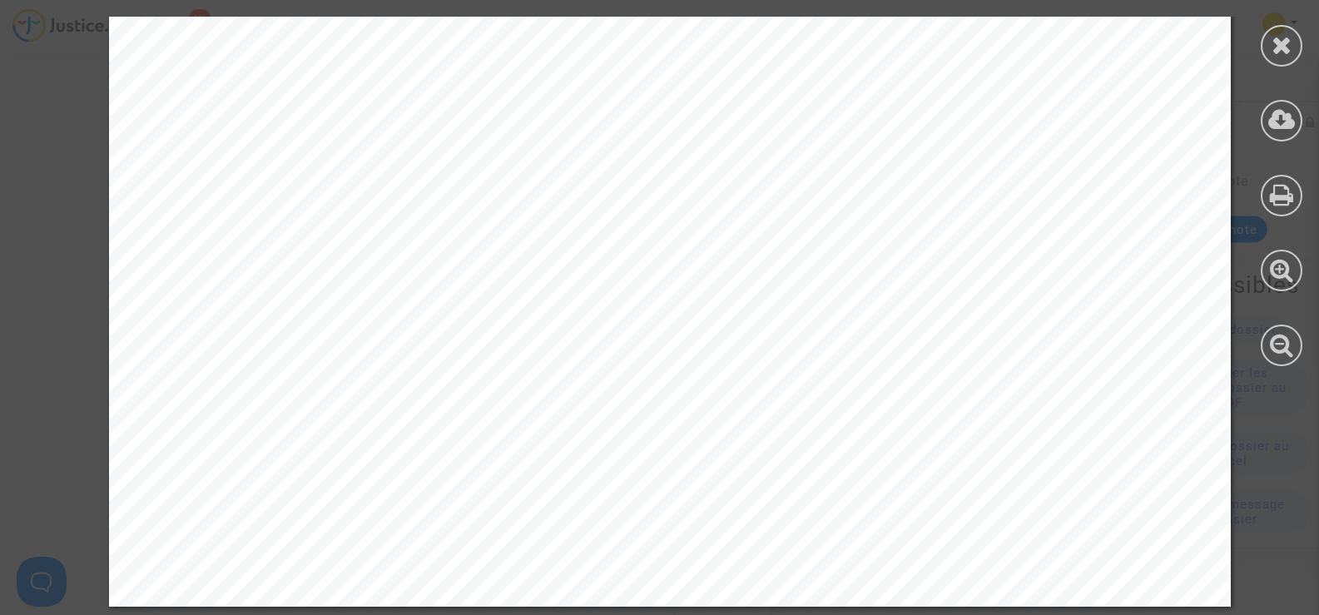
scroll to position [2607, 0]
click at [1292, 37] on icon at bounding box center [1282, 44] width 21 height 25
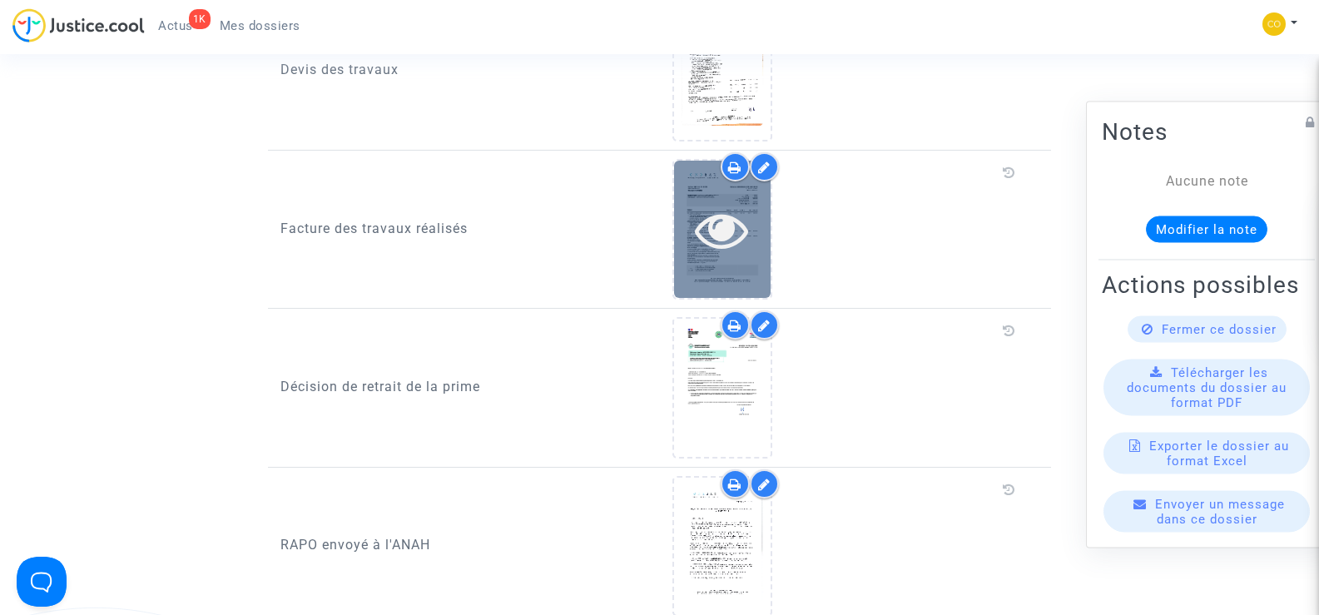
click at [746, 232] on icon at bounding box center [722, 229] width 54 height 53
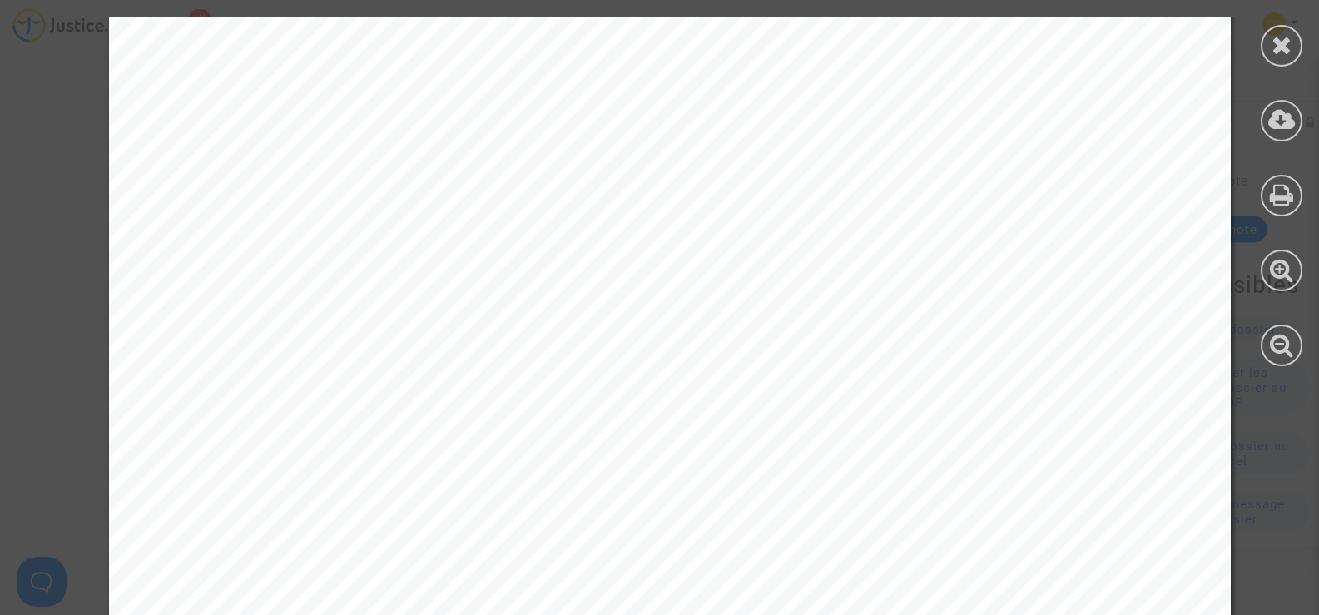
scroll to position [2081, 0]
click at [1289, 46] on icon at bounding box center [1282, 44] width 21 height 25
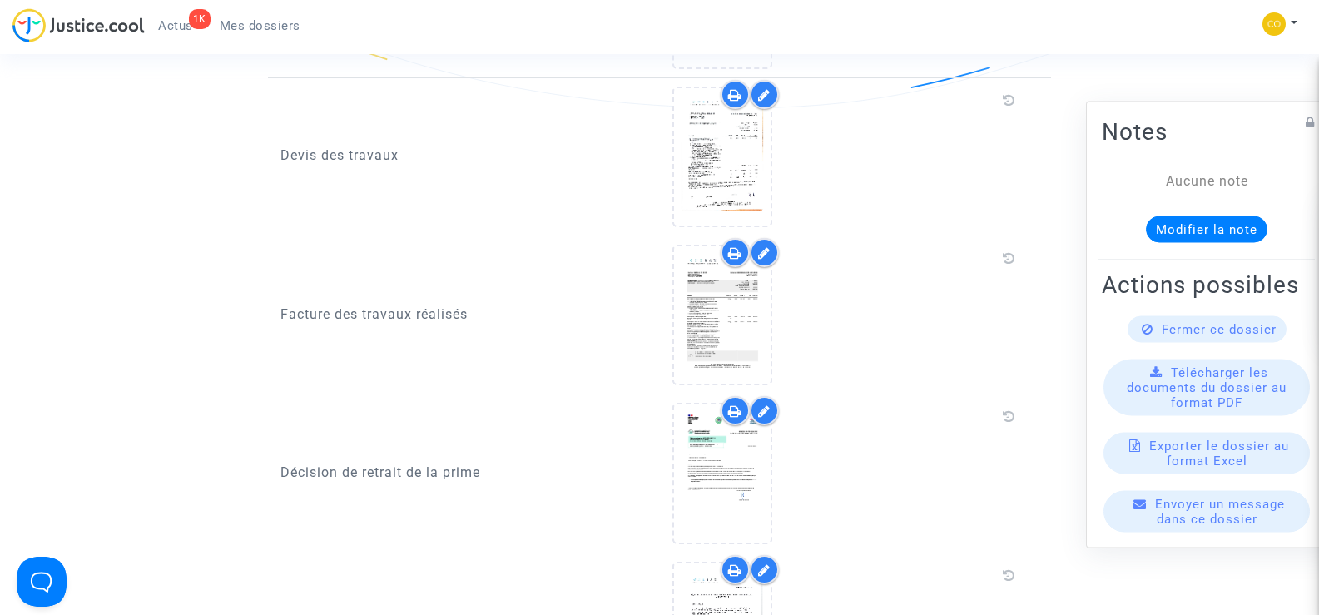
scroll to position [999, 0]
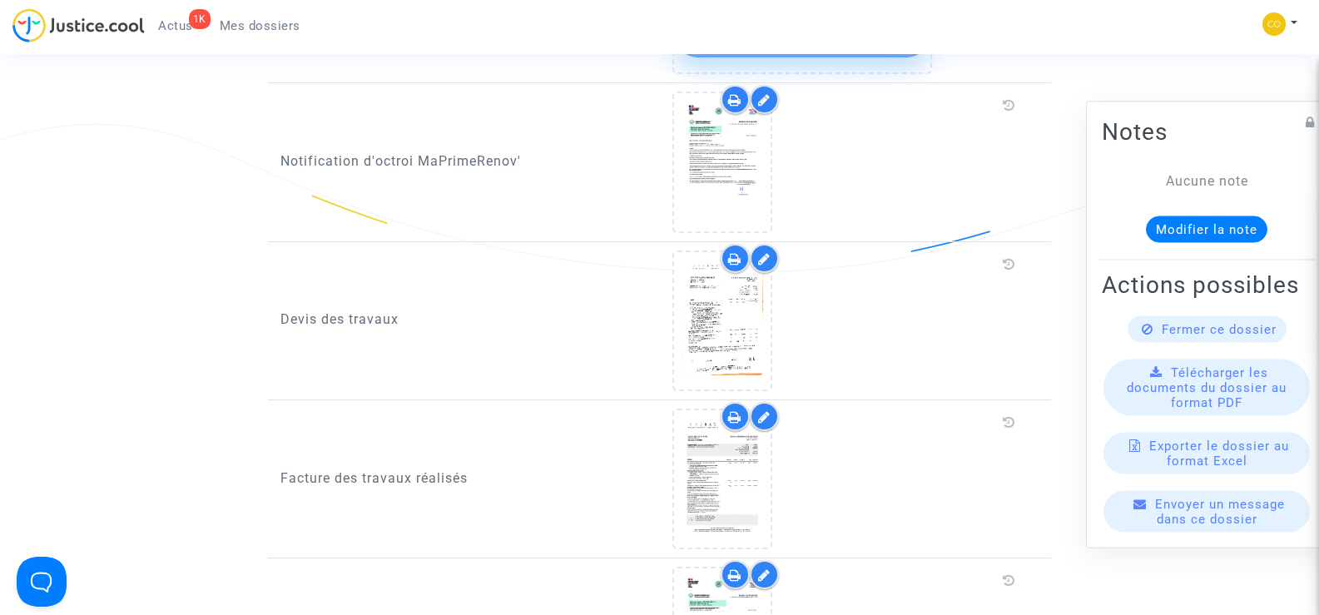
click at [768, 252] on icon at bounding box center [764, 258] width 12 height 13
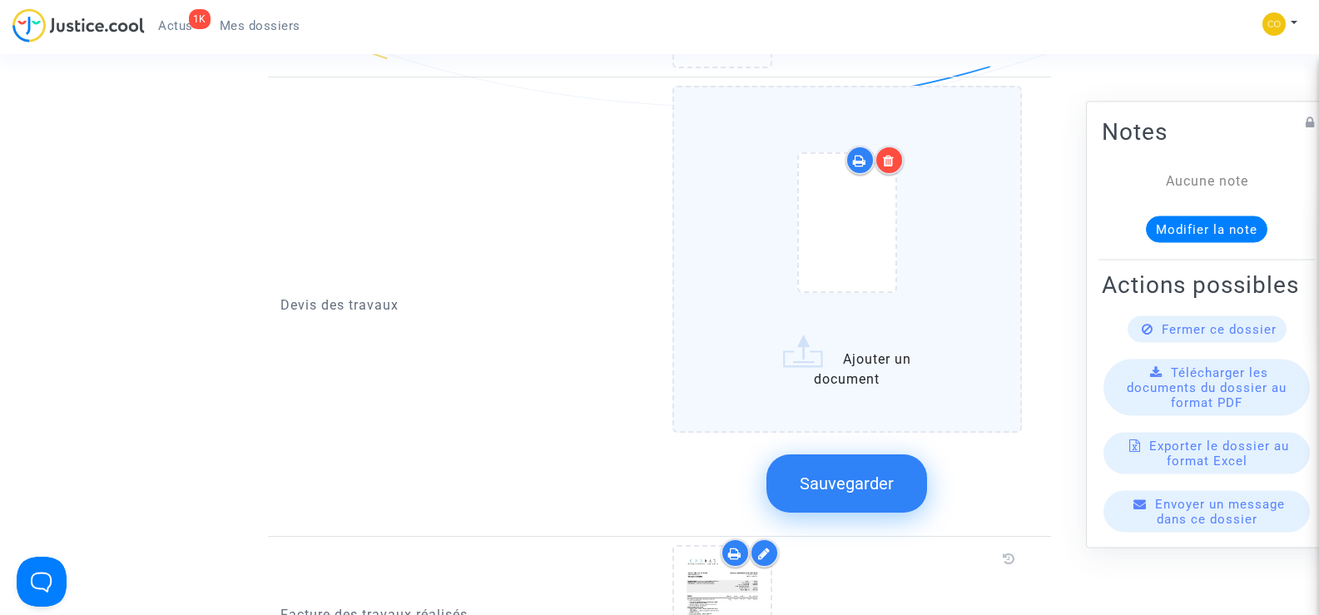
scroll to position [1165, 0]
click at [872, 356] on label "Ajouter un document" at bounding box center [848, 257] width 350 height 347
click at [0, 0] on input "Ajouter un document" at bounding box center [0, 0] width 0 height 0
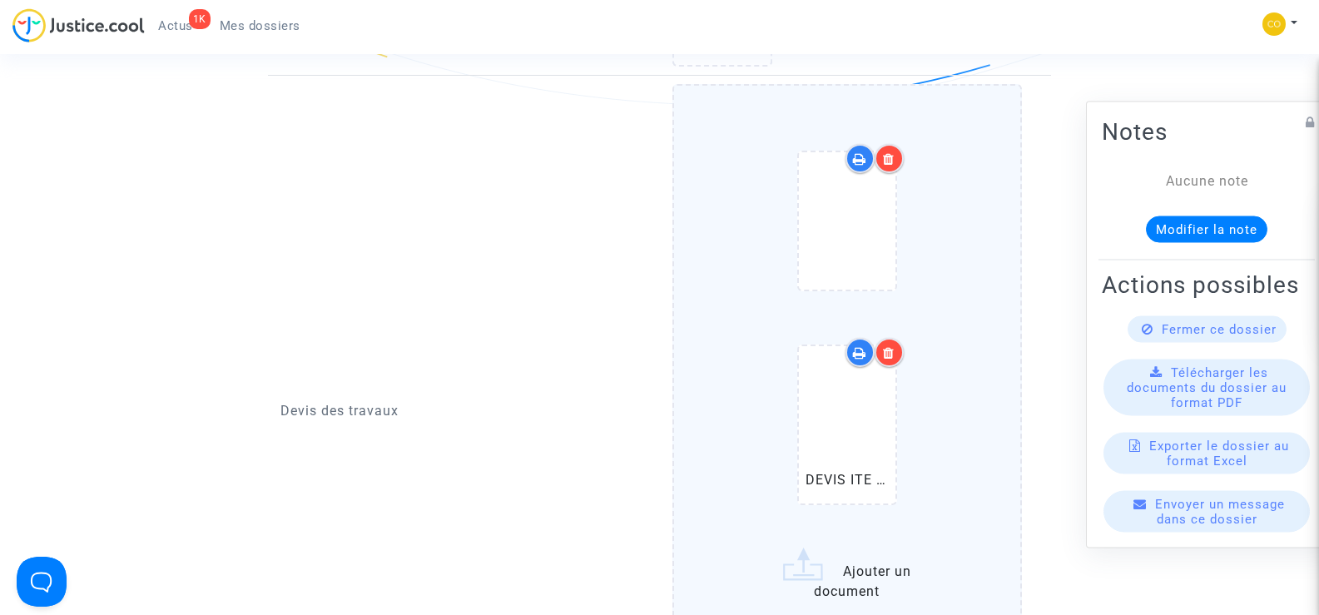
click at [888, 346] on icon at bounding box center [889, 352] width 12 height 13
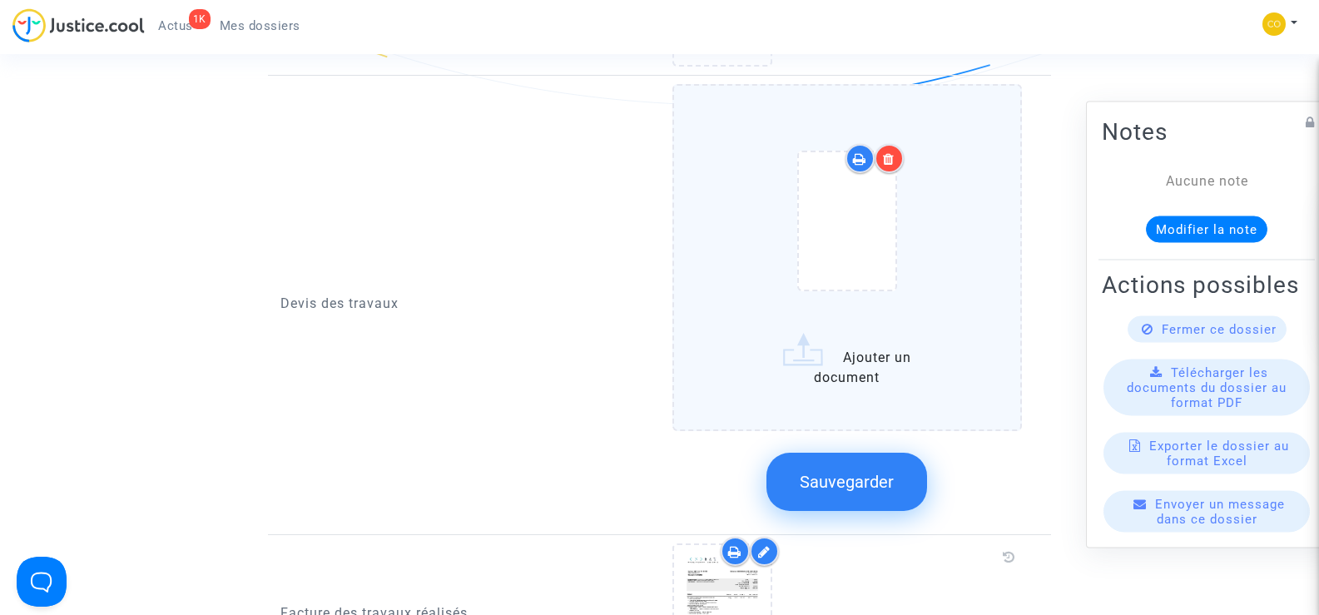
click at [839, 354] on label "Ajouter un document" at bounding box center [848, 257] width 350 height 347
click at [0, 0] on input "Ajouter un document" at bounding box center [0, 0] width 0 height 0
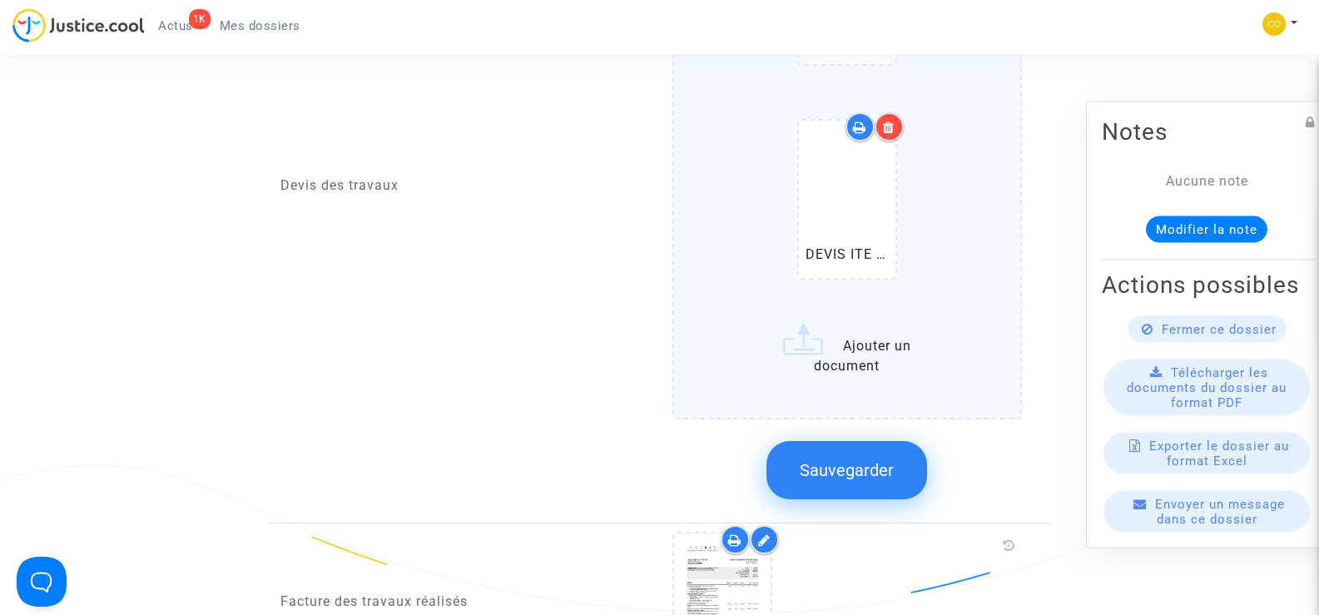
scroll to position [1415, 0]
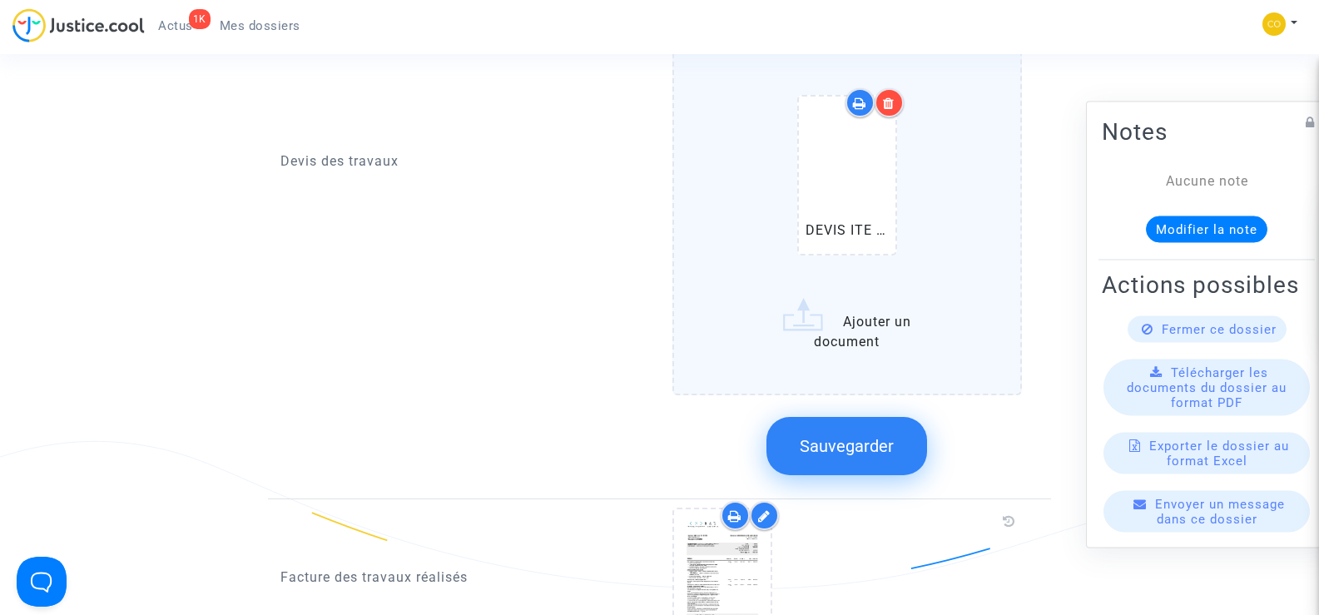
click at [857, 436] on span "Sauvegarder" at bounding box center [847, 446] width 94 height 20
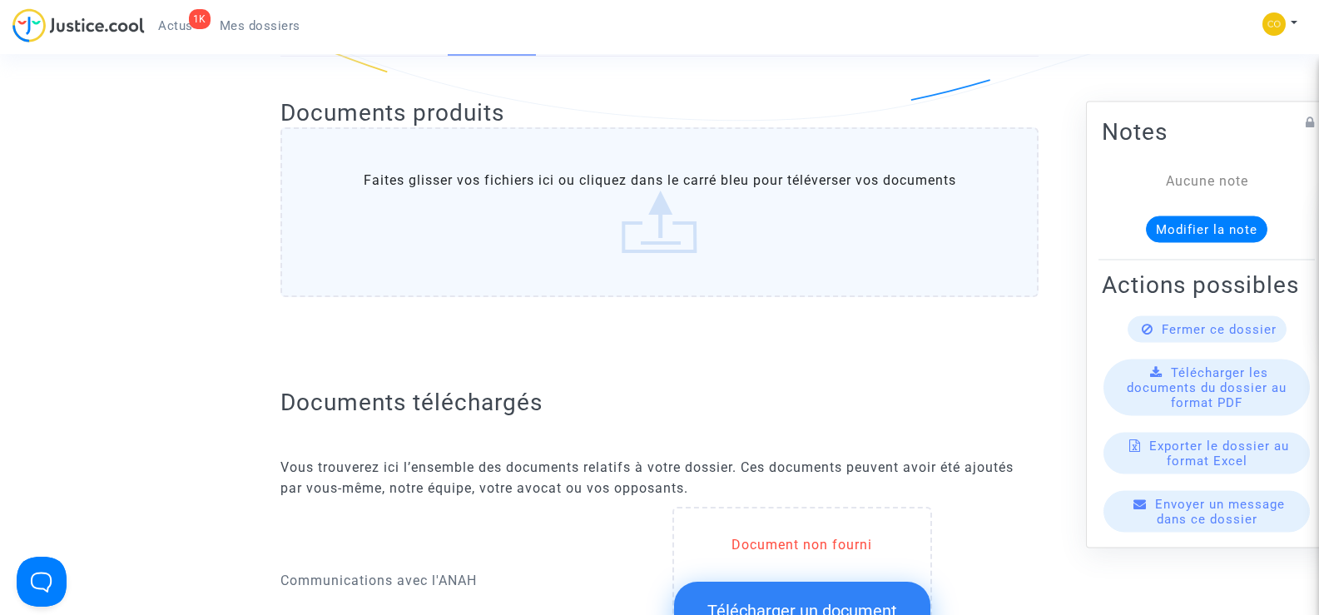
scroll to position [0, 0]
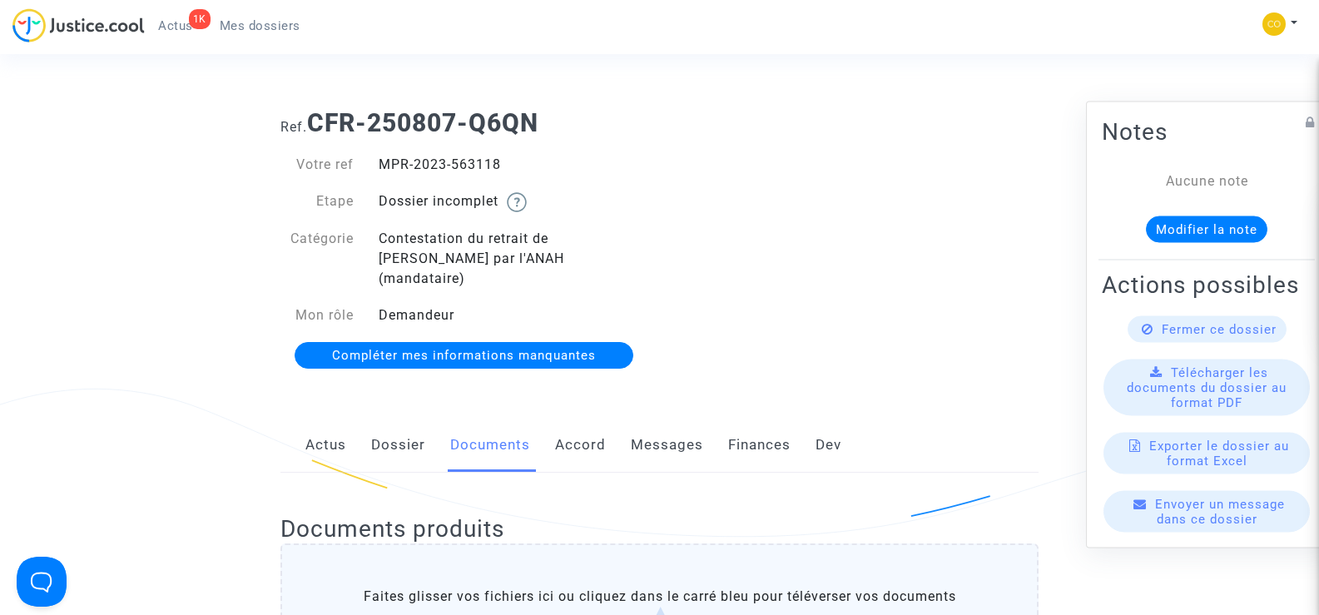
click at [280, 28] on span "Mes dossiers" at bounding box center [260, 25] width 81 height 15
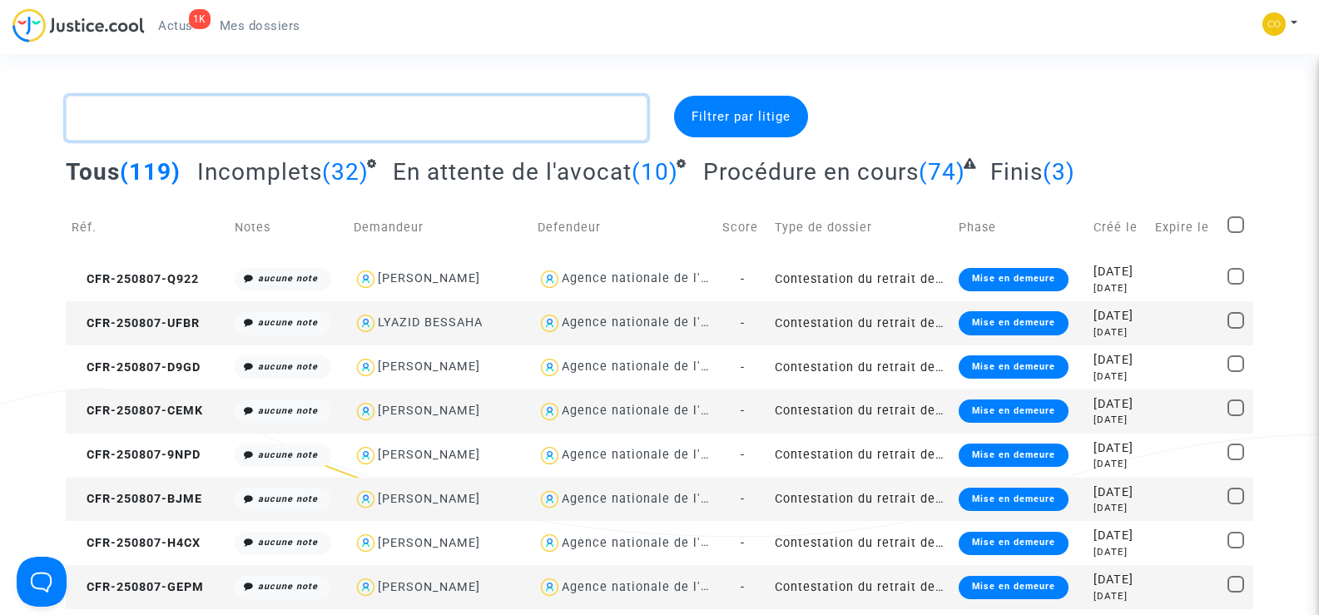
click at [173, 117] on textarea at bounding box center [356, 118] width 581 height 45
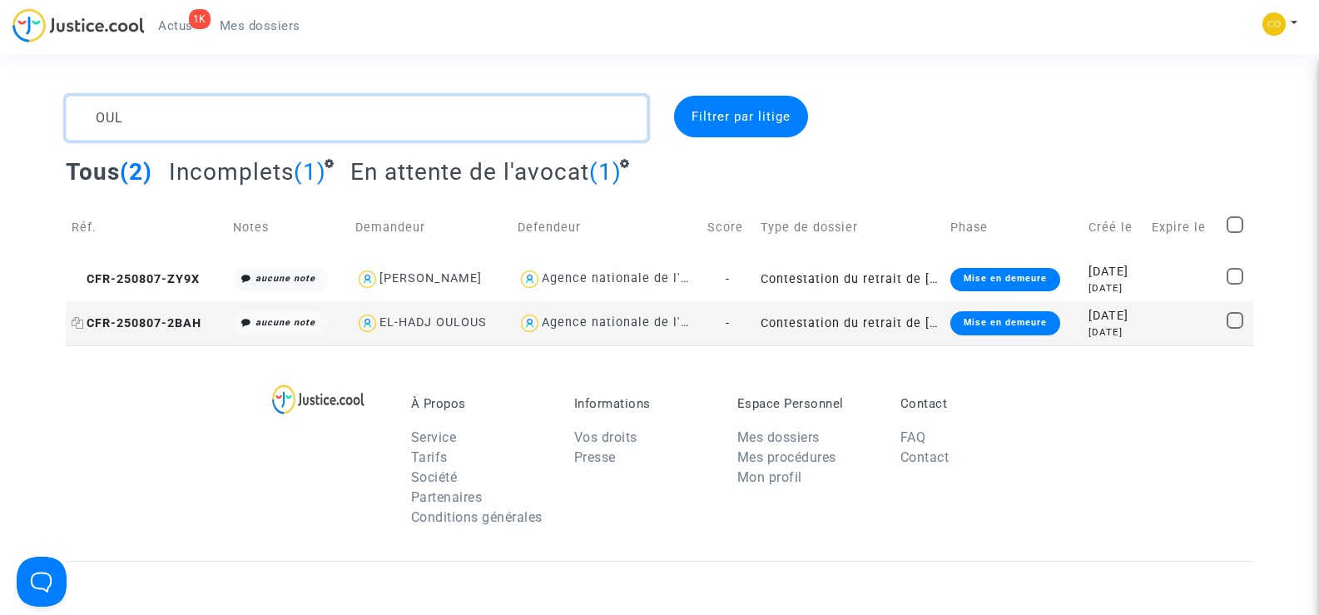
type textarea "OUL"
click at [147, 327] on span "CFR-250807-2BAH" at bounding box center [137, 323] width 130 height 14
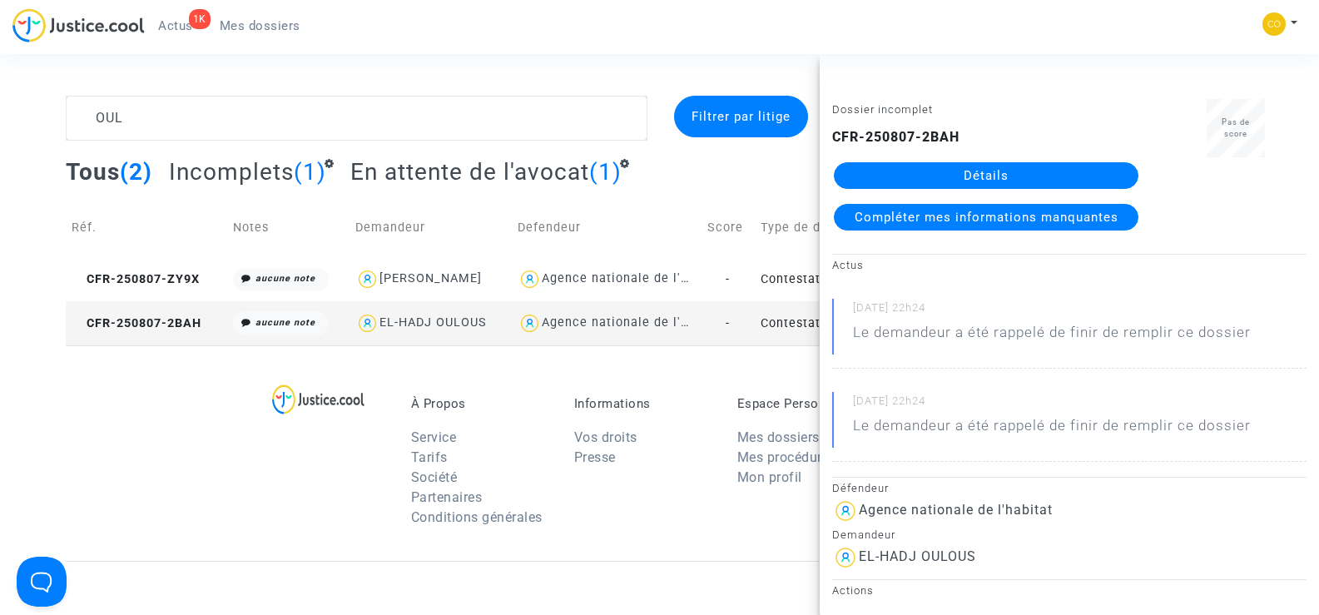
click at [996, 182] on link "Détails" at bounding box center [986, 175] width 305 height 27
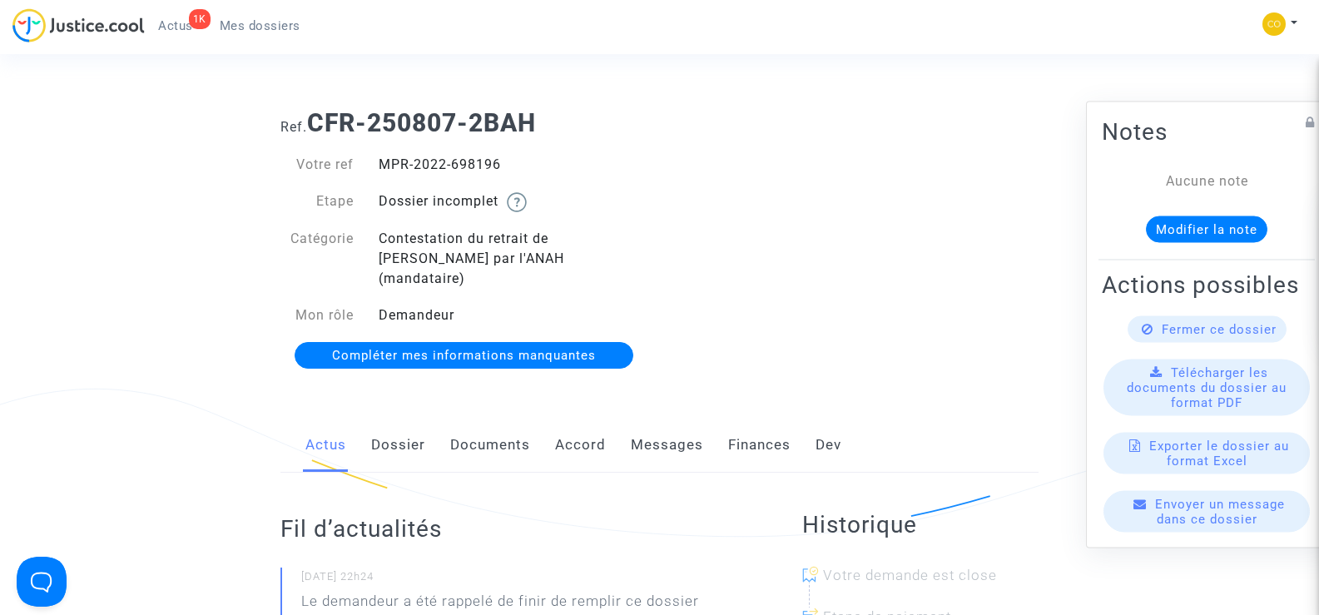
click at [486, 418] on link "Documents" at bounding box center [490, 445] width 80 height 55
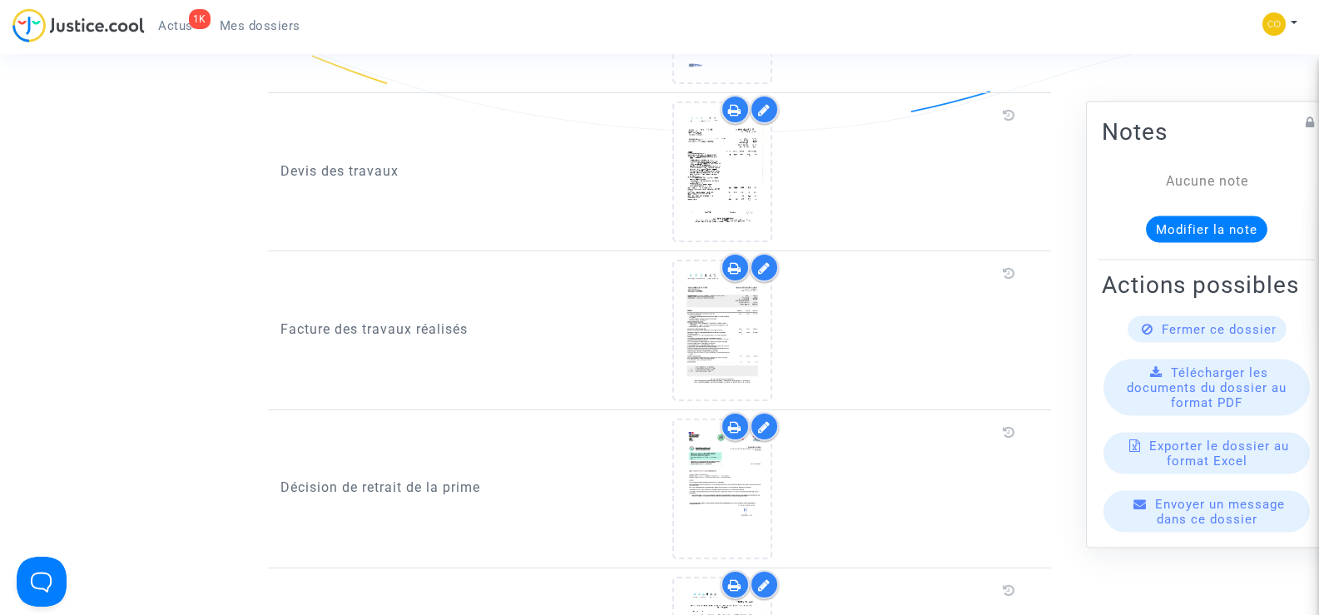
scroll to position [1165, 0]
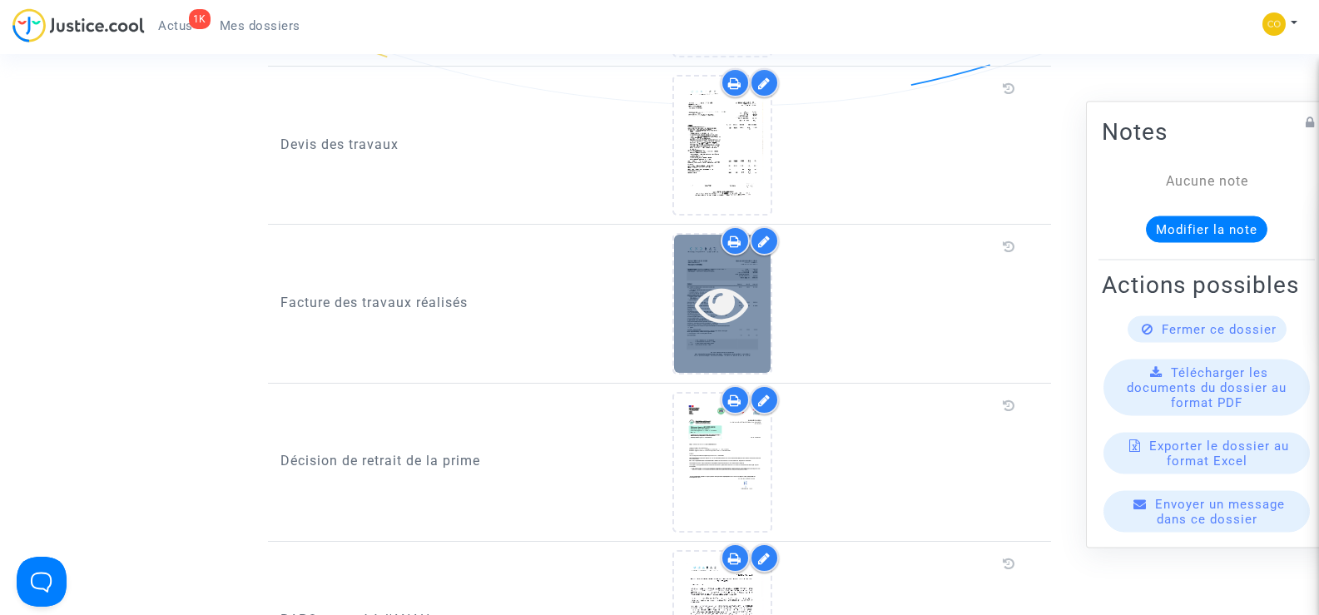
click at [700, 300] on icon at bounding box center [722, 303] width 54 height 53
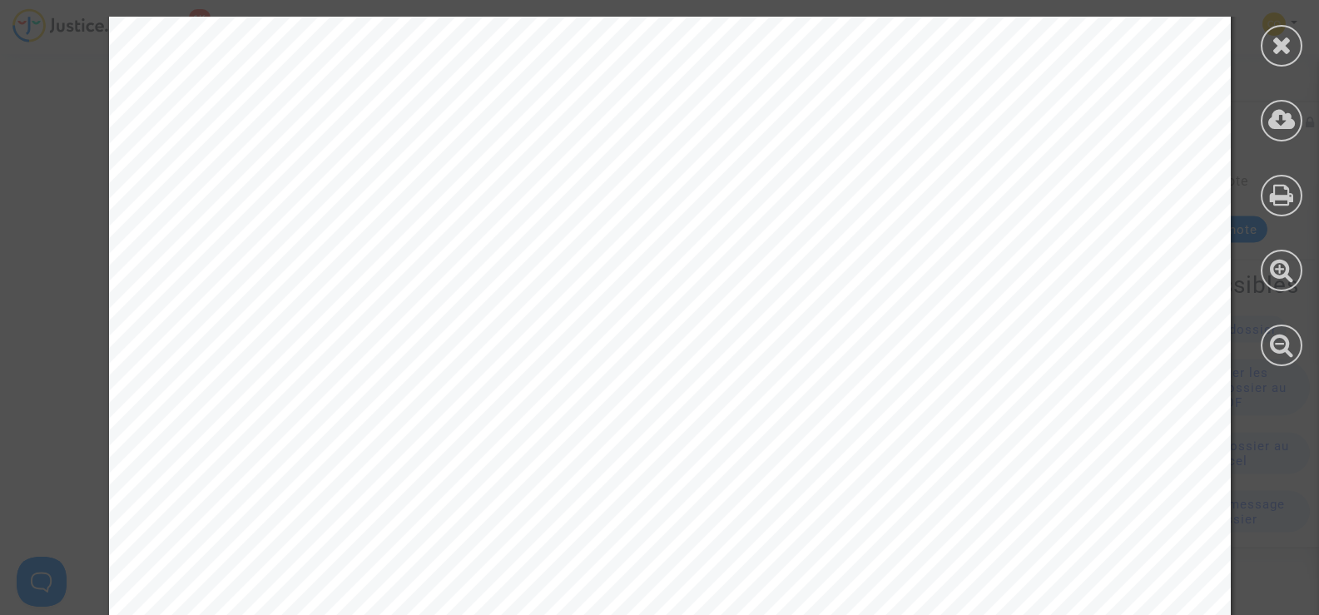
scroll to position [10587, 0]
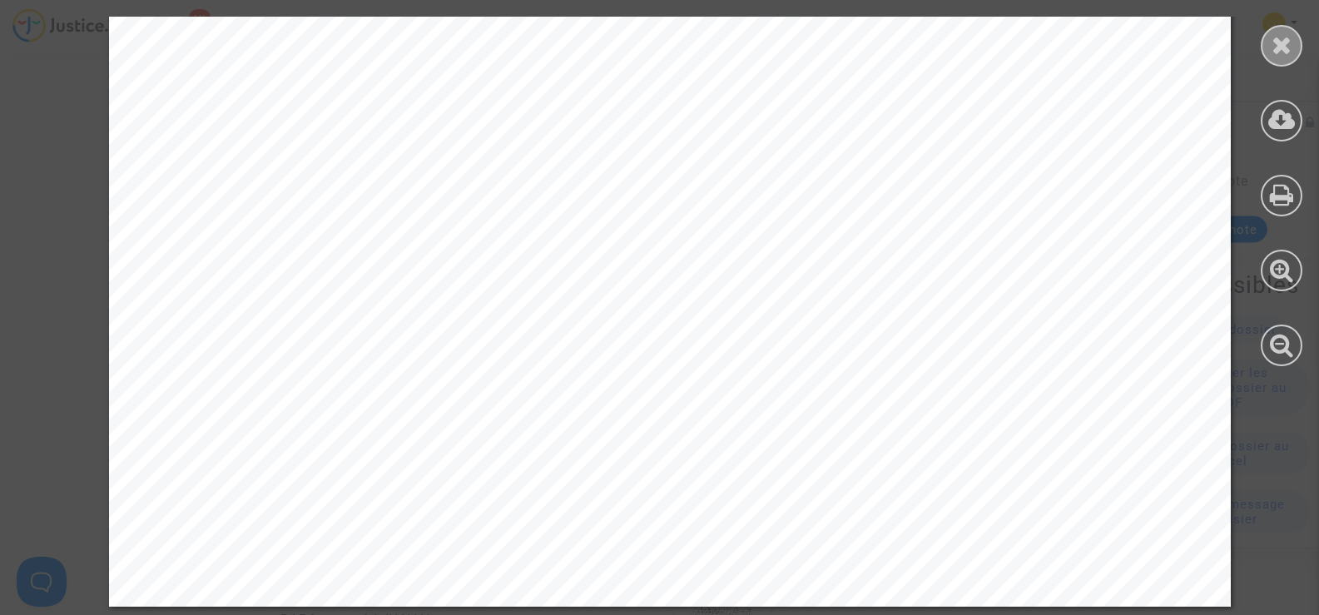
click at [1284, 43] on icon at bounding box center [1282, 44] width 21 height 25
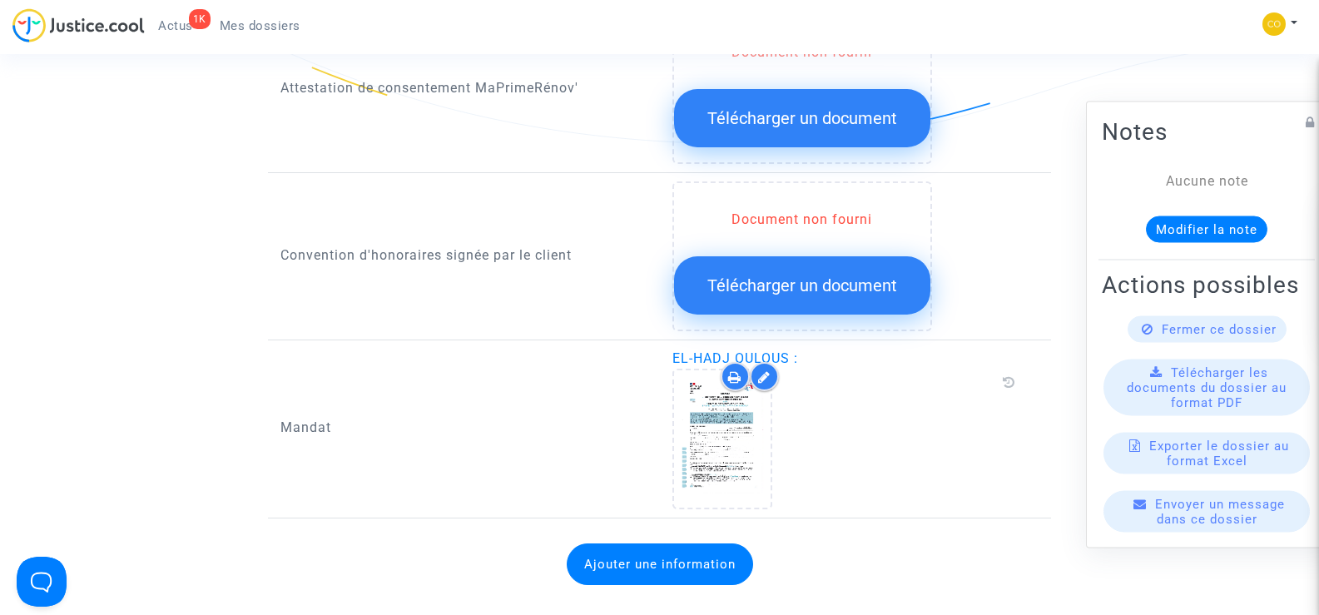
scroll to position [1915, 0]
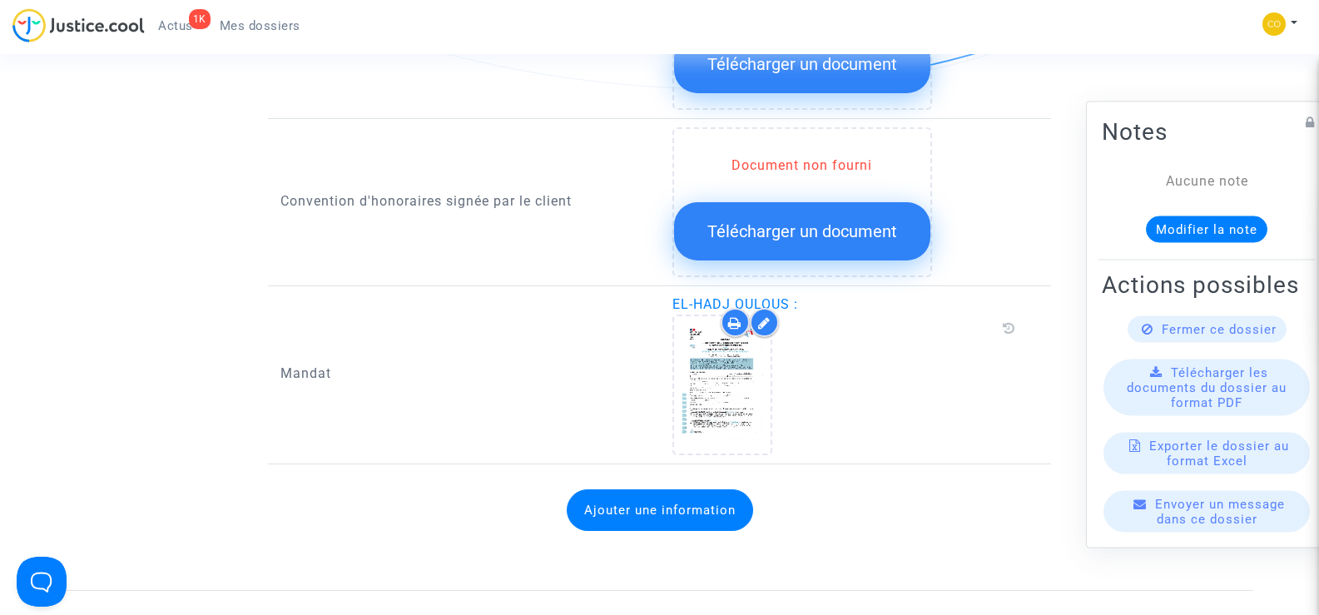
click at [266, 25] on span "Mes dossiers" at bounding box center [260, 25] width 81 height 15
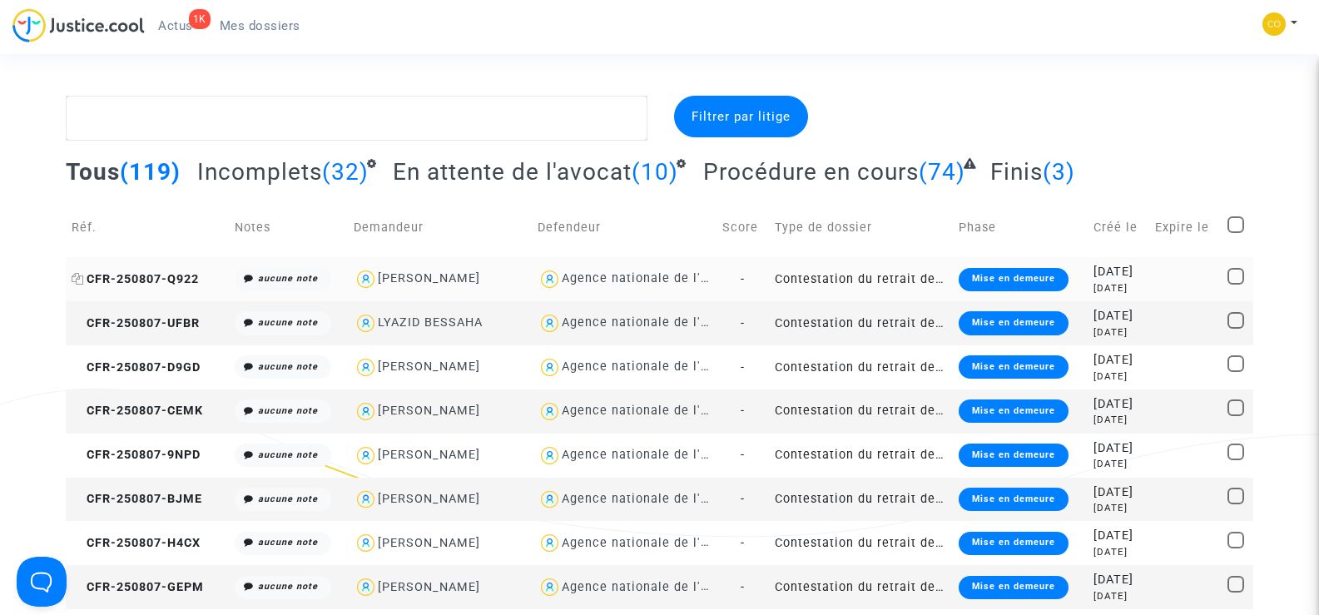
click at [171, 278] on span "CFR-250807-Q922" at bounding box center [135, 279] width 127 height 14
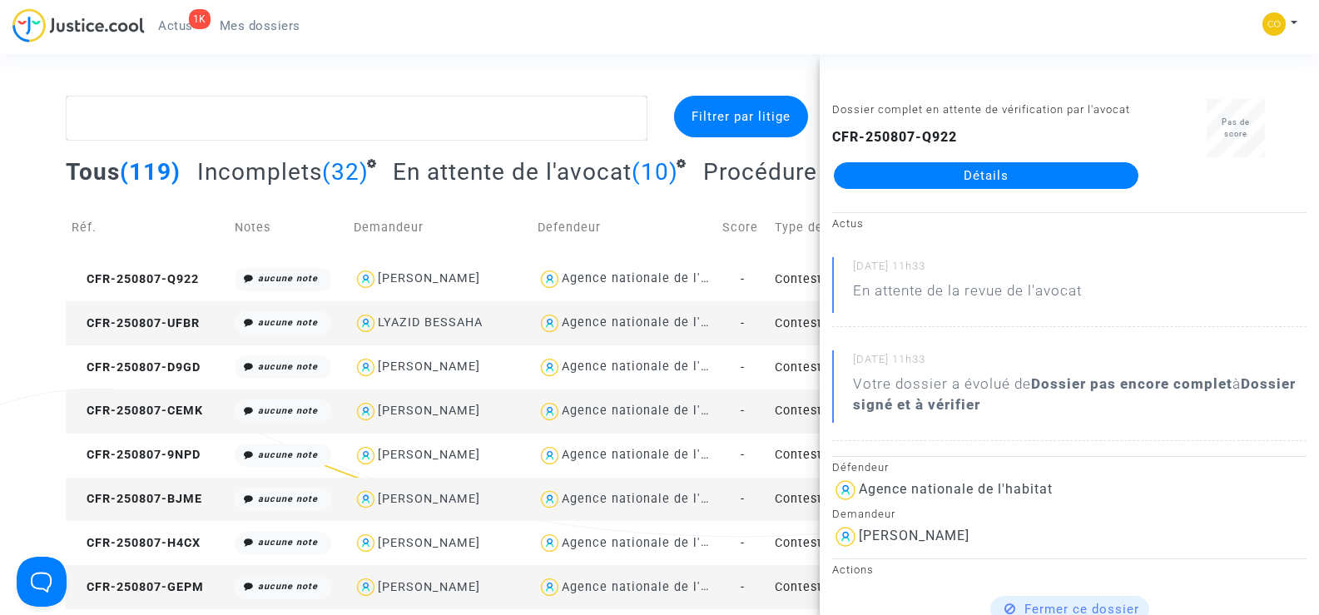
click at [983, 169] on link "Détails" at bounding box center [986, 175] width 305 height 27
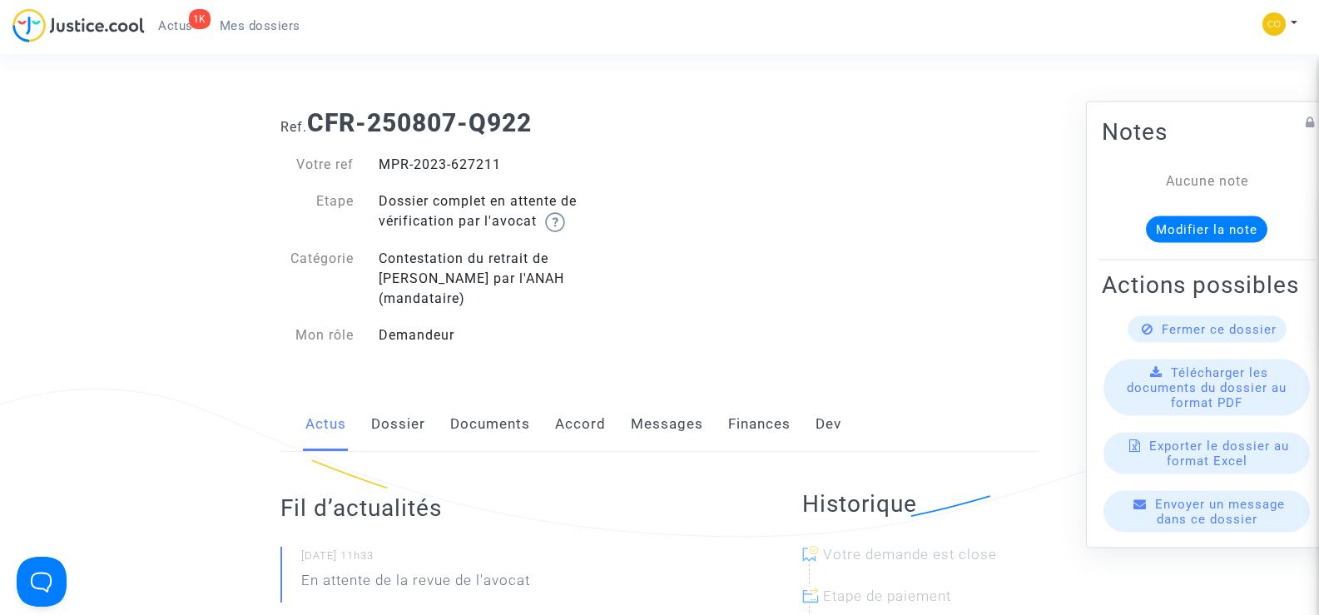
click at [485, 397] on link "Documents" at bounding box center [490, 424] width 80 height 55
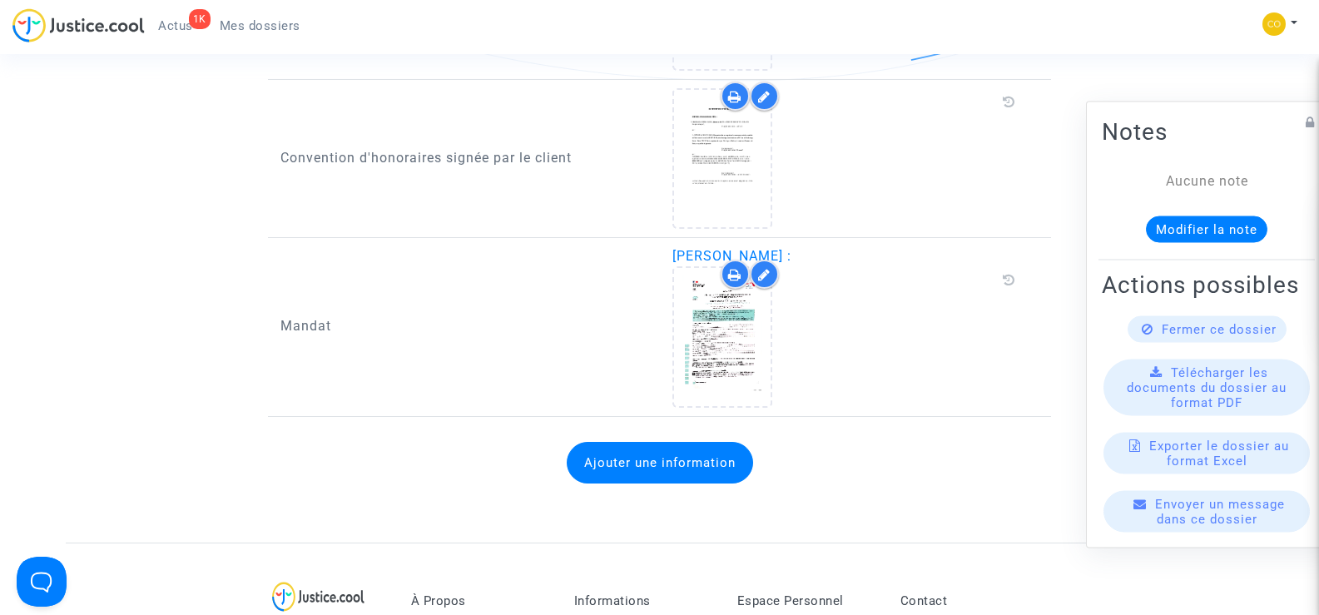
scroll to position [2081, 0]
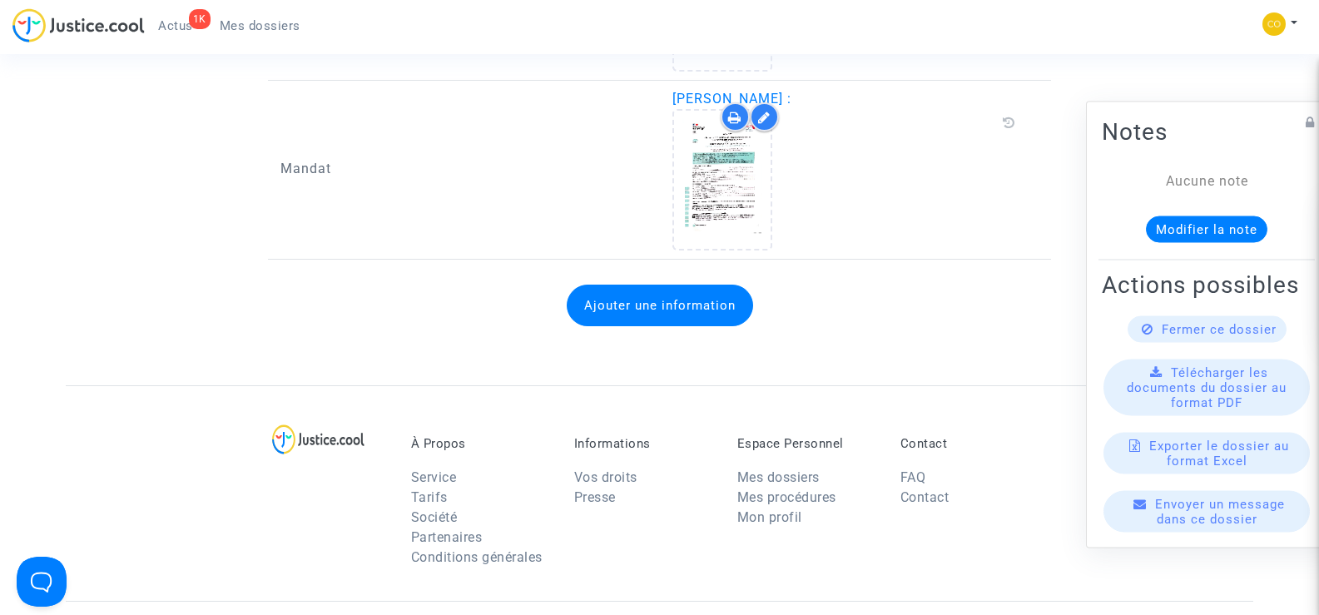
click at [283, 19] on span "Mes dossiers" at bounding box center [260, 25] width 81 height 15
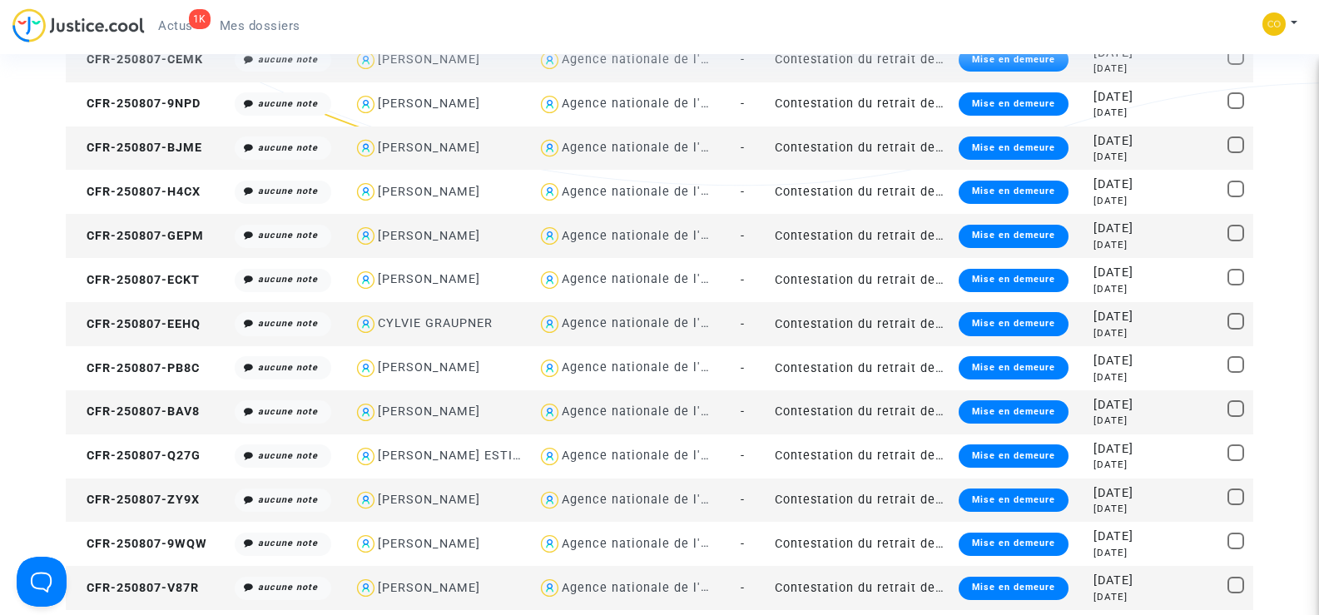
scroll to position [83, 0]
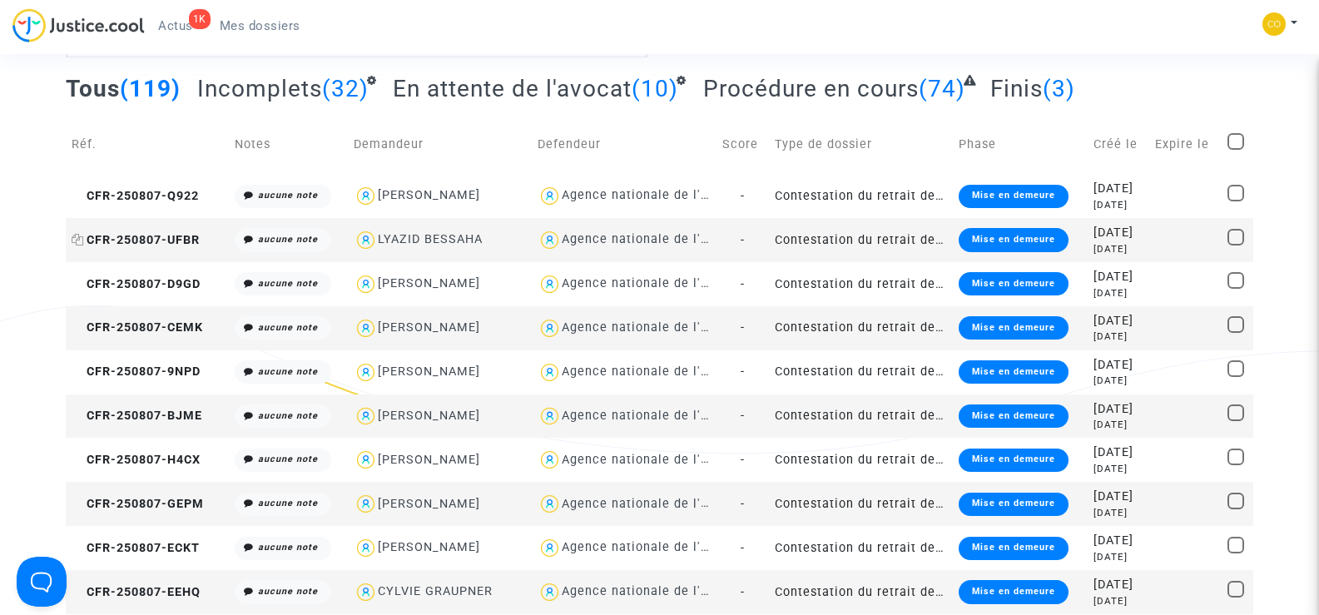
click at [146, 233] on span "CFR-250807-UFBR" at bounding box center [136, 240] width 128 height 14
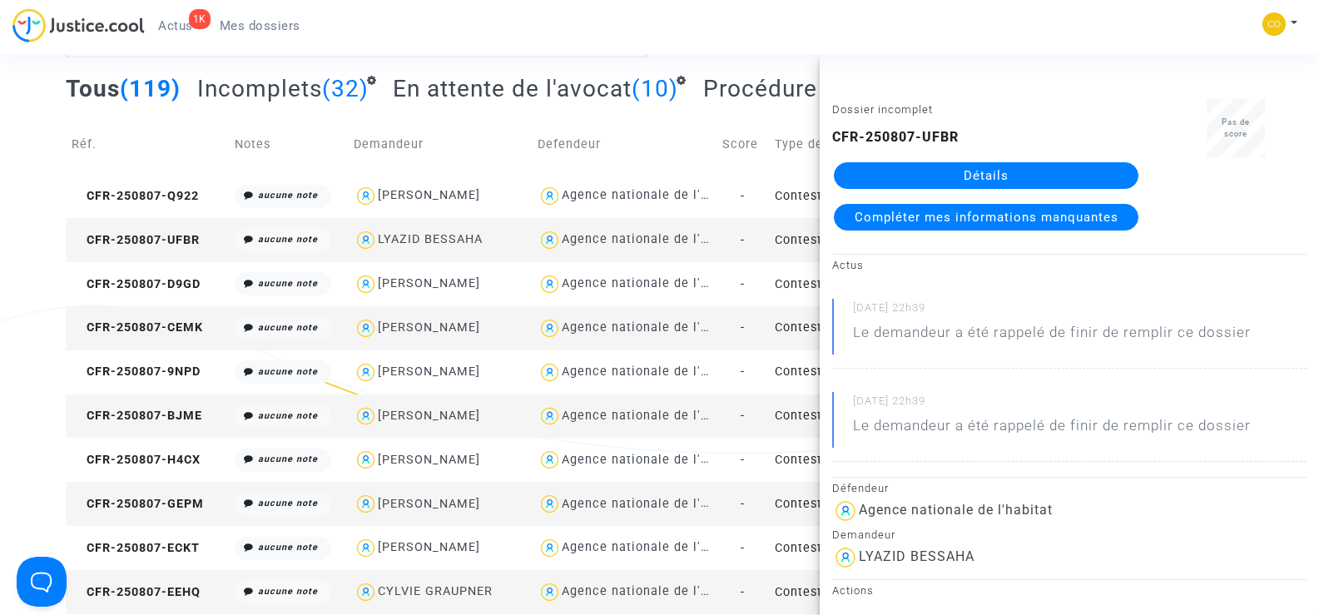
click at [1026, 174] on link "Détails" at bounding box center [986, 175] width 305 height 27
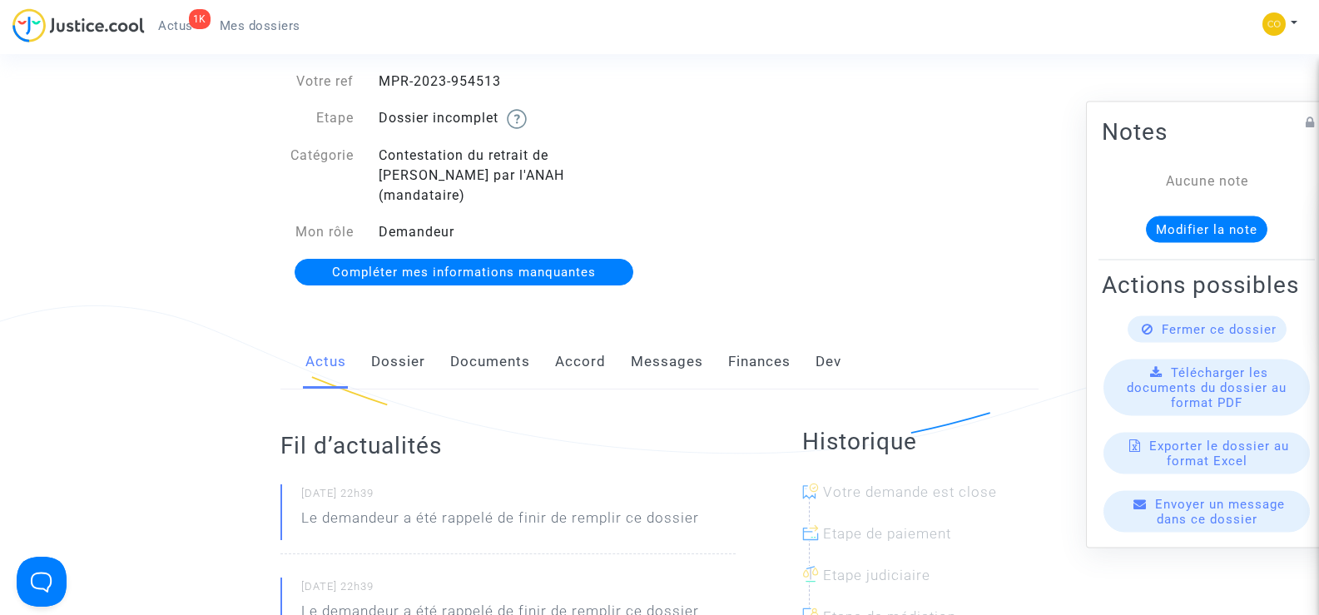
click at [497, 347] on link "Documents" at bounding box center [490, 362] width 80 height 55
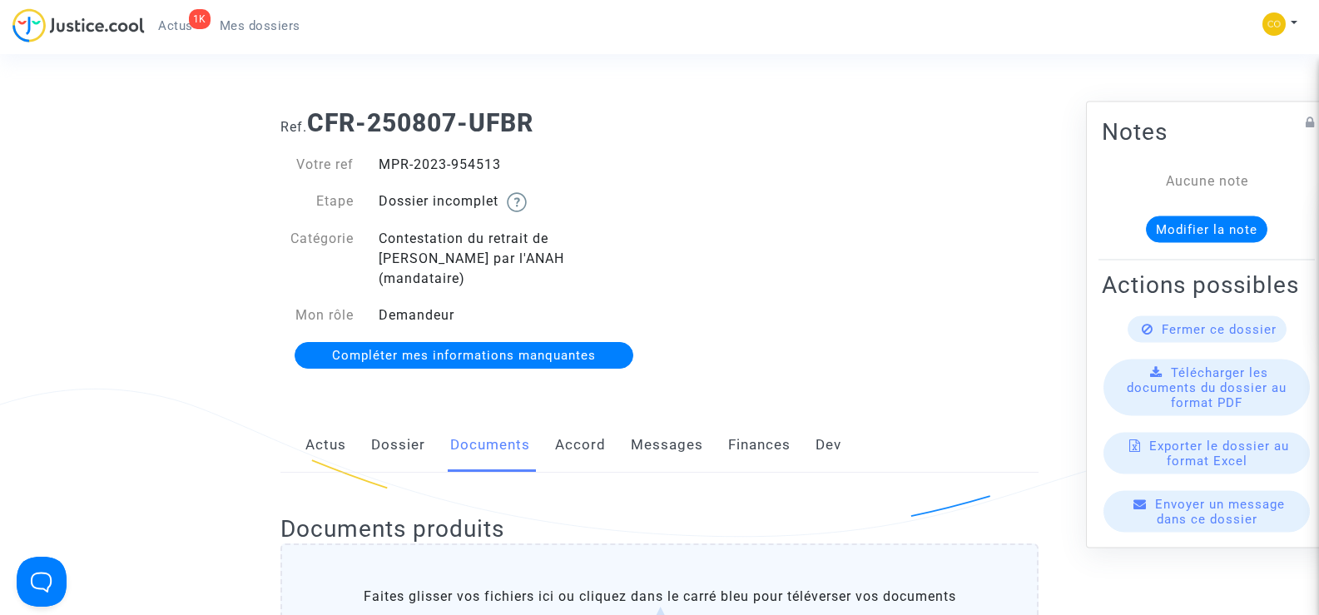
drag, startPoint x: 501, startPoint y: 165, endPoint x: 379, endPoint y: 163, distance: 122.4
click at [379, 163] on div "MPR-2023-954513" at bounding box center [513, 165] width 294 height 20
copy div "MPR-2023-954513"
click at [692, 171] on div "Ref. CFR-250807-UFBR Votre ref MPR-2023-954513 Etape Dossier incomplet Catégori…" at bounding box center [659, 240] width 783 height 288
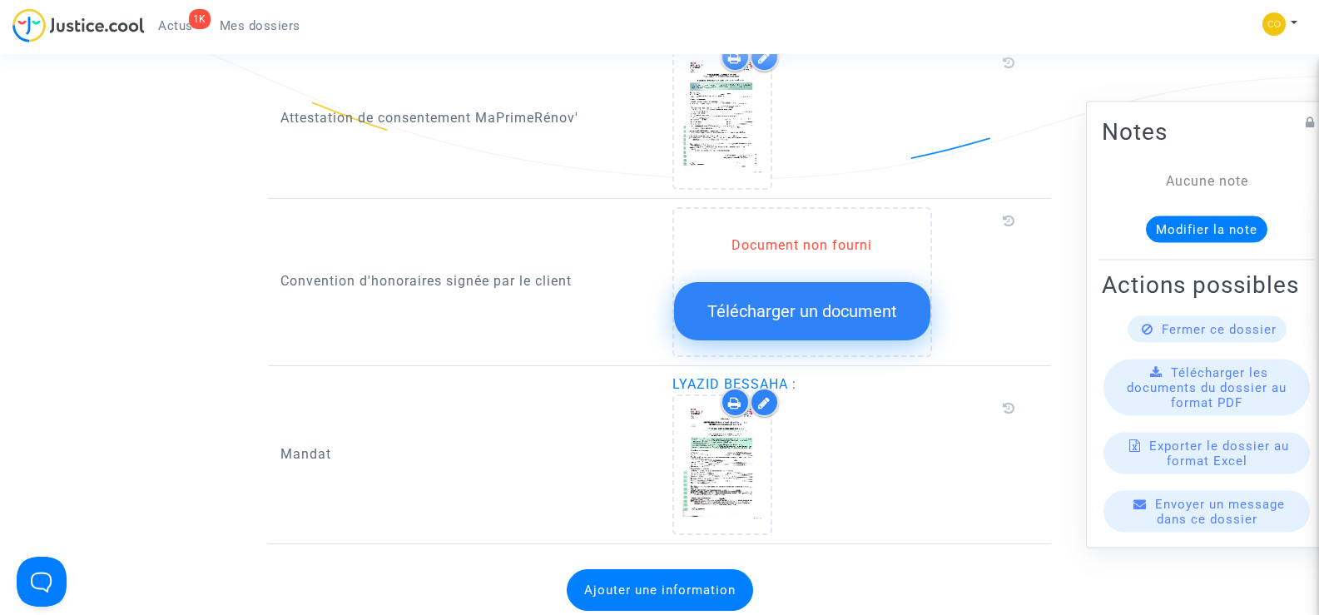
scroll to position [1665, 0]
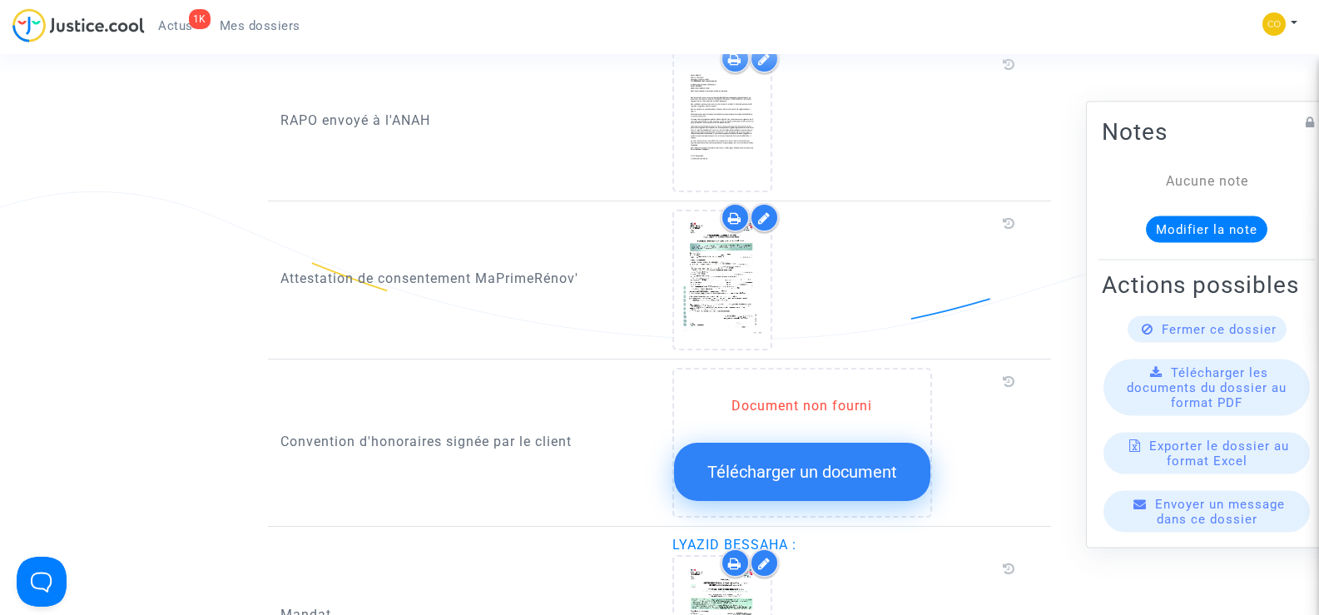
click at [265, 28] on span "Mes dossiers" at bounding box center [260, 25] width 81 height 15
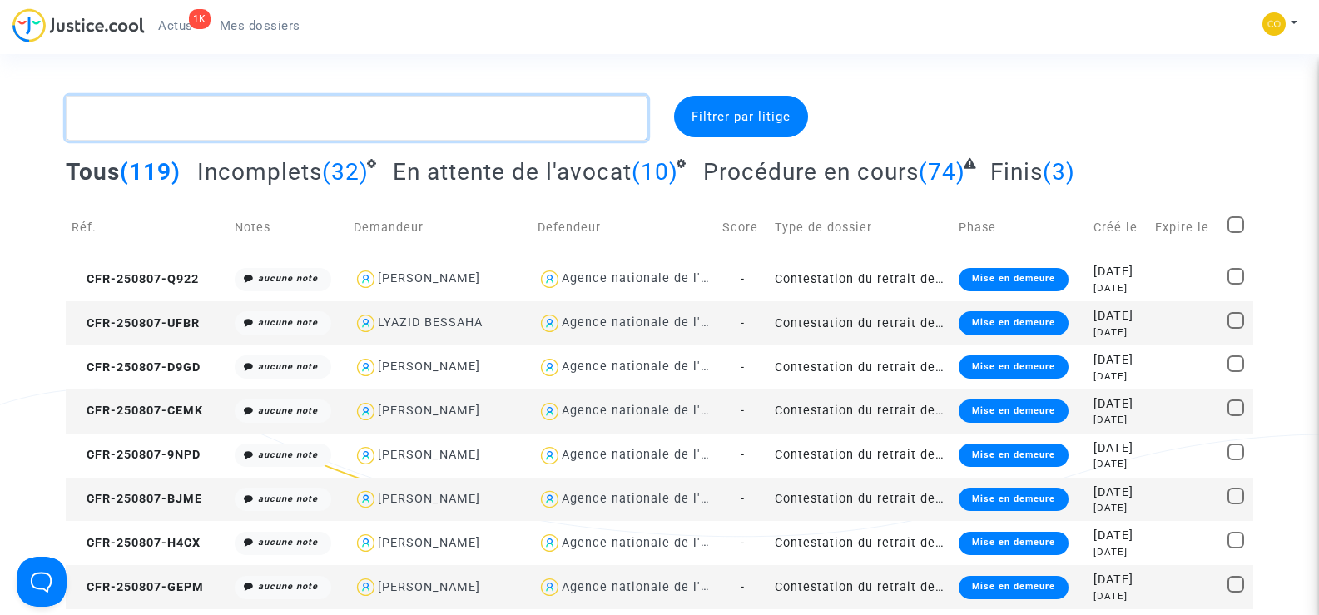
click at [176, 127] on textarea at bounding box center [356, 118] width 581 height 45
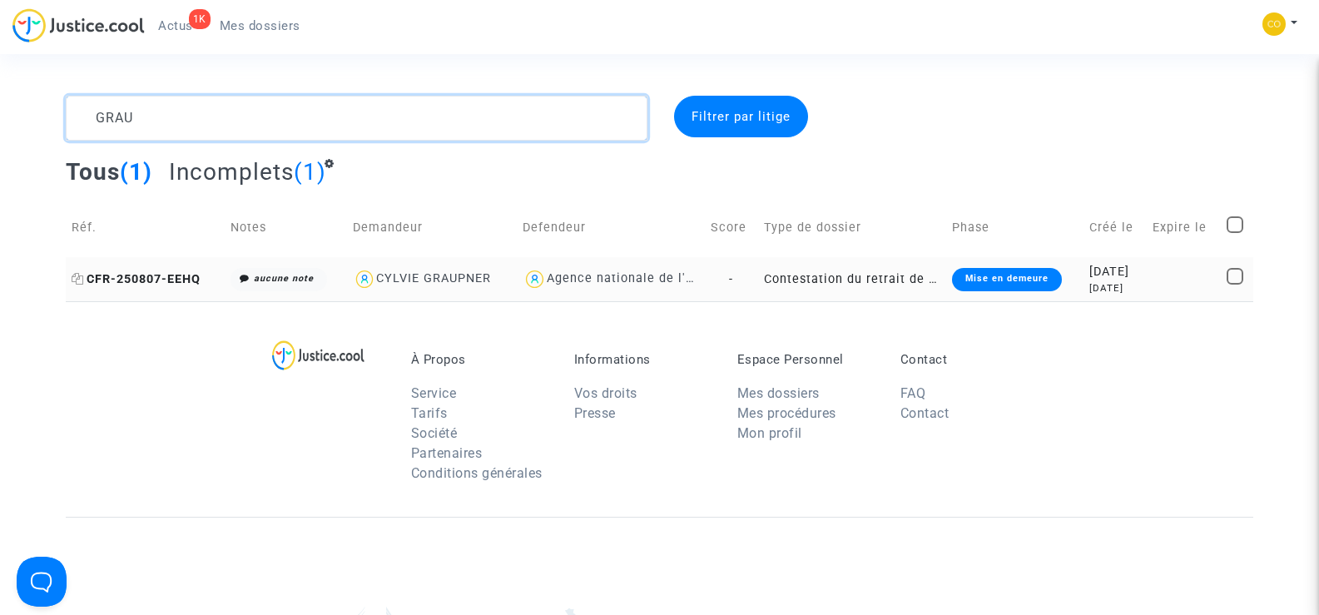
type textarea "GRAU"
click at [122, 276] on span "CFR-250807-EEHQ" at bounding box center [136, 279] width 129 height 14
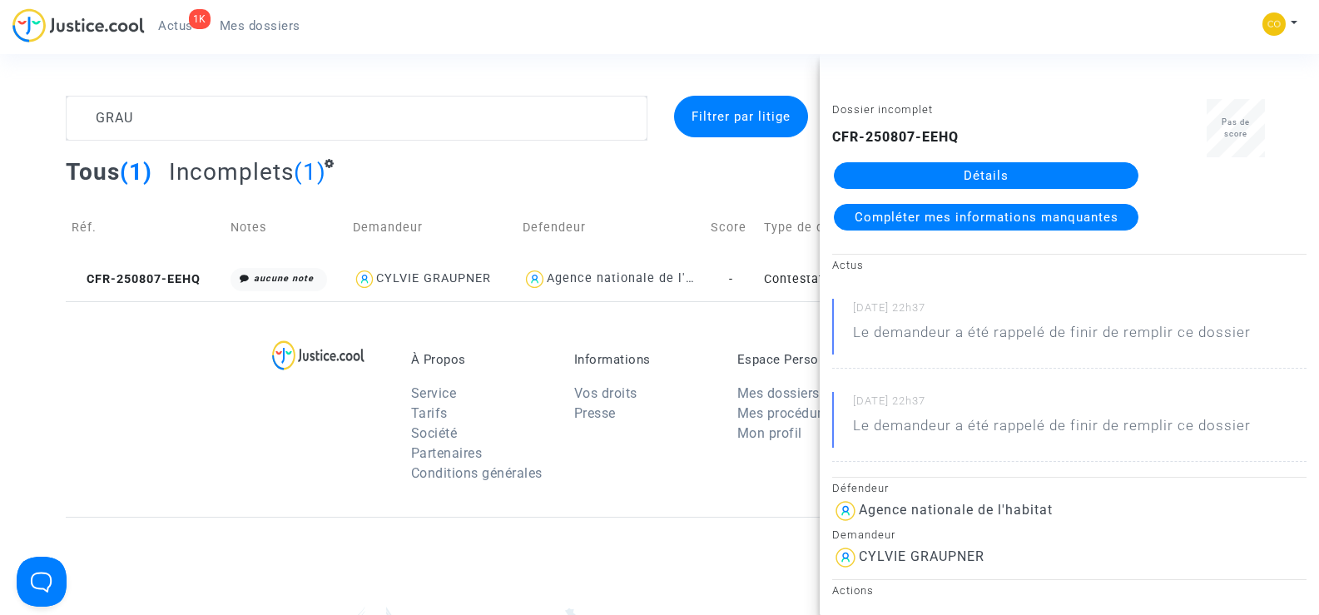
click at [973, 168] on link "Détails" at bounding box center [986, 175] width 305 height 27
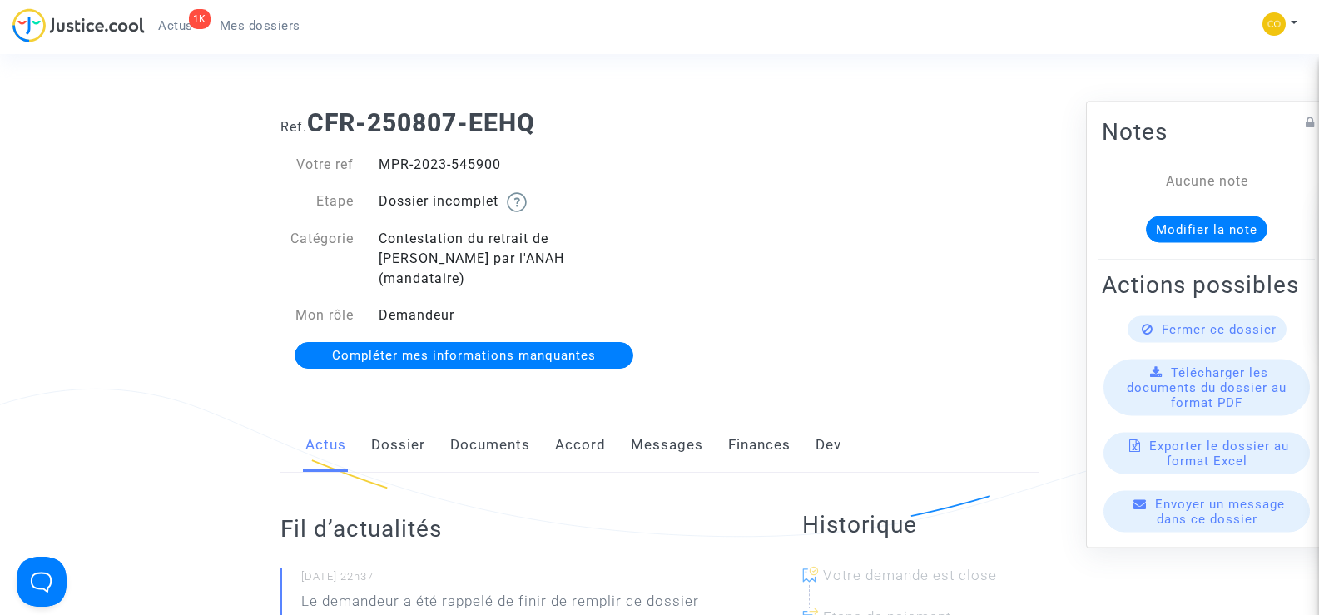
click at [488, 432] on link "Documents" at bounding box center [490, 445] width 80 height 55
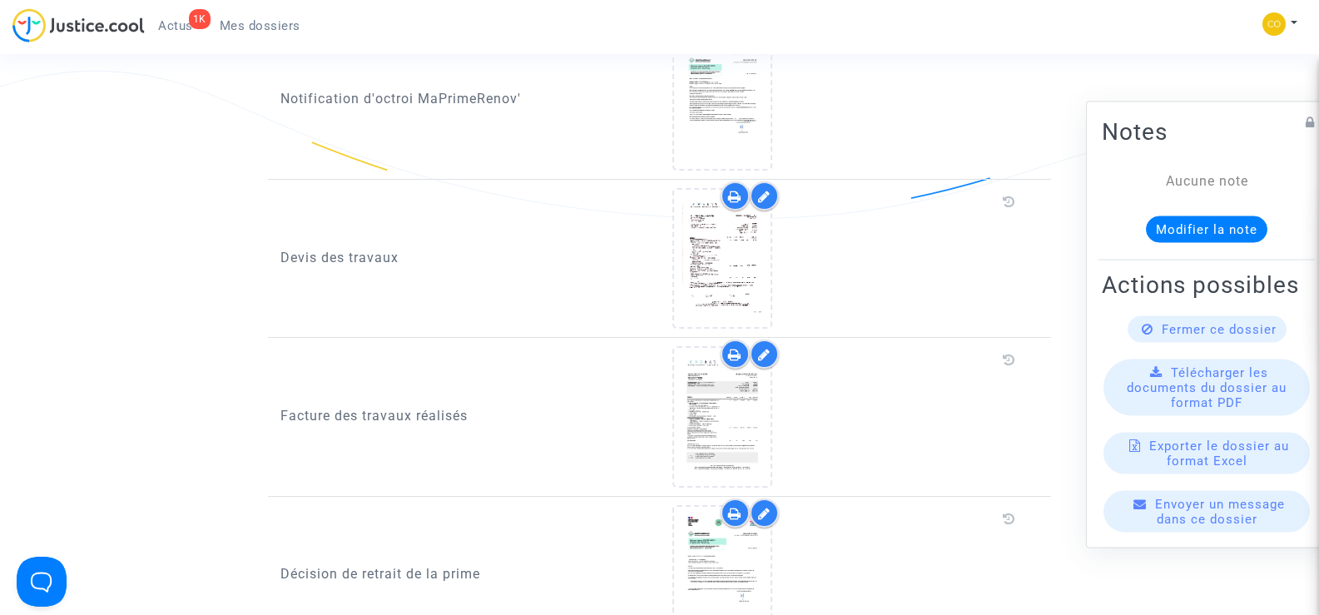
scroll to position [1082, 0]
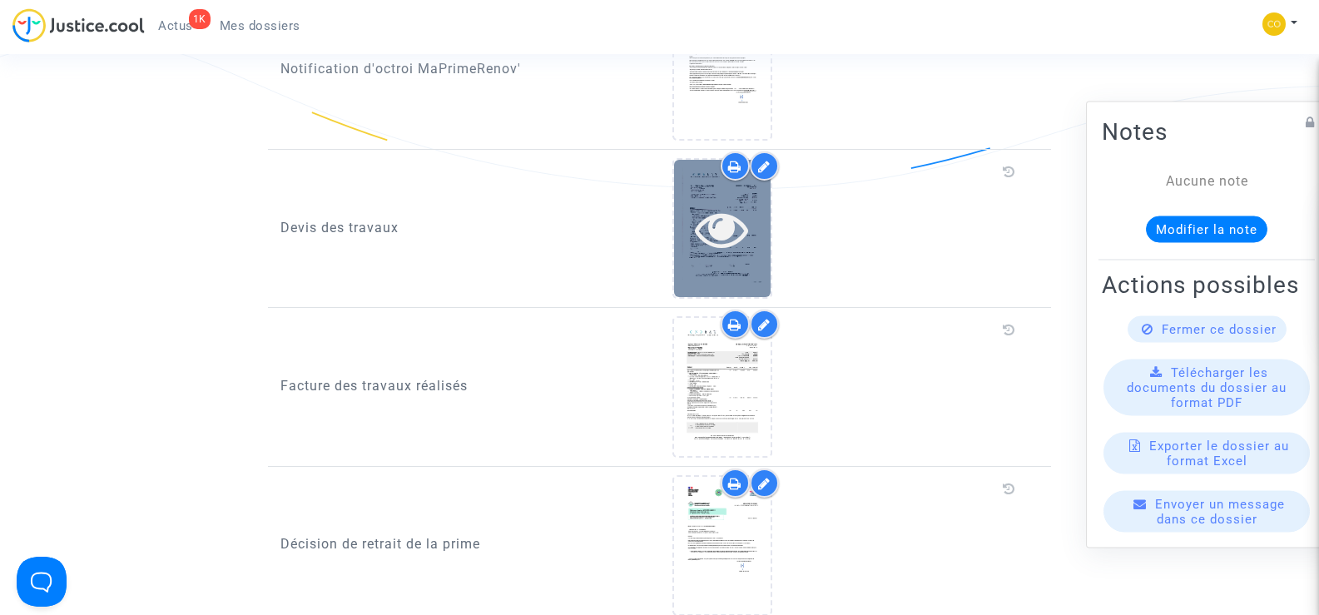
click at [736, 231] on icon at bounding box center [722, 228] width 54 height 53
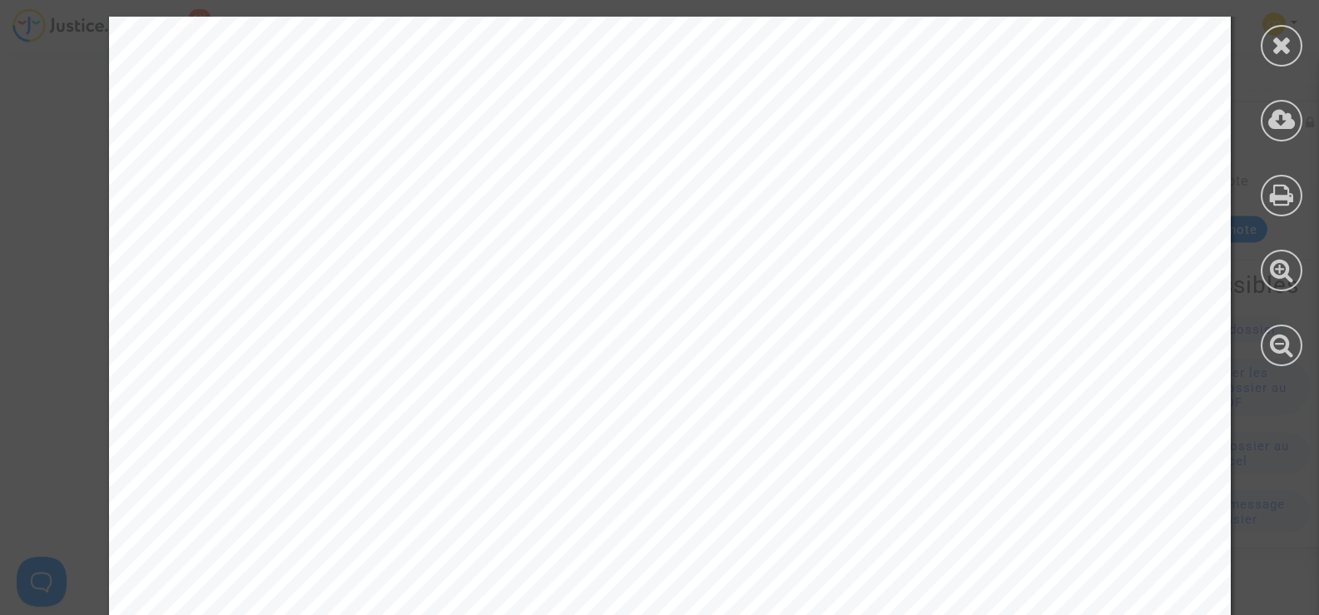
scroll to position [8994, 0]
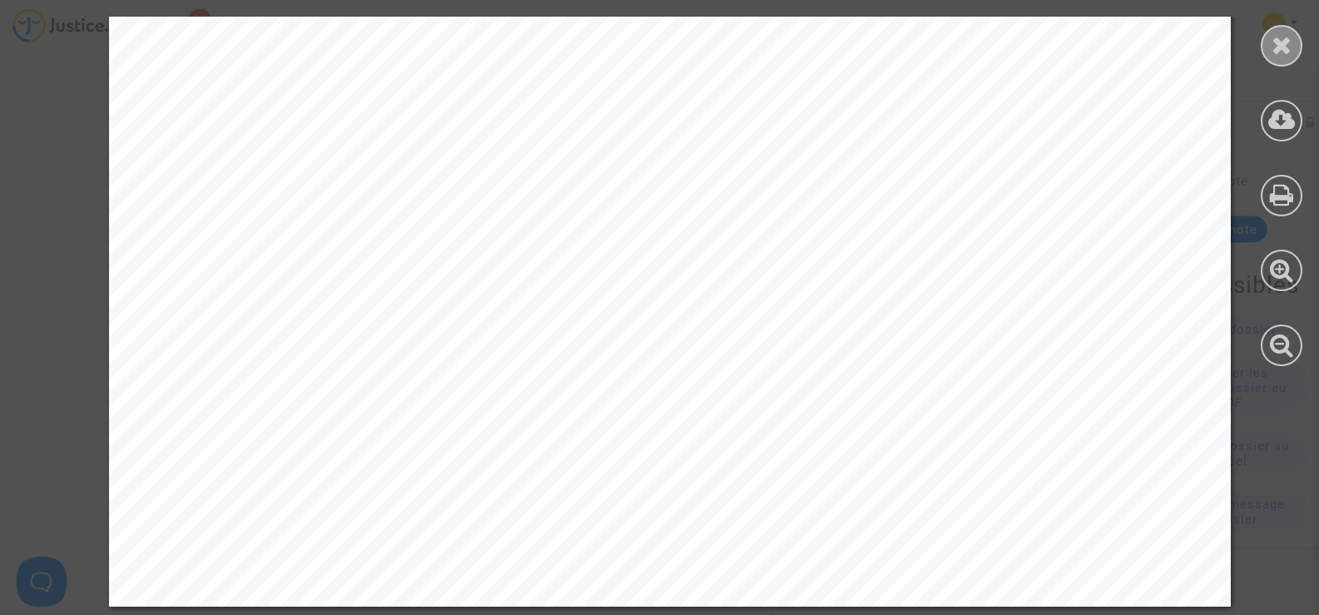
click at [1284, 48] on icon at bounding box center [1282, 44] width 21 height 25
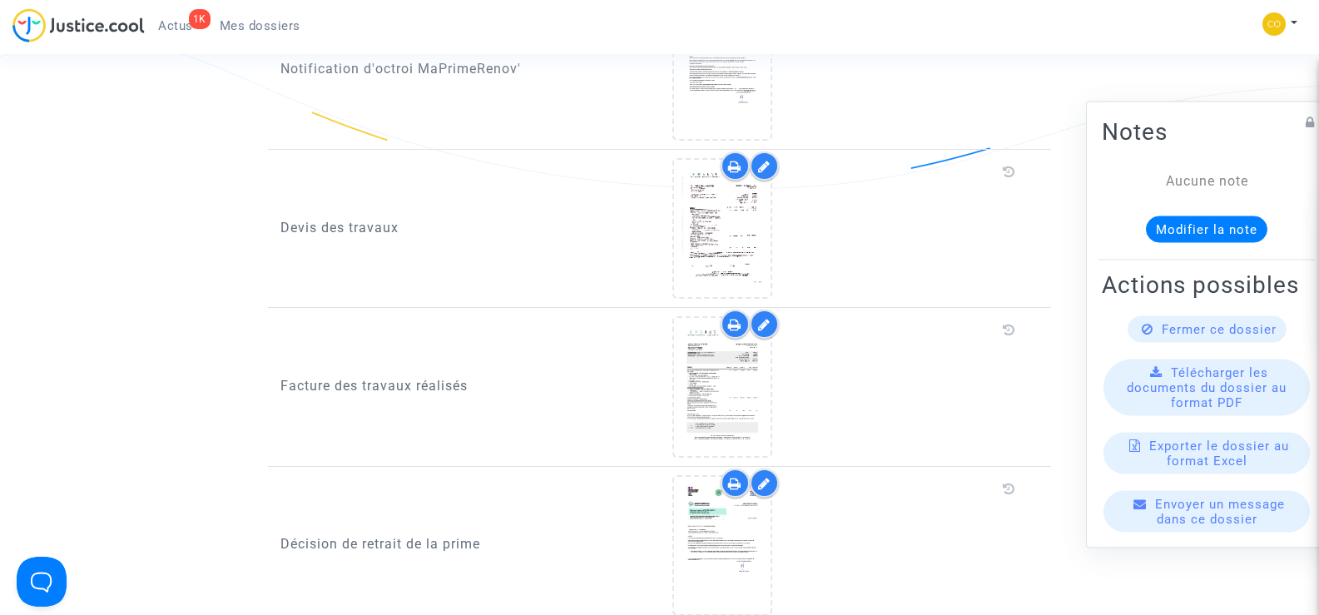
click at [279, 25] on span "Mes dossiers" at bounding box center [260, 25] width 81 height 15
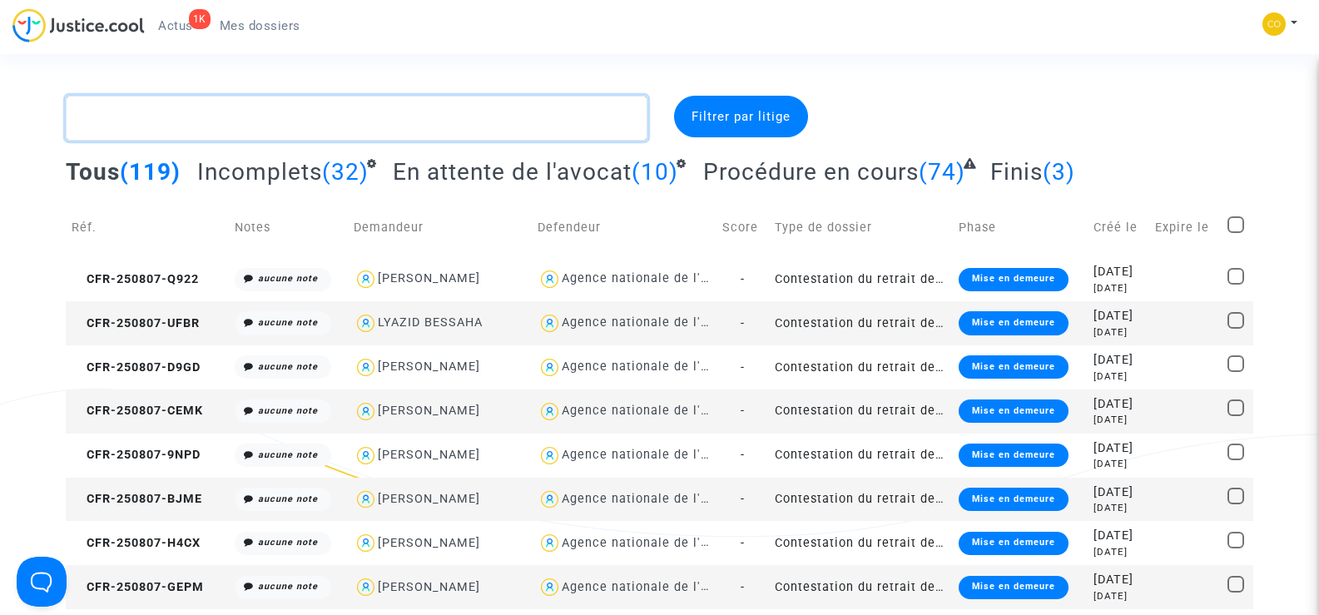
click at [134, 112] on textarea at bounding box center [356, 118] width 581 height 45
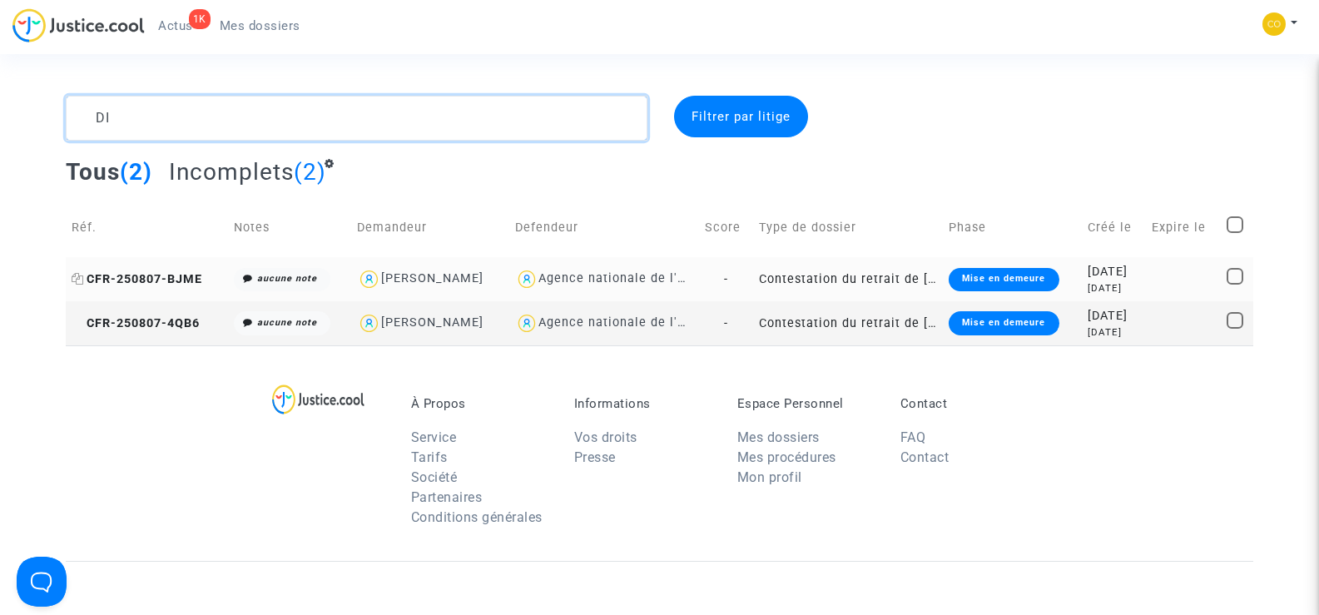
type textarea "DI"
click at [144, 278] on span "CFR-250807-BJME" at bounding box center [137, 279] width 131 height 14
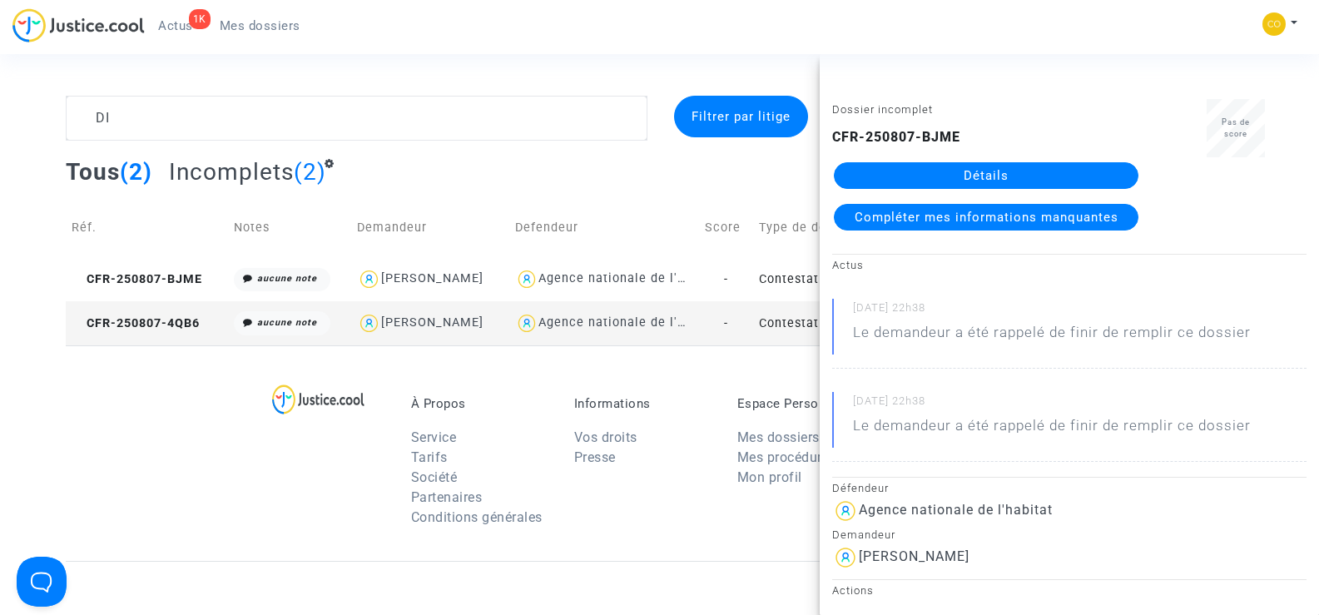
click at [981, 169] on link "Détails" at bounding box center [986, 175] width 305 height 27
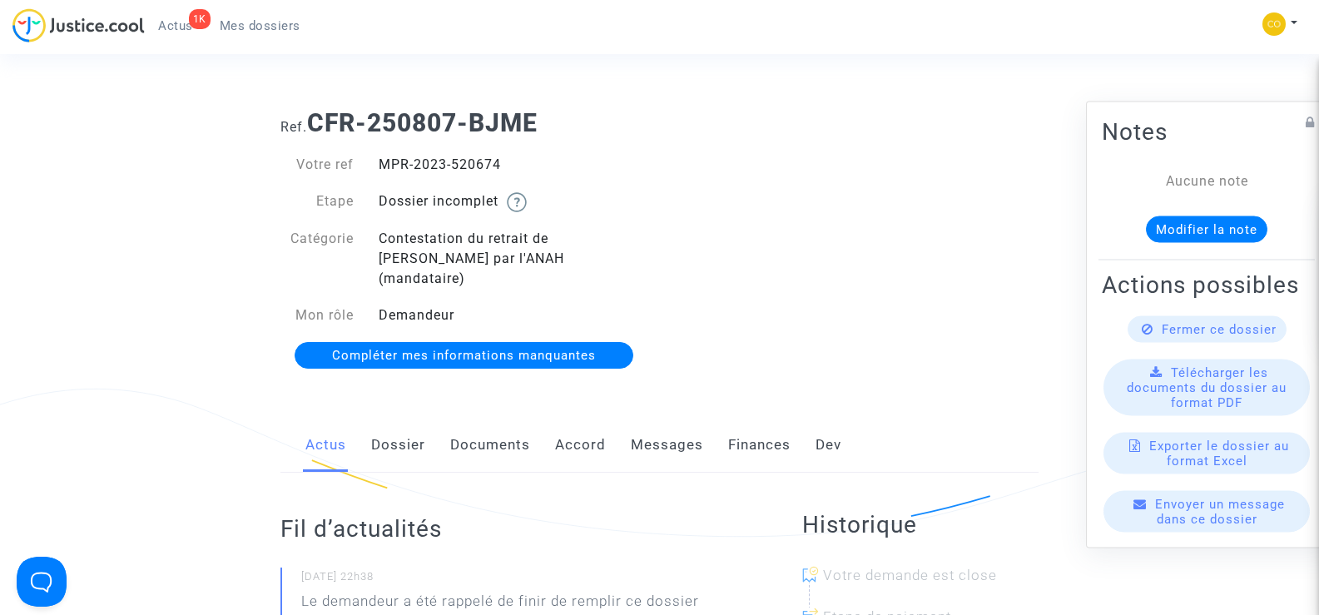
click at [499, 425] on link "Documents" at bounding box center [490, 445] width 80 height 55
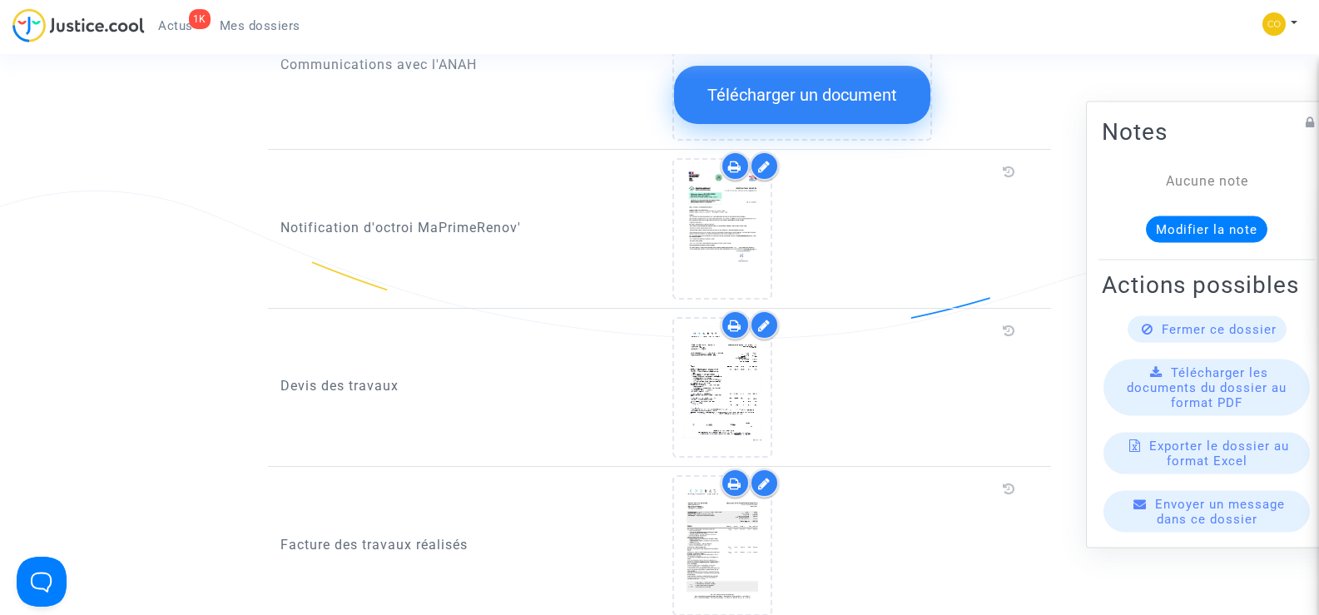
scroll to position [916, 0]
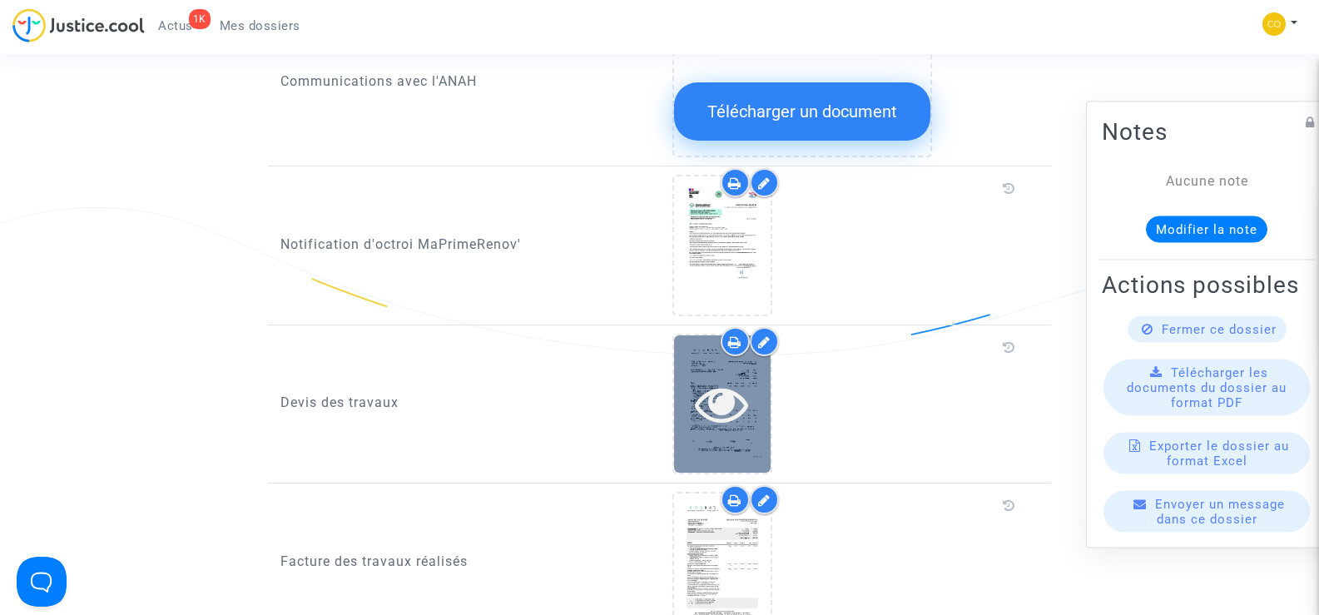
click at [748, 380] on icon at bounding box center [722, 403] width 54 height 53
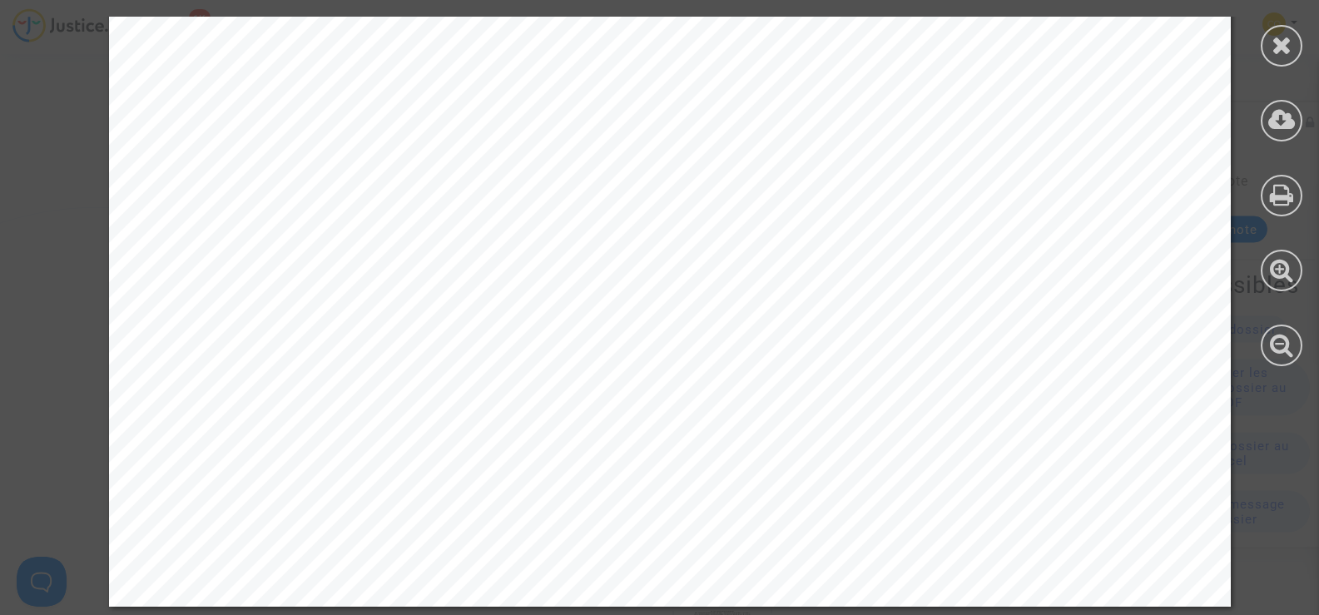
scroll to position [8994, 0]
click at [1280, 47] on icon at bounding box center [1282, 44] width 21 height 25
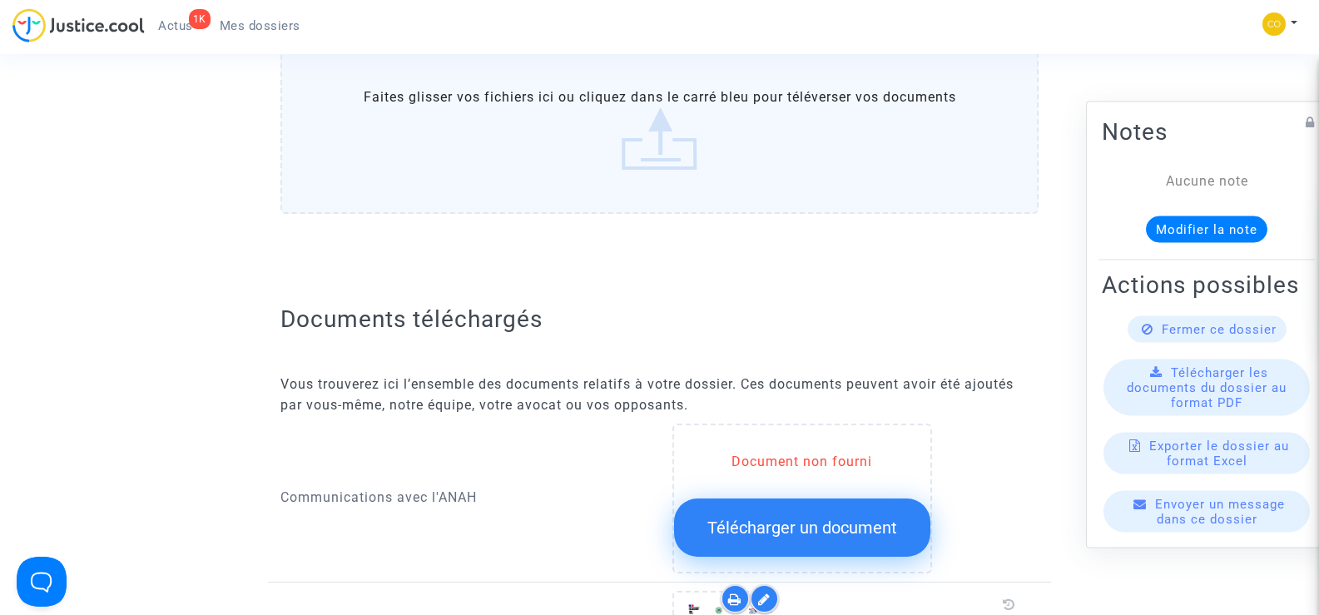
click at [266, 27] on span "Mes dossiers" at bounding box center [260, 25] width 81 height 15
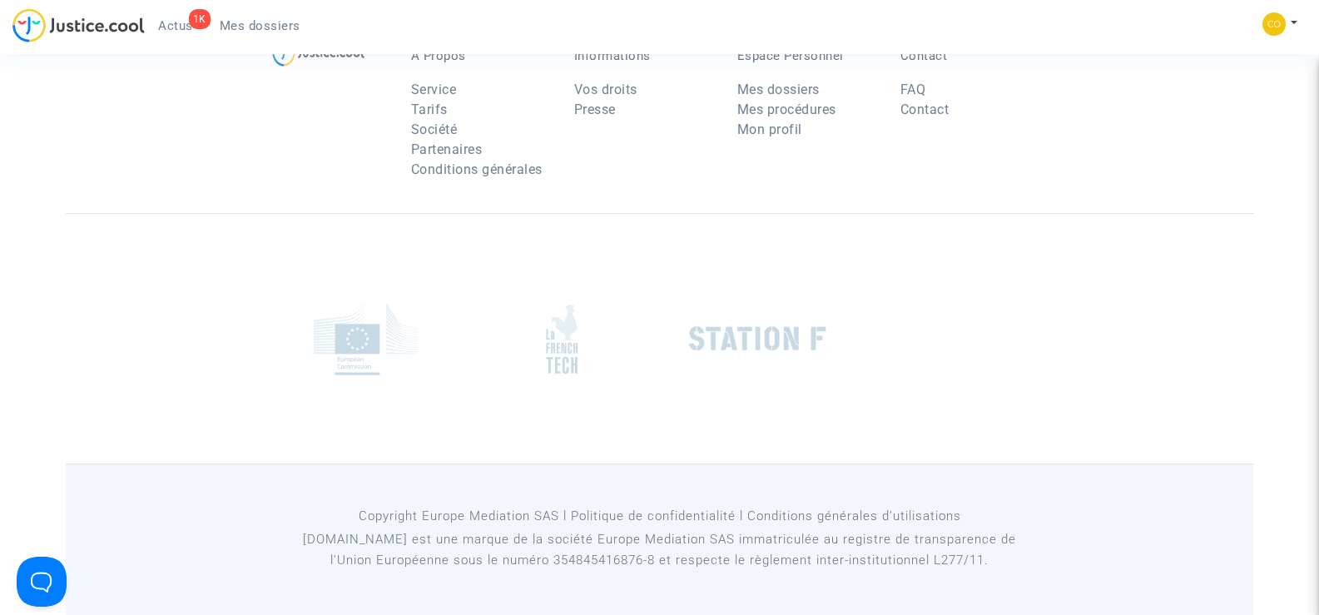
scroll to position [160, 0]
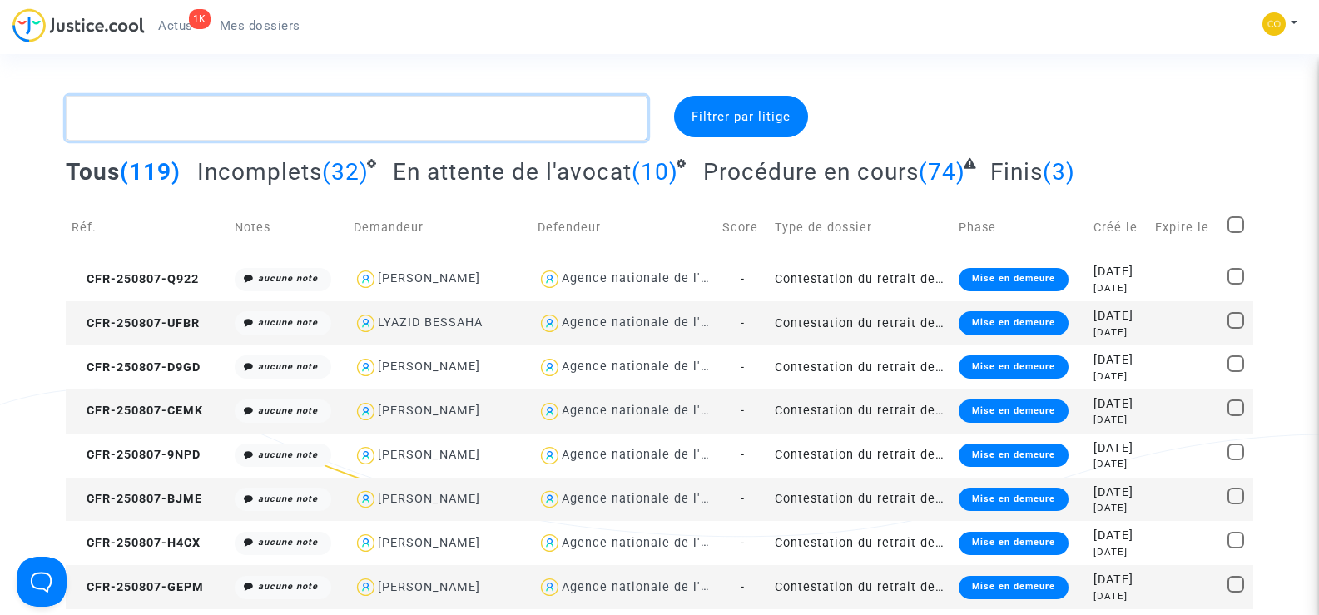
click at [146, 127] on textarea at bounding box center [356, 118] width 581 height 45
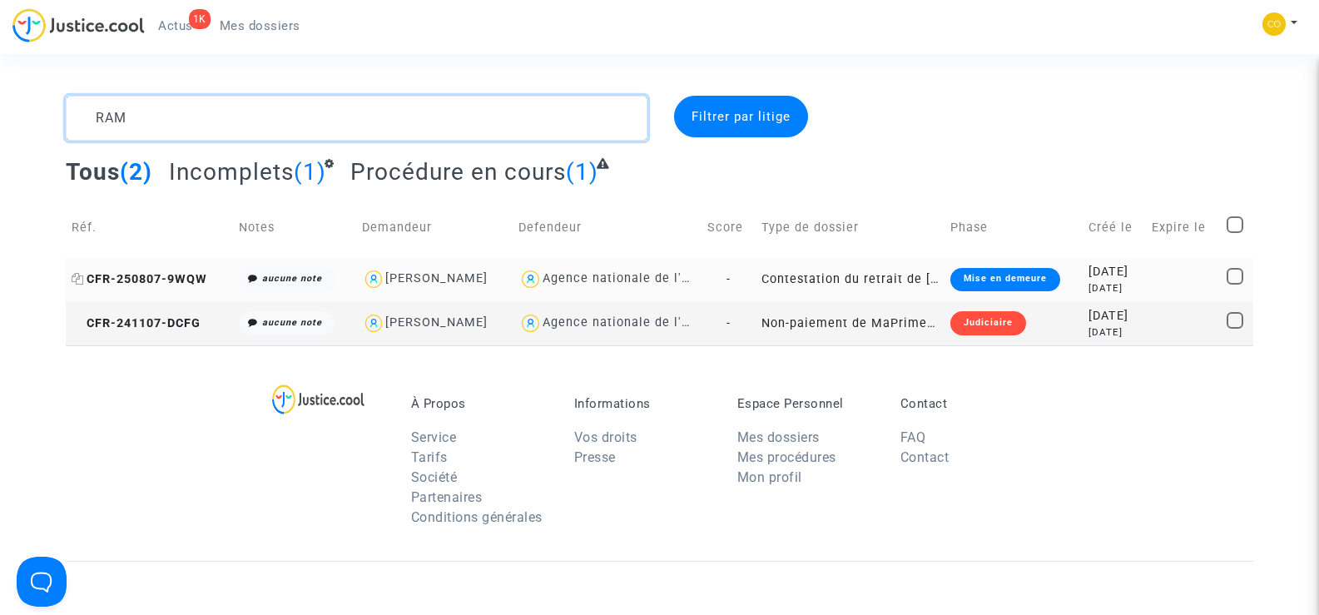
type textarea "RAM"
click at [177, 277] on span "CFR-250807-9WQW" at bounding box center [140, 279] width 136 height 14
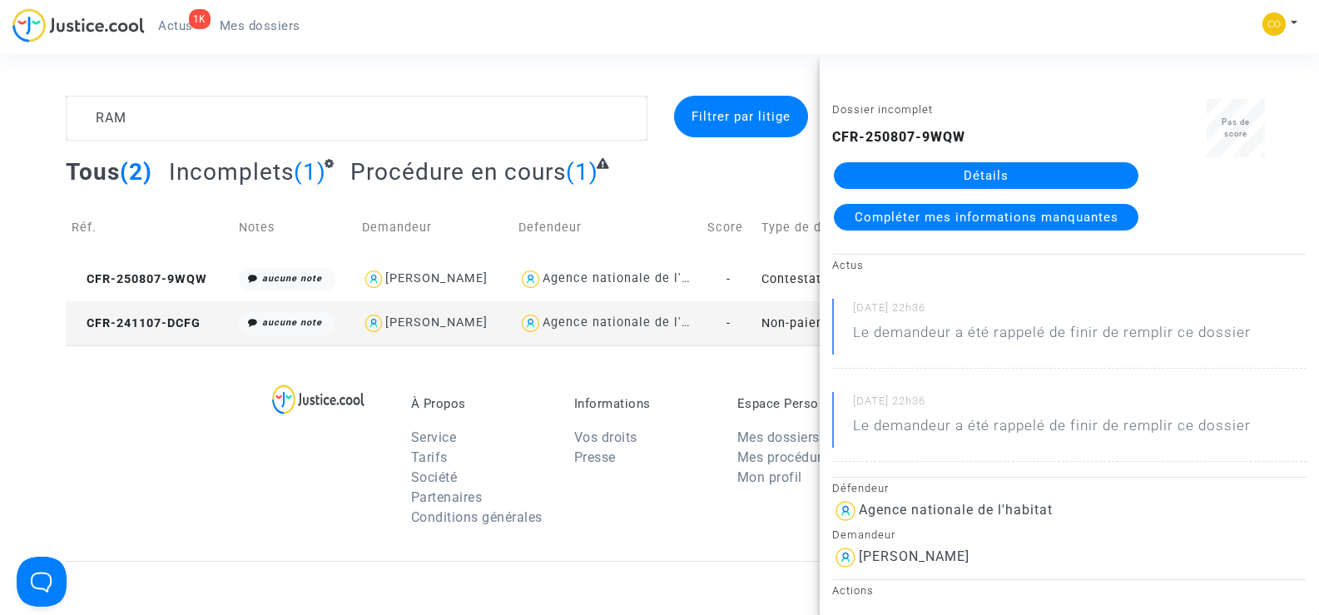
click at [1003, 170] on link "Détails" at bounding box center [986, 175] width 305 height 27
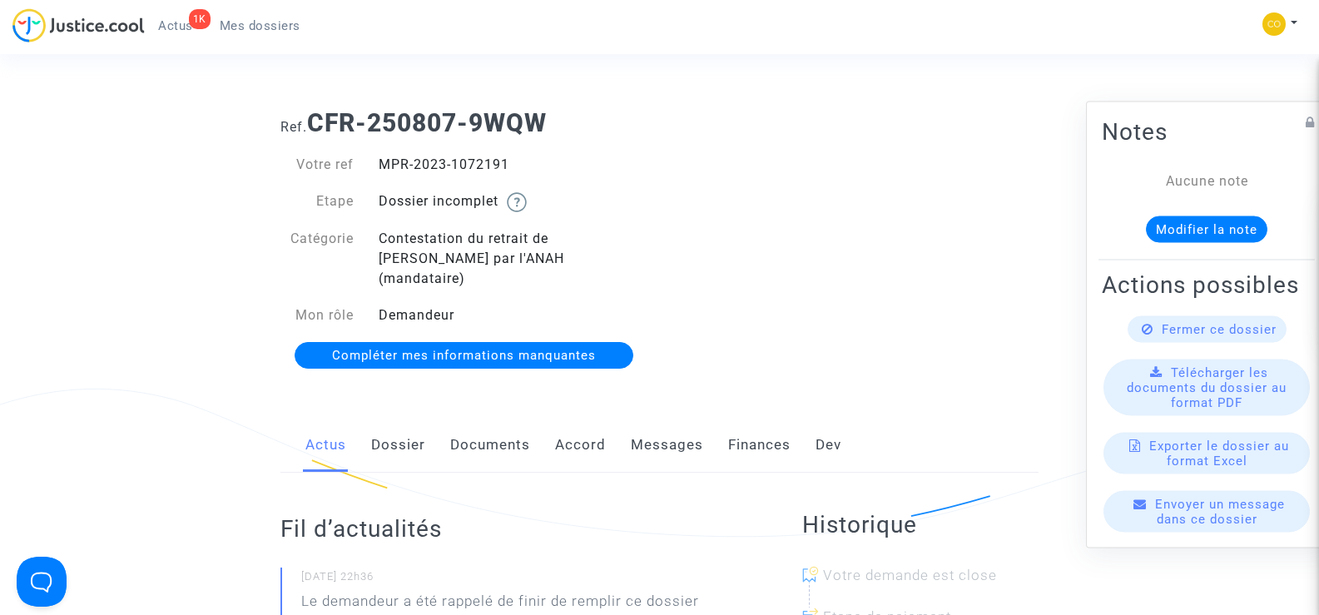
click at [489, 429] on link "Documents" at bounding box center [490, 445] width 80 height 55
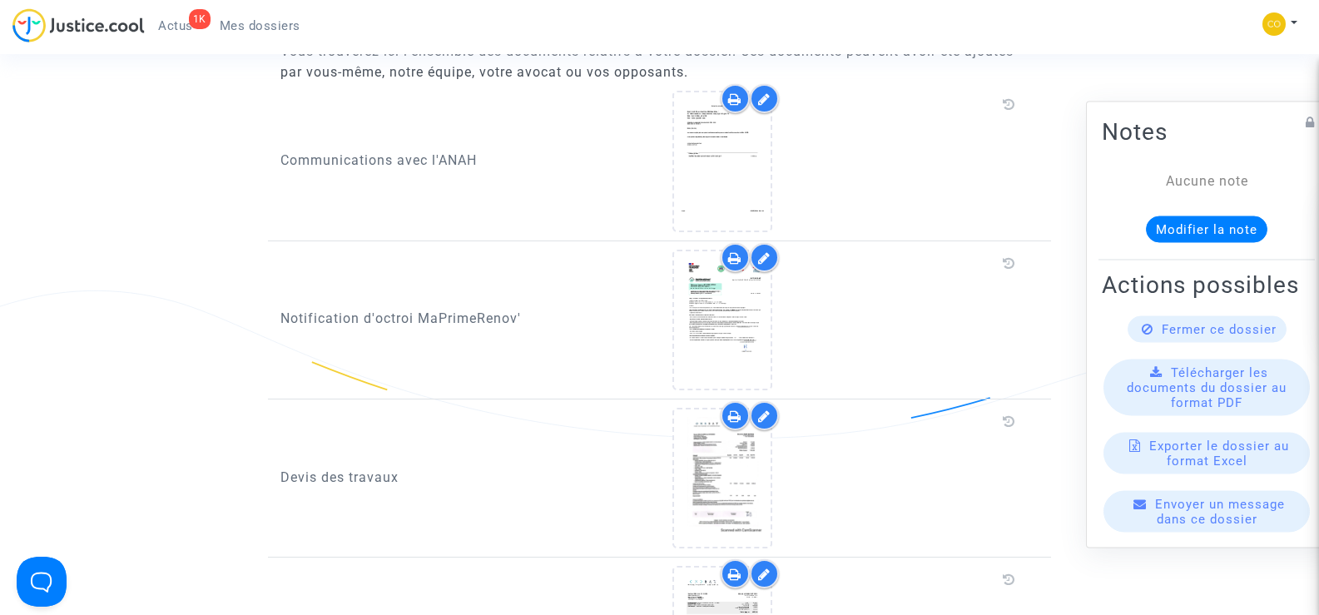
scroll to position [1082, 0]
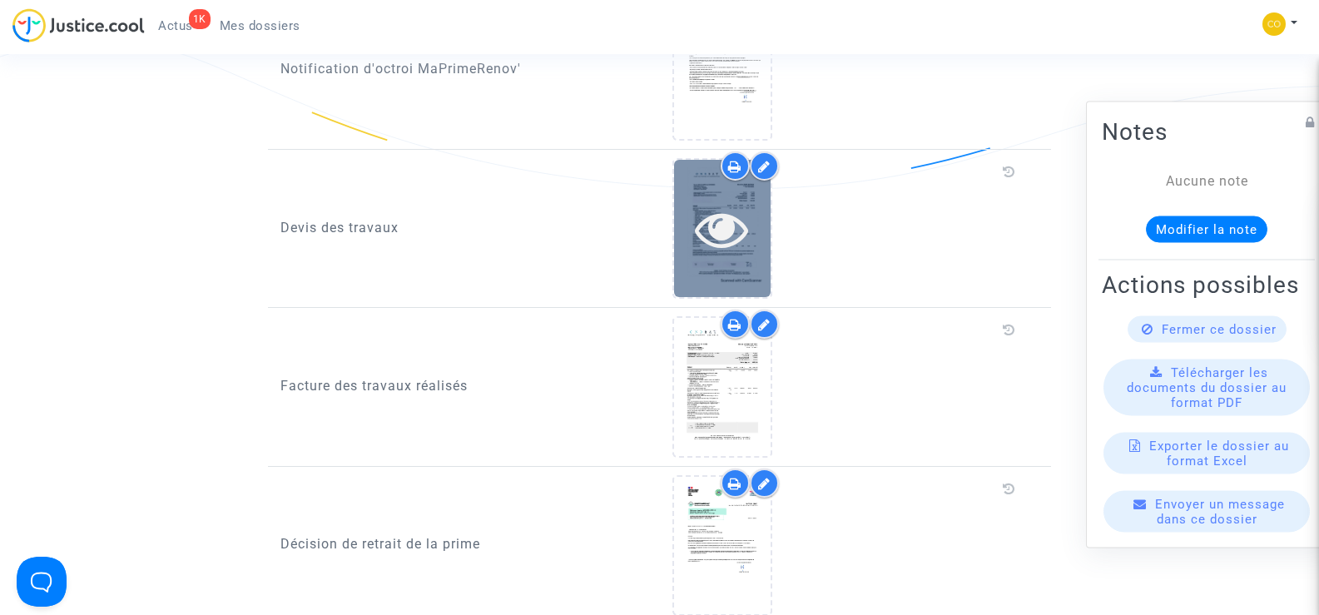
click at [718, 223] on icon at bounding box center [722, 228] width 54 height 53
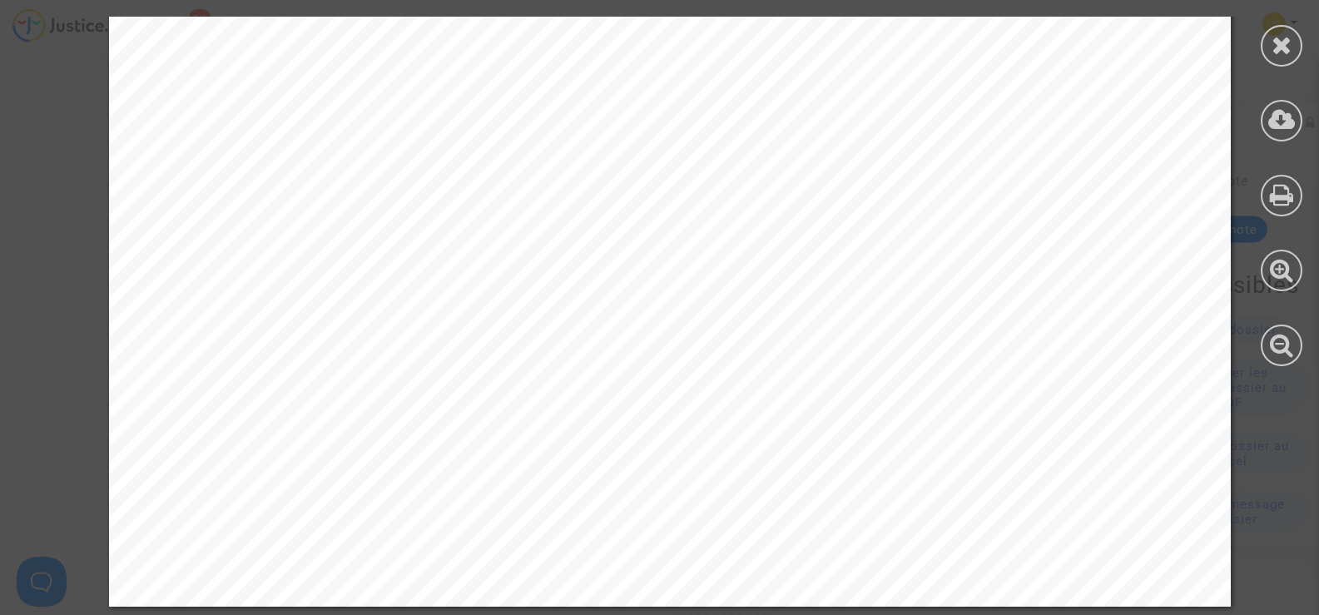
scroll to position [5801, 0]
click at [1281, 63] on div at bounding box center [1282, 46] width 42 height 42
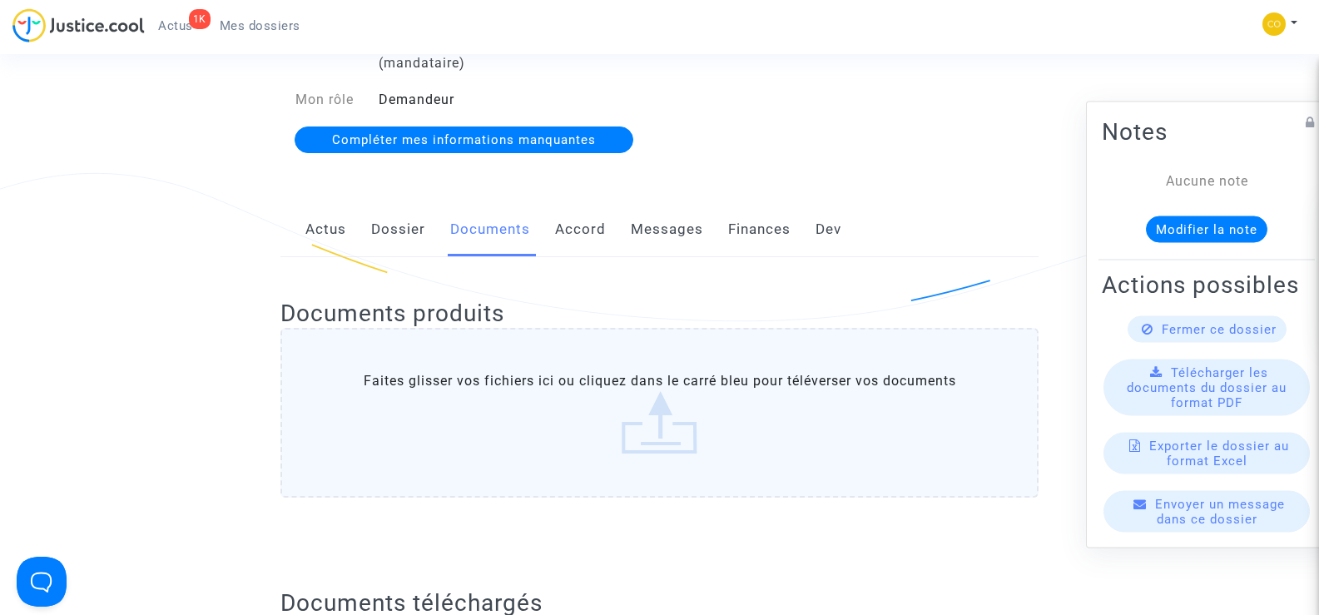
scroll to position [0, 0]
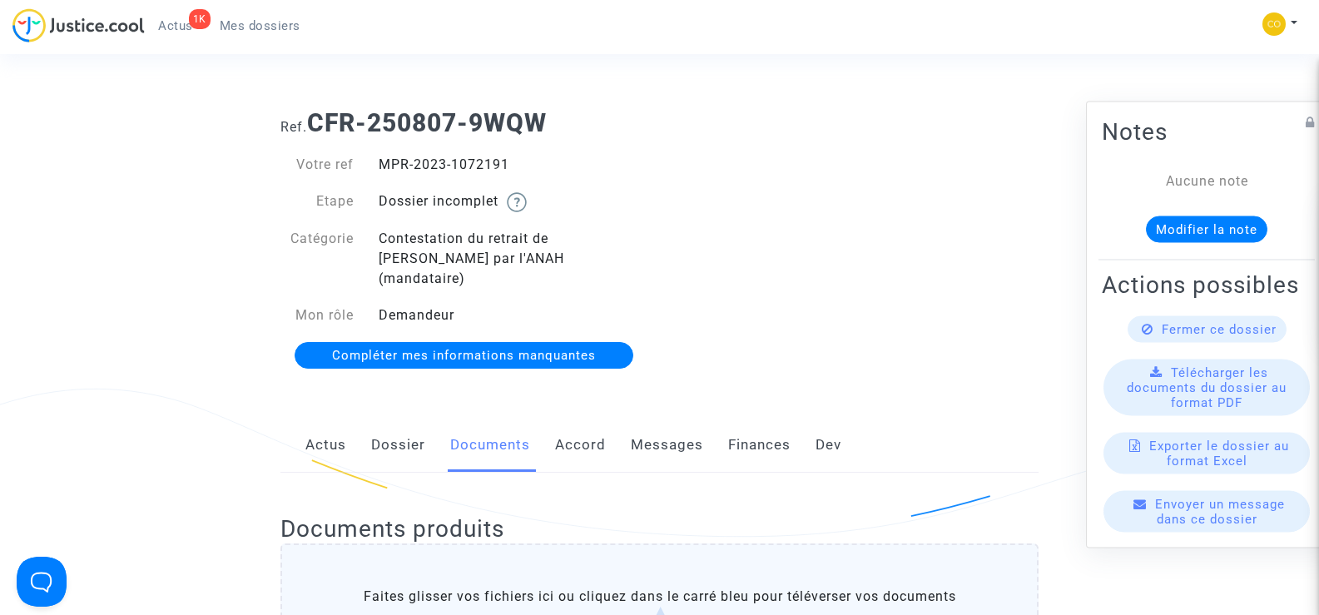
click at [263, 24] on span "Mes dossiers" at bounding box center [260, 25] width 81 height 15
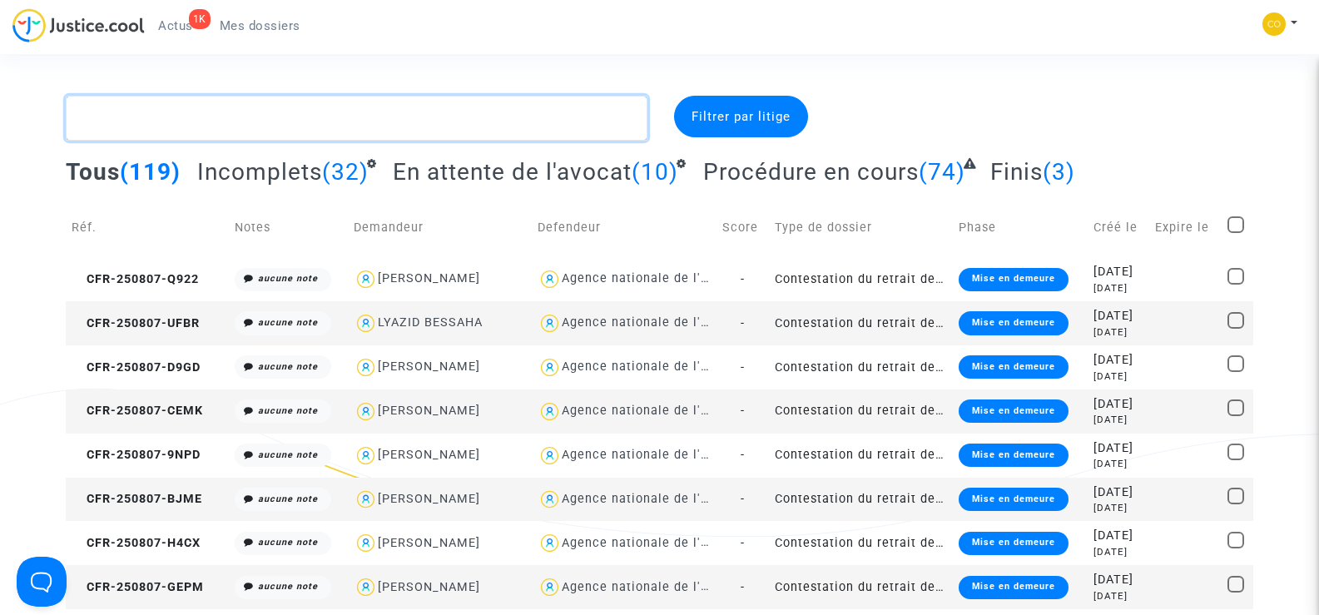
click at [187, 129] on textarea at bounding box center [356, 118] width 581 height 45
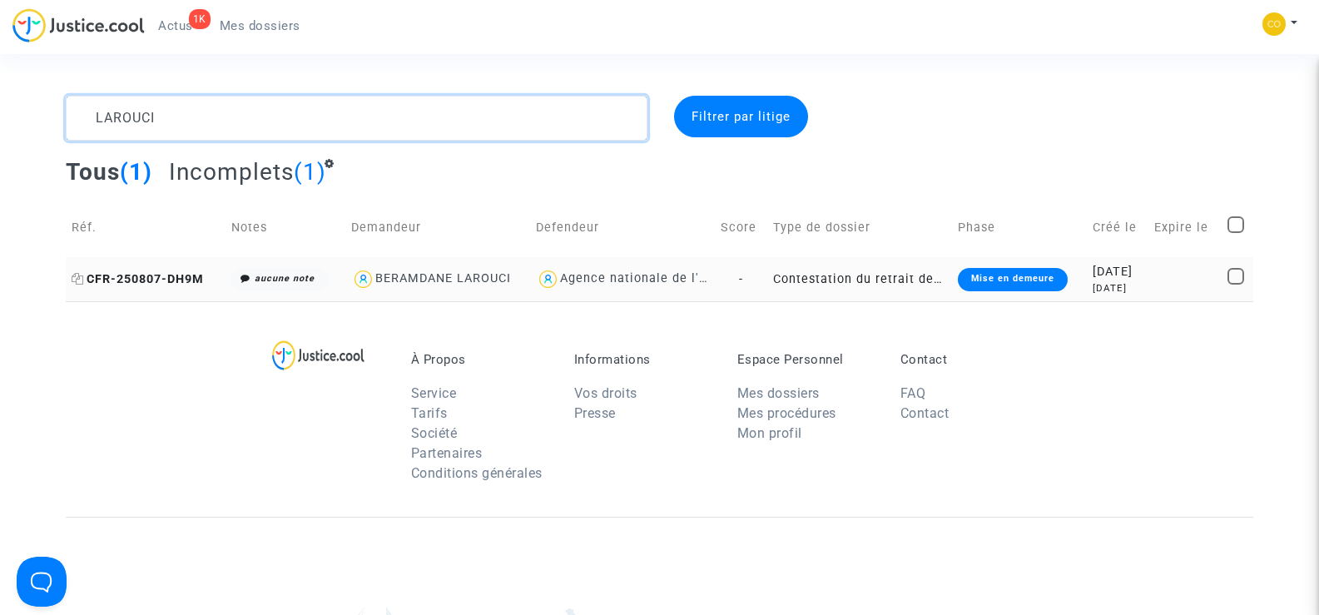
type textarea "LAROUCI"
click at [148, 277] on span "CFR-250807-DH9M" at bounding box center [138, 279] width 132 height 14
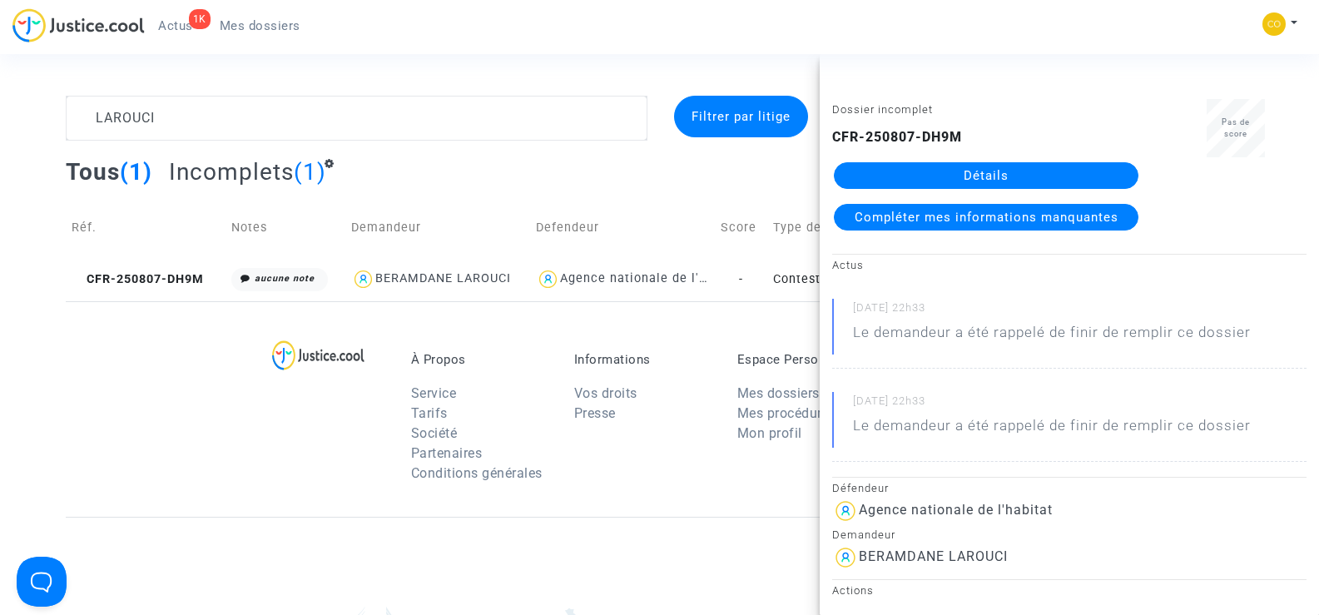
click at [997, 181] on link "Détails" at bounding box center [986, 175] width 305 height 27
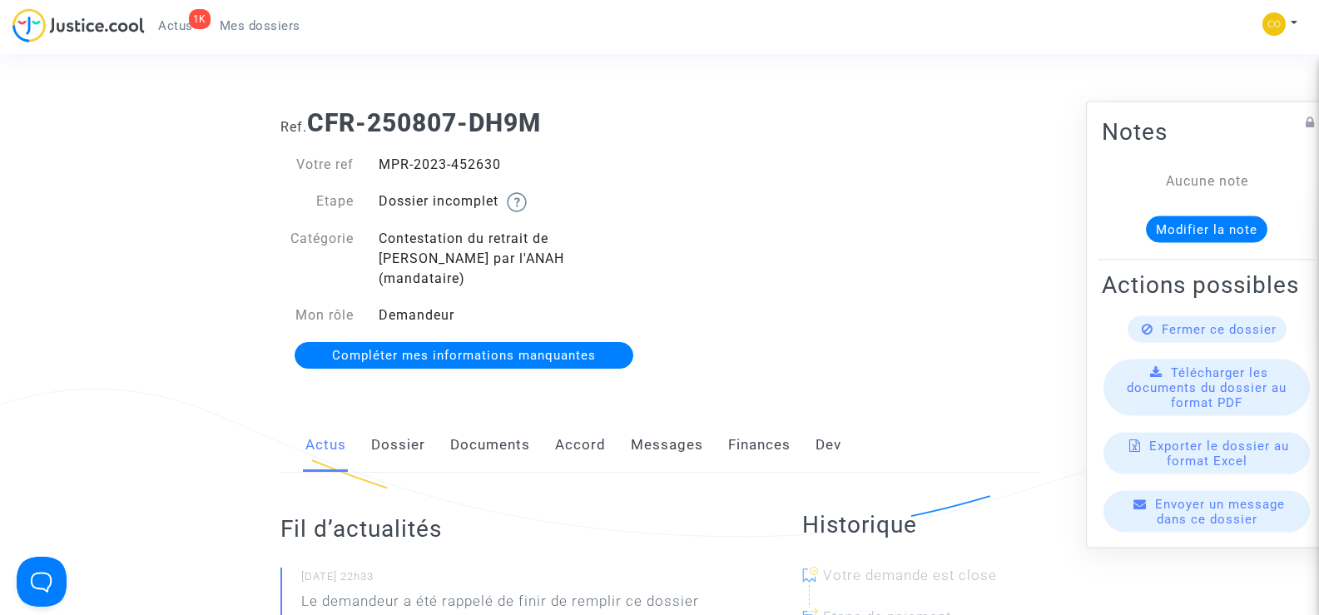
click at [467, 423] on link "Documents" at bounding box center [490, 445] width 80 height 55
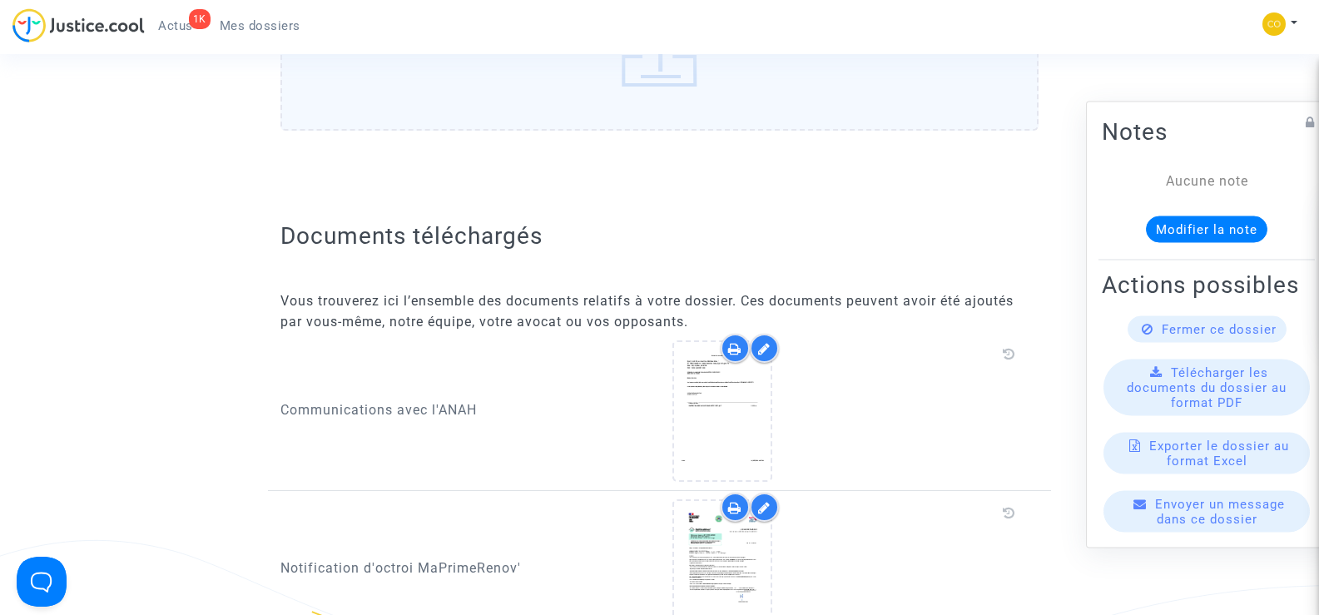
scroll to position [916, 0]
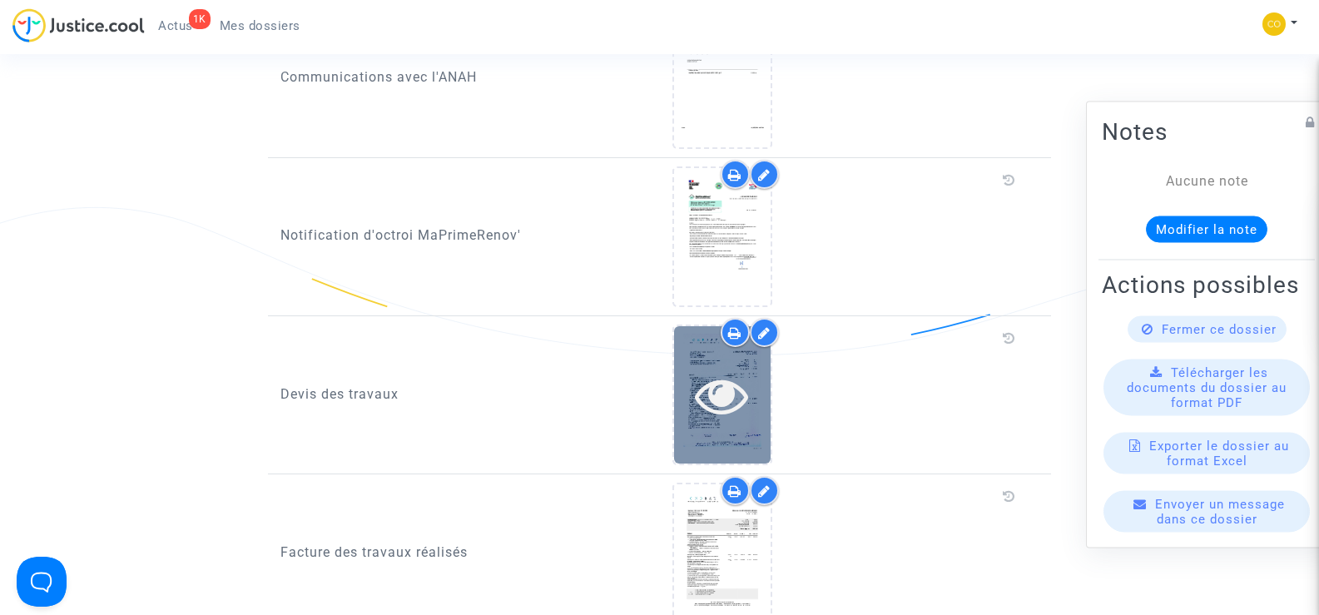
click at [702, 403] on div at bounding box center [722, 394] width 97 height 137
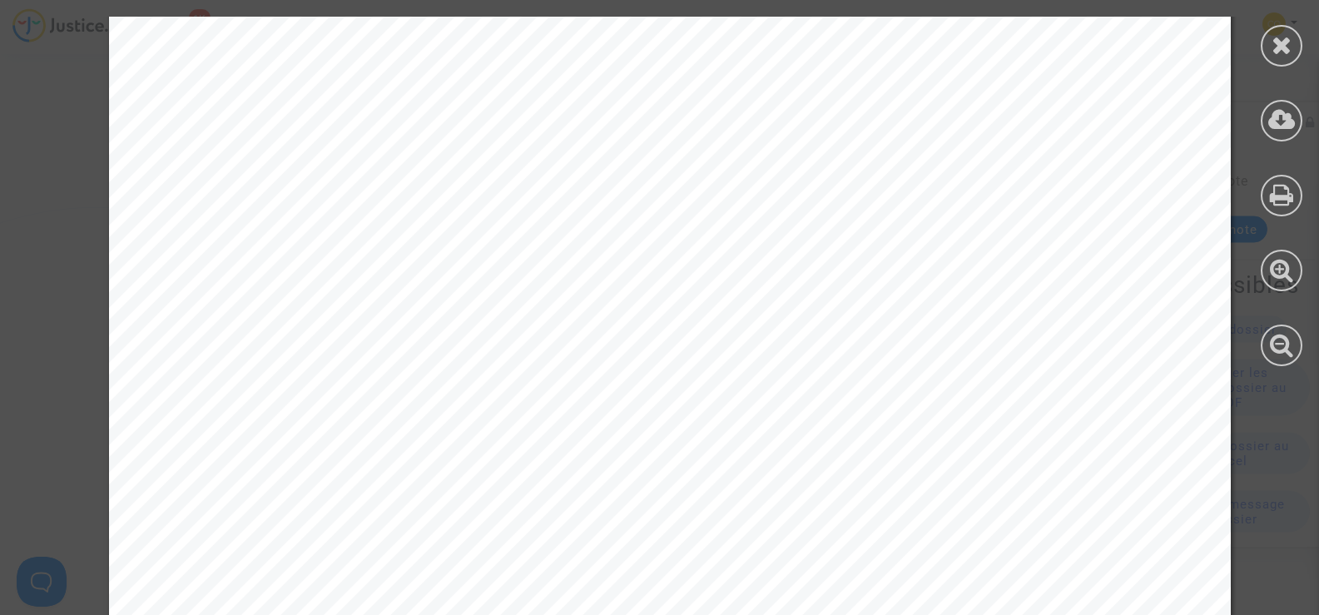
scroll to position [6497, 0]
click at [1267, 54] on div at bounding box center [1282, 46] width 42 height 42
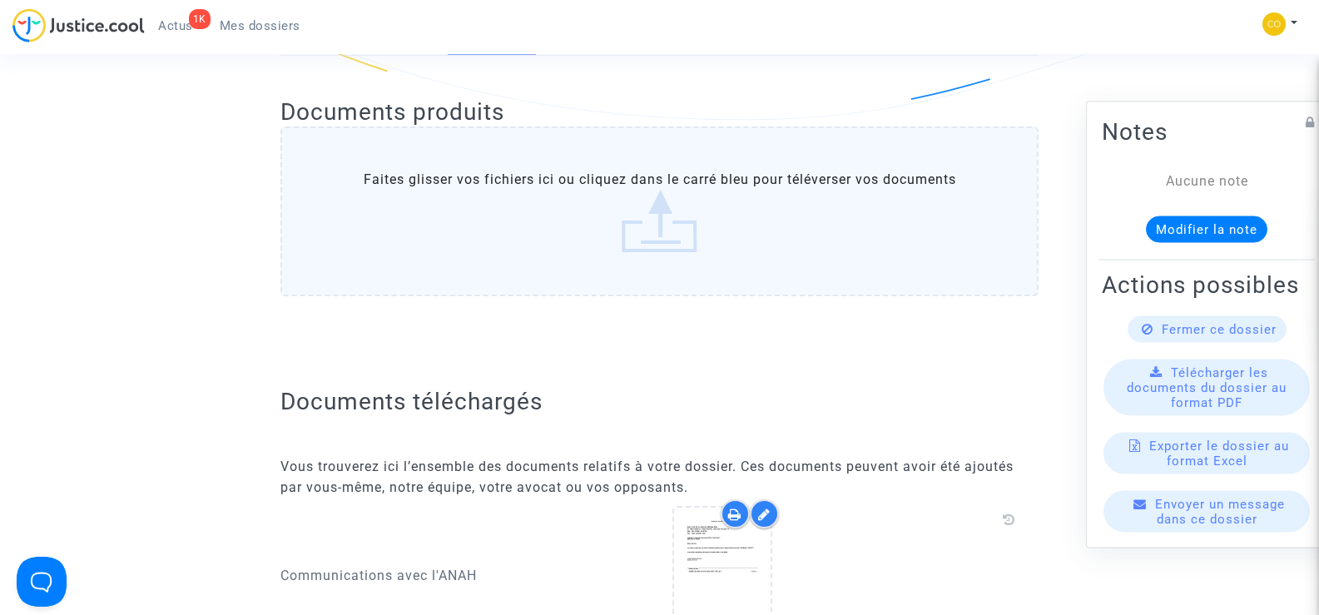
scroll to position [416, 0]
click at [266, 12] on ul "1K Actus Mes dossiers" at bounding box center [229, 23] width 169 height 30
click at [266, 20] on span "Mes dossiers" at bounding box center [260, 25] width 81 height 15
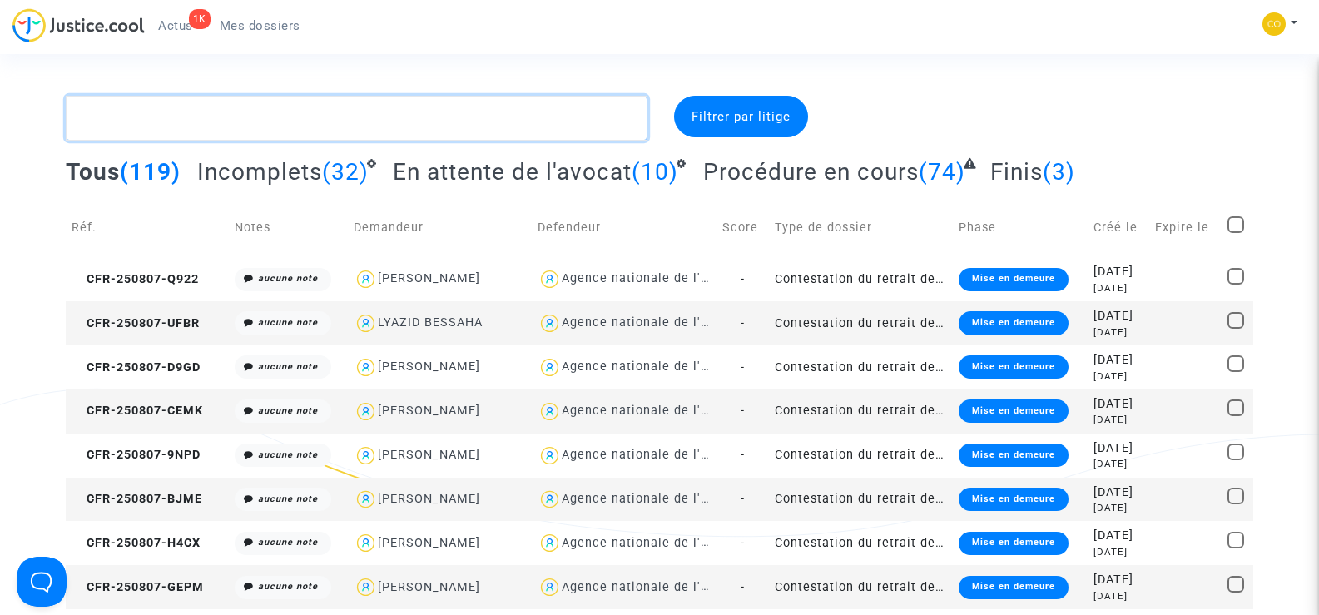
click at [225, 125] on textarea at bounding box center [356, 118] width 581 height 45
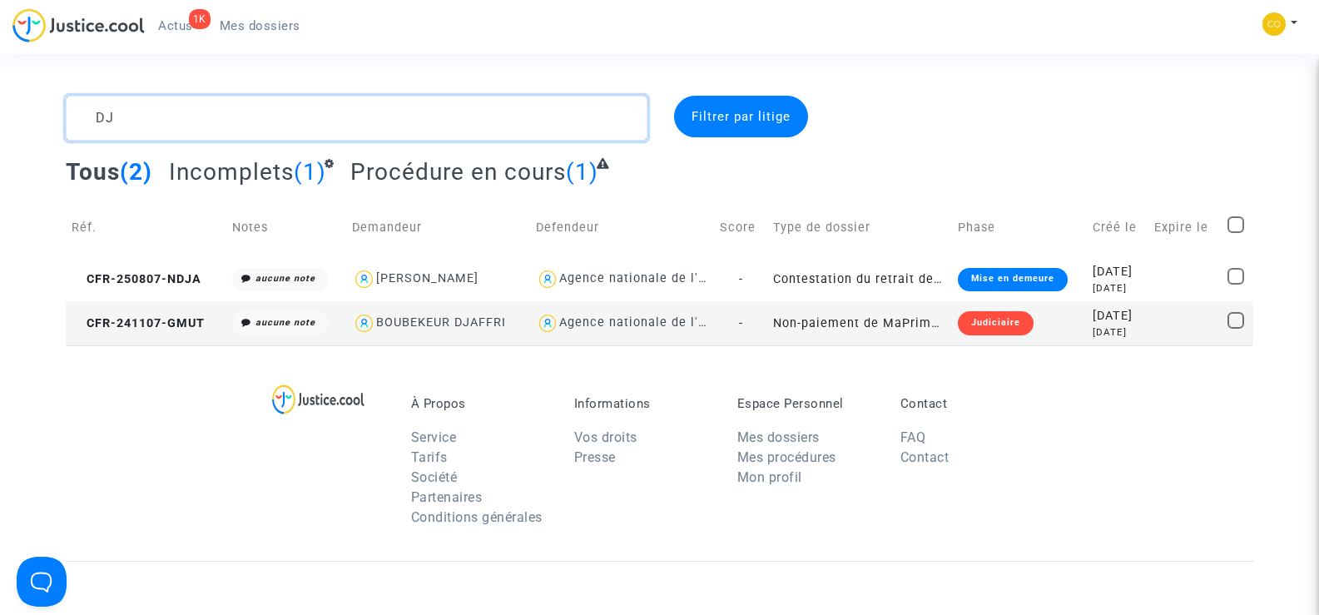
type textarea "D"
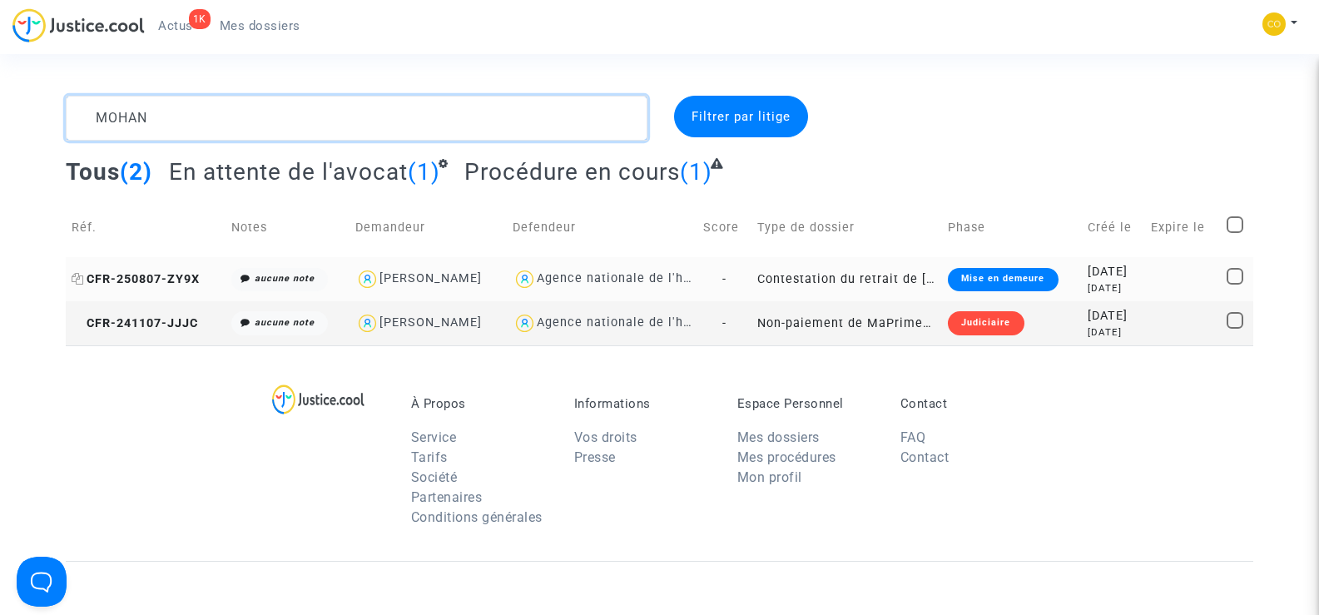
type textarea "MOHAN"
click at [153, 273] on span "CFR-250807-ZY9X" at bounding box center [136, 279] width 128 height 14
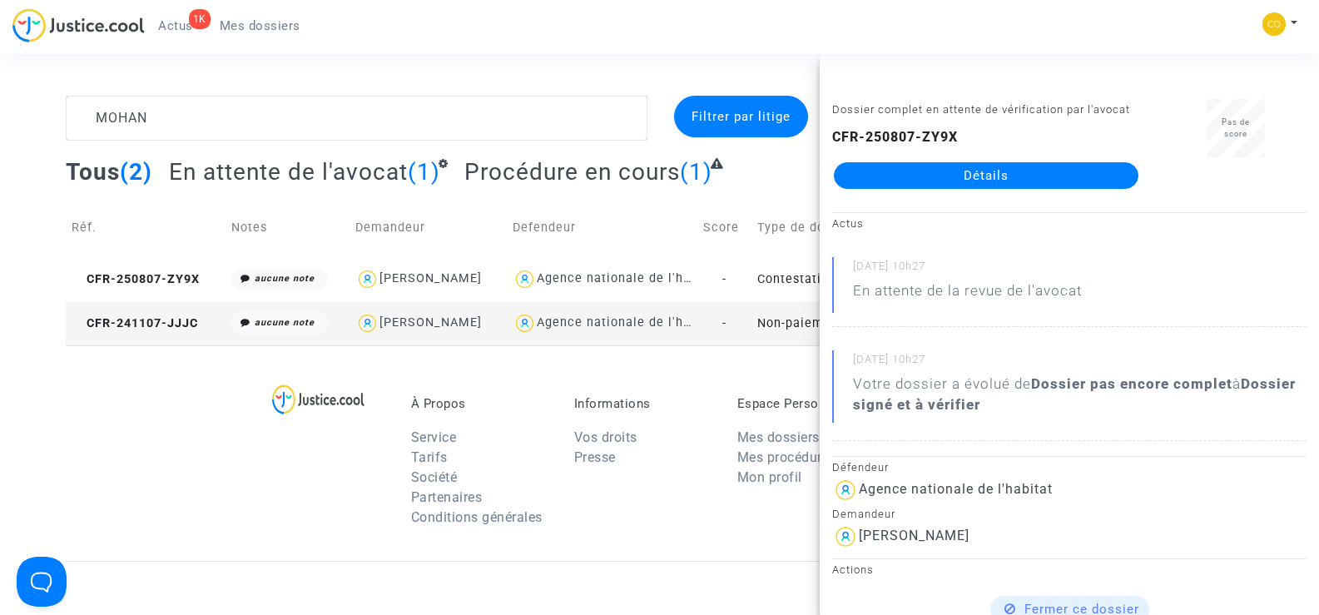
click at [1068, 176] on link "Détails" at bounding box center [986, 175] width 305 height 27
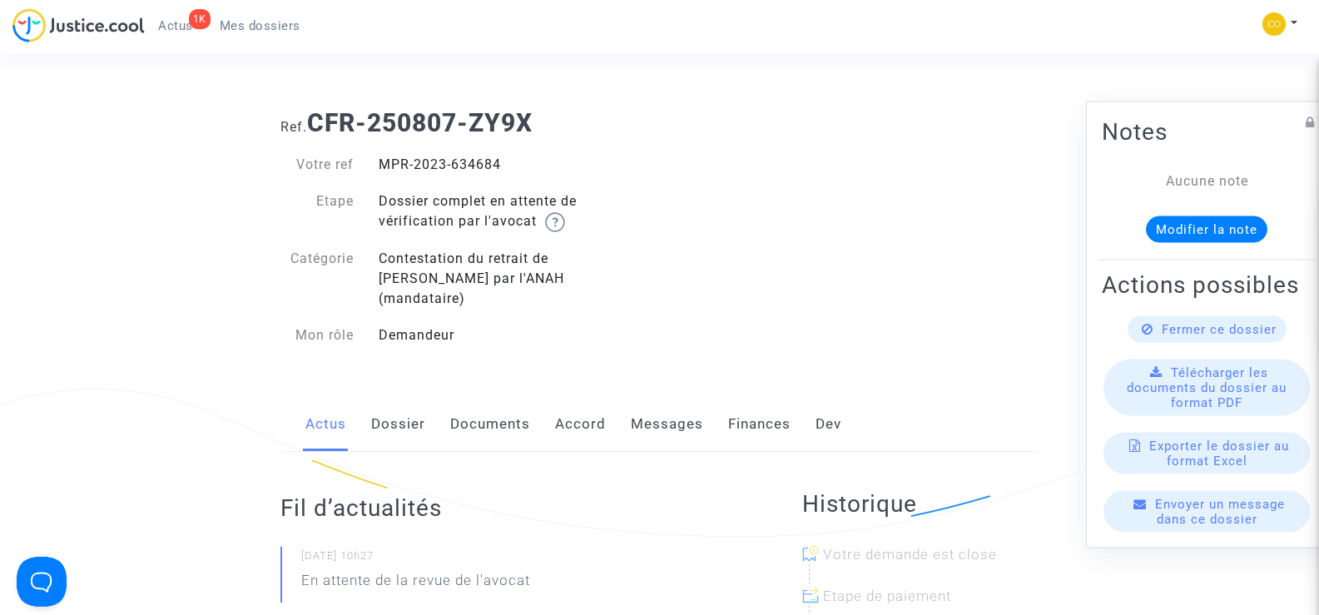
click at [514, 397] on link "Documents" at bounding box center [490, 424] width 80 height 55
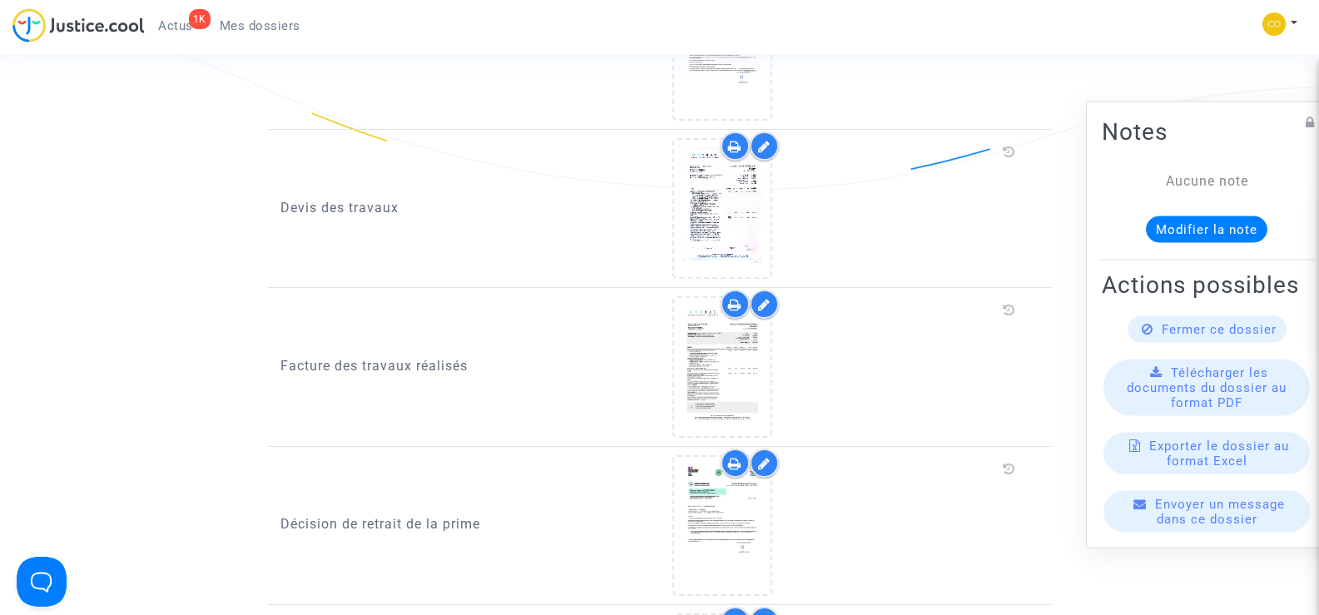
scroll to position [1082, 0]
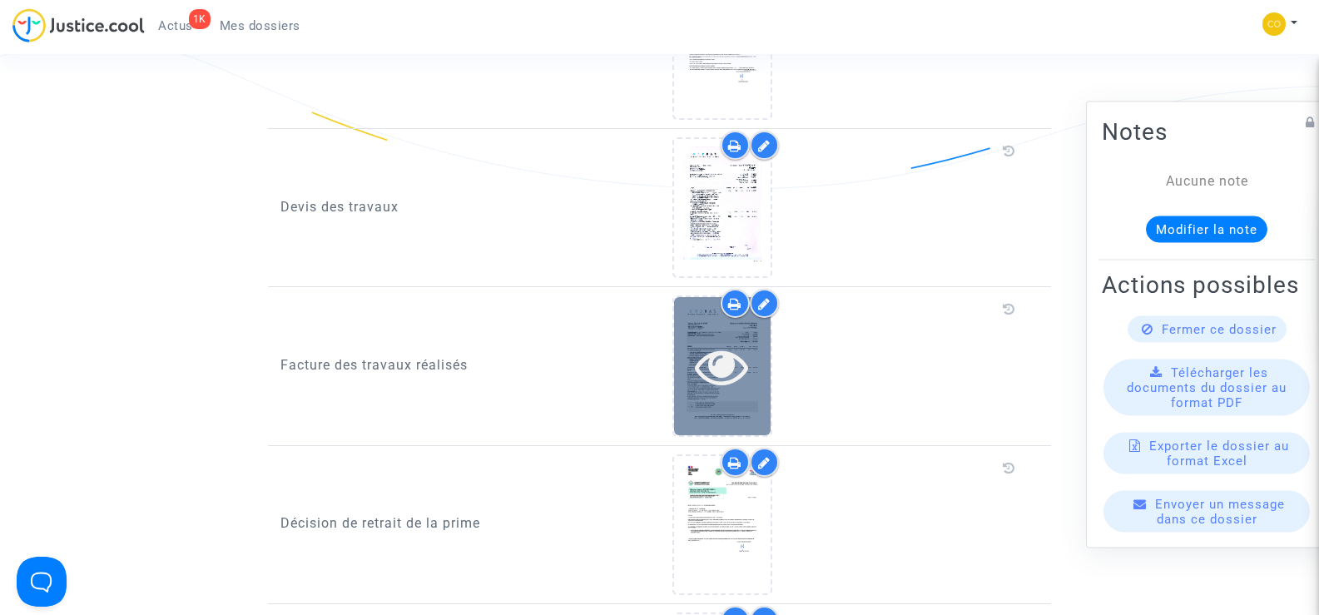
click at [716, 346] on icon at bounding box center [722, 366] width 54 height 53
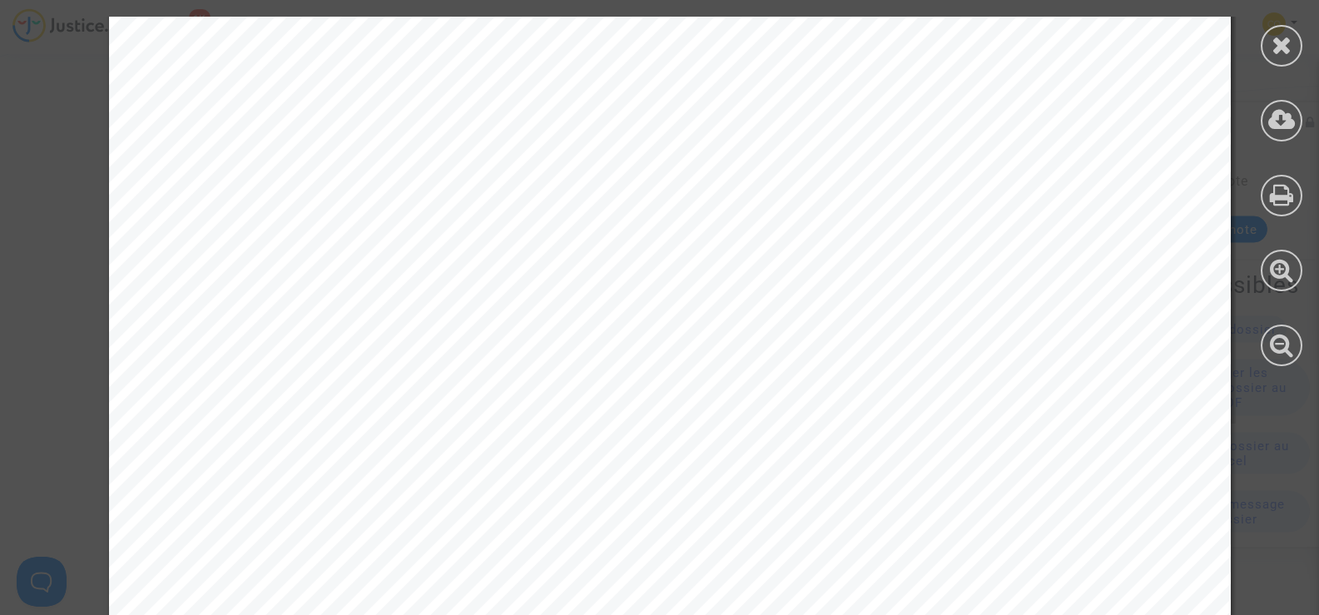
scroll to position [2081, 0]
click at [1296, 52] on div at bounding box center [1282, 46] width 42 height 42
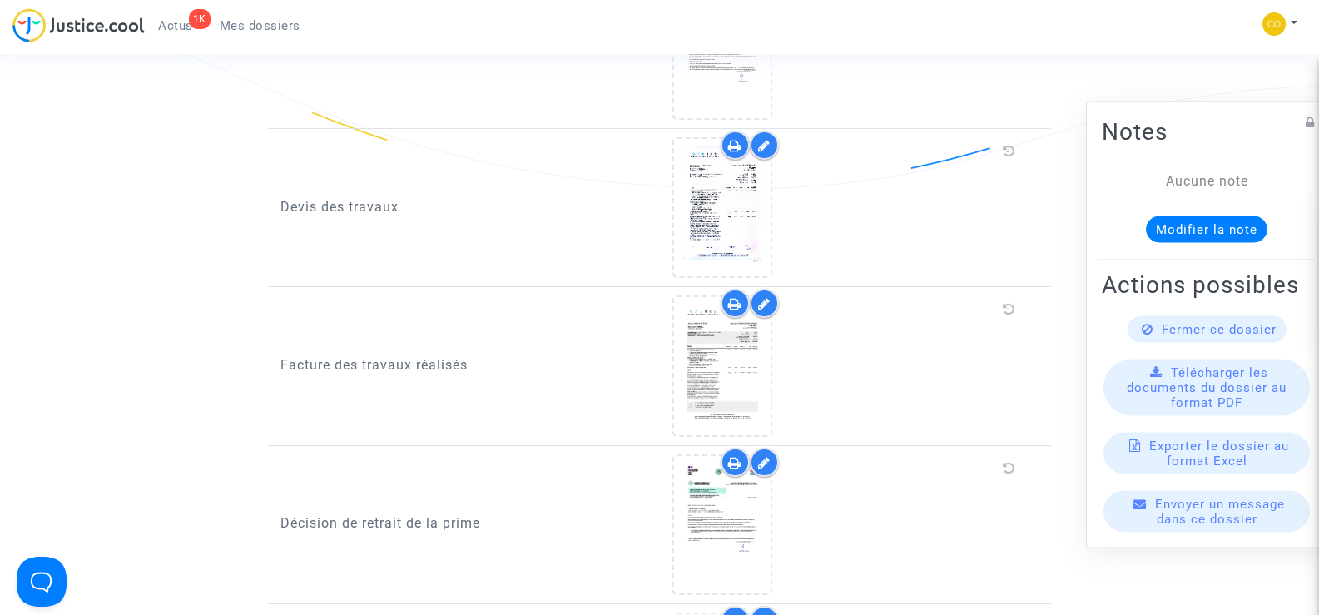
click at [275, 25] on span "Mes dossiers" at bounding box center [260, 25] width 81 height 15
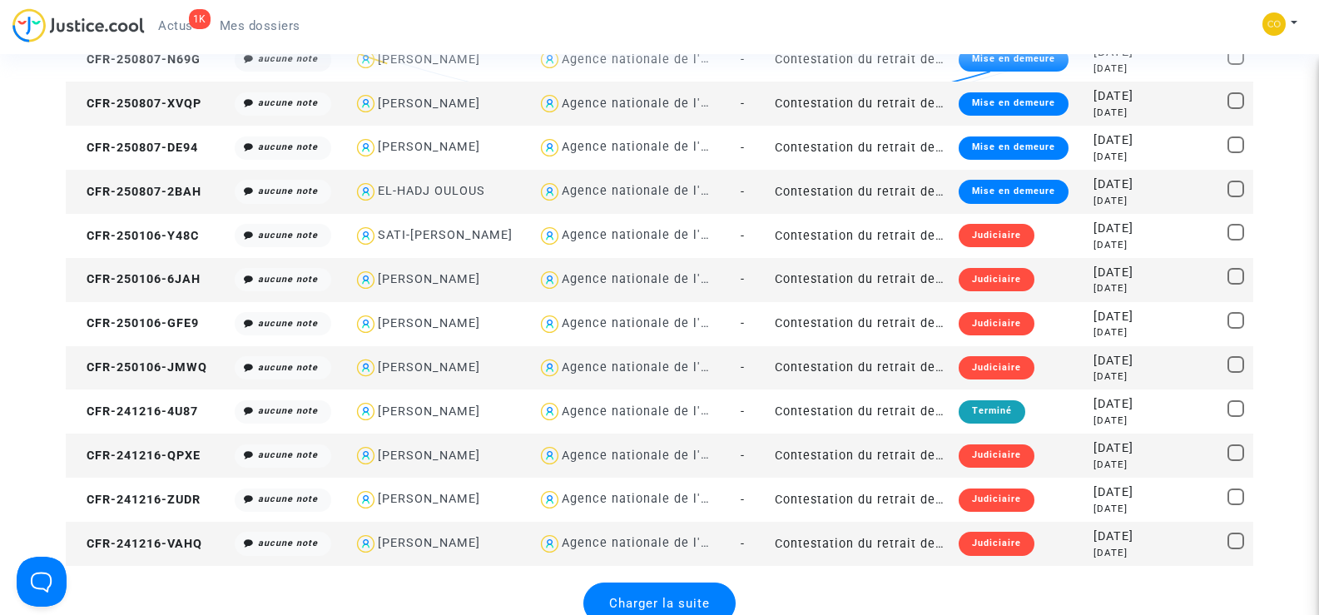
scroll to position [1748, 0]
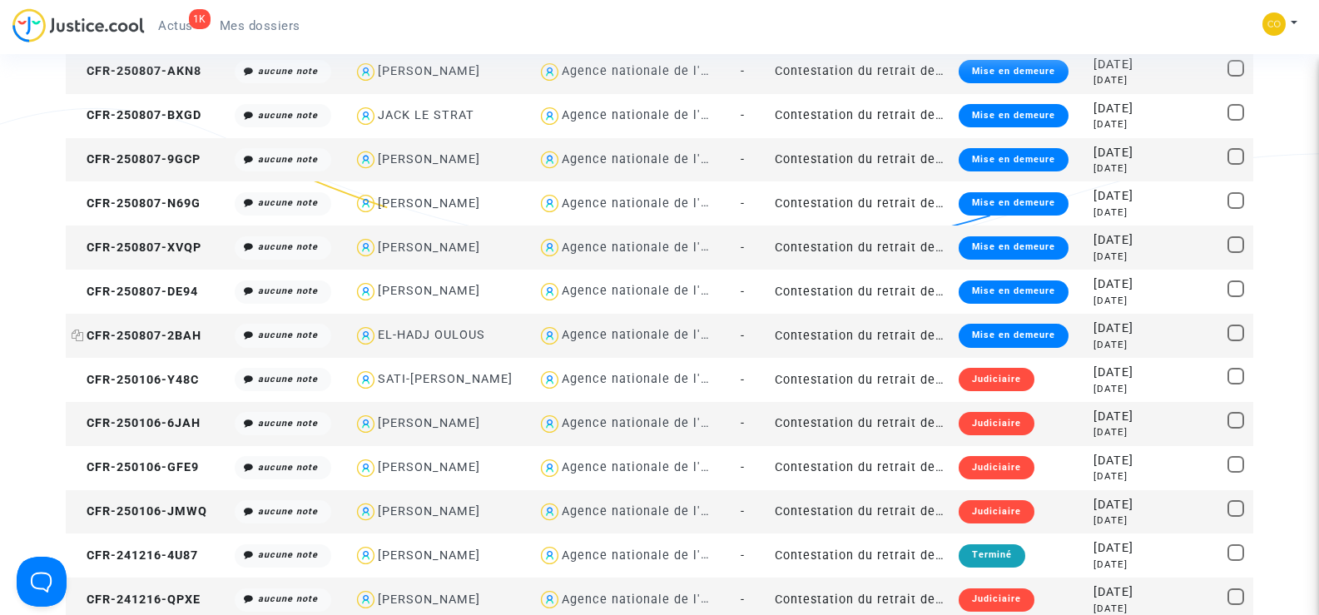
click at [138, 336] on span "CFR-250807-2BAH" at bounding box center [137, 336] width 130 height 14
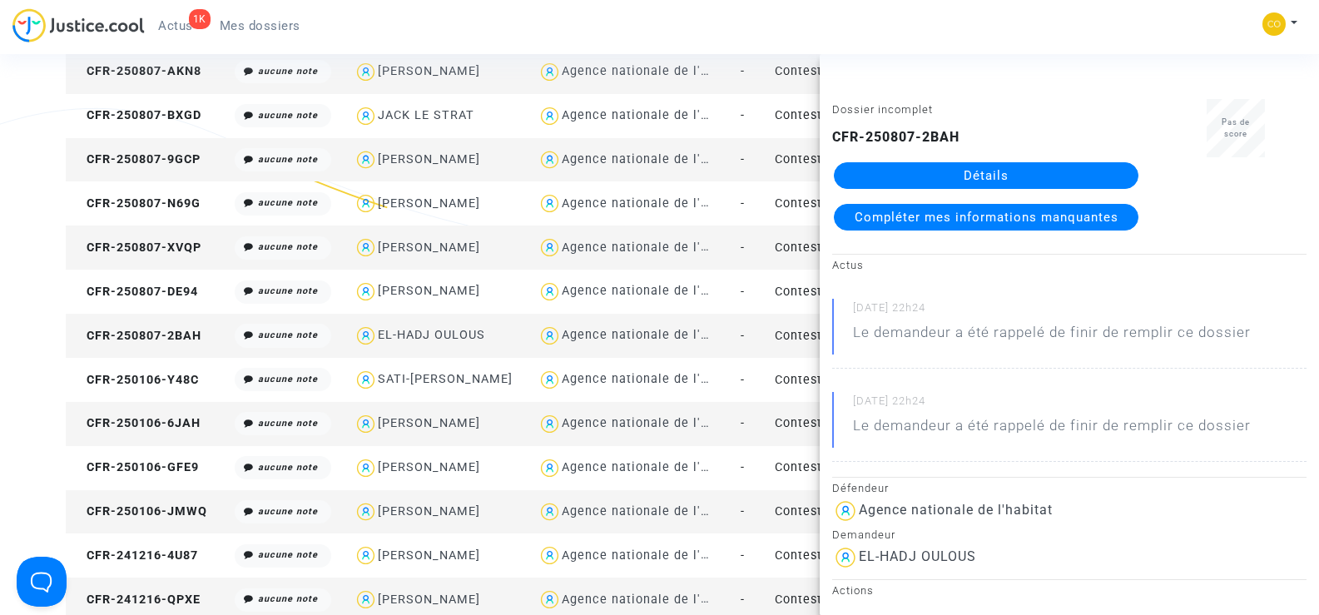
click at [988, 166] on link "Détails" at bounding box center [986, 175] width 305 height 27
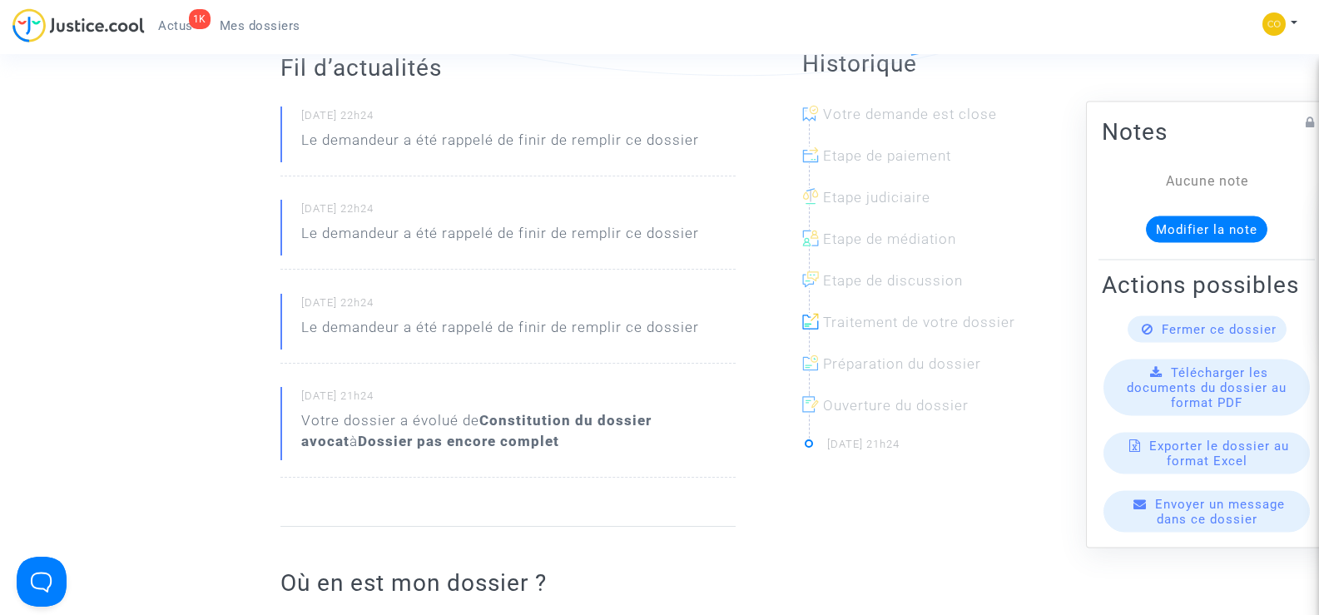
scroll to position [138, 0]
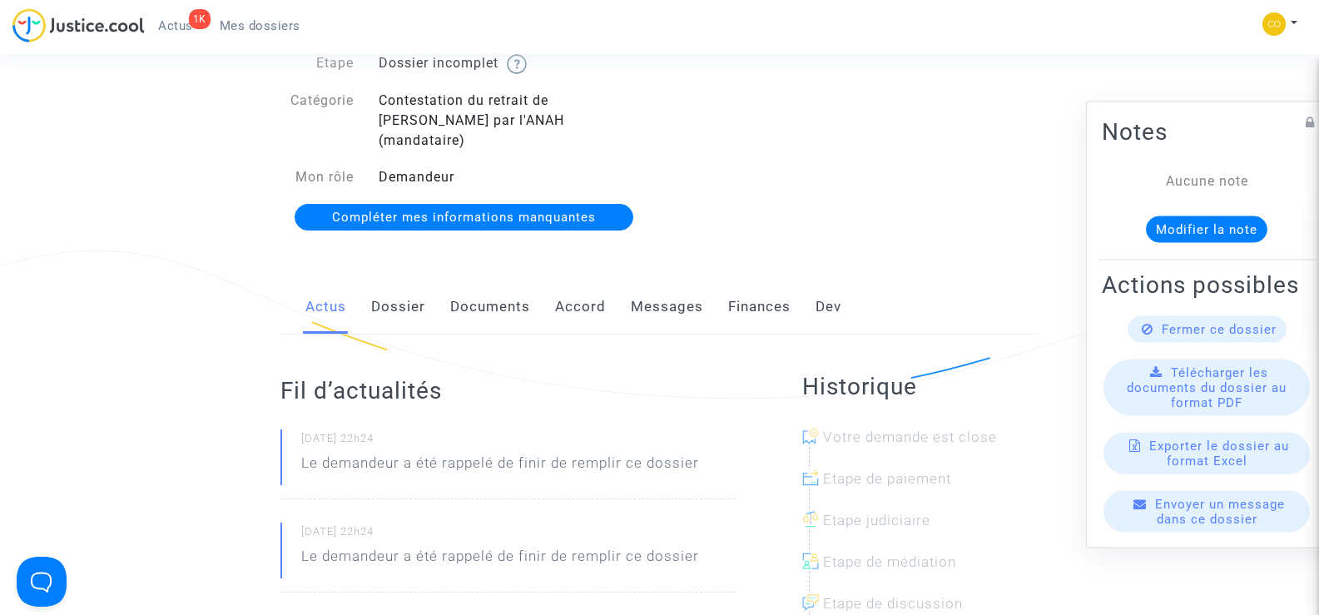
click at [483, 293] on link "Documents" at bounding box center [490, 307] width 80 height 55
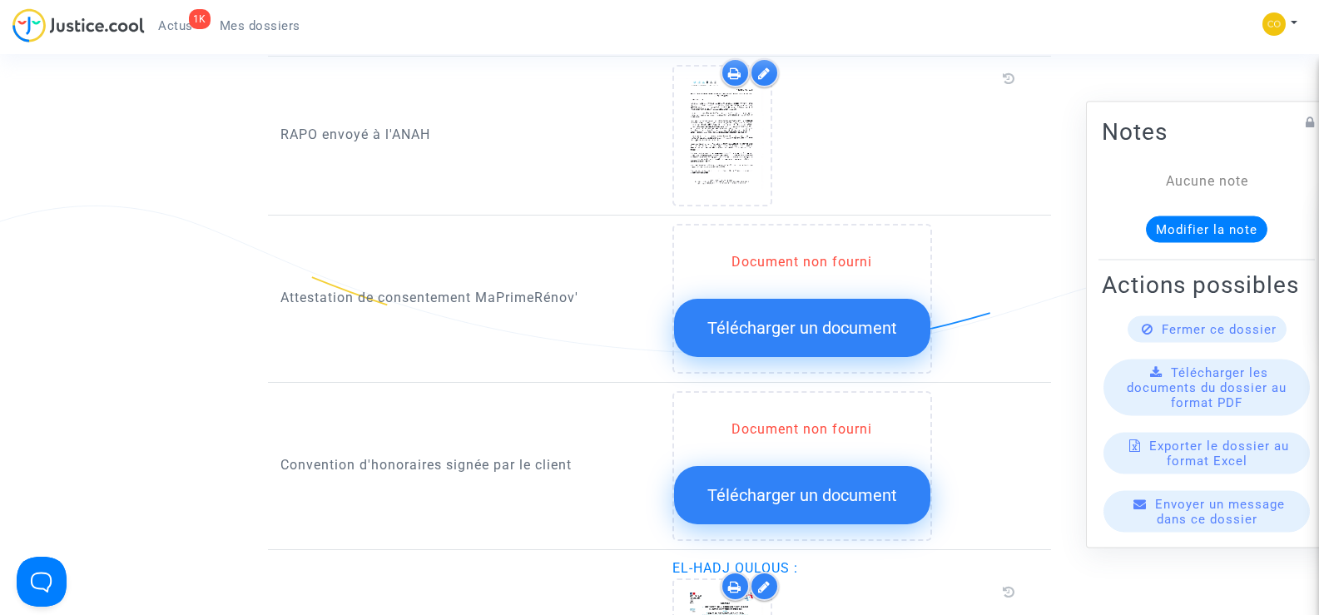
scroll to position [1637, 0]
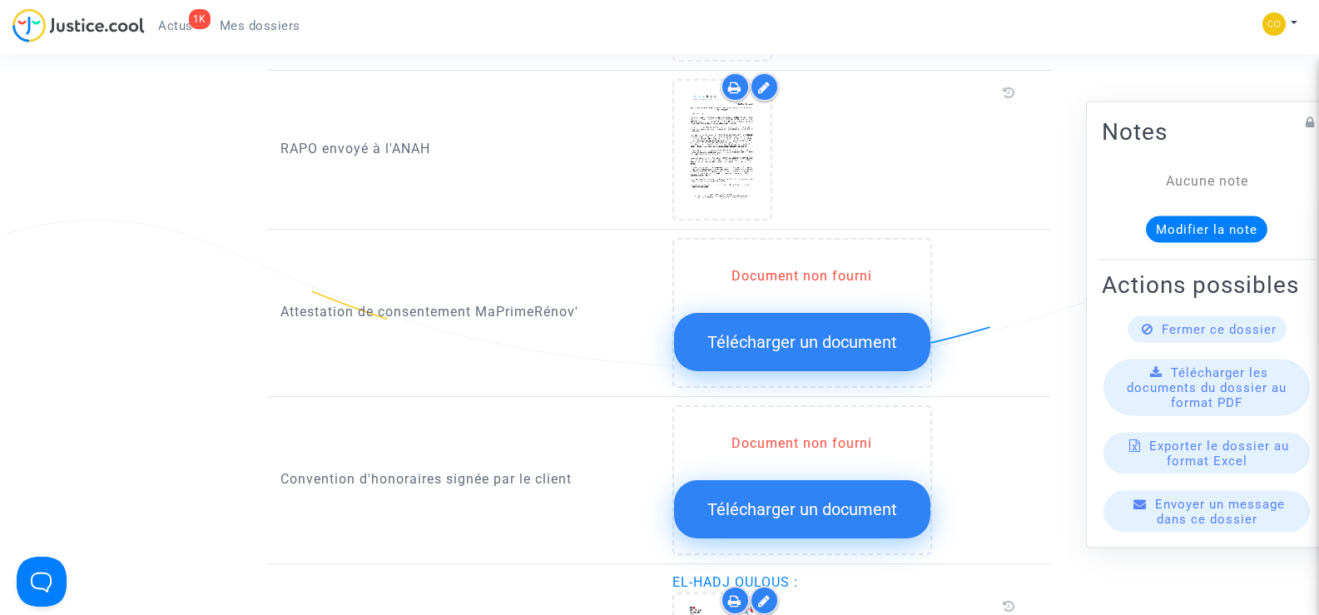
click at [260, 22] on span "Mes dossiers" at bounding box center [260, 25] width 81 height 15
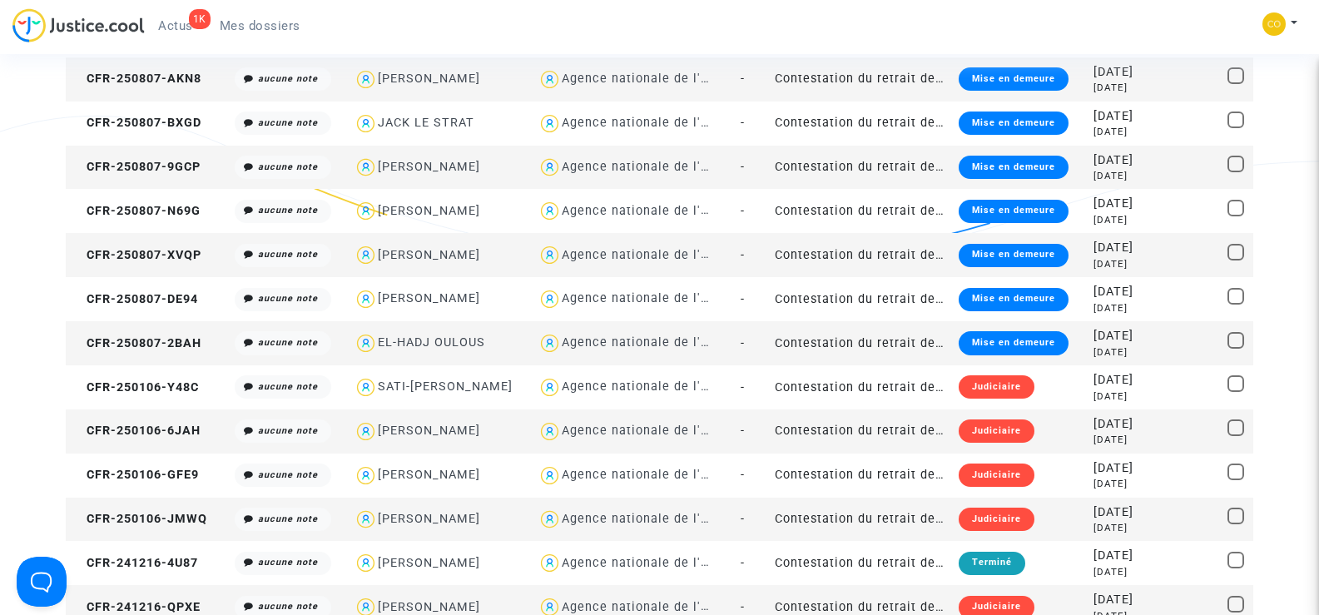
scroll to position [1720, 0]
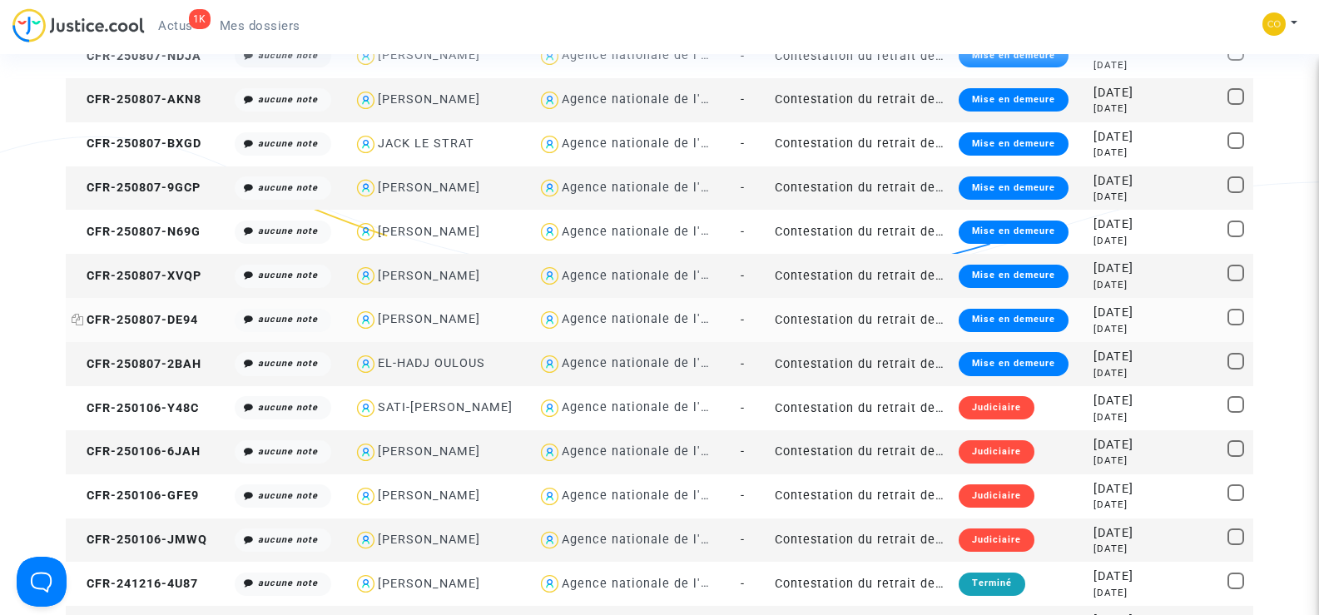
click at [172, 316] on span "CFR-250807-DE94" at bounding box center [135, 320] width 127 height 14
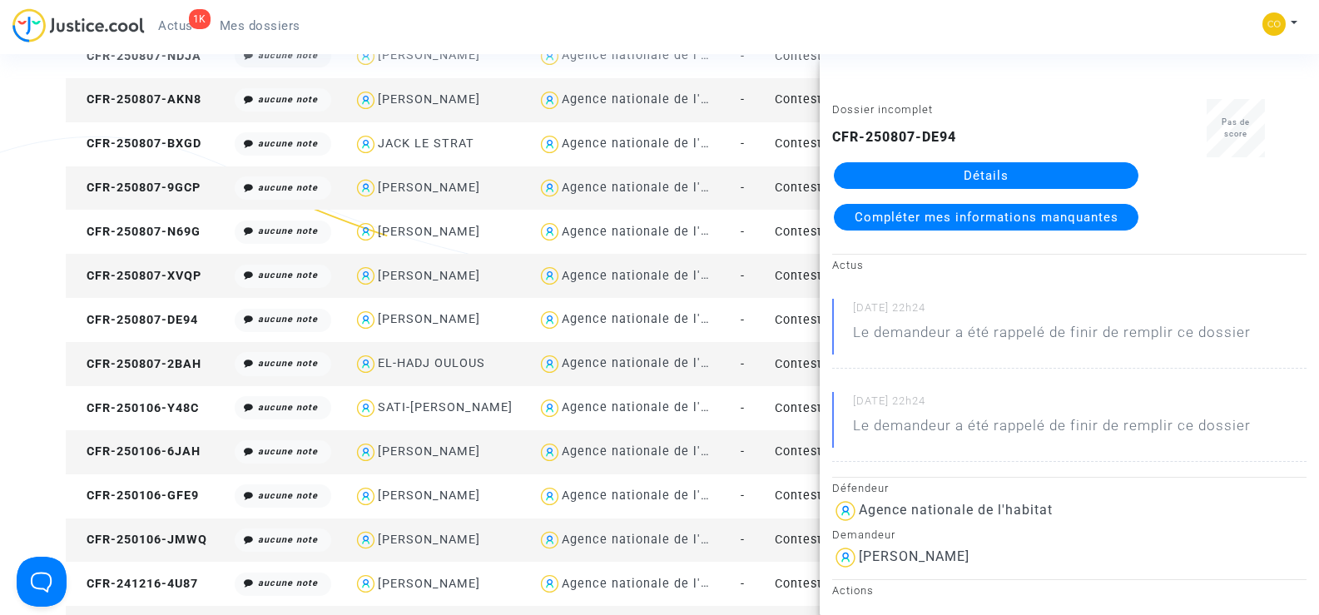
click at [975, 180] on link "Détails" at bounding box center [986, 175] width 305 height 27
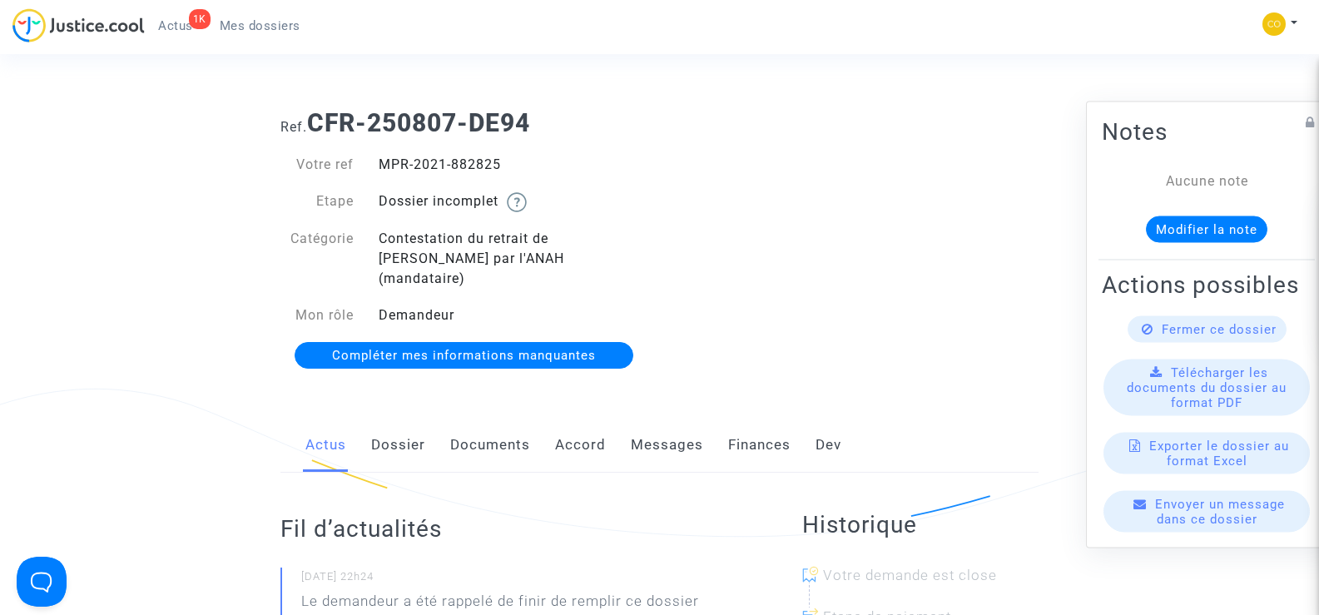
click at [461, 424] on link "Documents" at bounding box center [490, 445] width 80 height 55
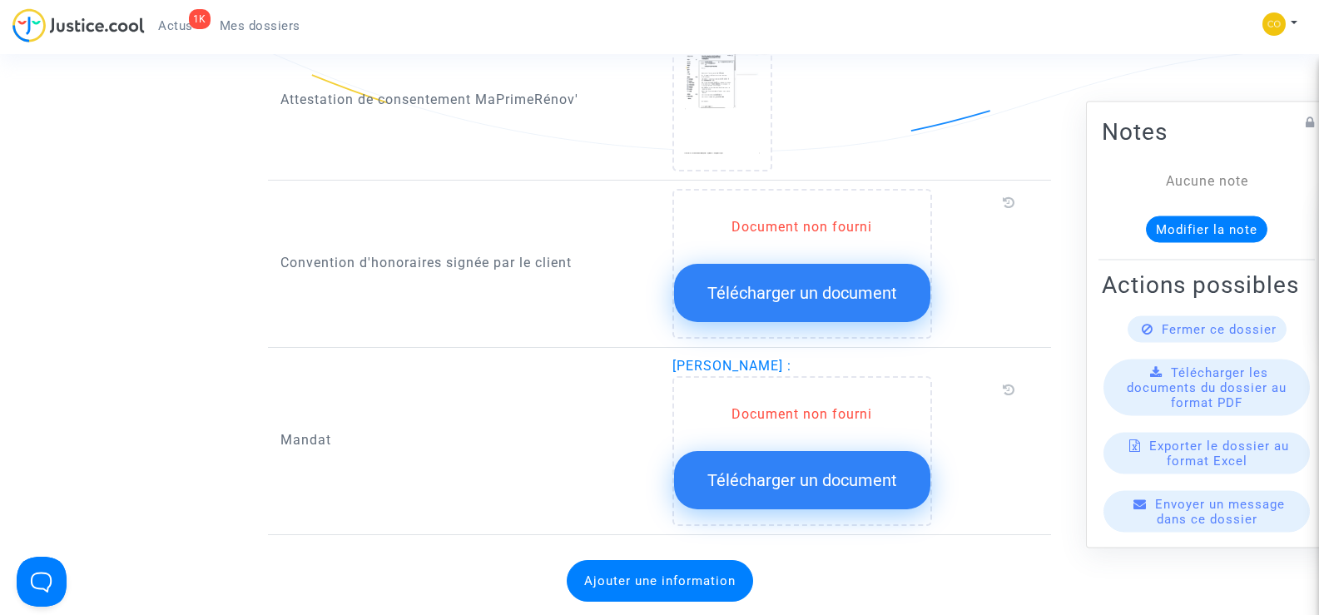
scroll to position [1998, 0]
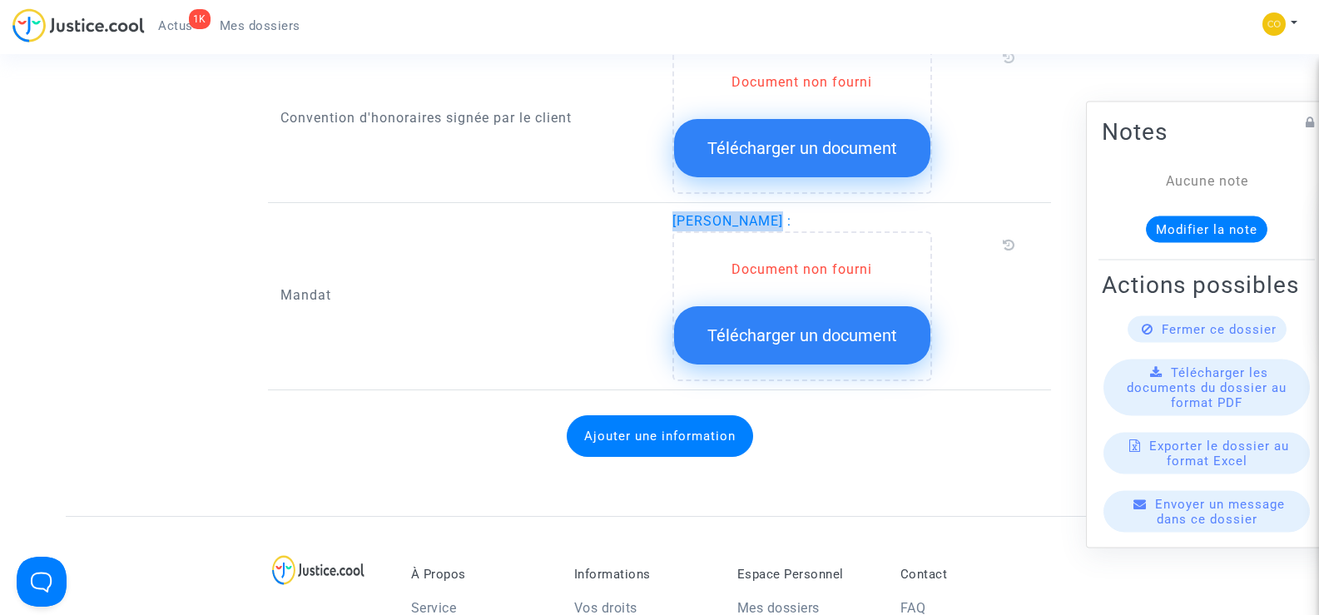
drag, startPoint x: 775, startPoint y: 201, endPoint x: 667, endPoint y: 199, distance: 108.2
click at [667, 211] on div "[PERSON_NAME] : Document non fourni Télécharger un document" at bounding box center [856, 296] width 392 height 170
copy span "[PERSON_NAME]"
click at [562, 297] on div "Mandat" at bounding box center [464, 296] width 392 height 170
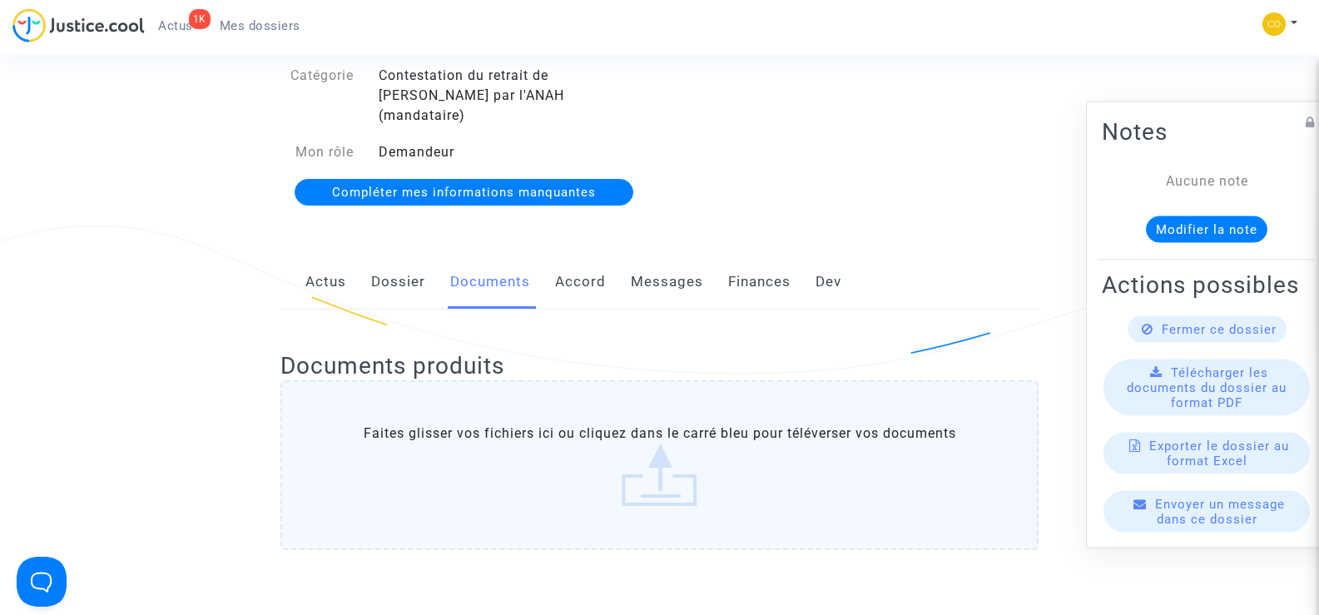
scroll to position [0, 0]
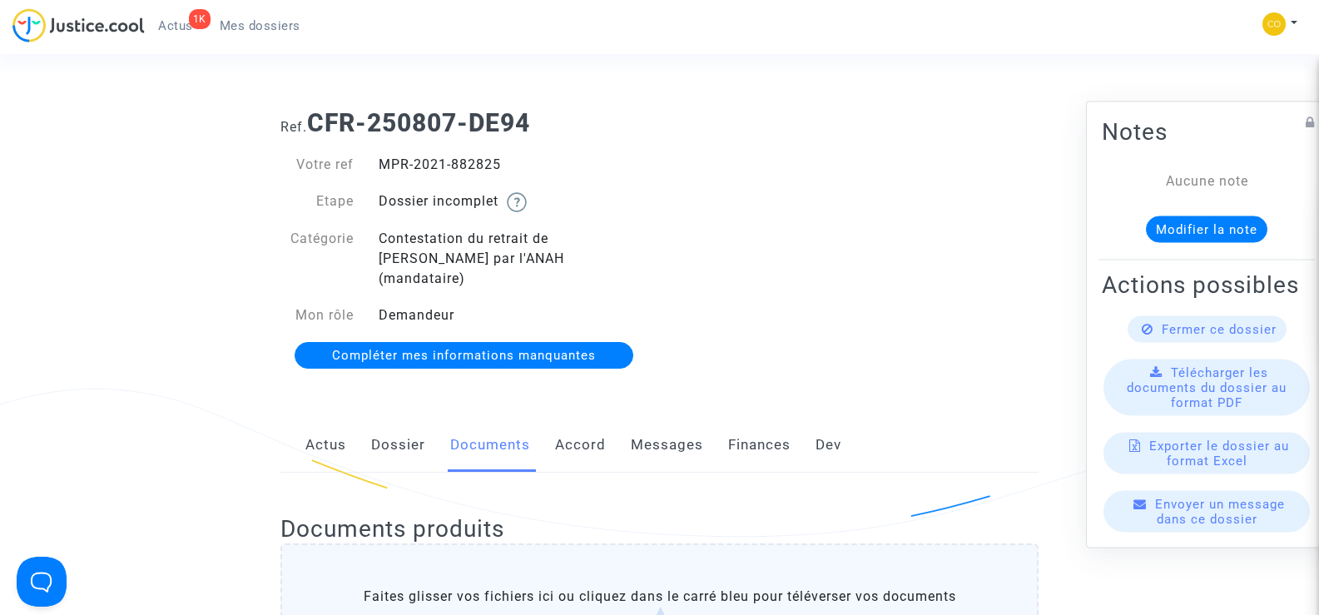
drag, startPoint x: 514, startPoint y: 165, endPoint x: 384, endPoint y: 164, distance: 130.7
click at [384, 164] on div "MPR-2021-882825" at bounding box center [513, 165] width 294 height 20
copy div "MPR-2021-882825"
click at [880, 315] on div "Ref. CFR-250807-DE94 Votre ref MPR-2021-882825 Etape Dossier incomplet Catégori…" at bounding box center [659, 240] width 783 height 288
click at [256, 23] on span "Mes dossiers" at bounding box center [260, 25] width 81 height 15
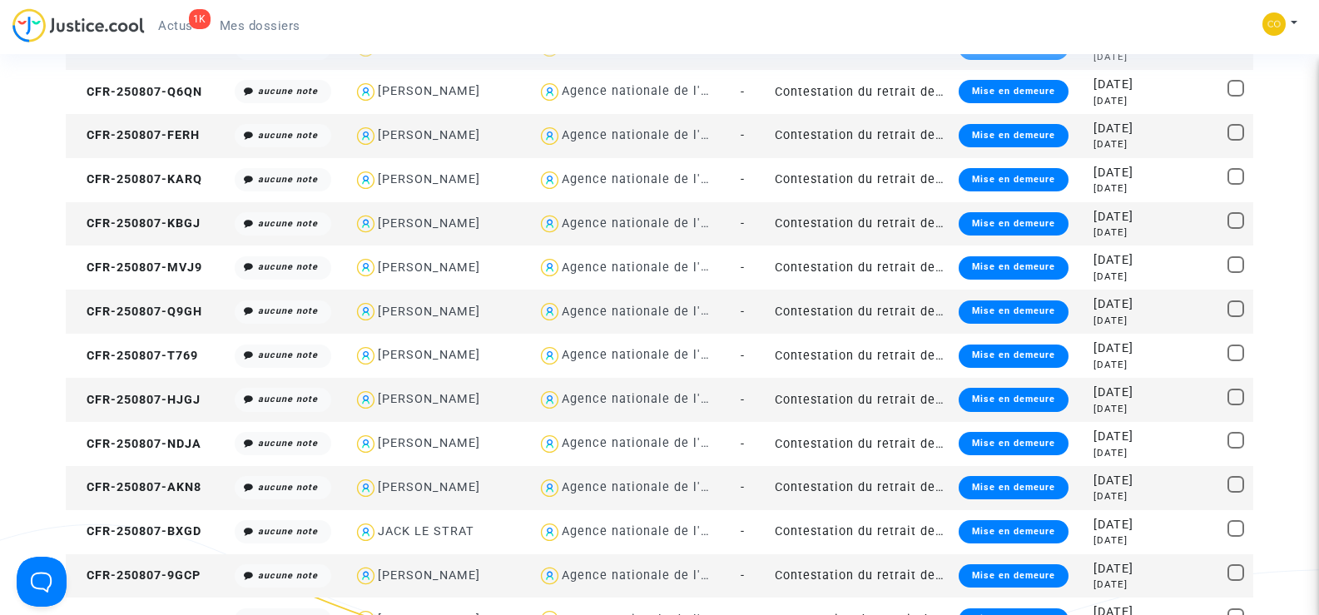
scroll to position [1582, 0]
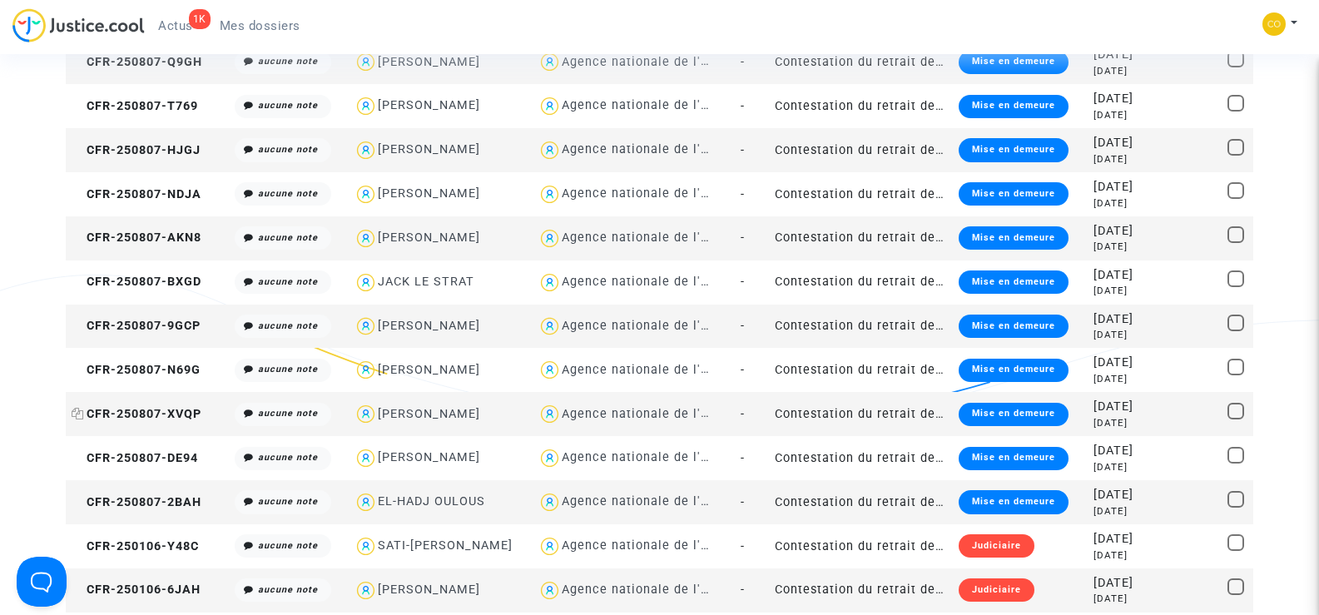
click at [148, 417] on span "CFR-250807-XVQP" at bounding box center [137, 414] width 130 height 14
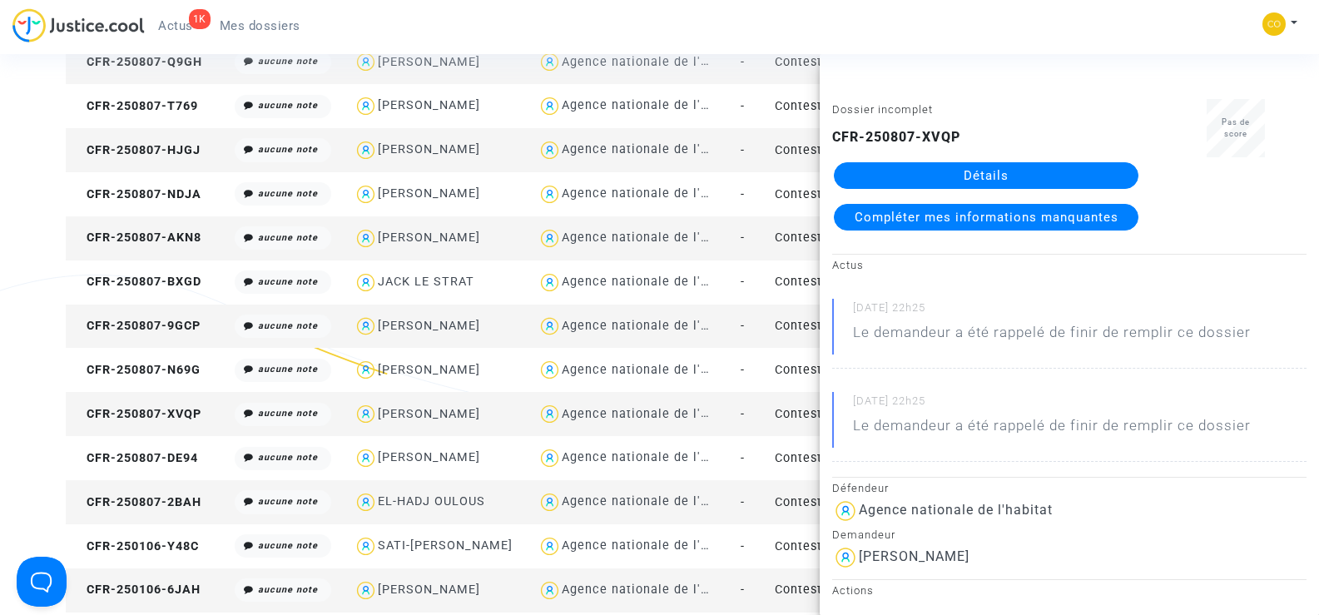
click at [1007, 177] on link "Détails" at bounding box center [986, 175] width 305 height 27
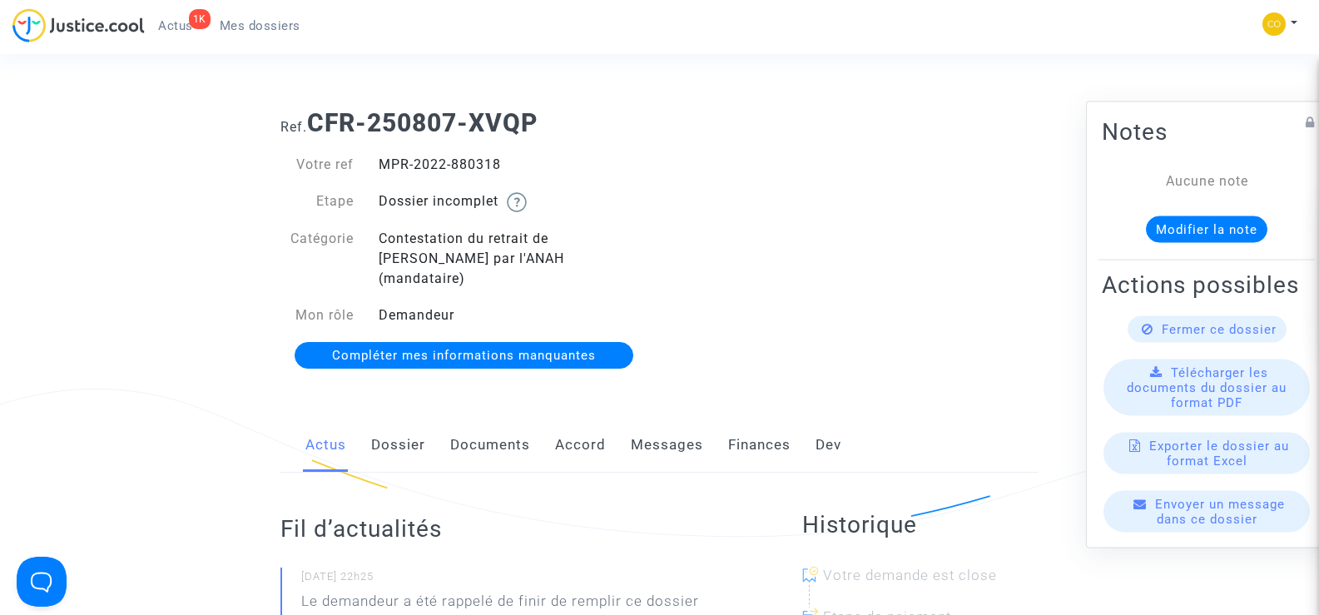
click at [475, 430] on link "Documents" at bounding box center [490, 445] width 80 height 55
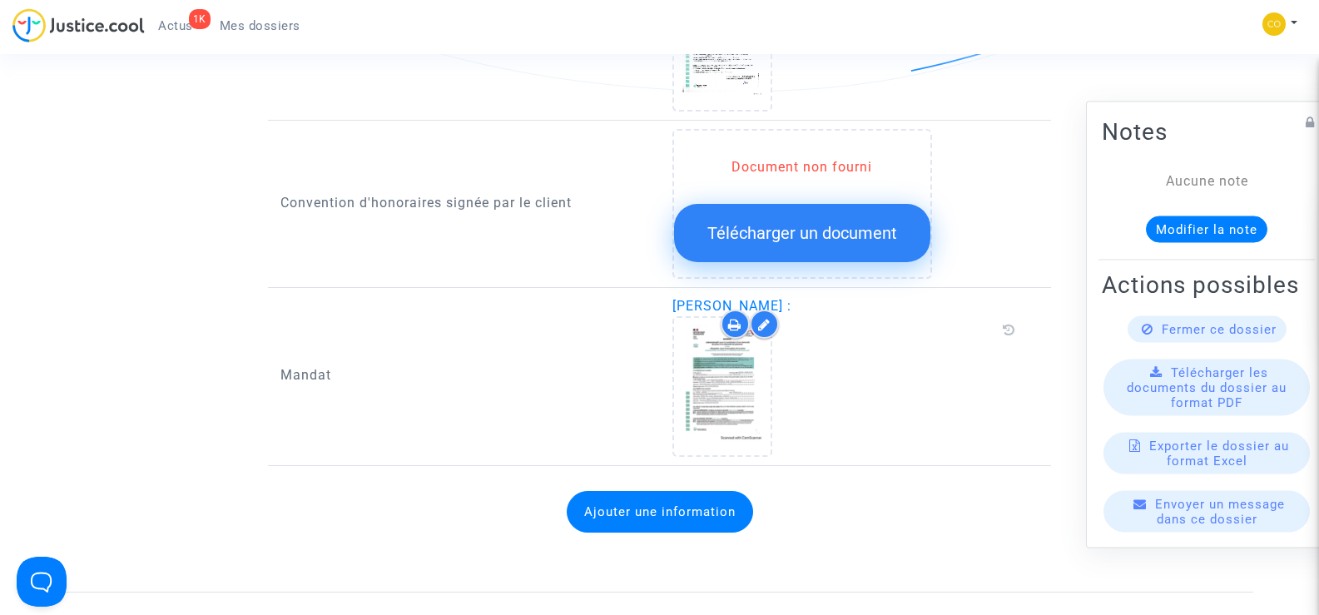
scroll to position [1915, 0]
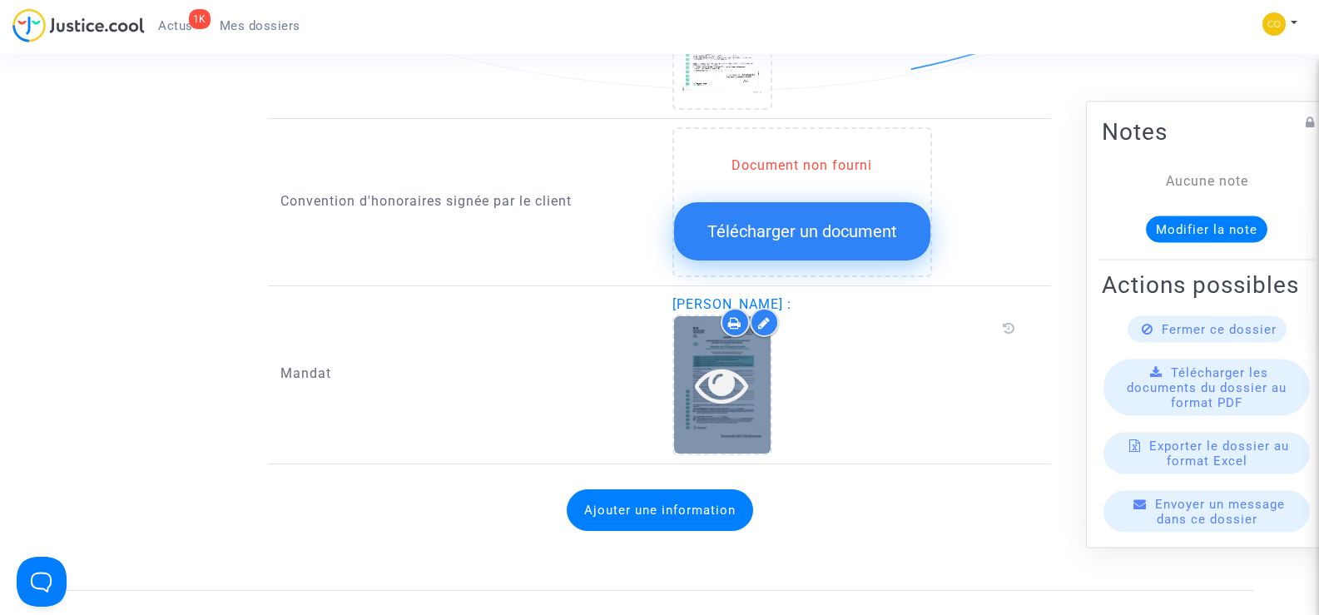
click at [746, 358] on icon at bounding box center [722, 384] width 54 height 53
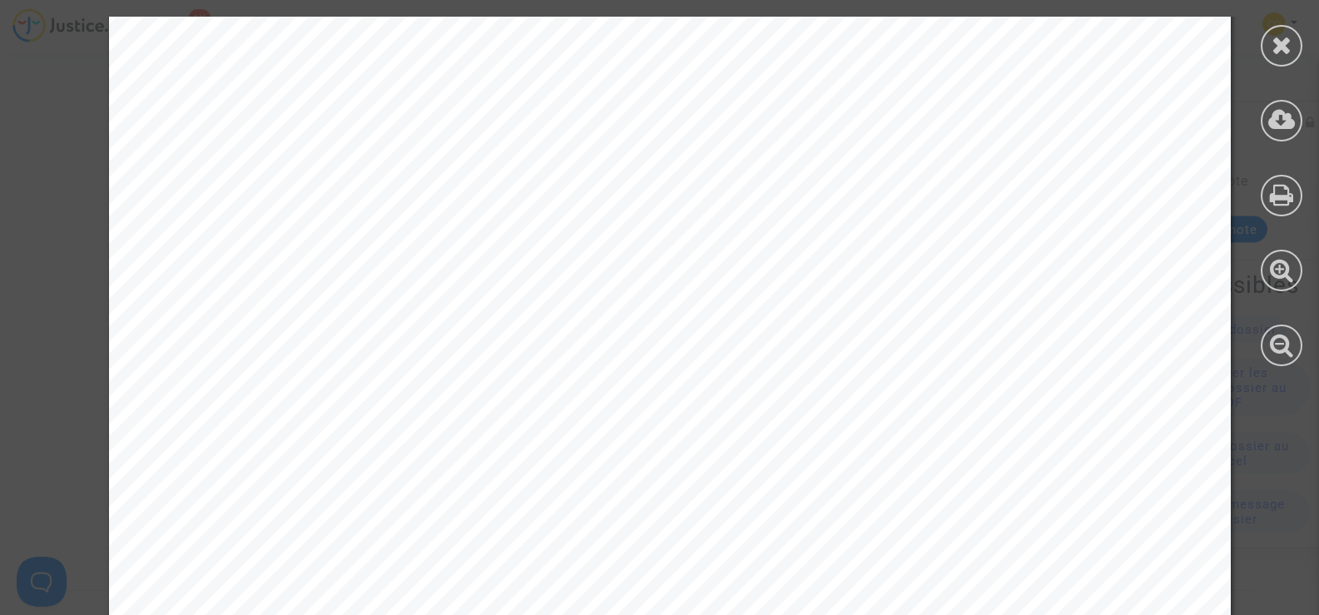
scroll to position [2607, 0]
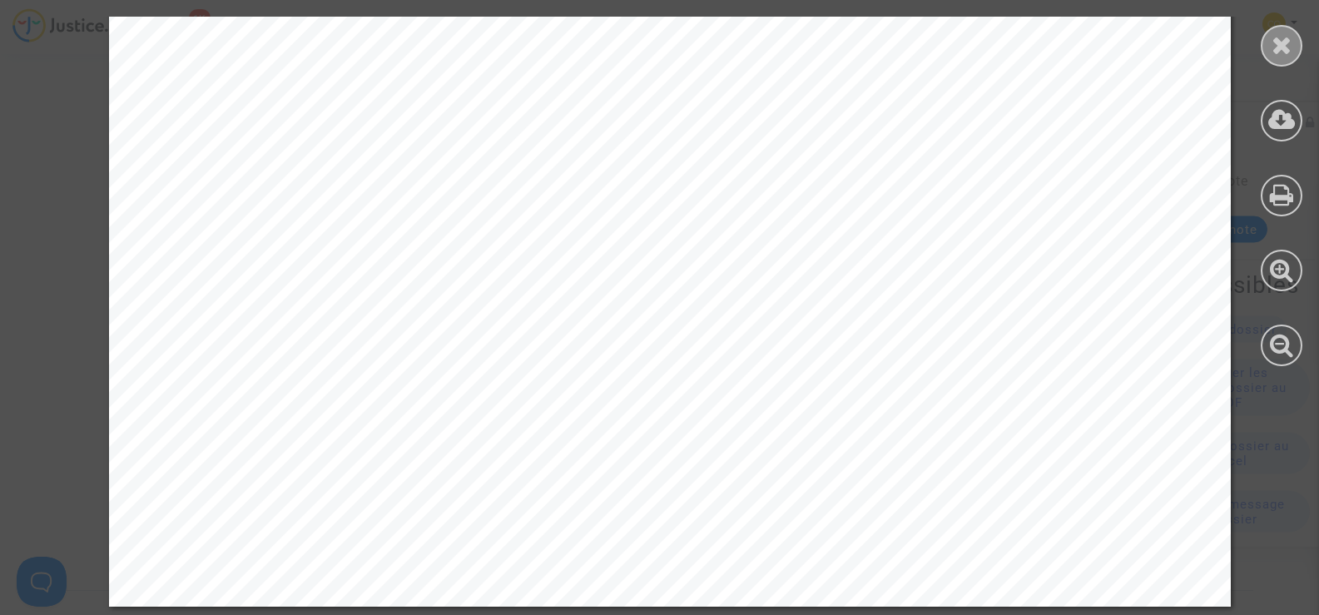
click at [1289, 37] on icon at bounding box center [1282, 44] width 21 height 25
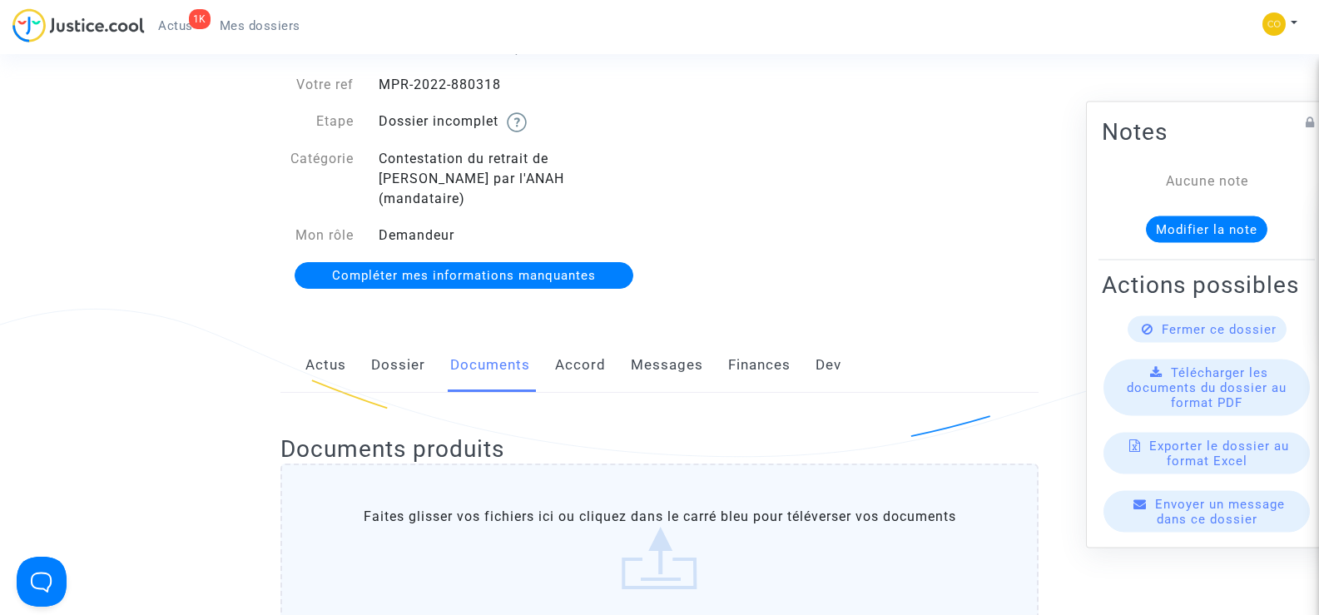
scroll to position [0, 0]
